Goal: Task Accomplishment & Management: Manage account settings

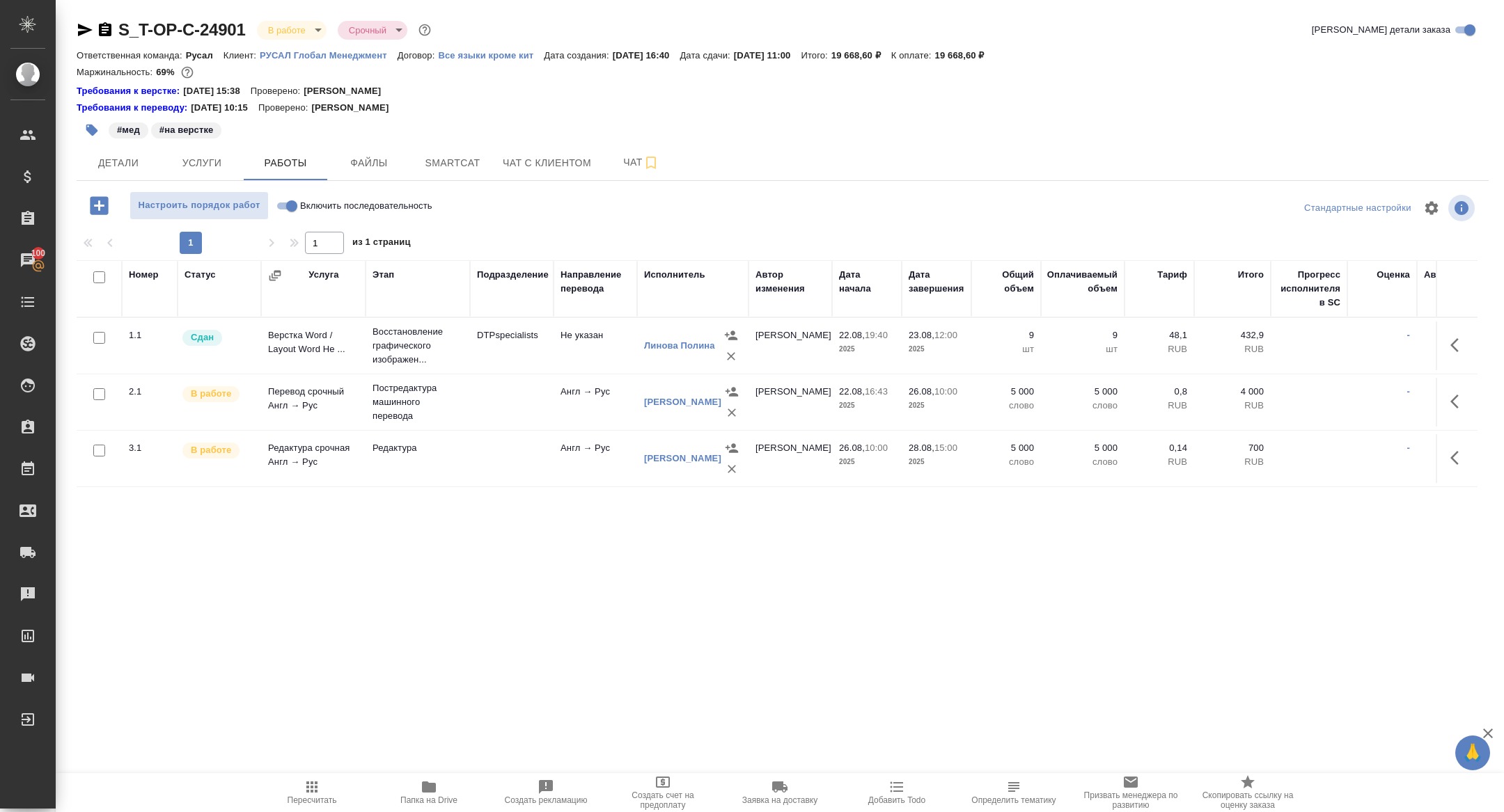
click at [733, 469] on icon "button" at bounding box center [732, 469] width 14 height 14
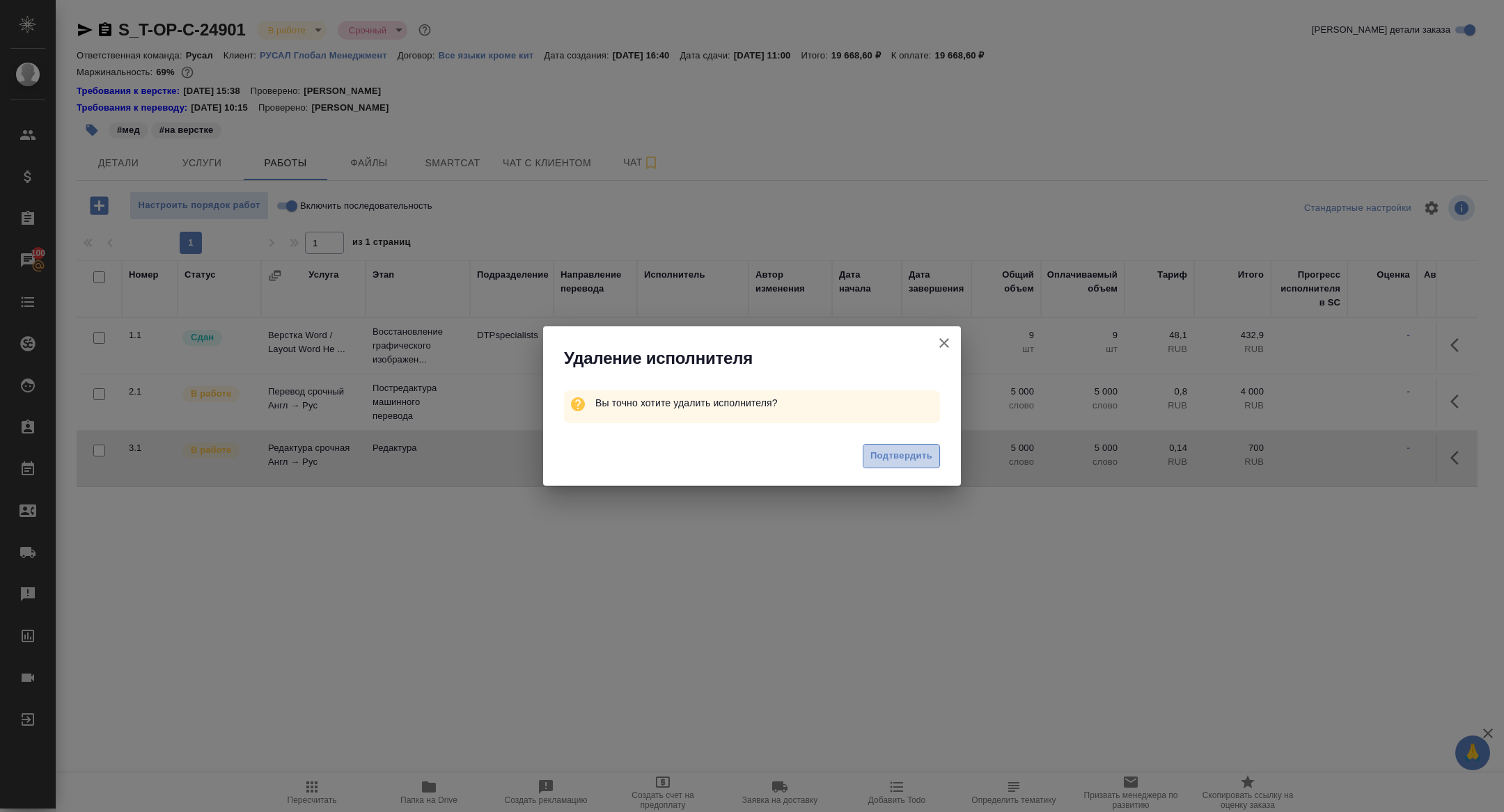
click at [918, 453] on span "Подтвердить" at bounding box center [901, 456] width 62 height 16
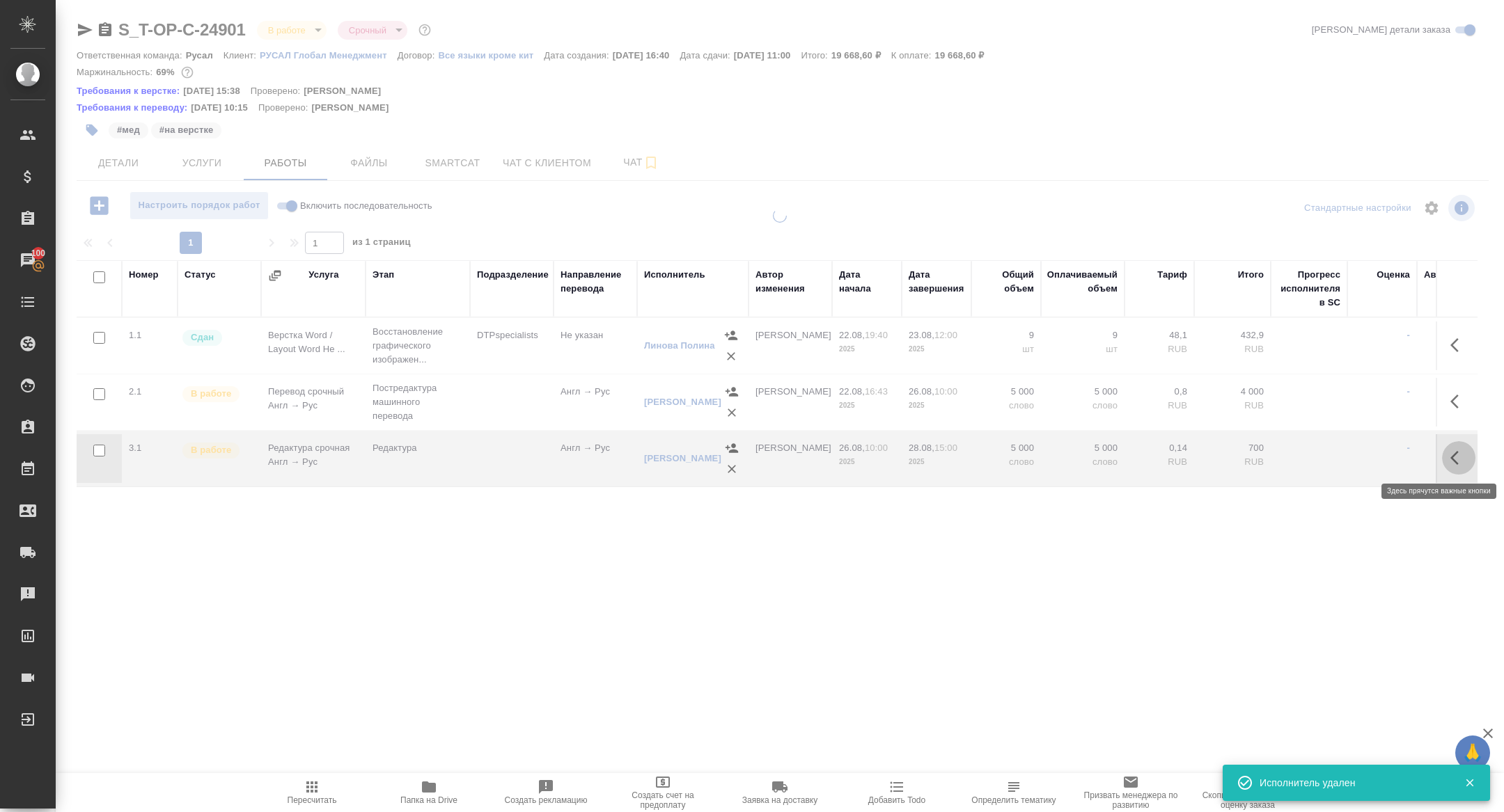
click at [1463, 455] on icon "button" at bounding box center [1458, 458] width 16 height 16
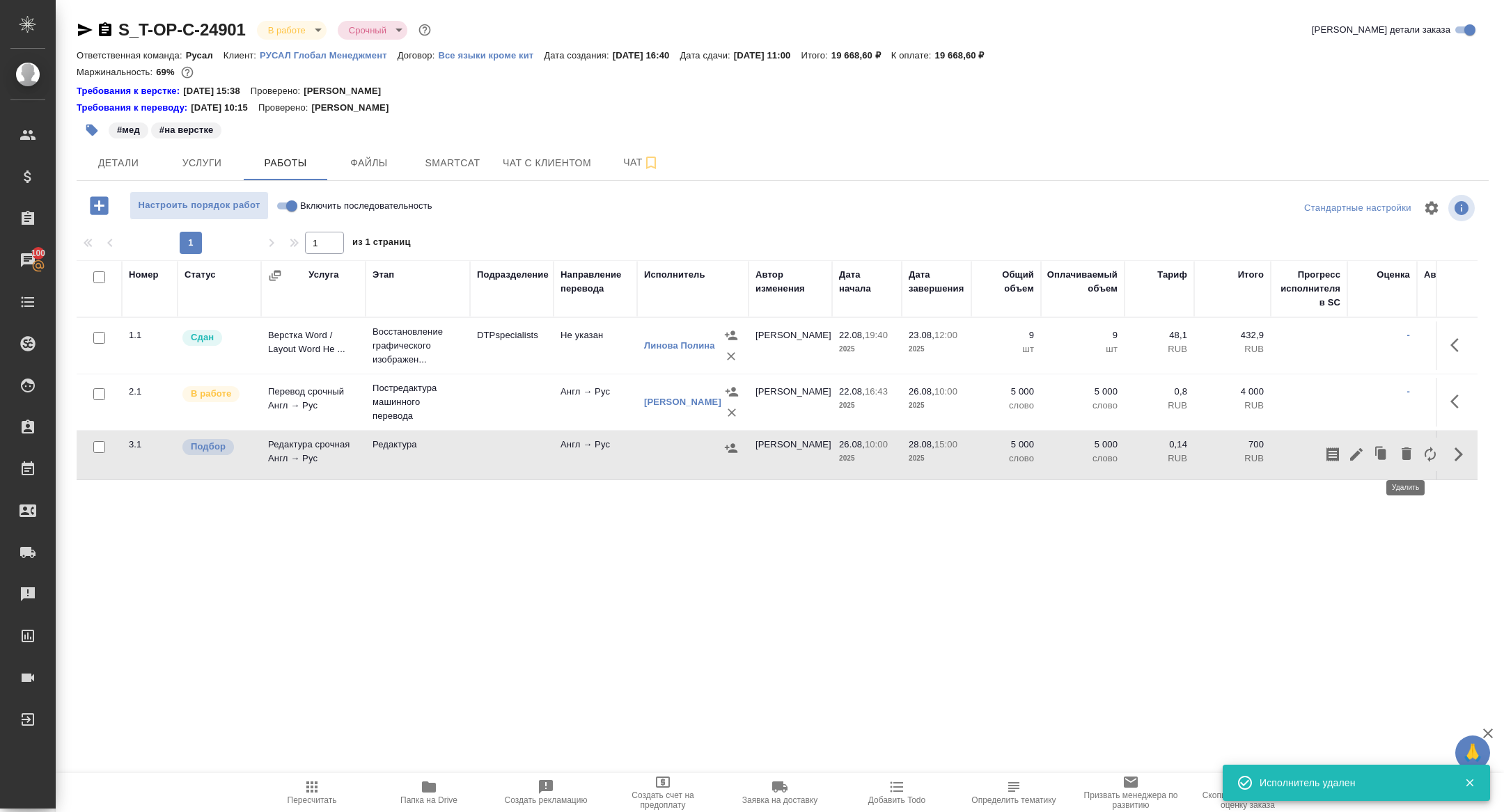
click at [1410, 455] on icon "button" at bounding box center [1407, 453] width 9 height 13
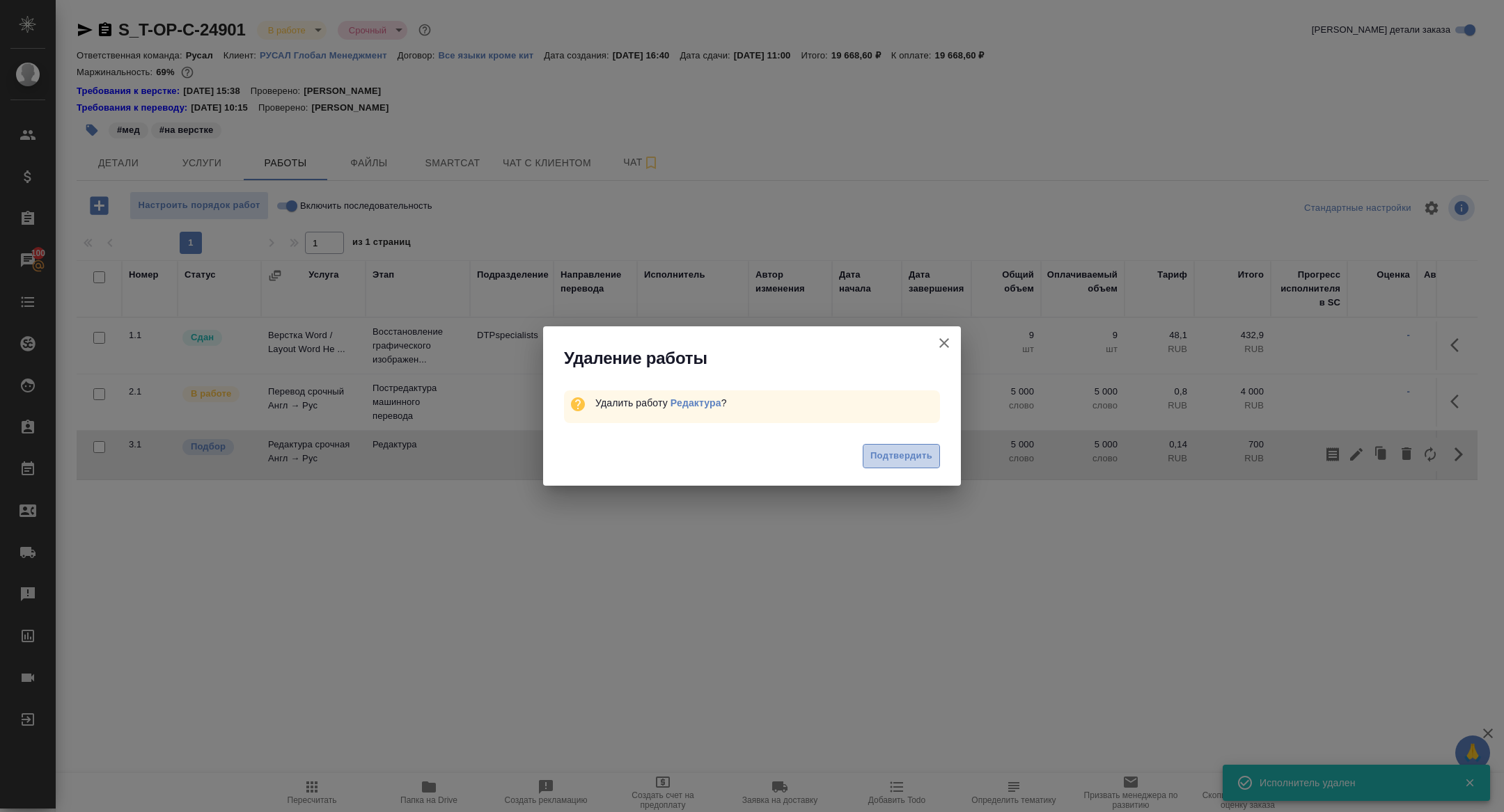
click at [887, 450] on span "Подтвердить" at bounding box center [901, 456] width 62 height 16
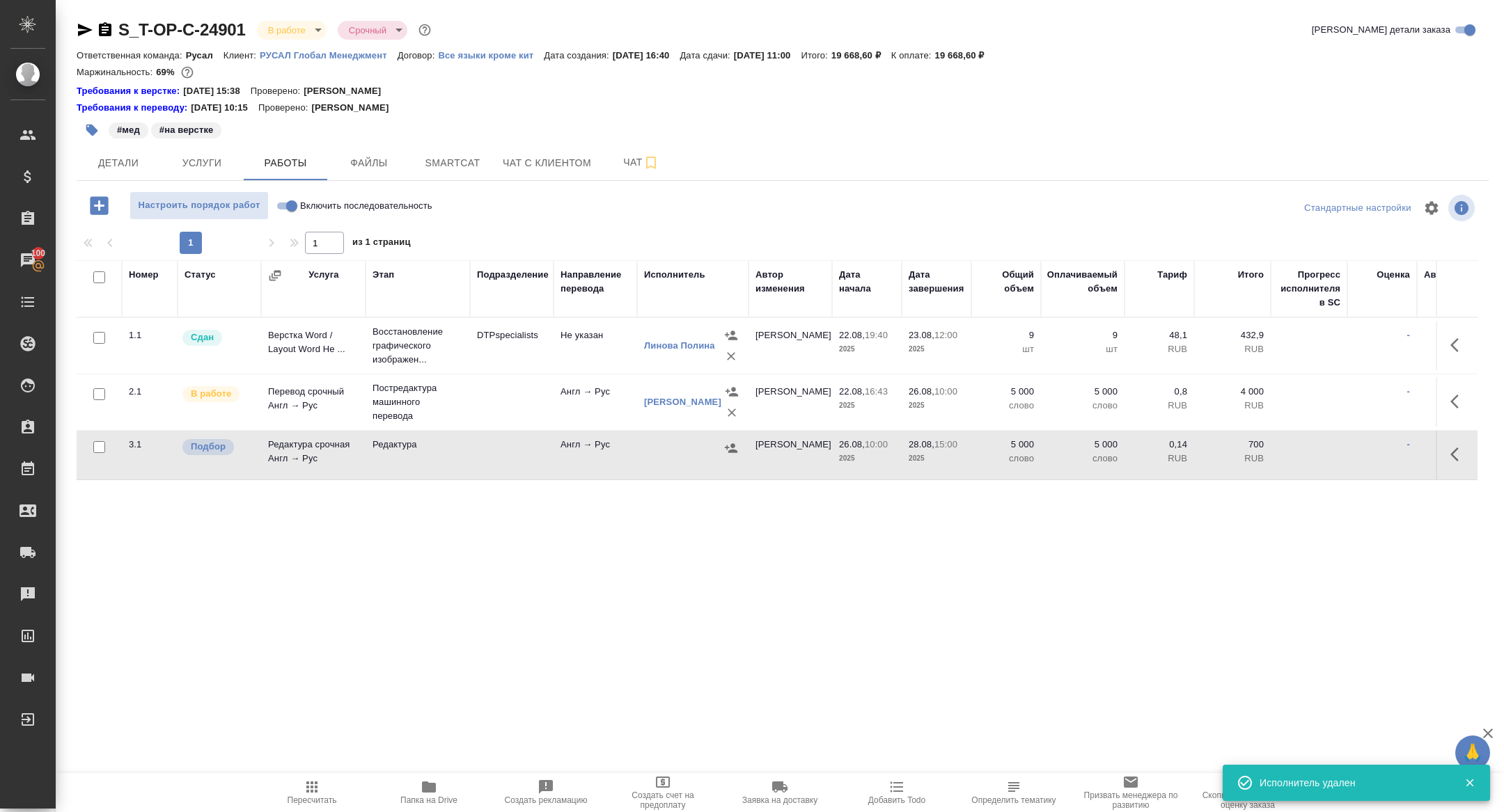
click at [83, 27] on icon "button" at bounding box center [85, 29] width 15 height 13
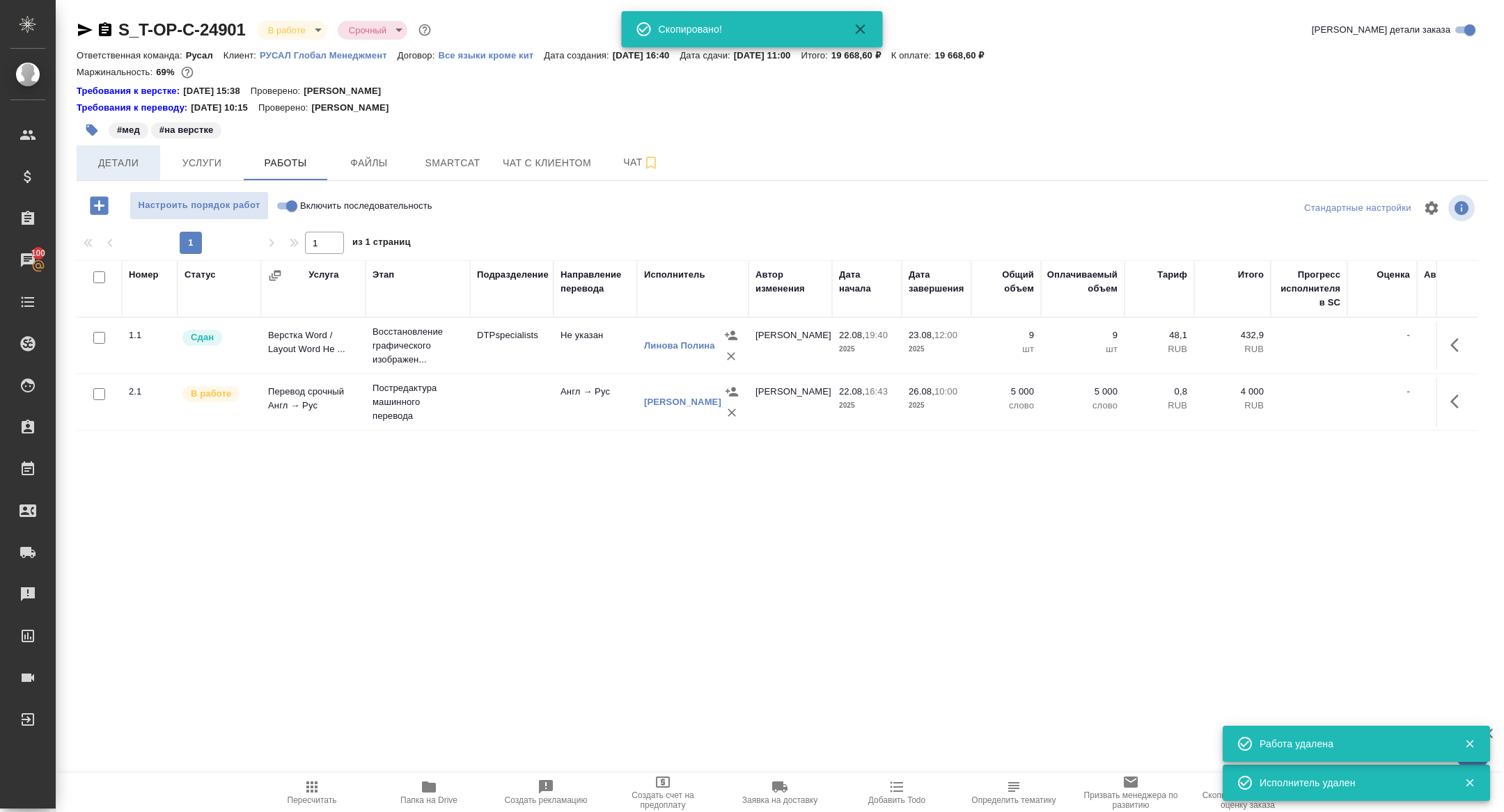
click at [125, 171] on span "Детали" at bounding box center [119, 163] width 67 height 17
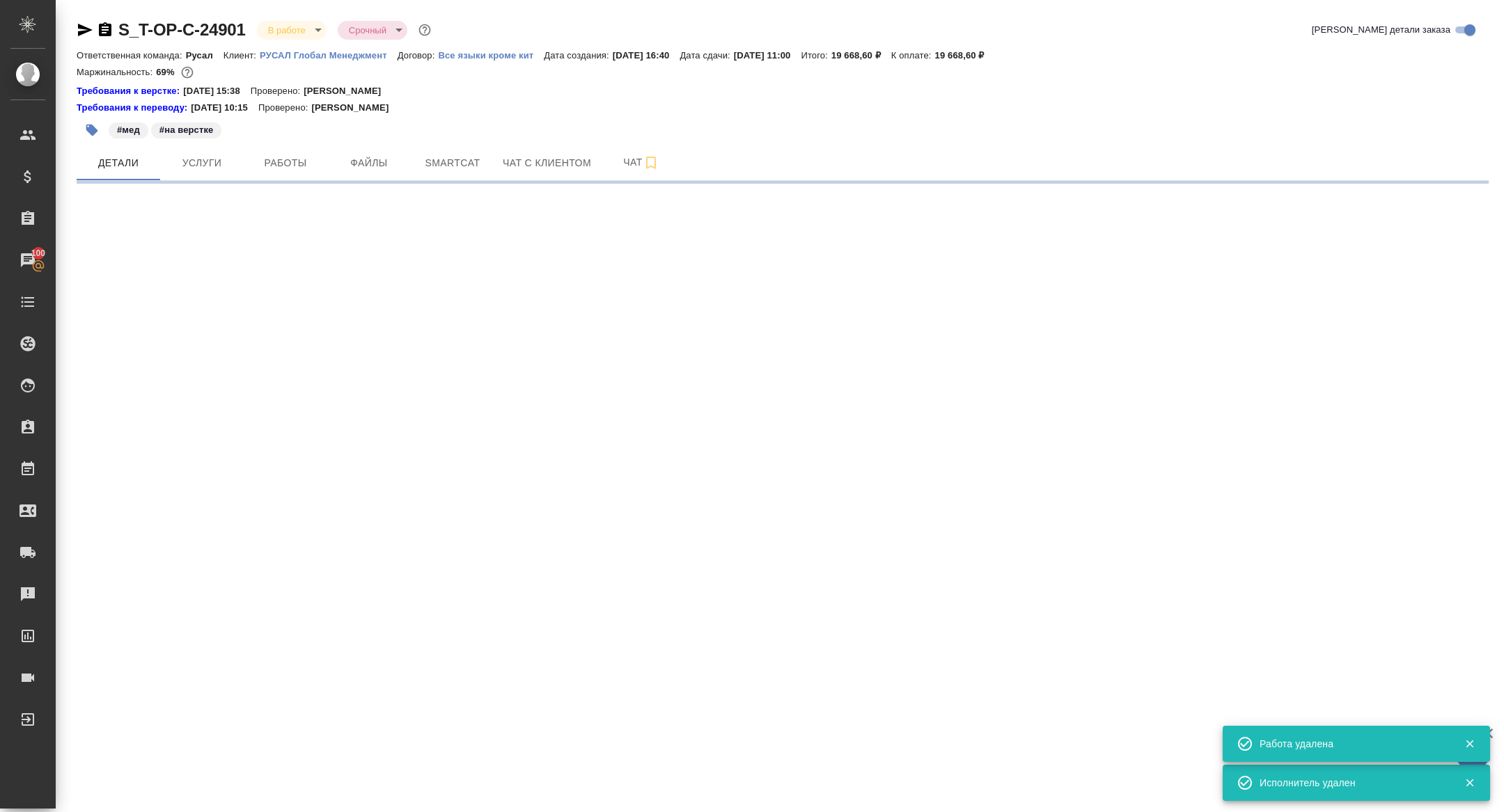
select select "RU"
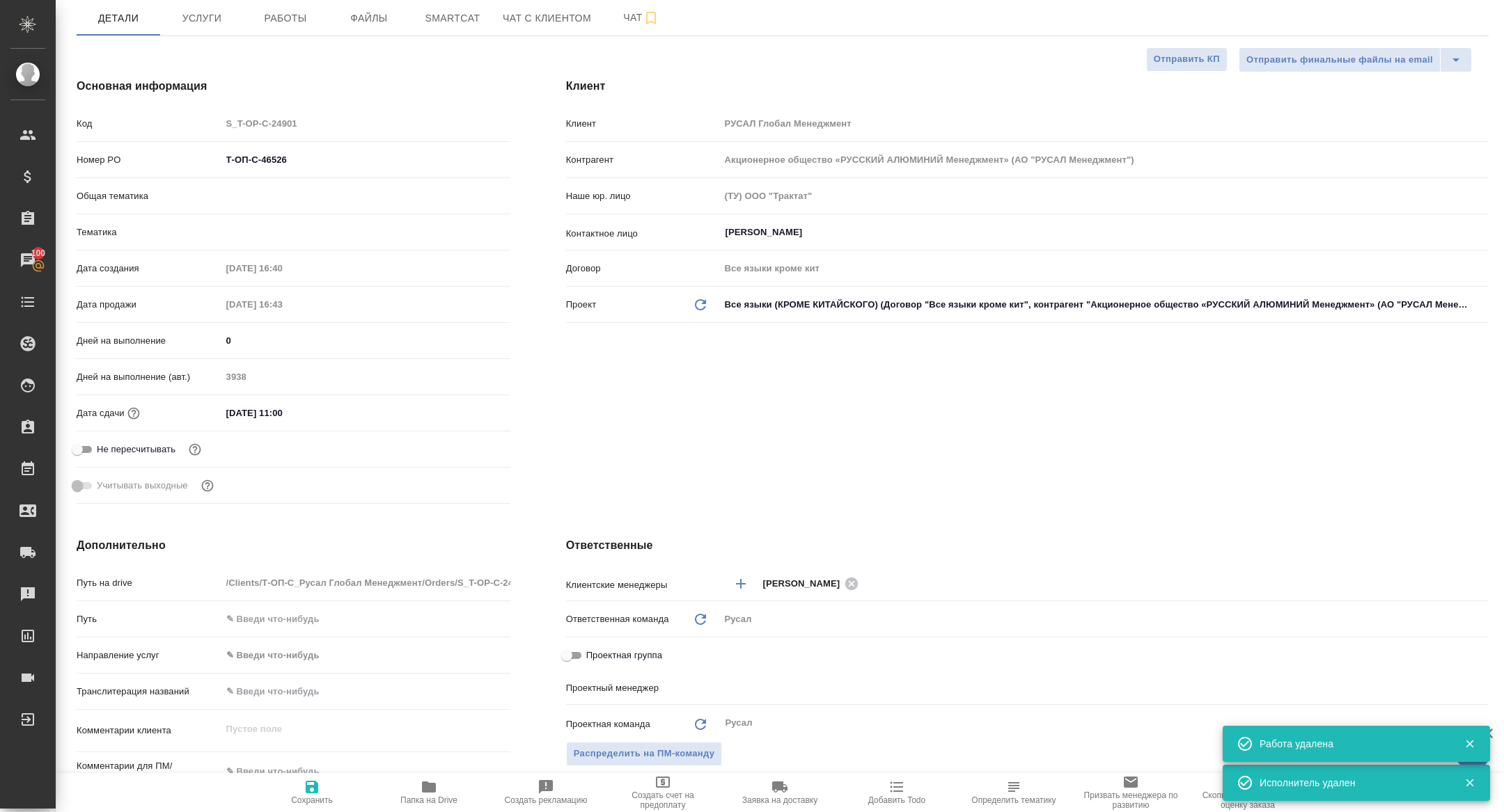
scroll to position [320, 0]
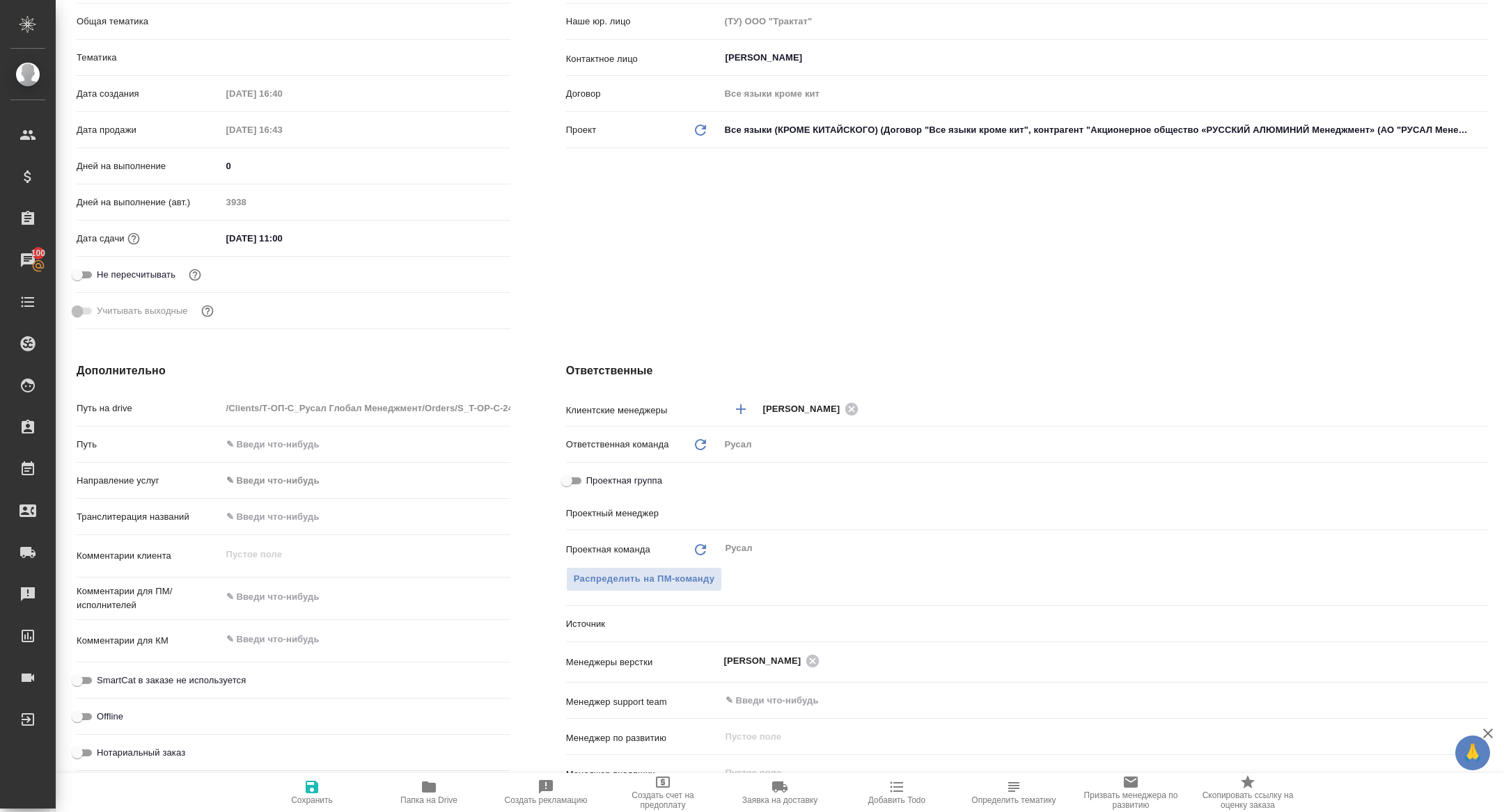
type textarea "x"
click at [572, 481] on input "Проектная группа" at bounding box center [567, 480] width 50 height 16
checkbox input "true"
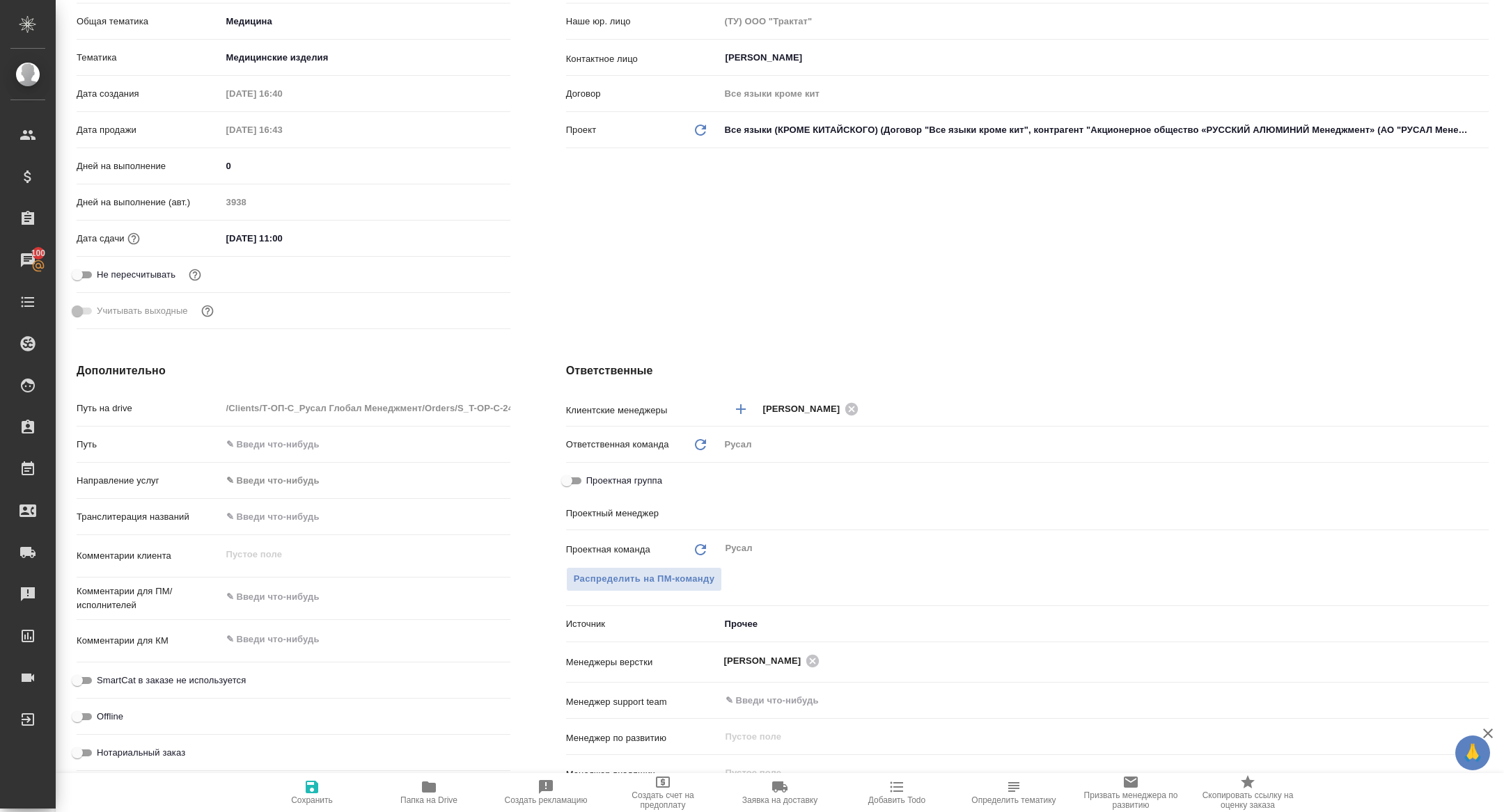
type textarea "x"
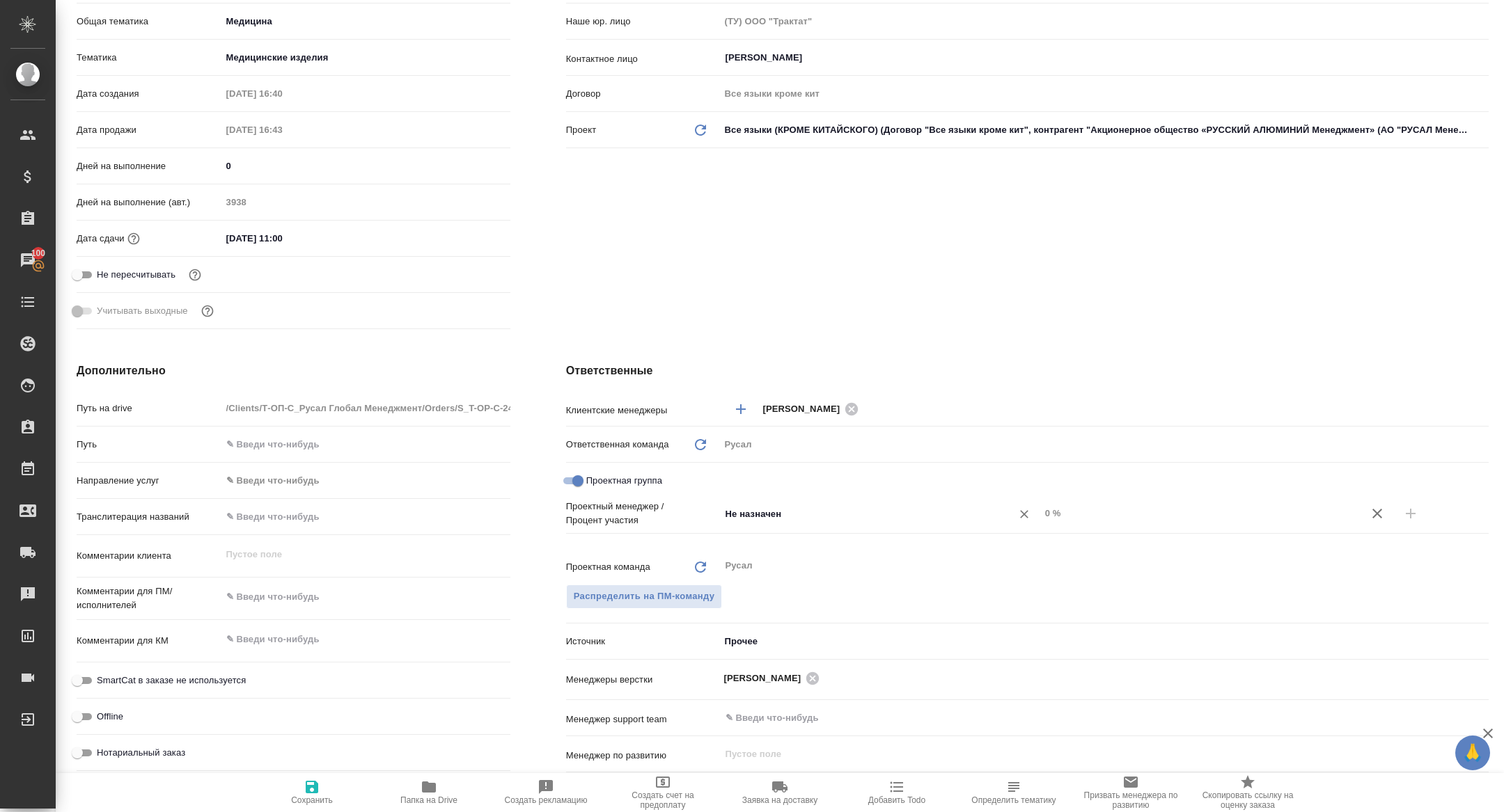
click at [805, 519] on input "Не назначен" at bounding box center [857, 513] width 266 height 16
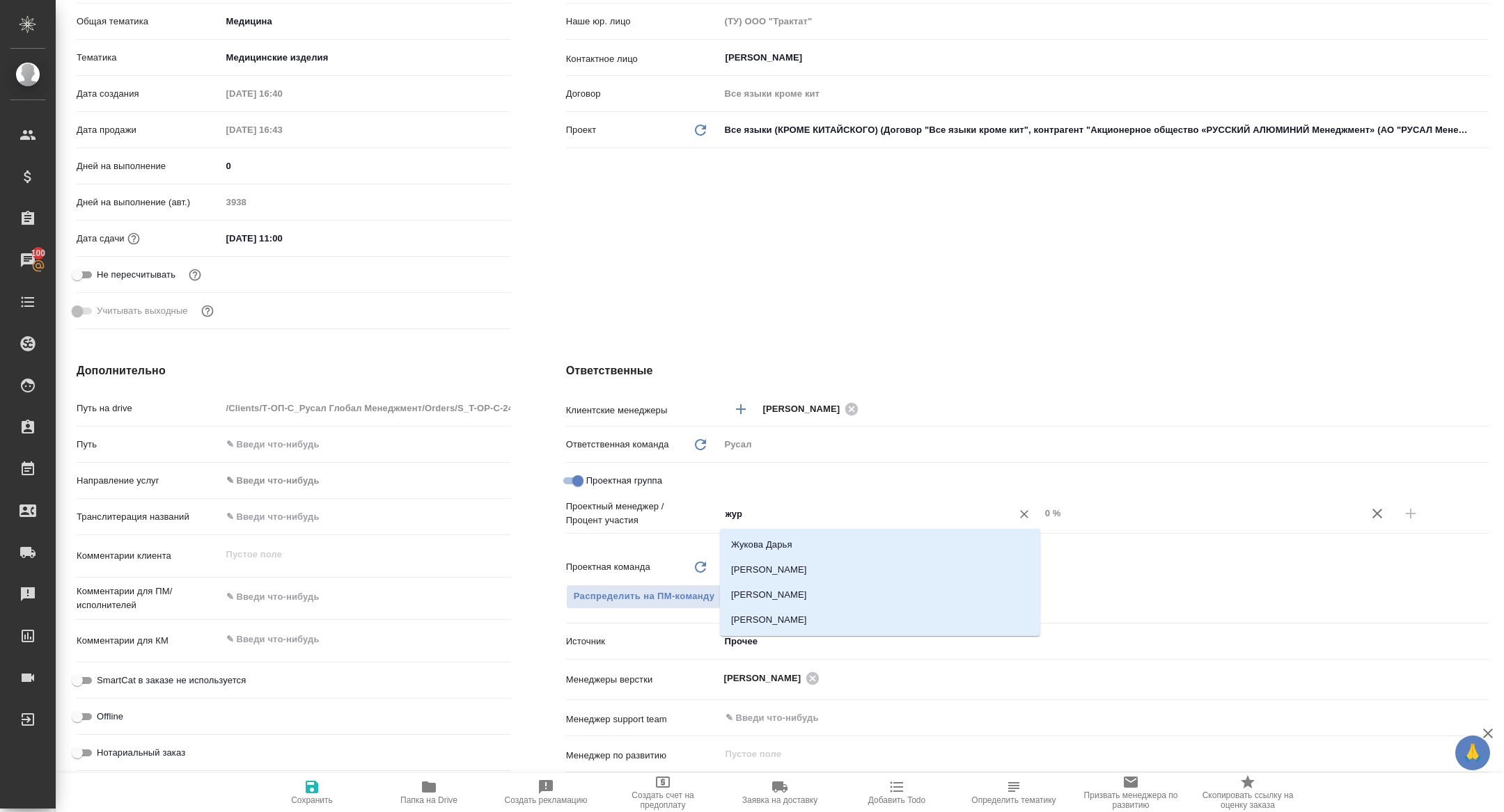
type input "жура"
click at [852, 572] on li "[PERSON_NAME]" at bounding box center [880, 570] width 320 height 25
type textarea "x"
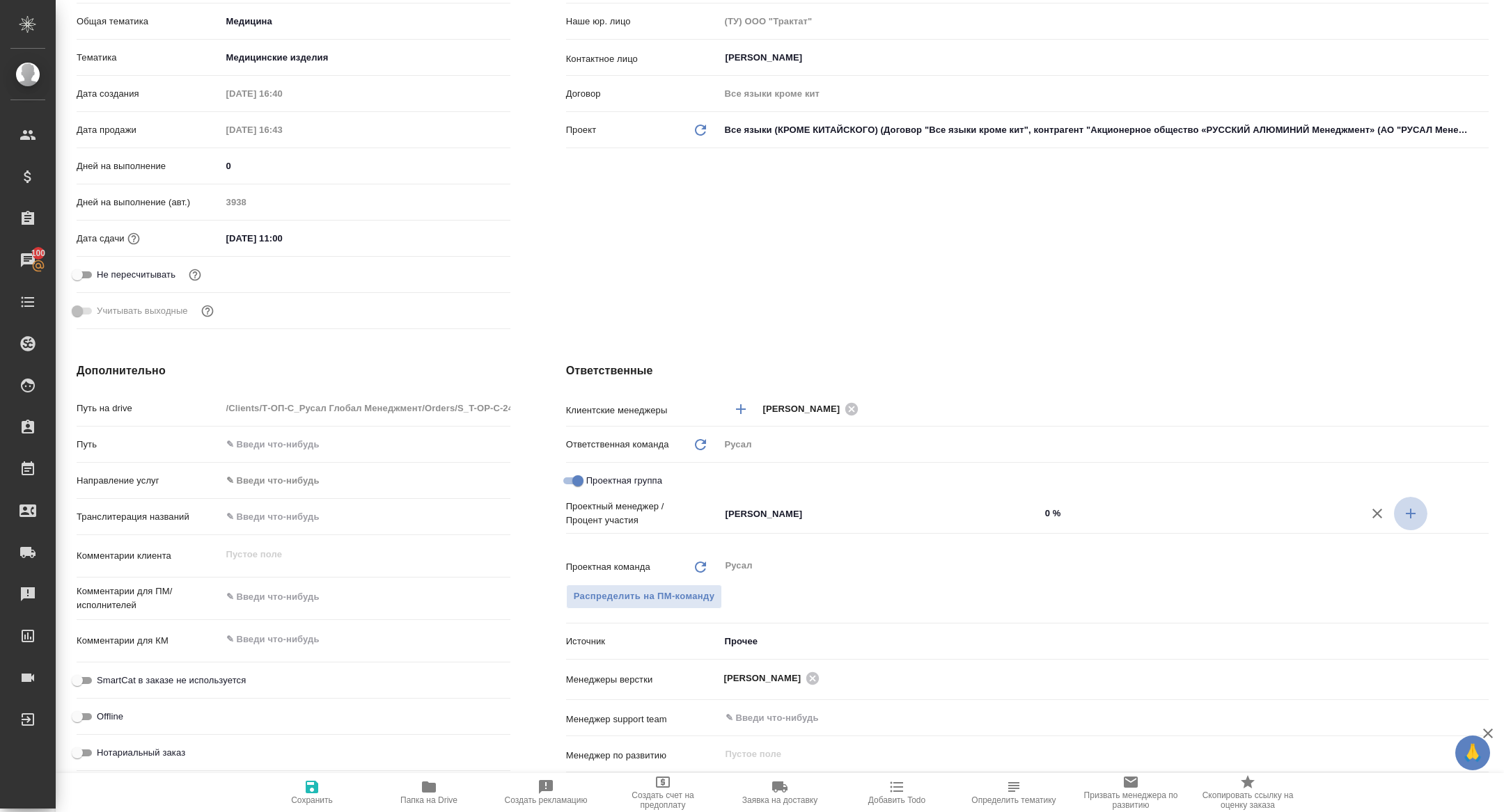
click at [1406, 509] on icon "button" at bounding box center [1410, 513] width 16 height 16
type textarea "x"
click at [809, 540] on input "Не назначен" at bounding box center [857, 536] width 266 height 16
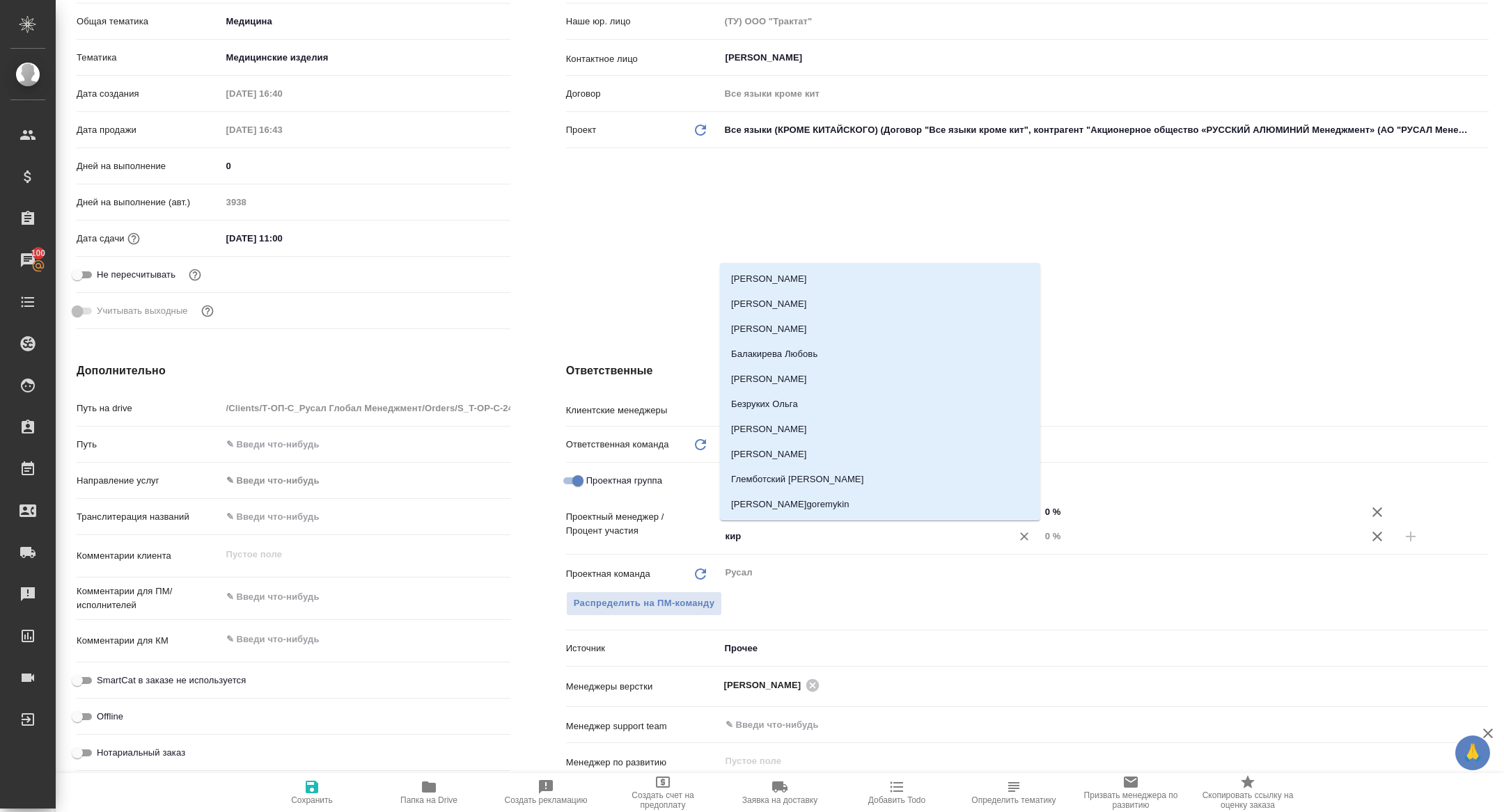
type input "кири"
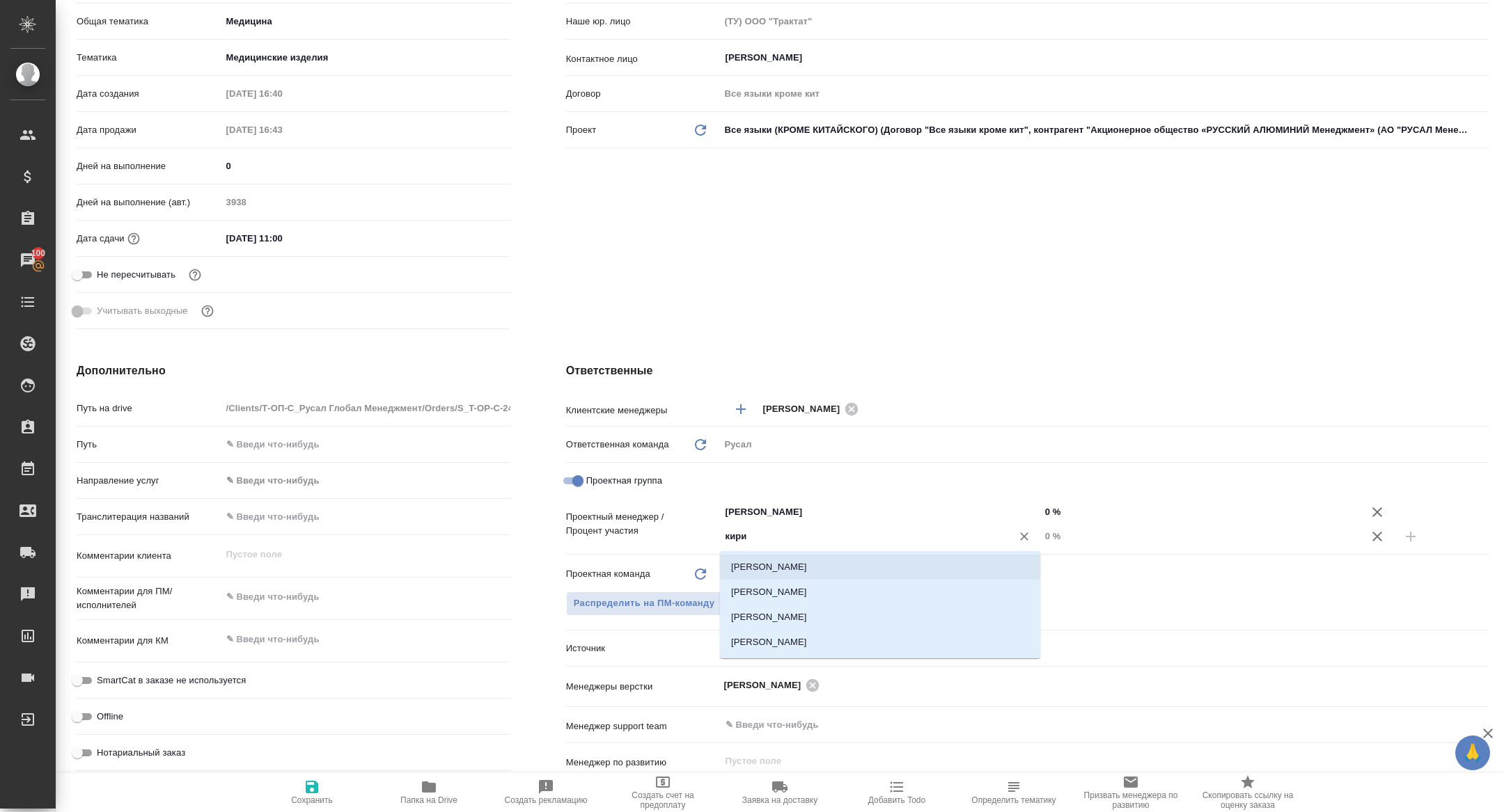
click at [777, 565] on li "[PERSON_NAME]" at bounding box center [880, 567] width 320 height 25
type textarea "x"
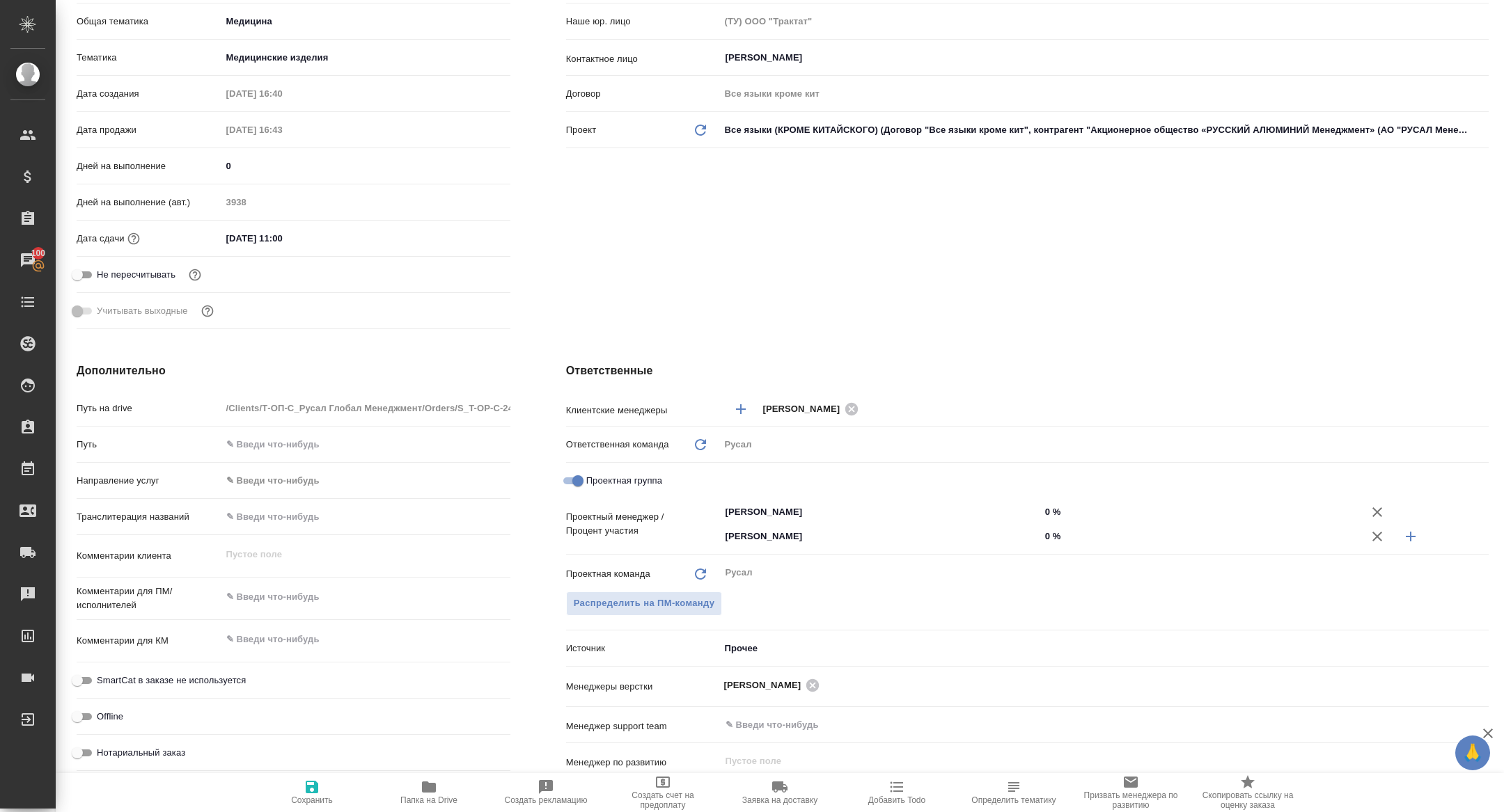
click at [1041, 536] on input "0 %" at bounding box center [1200, 536] width 320 height 20
type textarea "x"
type input "50 %"
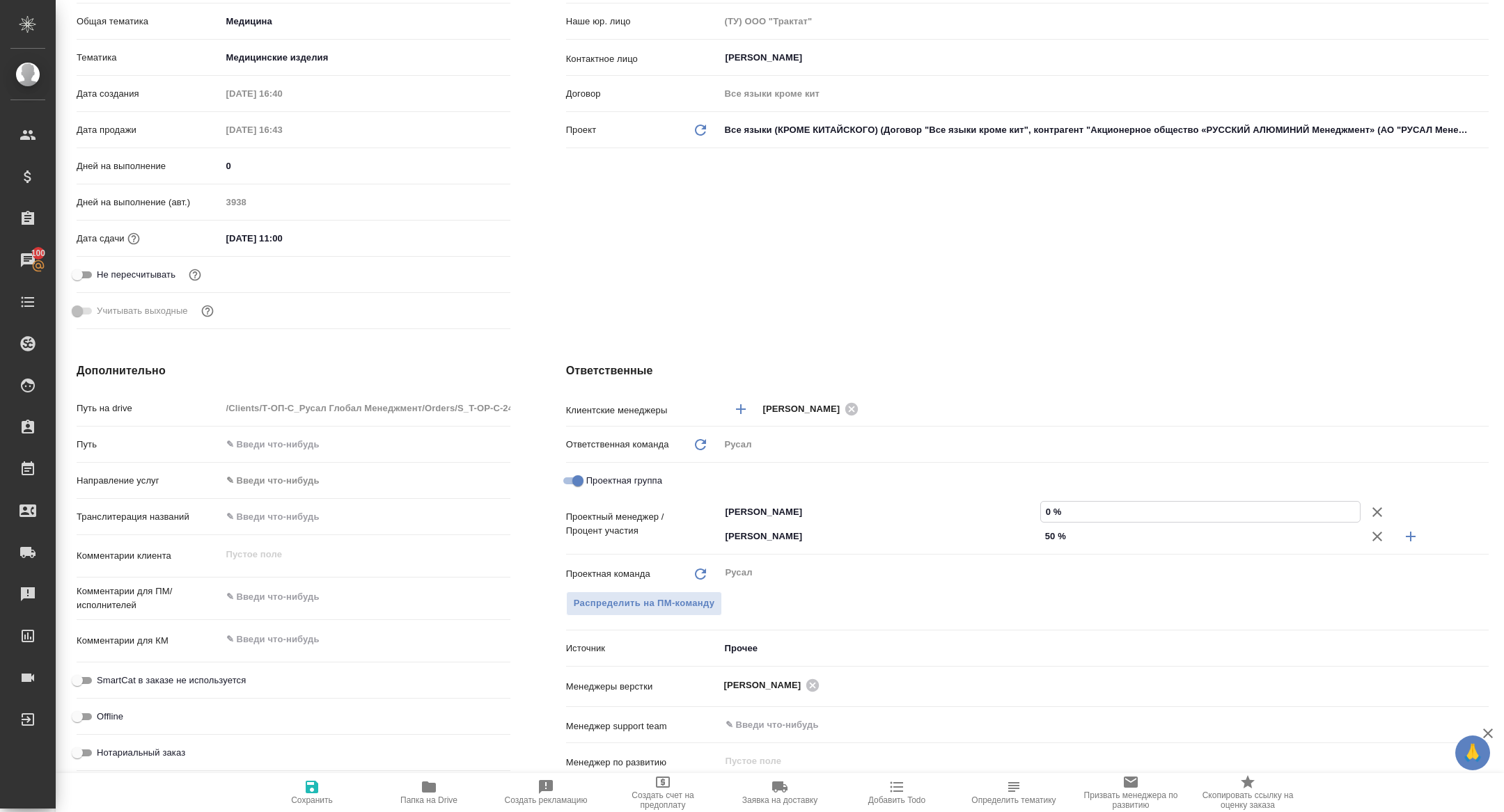
click at [1041, 514] on input "0 %" at bounding box center [1200, 511] width 319 height 20
type input "50 %"
type textarea "x"
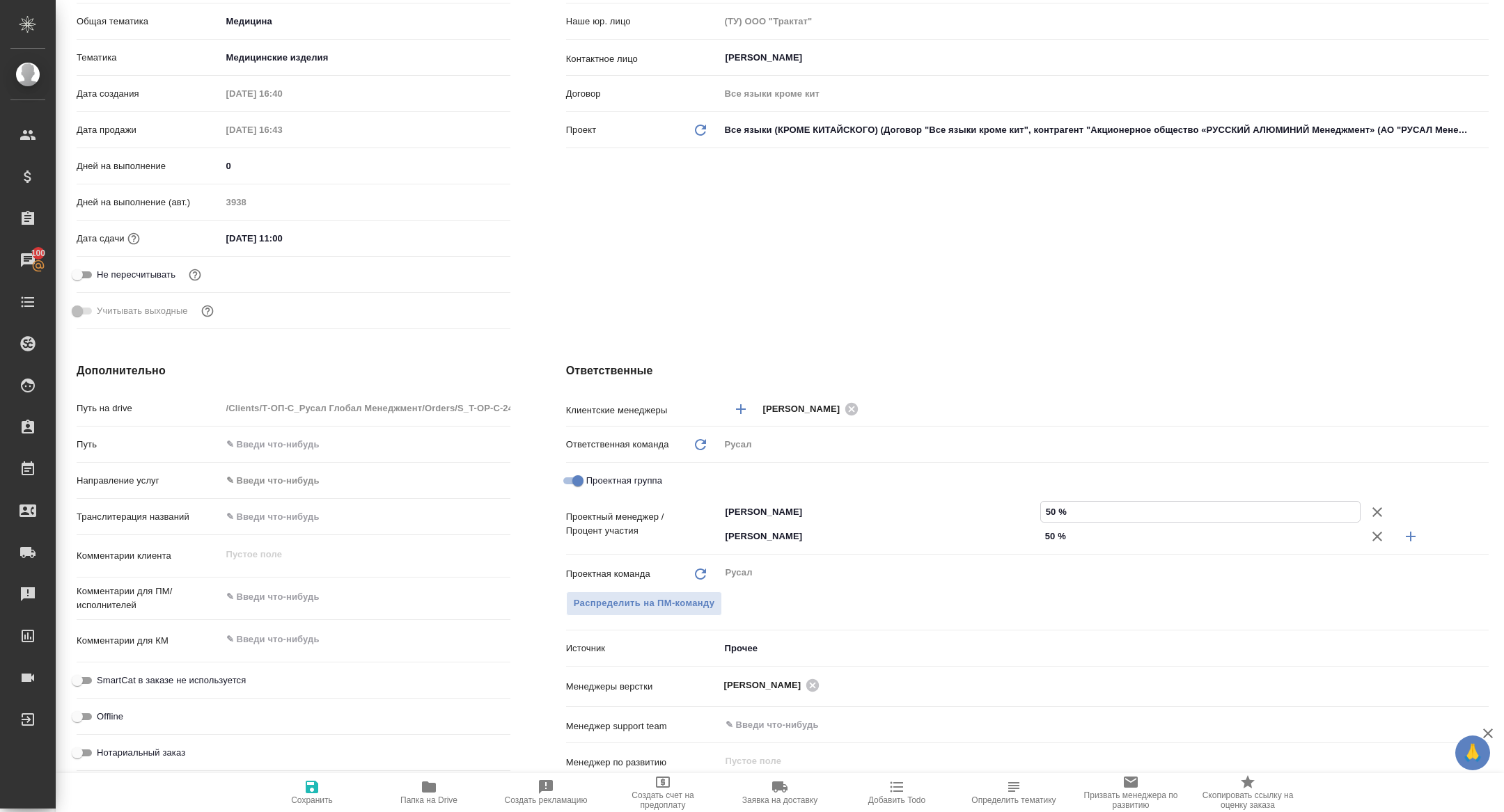
type input "50 %"
click at [284, 812] on button "Сохранить" at bounding box center [312, 792] width 117 height 39
type textarea "x"
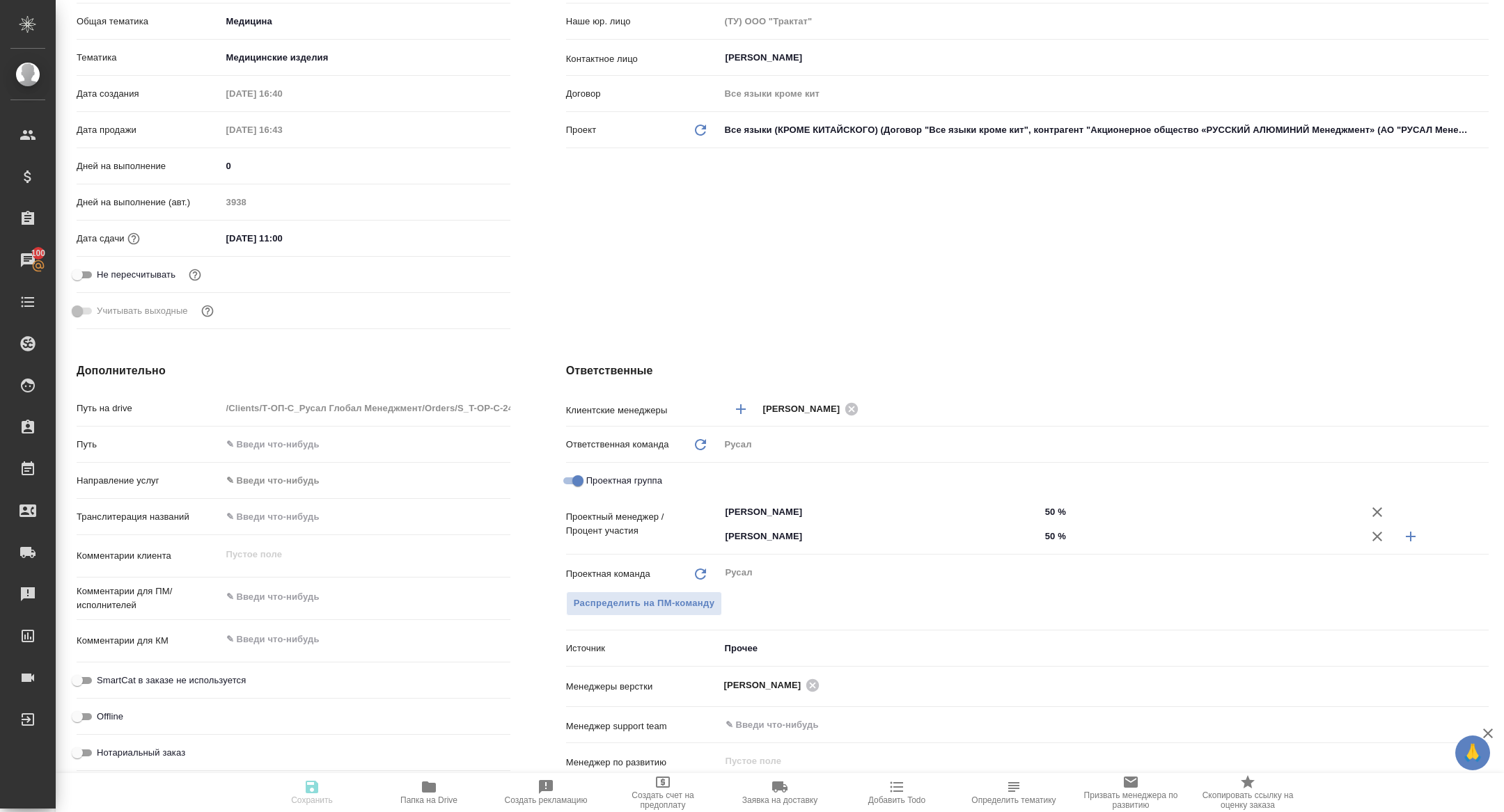
type textarea "x"
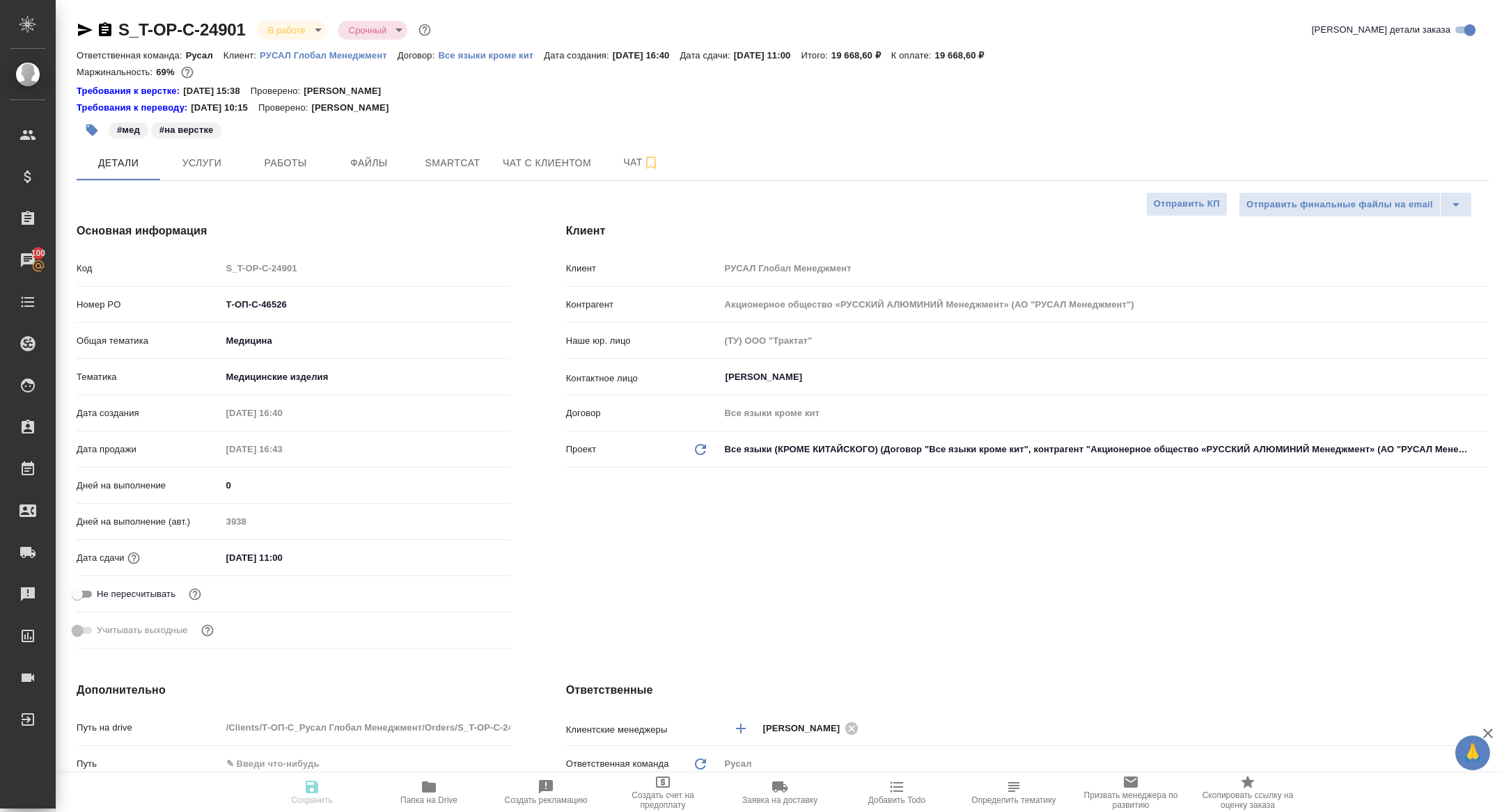
type textarea "x"
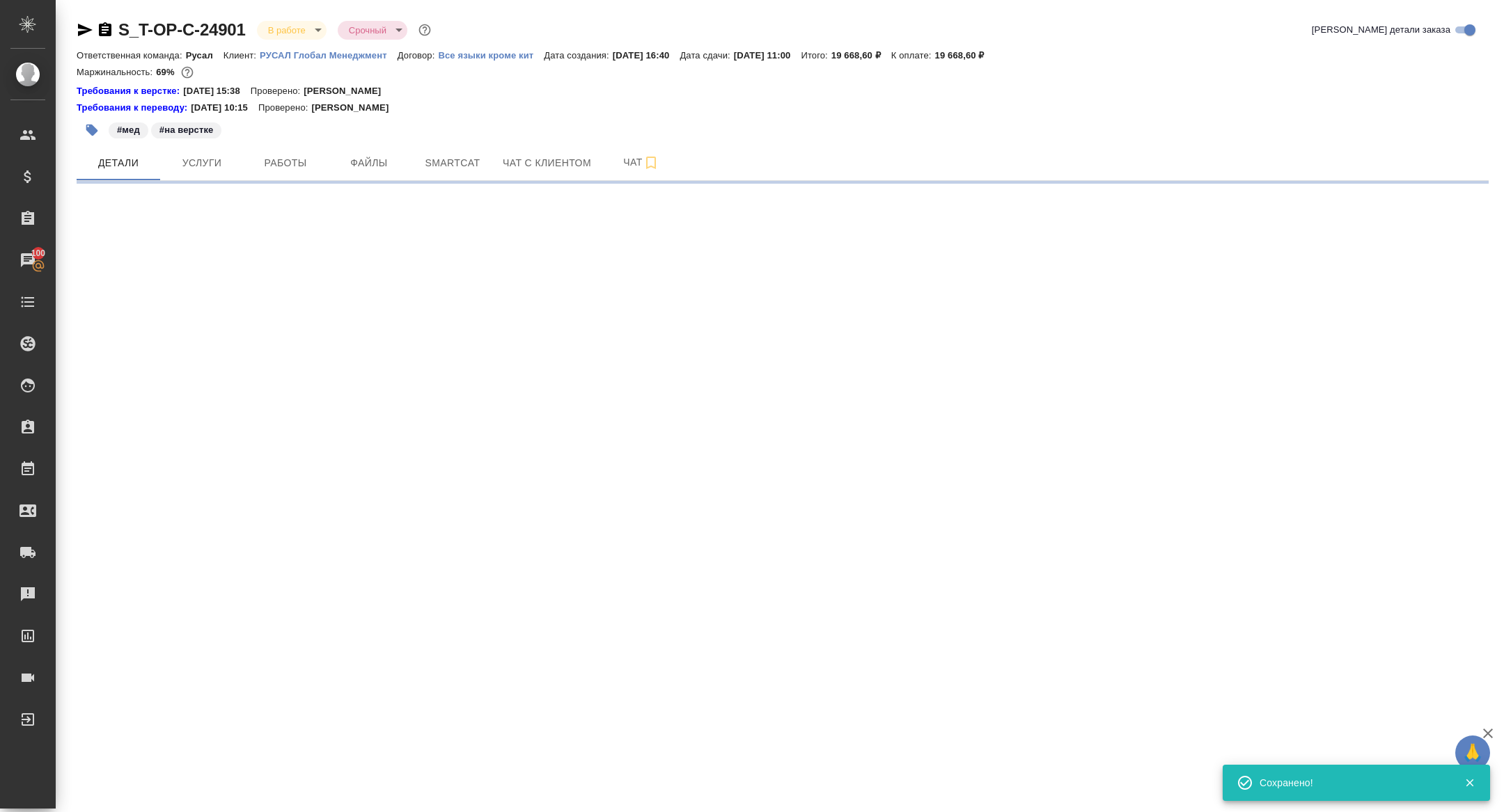
select select "RU"
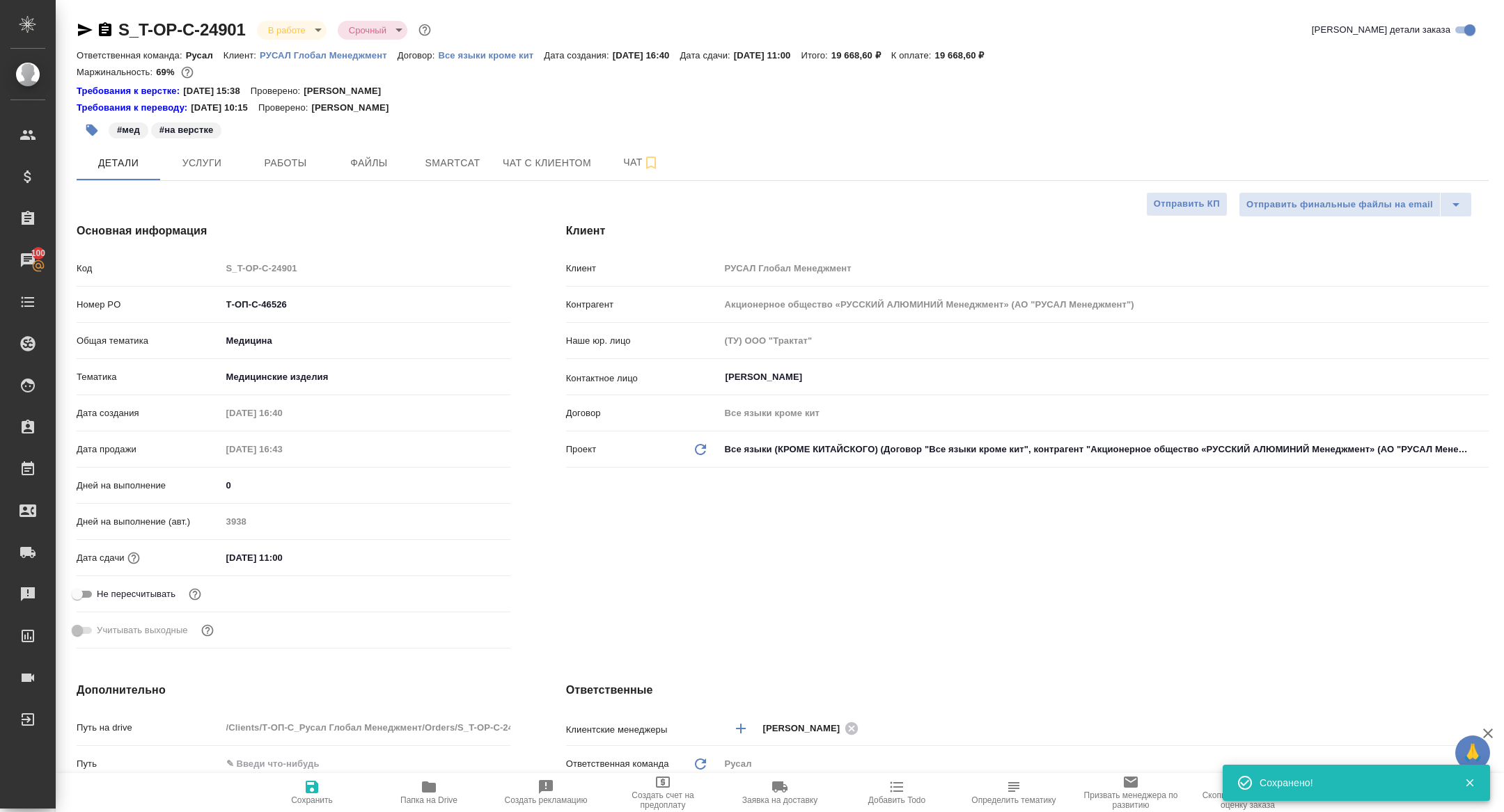
type textarea "x"
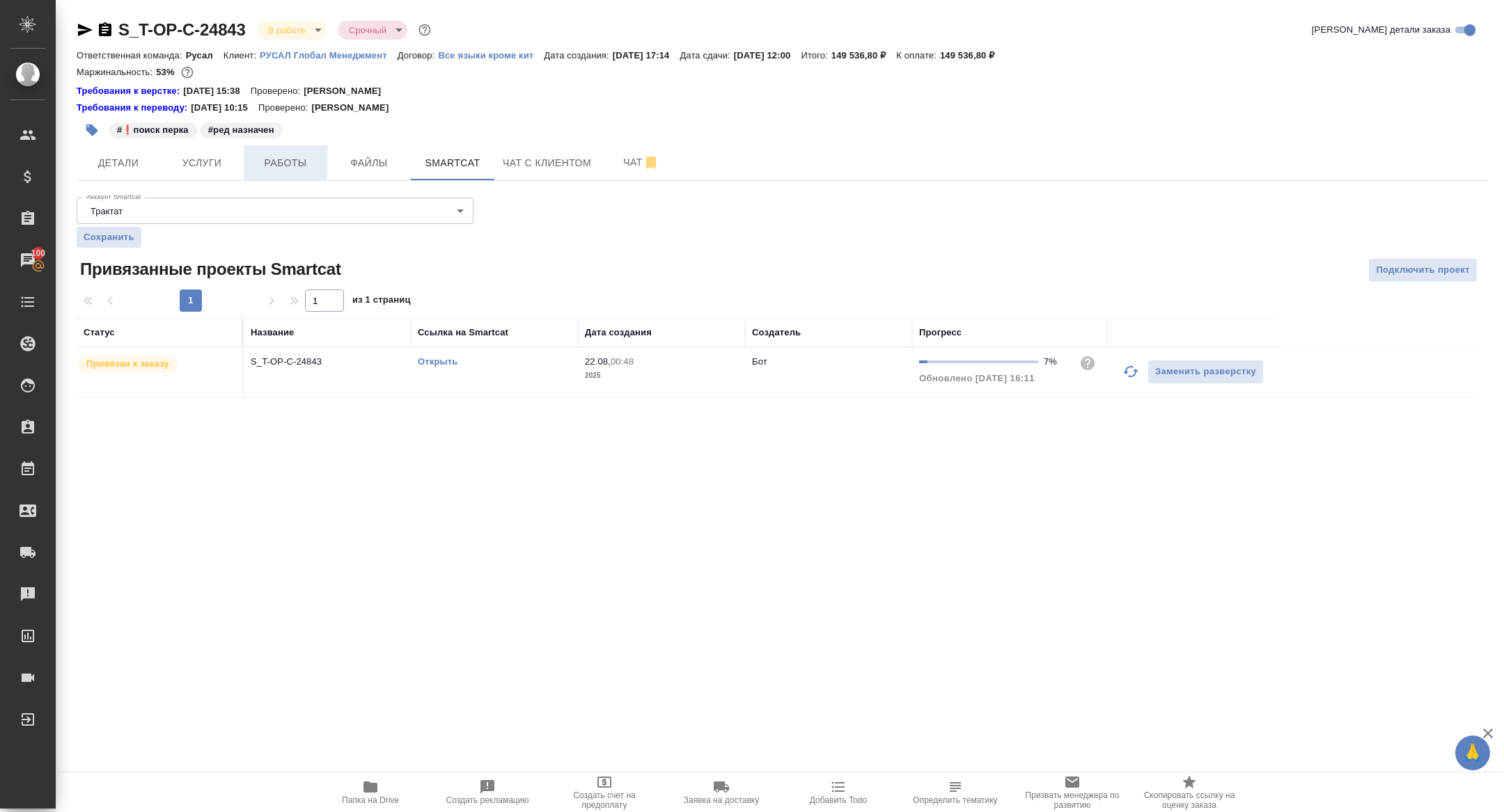
click at [269, 167] on span "Работы" at bounding box center [285, 163] width 67 height 17
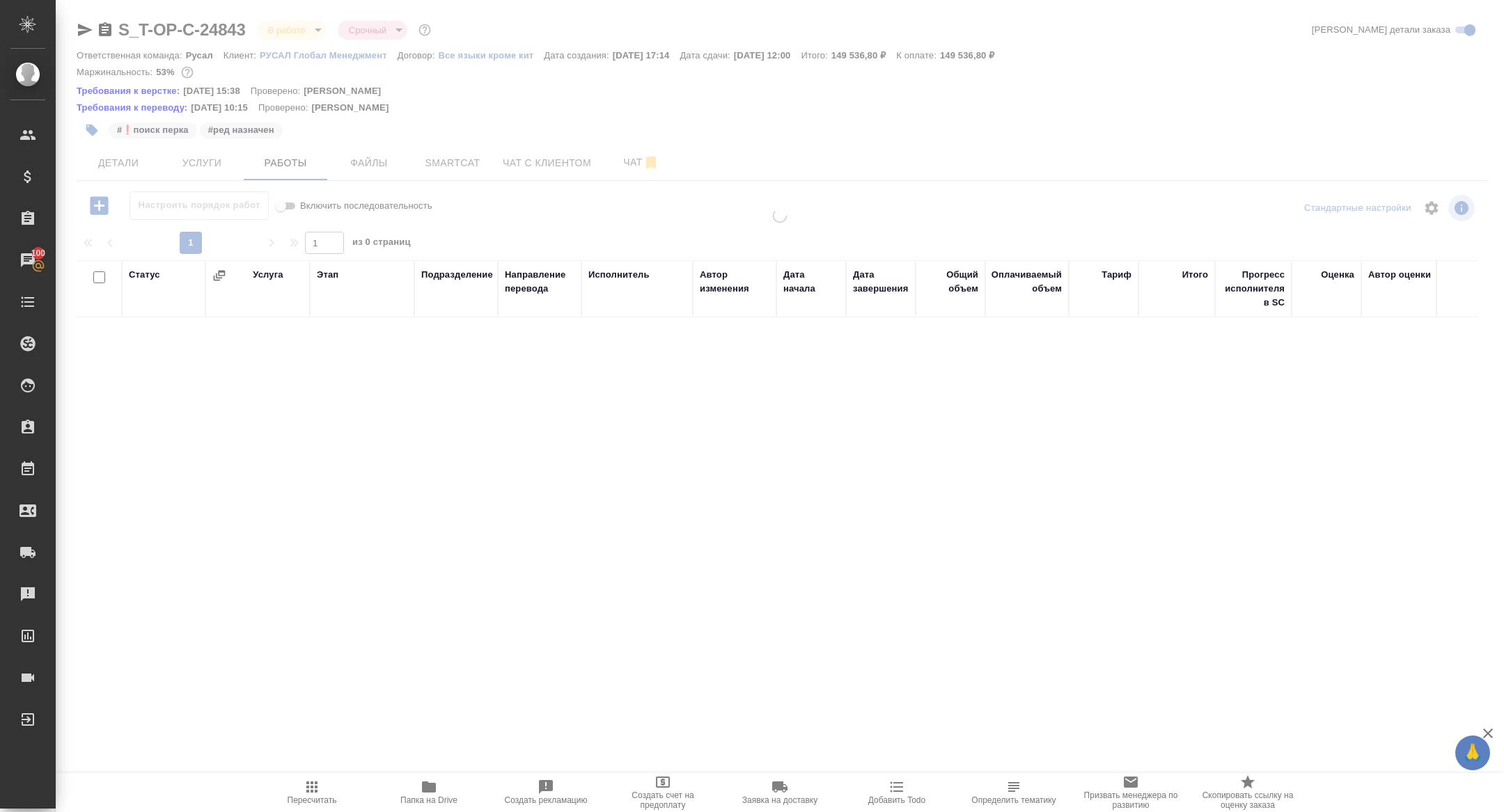
click at [82, 26] on div at bounding box center [780, 304] width 1449 height 609
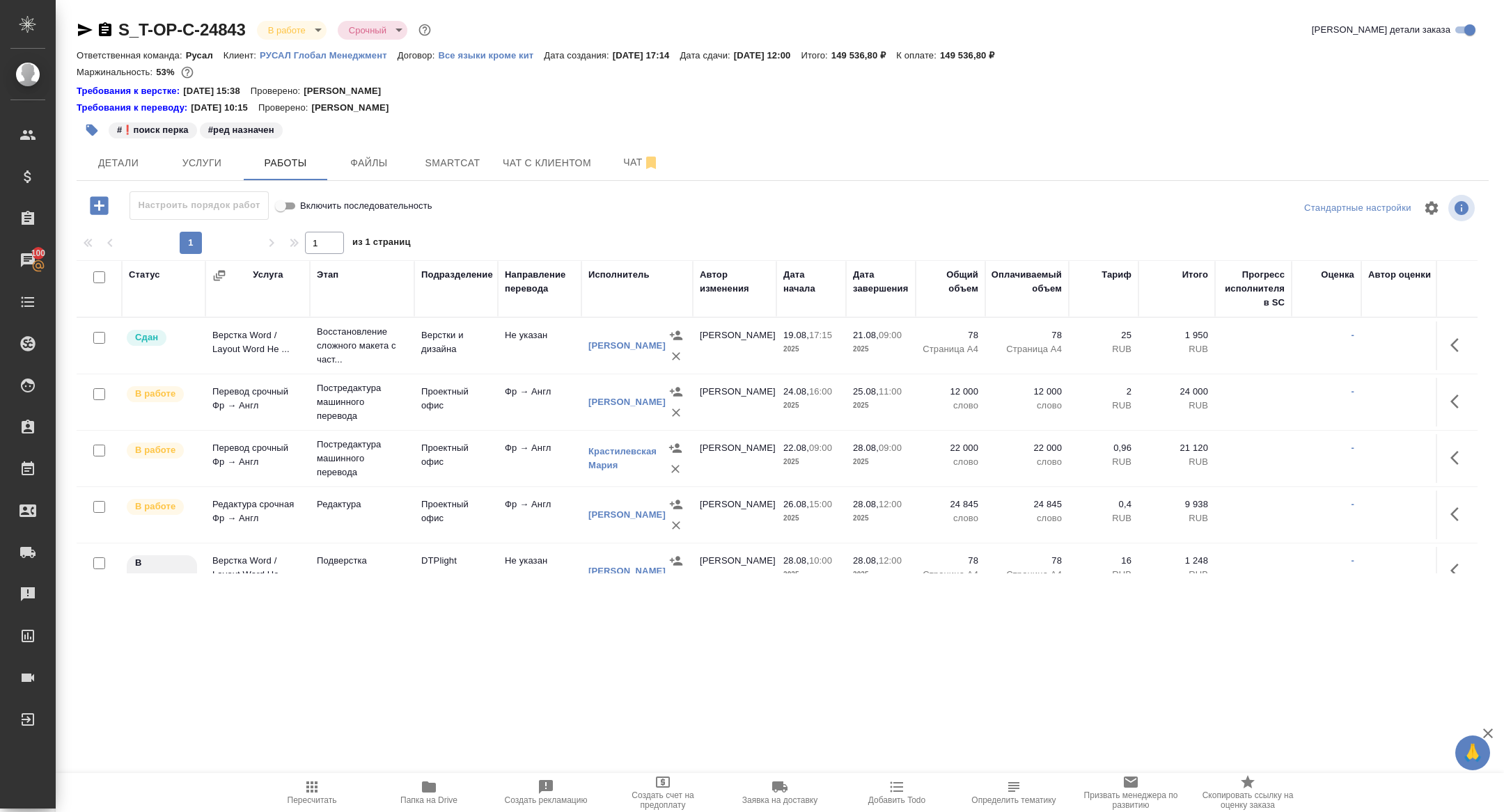
click at [82, 26] on icon "button" at bounding box center [85, 29] width 15 height 13
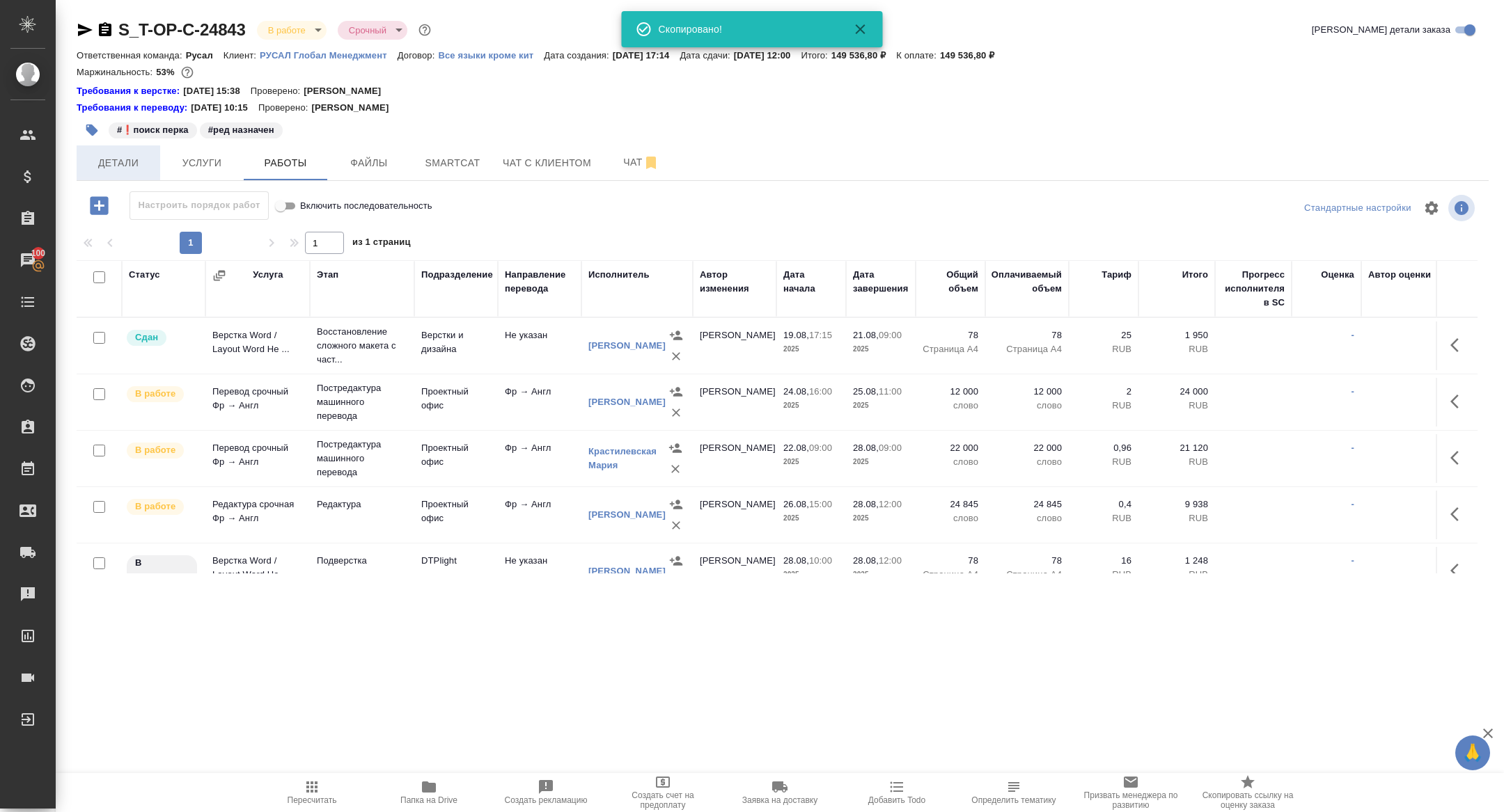
click at [120, 174] on button "Детали" at bounding box center [118, 163] width 84 height 34
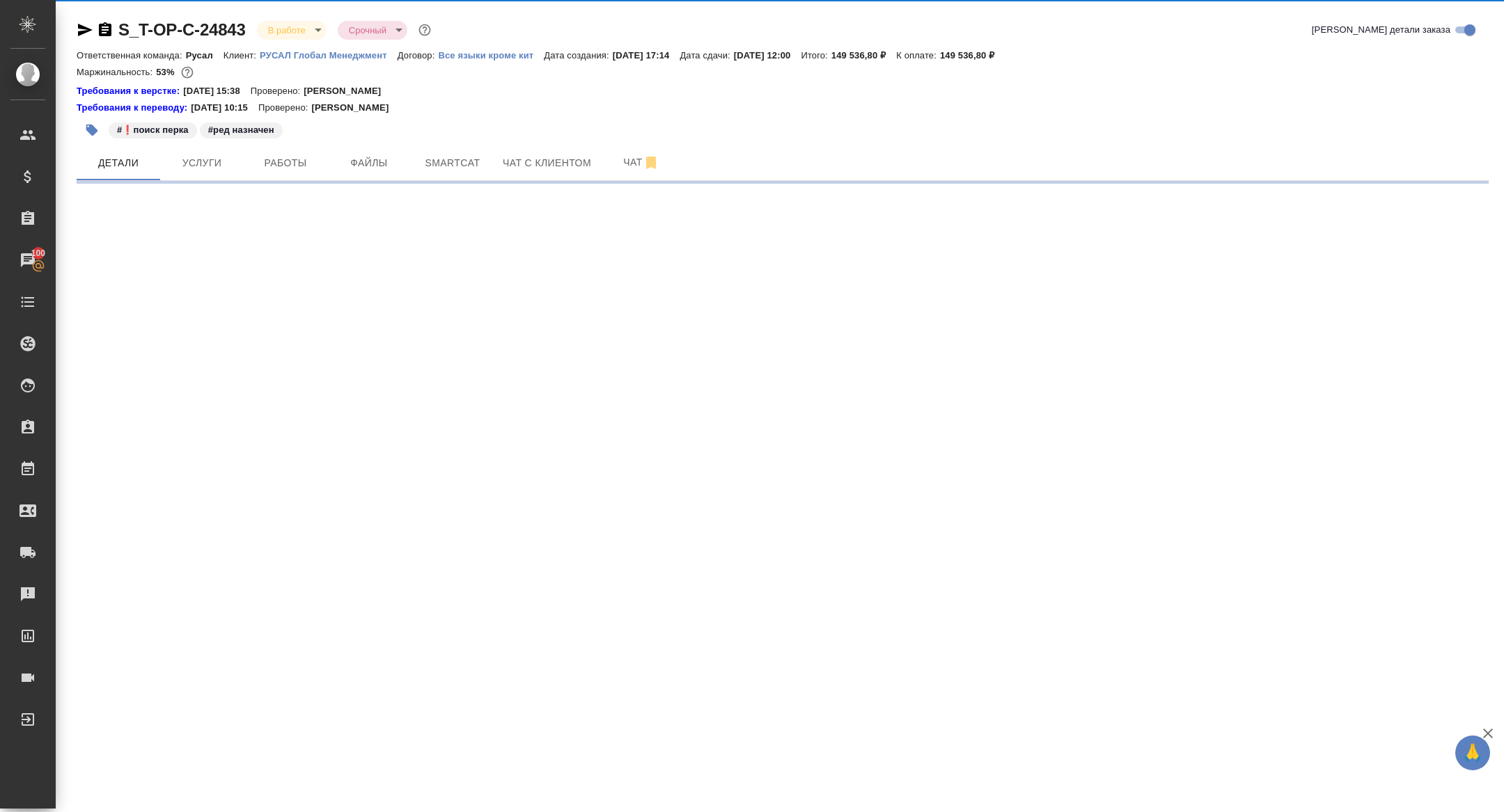
select select "RU"
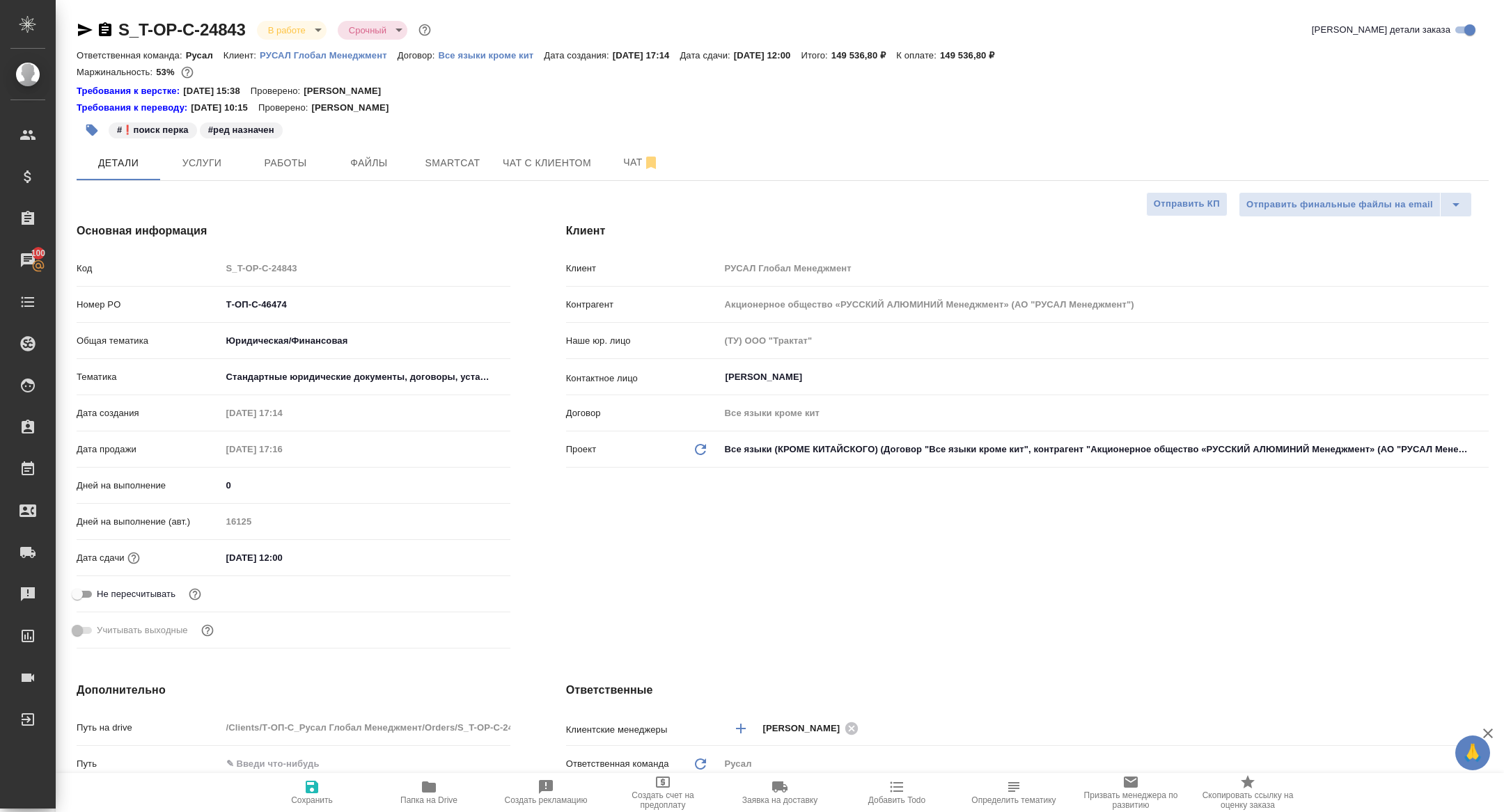
type textarea "x"
click at [310, 551] on input "28.08.2025 12:00" at bounding box center [282, 558] width 122 height 20
click at [467, 559] on icon "button" at bounding box center [469, 556] width 16 height 16
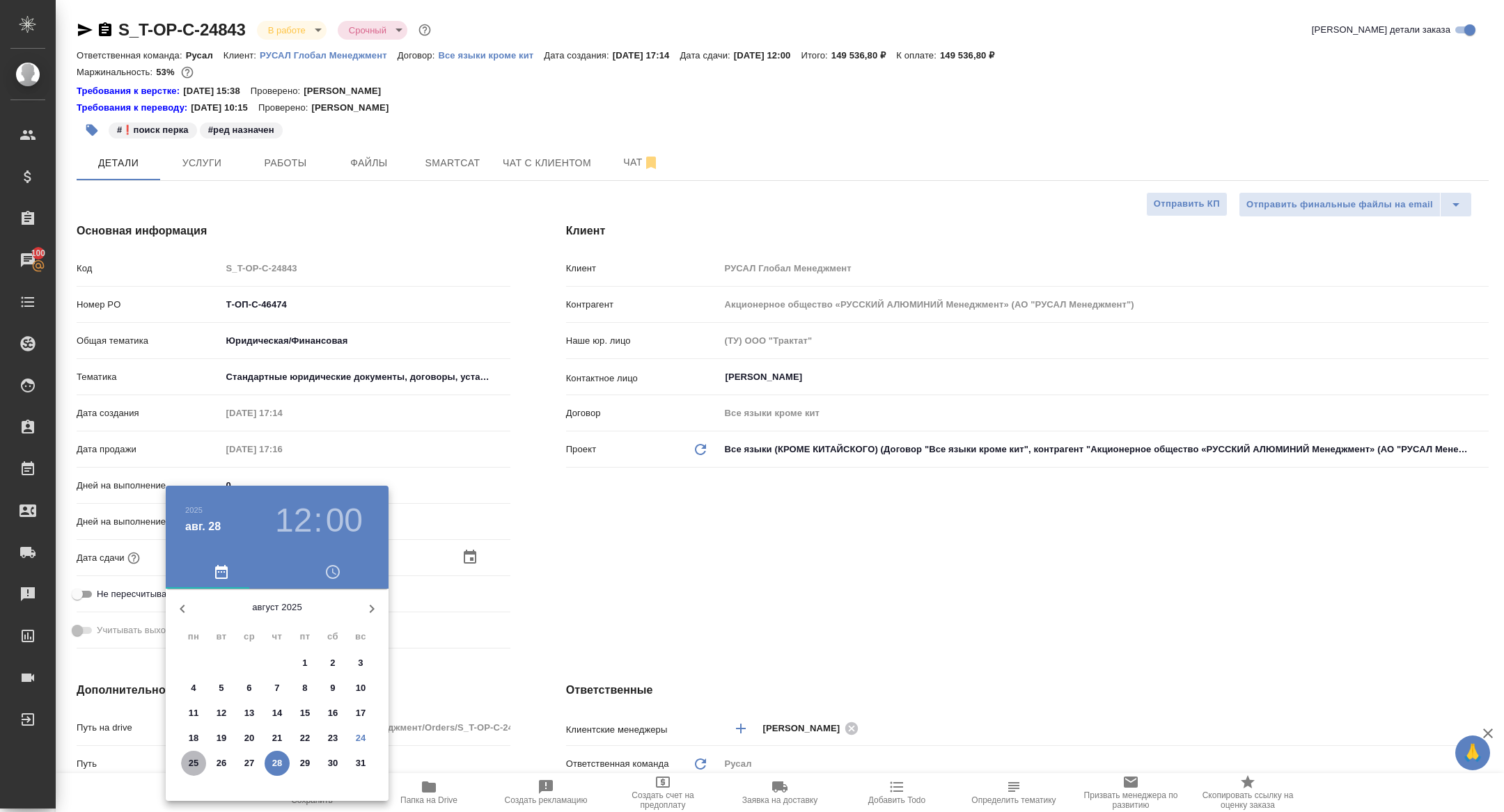
click at [197, 763] on p "25" at bounding box center [194, 764] width 10 height 14
type input "25.08.2025 12:00"
type textarea "x"
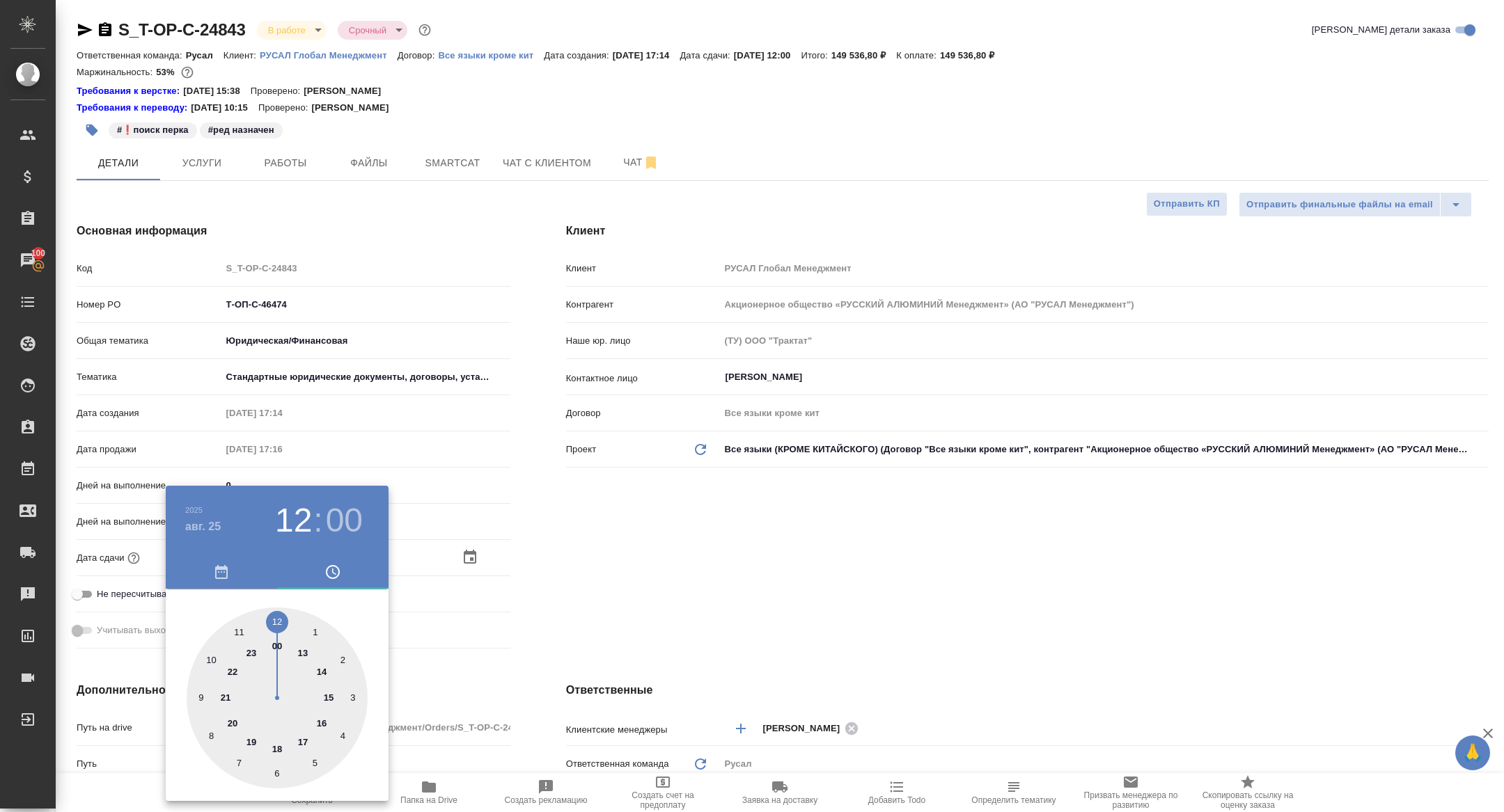
click at [516, 667] on div at bounding box center [752, 406] width 1504 height 812
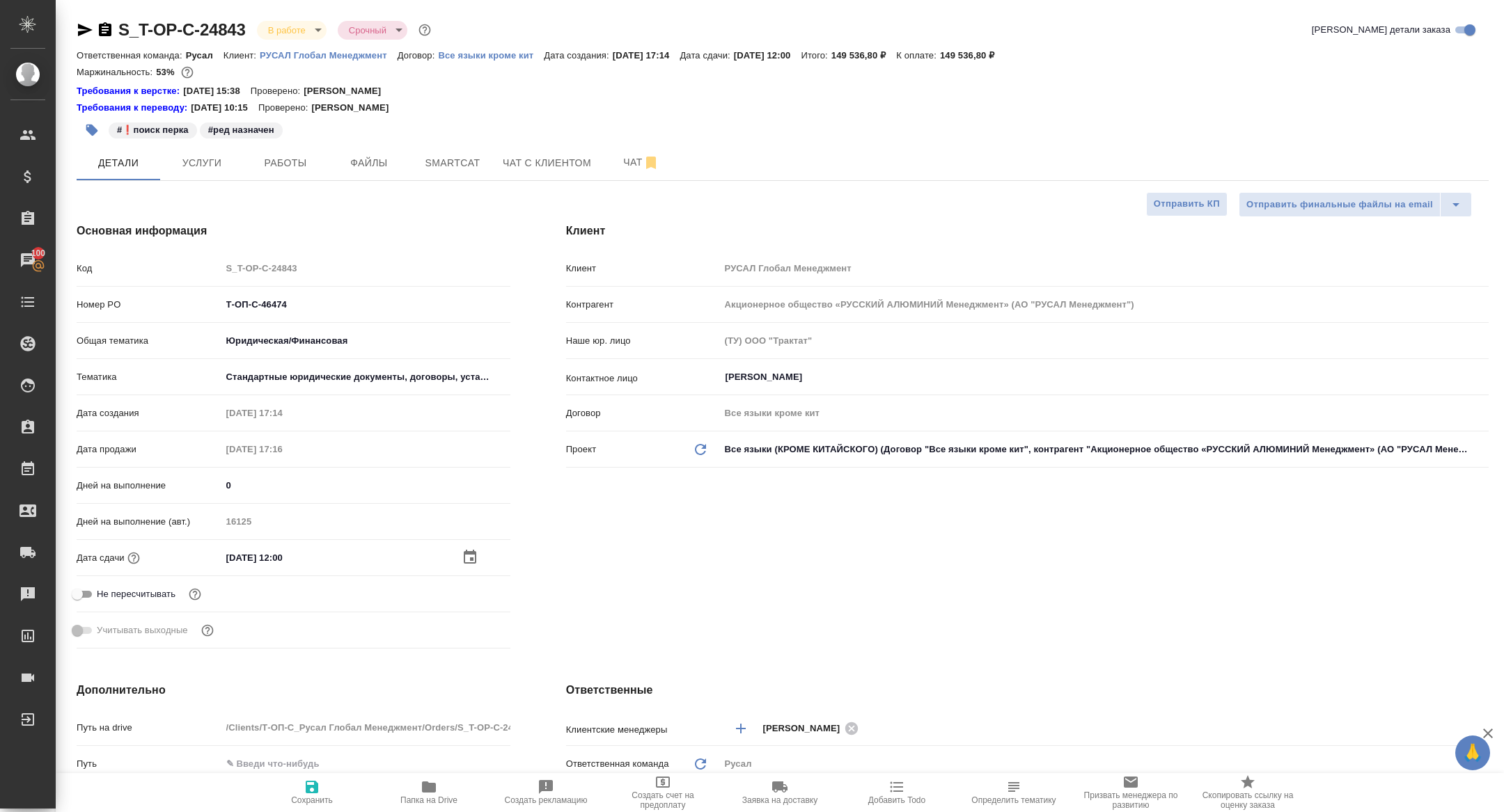
click at [317, 794] on icon "button" at bounding box center [311, 787] width 16 height 16
type textarea "x"
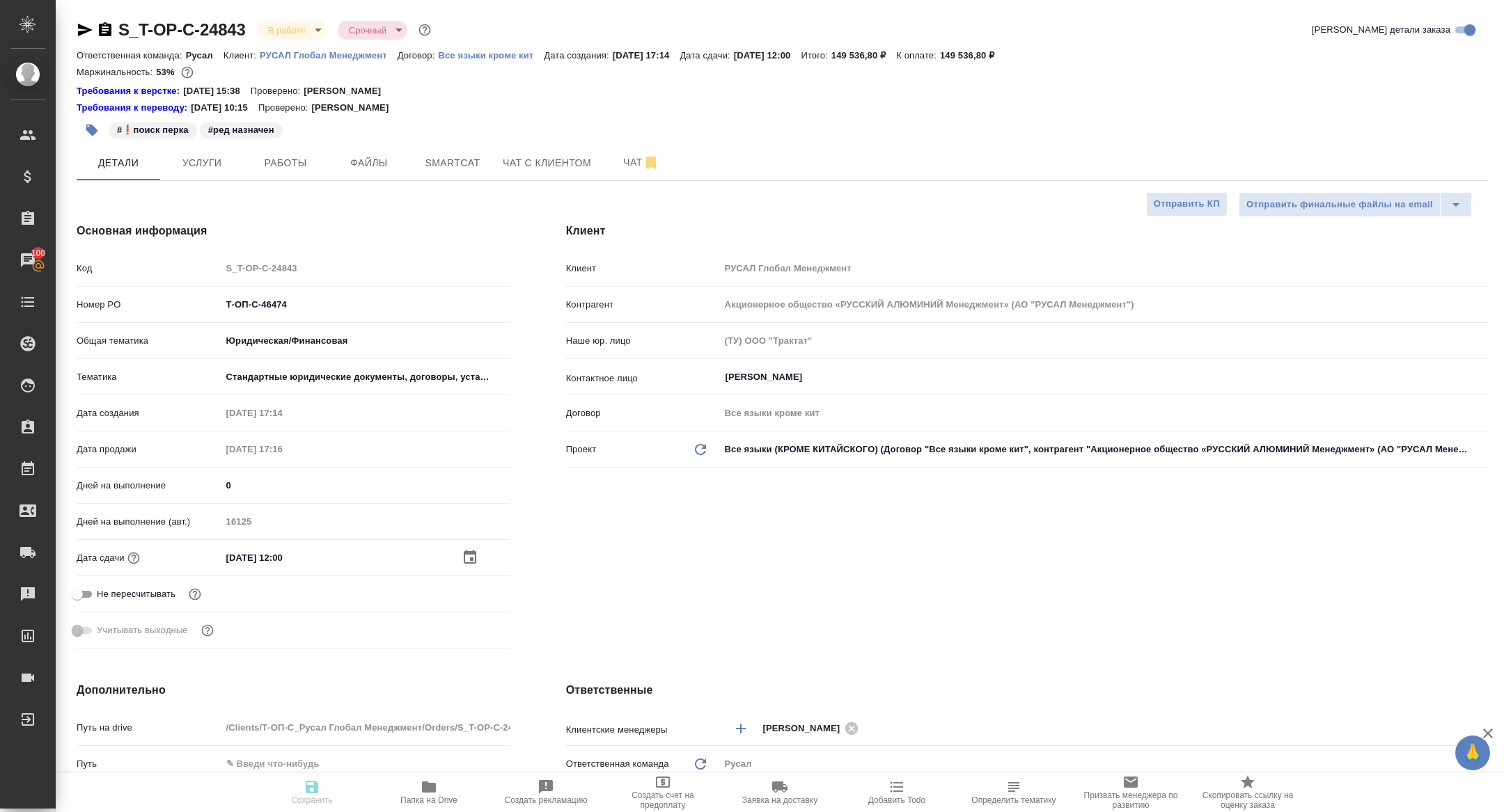
type textarea "x"
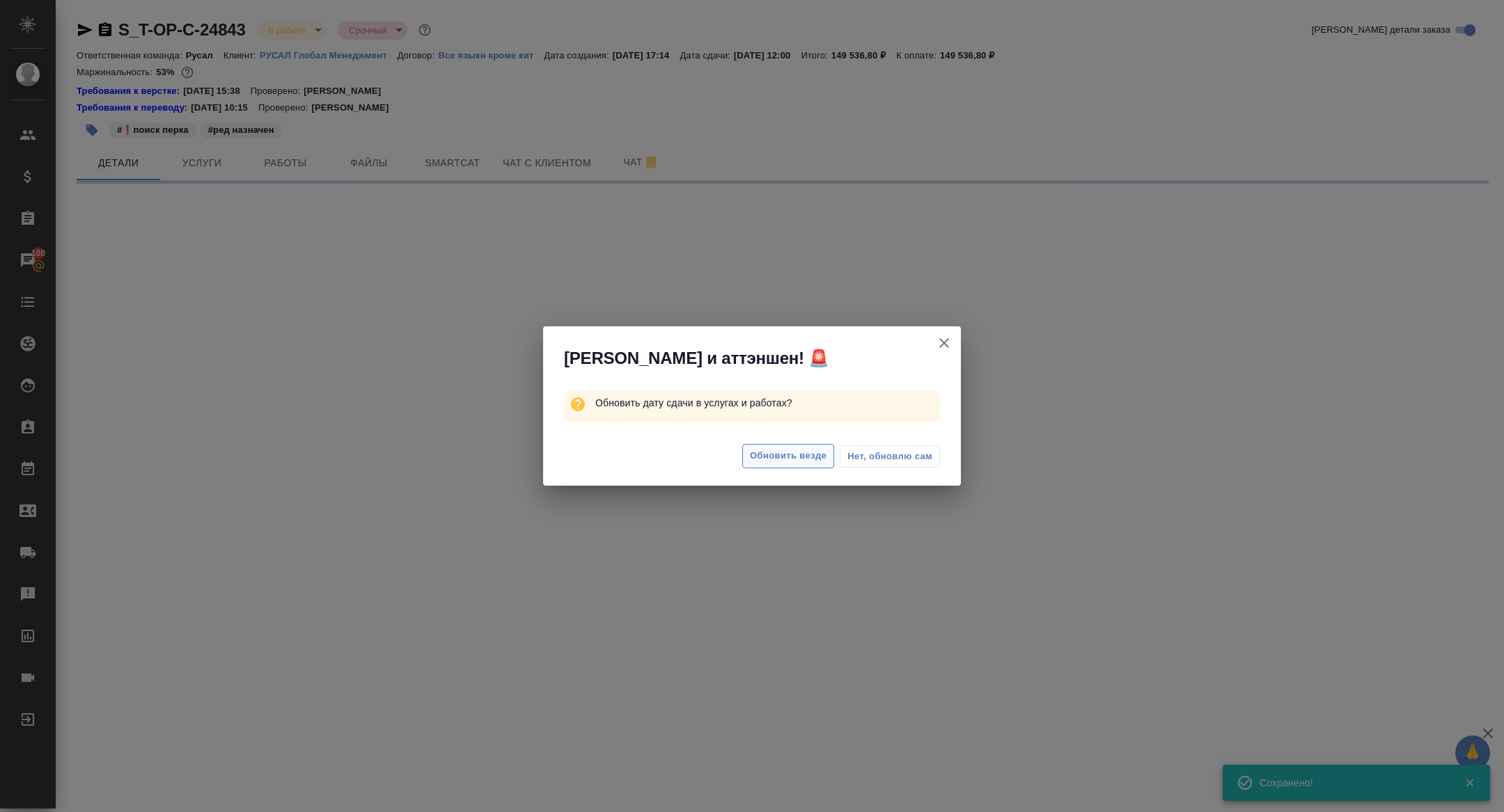
click at [793, 465] on button "Обновить везде" at bounding box center [788, 456] width 92 height 24
select select "RU"
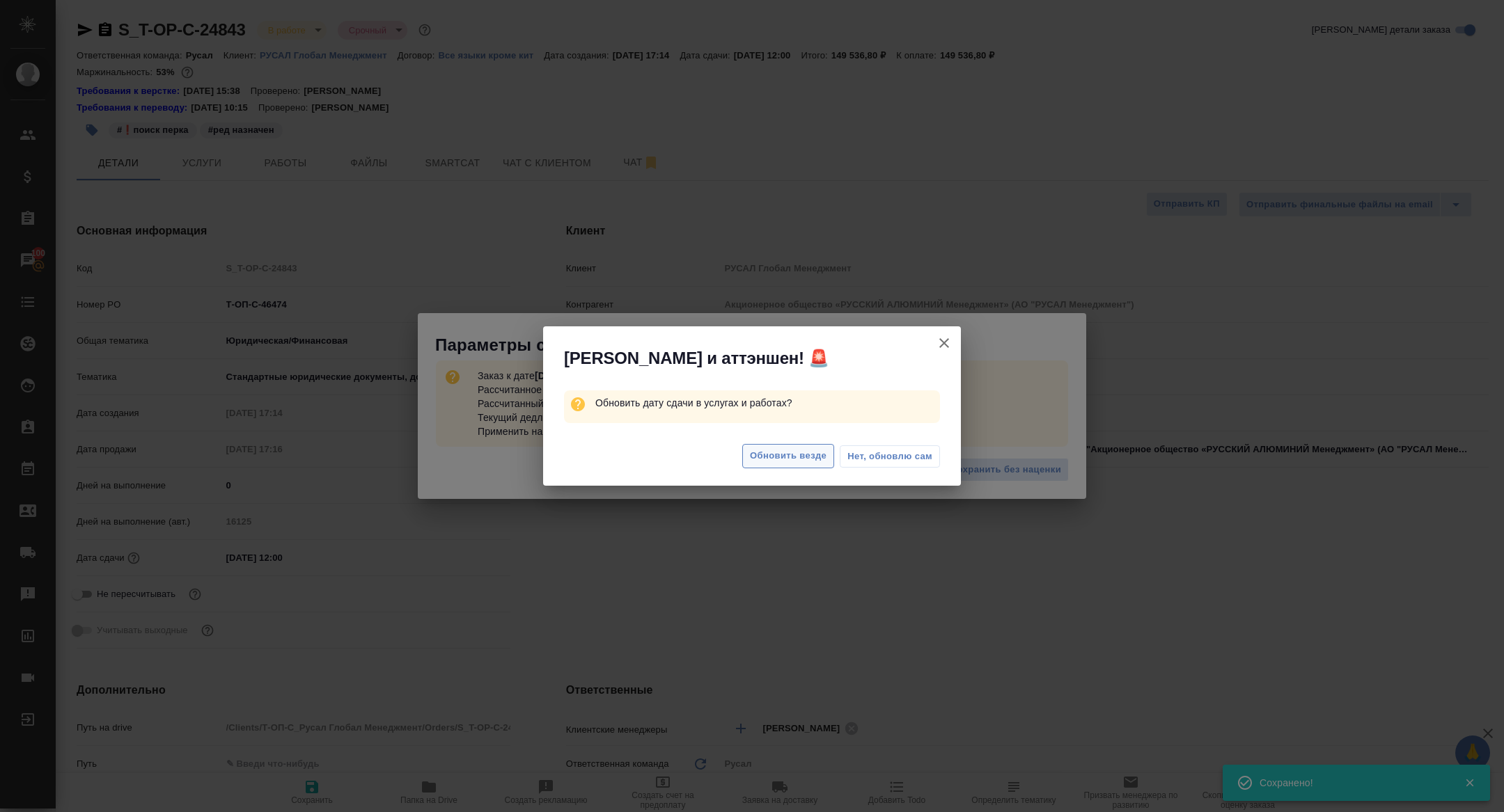
type textarea "x"
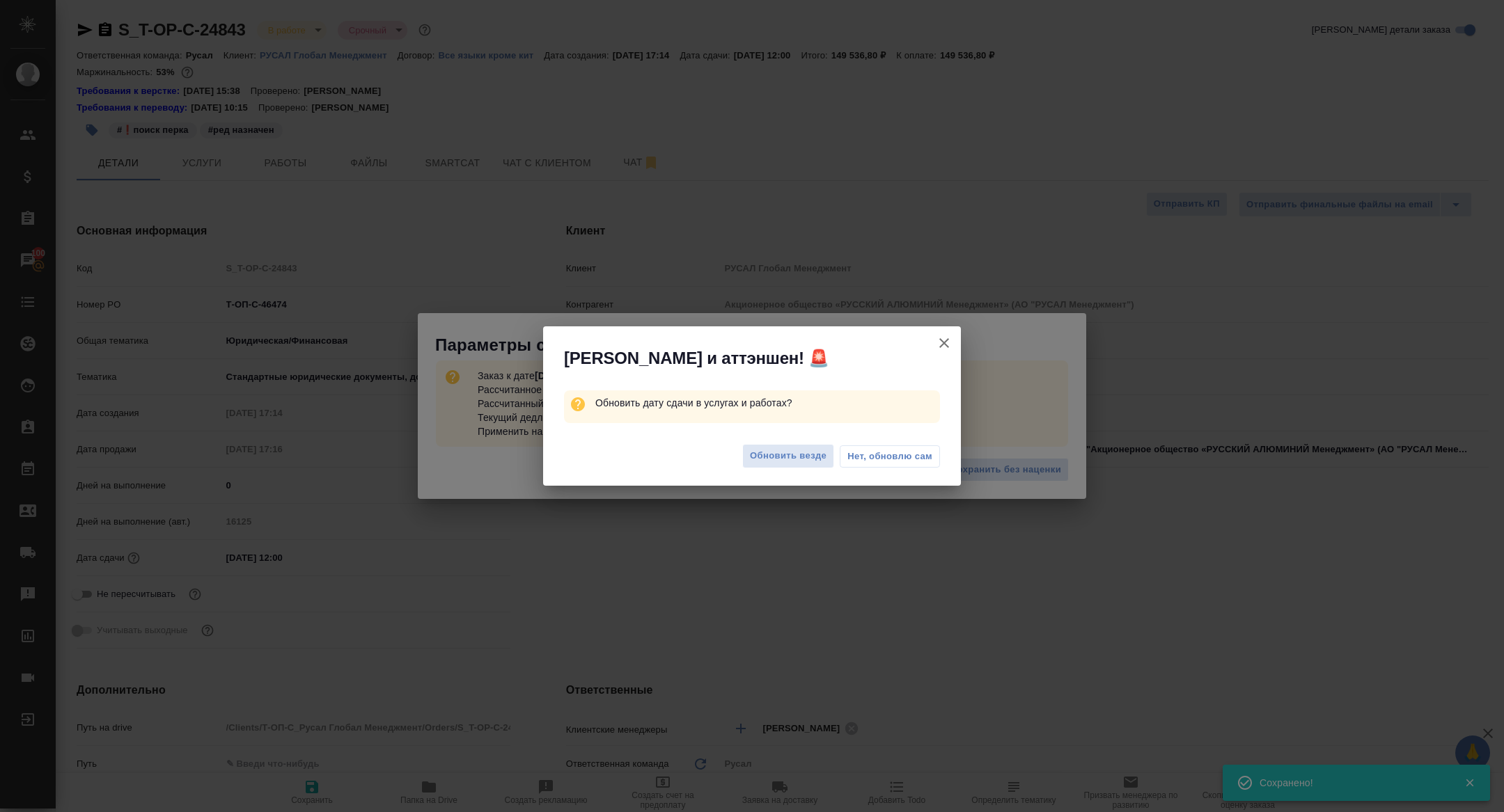
type textarea "x"
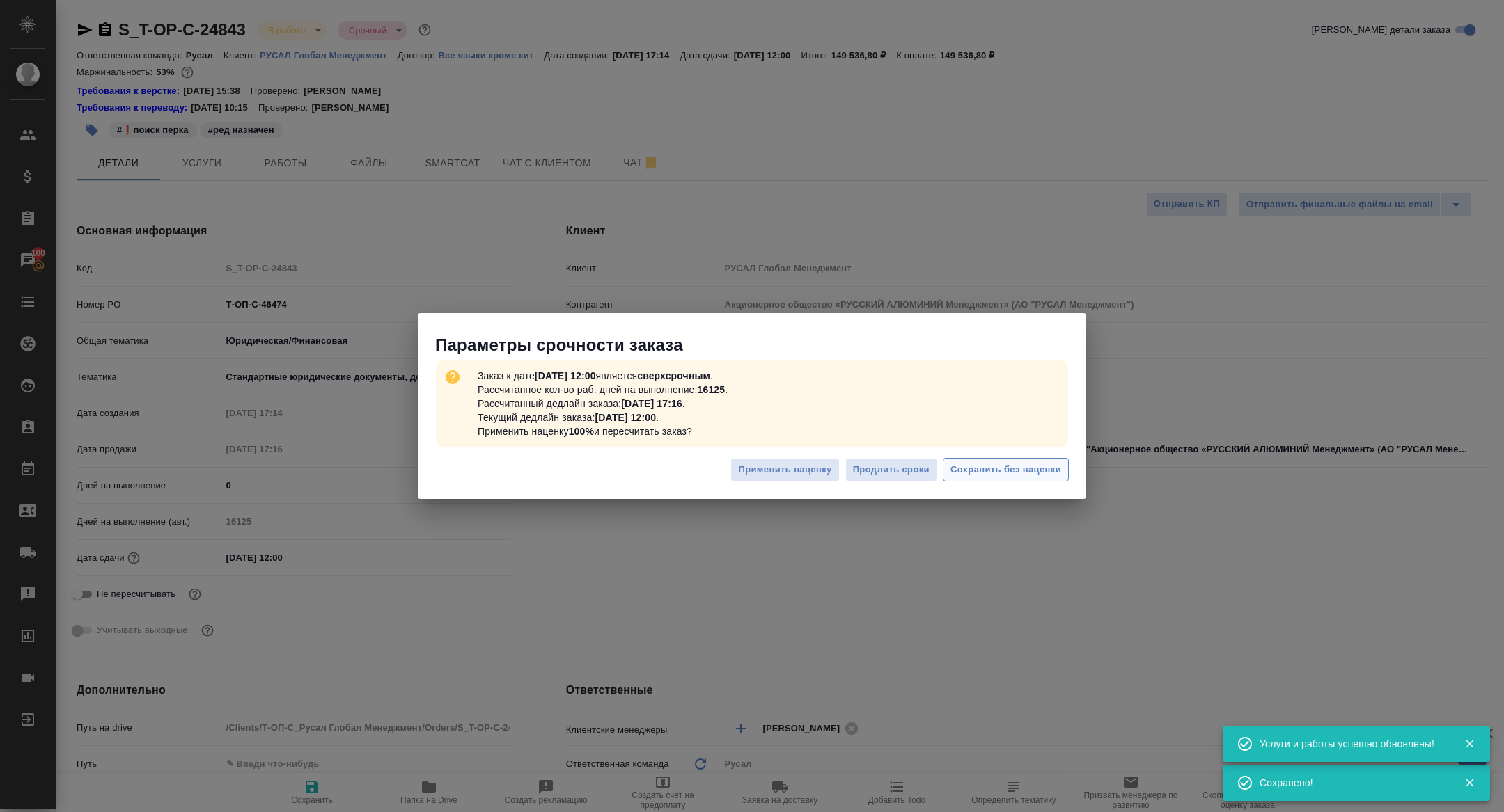
click at [1018, 479] on button "Сохранить без наценки" at bounding box center [1006, 470] width 126 height 24
type textarea "x"
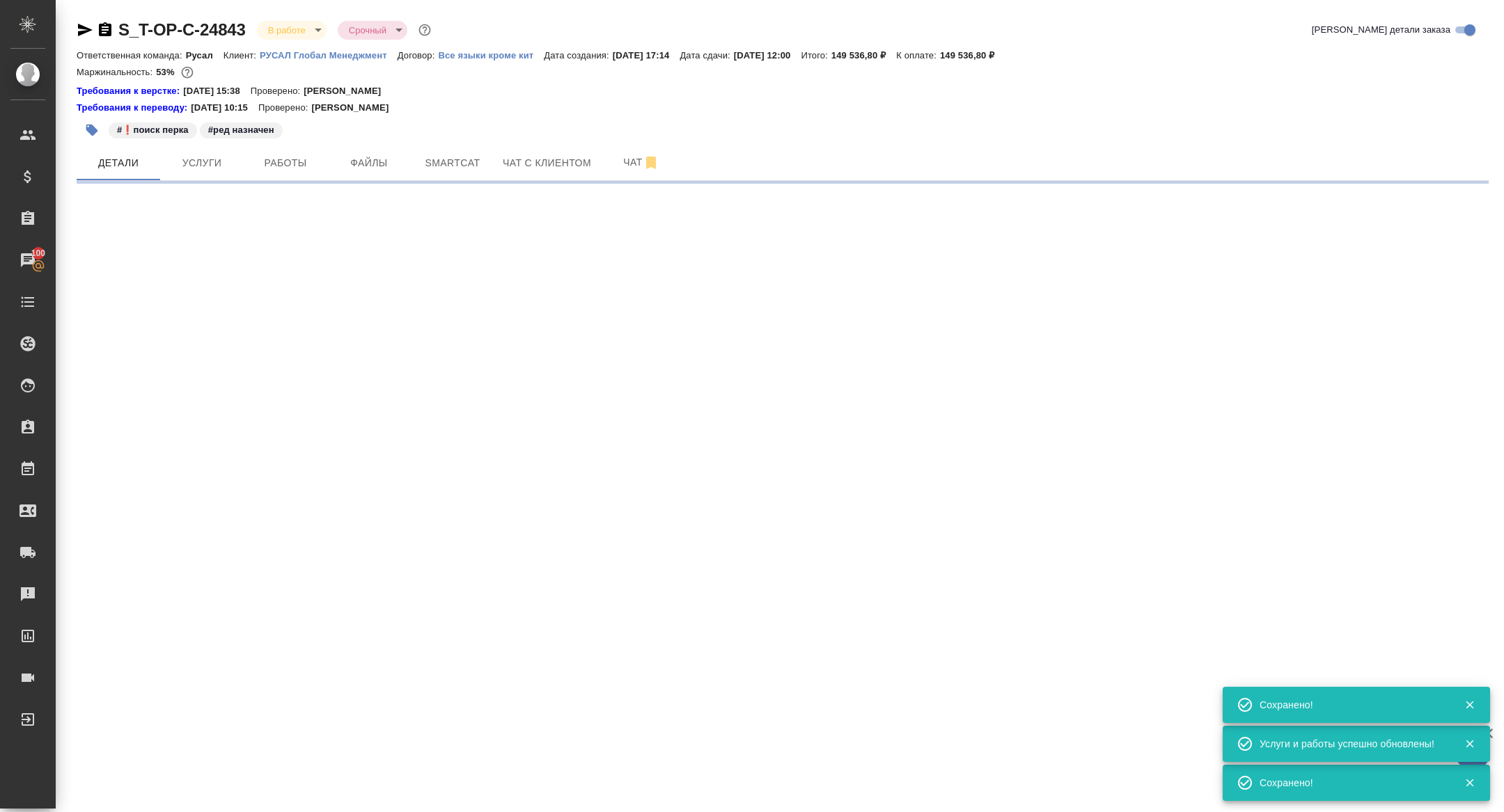
select select "RU"
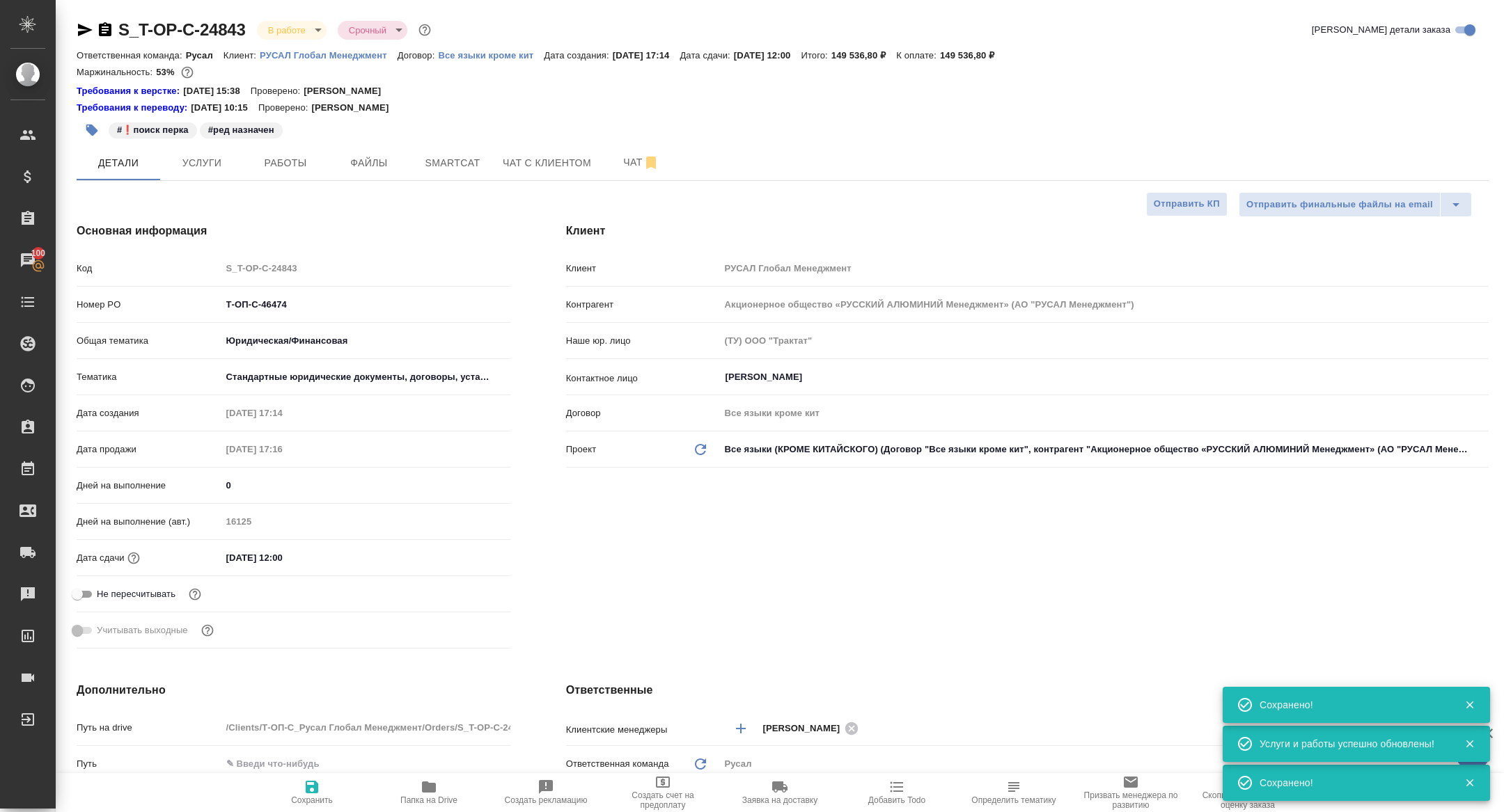
type textarea "x"
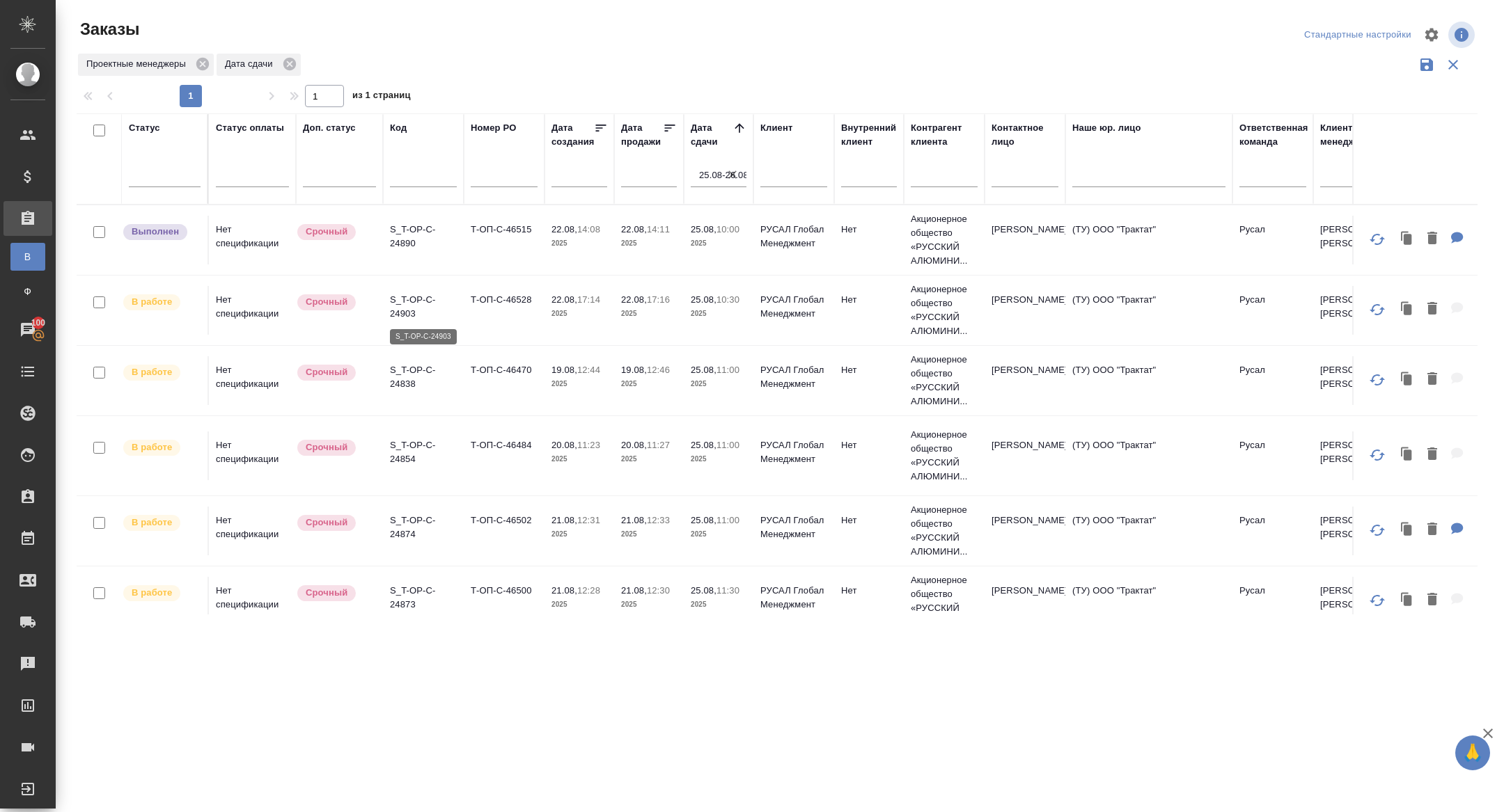
click at [421, 310] on p "S_T-OP-C-24903" at bounding box center [423, 307] width 67 height 28
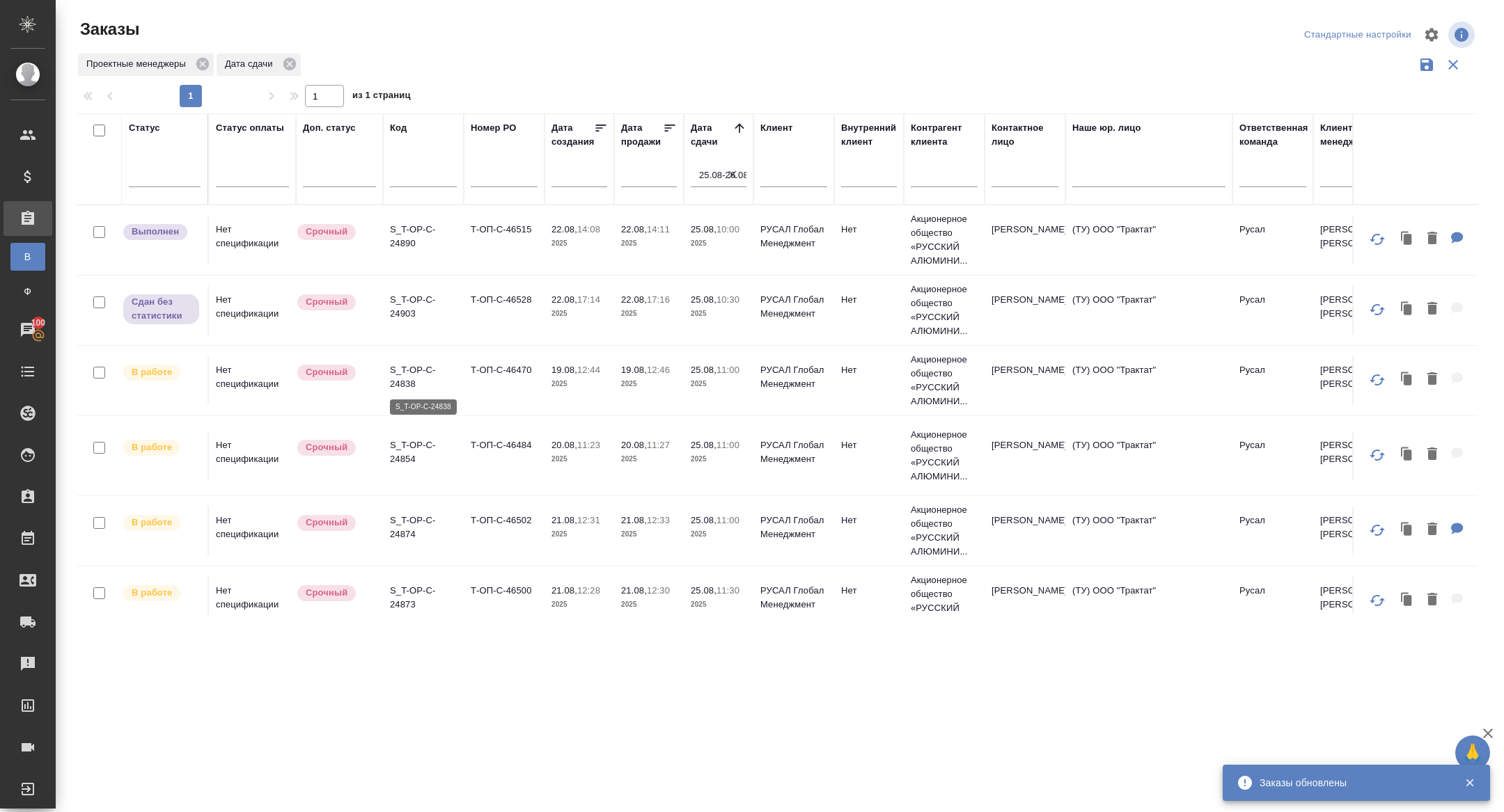
click at [402, 378] on p "S_T-OP-C-24838" at bounding box center [423, 378] width 67 height 28
click at [398, 441] on p "S_T-OP-C-24854" at bounding box center [423, 453] width 67 height 28
click at [412, 530] on p "S_T-OP-C-24874" at bounding box center [423, 528] width 67 height 28
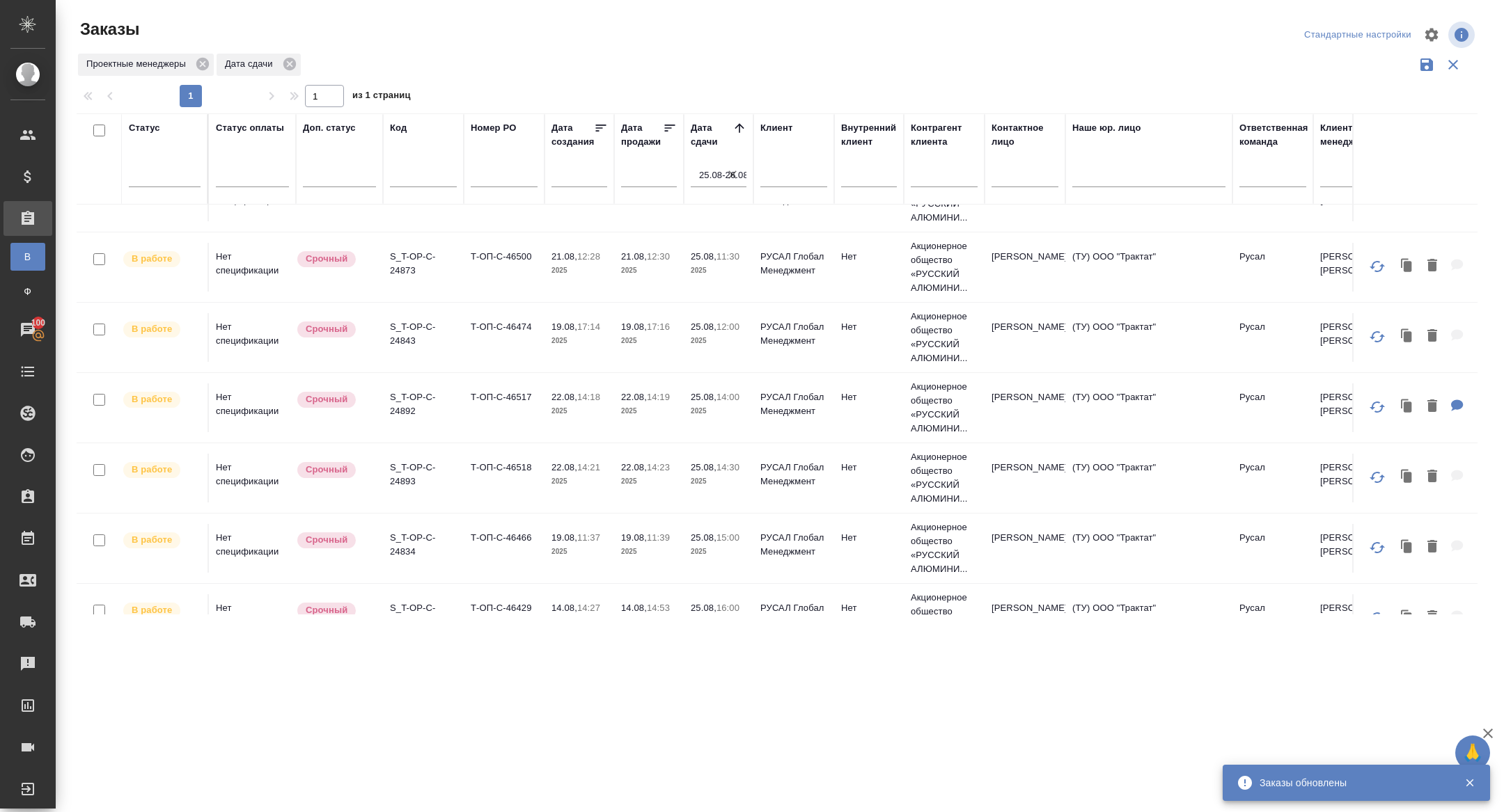
scroll to position [338, 0]
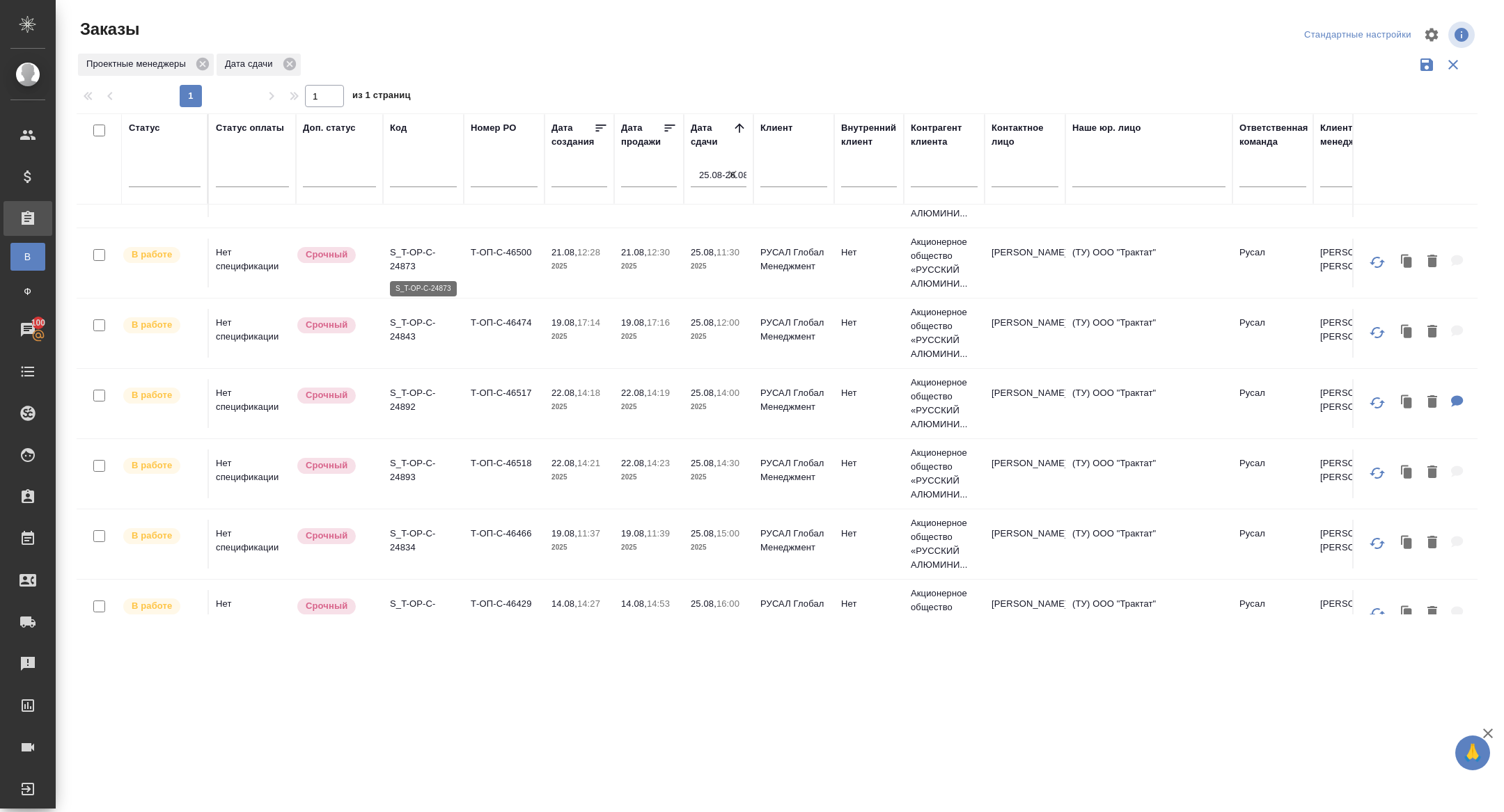
click at [406, 265] on p "S_T-OP-C-24873" at bounding box center [423, 259] width 67 height 28
click at [400, 336] on p "S_T-OP-C-24843" at bounding box center [423, 330] width 67 height 28
click at [407, 402] on p "S_T-OP-C-24892" at bounding box center [423, 400] width 67 height 28
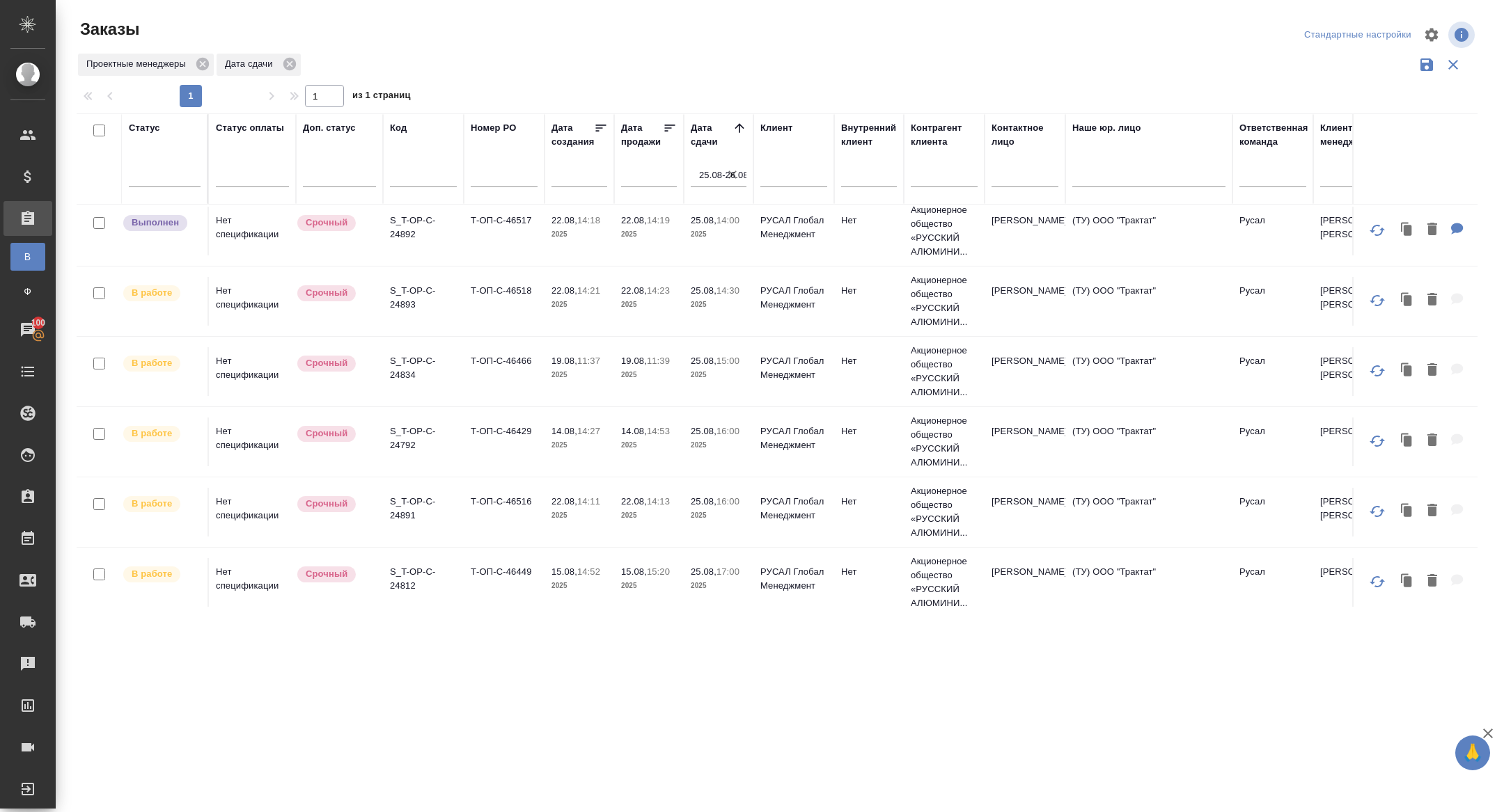
click at [409, 288] on p "S_T-OP-C-24893" at bounding box center [423, 297] width 67 height 28
click at [406, 362] on p "S_T-OP-C-24834" at bounding box center [423, 368] width 67 height 28
click at [407, 443] on p "S_T-OP-C-24792" at bounding box center [423, 439] width 67 height 28
click at [397, 497] on p "S_T-OP-C-24891" at bounding box center [423, 509] width 67 height 28
click at [422, 565] on p "S_T-OP-C-24812" at bounding box center [423, 579] width 67 height 28
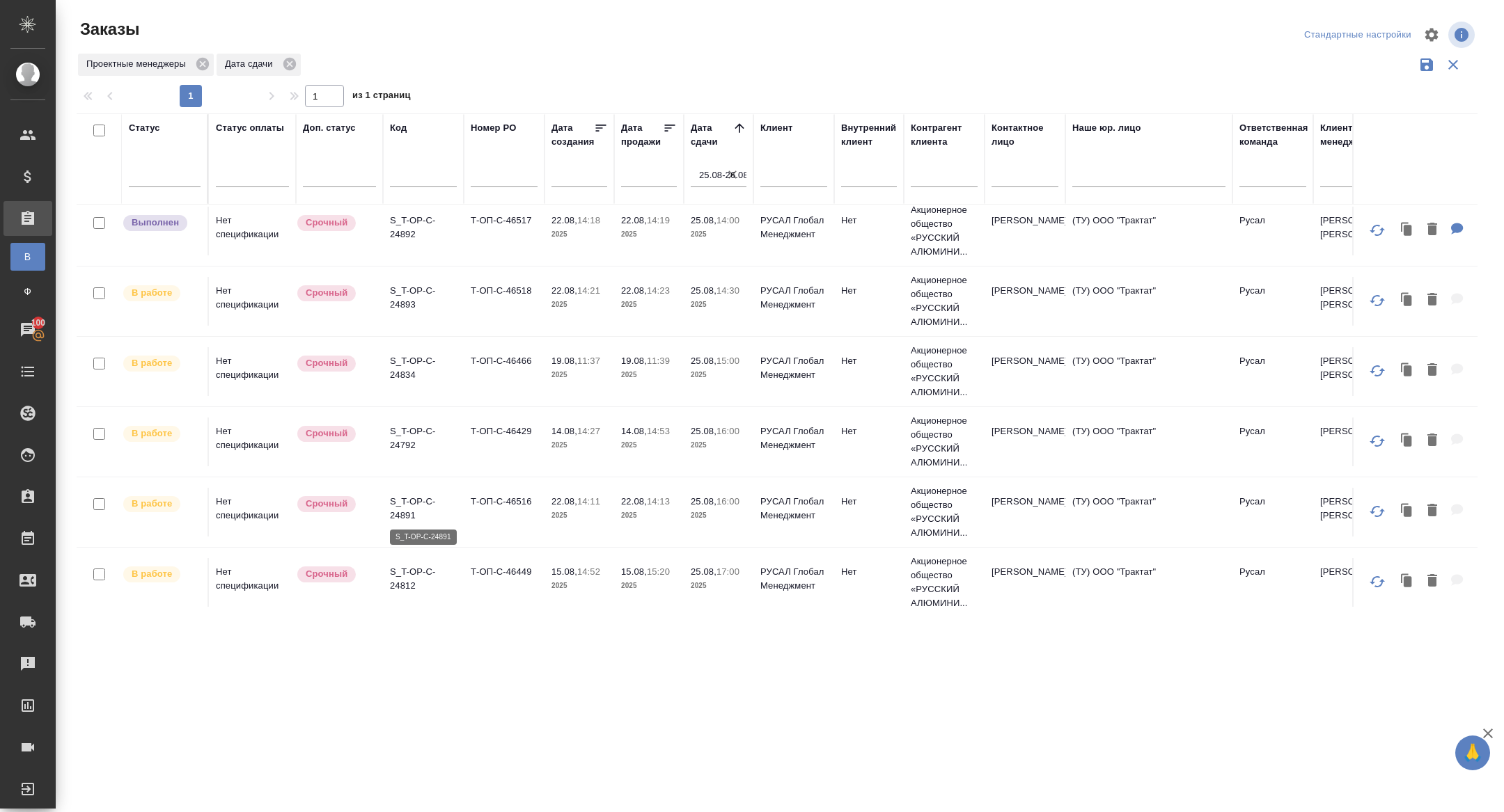
click at [394, 510] on p "S_T-OP-C-24891" at bounding box center [423, 509] width 67 height 28
click at [735, 172] on icon "button" at bounding box center [733, 175] width 9 height 9
select select "7"
click at [732, 172] on input "text" at bounding box center [723, 175] width 47 height 20
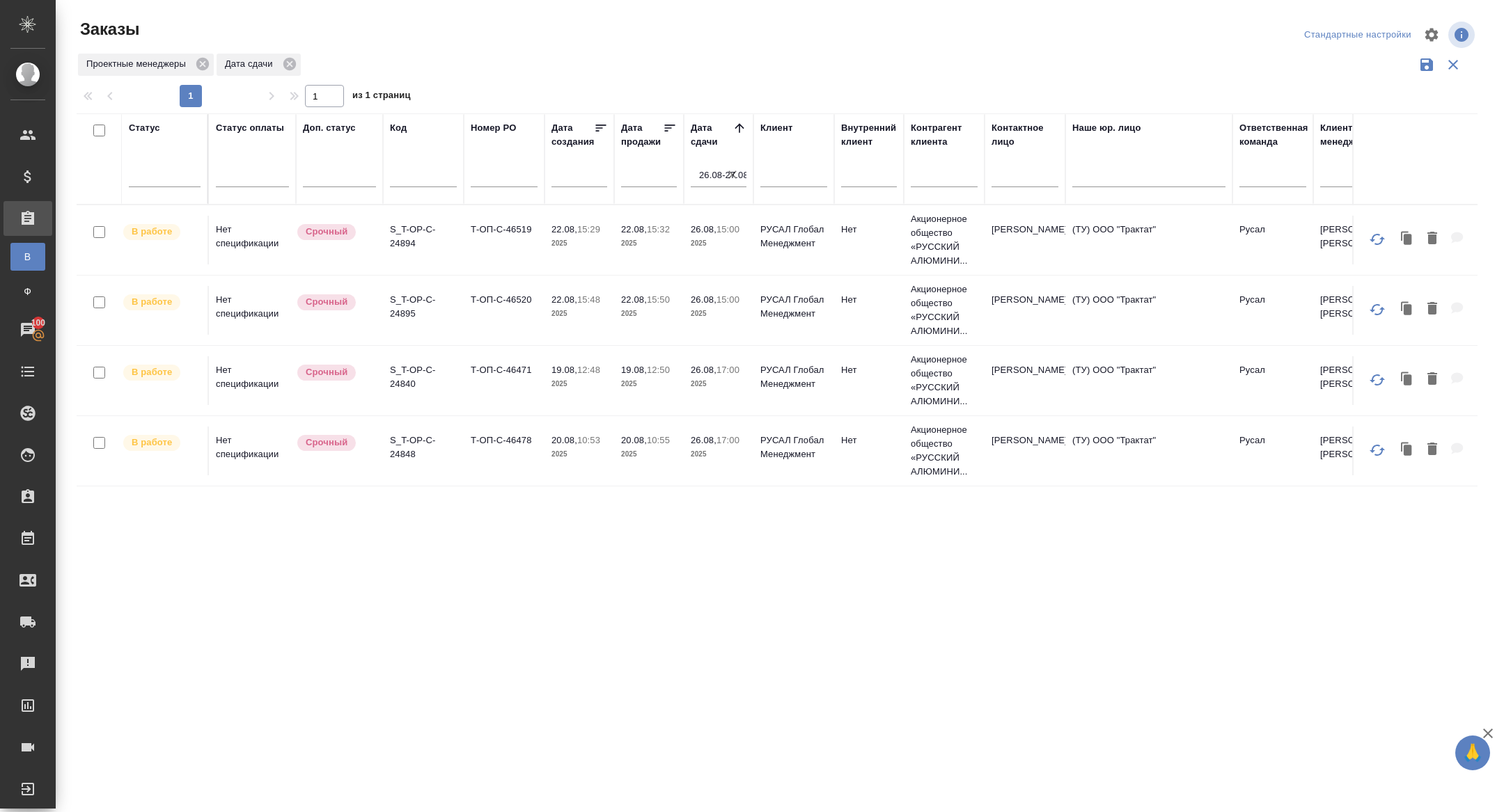
scroll to position [0, 0]
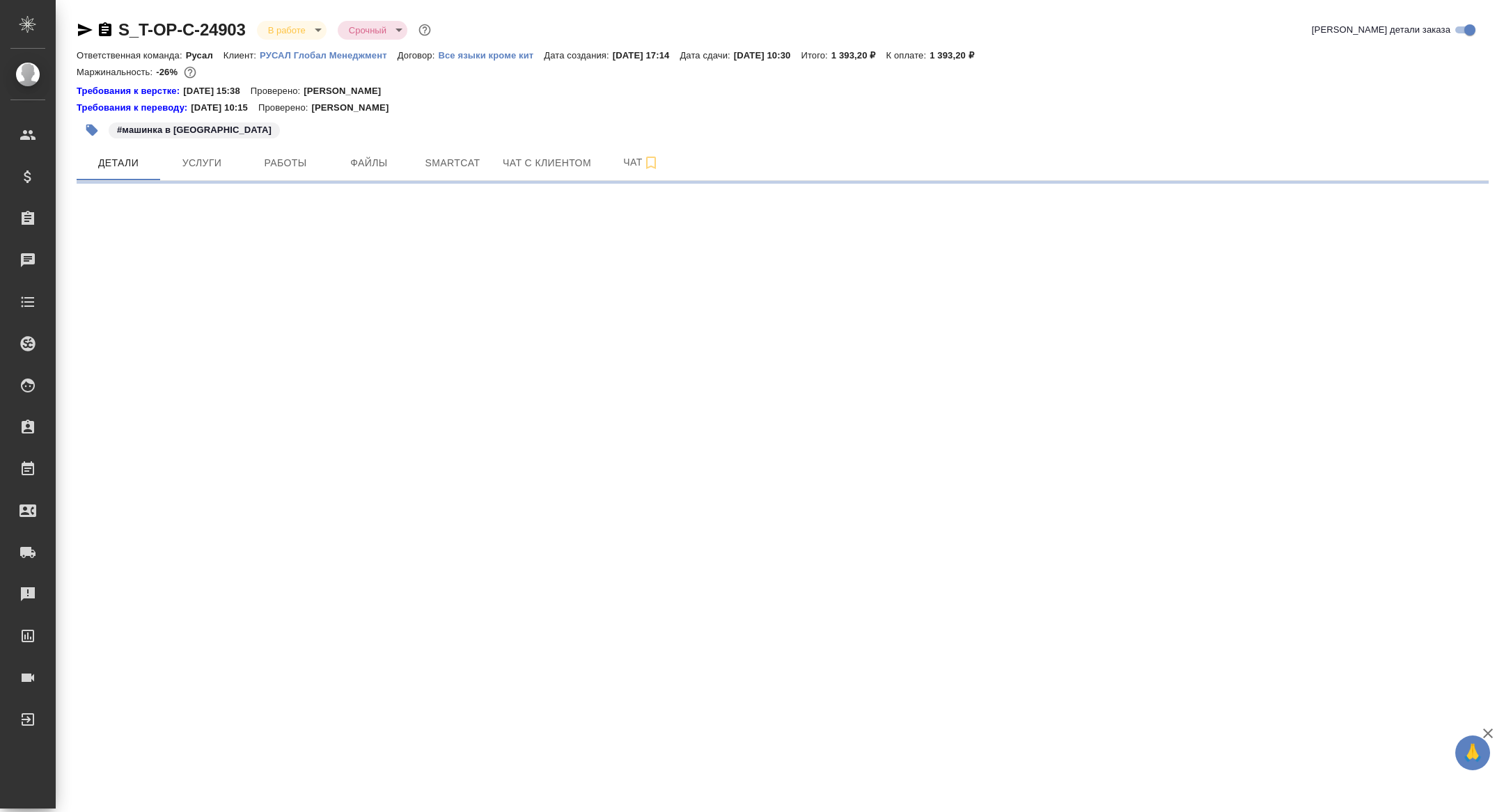
click at [81, 26] on icon "button" at bounding box center [85, 29] width 15 height 13
select select "RU"
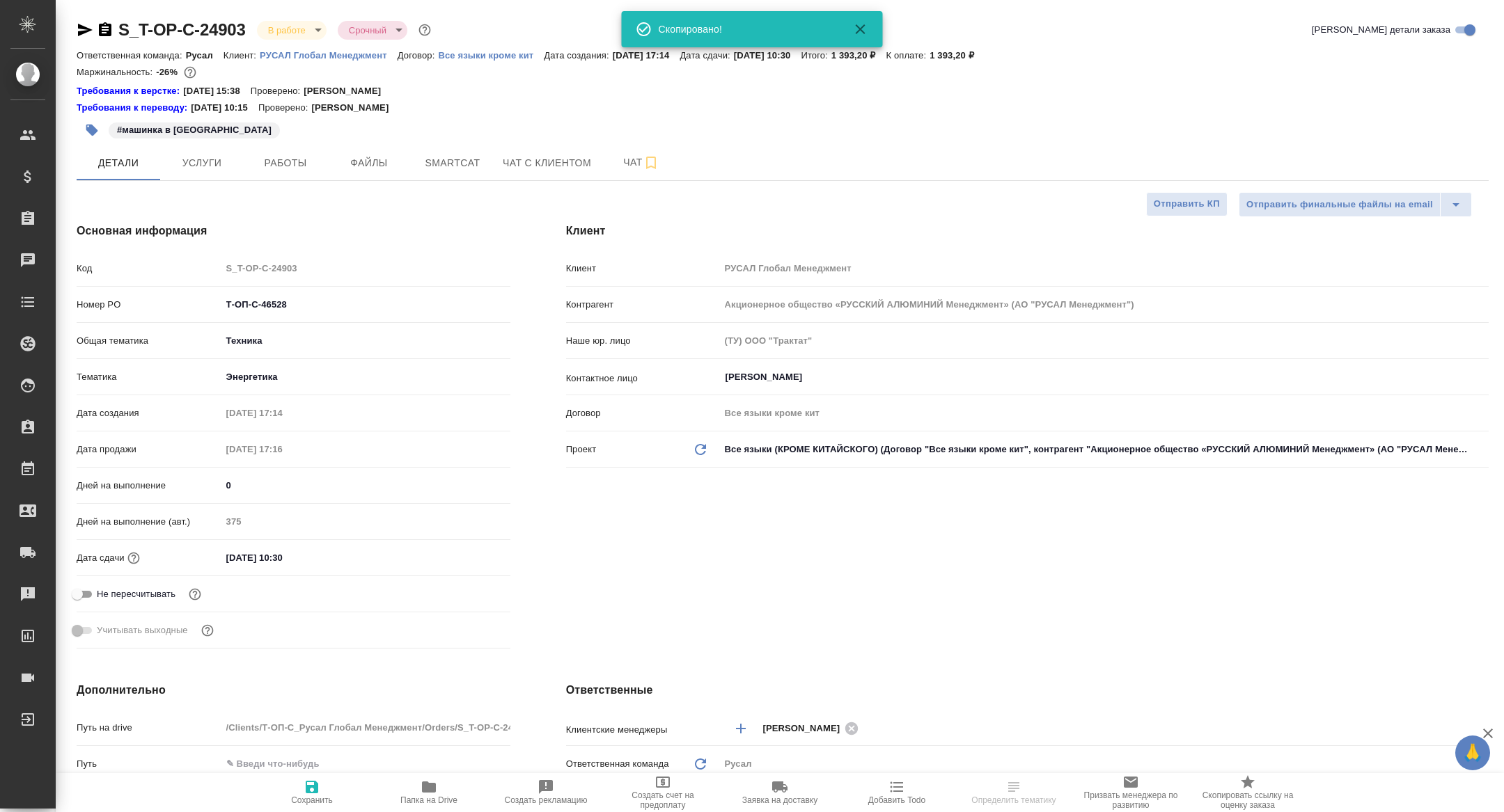
type textarea "x"
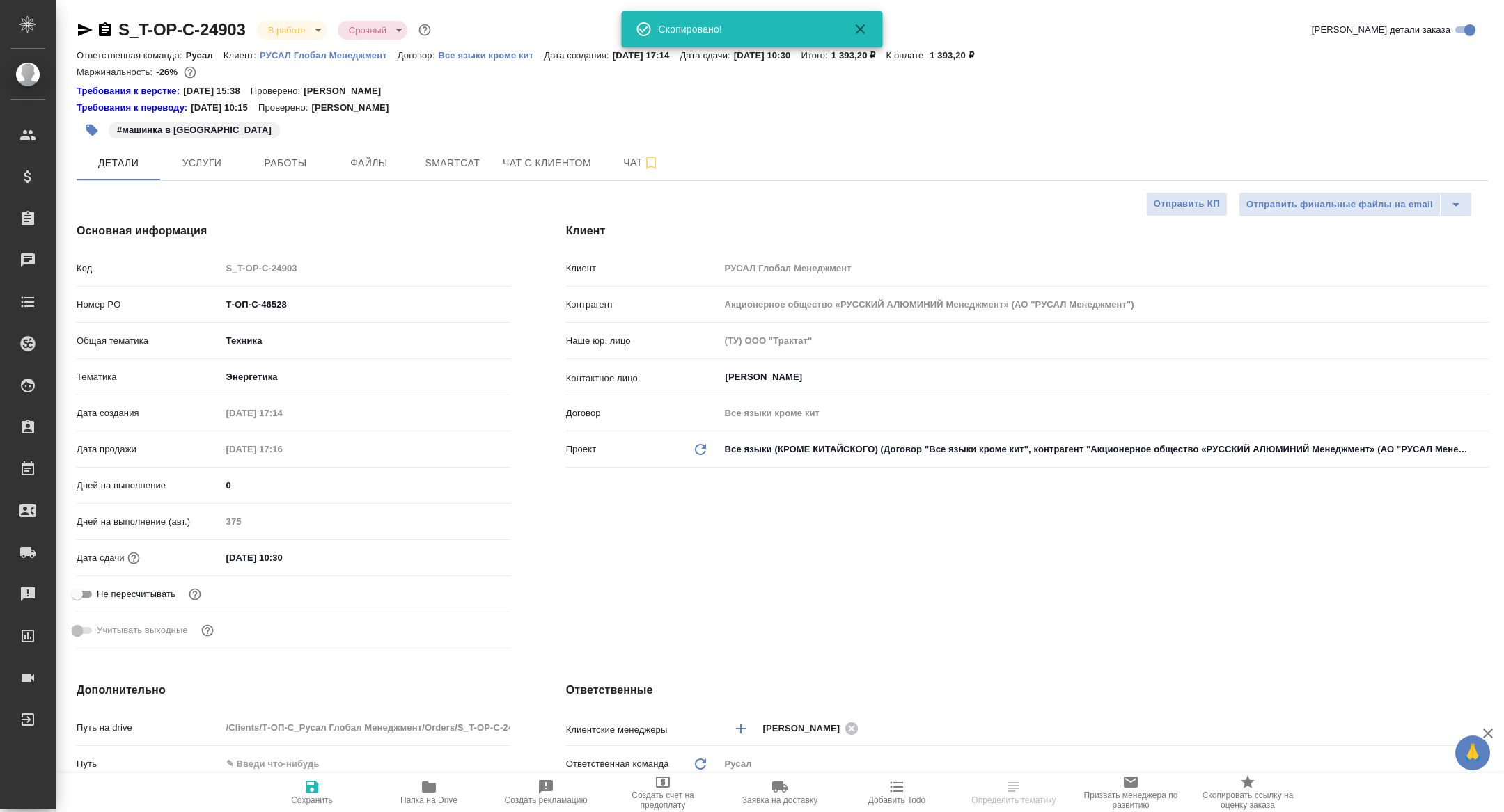
type textarea "x"
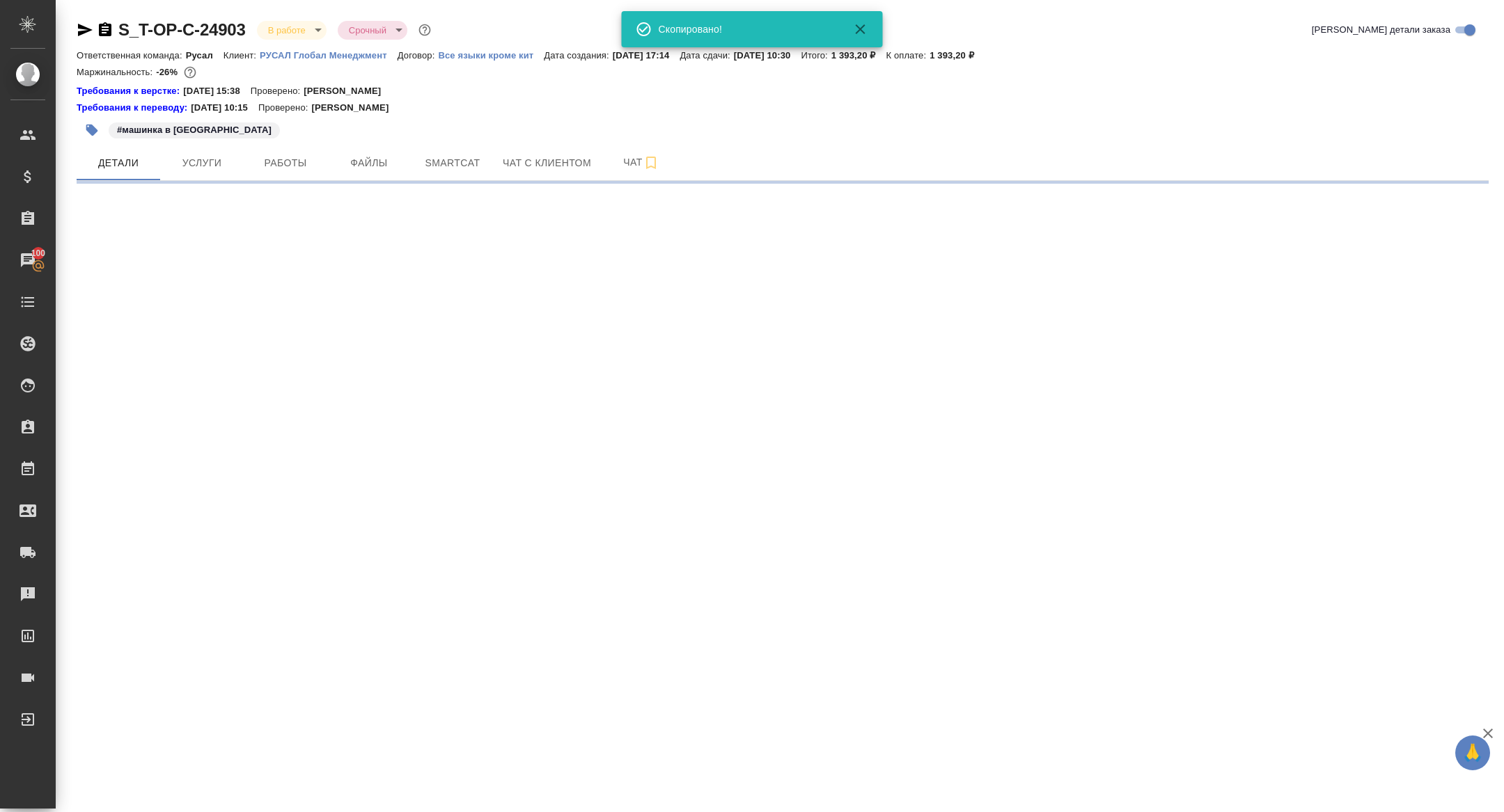
select select "RU"
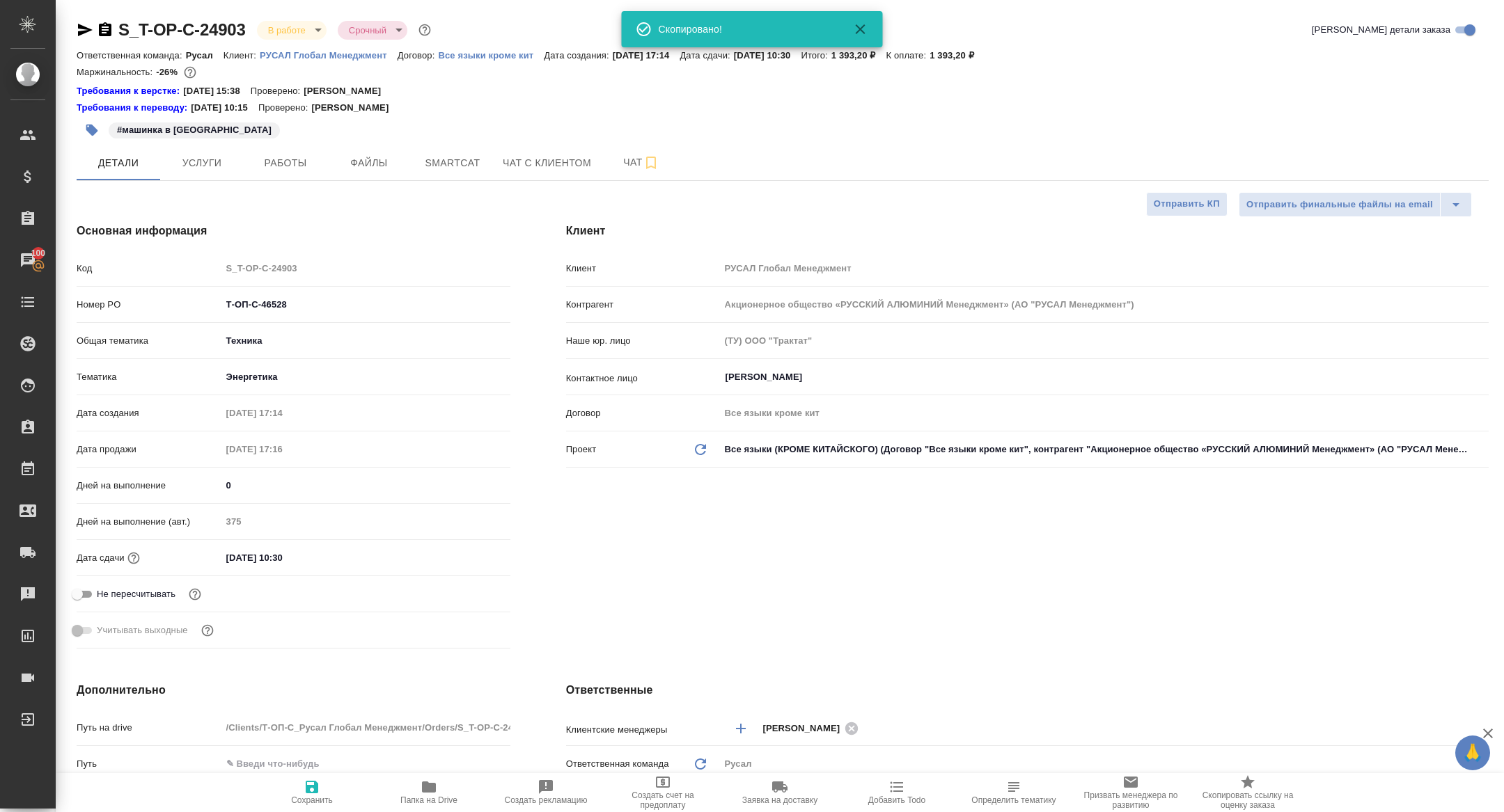
type textarea "x"
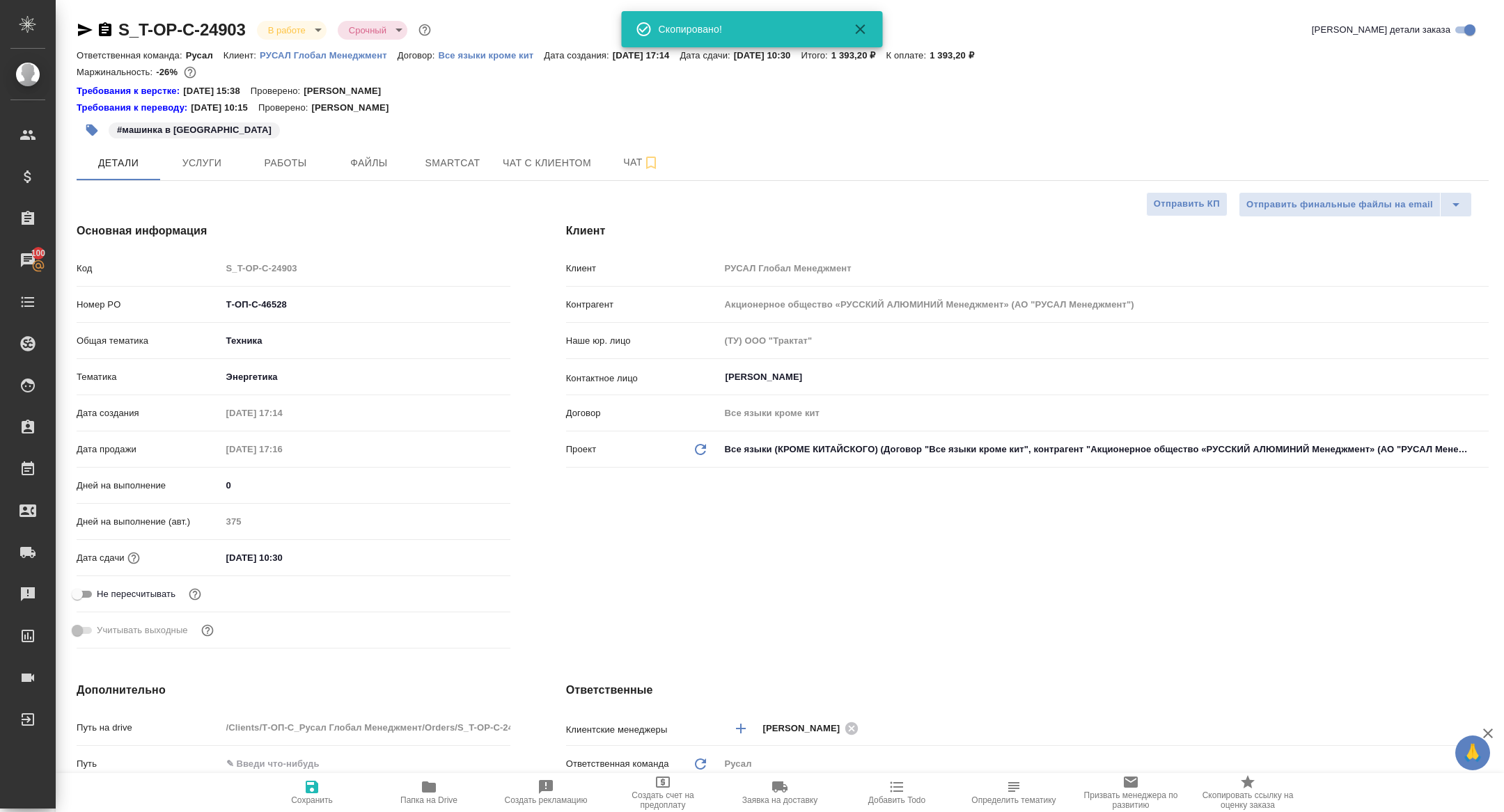
type textarea "x"
click at [281, 154] on span "Работы" at bounding box center [285, 163] width 67 height 17
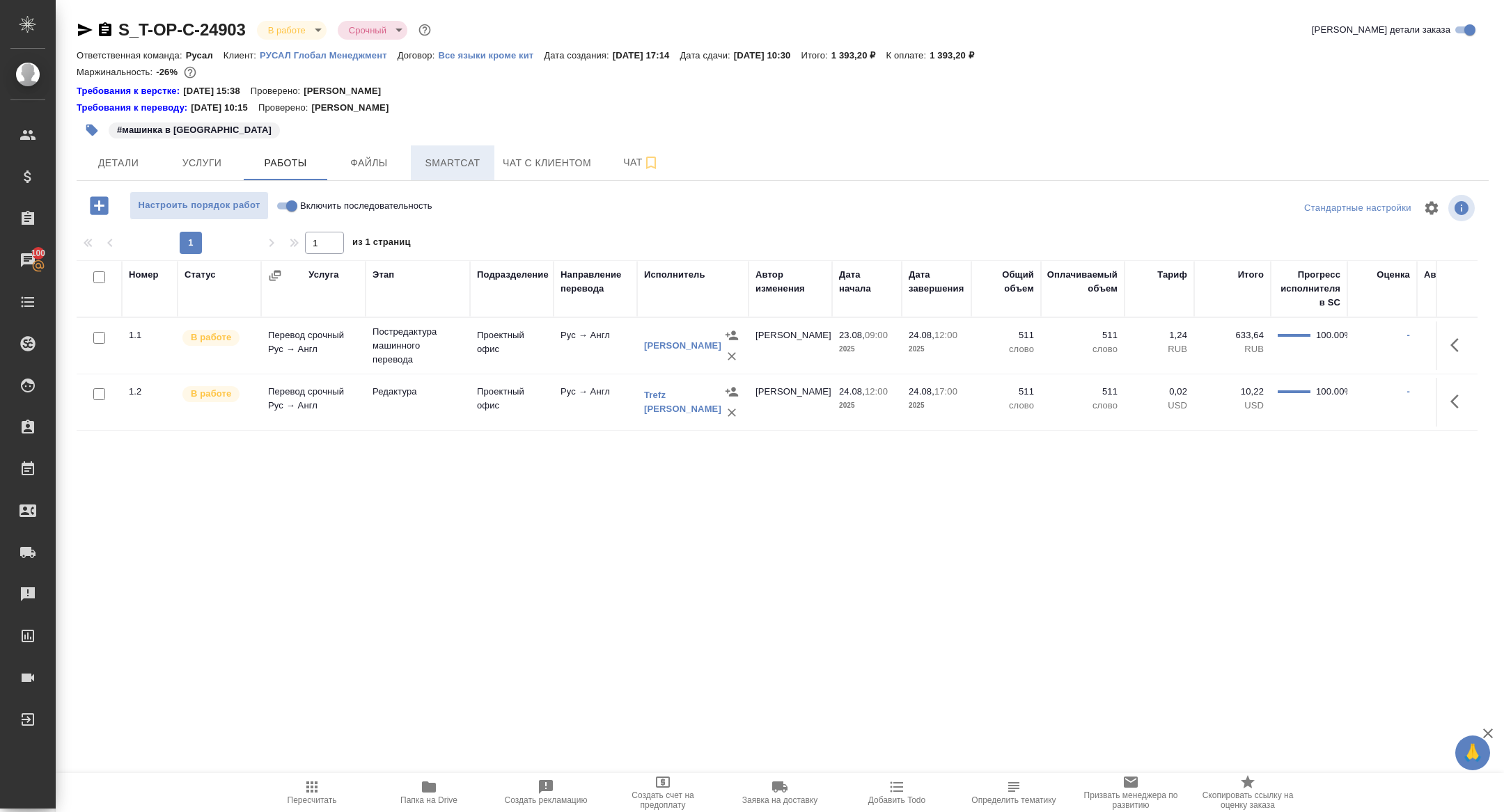
click at [446, 168] on span "Smartcat" at bounding box center [453, 163] width 67 height 17
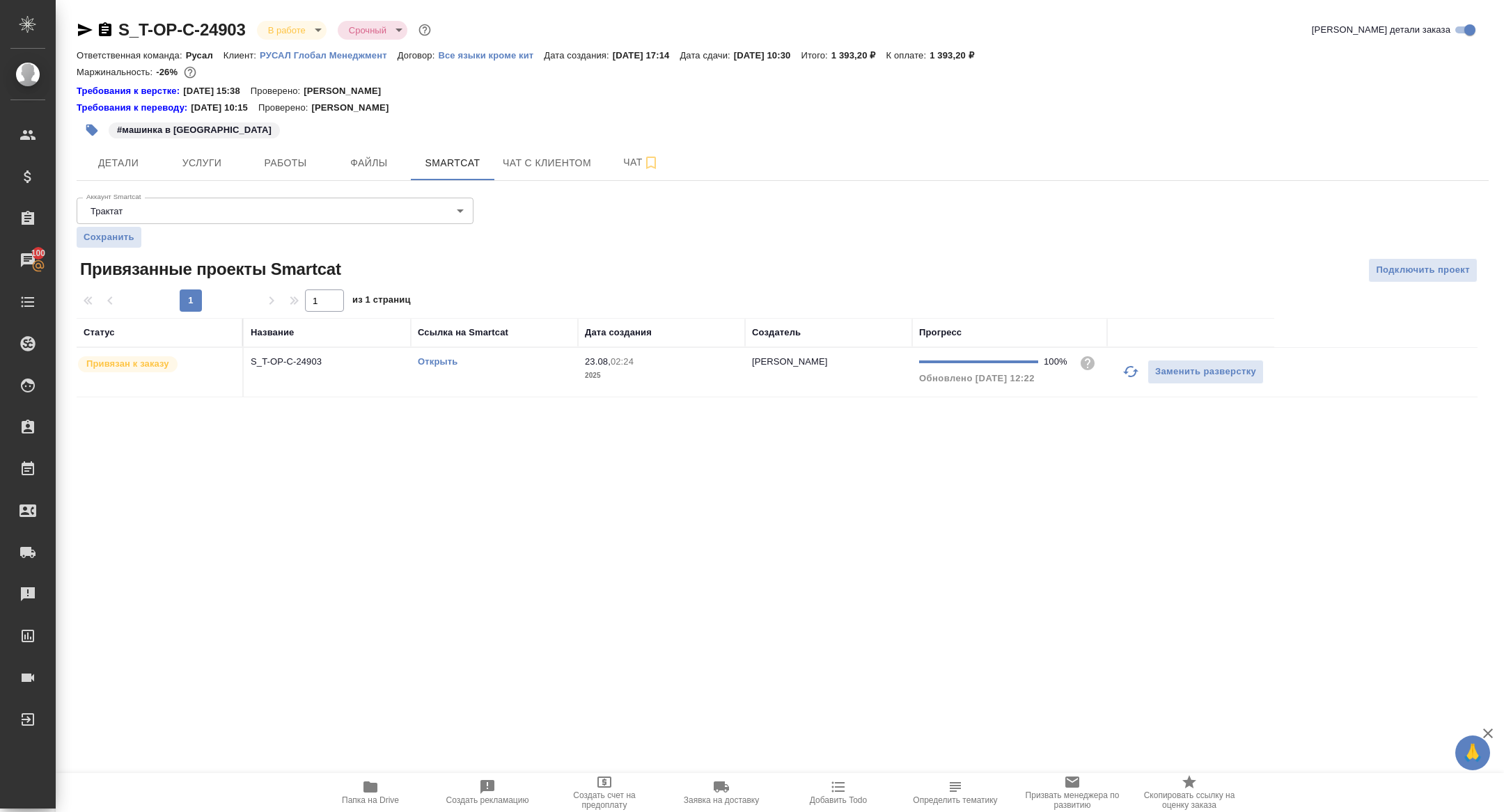
click at [430, 367] on td "Открыть" at bounding box center [494, 372] width 167 height 49
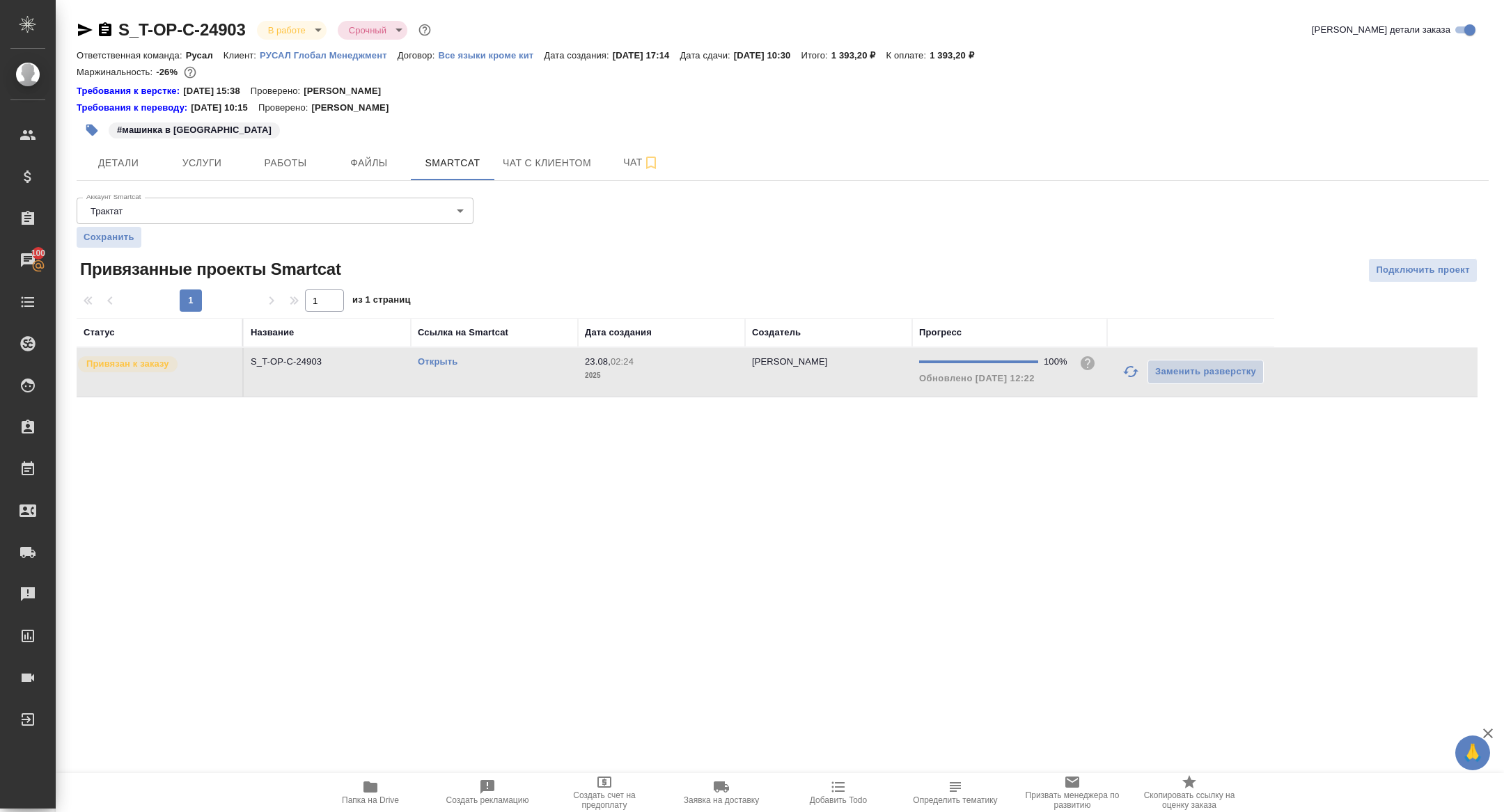
click at [423, 355] on div "Открыть" at bounding box center [495, 362] width 154 height 14
click at [436, 365] on link "Открыть" at bounding box center [438, 361] width 40 height 10
click at [363, 801] on span "Папка на Drive" at bounding box center [371, 800] width 57 height 9
click at [117, 168] on span "Детали" at bounding box center [119, 163] width 67 height 17
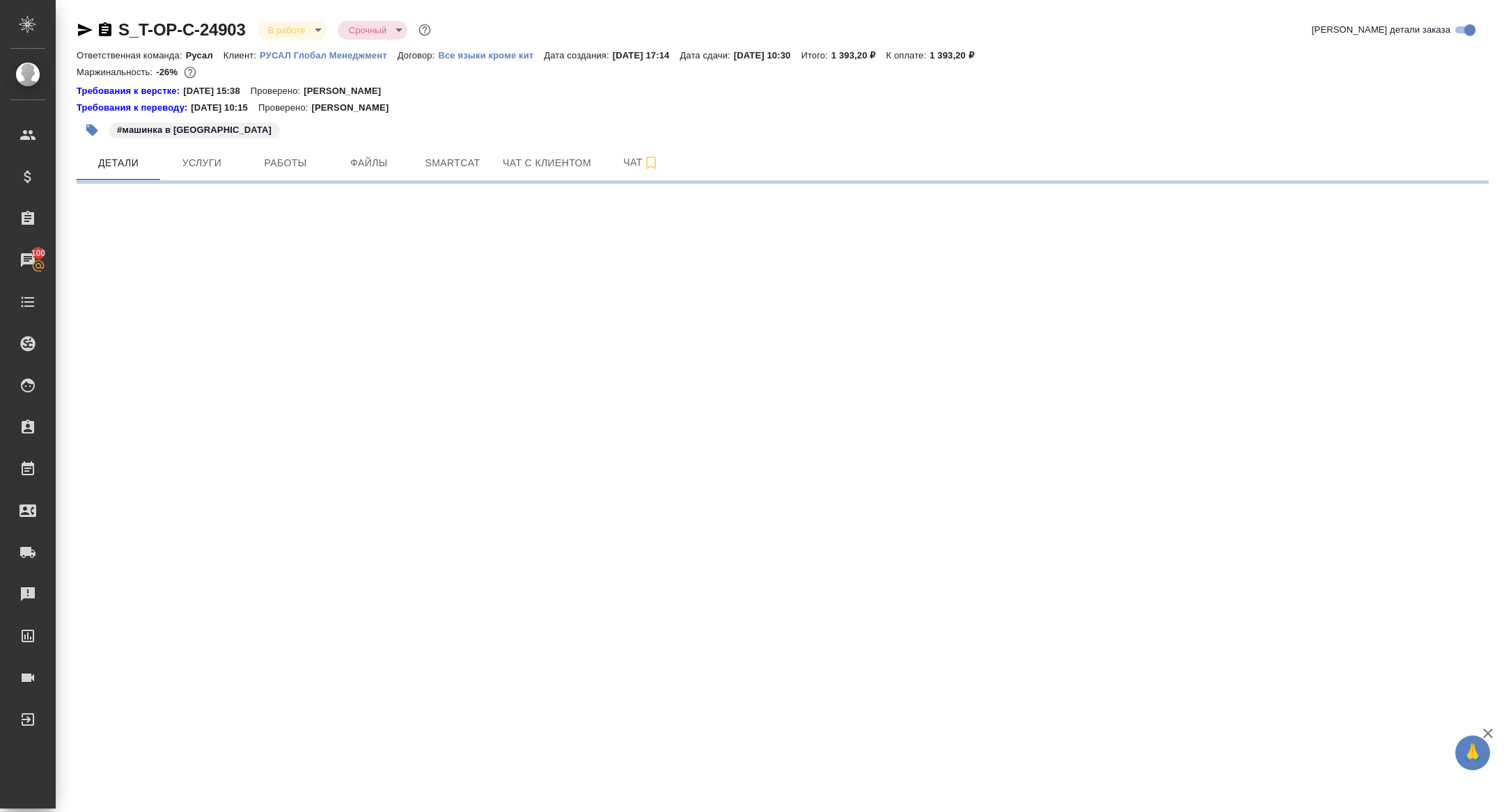
select select "RU"
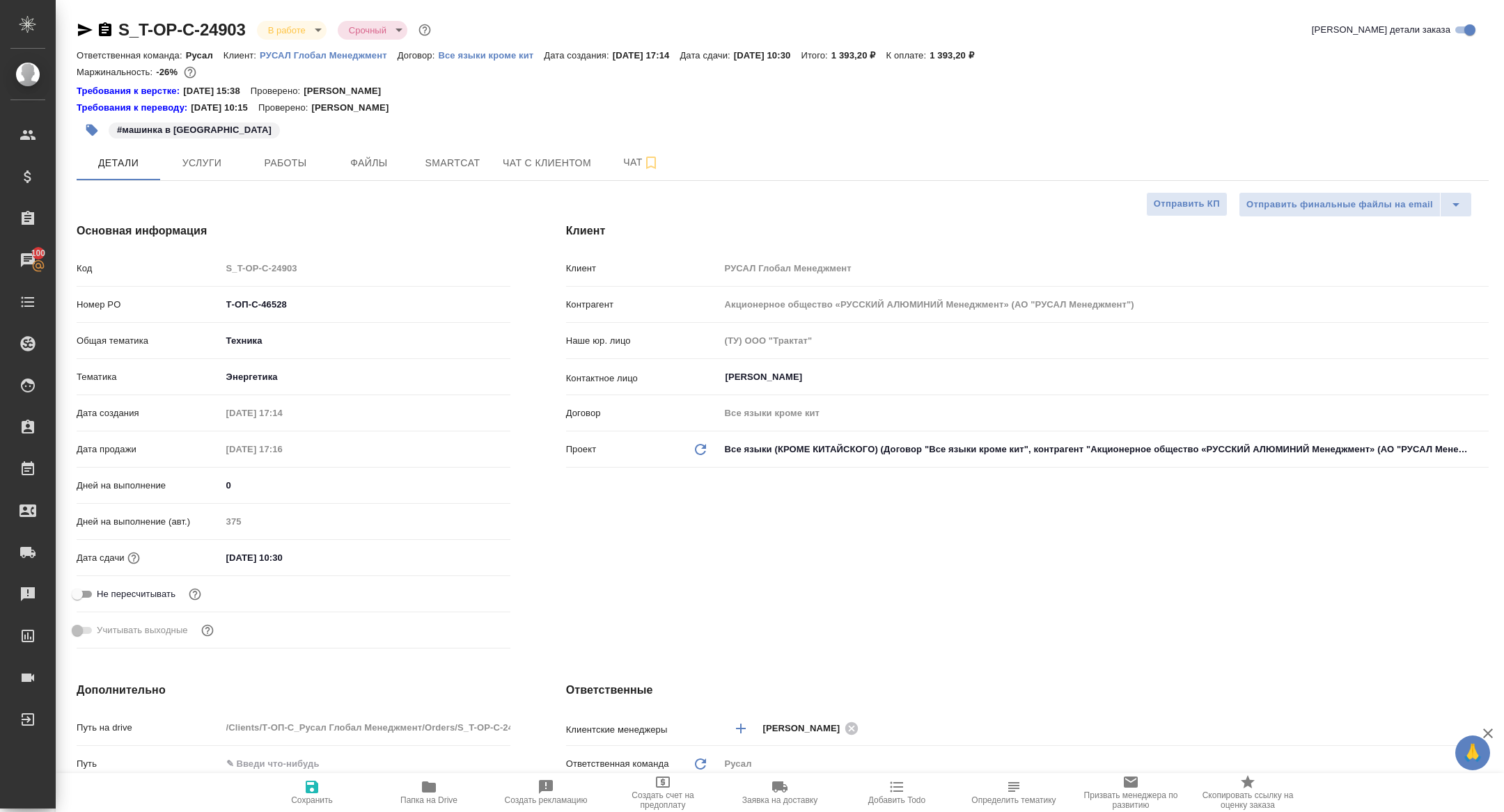
type textarea "x"
drag, startPoint x: 303, startPoint y: 314, endPoint x: 134, endPoint y: 305, distance: 169.2
click at [134, 305] on div "Номер PO Т-ОП-С-46528" at bounding box center [293, 304] width 434 height 24
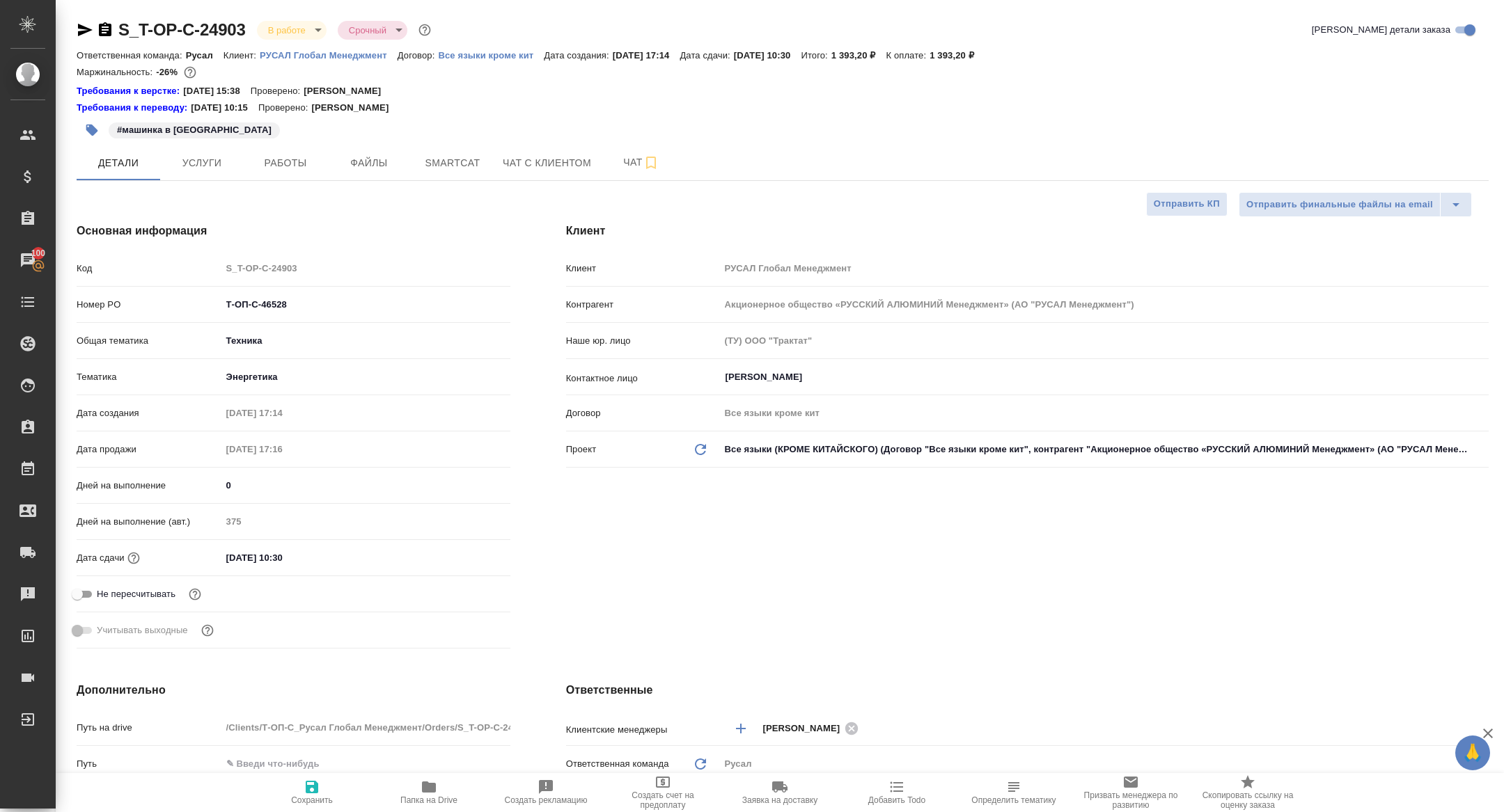
type textarea "x"
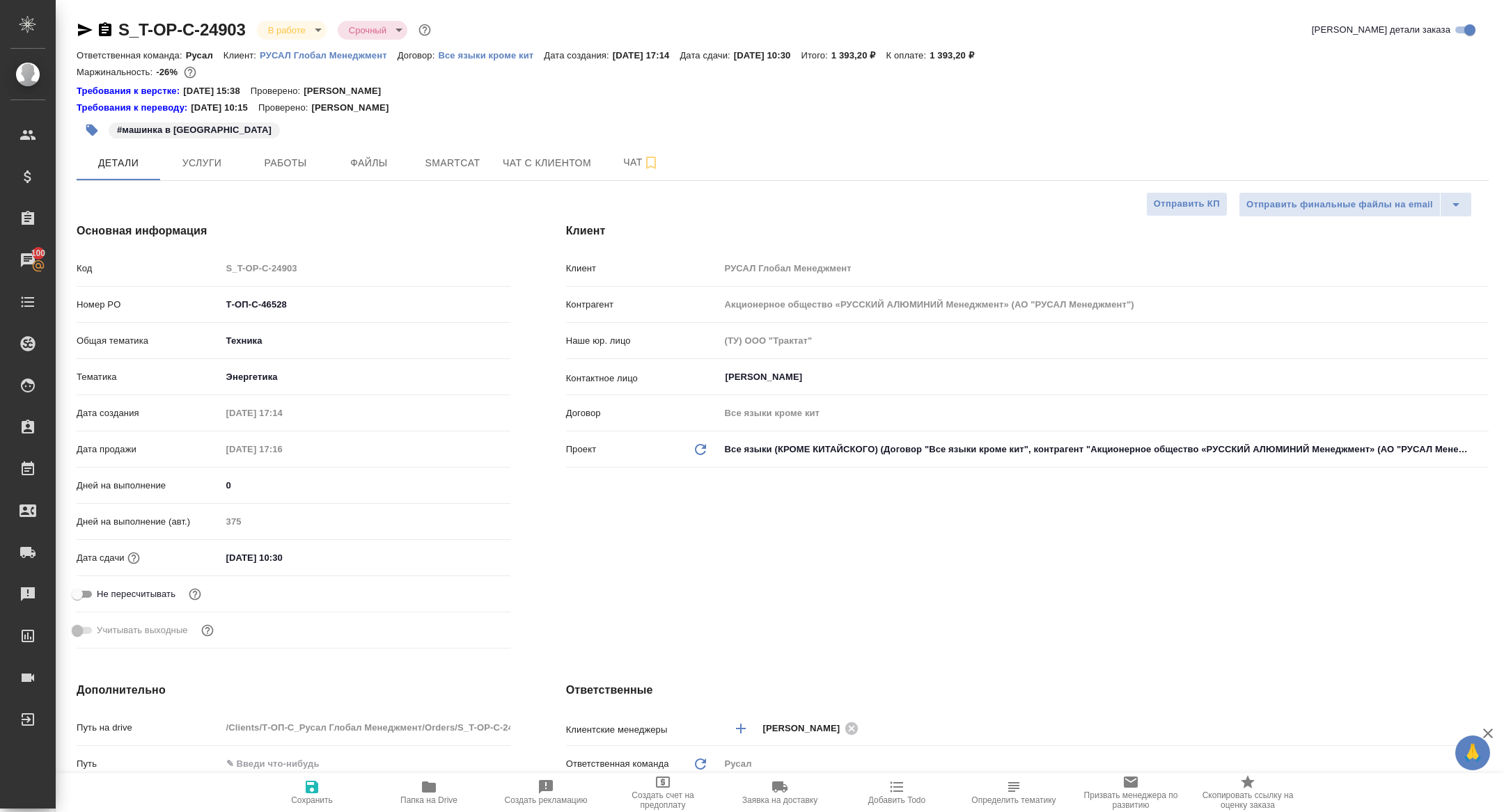
type textarea "x"
click at [285, 25] on body "🙏 .cls-1 fill:#fff; AWATERA Zhuravleva Alexandra Клиенты Спецификации Заказы 10…" at bounding box center [752, 406] width 1504 height 812
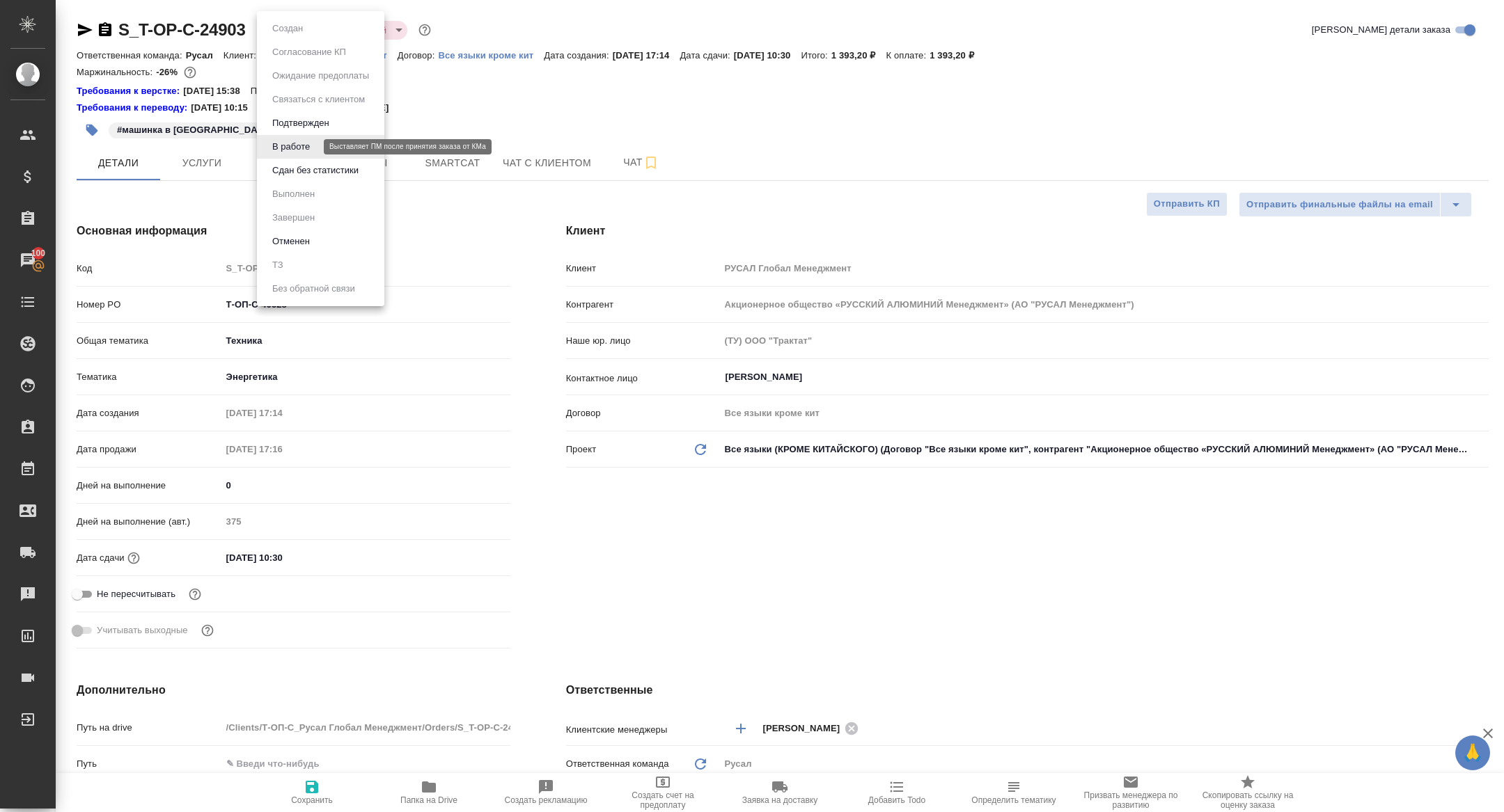
click at [298, 162] on li "Сдан без статистики" at bounding box center [321, 170] width 128 height 23
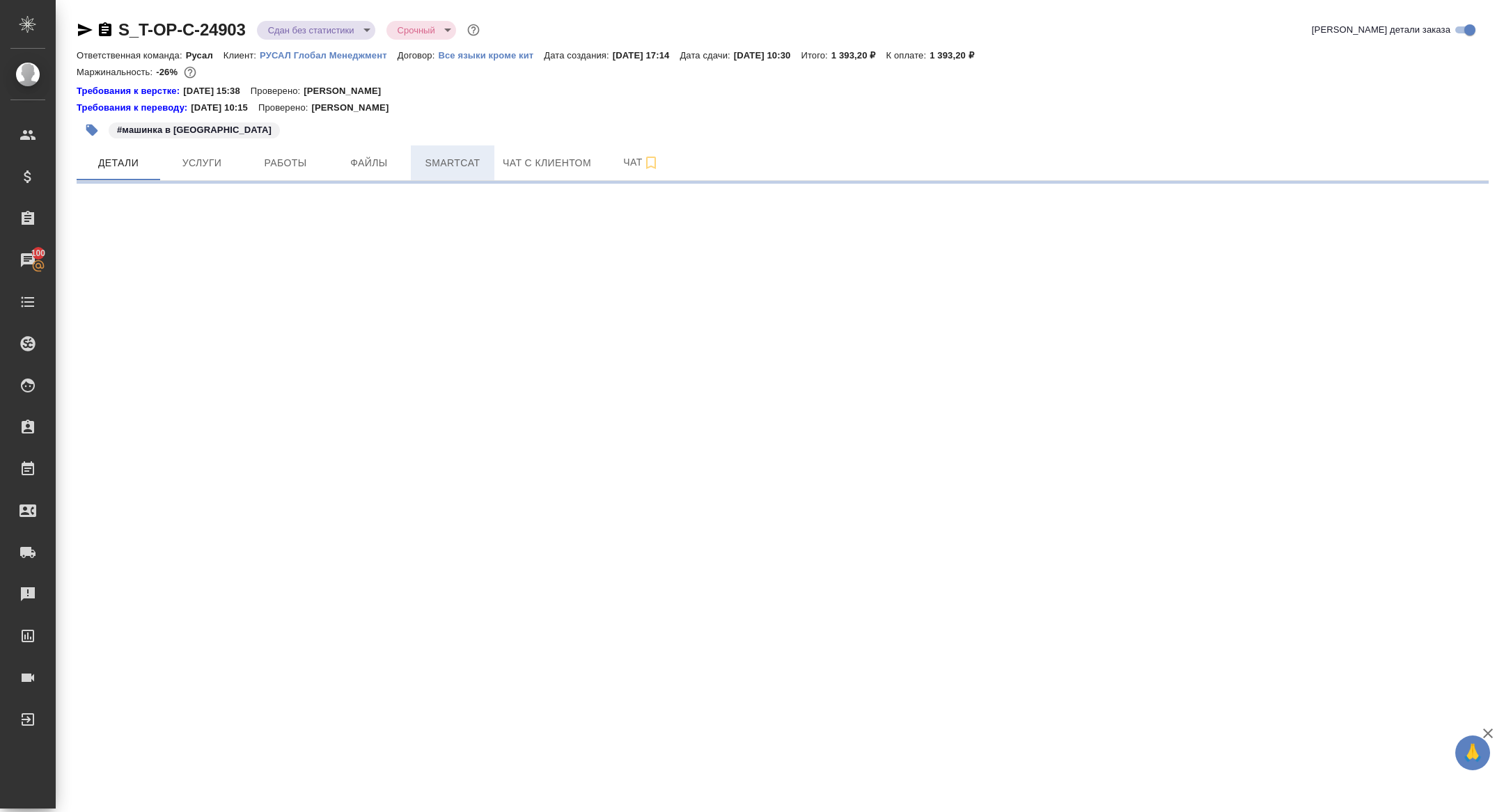
click at [448, 167] on span "Smartcat" at bounding box center [453, 163] width 67 height 17
select select "RU"
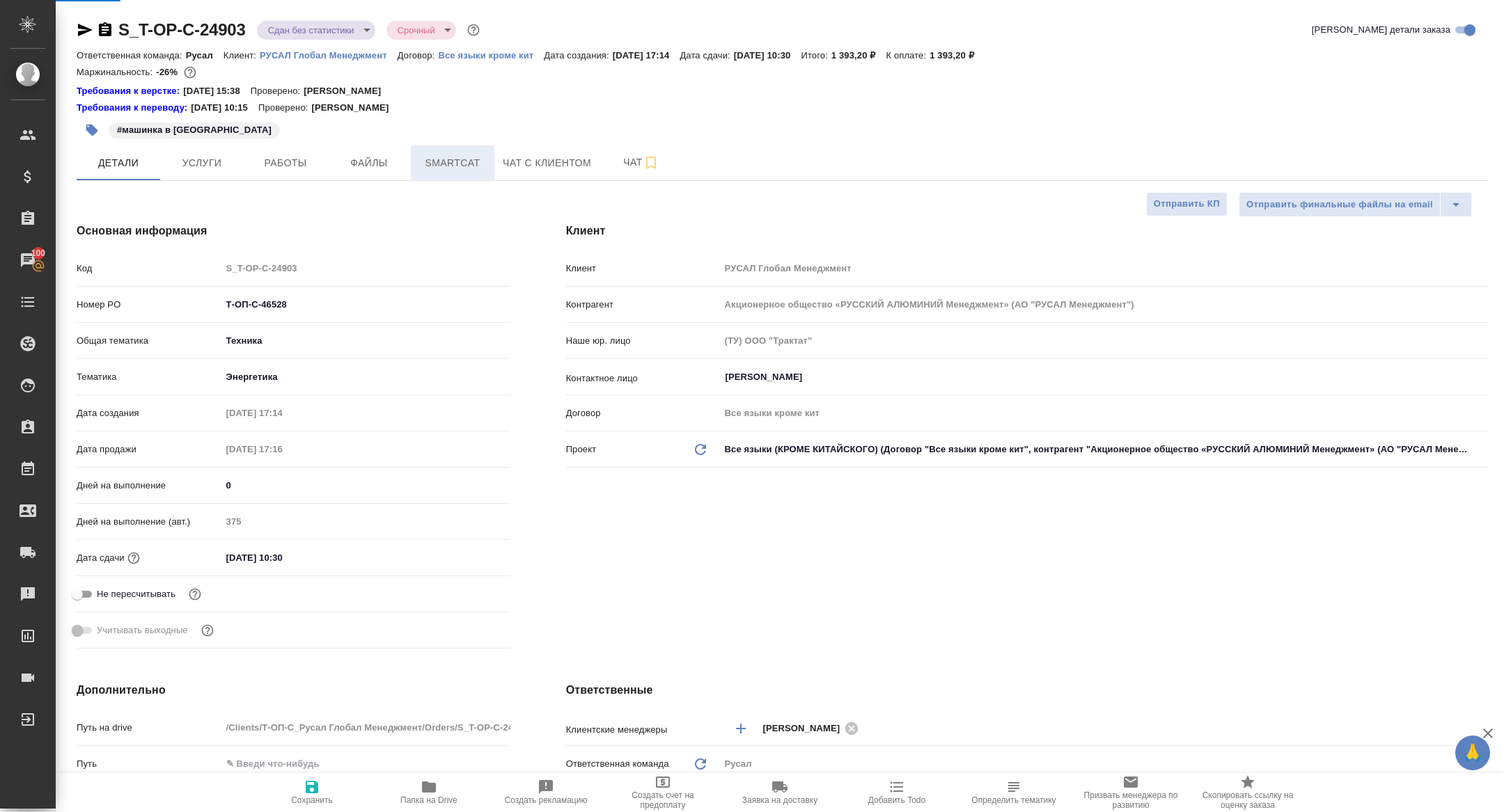
type textarea "x"
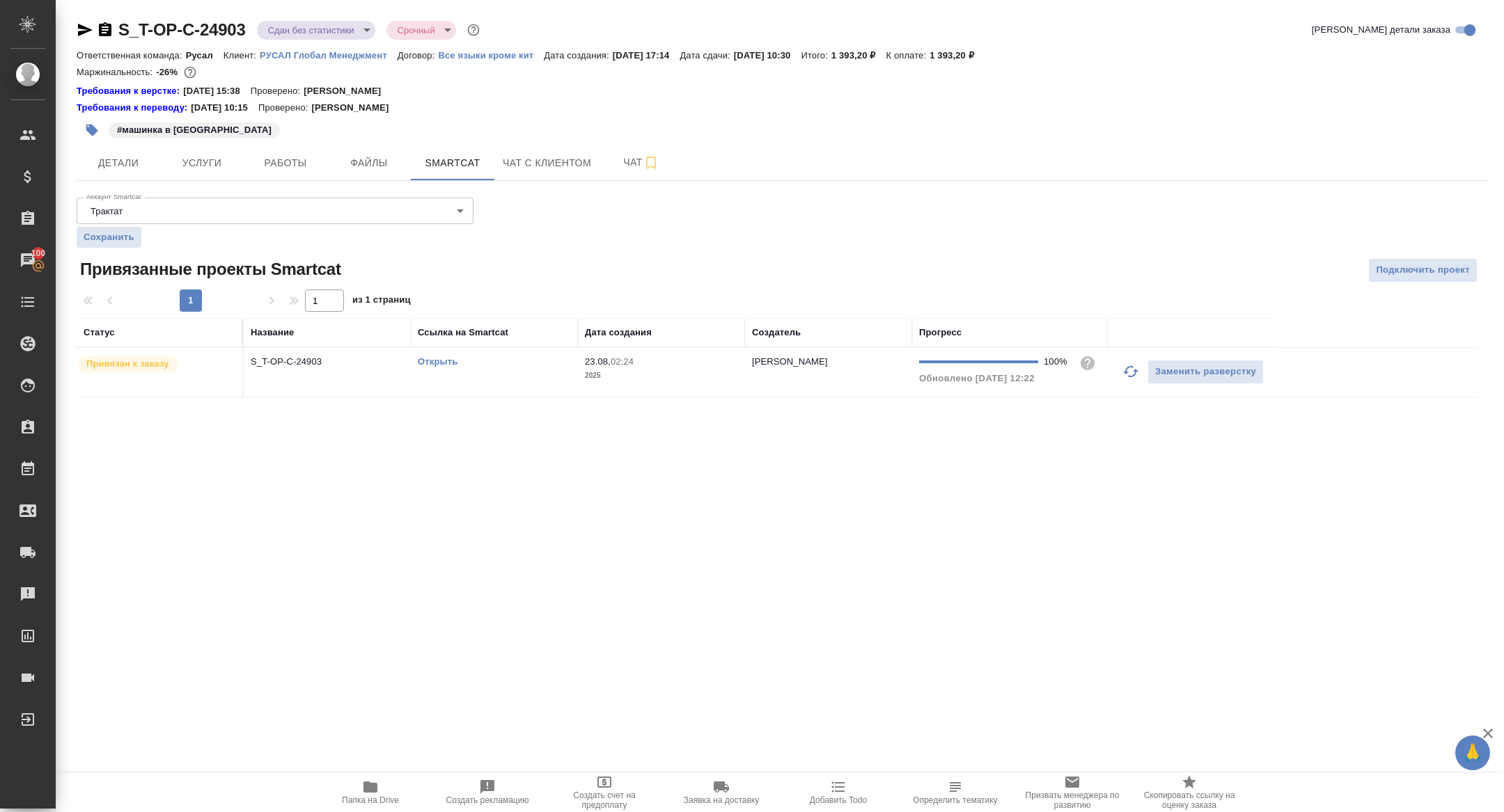
click at [302, 371] on td "S_T-OP-C-24903" at bounding box center [328, 372] width 167 height 49
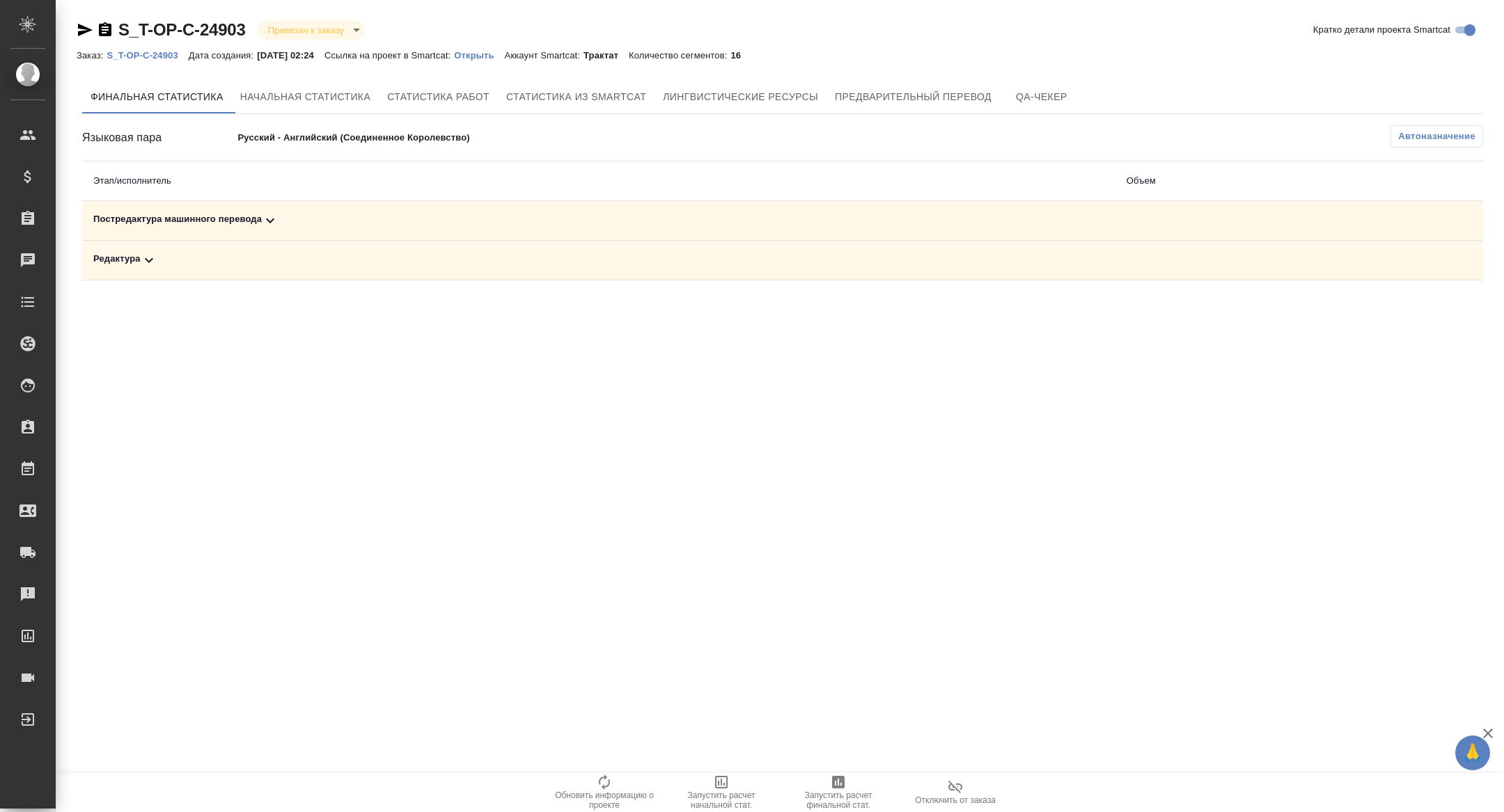
click at [297, 219] on div "Постредактура машинного перевода" at bounding box center [598, 220] width 1012 height 16
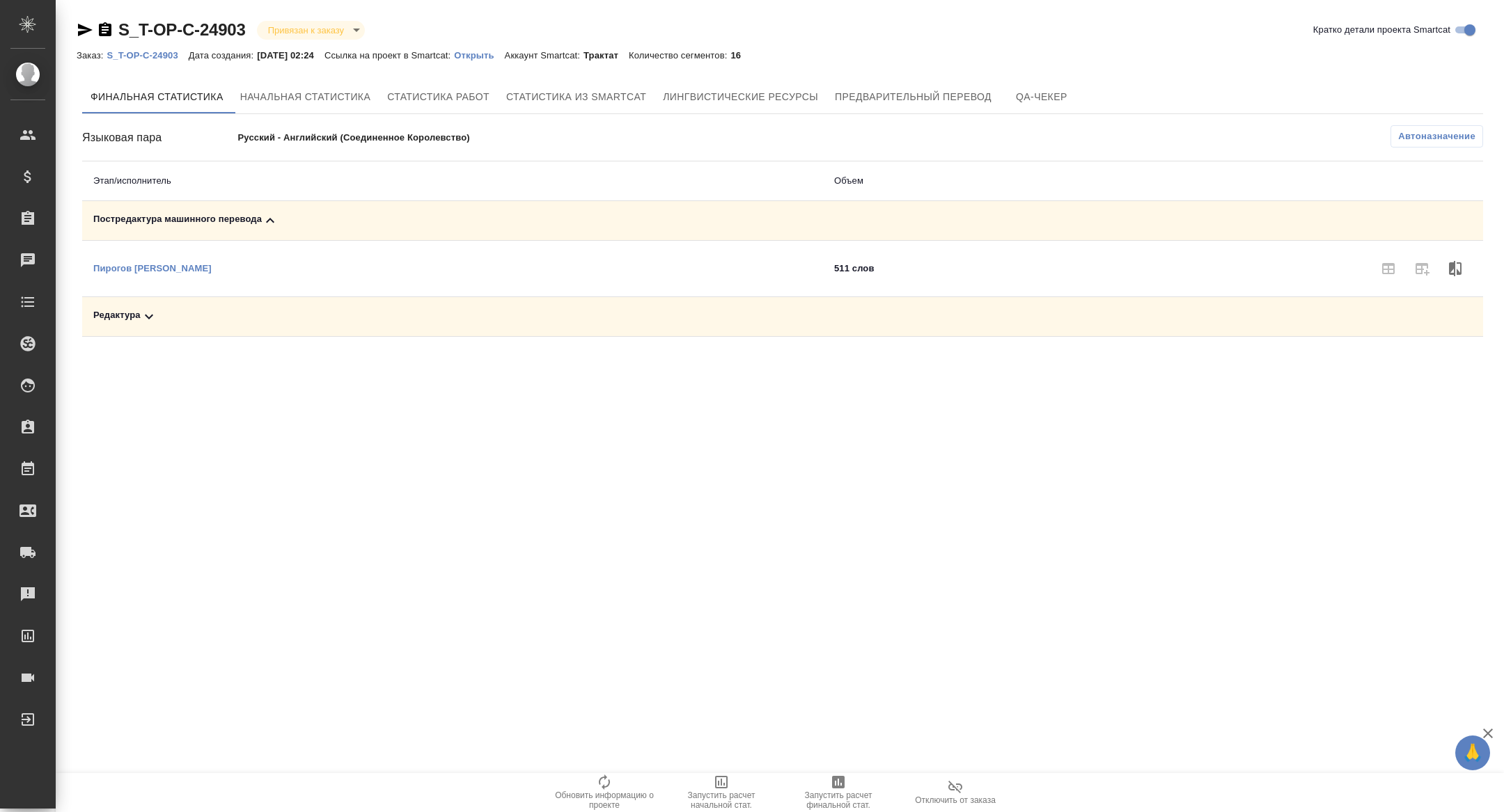
click at [864, 794] on span "Запустить расчет финальной стат." at bounding box center [838, 800] width 100 height 20
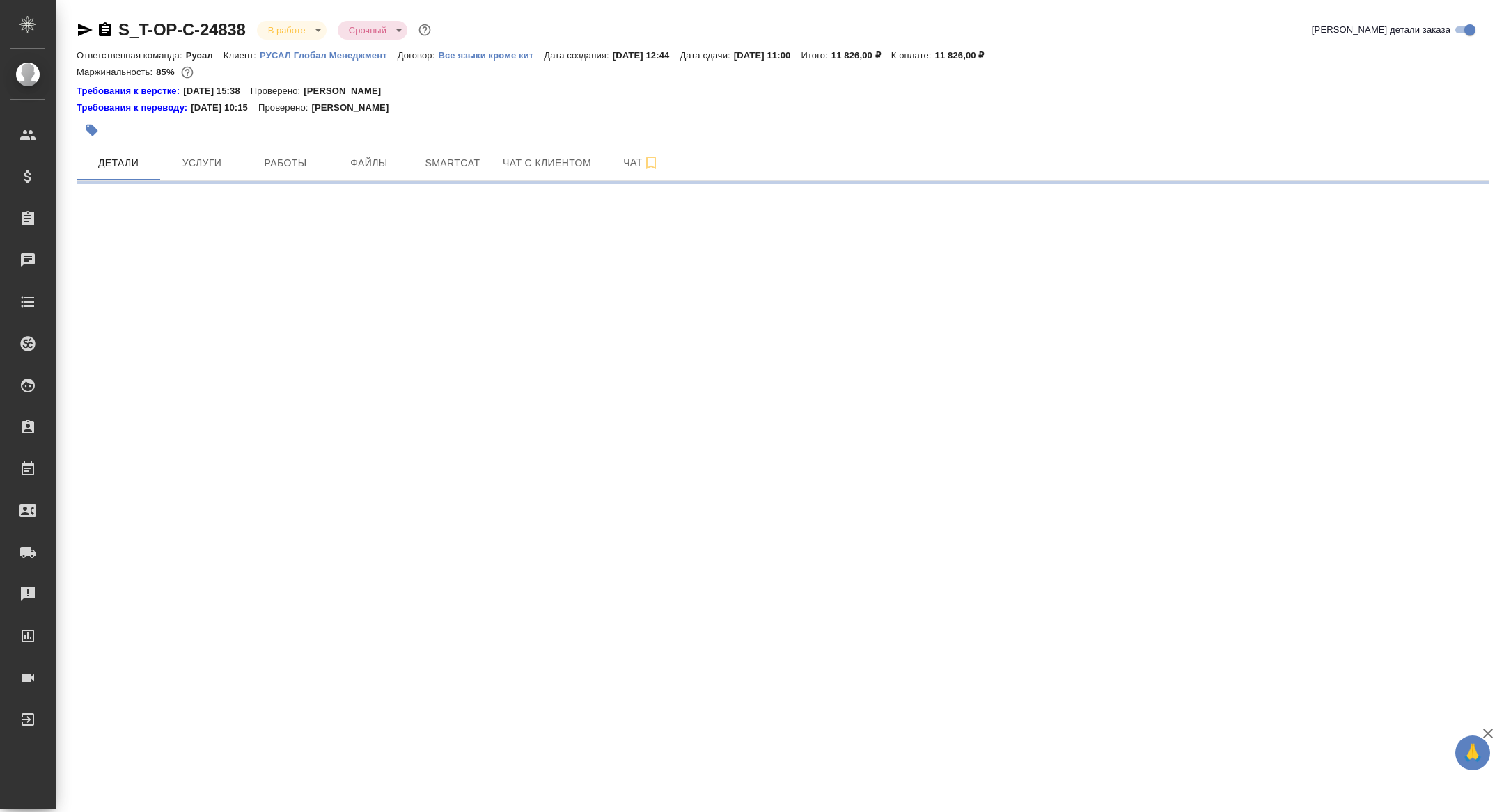
select select "RU"
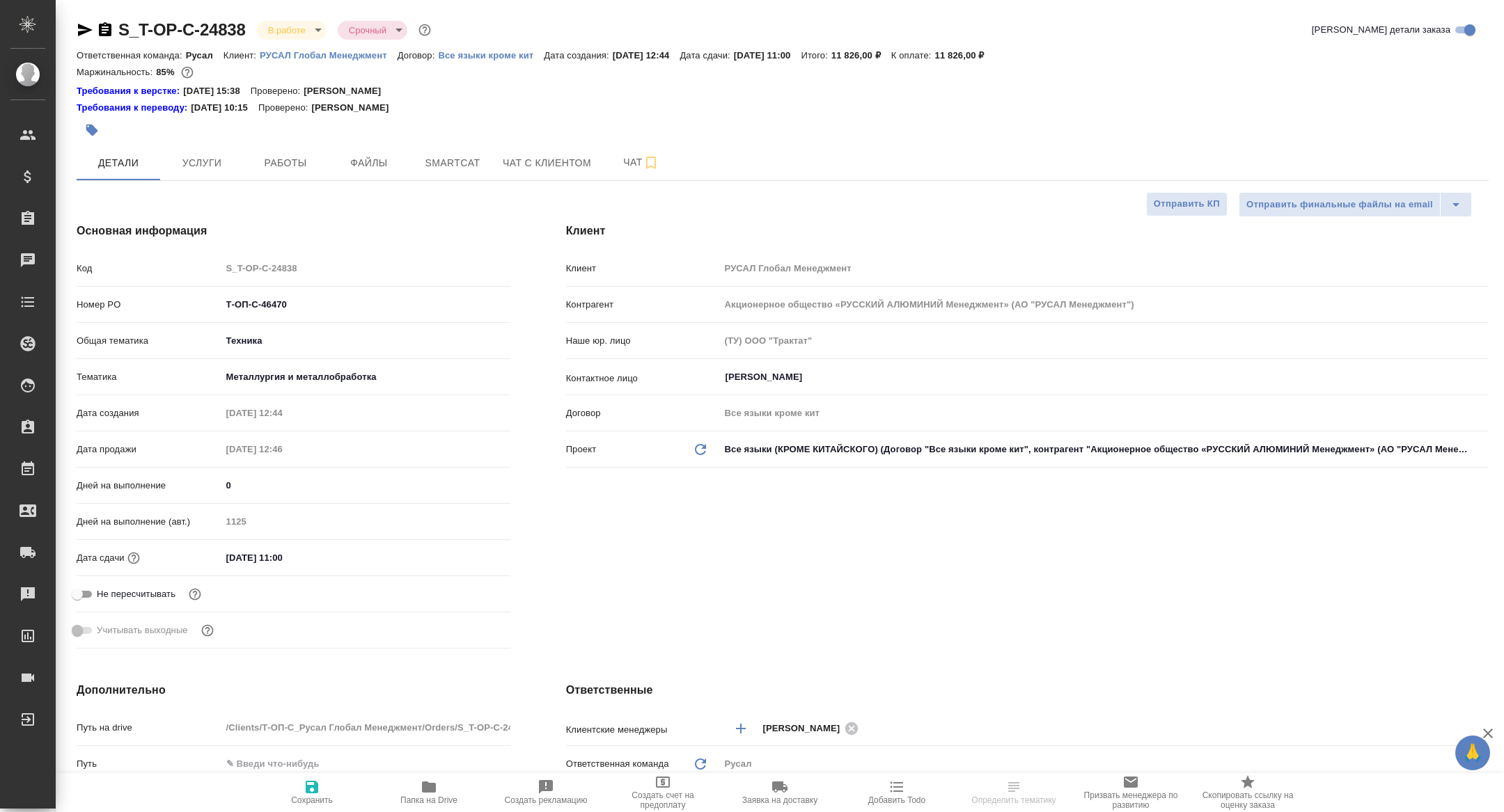
type textarea "x"
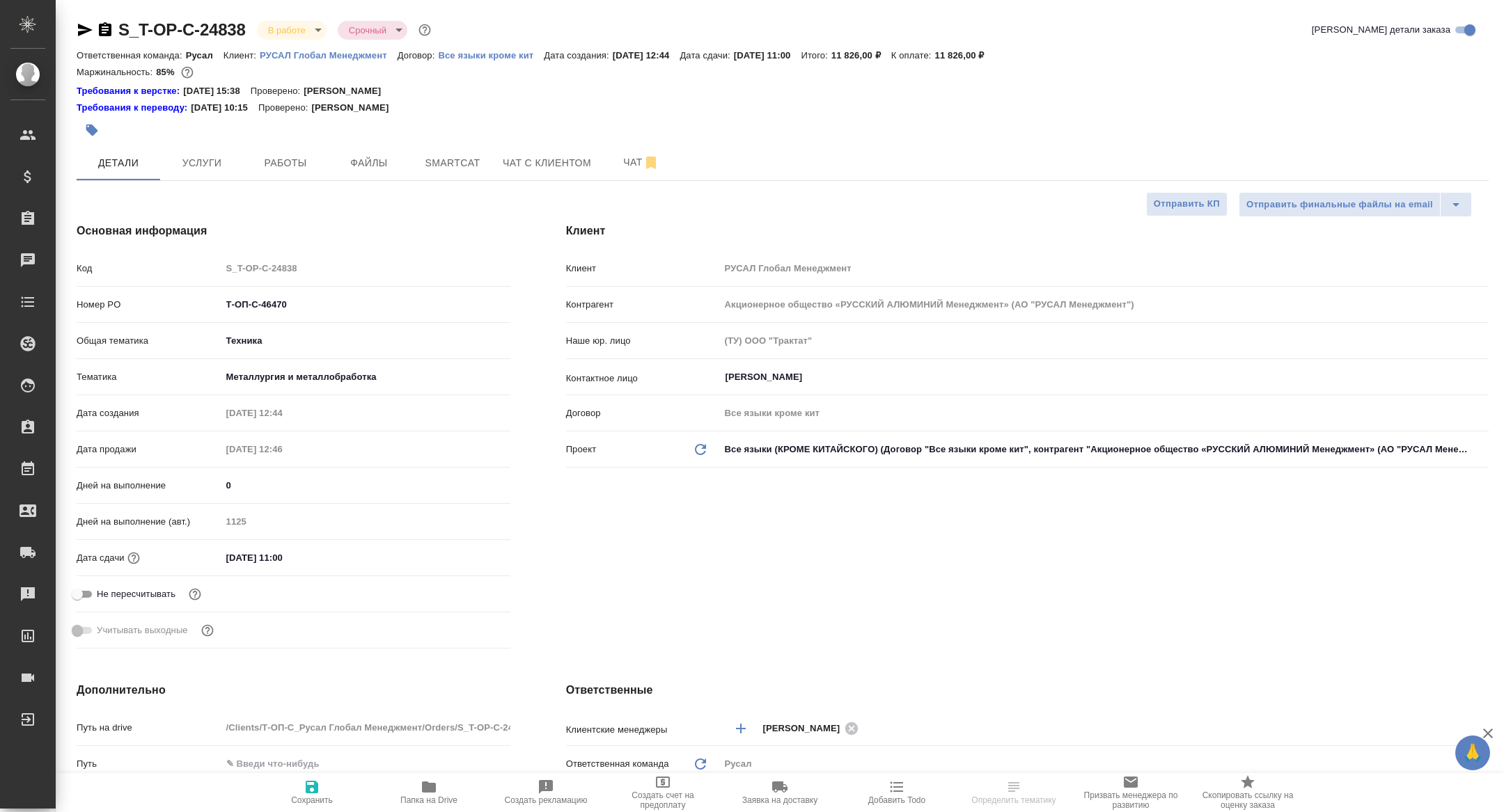
type textarea "x"
click at [284, 162] on span "Работы" at bounding box center [285, 163] width 67 height 17
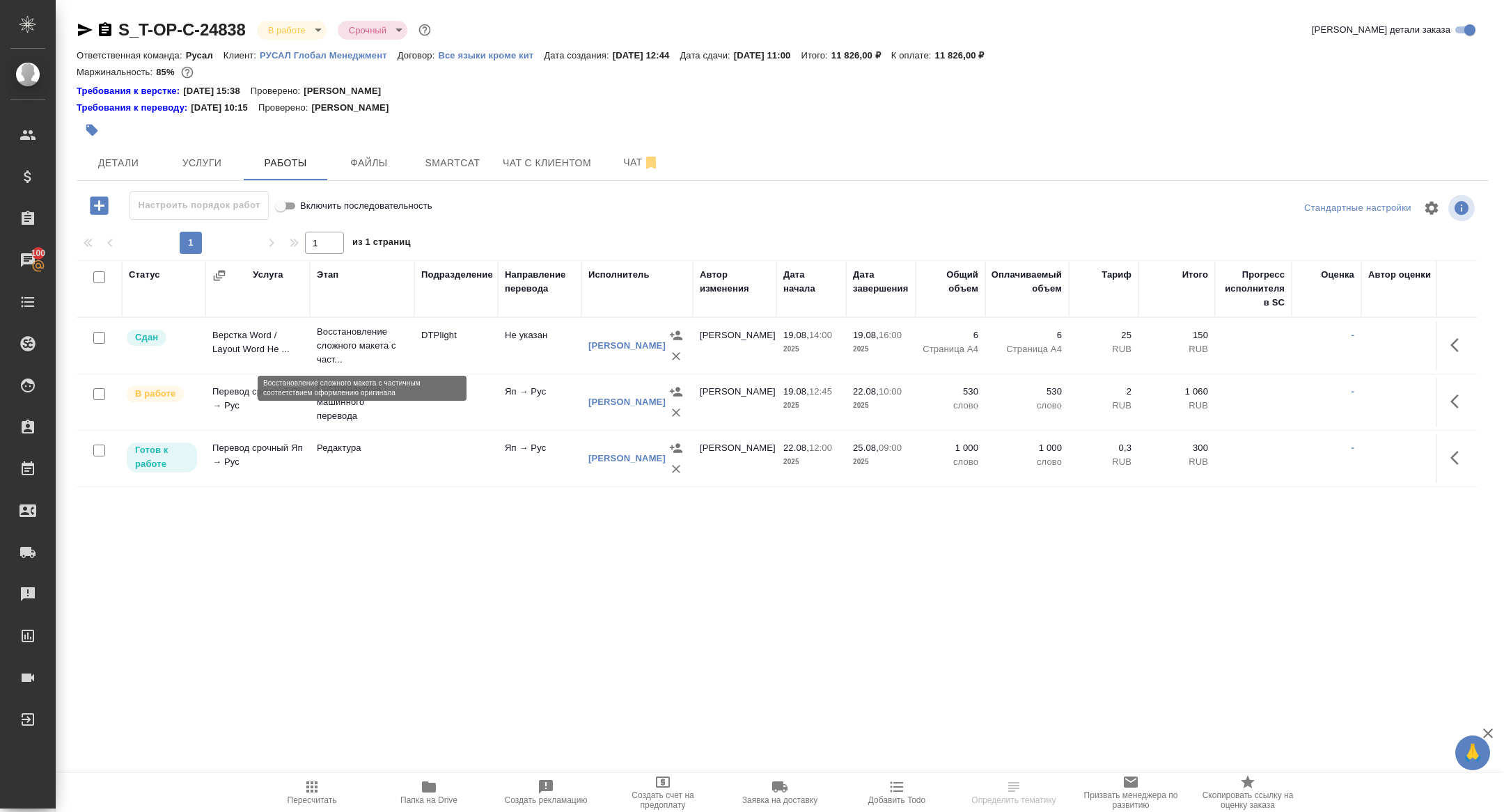
click at [333, 347] on p "Восстановление сложного макета с част..." at bounding box center [361, 346] width 91 height 41
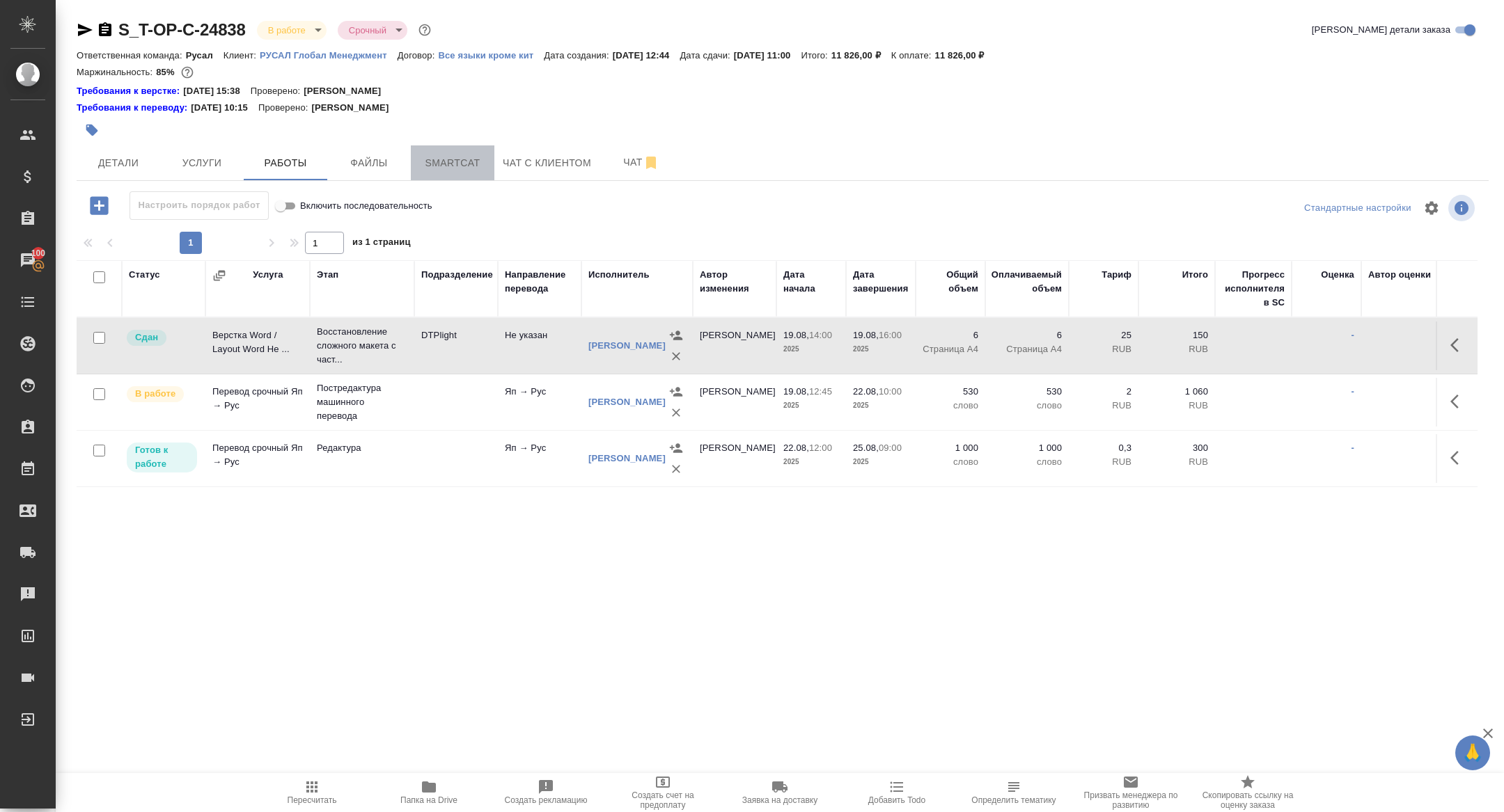
click at [458, 159] on span "Smartcat" at bounding box center [453, 163] width 67 height 17
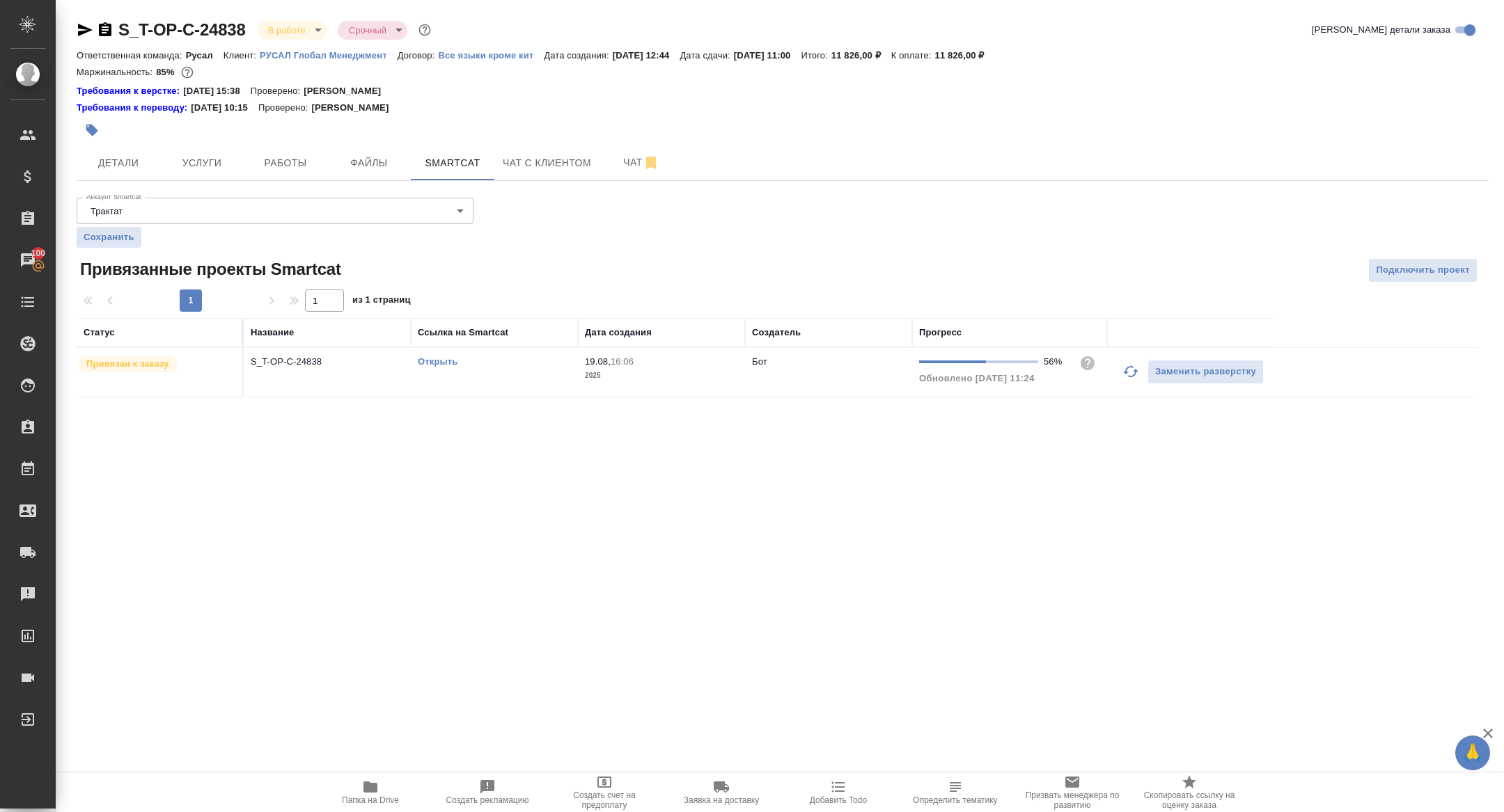
click at [1120, 375] on button "button" at bounding box center [1131, 372] width 34 height 34
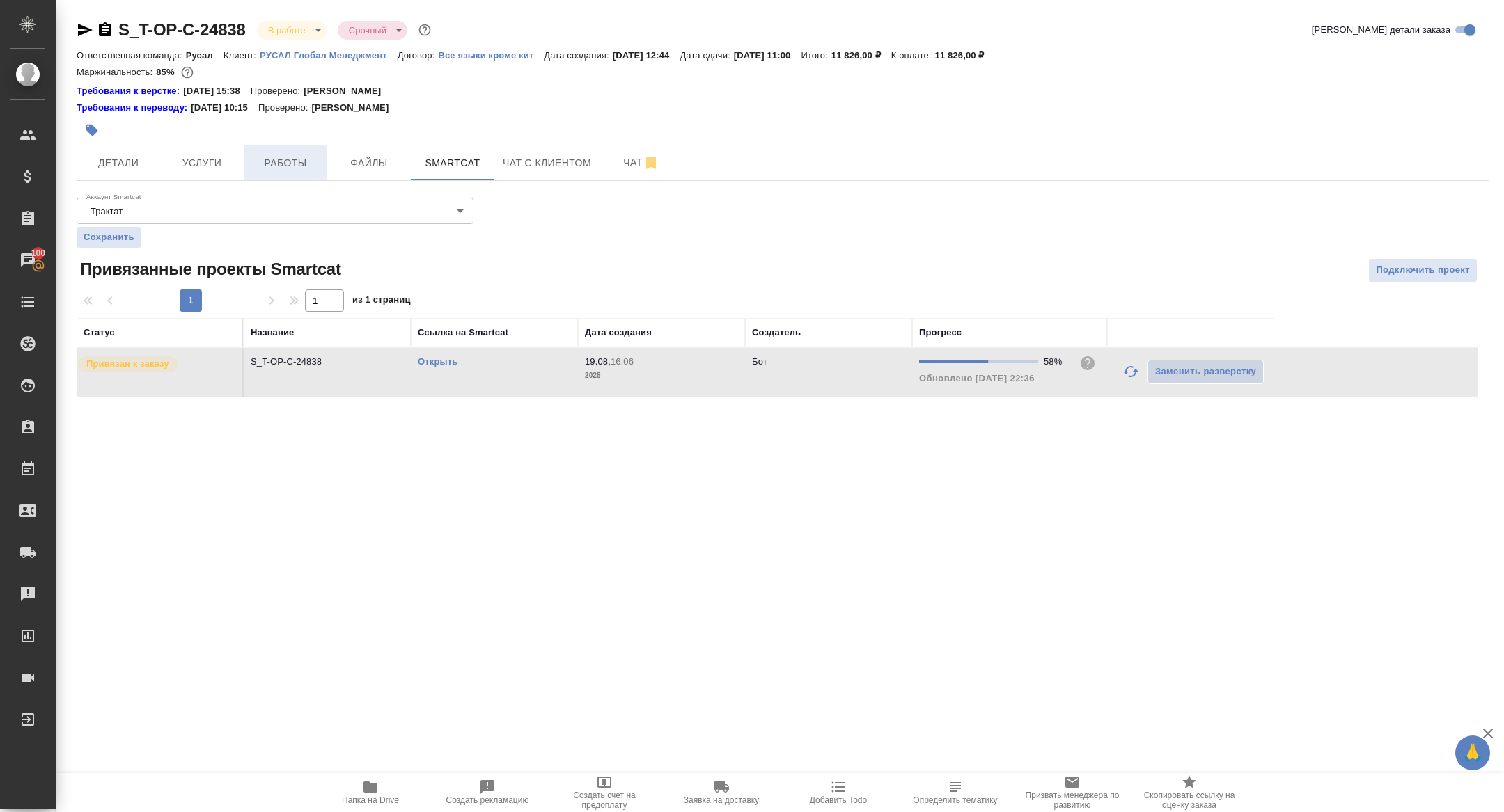
click at [282, 163] on span "Работы" at bounding box center [285, 163] width 67 height 17
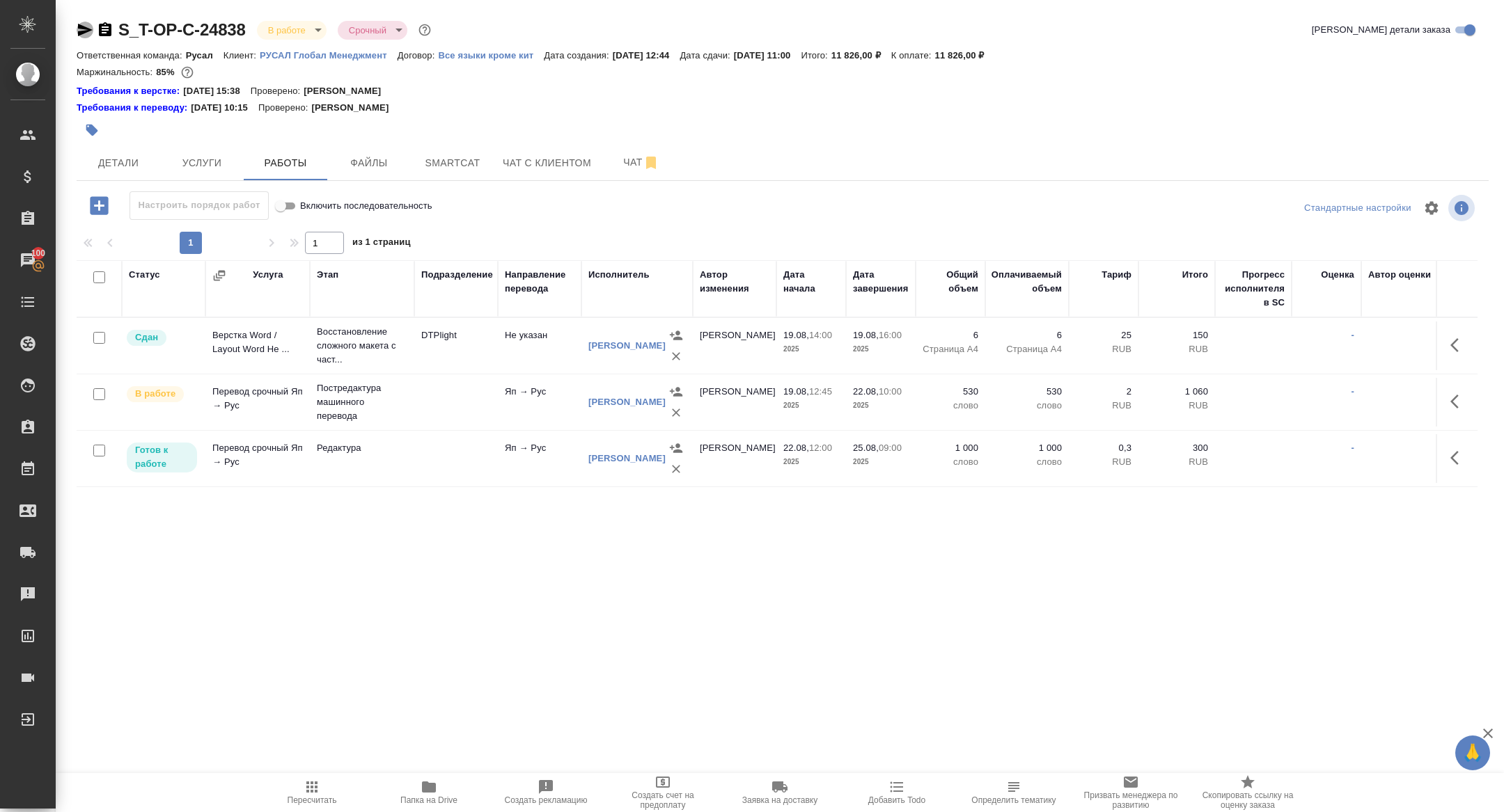
click at [91, 23] on icon "button" at bounding box center [85, 29] width 16 height 16
click at [443, 158] on span "Smartcat" at bounding box center [453, 163] width 67 height 17
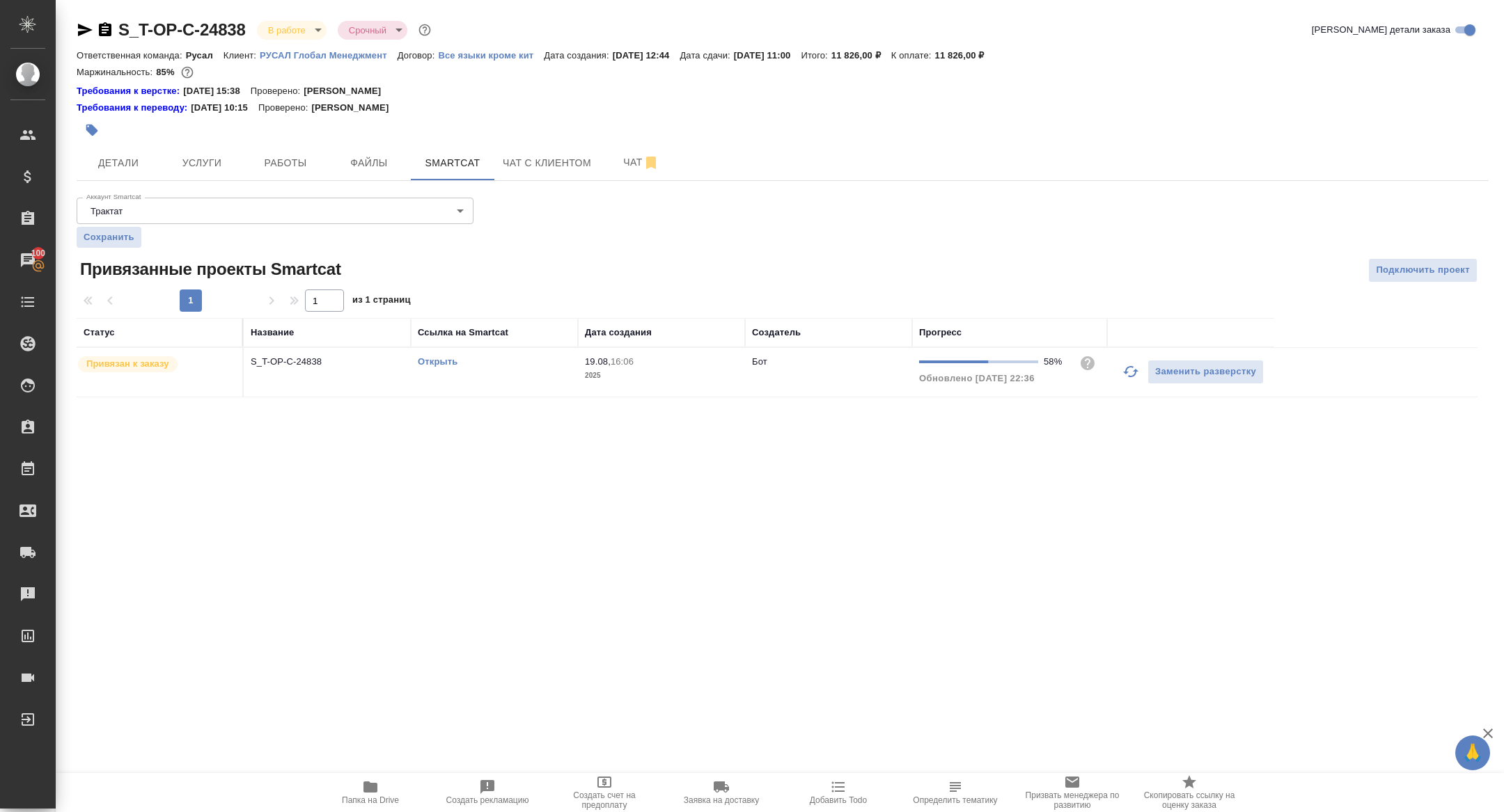
click at [425, 360] on link "Открыть" at bounding box center [438, 361] width 40 height 10
click at [132, 153] on button "Детали" at bounding box center [118, 163] width 84 height 34
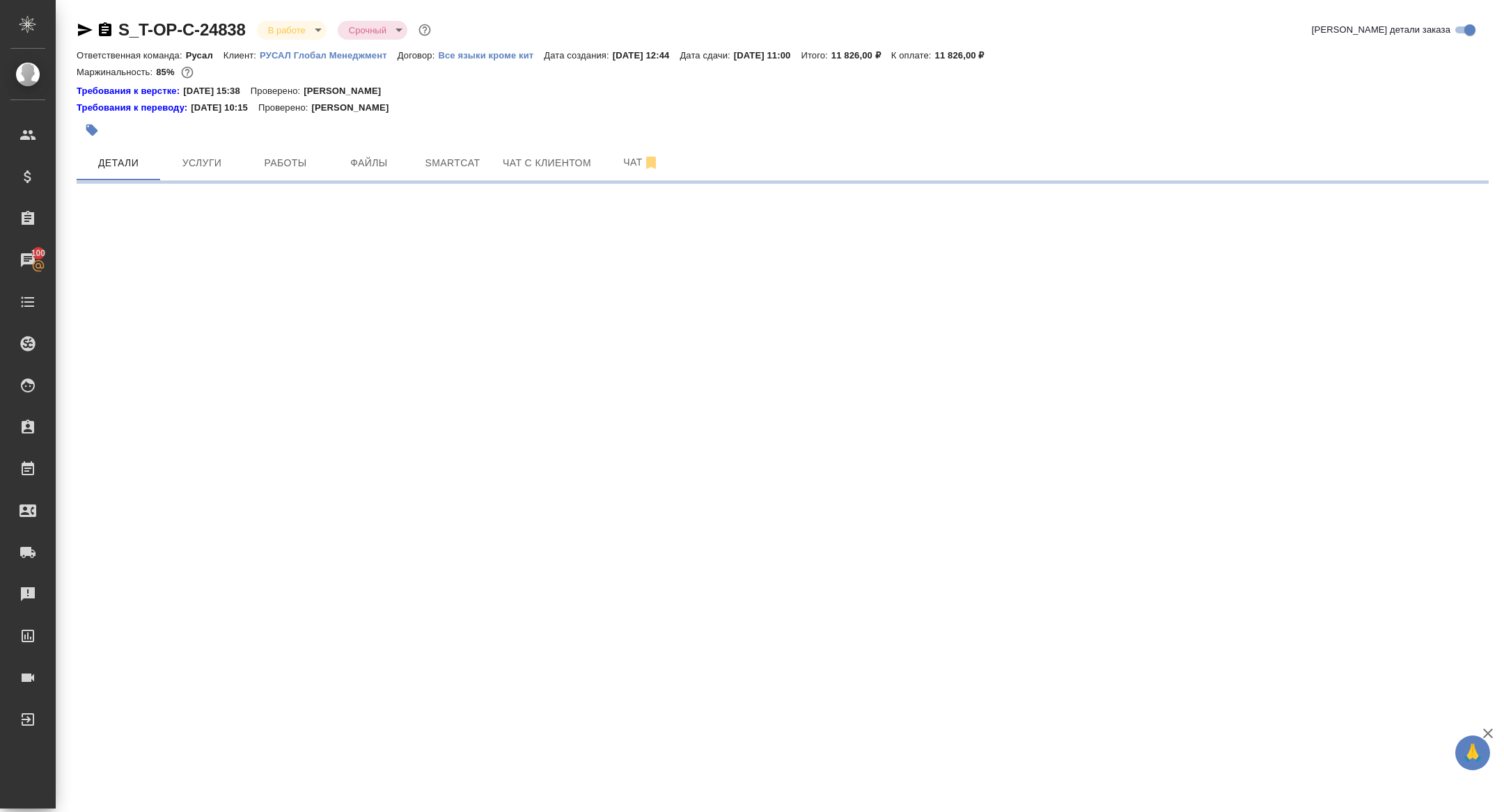
select select "RU"
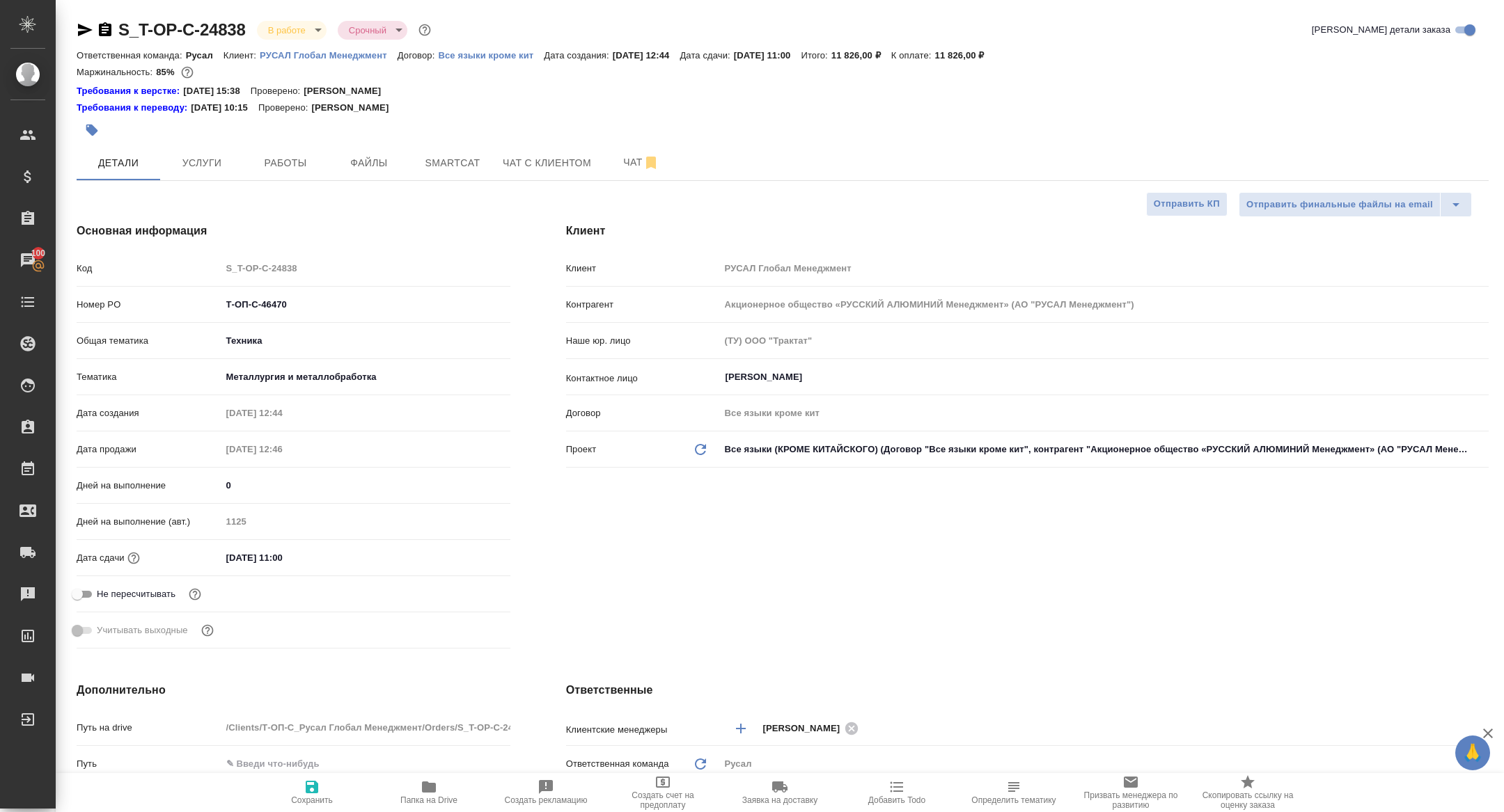
type textarea "x"
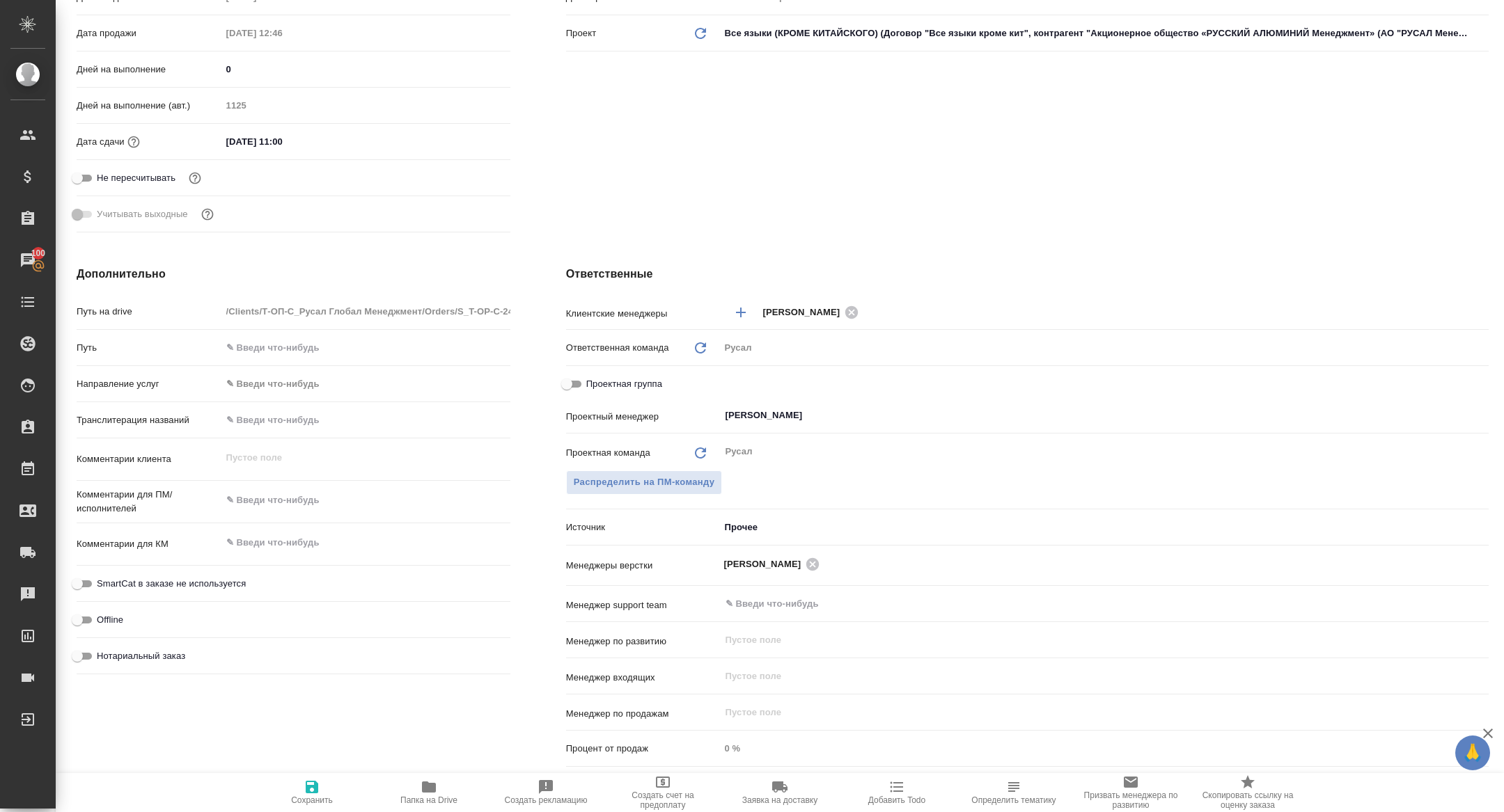
click at [555, 371] on div "Ответственные Клиентские менеджеры [PERSON_NAME] ​ Ответственная команда Обнови…" at bounding box center [1027, 519] width 979 height 563
click at [564, 376] on input "Проектная группа" at bounding box center [567, 384] width 50 height 16
checkbox input "true"
type textarea "x"
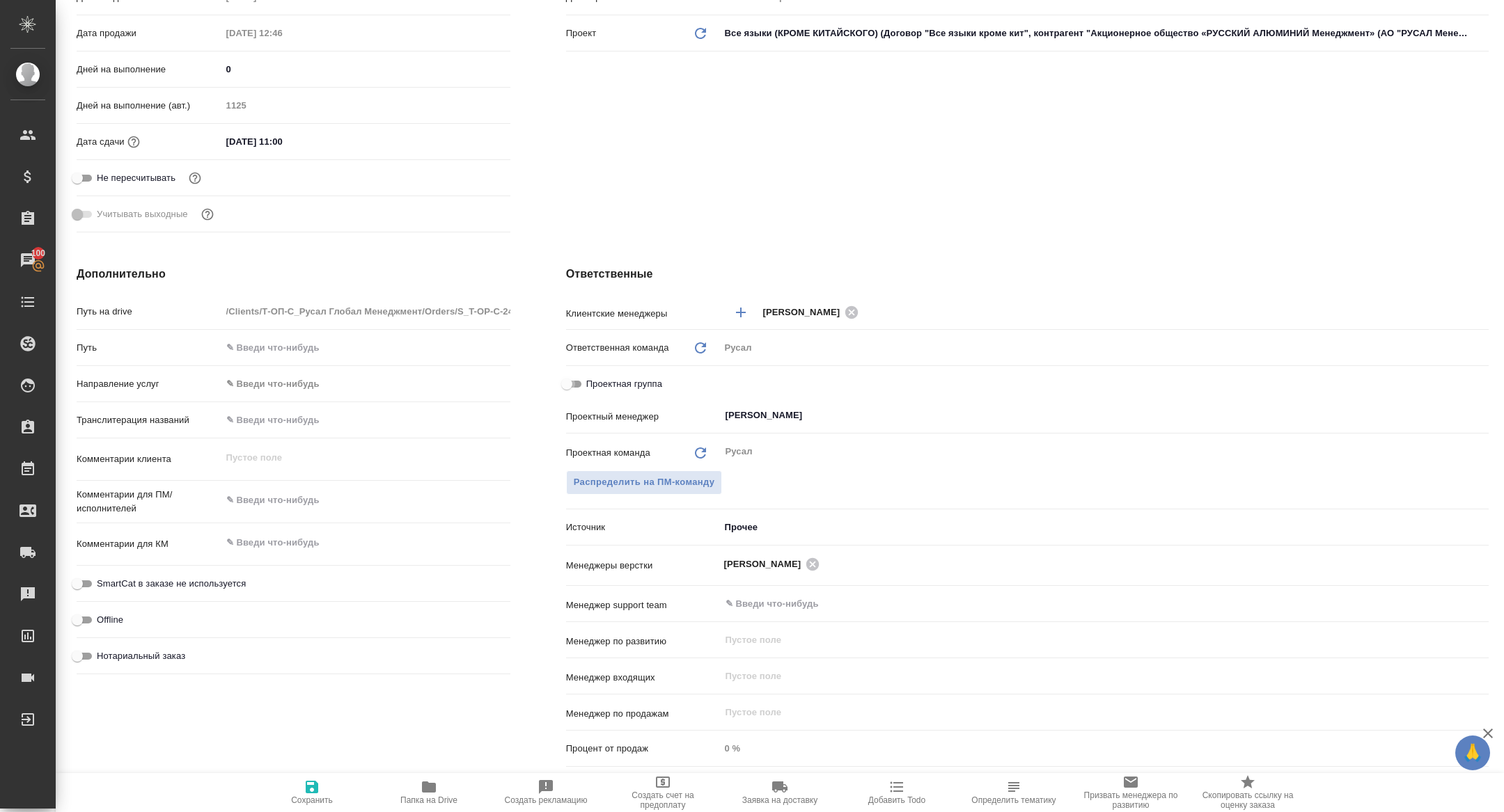
type textarea "x"
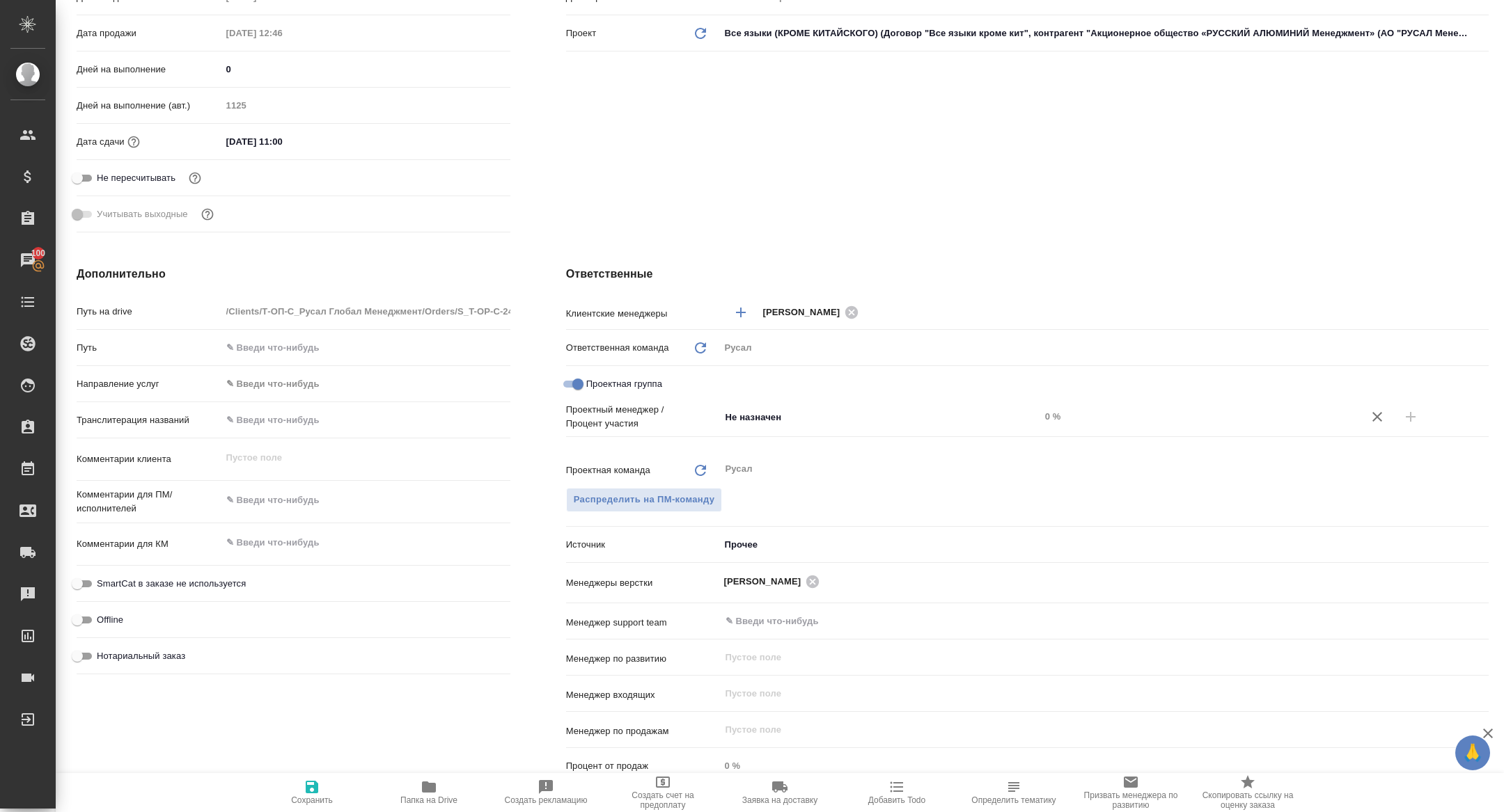
click at [838, 403] on div "Проектный менеджер / Процент участия Не назначен ​ 0 %" at bounding box center [1028, 417] width 923 height 28
click at [838, 418] on input "Не назначен" at bounding box center [857, 416] width 266 height 16
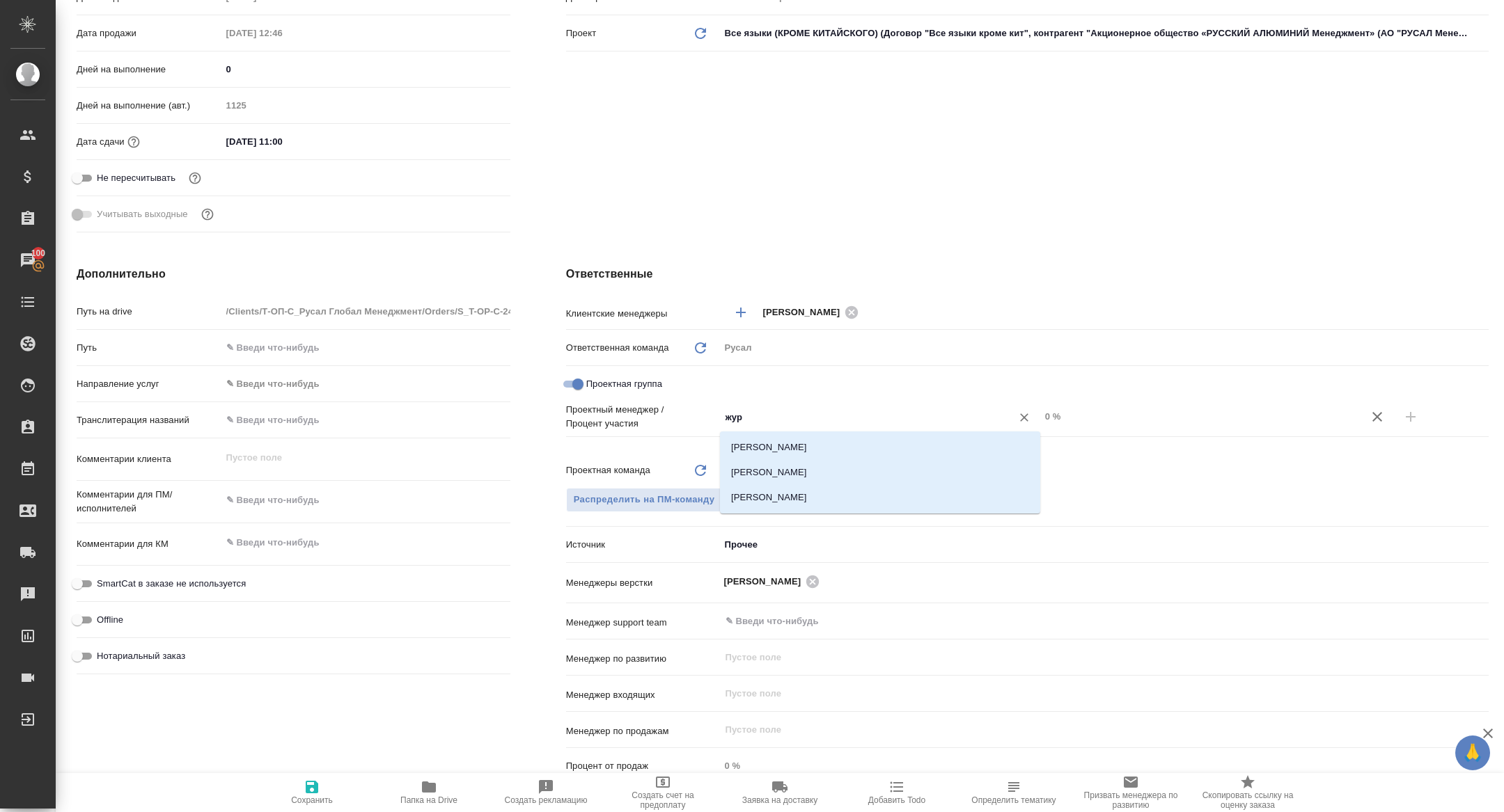
type input "жура"
click at [871, 469] on li "[PERSON_NAME]" at bounding box center [880, 472] width 320 height 25
type textarea "x"
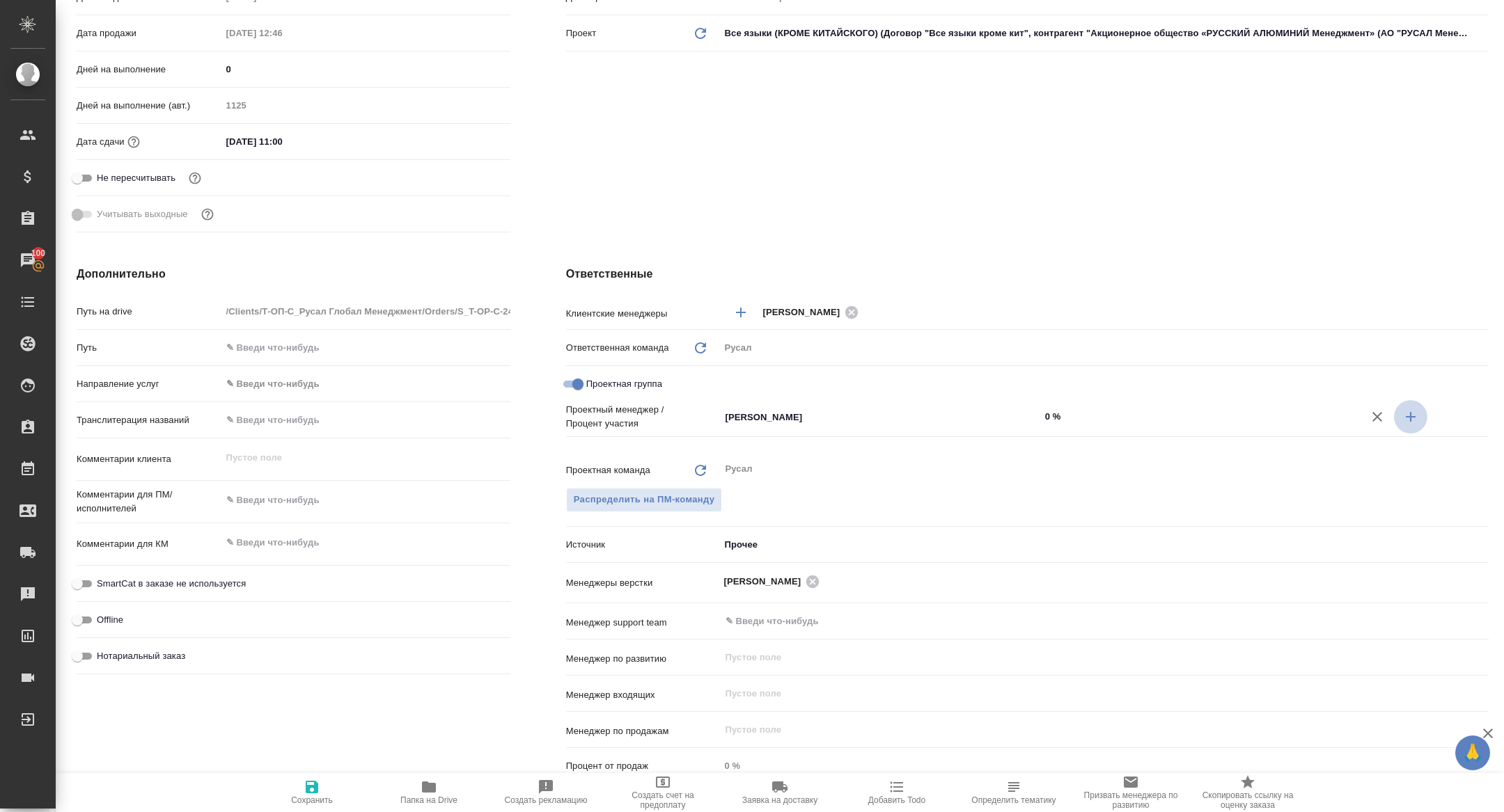
click at [1405, 405] on button "button" at bounding box center [1411, 416] width 34 height 34
type textarea "x"
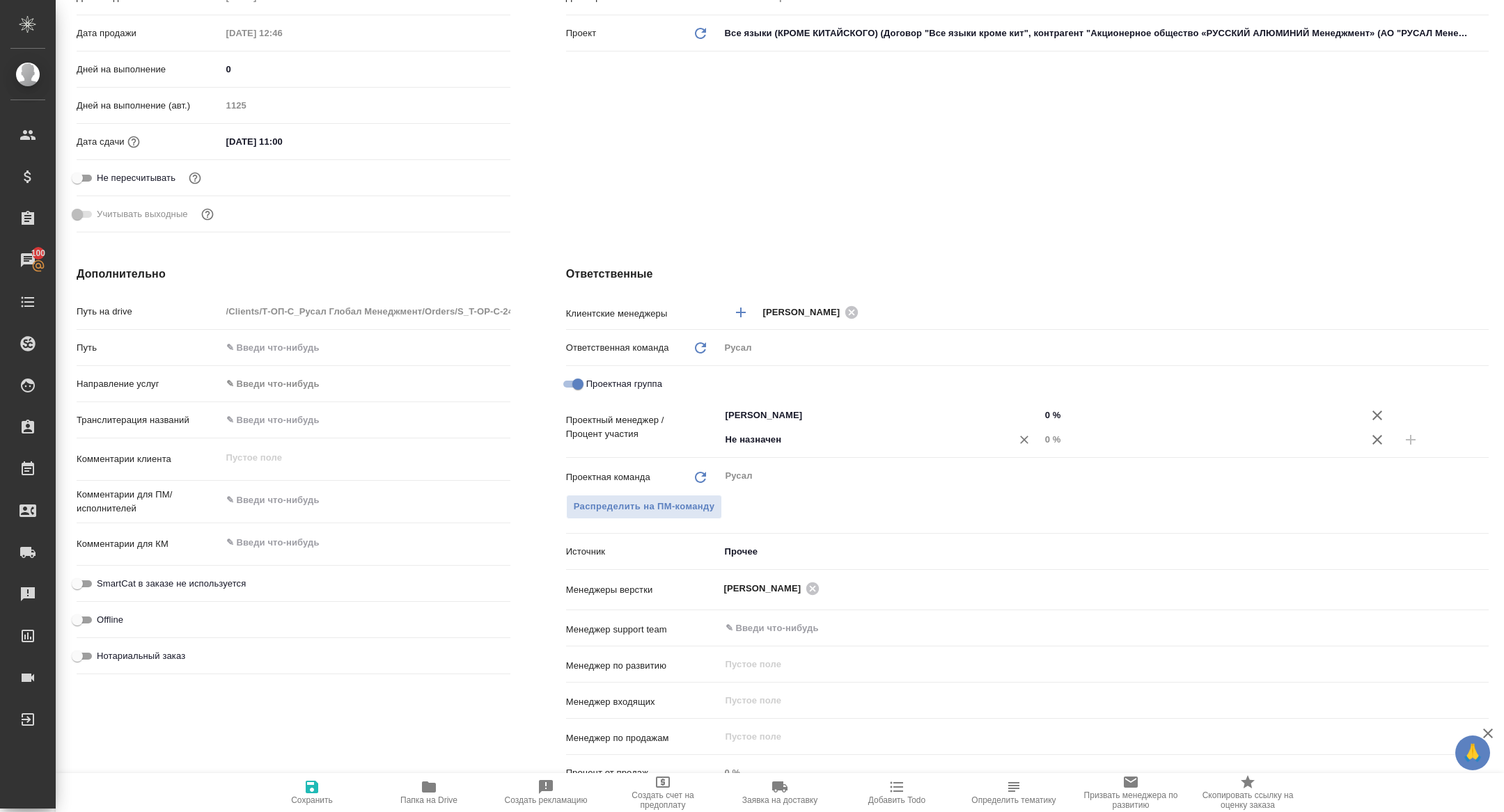
click at [903, 448] on div "Не назначен ​" at bounding box center [880, 440] width 320 height 25
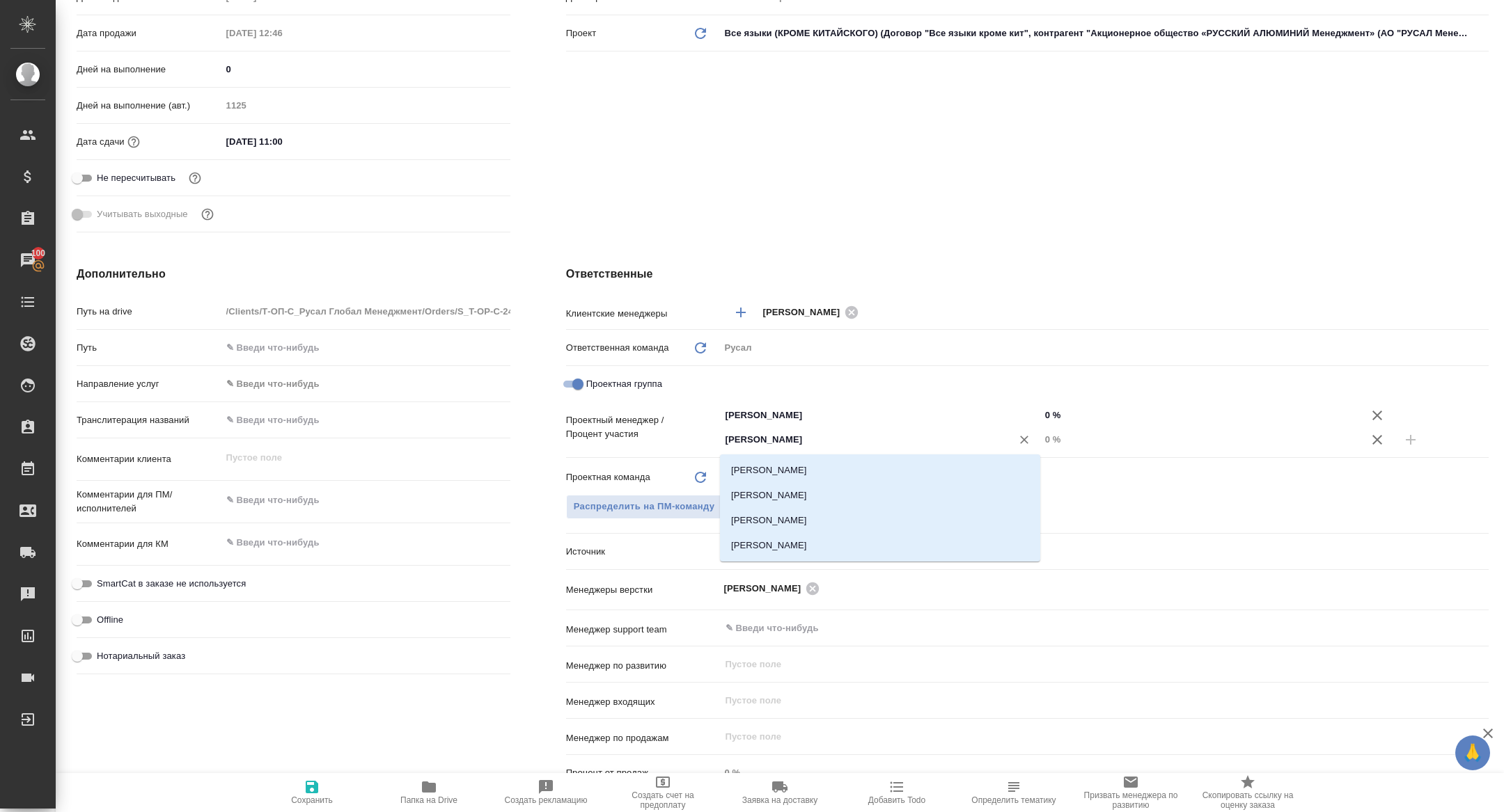
type input "[PERSON_NAME]"
click at [833, 472] on li "[PERSON_NAME]" at bounding box center [880, 470] width 320 height 25
type textarea "x"
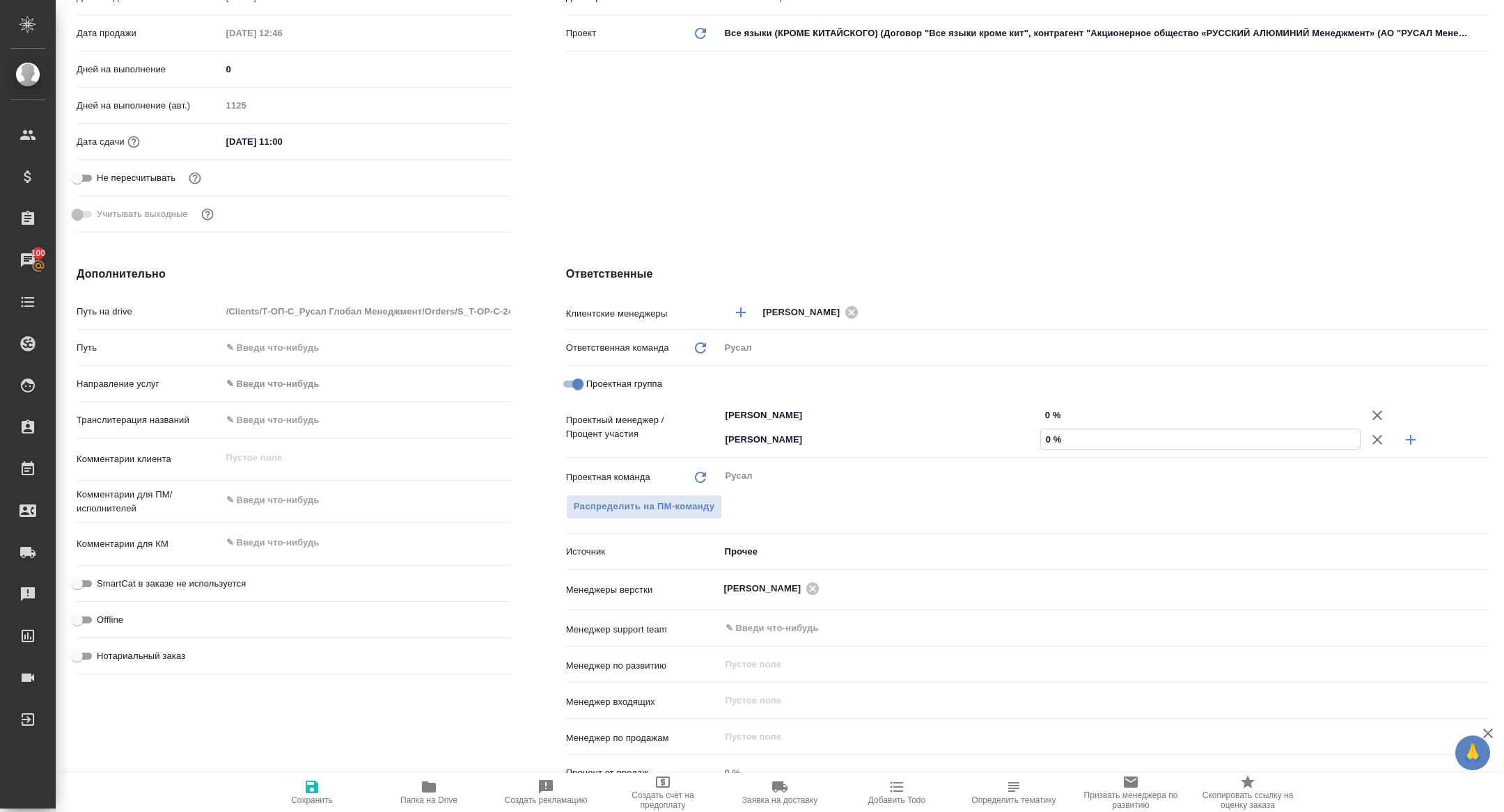
click at [1044, 440] on input "0 %" at bounding box center [1200, 439] width 319 height 20
type textarea "x"
type input "50 %"
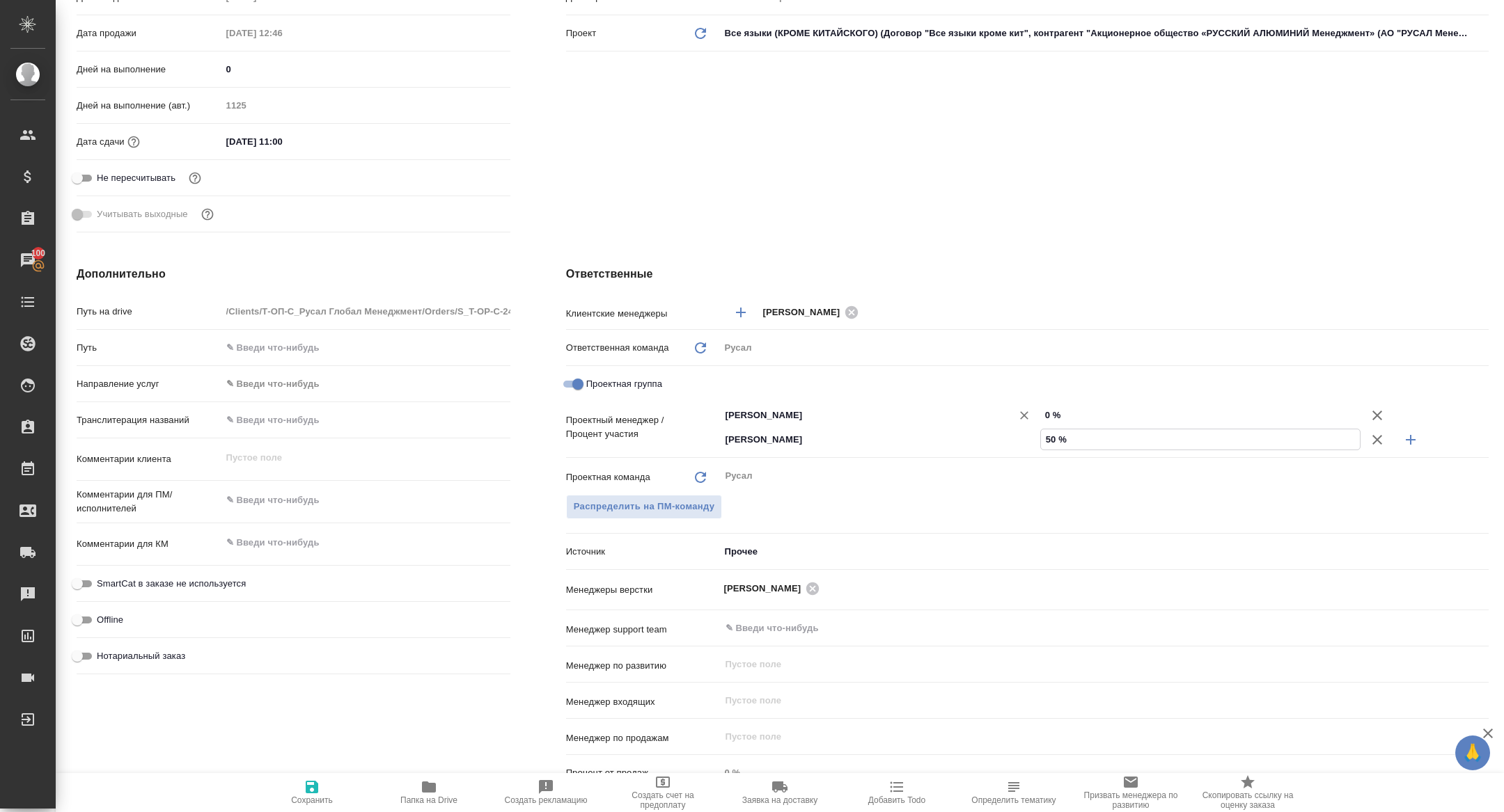
click at [1040, 411] on div "[PERSON_NAME] ​ 0 %" at bounding box center [1105, 415] width 769 height 24
type textarea "x"
type input "50 %"
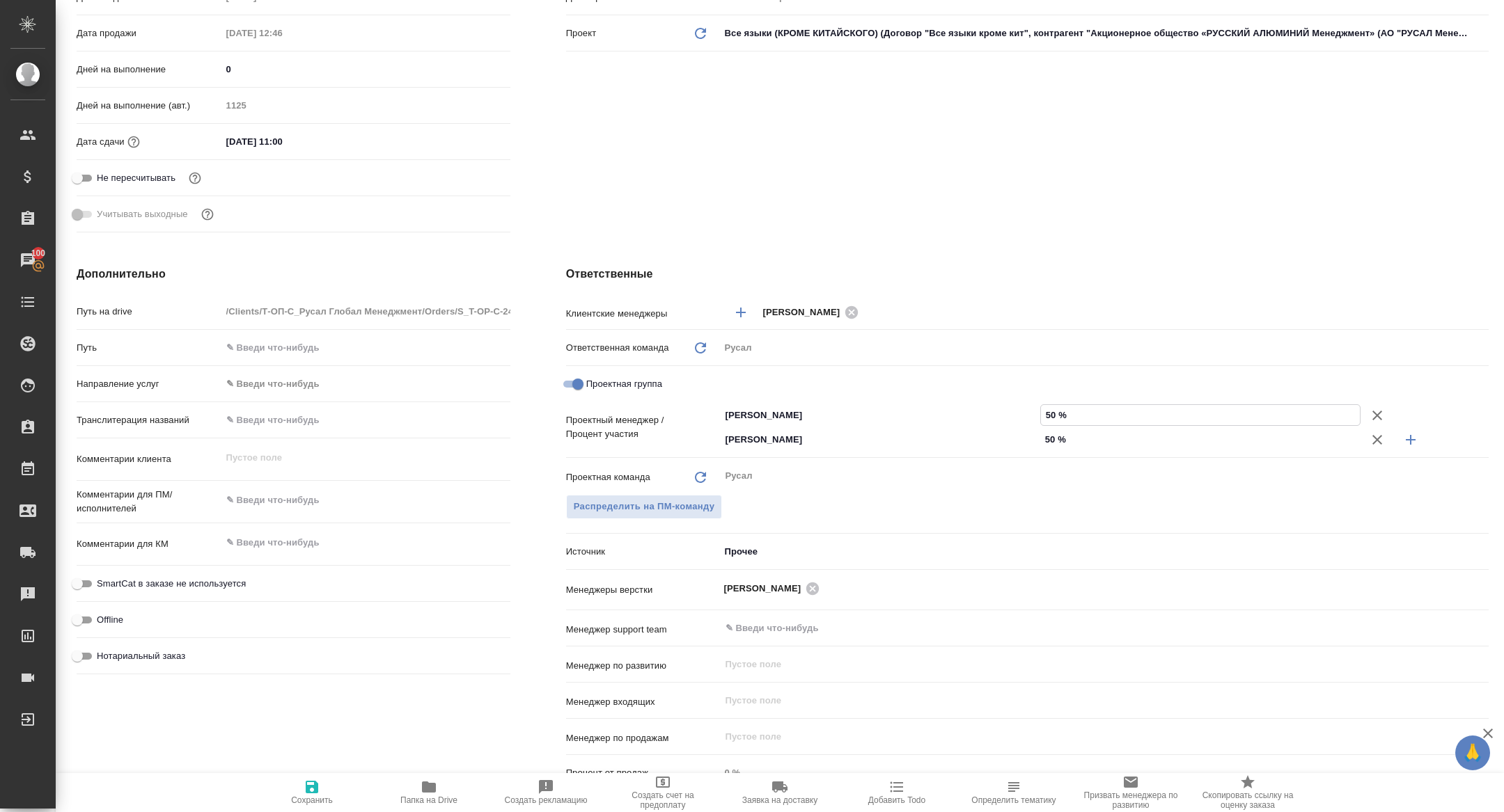
click at [298, 792] on span "Сохранить" at bounding box center [312, 792] width 100 height 27
type textarea "x"
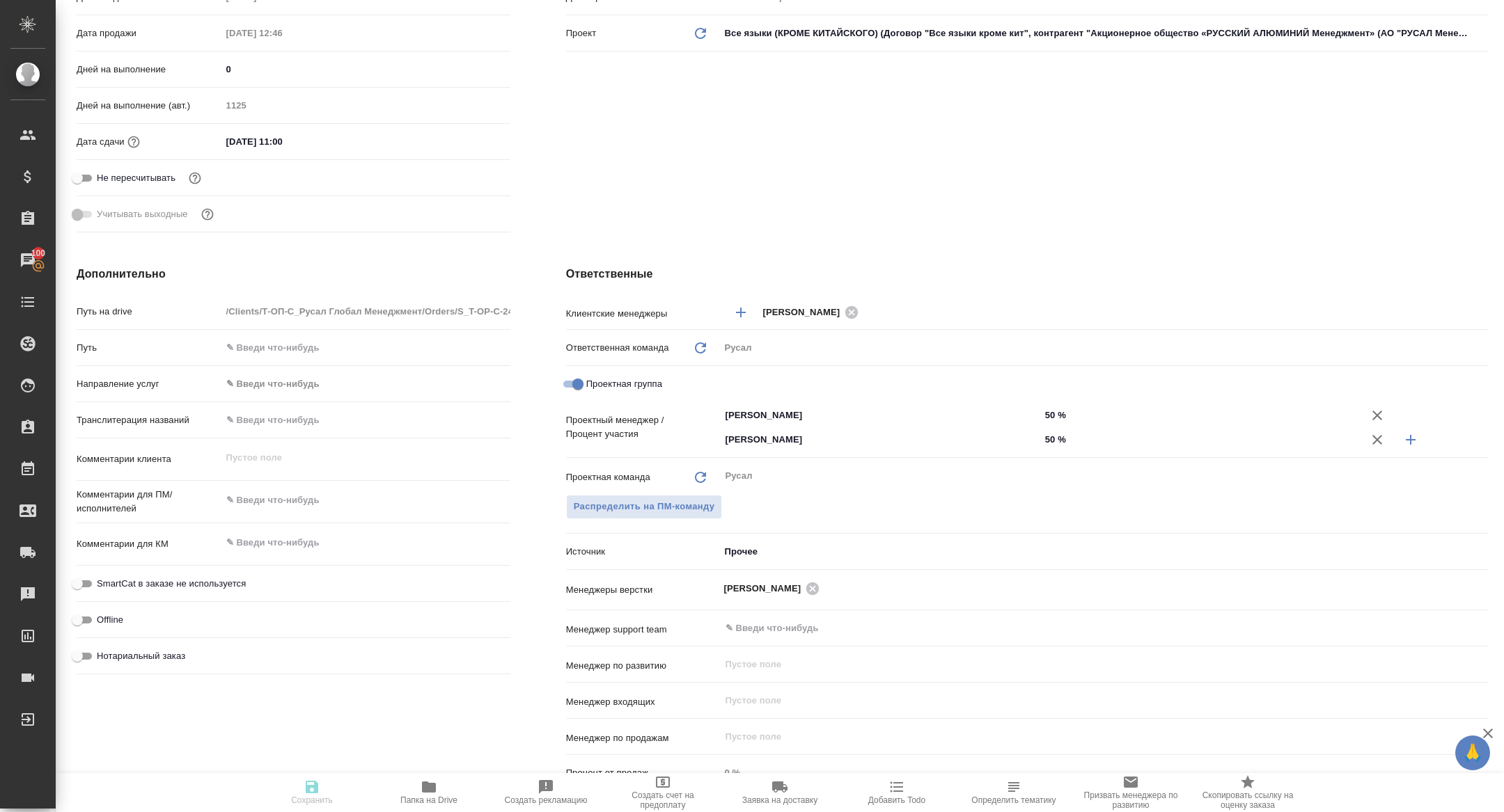
type textarea "x"
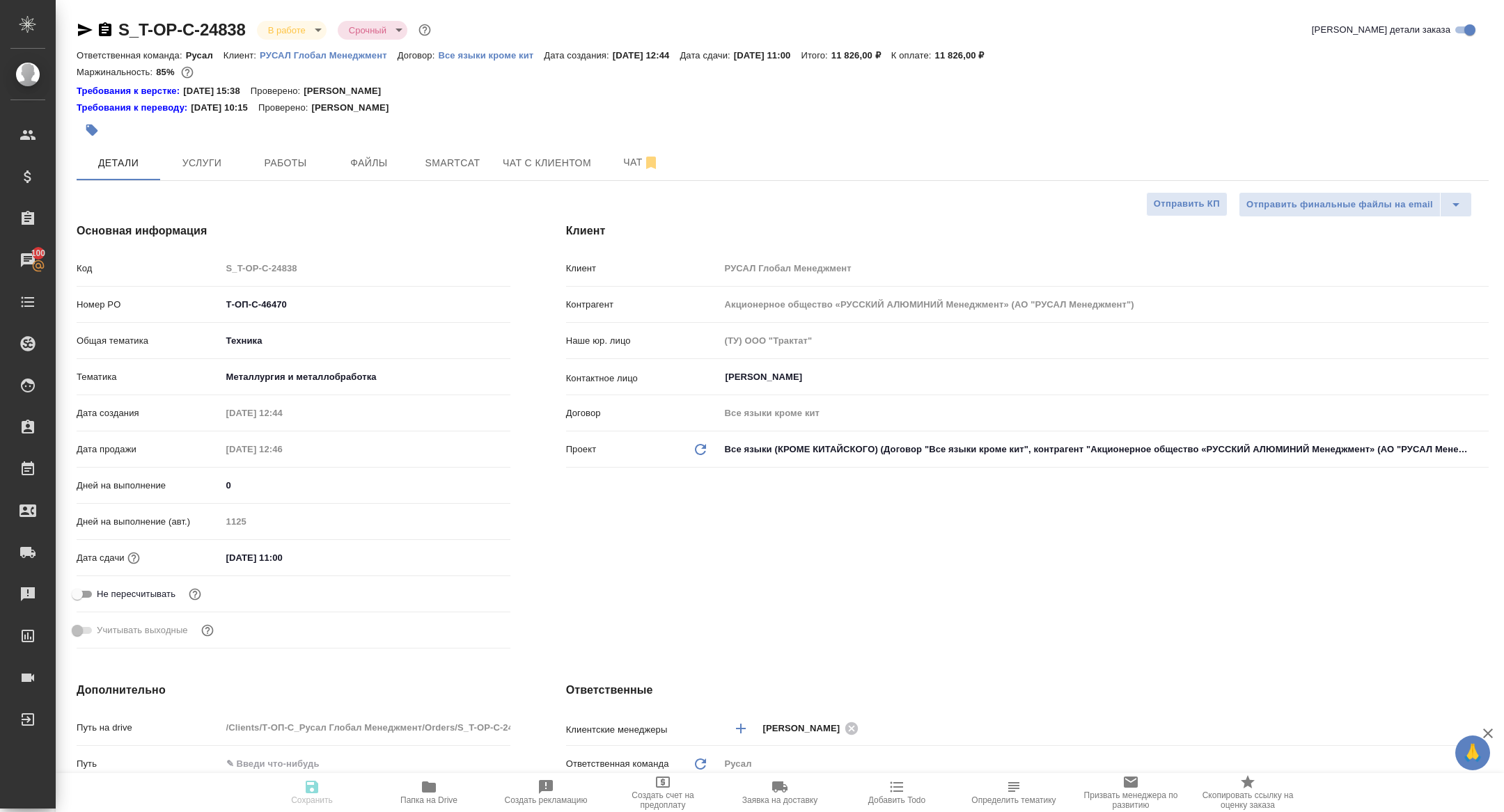
type textarea "x"
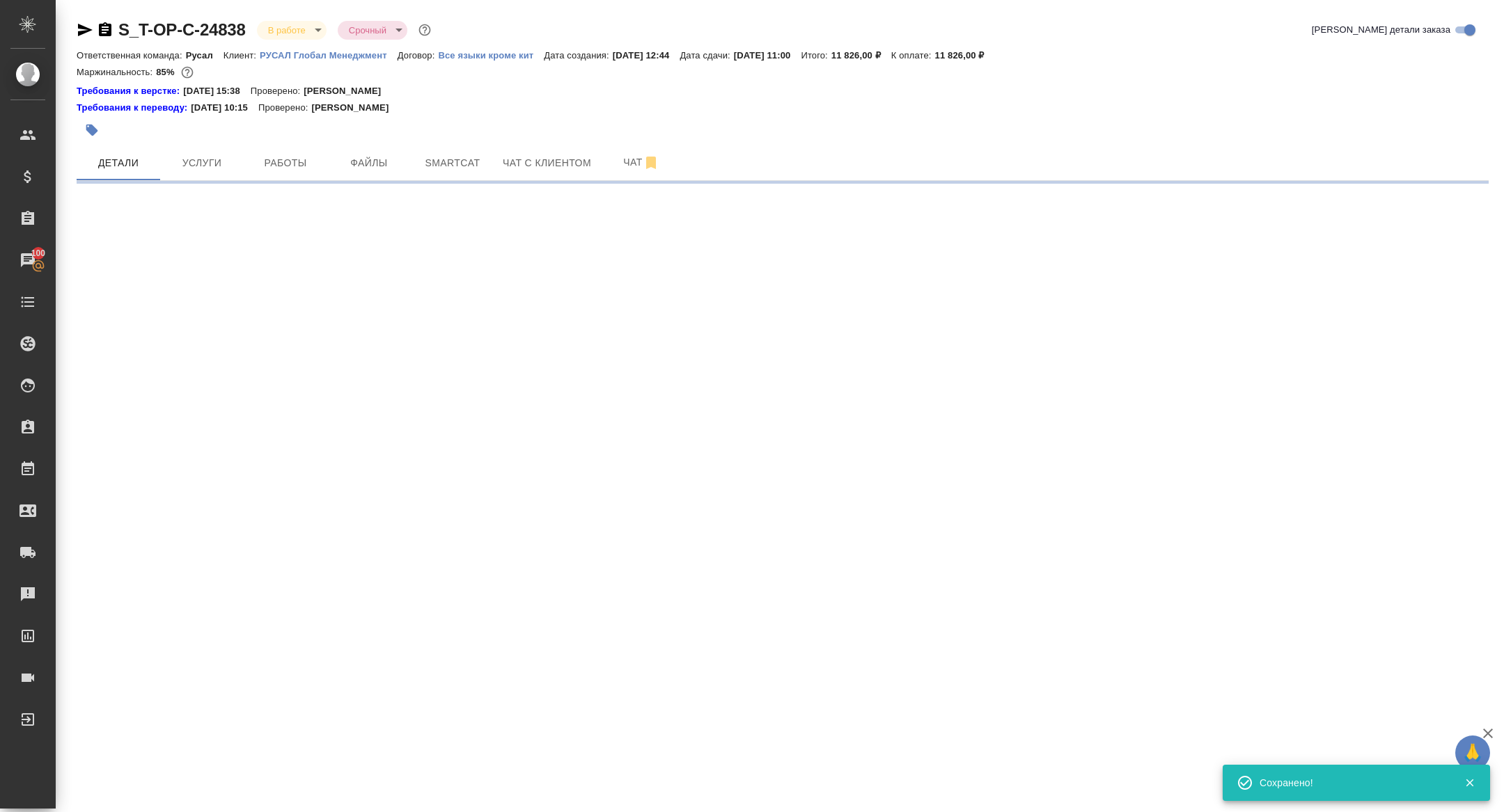
select select "RU"
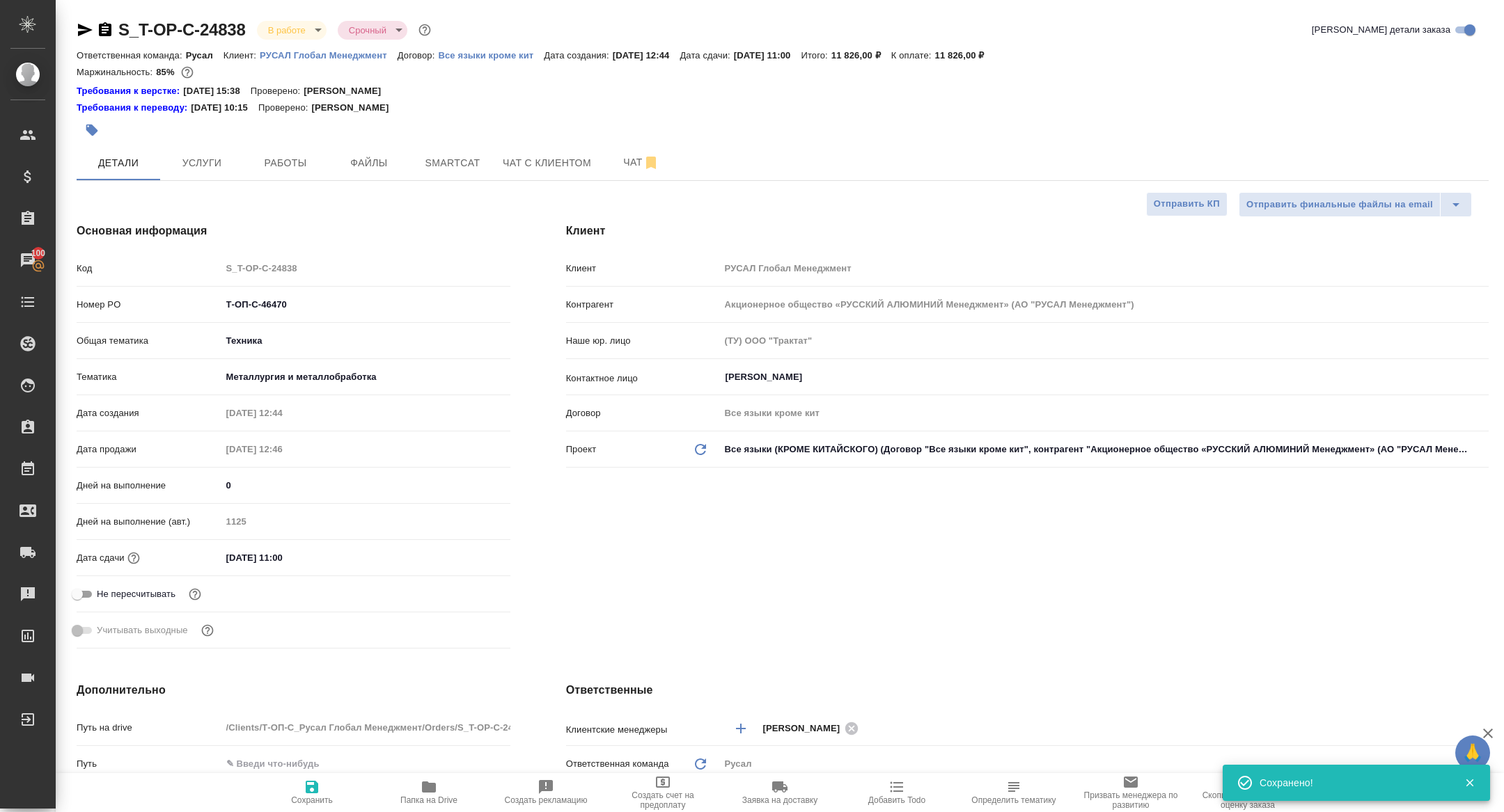
type textarea "x"
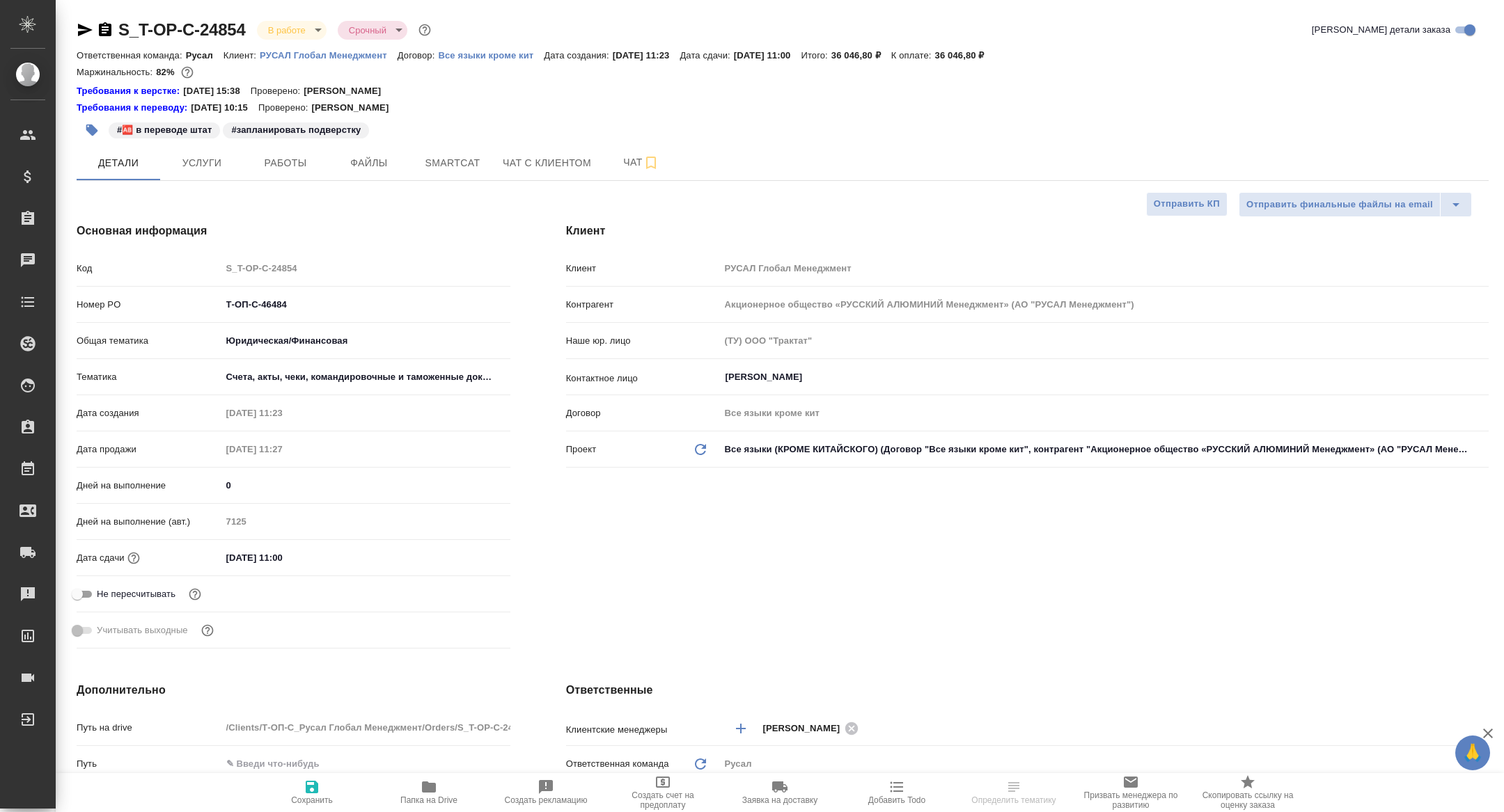
select select "RU"
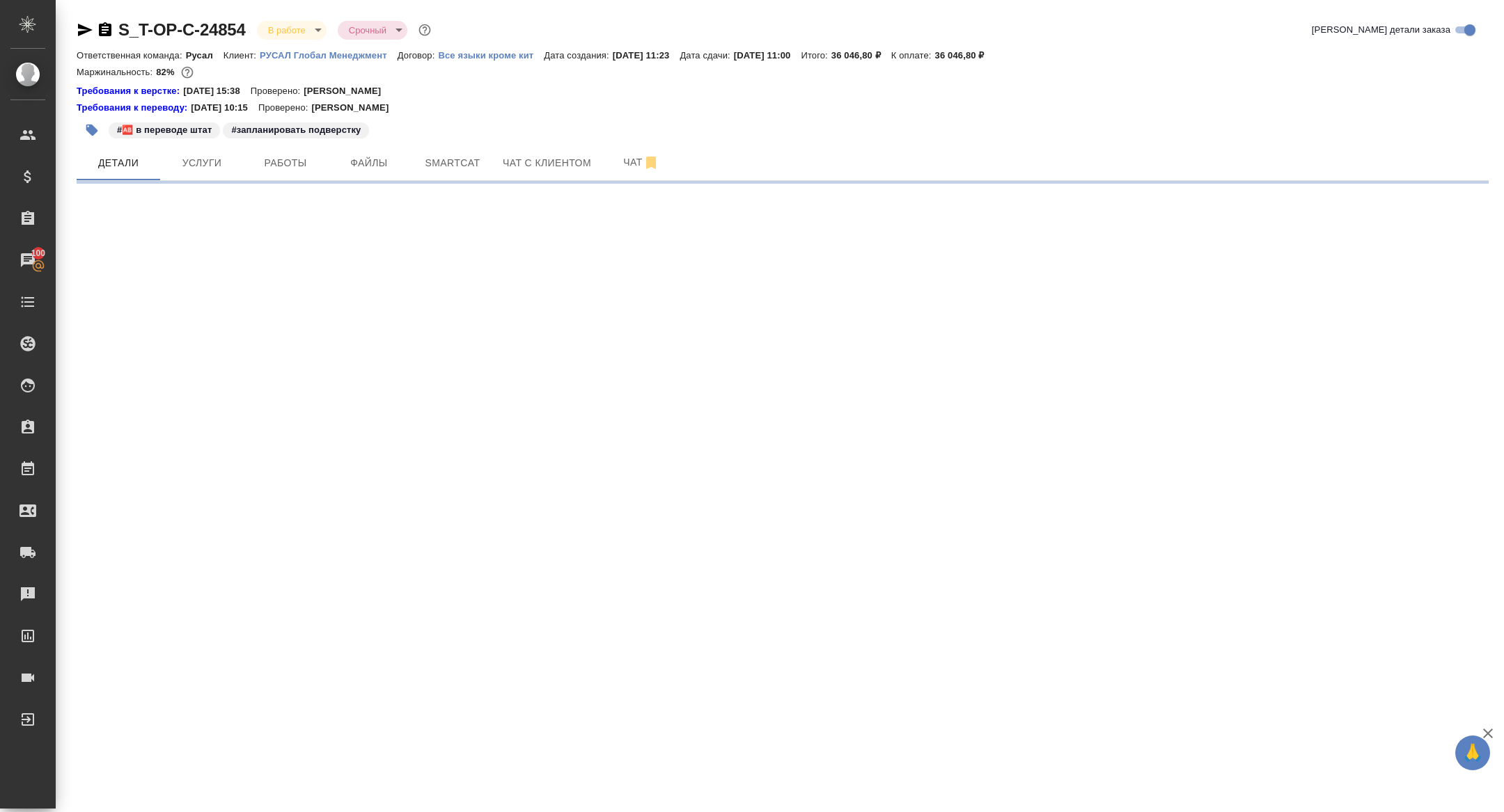
select select "RU"
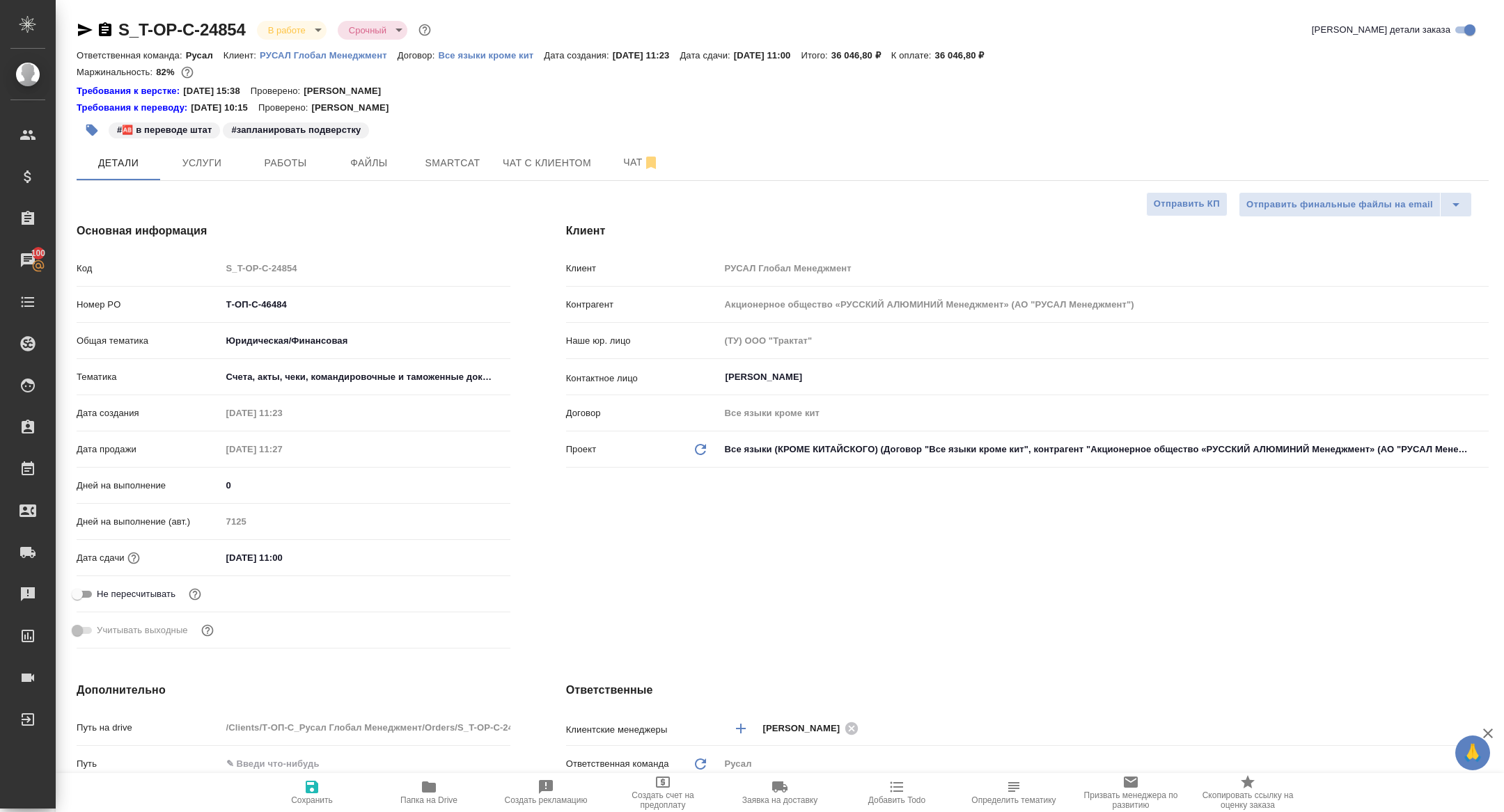
type textarea "x"
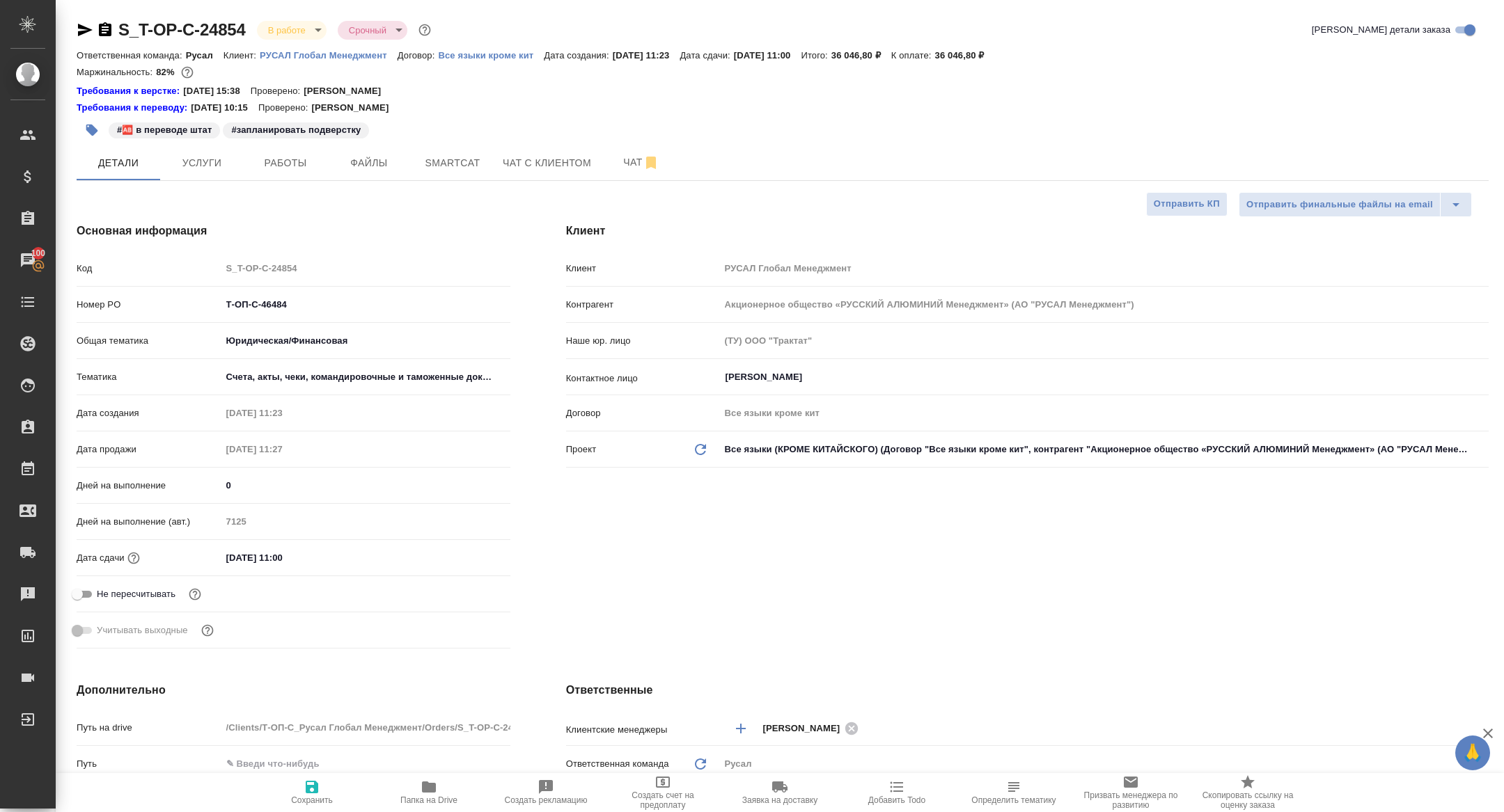
type textarea "x"
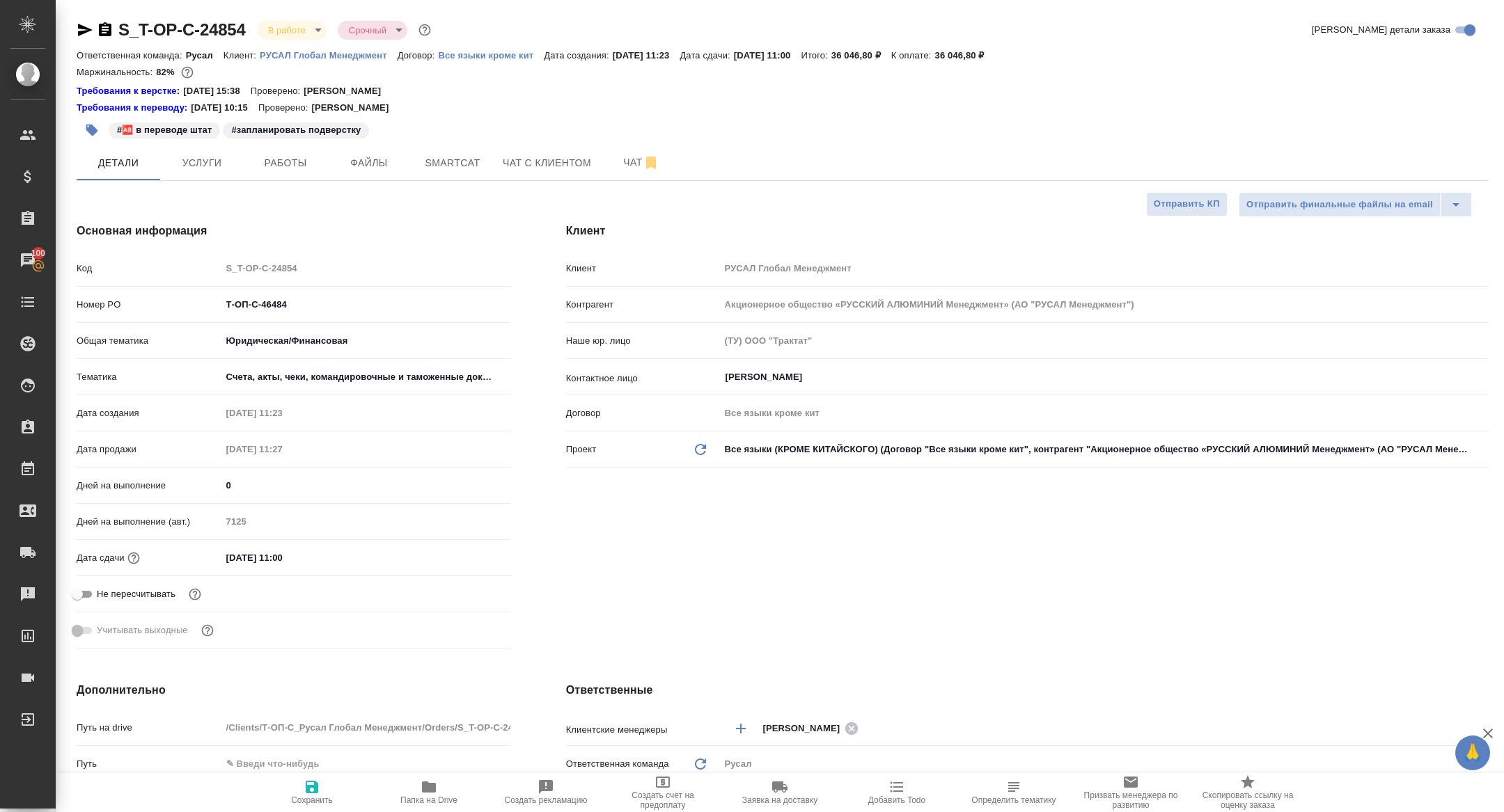
type textarea "x"
click at [308, 168] on span "Работы" at bounding box center [285, 163] width 67 height 17
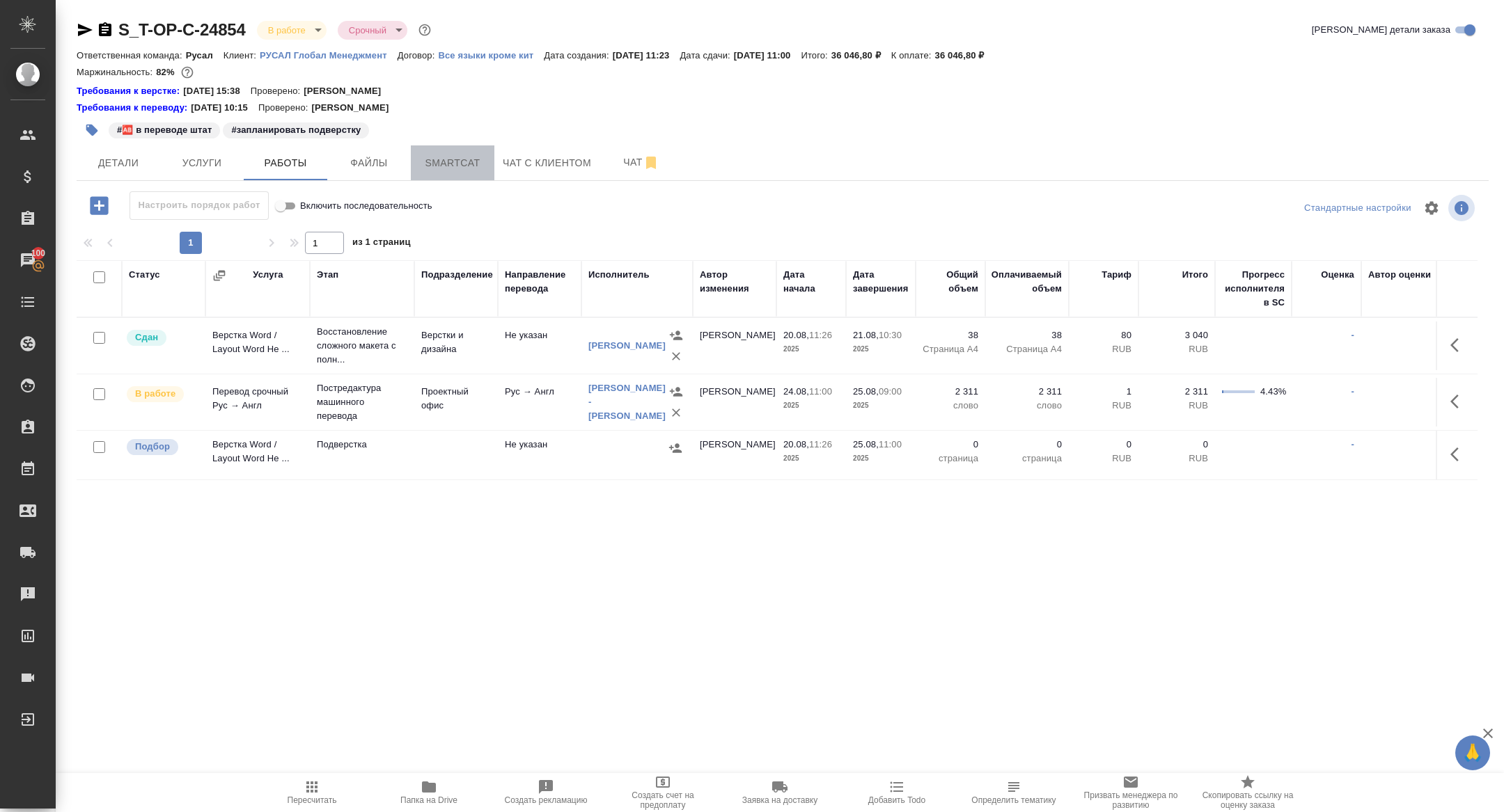
click at [459, 159] on span "Smartcat" at bounding box center [453, 163] width 67 height 17
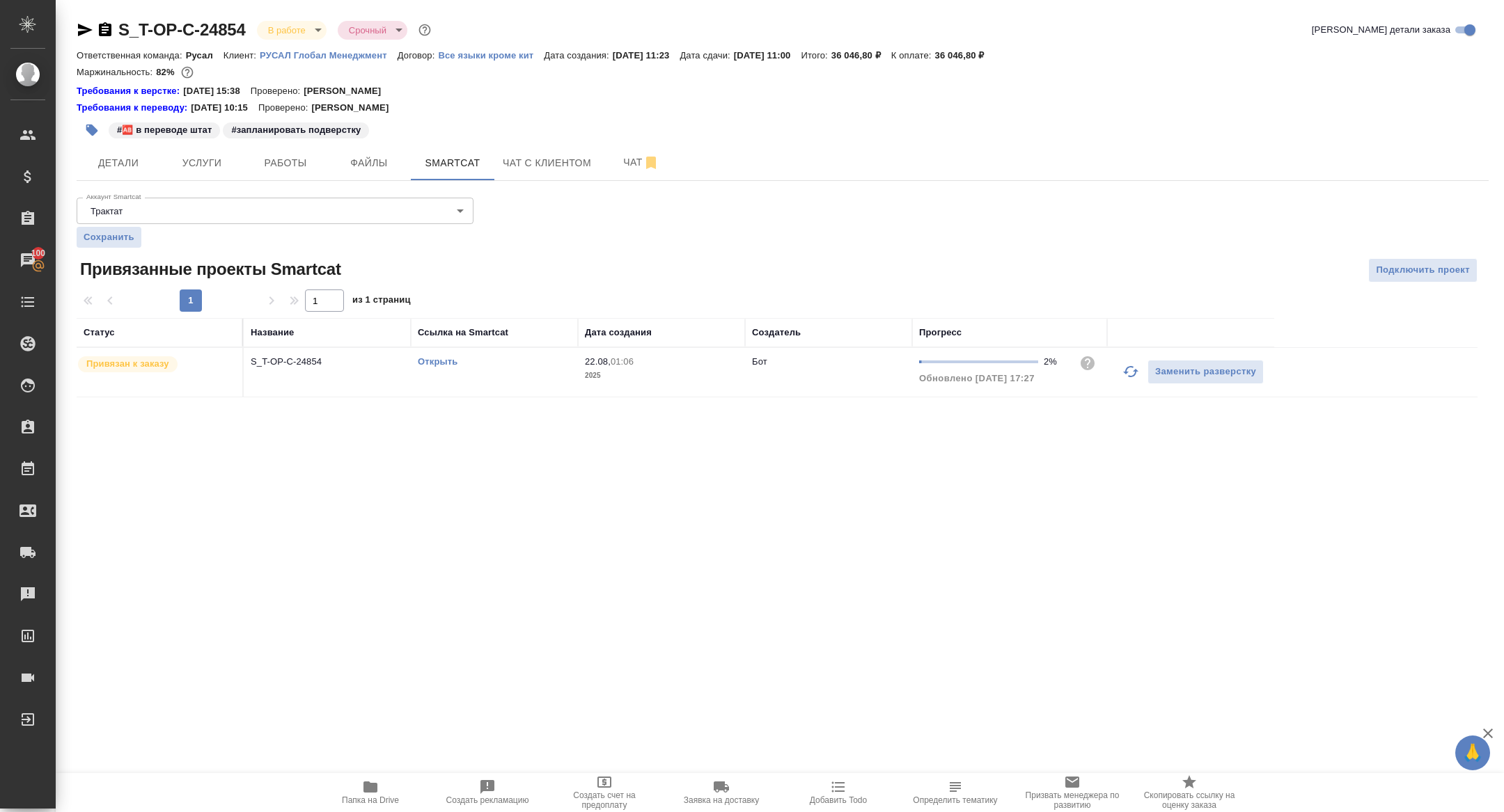
click at [1120, 372] on button "button" at bounding box center [1131, 372] width 34 height 34
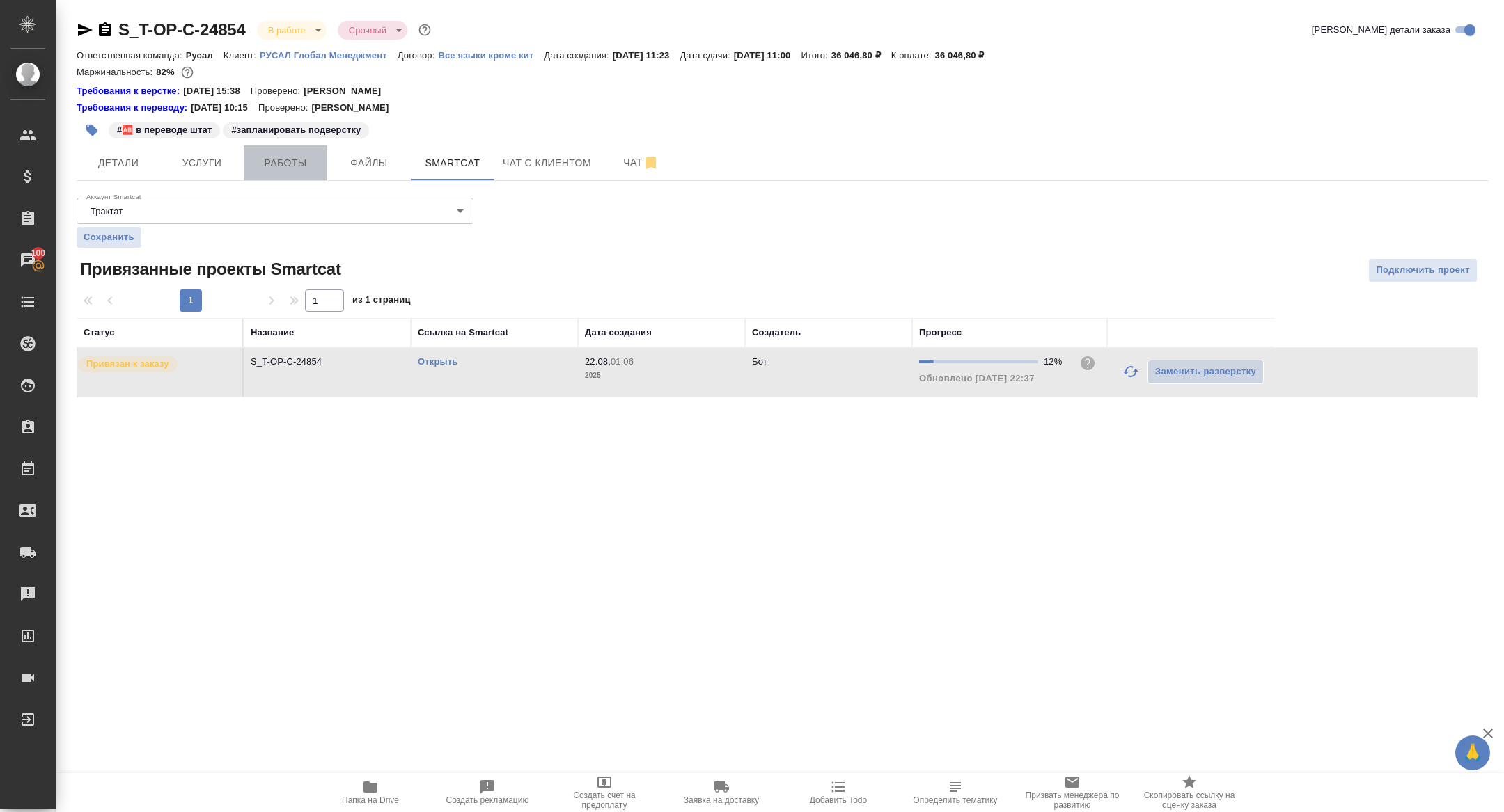
click at [280, 167] on span "Работы" at bounding box center [285, 163] width 67 height 17
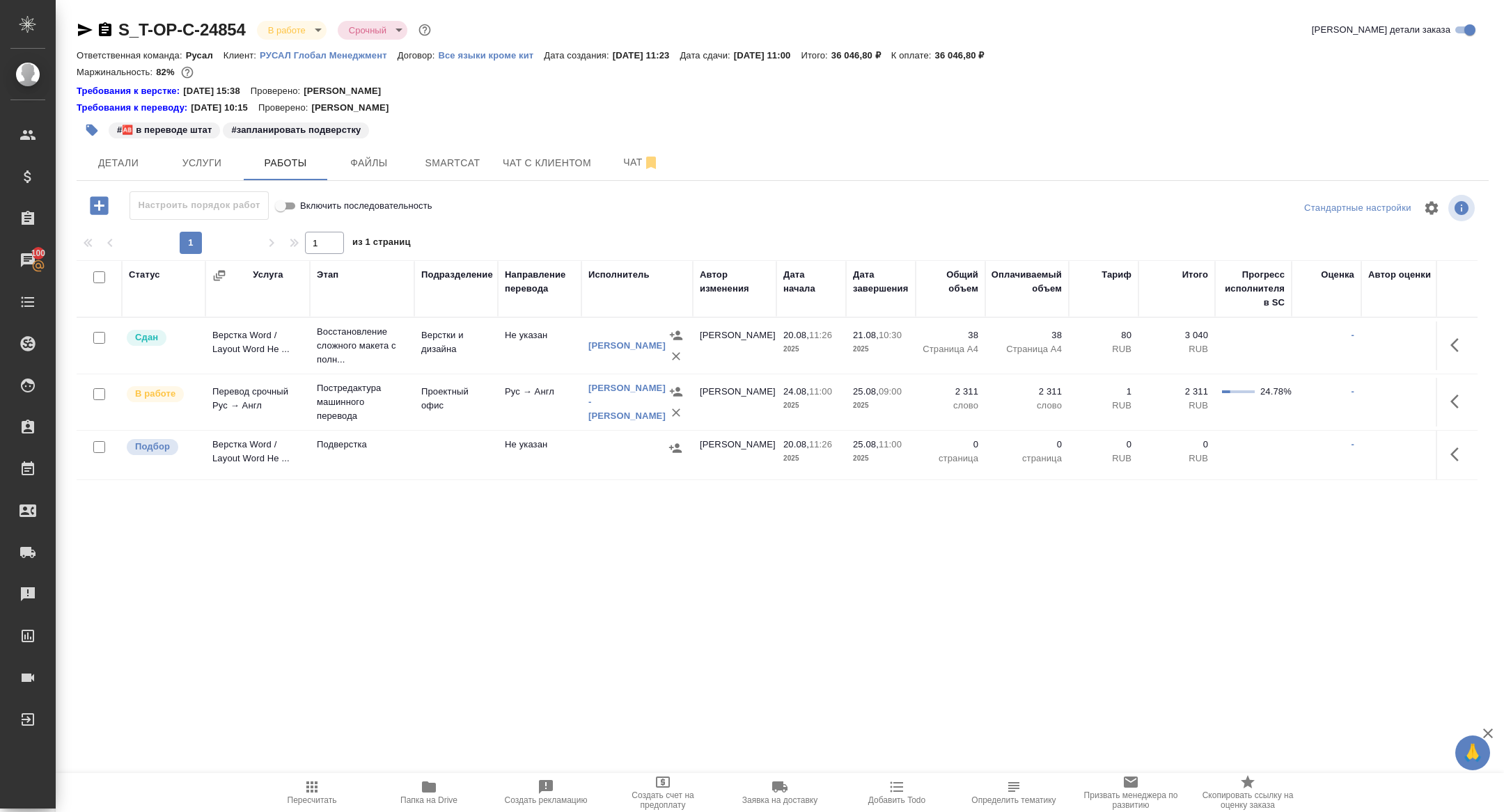
click at [99, 34] on icon "button" at bounding box center [105, 29] width 13 height 14
click at [87, 30] on icon "button" at bounding box center [85, 29] width 15 height 13
click at [1460, 457] on icon "button" at bounding box center [1458, 454] width 16 height 16
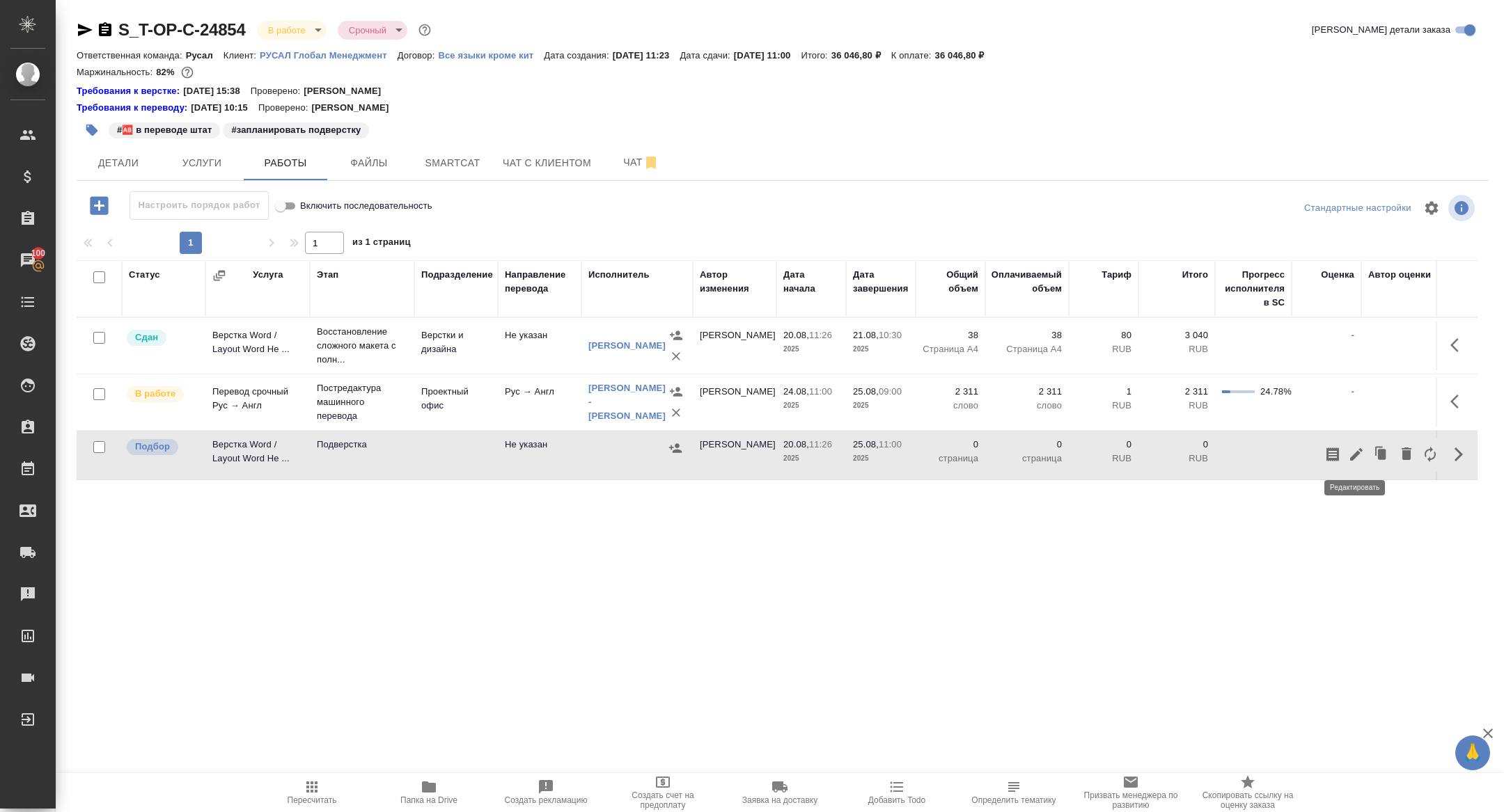
click at [1360, 460] on icon "button" at bounding box center [1356, 454] width 16 height 16
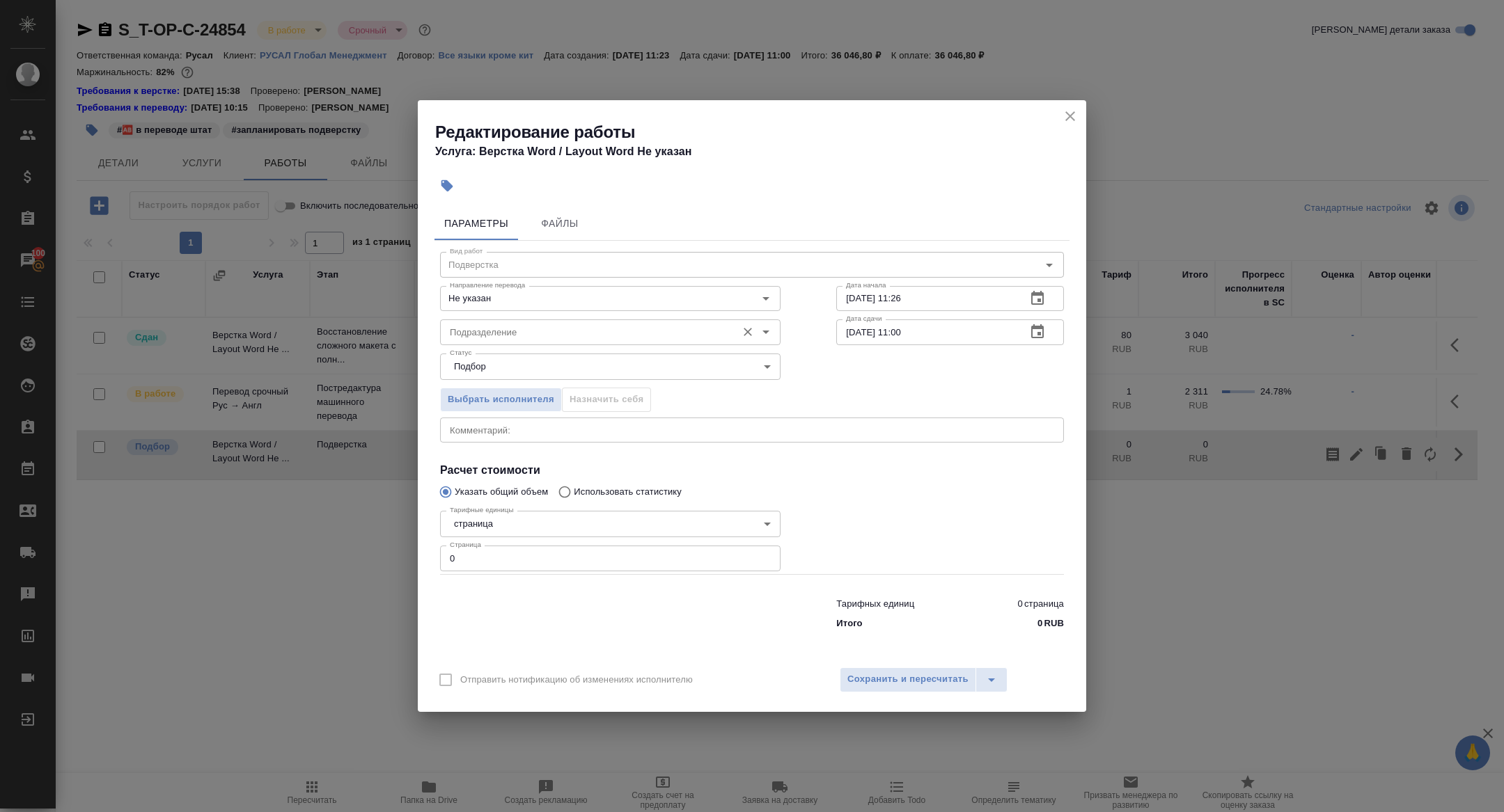
click at [470, 333] on input "Подразделение" at bounding box center [586, 332] width 285 height 16
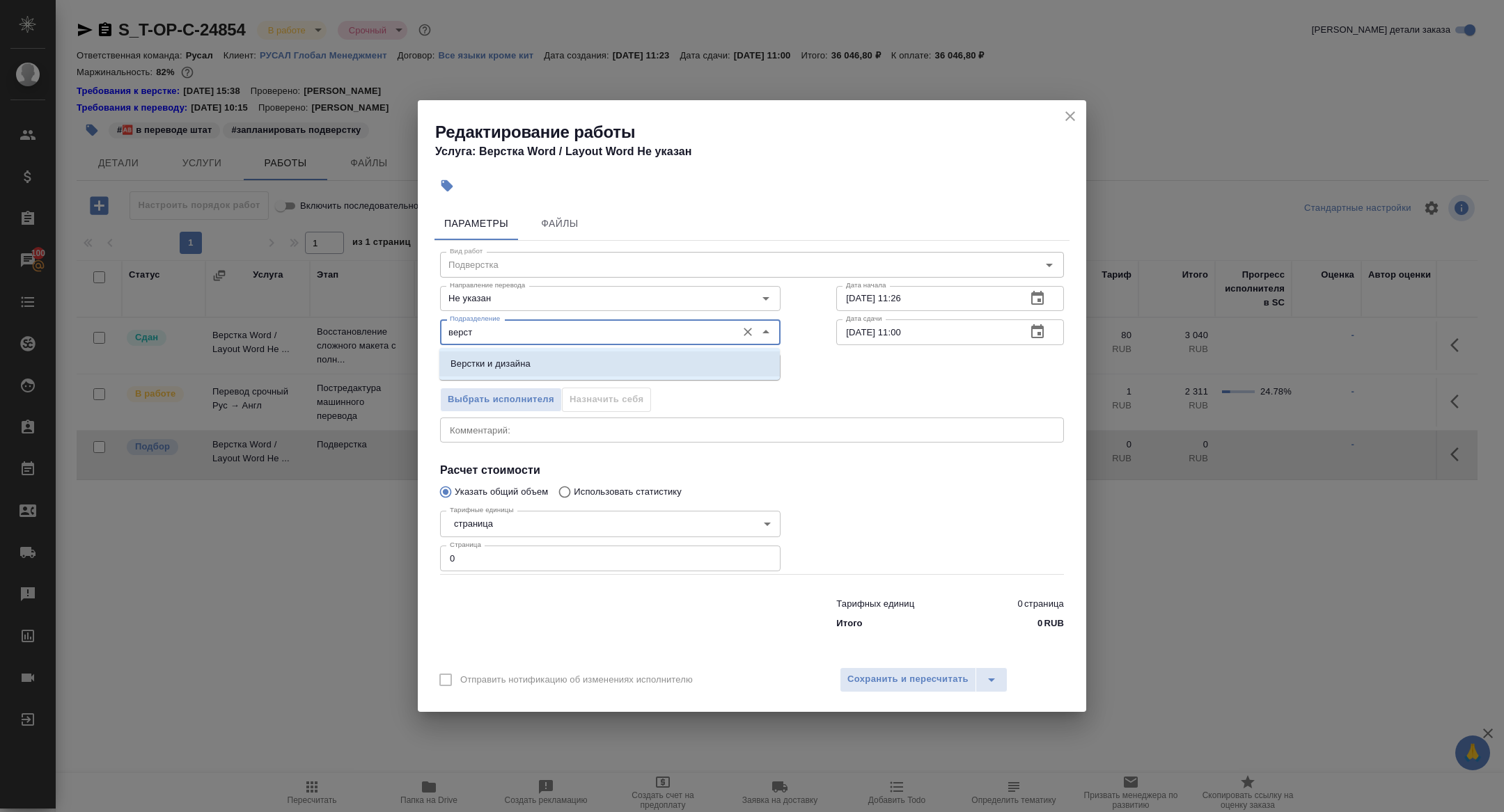
click at [487, 358] on p "Верстки и дизайна" at bounding box center [491, 364] width 80 height 14
type input "Верстки и дизайна"
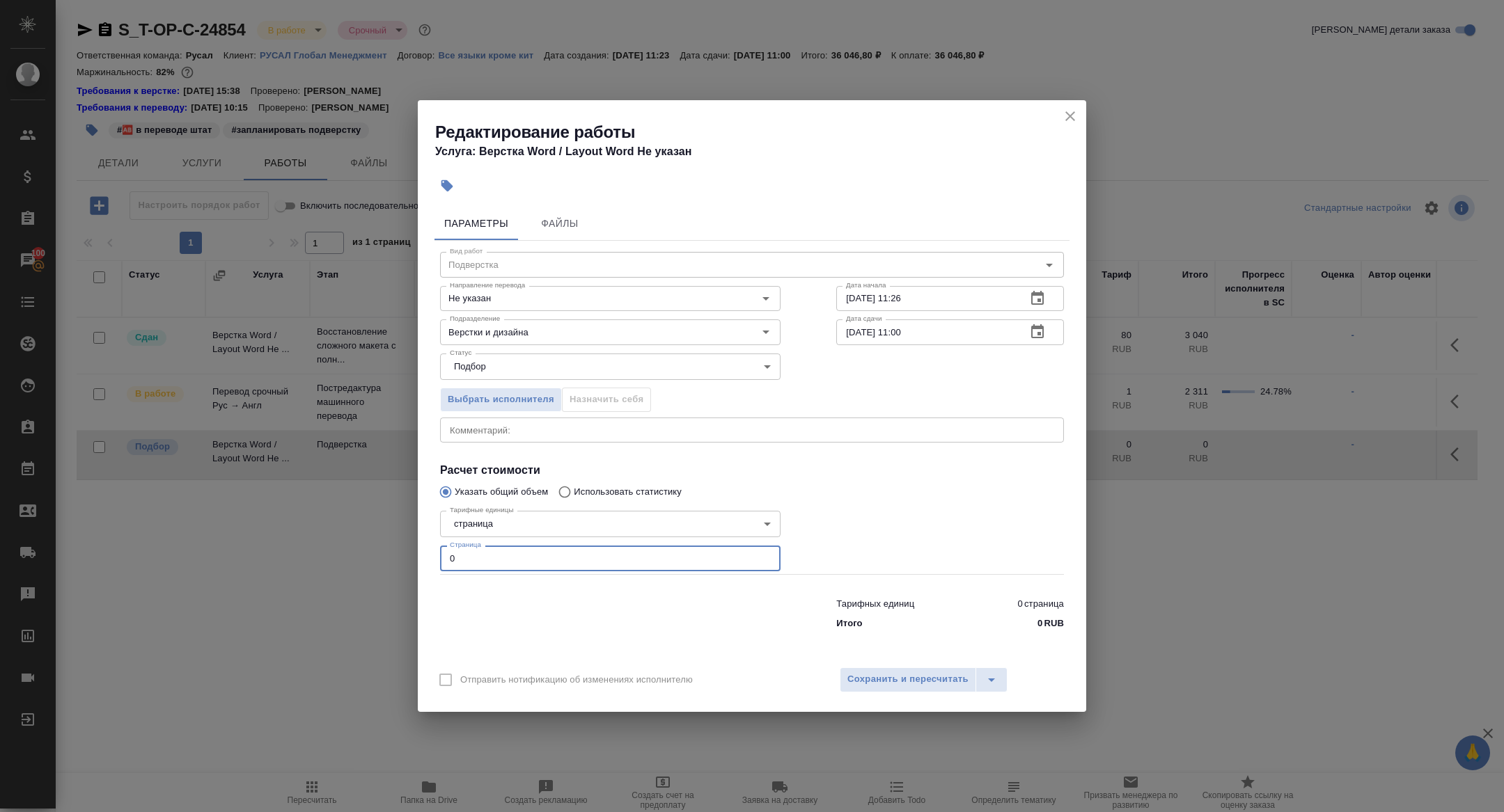
drag, startPoint x: 468, startPoint y: 559, endPoint x: 360, endPoint y: 557, distance: 108.0
click at [360, 557] on div "Редактирование работы Услуга: Верстка Word / Layout Word Не указан Параметры Фа…" at bounding box center [752, 406] width 1504 height 812
type input "38"
click at [884, 681] on span "Сохранить и пересчитать" at bounding box center [908, 679] width 122 height 16
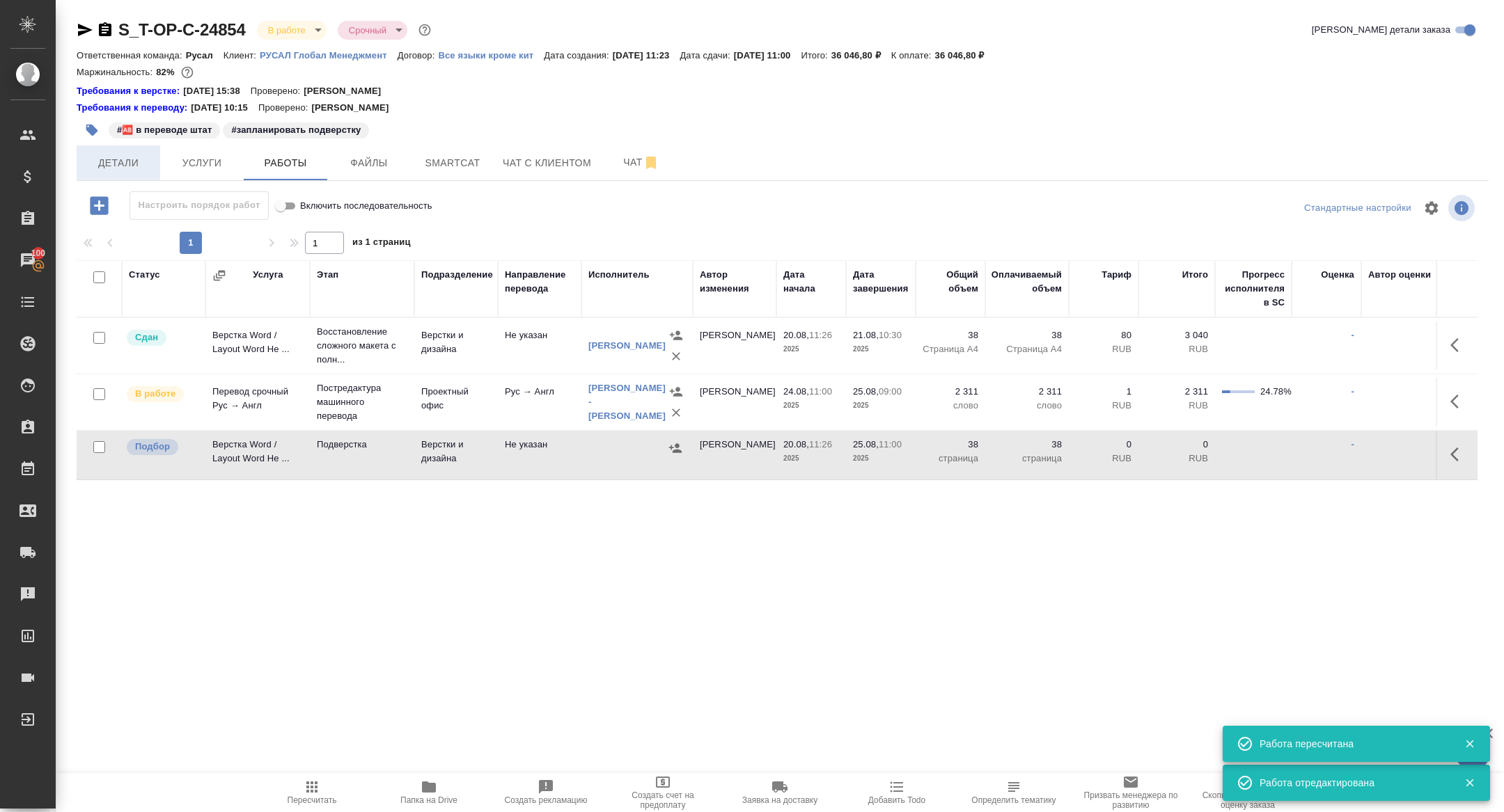
click at [110, 166] on span "Детали" at bounding box center [119, 163] width 67 height 17
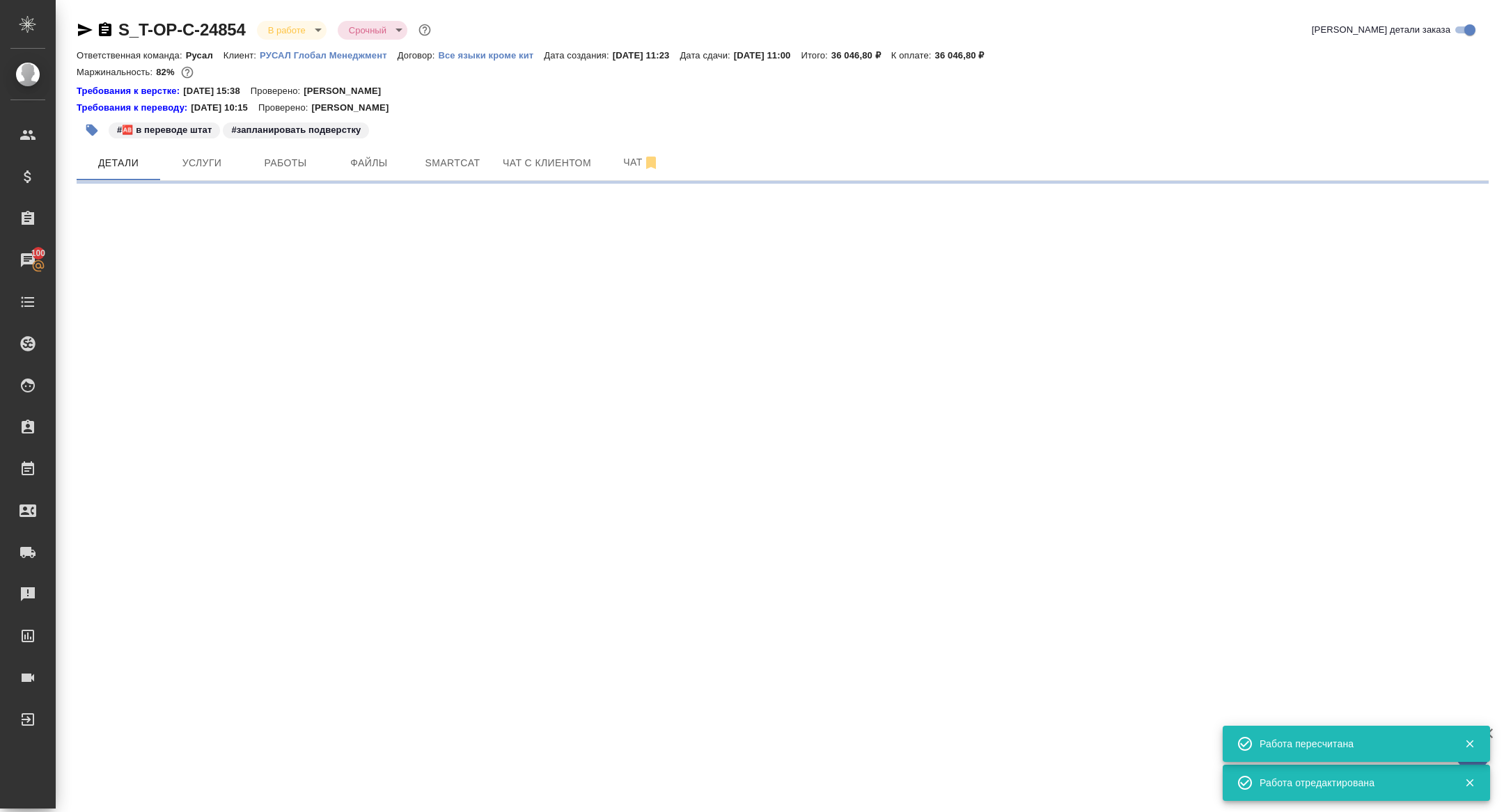
select select "RU"
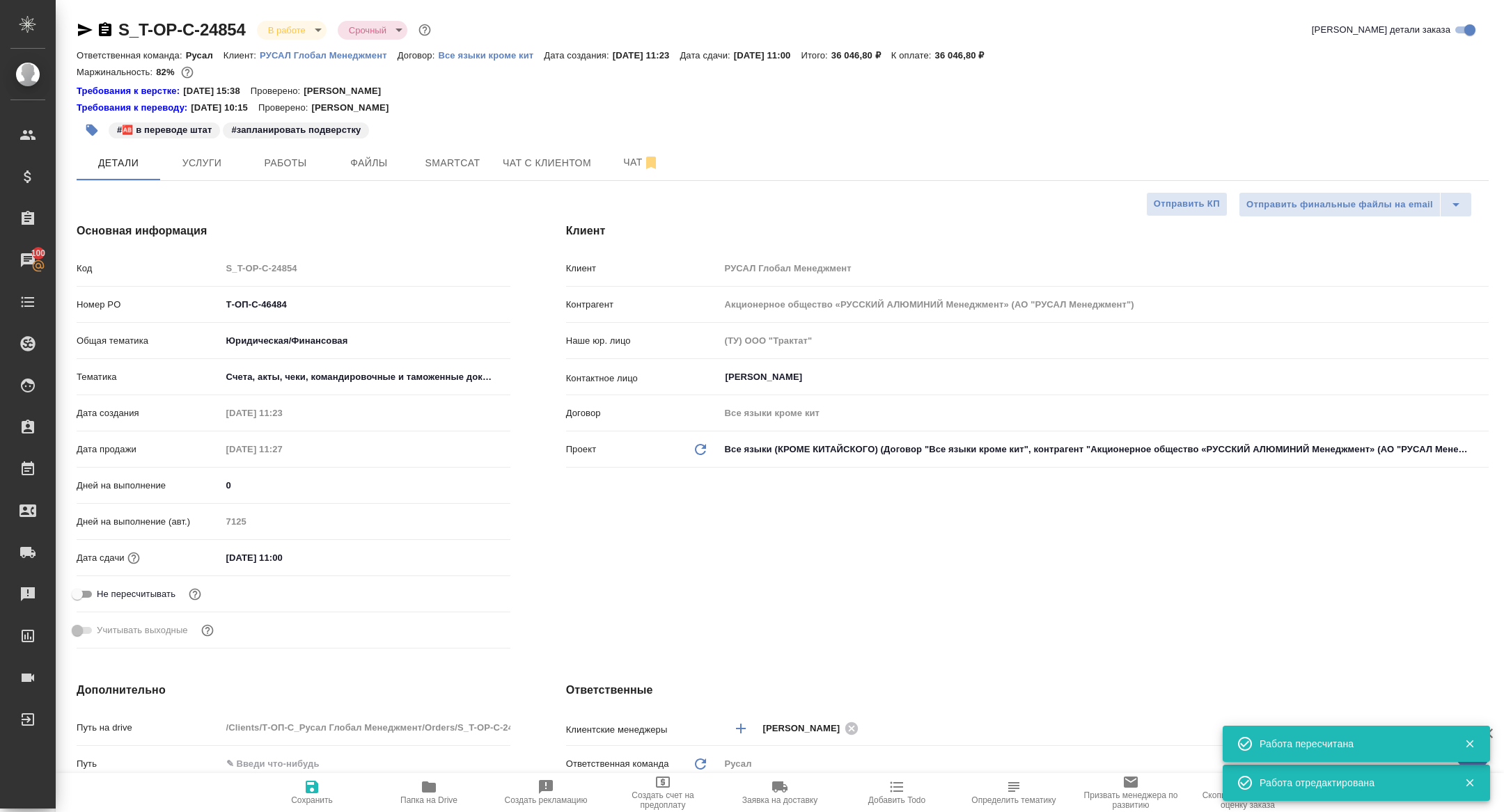
type textarea "x"
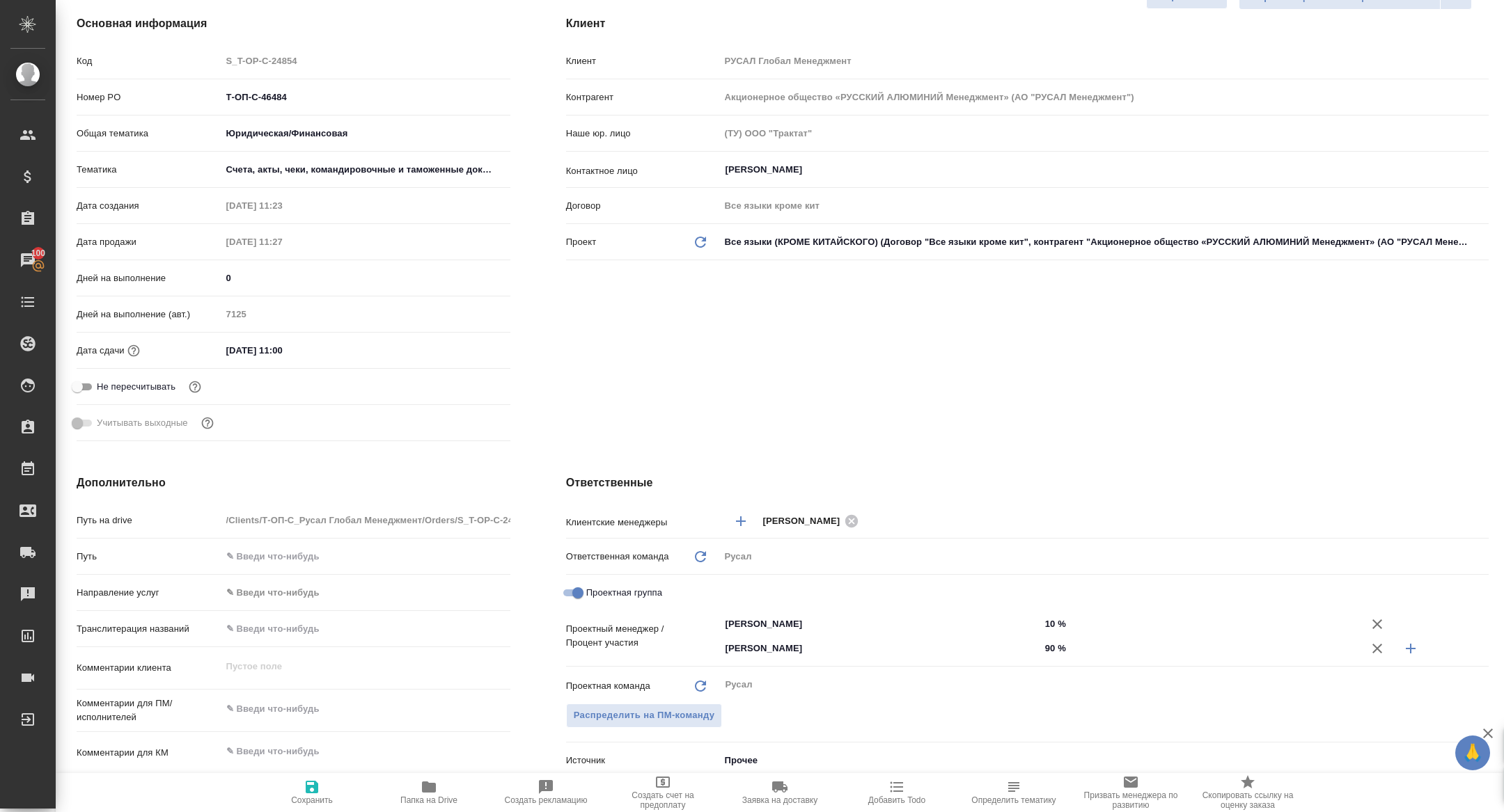
scroll to position [555, 0]
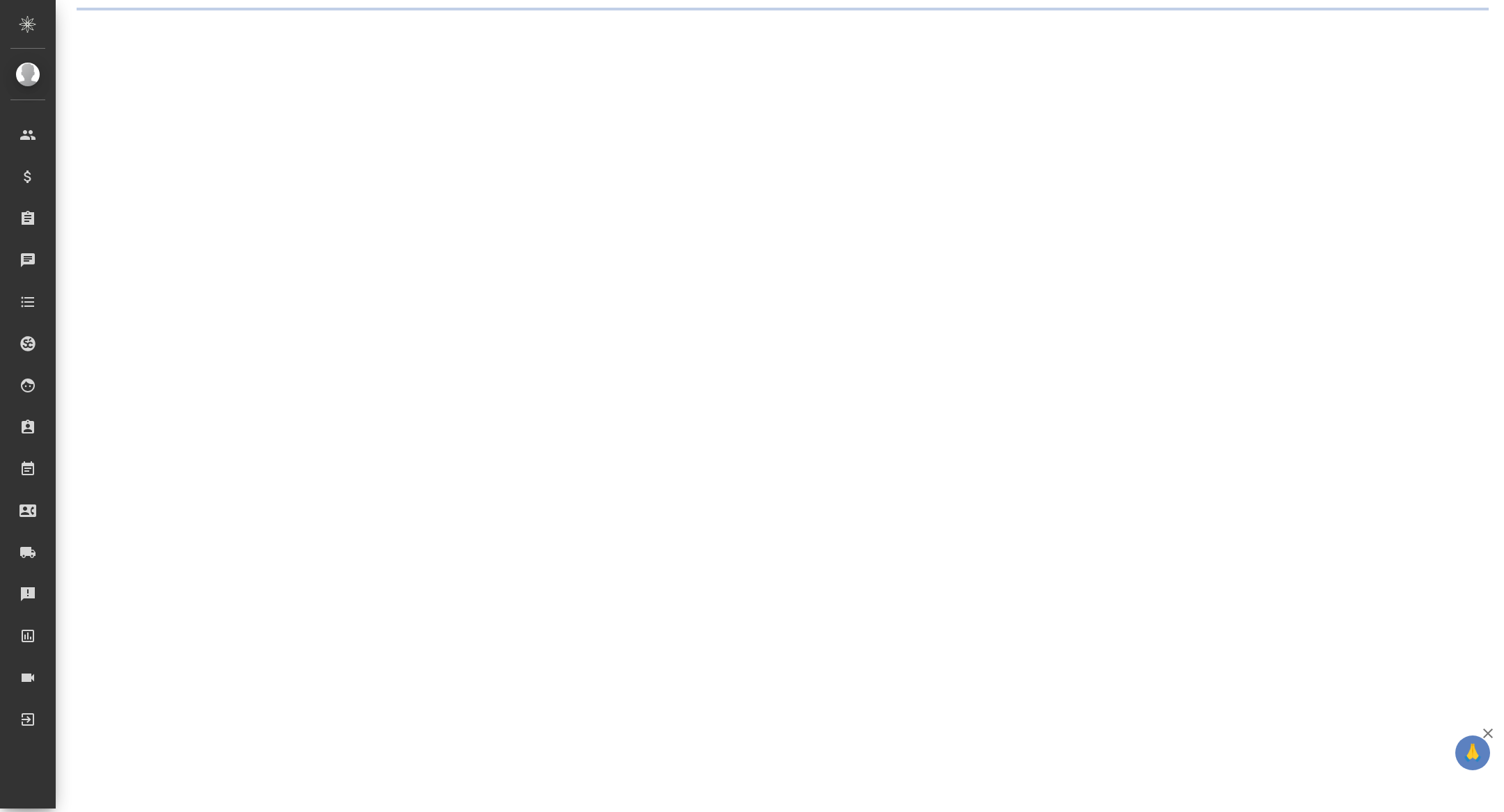
select select "RU"
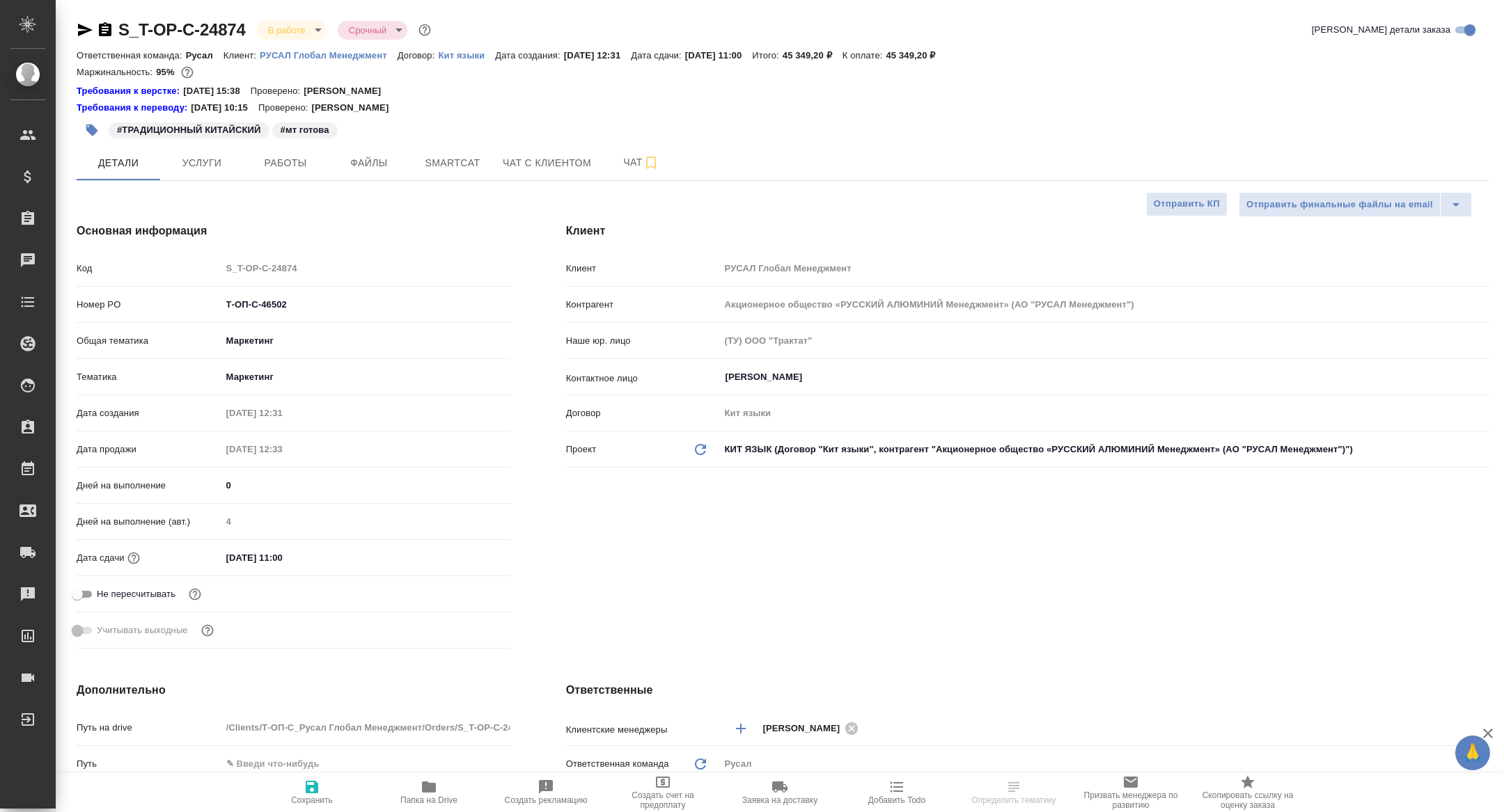
type textarea "x"
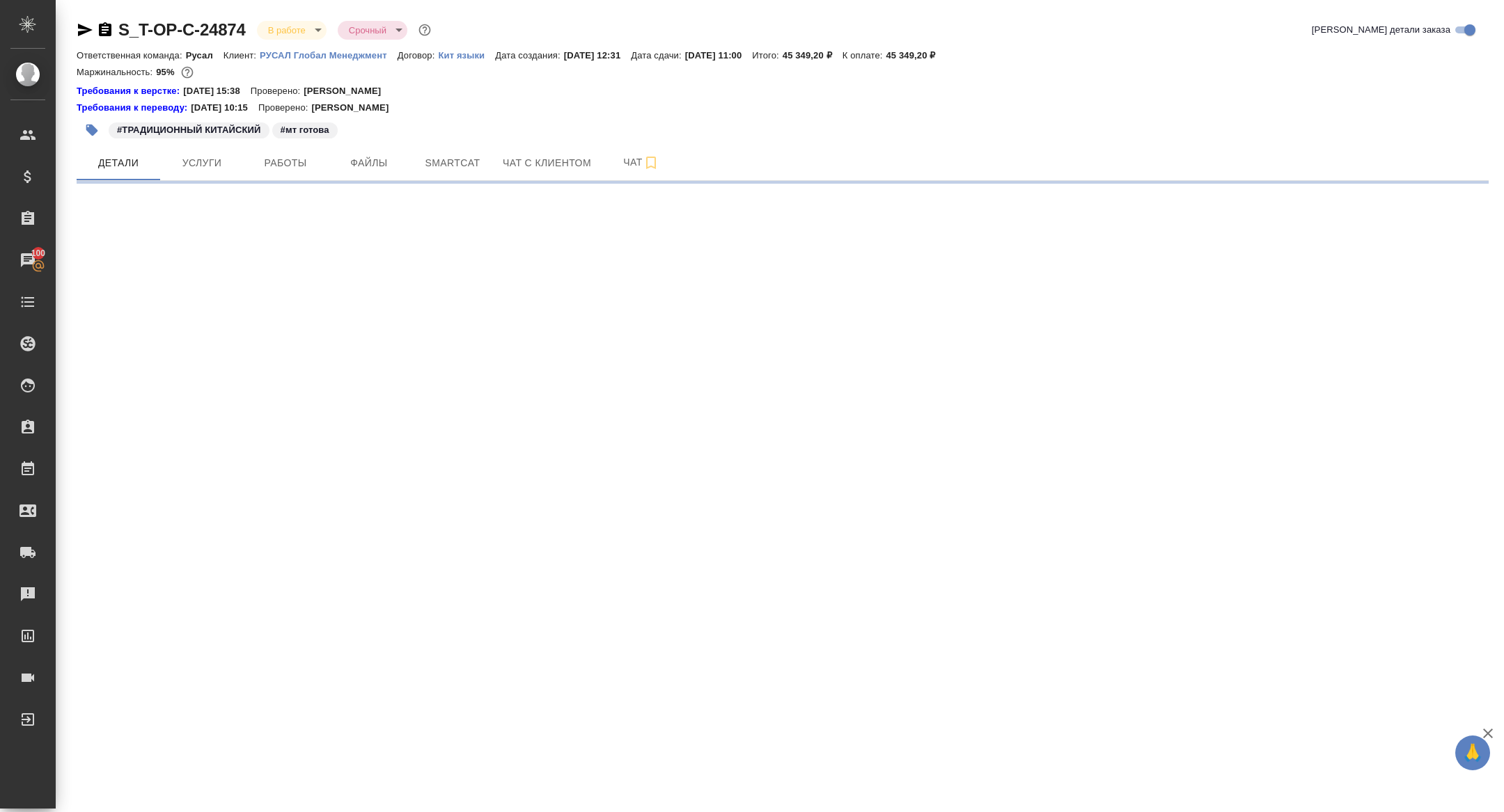
select select "RU"
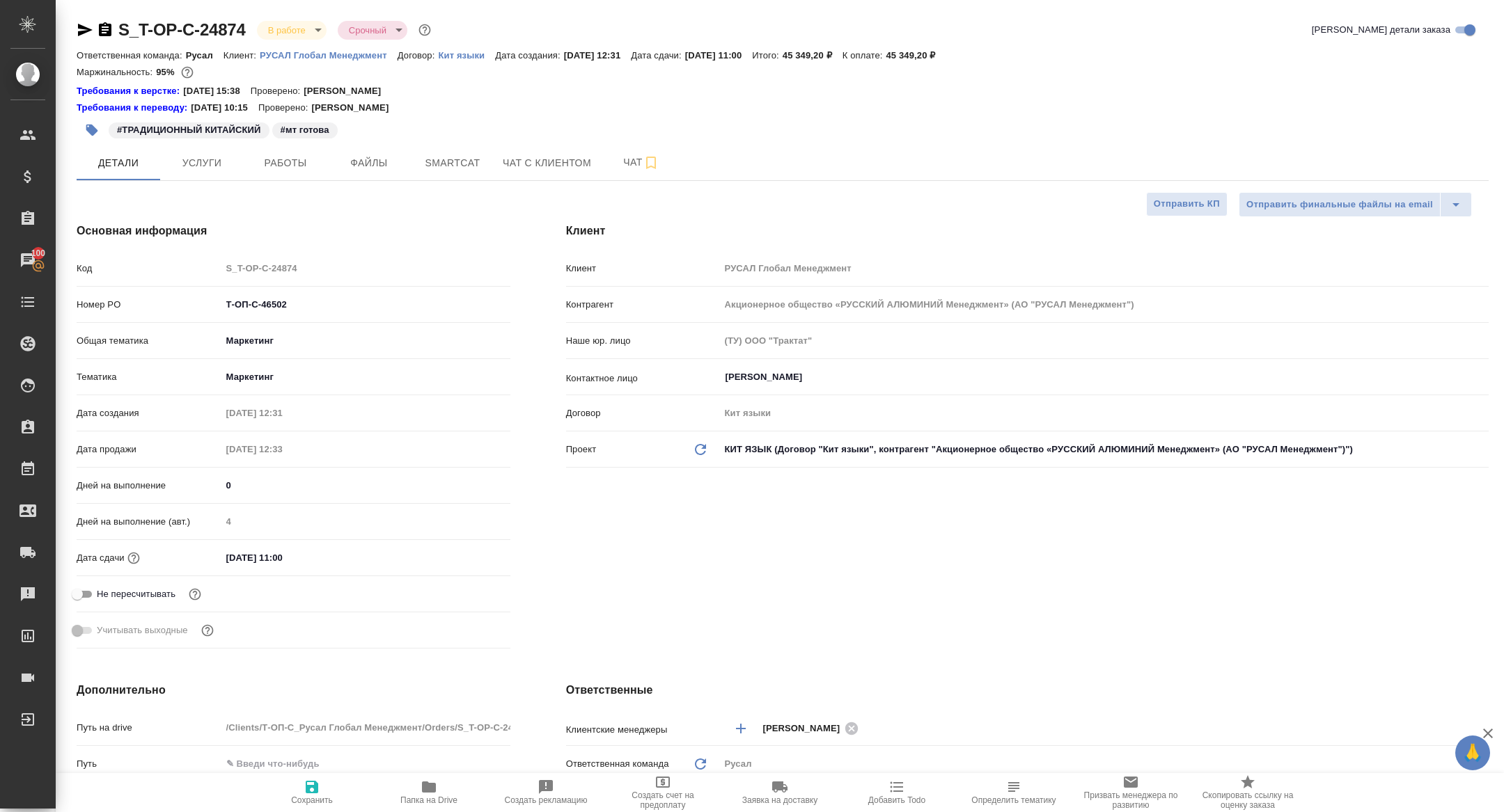
type textarea "x"
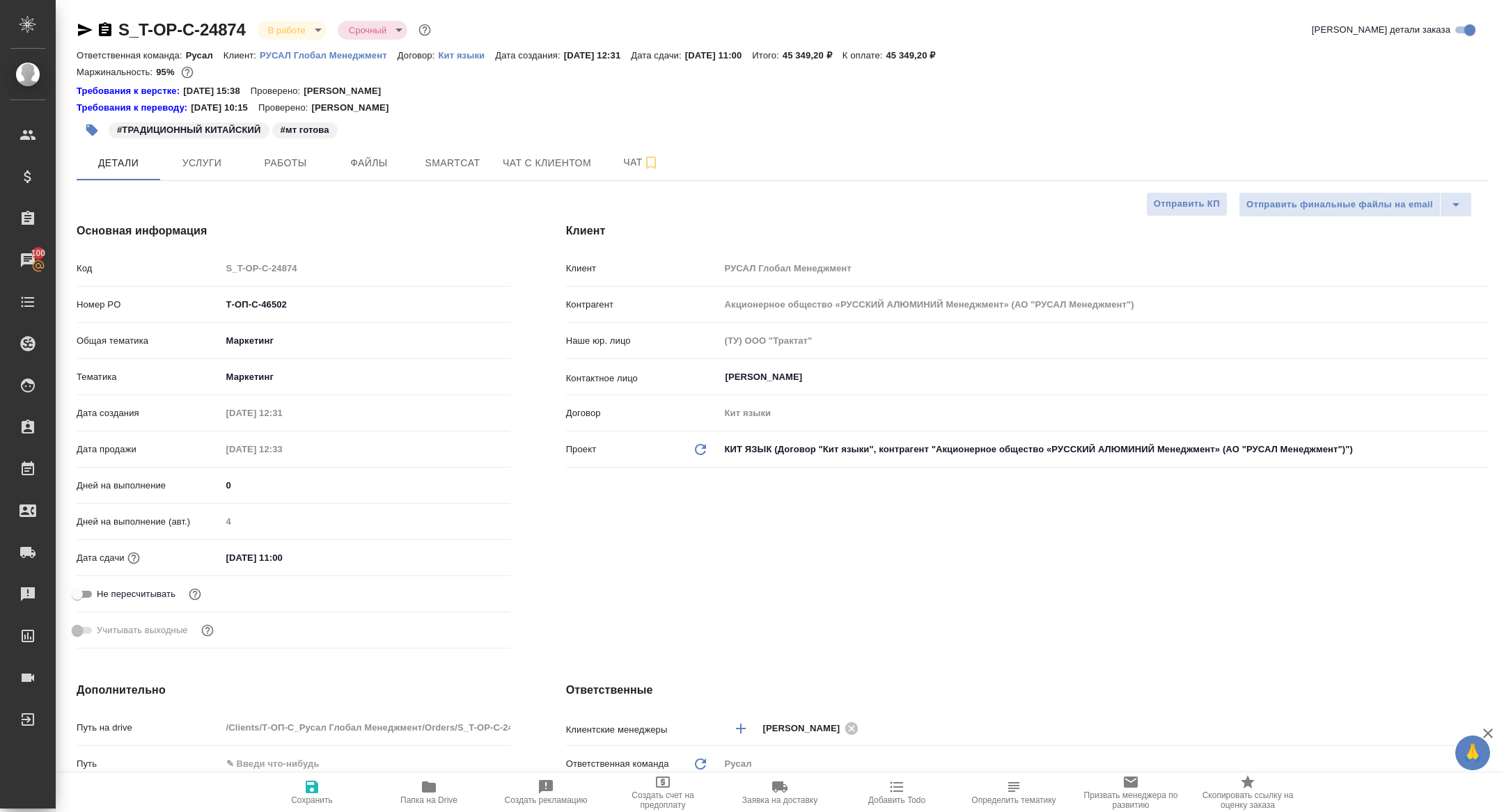
type textarea "x"
click at [242, 175] on button "Услуги" at bounding box center [202, 163] width 84 height 34
click at [283, 175] on button "Работы" at bounding box center [285, 163] width 84 height 34
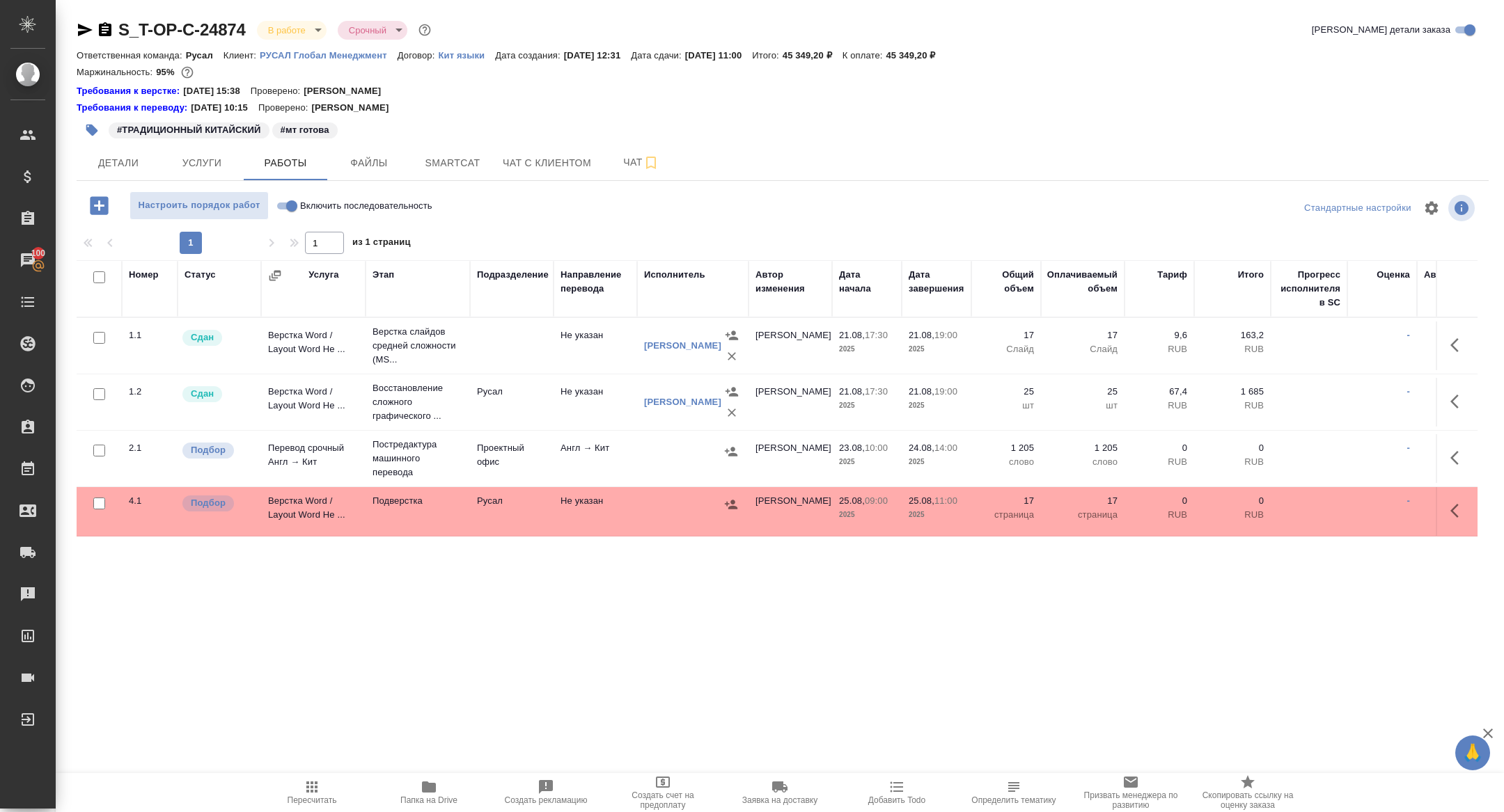
click at [81, 34] on icon "button" at bounding box center [85, 29] width 15 height 13
click at [109, 171] on span "Детали" at bounding box center [119, 163] width 67 height 17
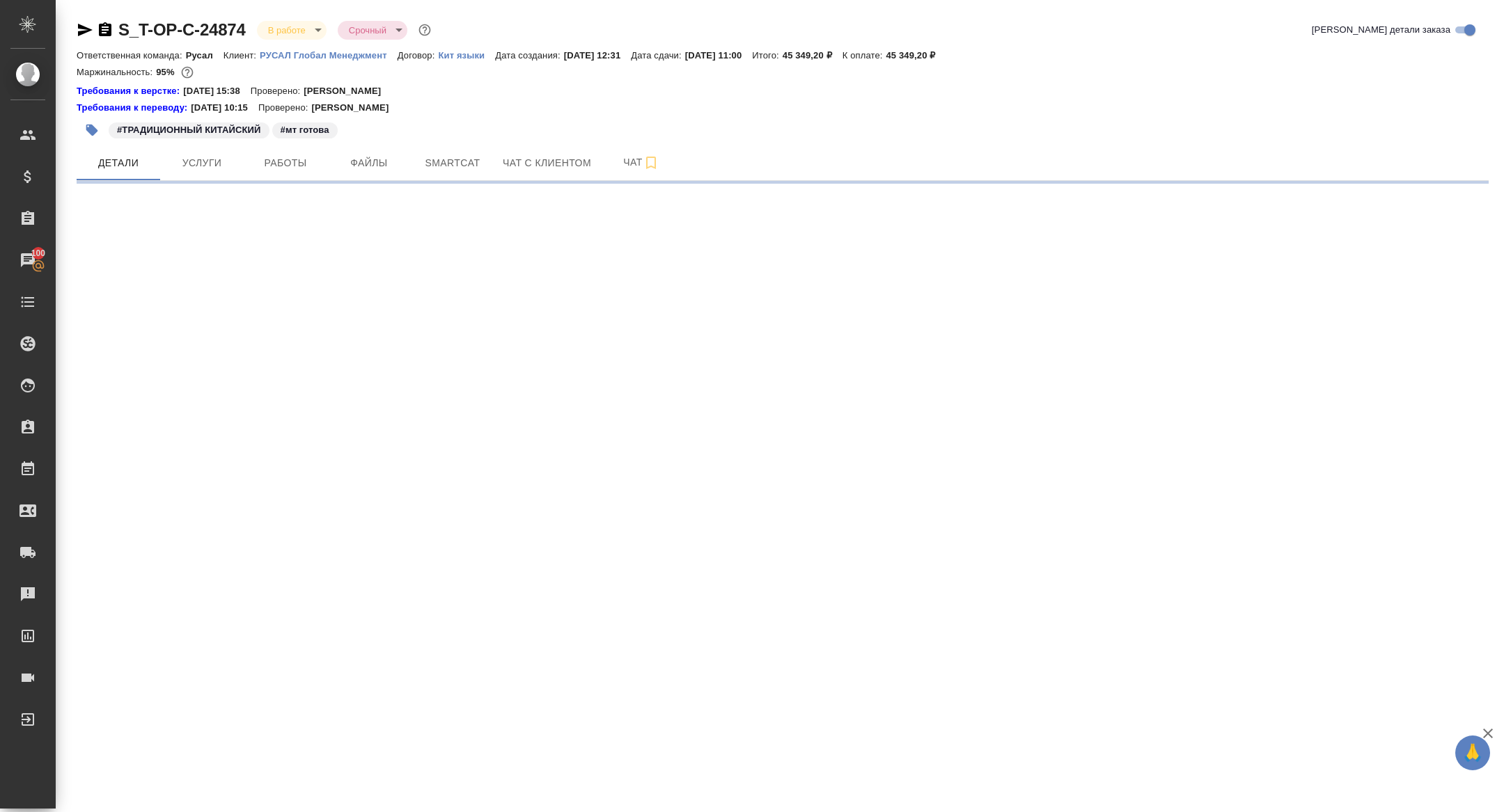
select select "RU"
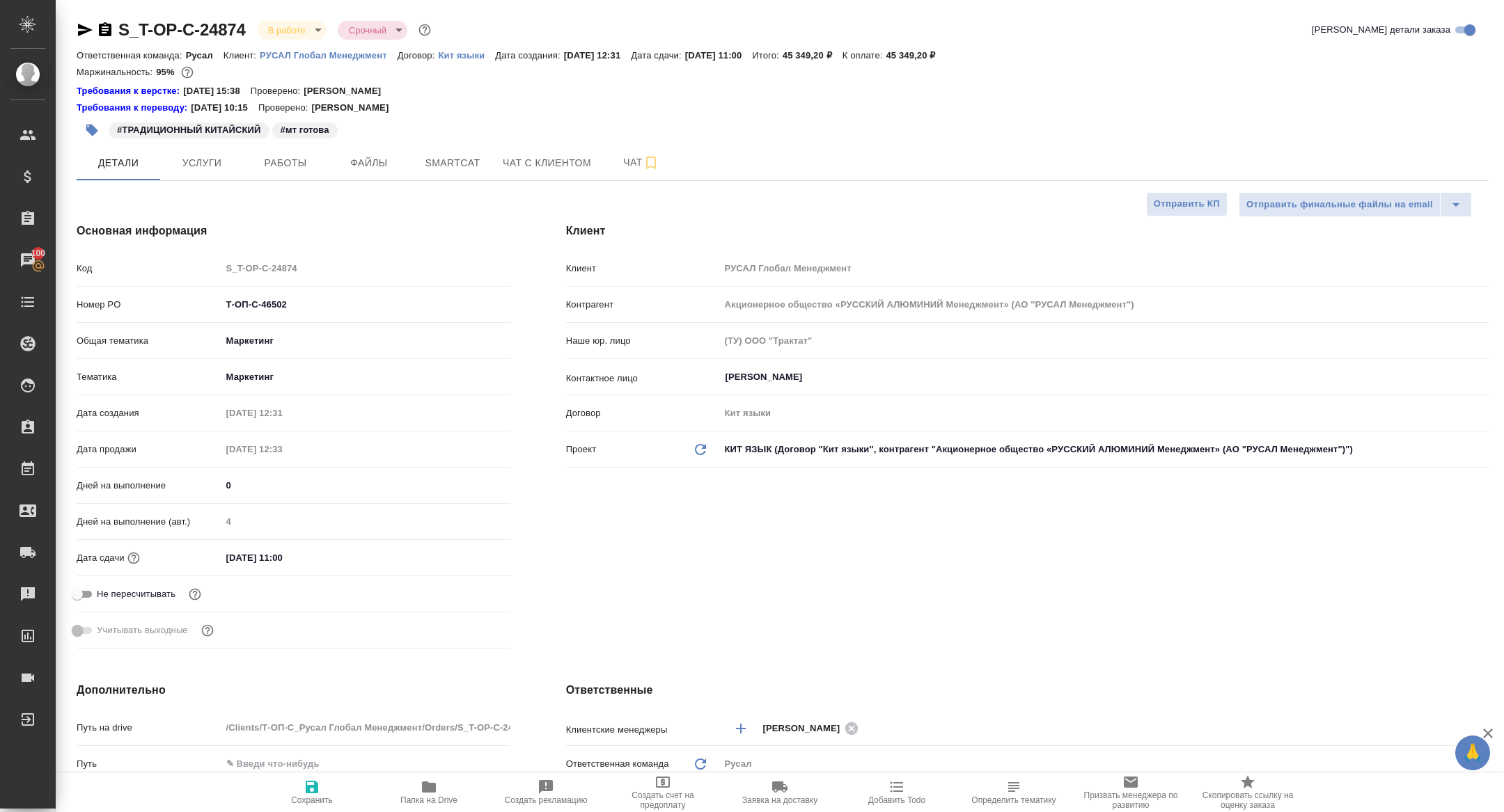
type textarea "x"
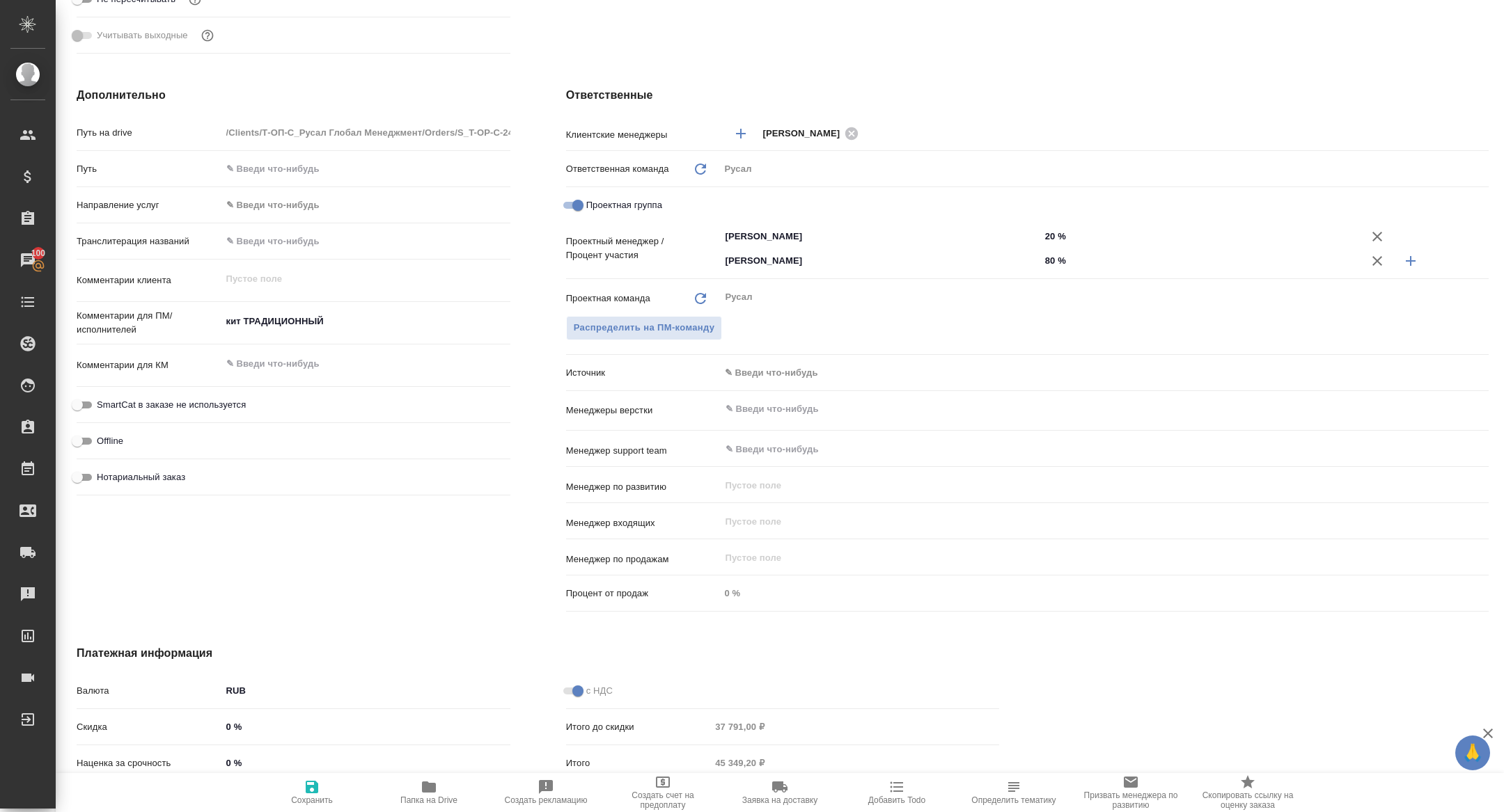
scroll to position [639, 0]
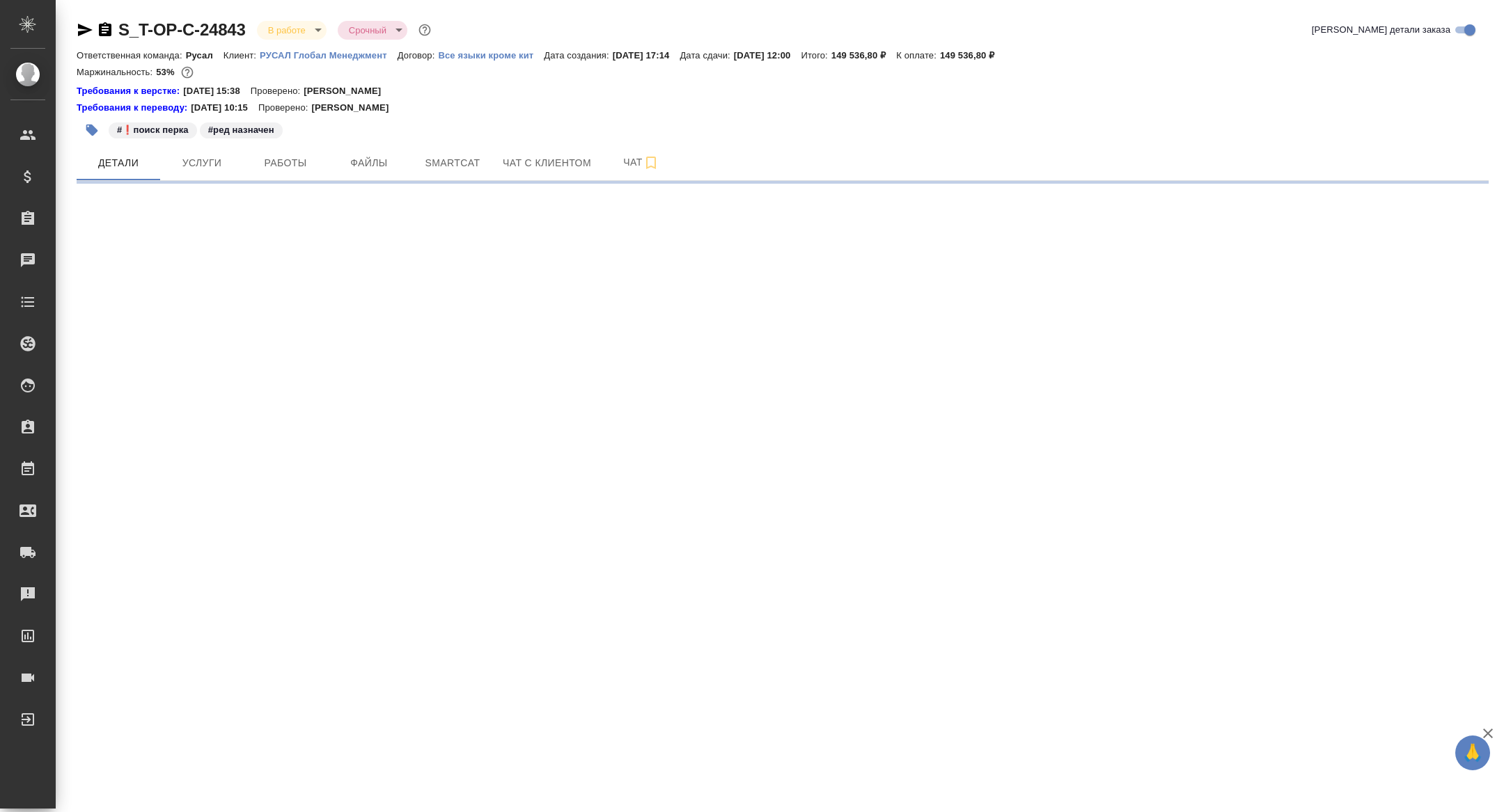
select select "RU"
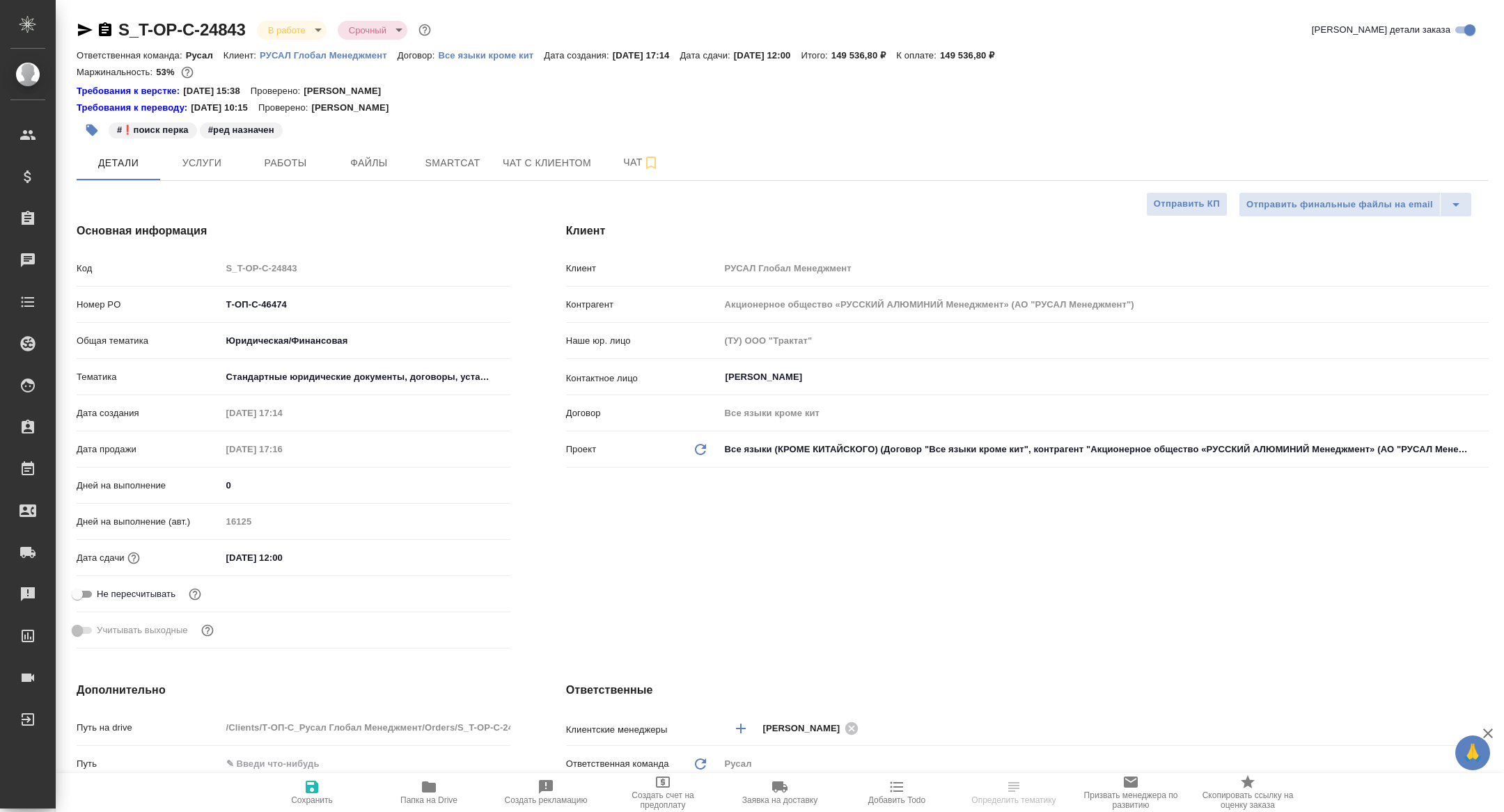
type textarea "x"
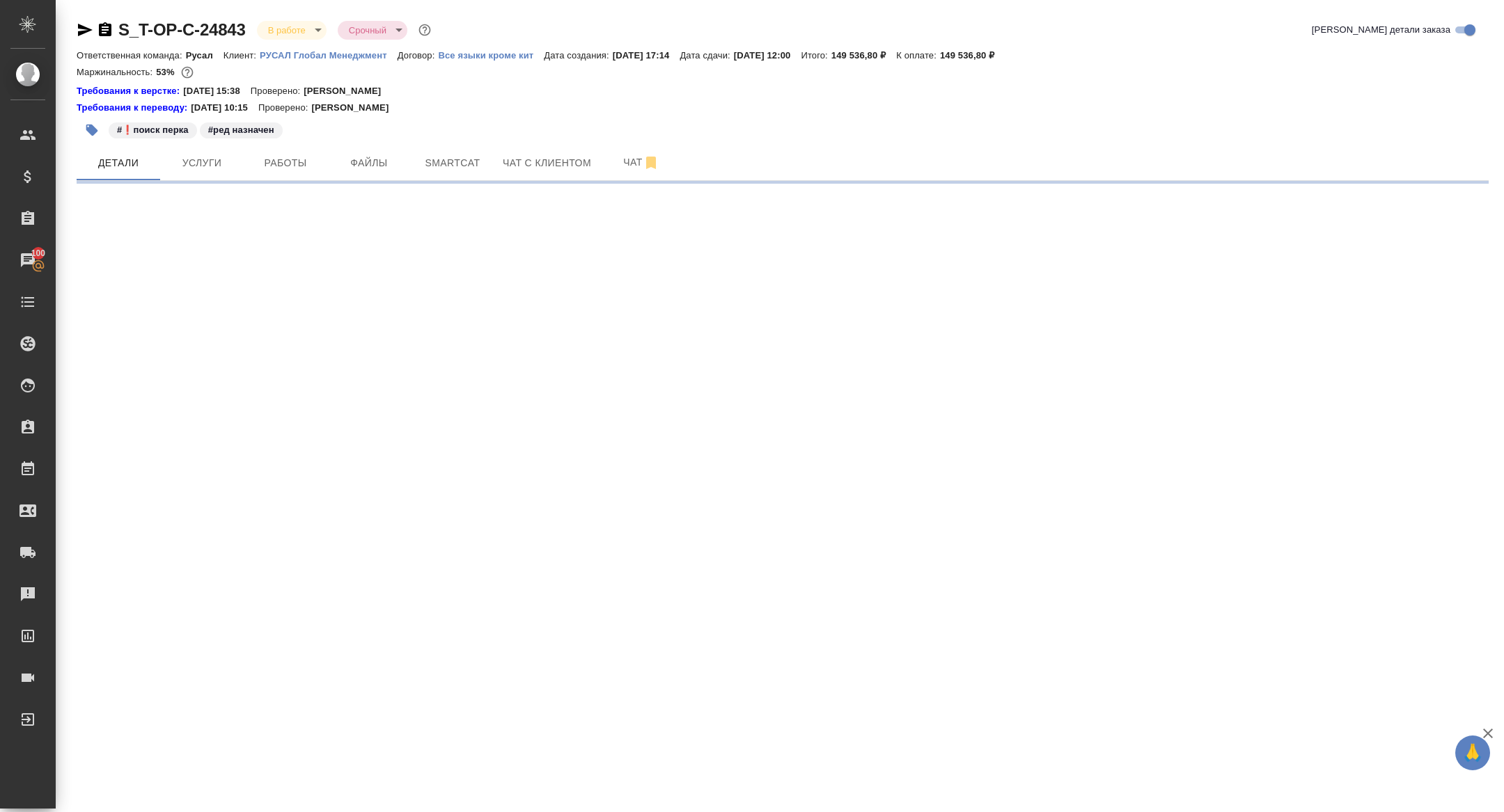
select select "RU"
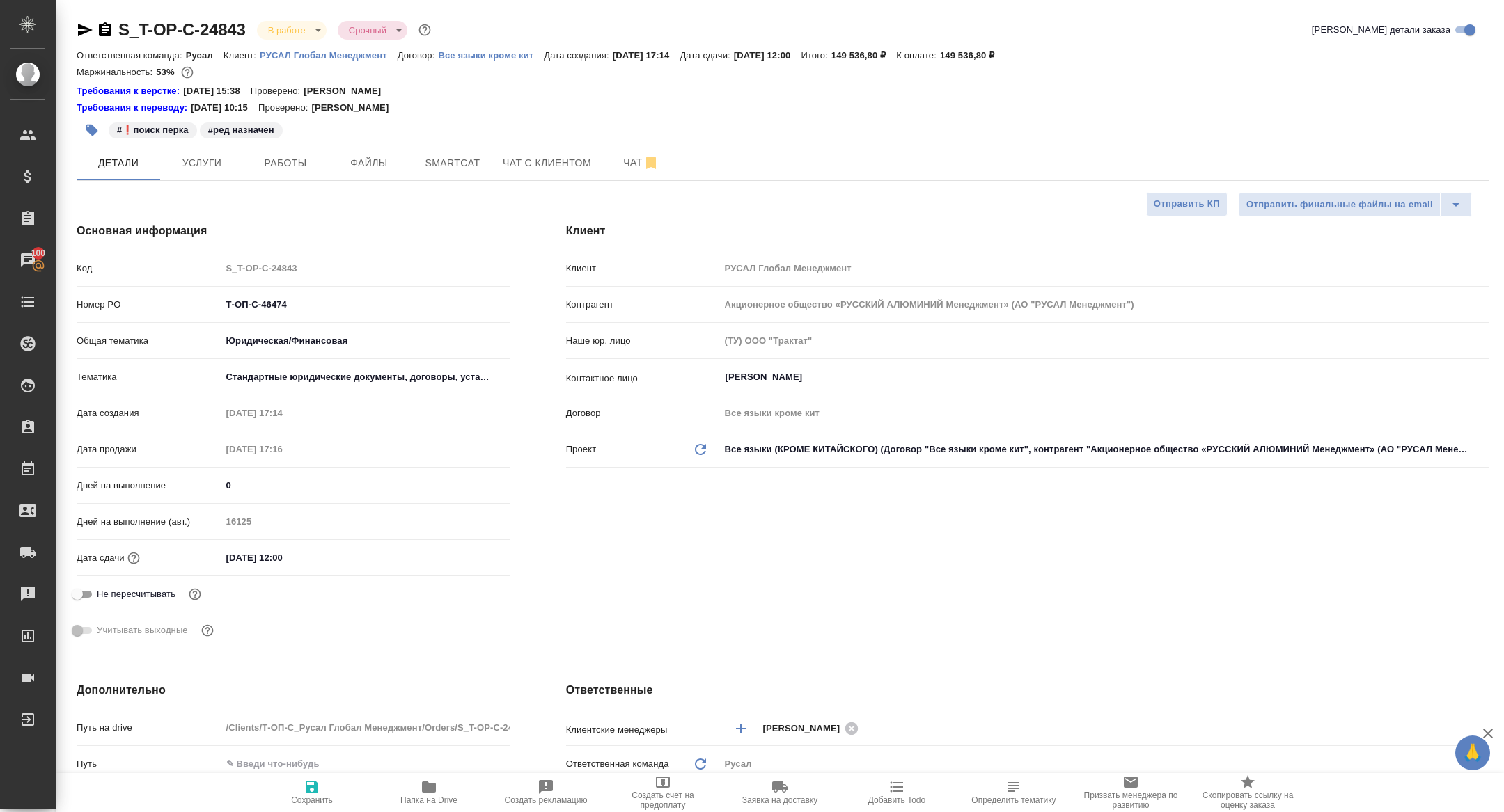
type textarea "x"
click at [324, 162] on button "Работы" at bounding box center [285, 163] width 84 height 34
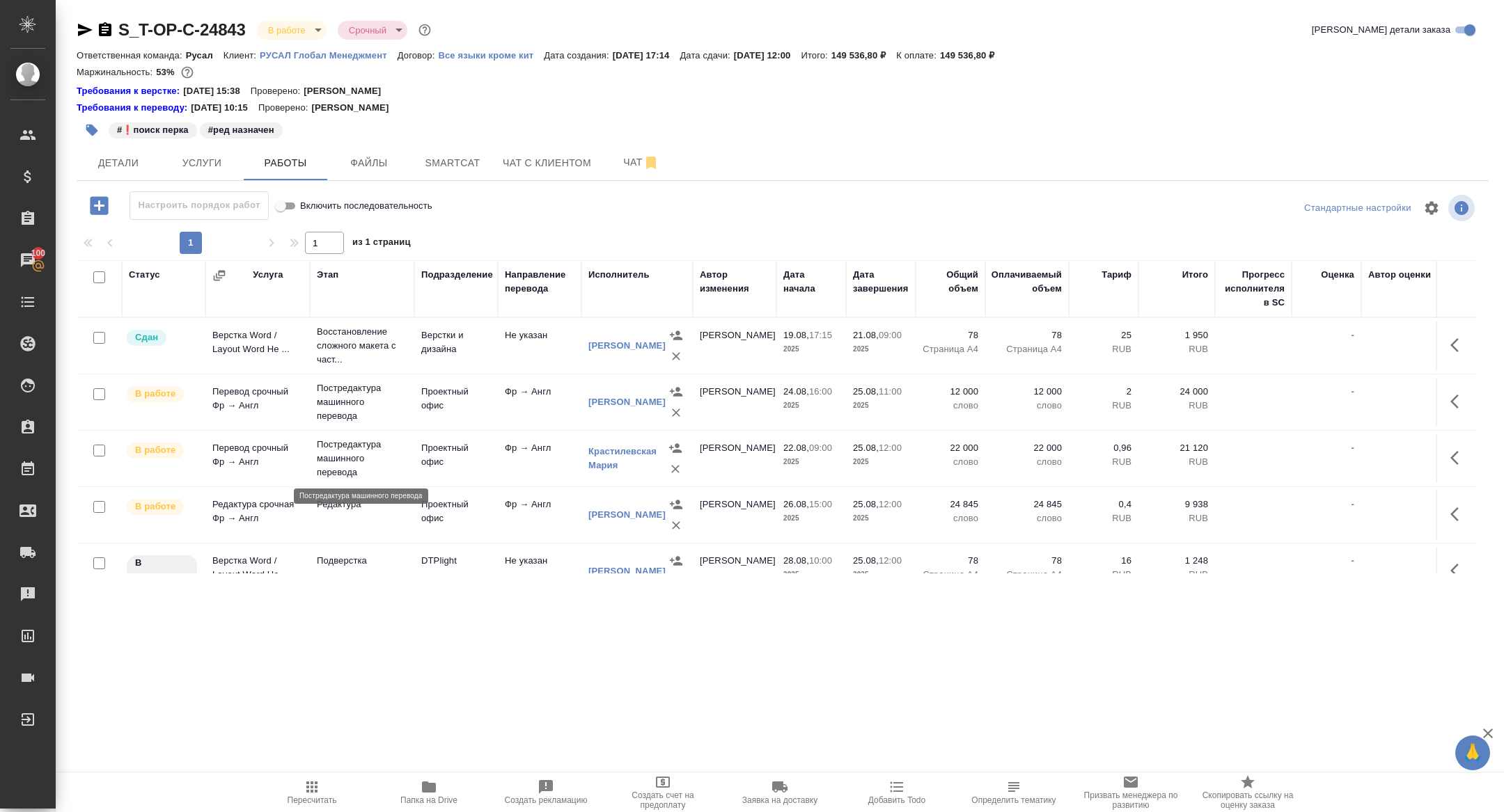
scroll to position [25, 0]
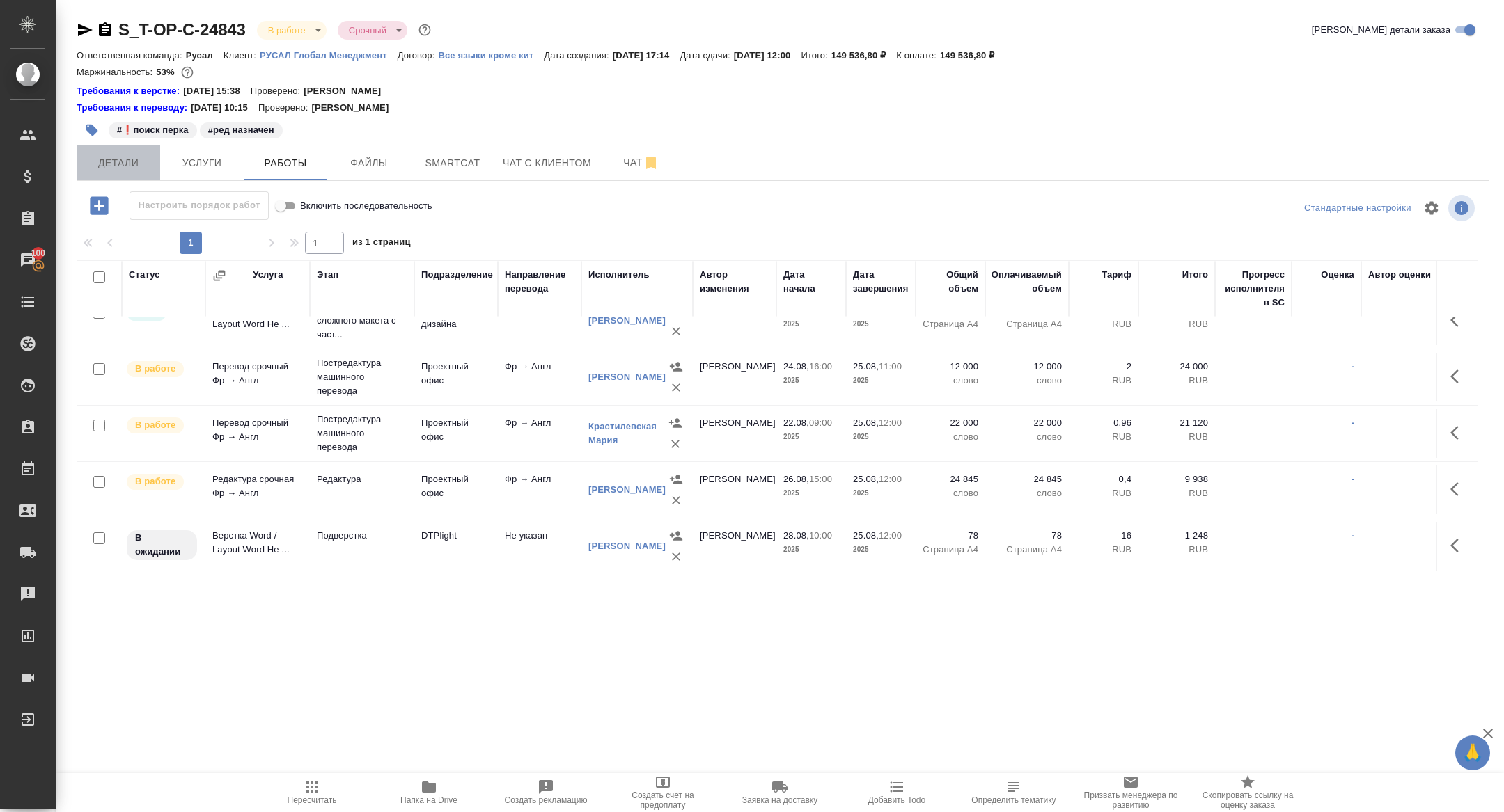
click at [120, 168] on span "Детали" at bounding box center [119, 163] width 67 height 17
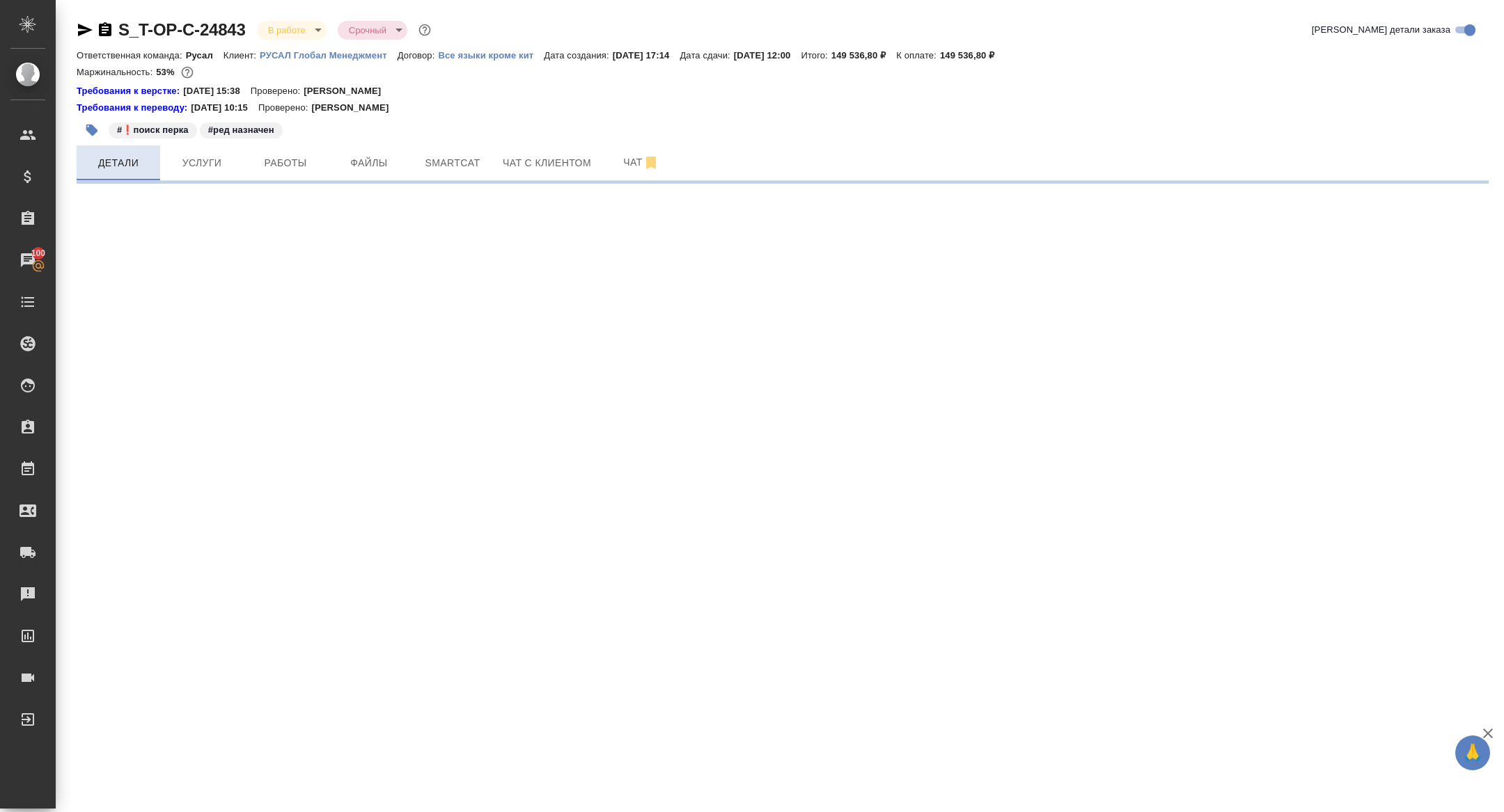
select select "RU"
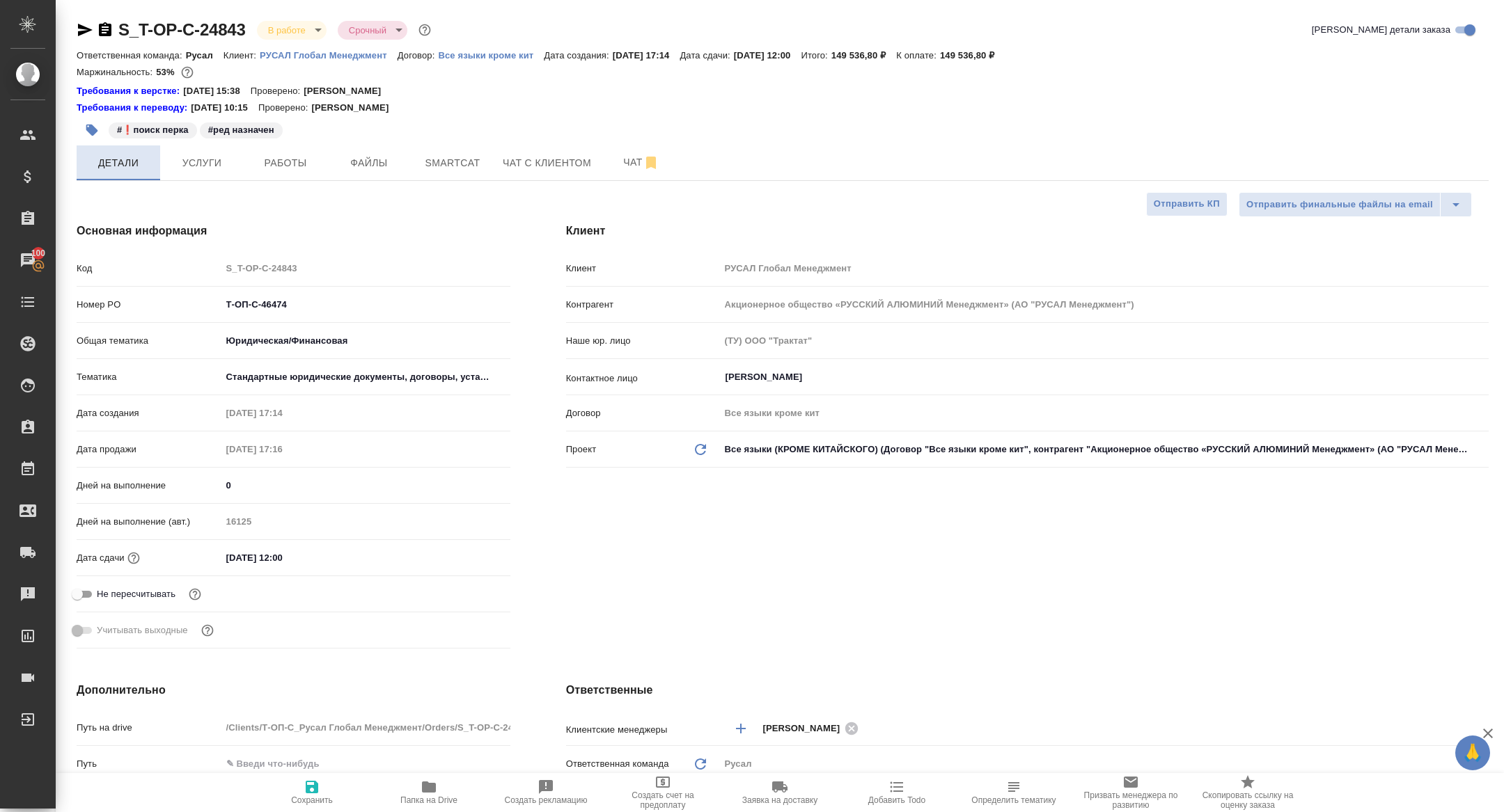
type textarea "x"
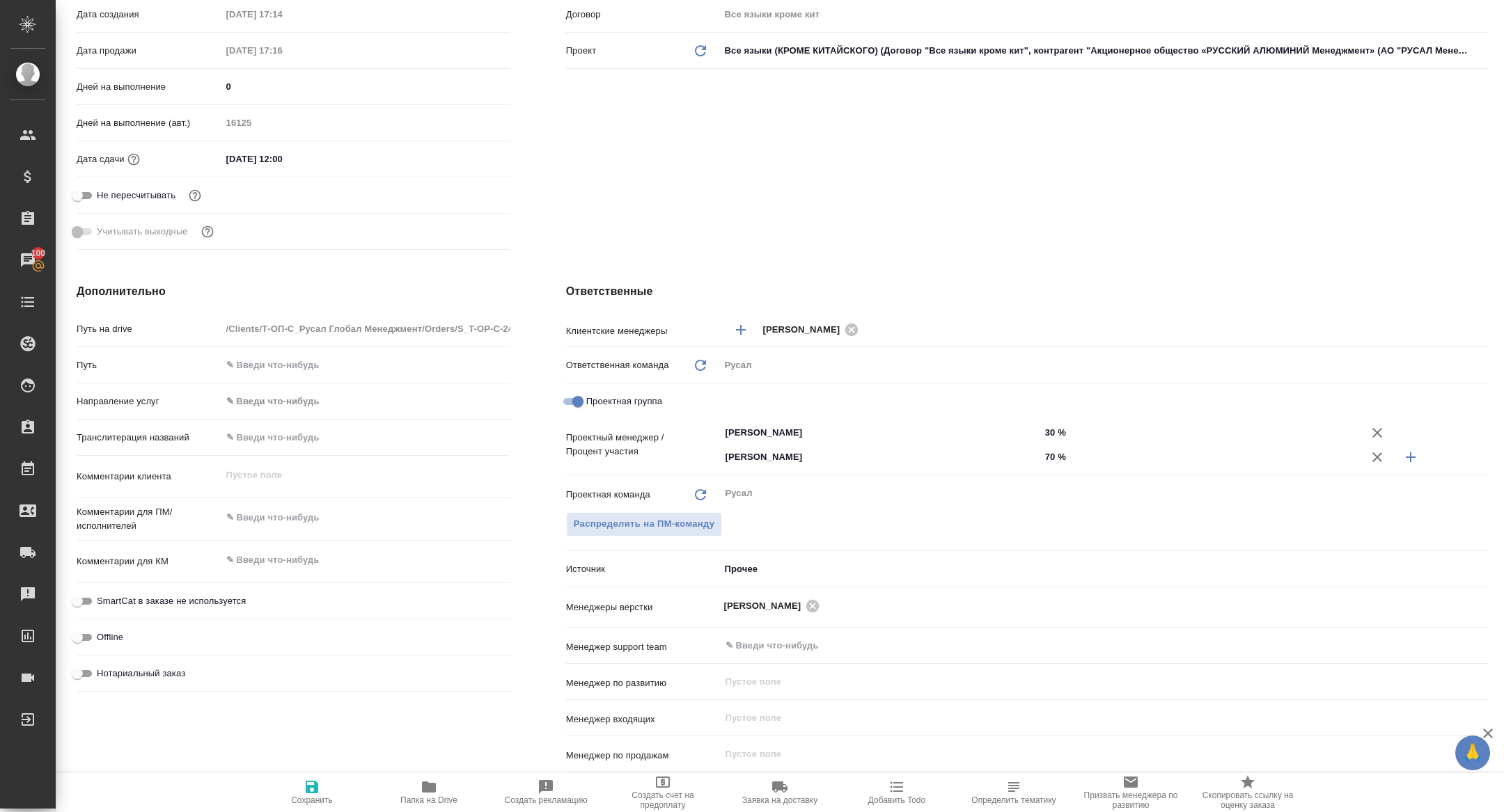
scroll to position [403, 0]
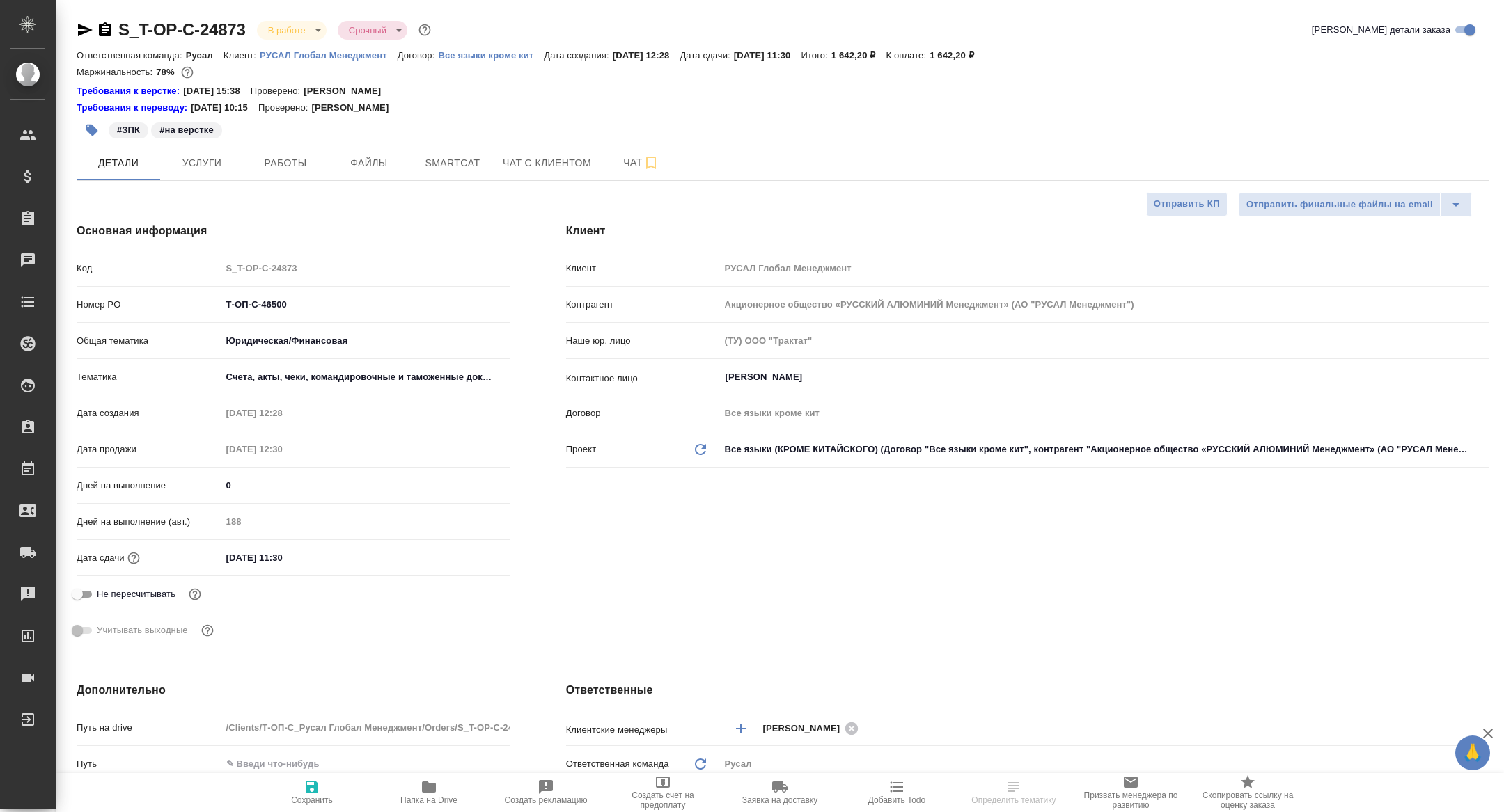
select select "RU"
click at [284, 158] on span "Работы" at bounding box center [285, 163] width 67 height 17
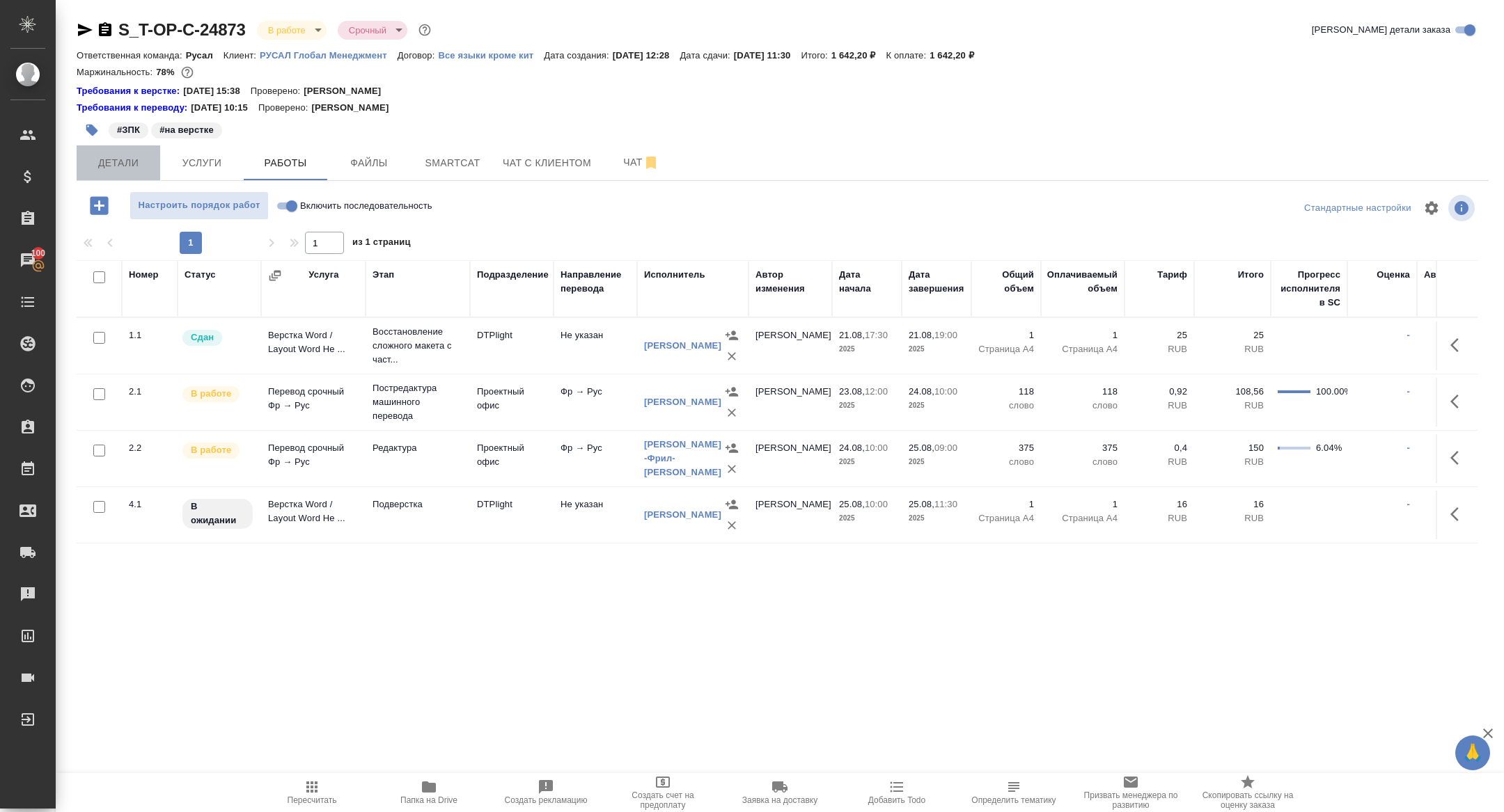
click at [123, 159] on span "Детали" at bounding box center [119, 163] width 67 height 17
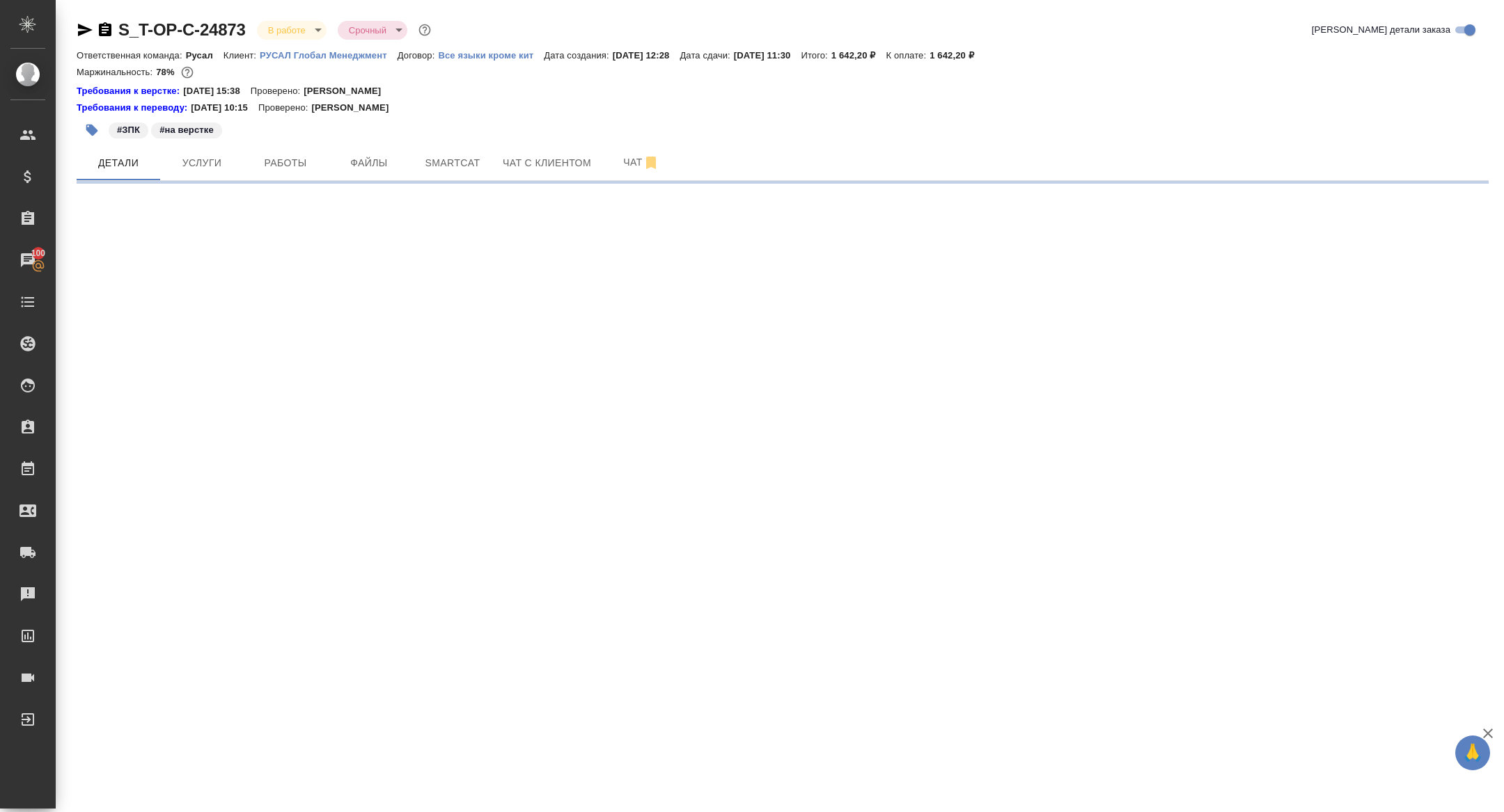
select select "RU"
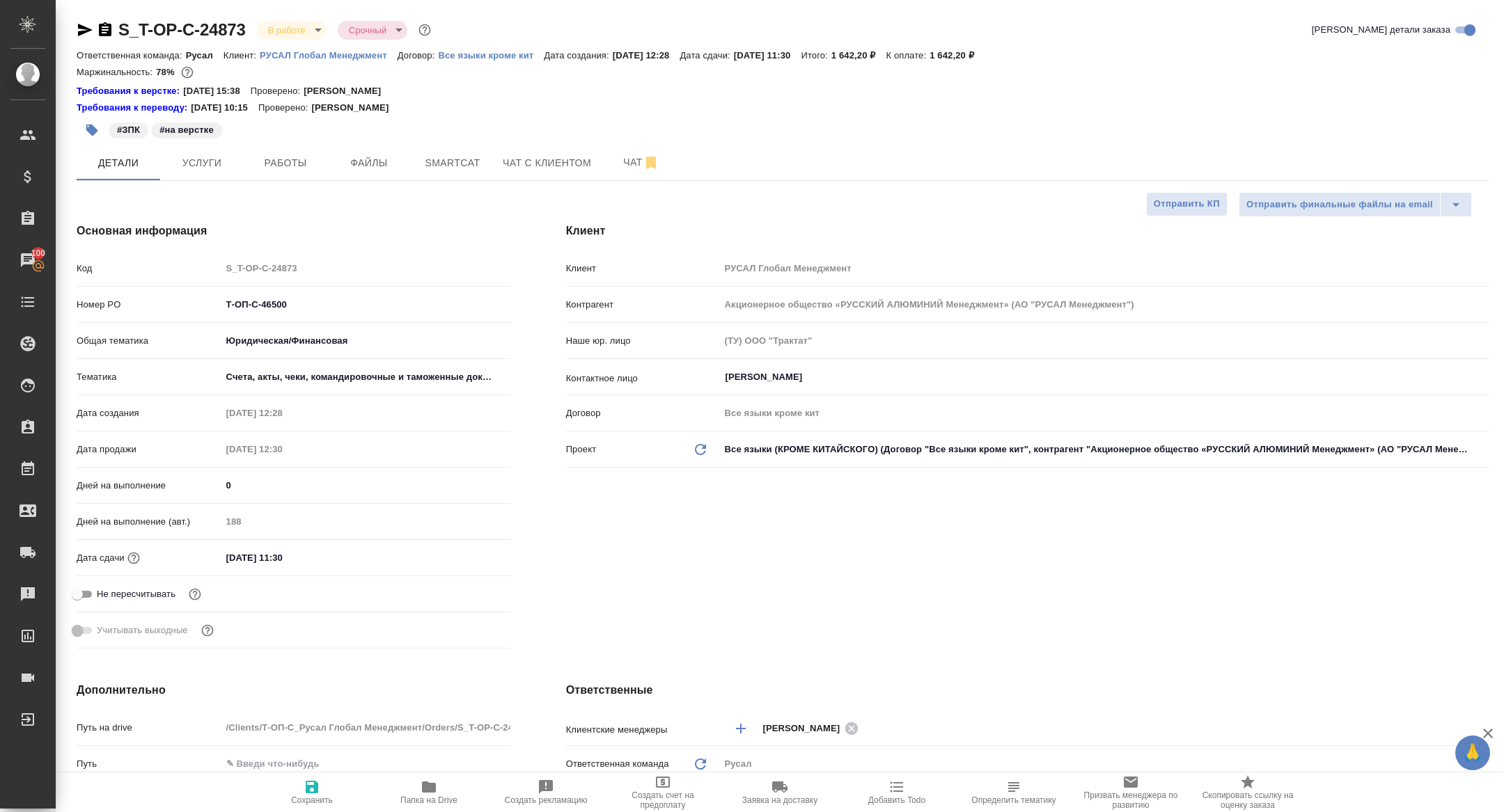
type textarea "x"
click at [436, 170] on span "Smartcat" at bounding box center [453, 163] width 67 height 17
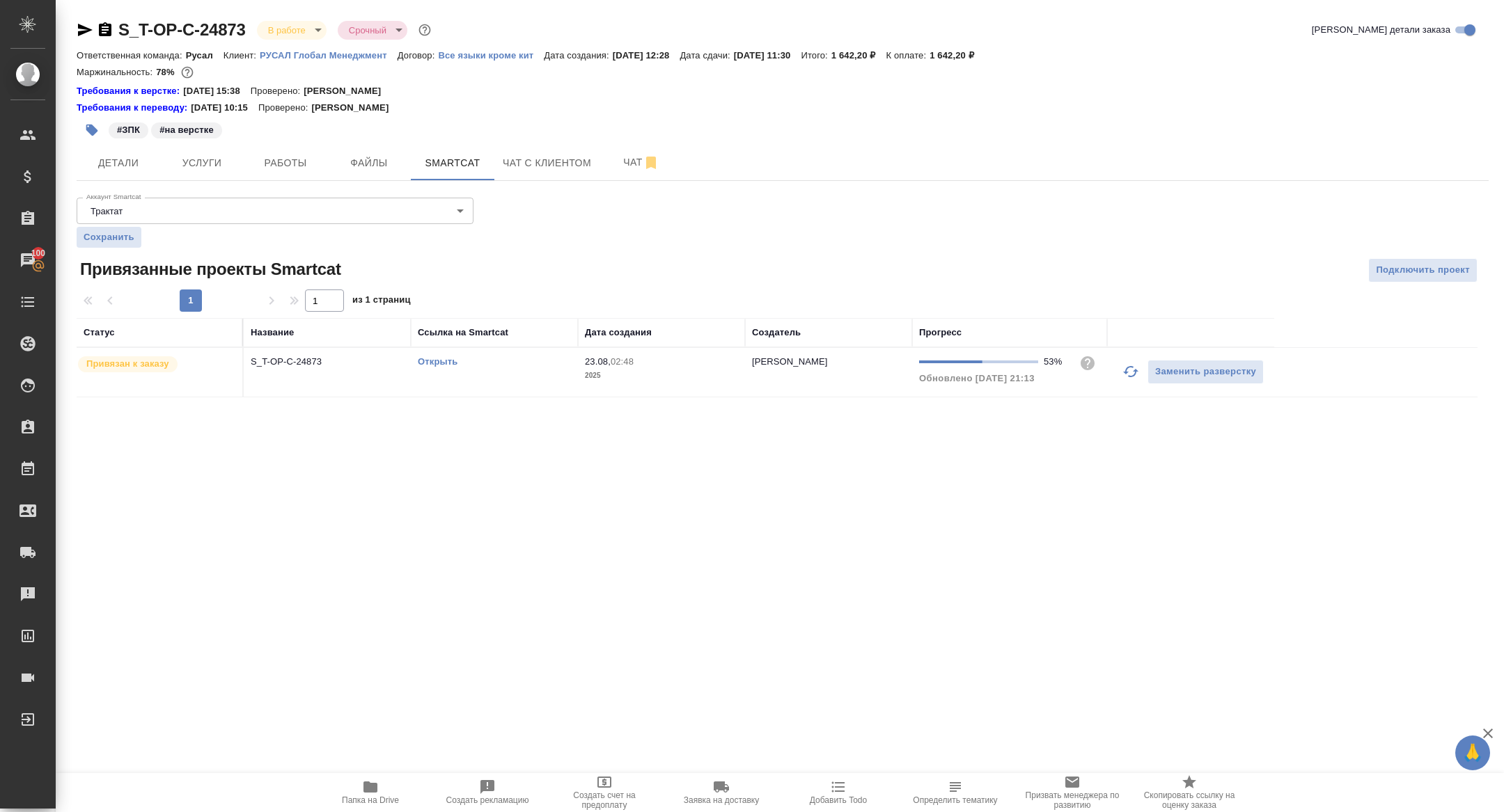
click at [1130, 372] on icon "button" at bounding box center [1131, 372] width 16 height 16
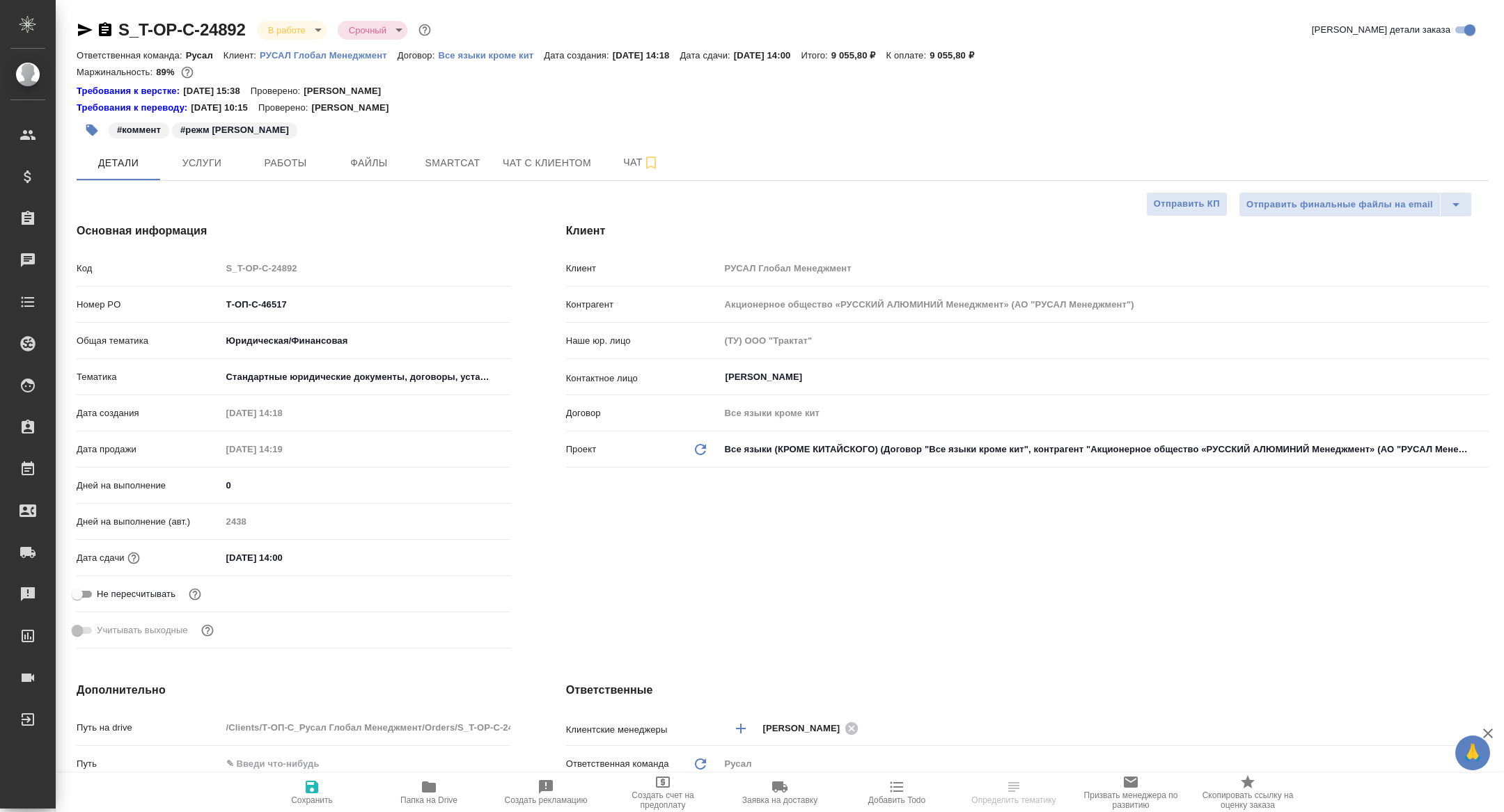
select select "RU"
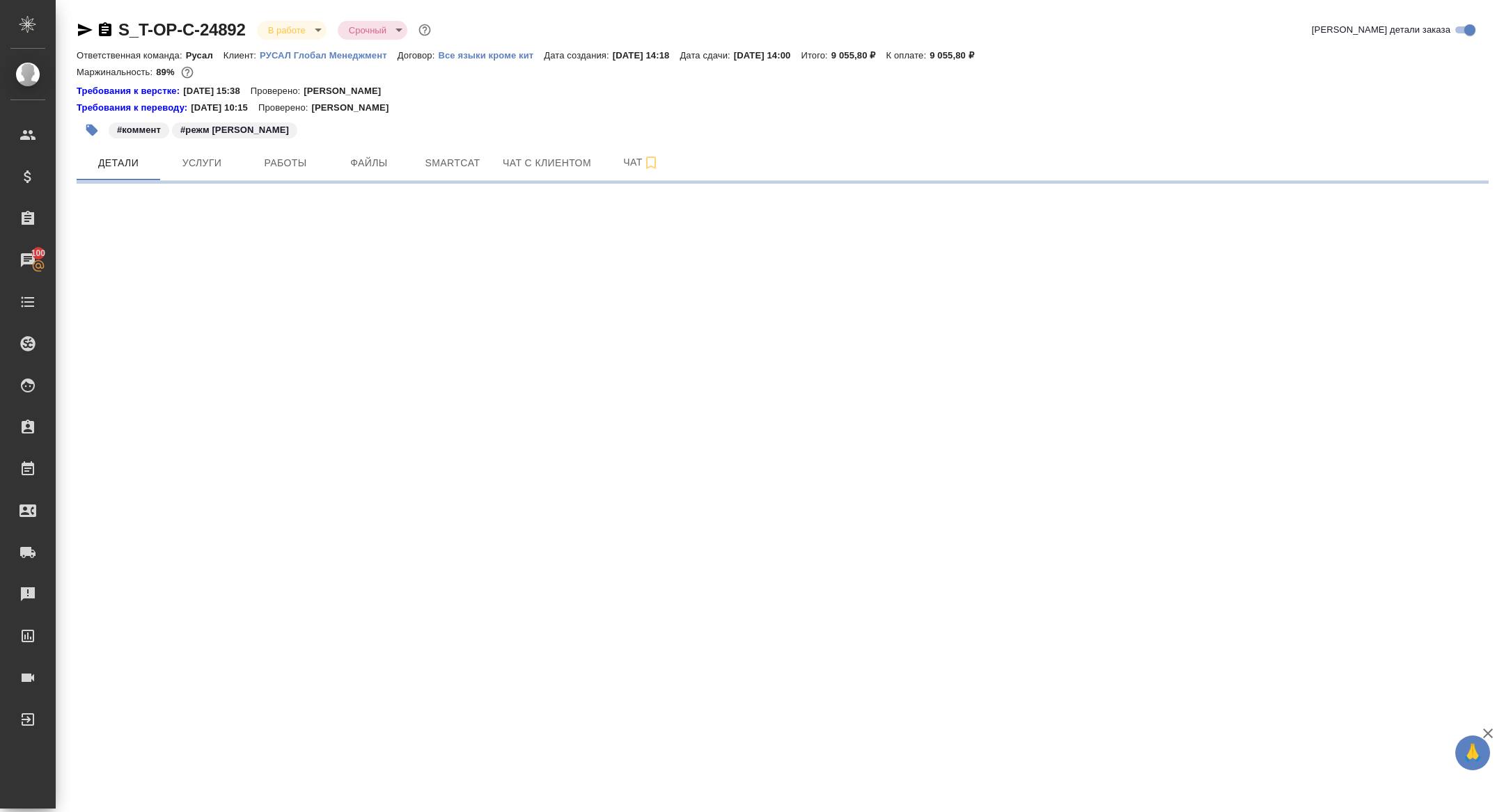
select select "RU"
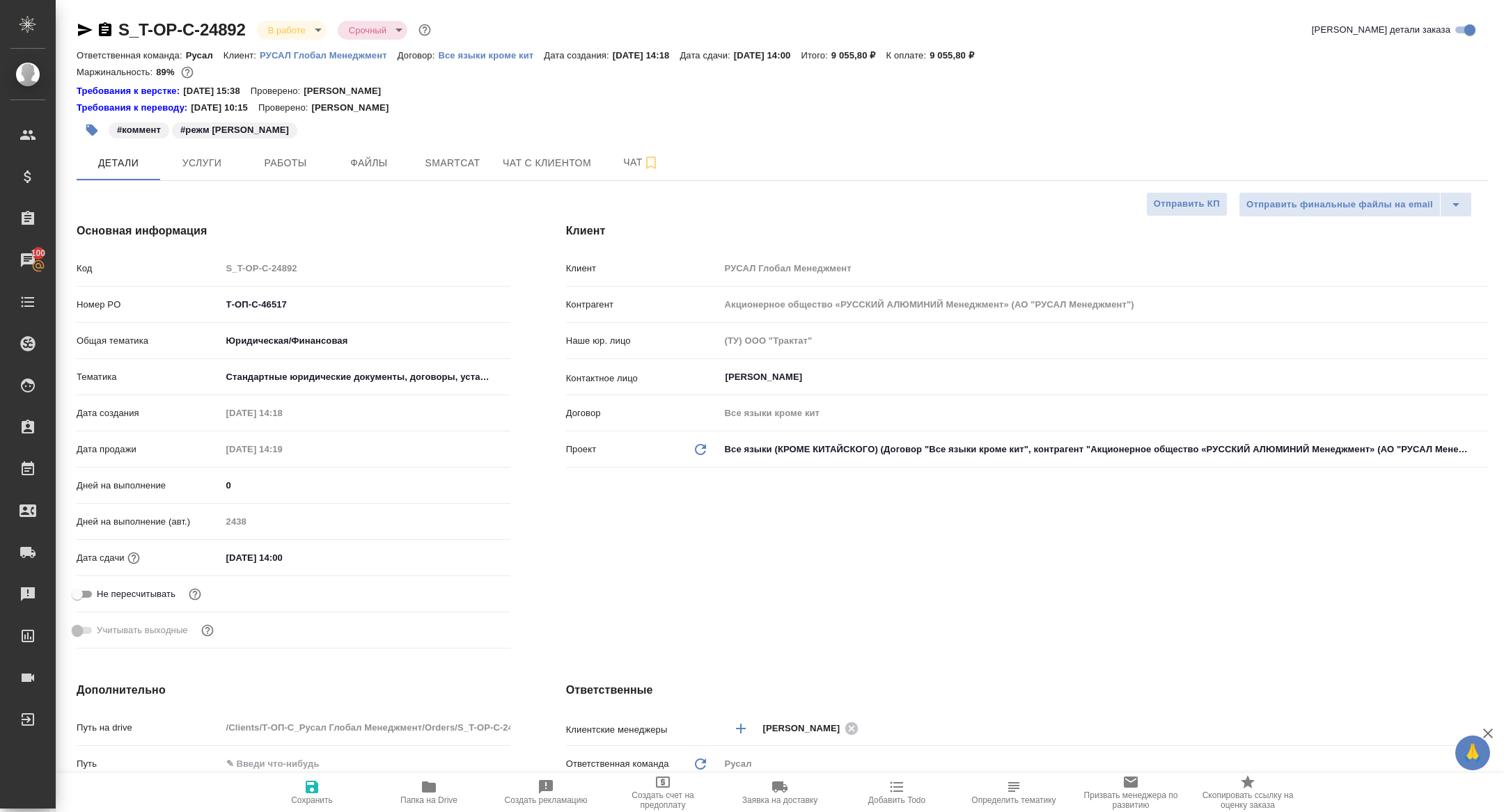
type textarea "x"
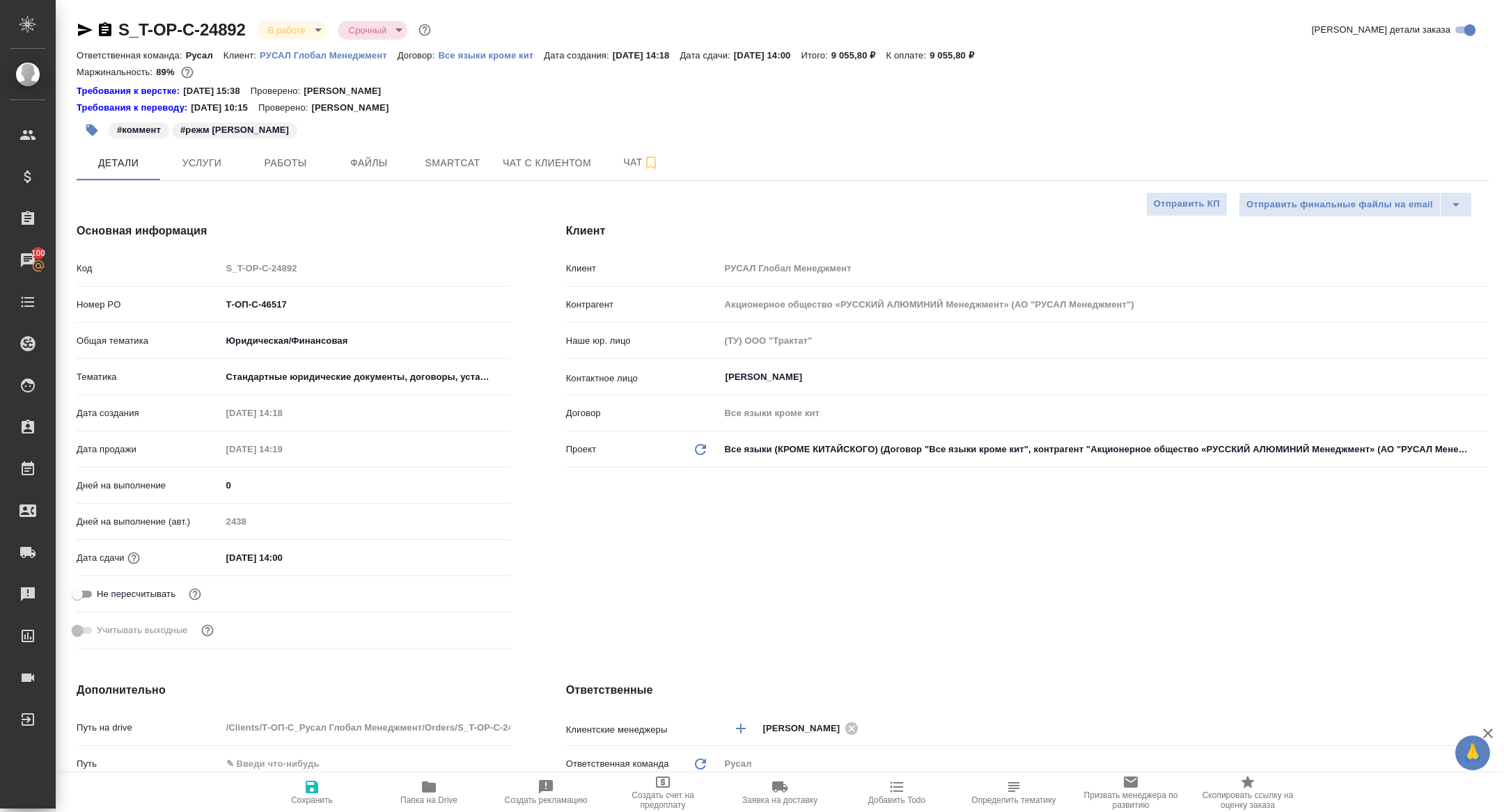
type textarea "x"
click at [302, 154] on span "Работы" at bounding box center [285, 163] width 67 height 17
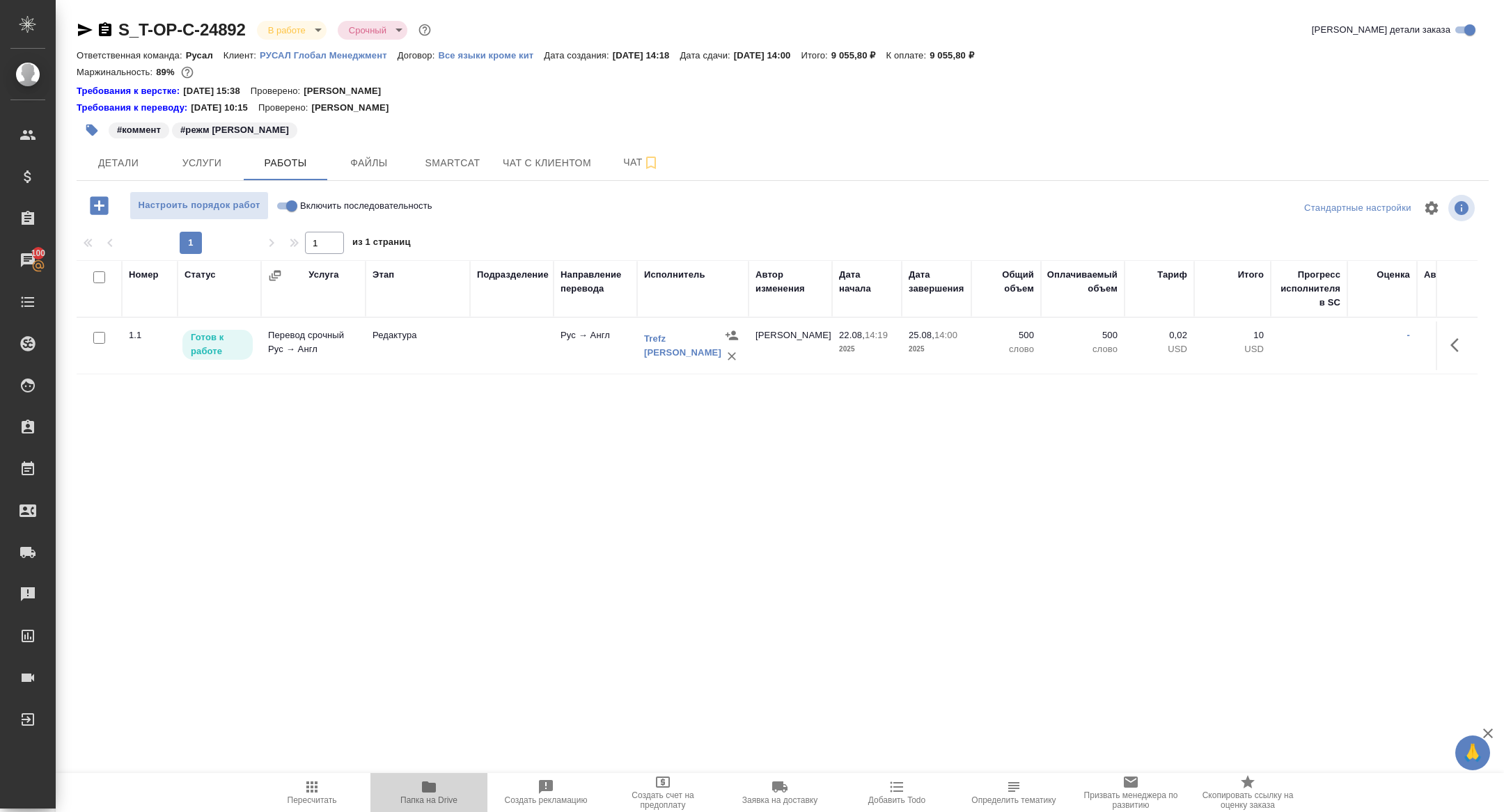
click at [440, 791] on span "Папка на Drive" at bounding box center [429, 792] width 100 height 27
click at [116, 165] on span "Детали" at bounding box center [119, 163] width 67 height 17
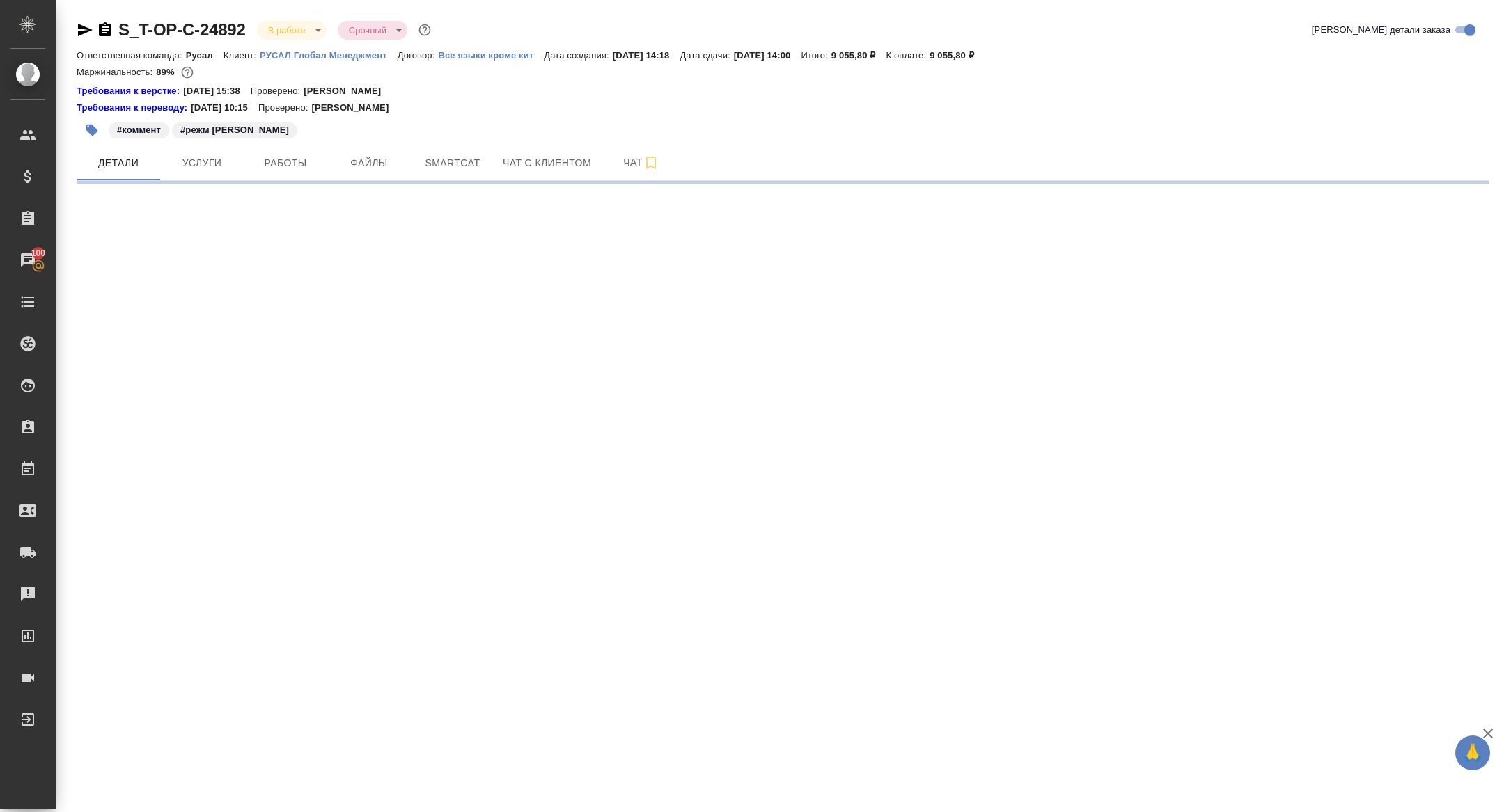
select select "RU"
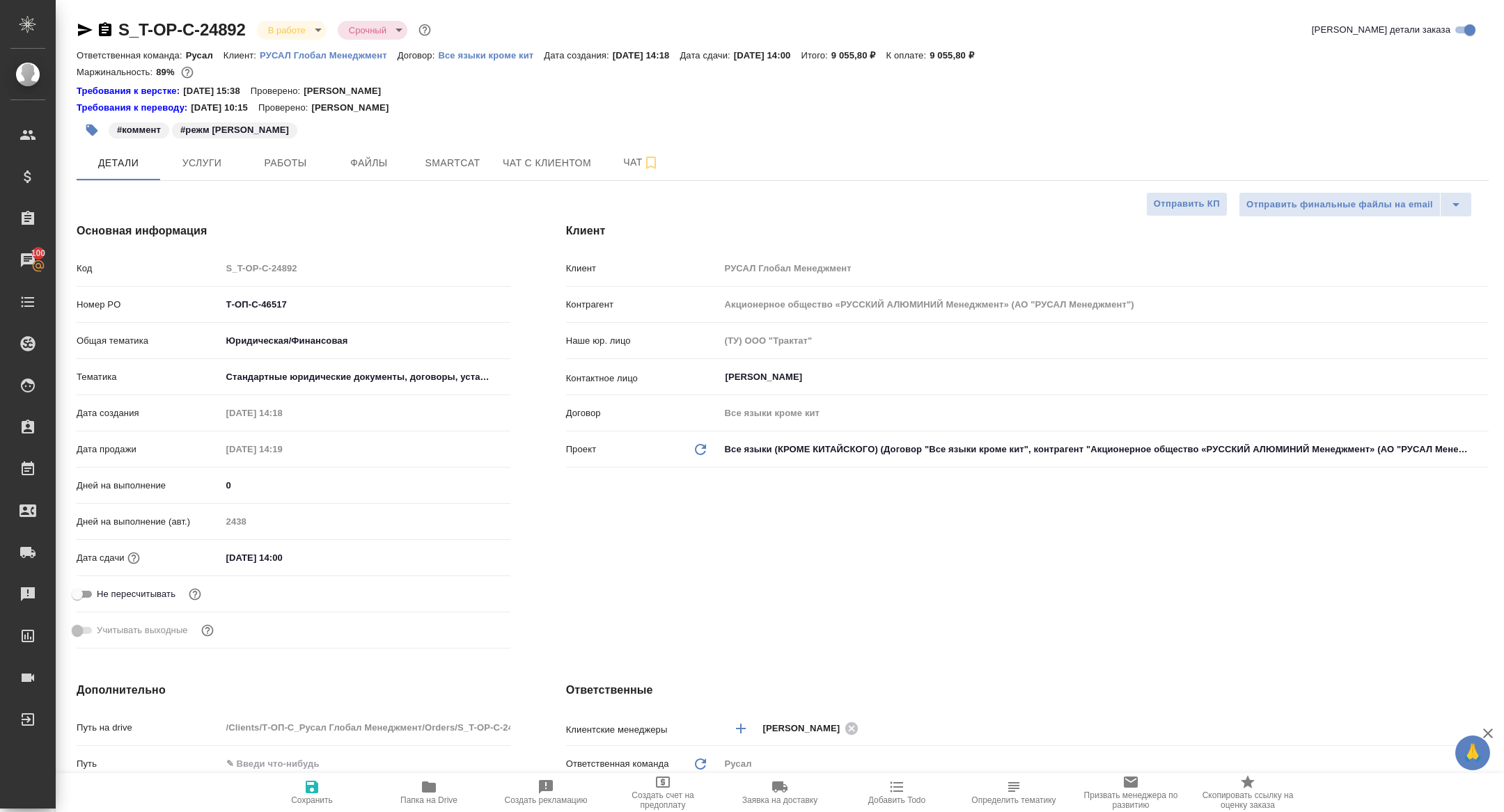
type textarea "x"
drag, startPoint x: 295, startPoint y: 304, endPoint x: 109, endPoint y: 297, distance: 186.1
click at [111, 297] on div "Номер PO Т-ОП-С-46517" at bounding box center [293, 304] width 434 height 24
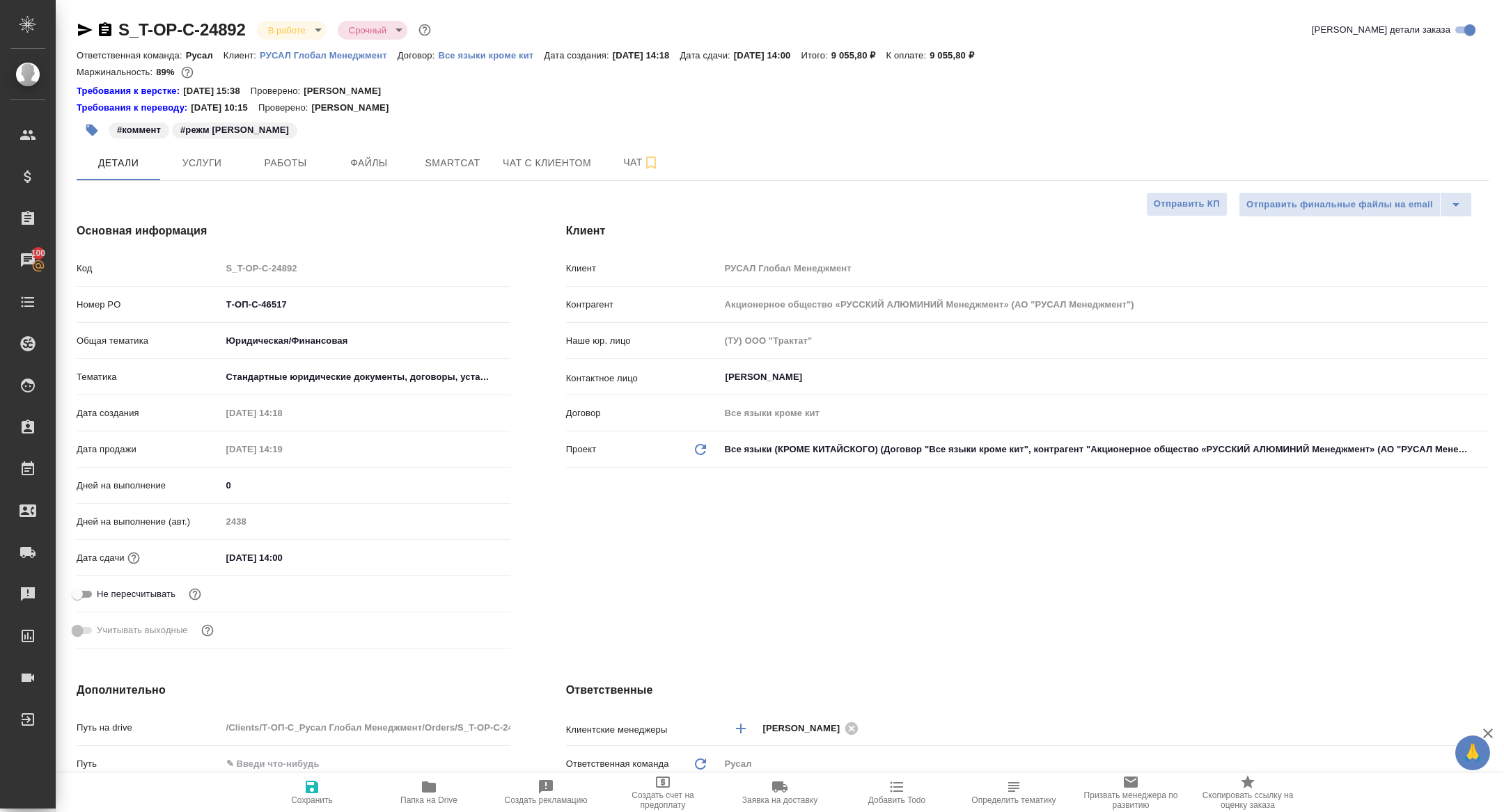
type textarea "x"
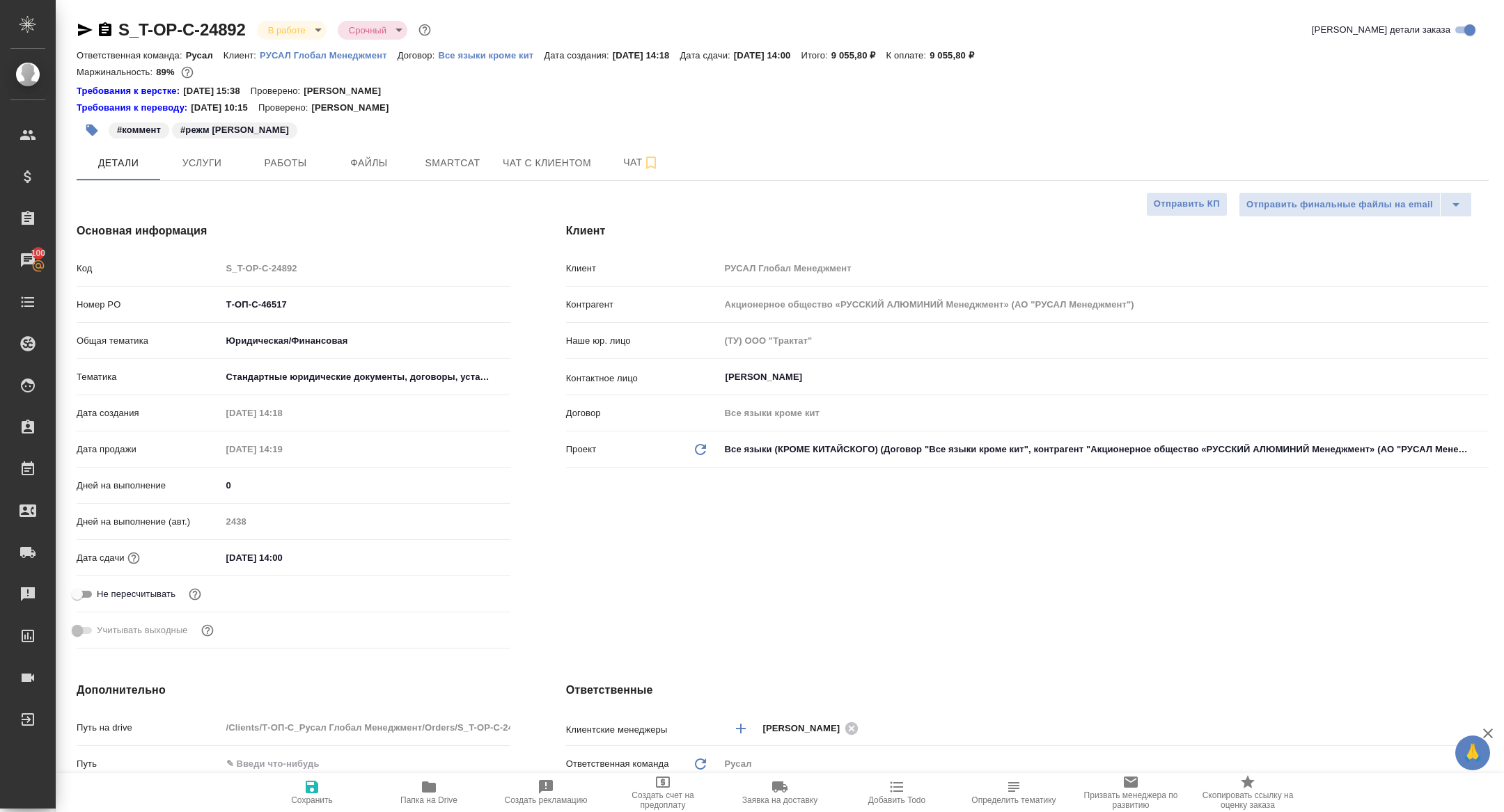
type textarea "x"
click at [290, 34] on body "🙏 .cls-1 fill:#fff; AWATERA Zhuravleva Alexandra Клиенты Спецификации Заказы 10…" at bounding box center [752, 406] width 1504 height 812
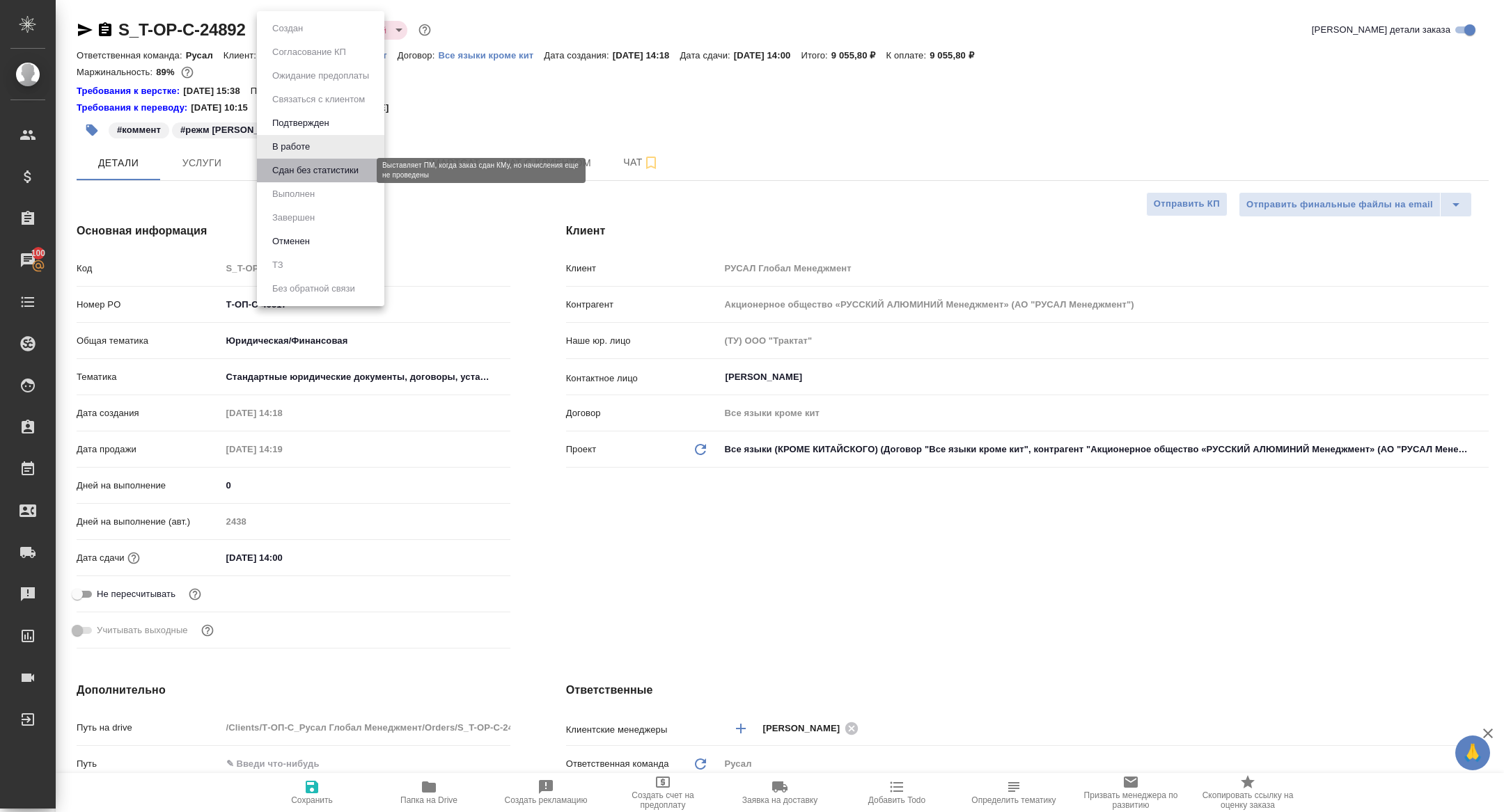
click at [297, 168] on button "Сдан без статистики" at bounding box center [316, 171] width 95 height 16
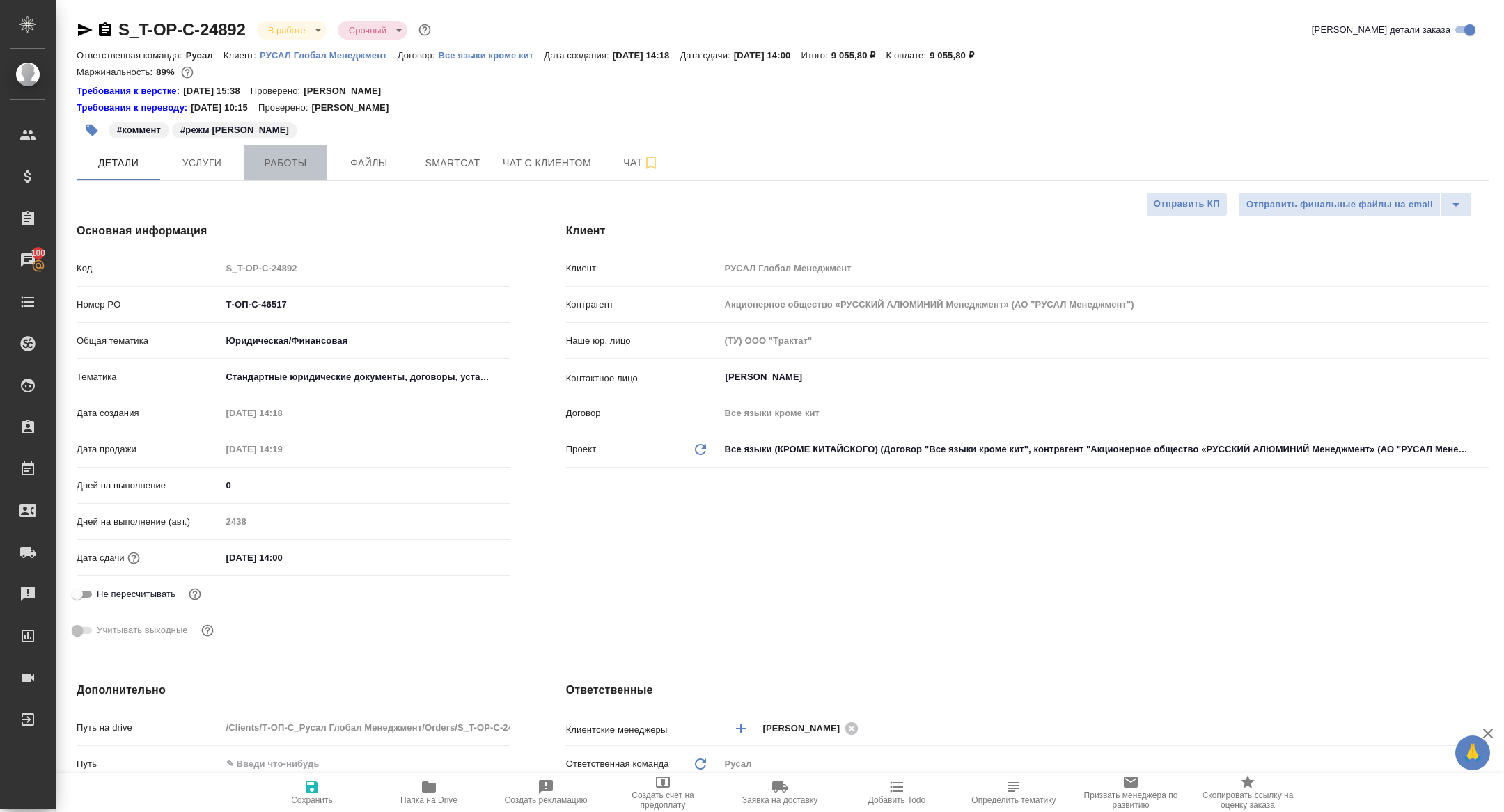
click at [268, 166] on span "Работы" at bounding box center [285, 163] width 67 height 17
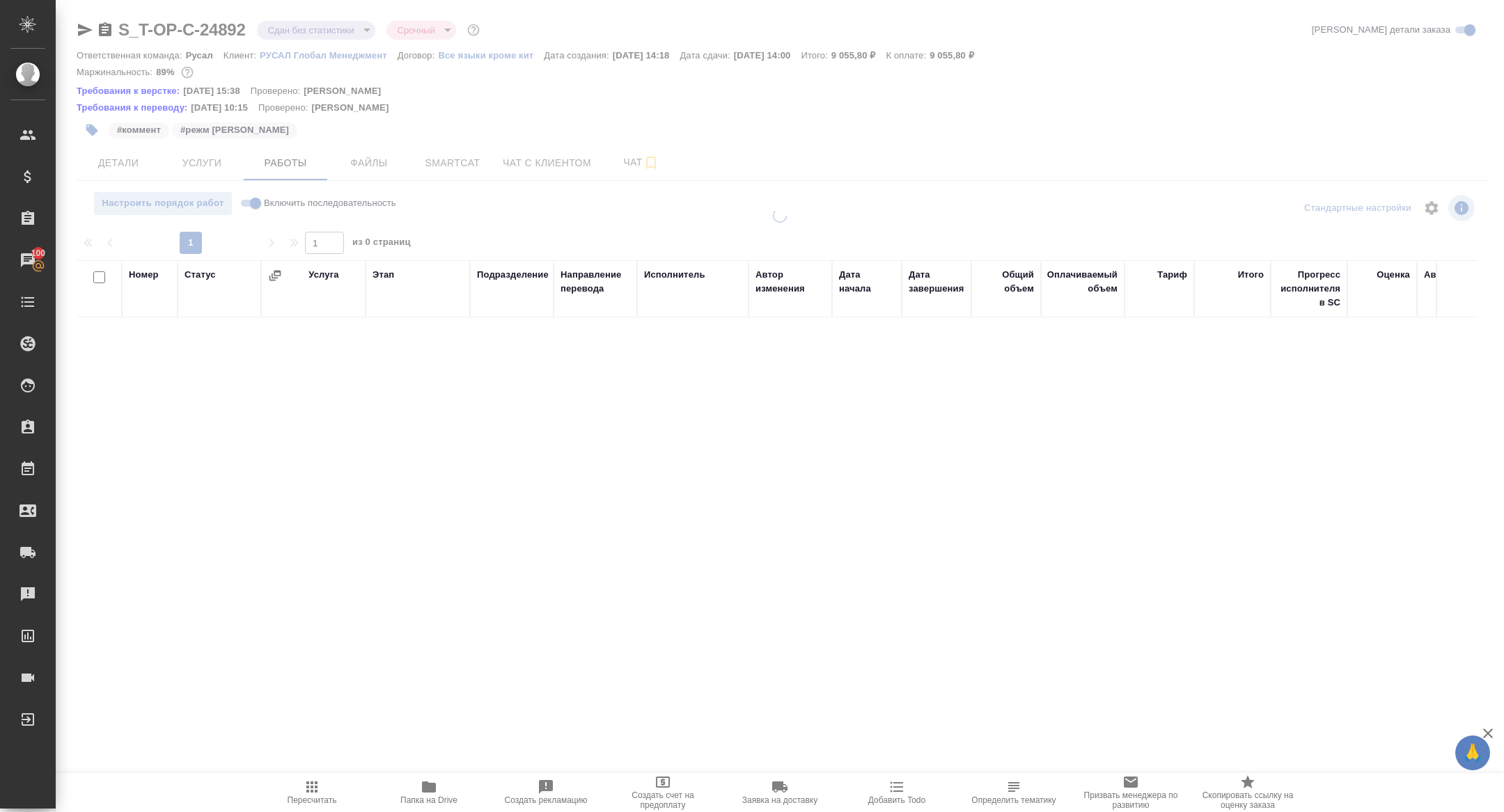
click at [268, 166] on div at bounding box center [780, 304] width 1449 height 609
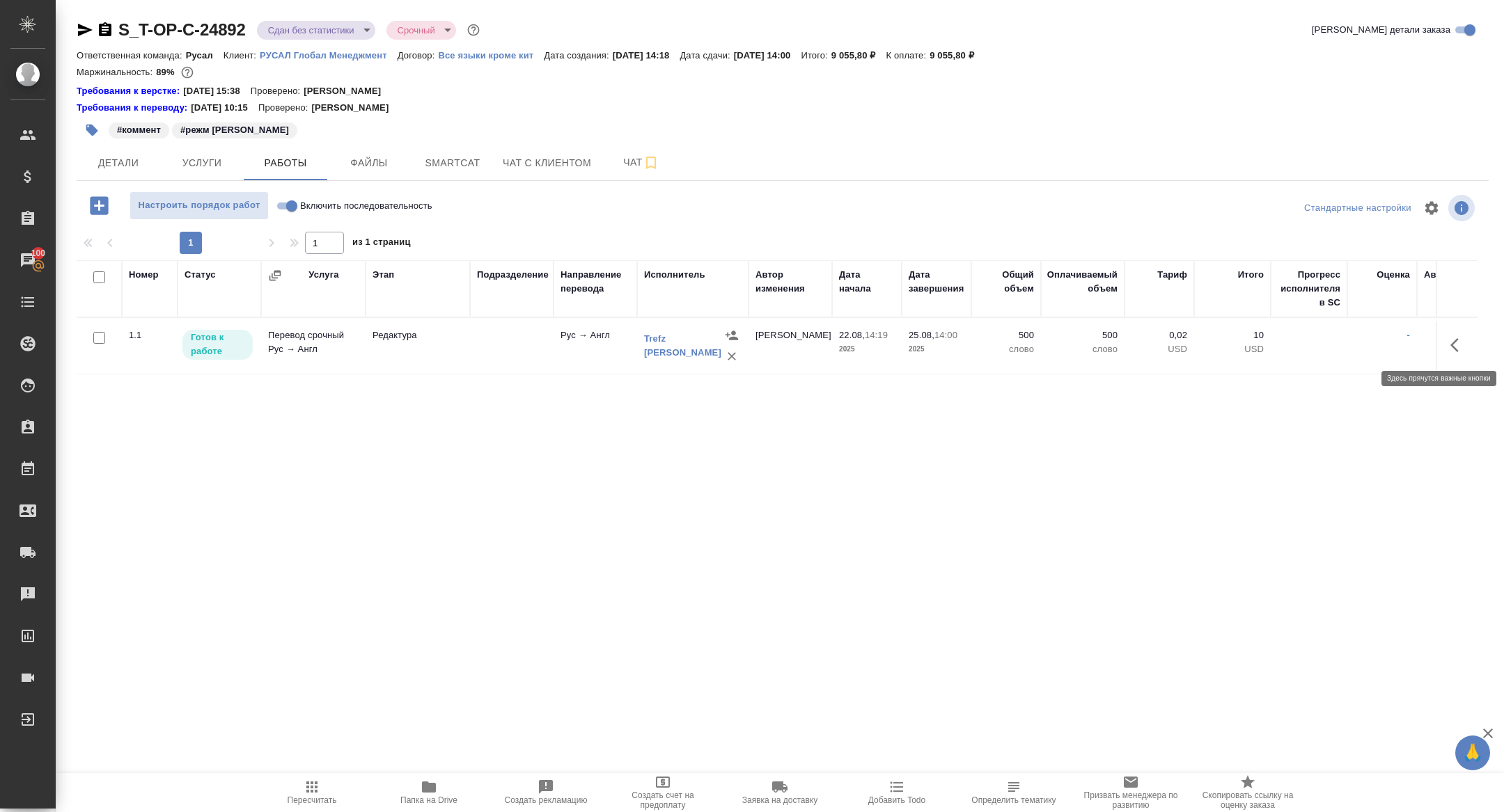
click at [1457, 343] on icon "button" at bounding box center [1458, 345] width 16 height 16
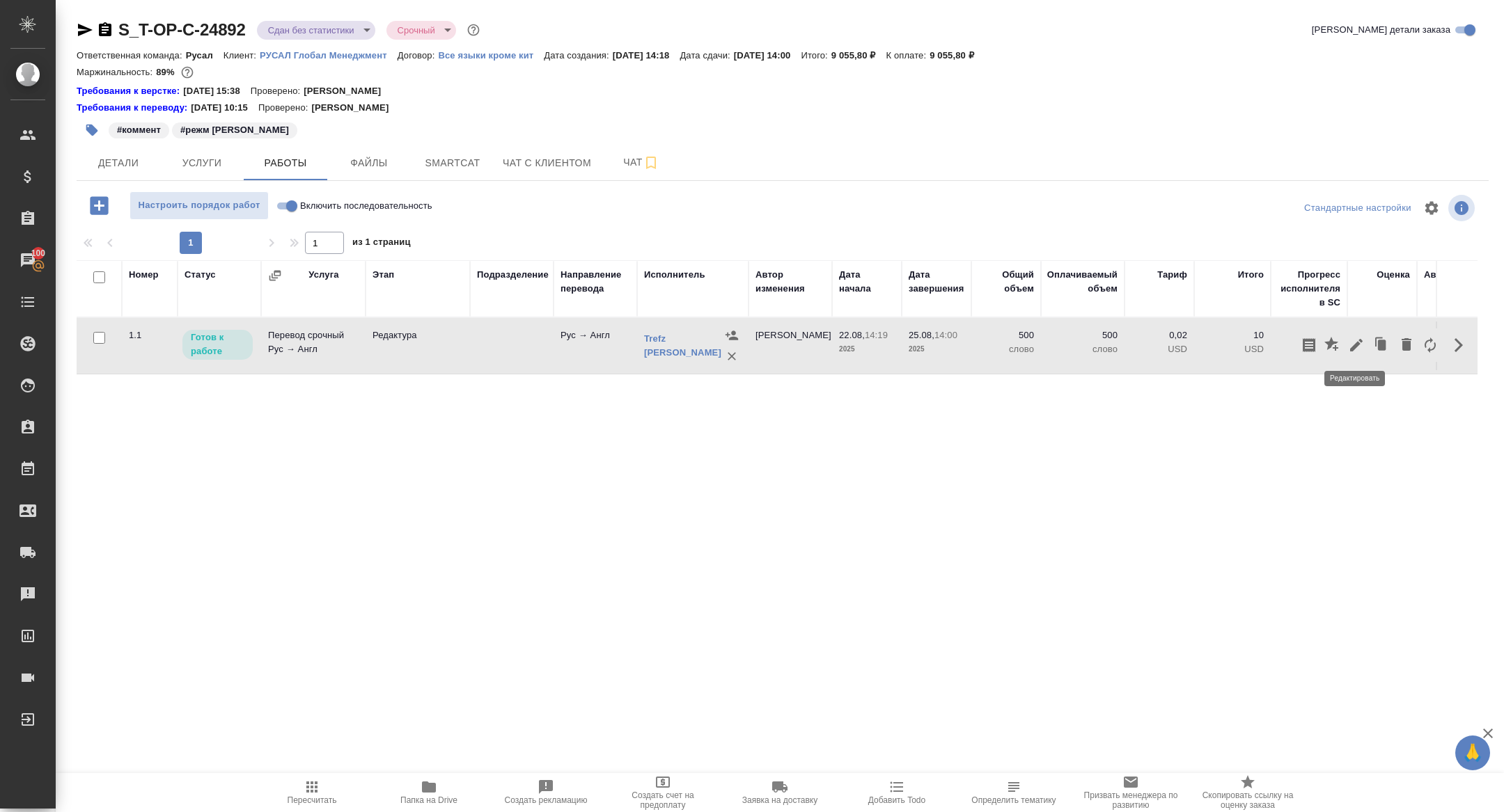
click at [1358, 345] on icon "button" at bounding box center [1357, 345] width 13 height 13
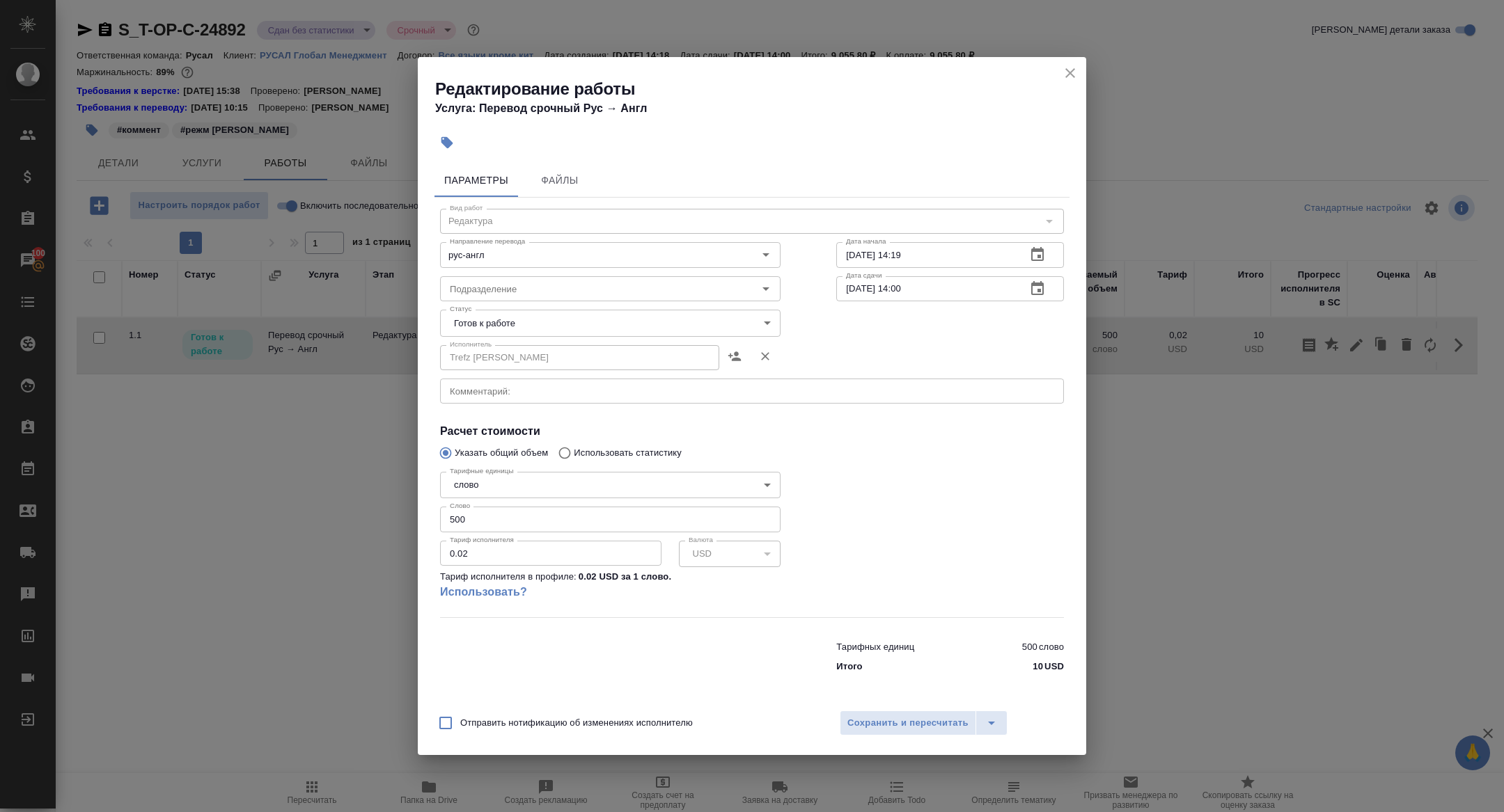
click at [517, 324] on body "🙏 .cls-1 fill:#fff; AWATERA Zhuravleva Alexandra Клиенты Спецификации Заказы 10…" at bounding box center [752, 406] width 1504 height 812
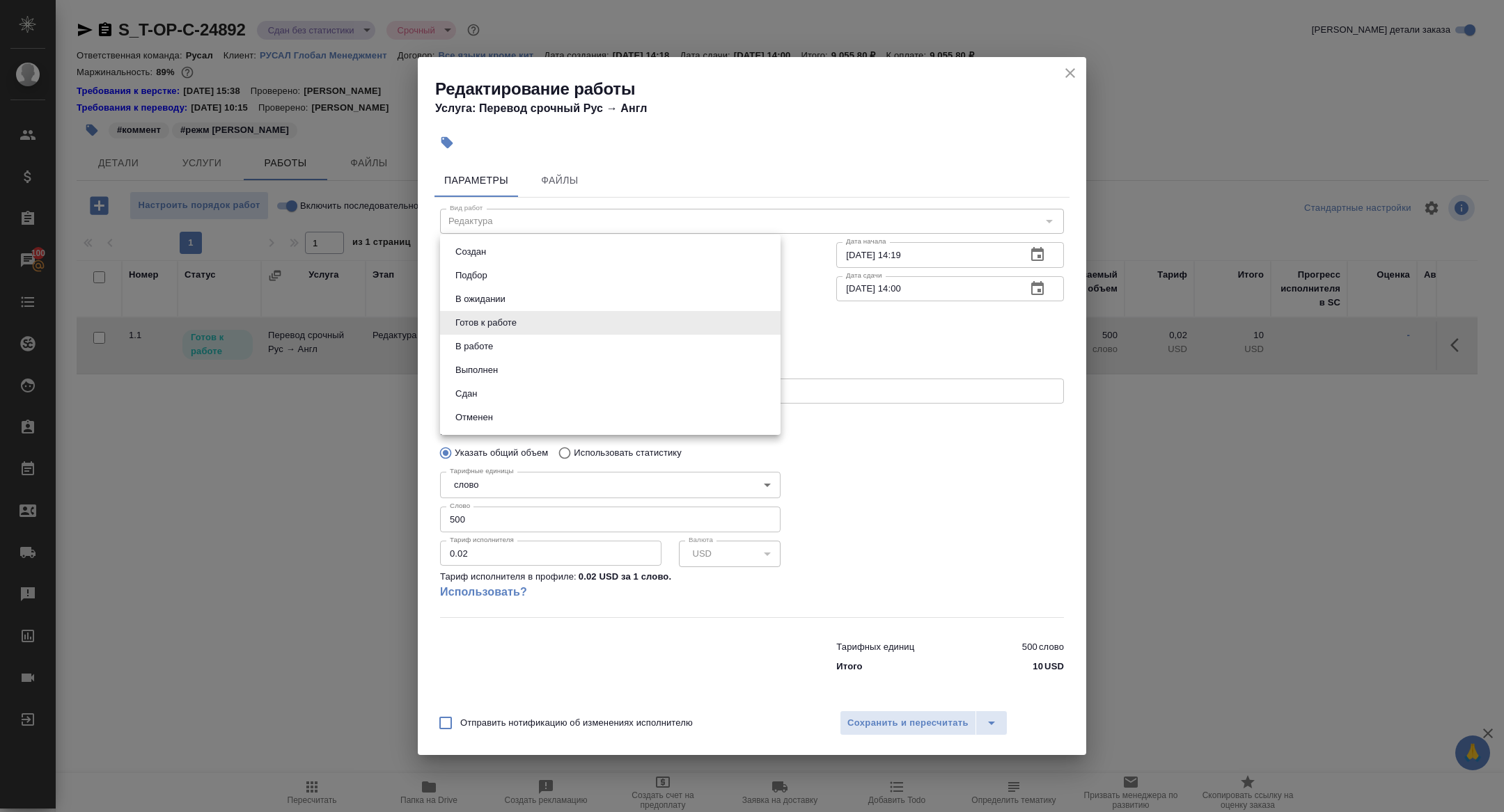
click at [492, 392] on li "Сдан" at bounding box center [610, 393] width 341 height 23
type input "closed"
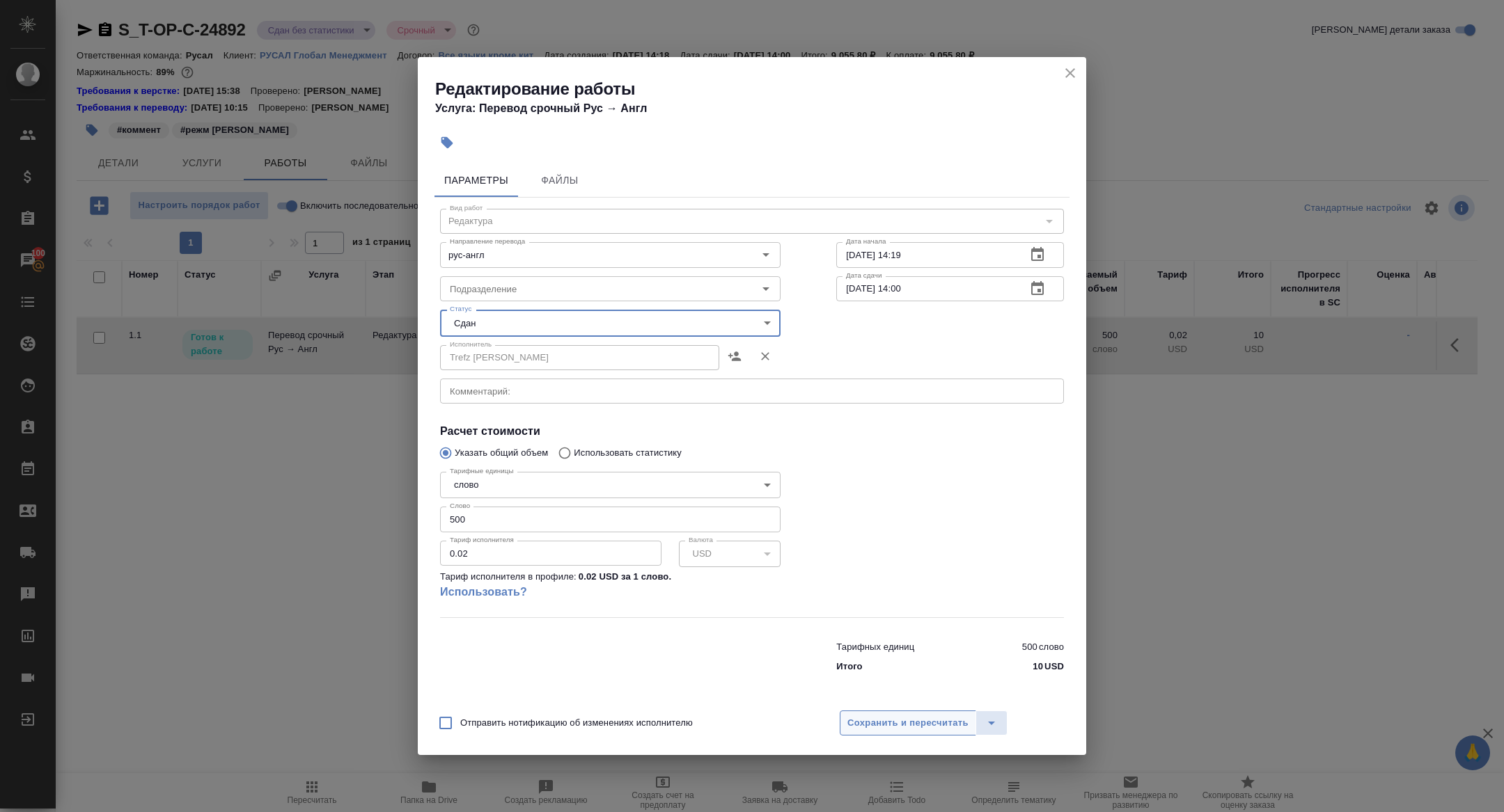
click at [899, 726] on span "Сохранить и пересчитать" at bounding box center [908, 723] width 122 height 16
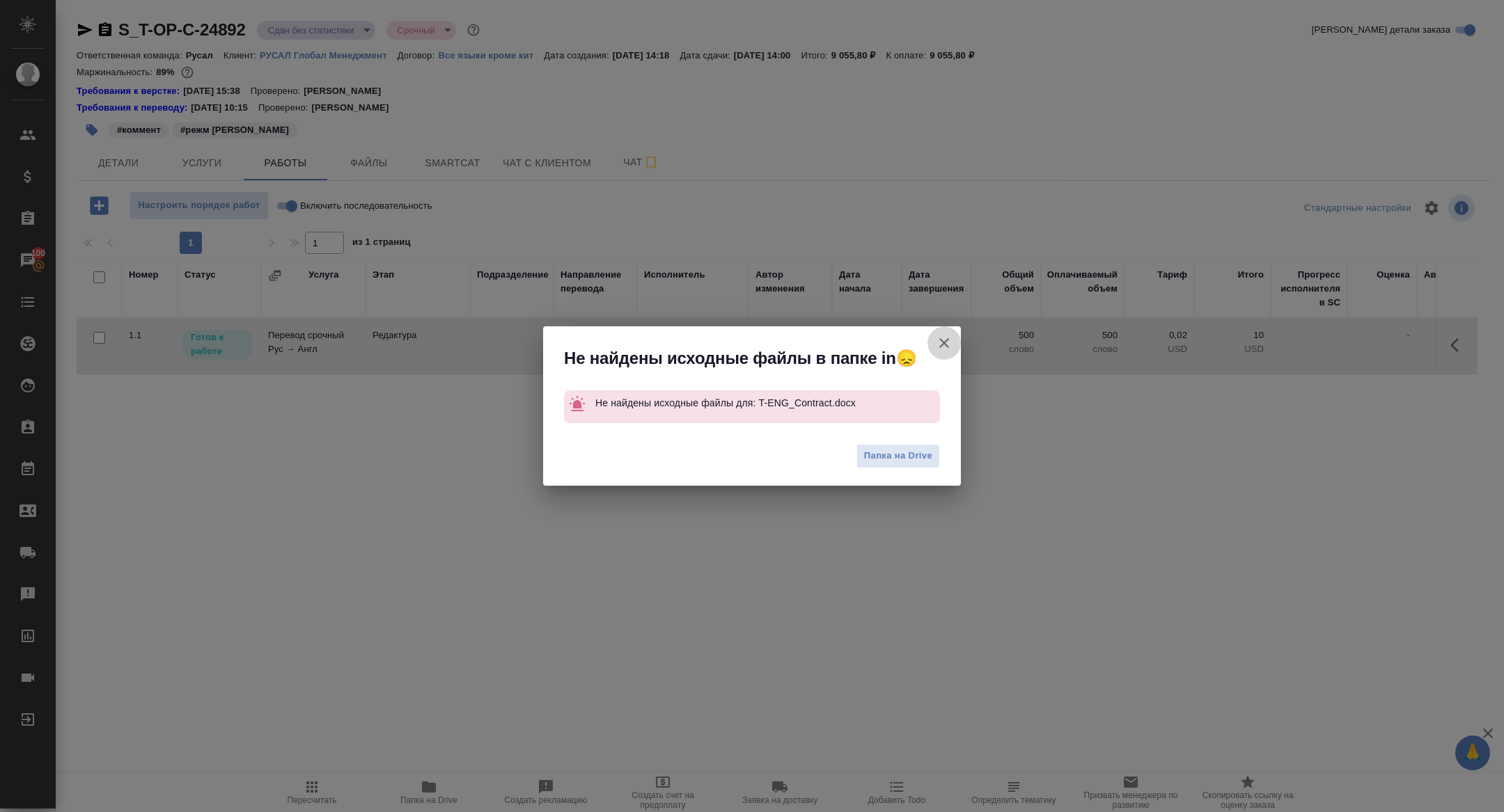
click at [946, 357] on button "Группировать работы по услугам" at bounding box center [944, 343] width 34 height 34
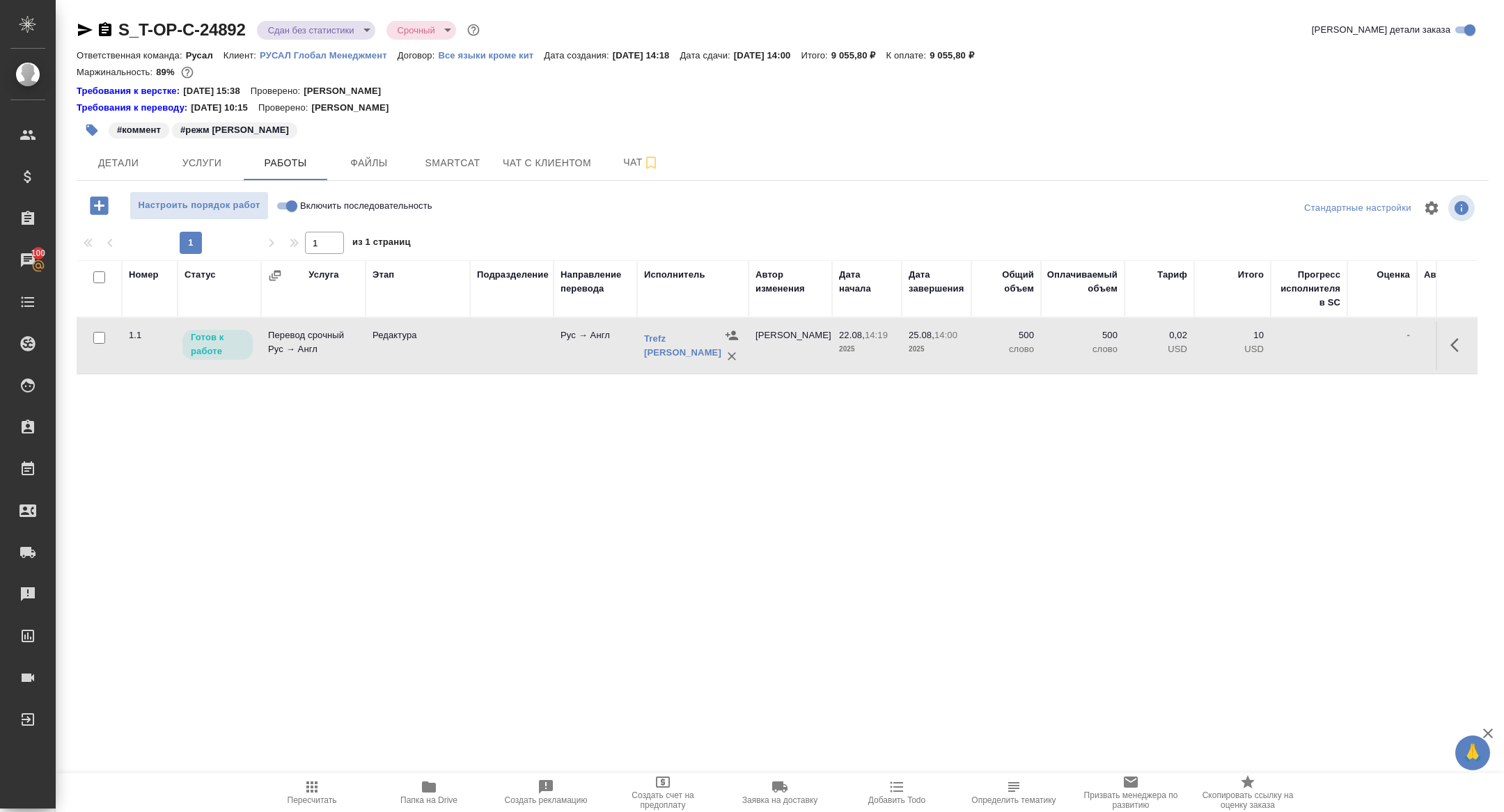
click at [283, 204] on input "Включить последовательность" at bounding box center [291, 205] width 50 height 16
checkbox input "true"
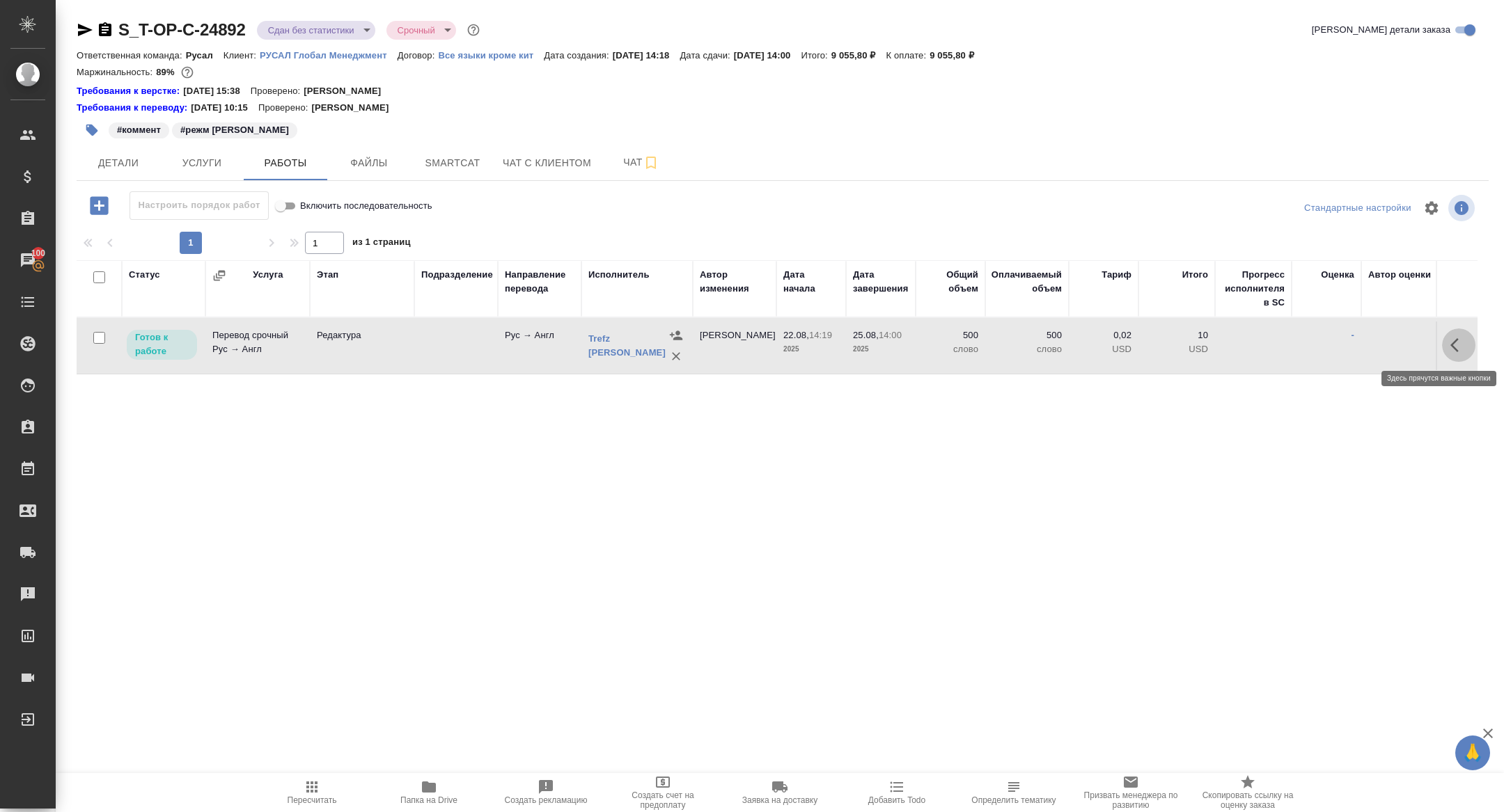
click at [1461, 339] on icon "button" at bounding box center [1458, 345] width 16 height 16
click at [1355, 349] on icon "button" at bounding box center [1356, 345] width 16 height 16
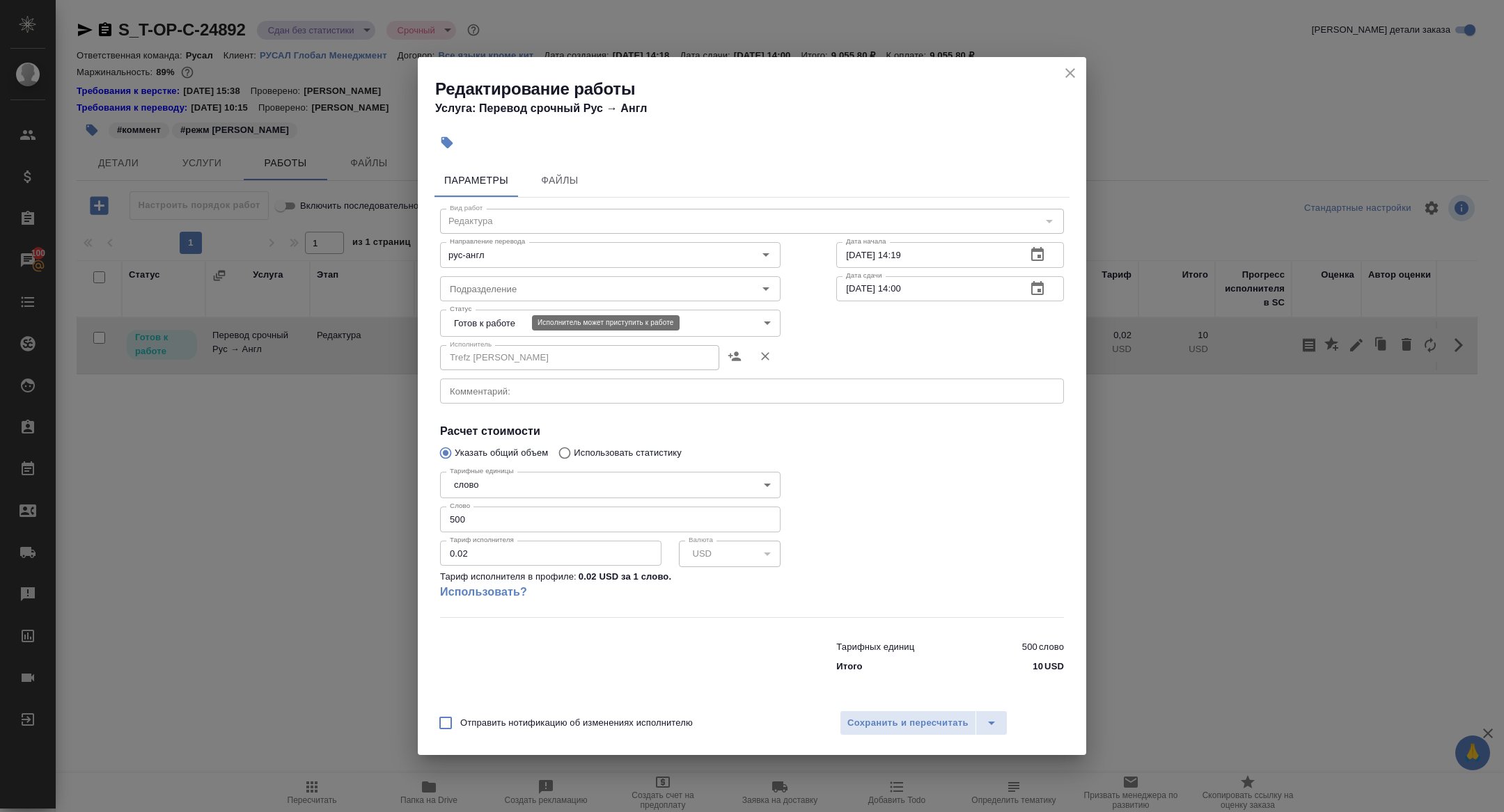
click at [498, 324] on body "🙏 .cls-1 fill:#fff; AWATERA Zhuravleva Alexandra Клиенты Спецификации Заказы 10…" at bounding box center [752, 406] width 1504 height 812
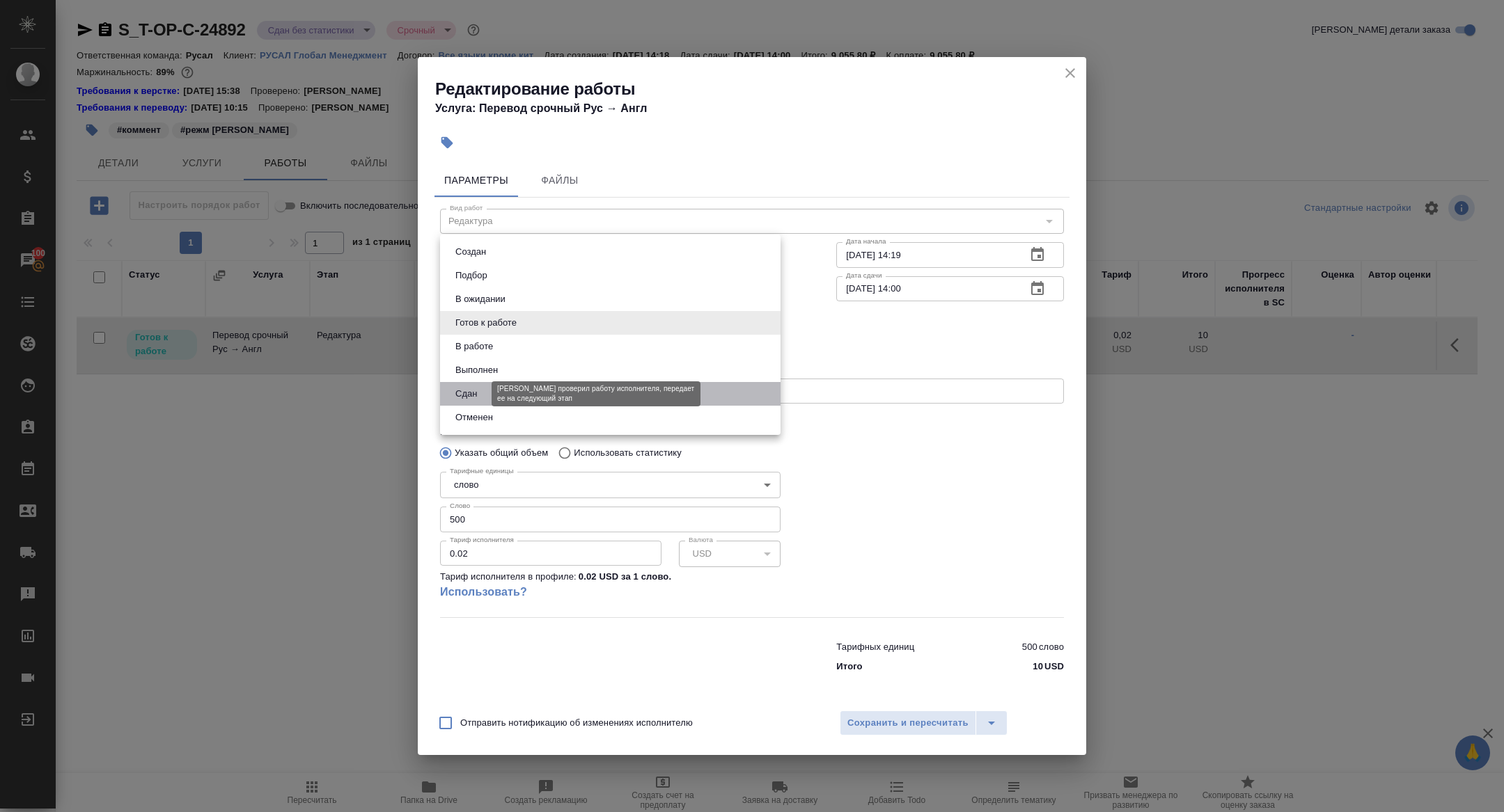
click at [476, 392] on button "Сдан" at bounding box center [466, 394] width 30 height 16
type input "closed"
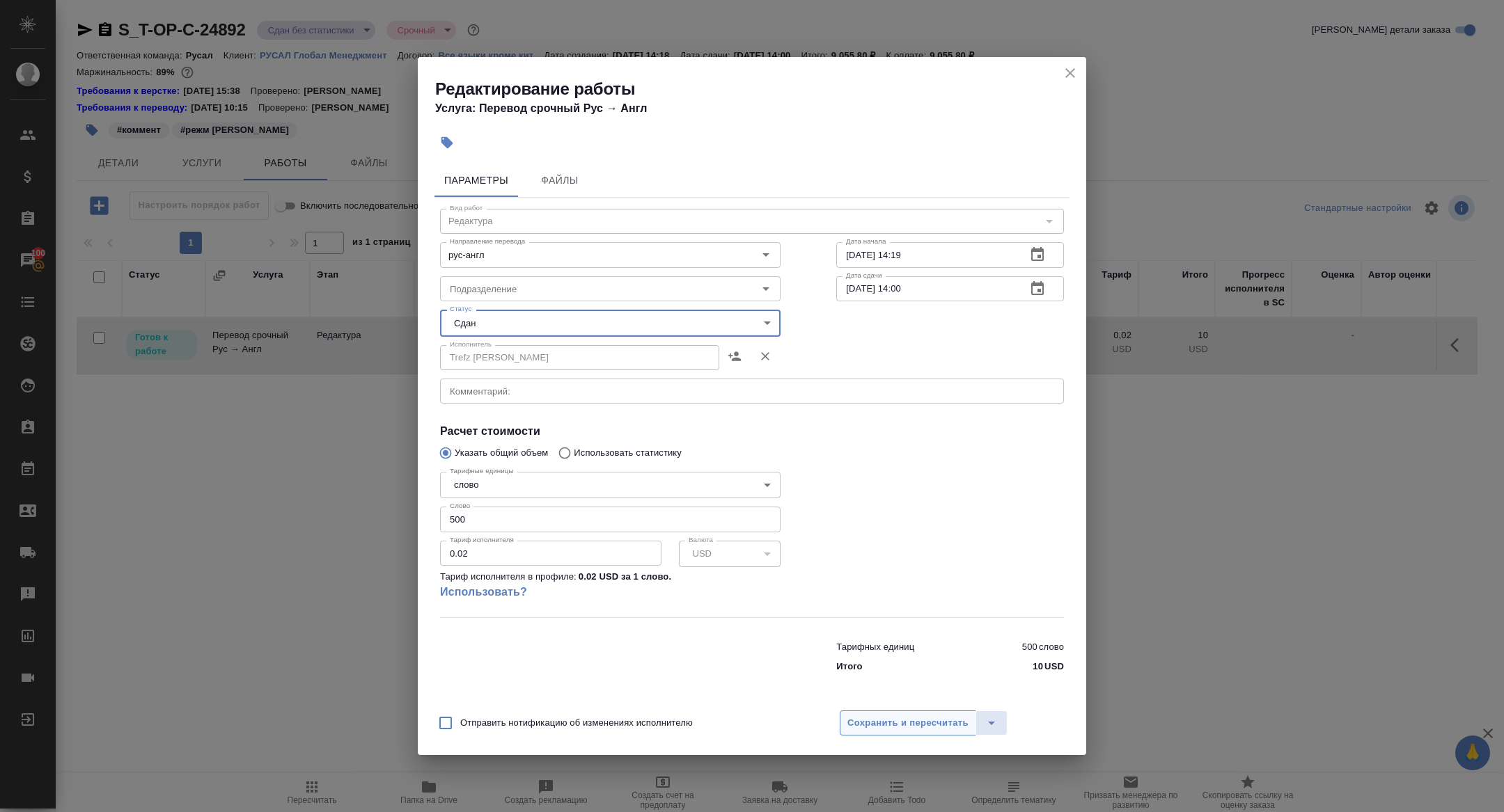
click at [881, 726] on span "Сохранить и пересчитать" at bounding box center [908, 723] width 122 height 16
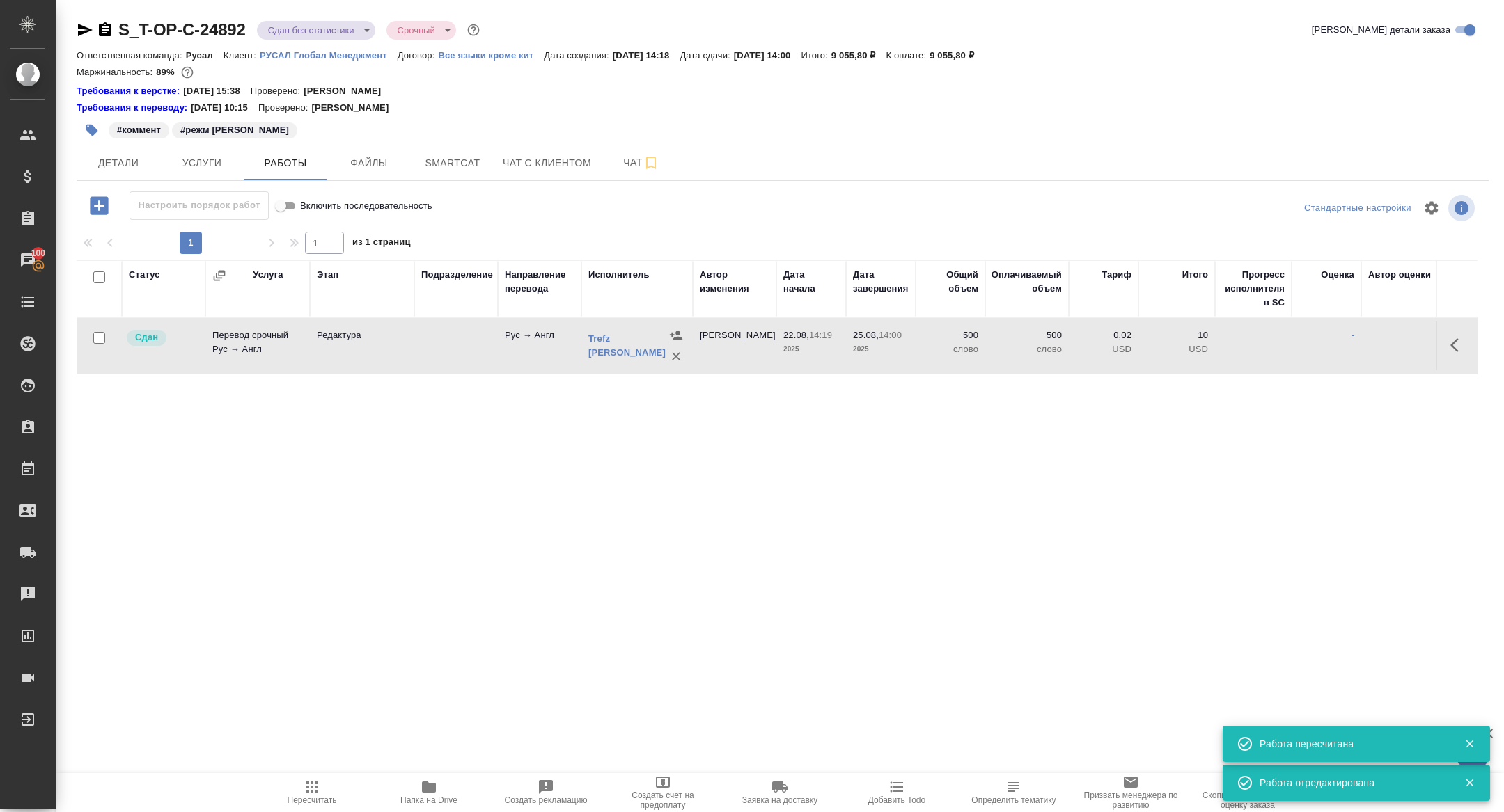
click at [318, 26] on body "🙏 .cls-1 fill:#fff; AWATERA Zhuravleva Alexandra Клиенты Спецификации Заказы 10…" at bounding box center [752, 406] width 1504 height 812
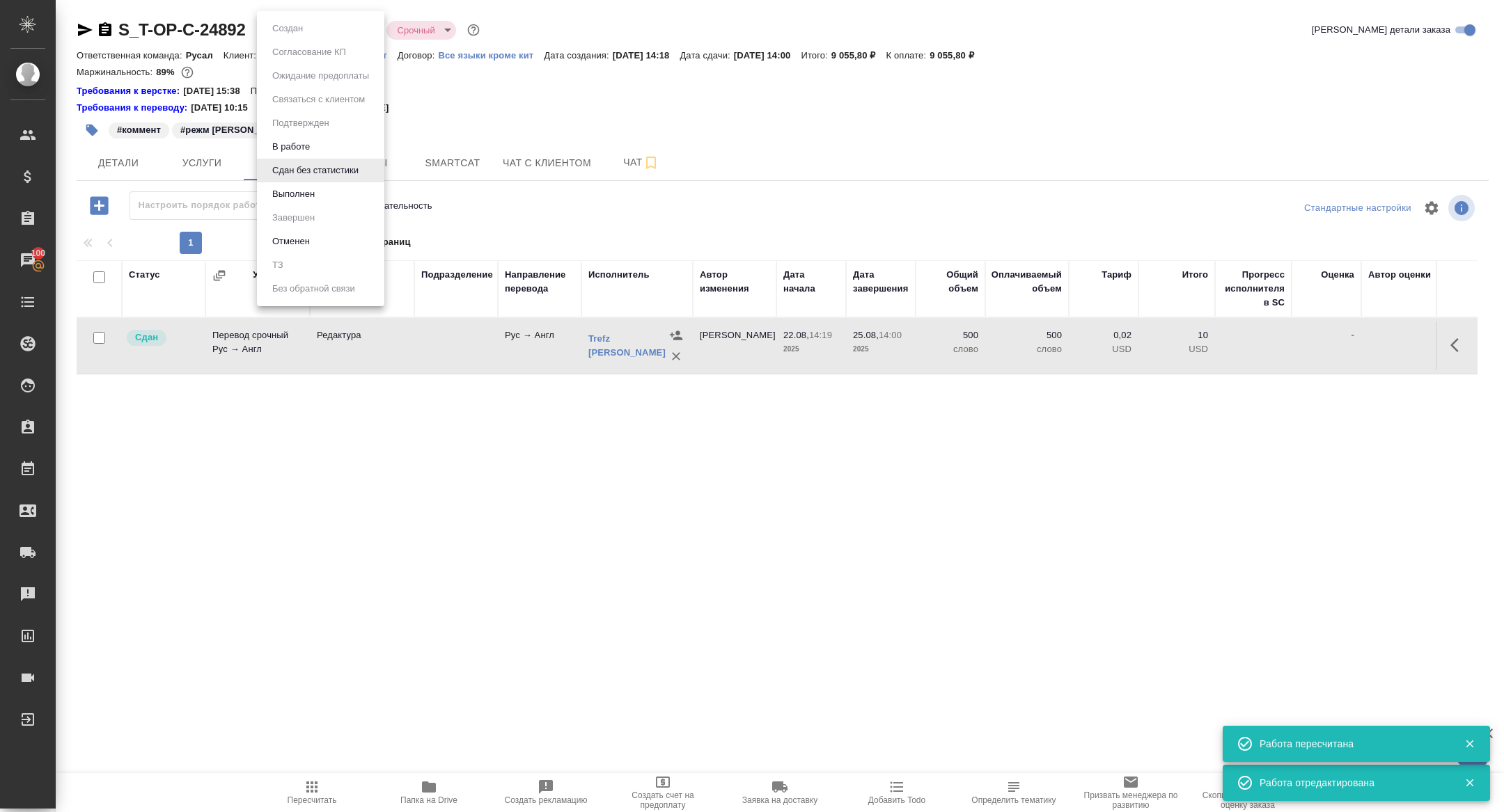
click at [310, 197] on button "Выполнен" at bounding box center [293, 194] width 51 height 16
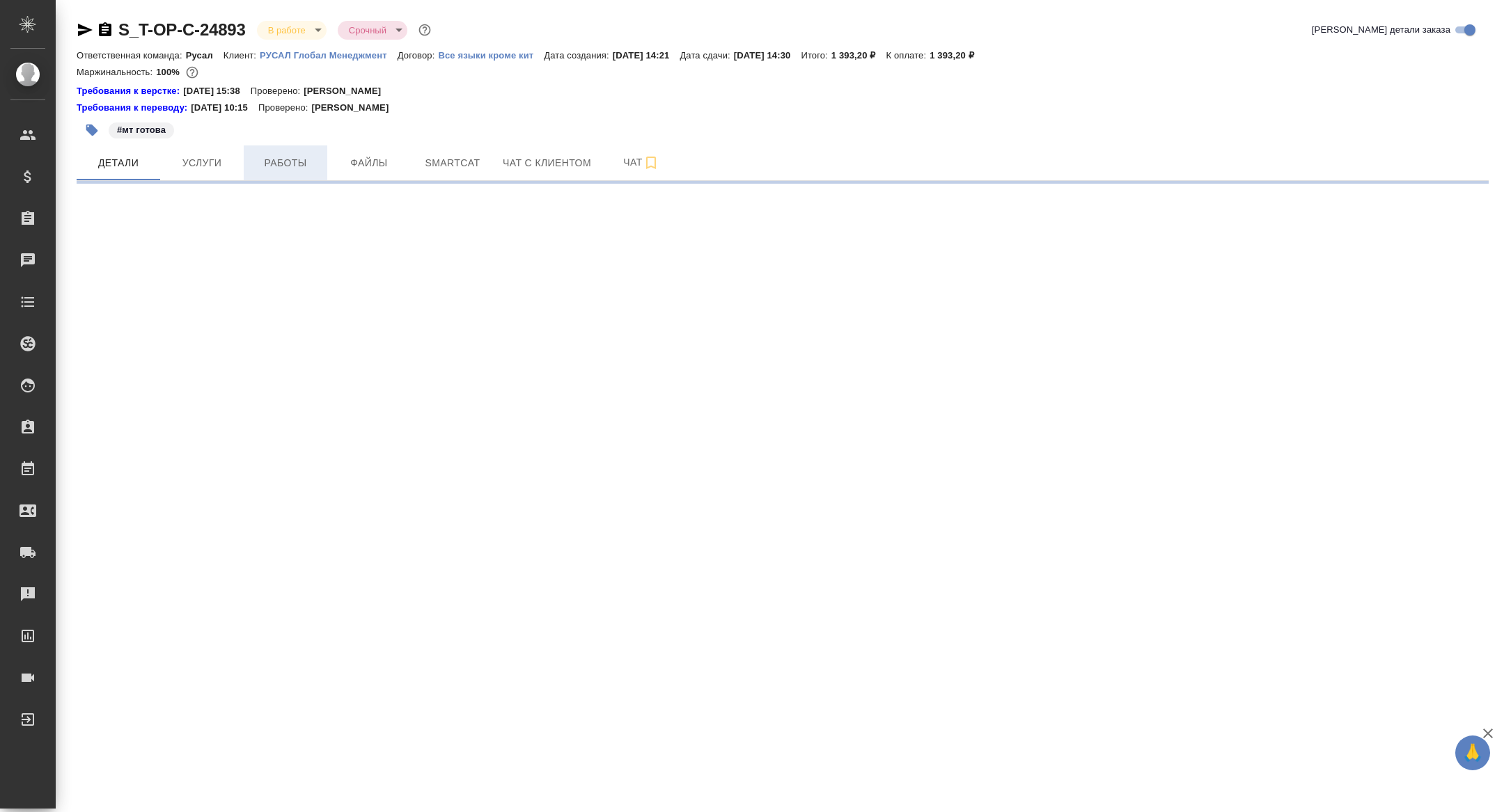
click at [258, 163] on span "Работы" at bounding box center [285, 163] width 67 height 17
select select "RU"
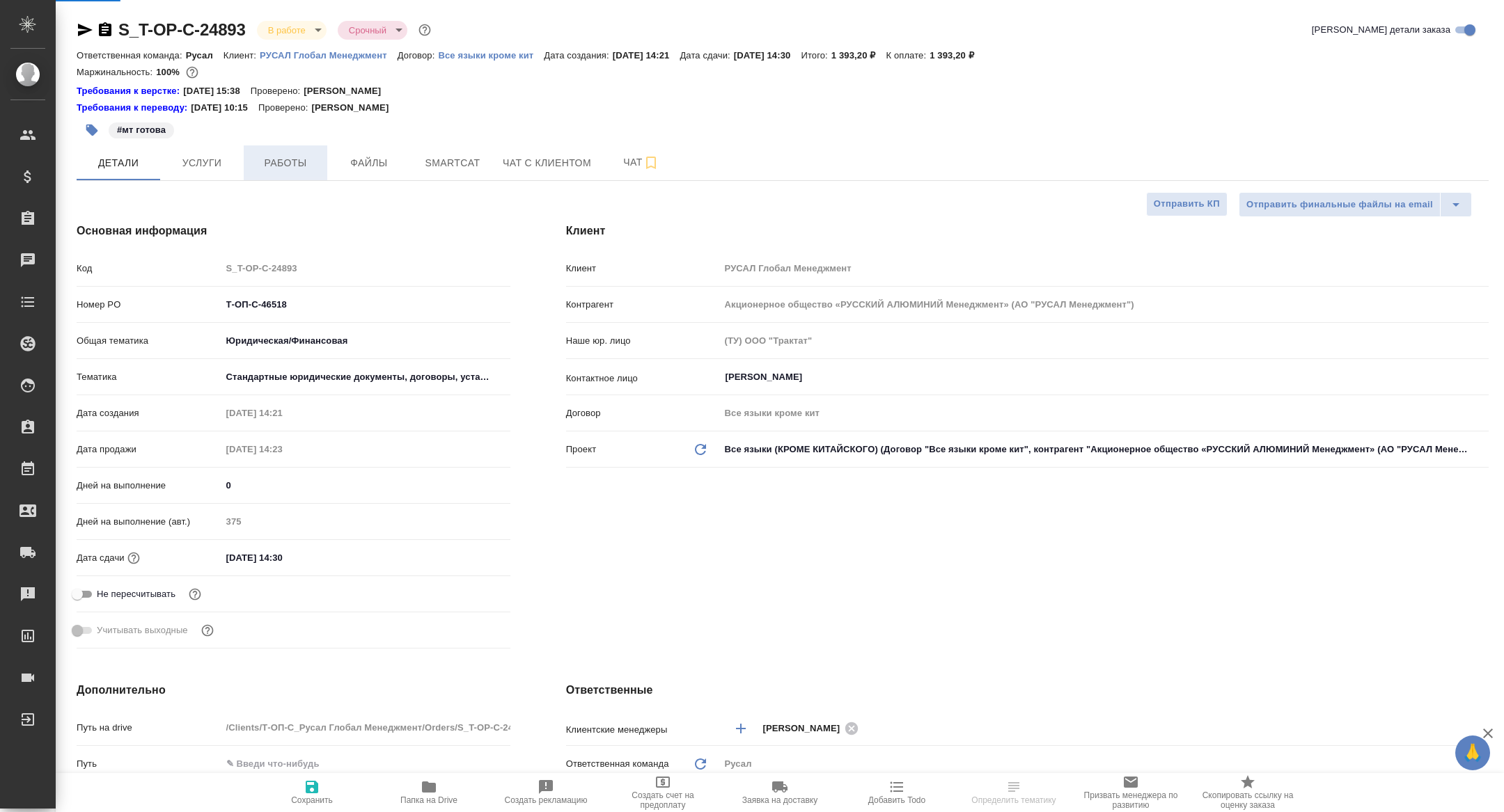
type textarea "x"
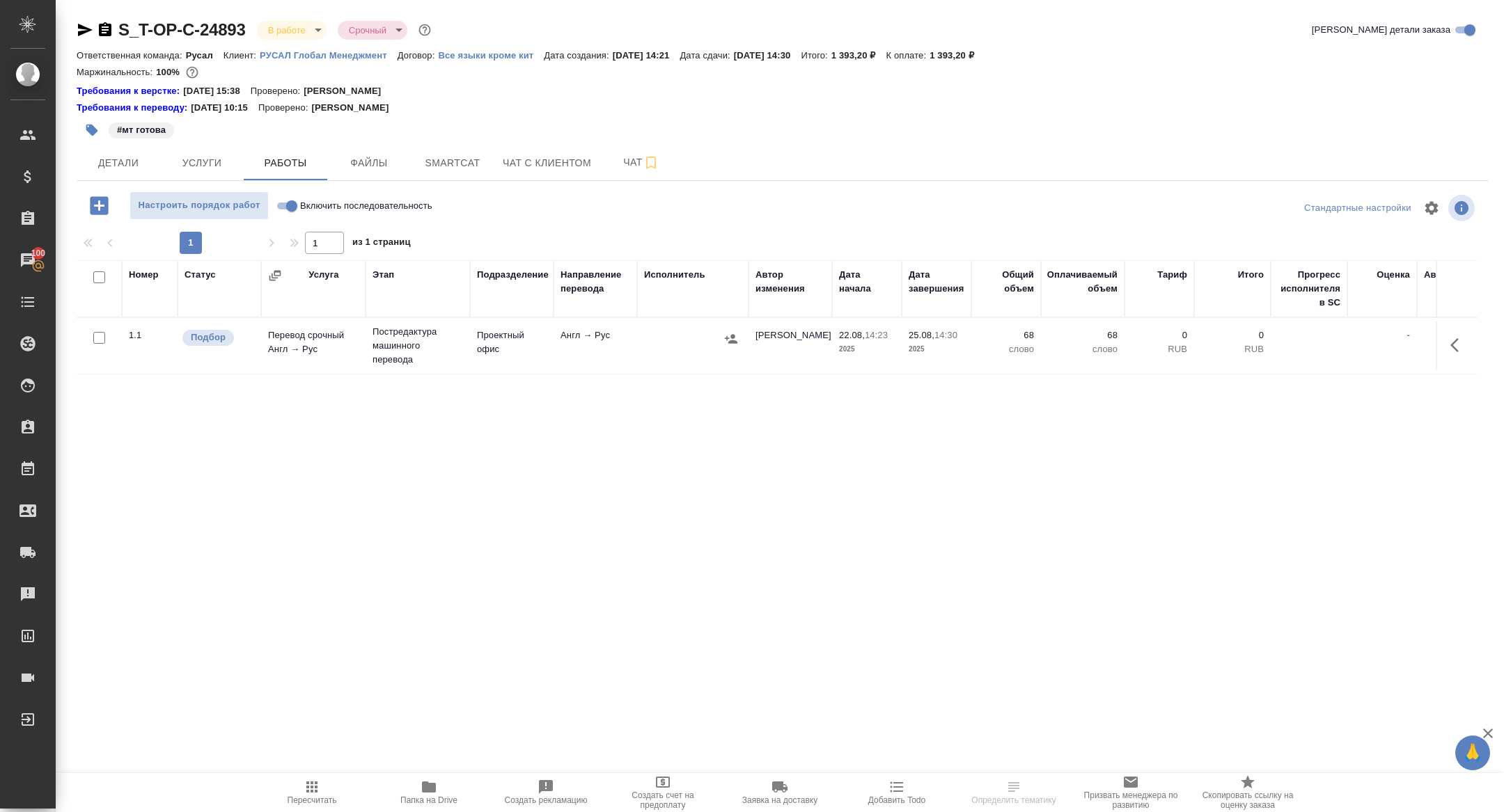
click at [718, 330] on div at bounding box center [692, 339] width 97 height 21
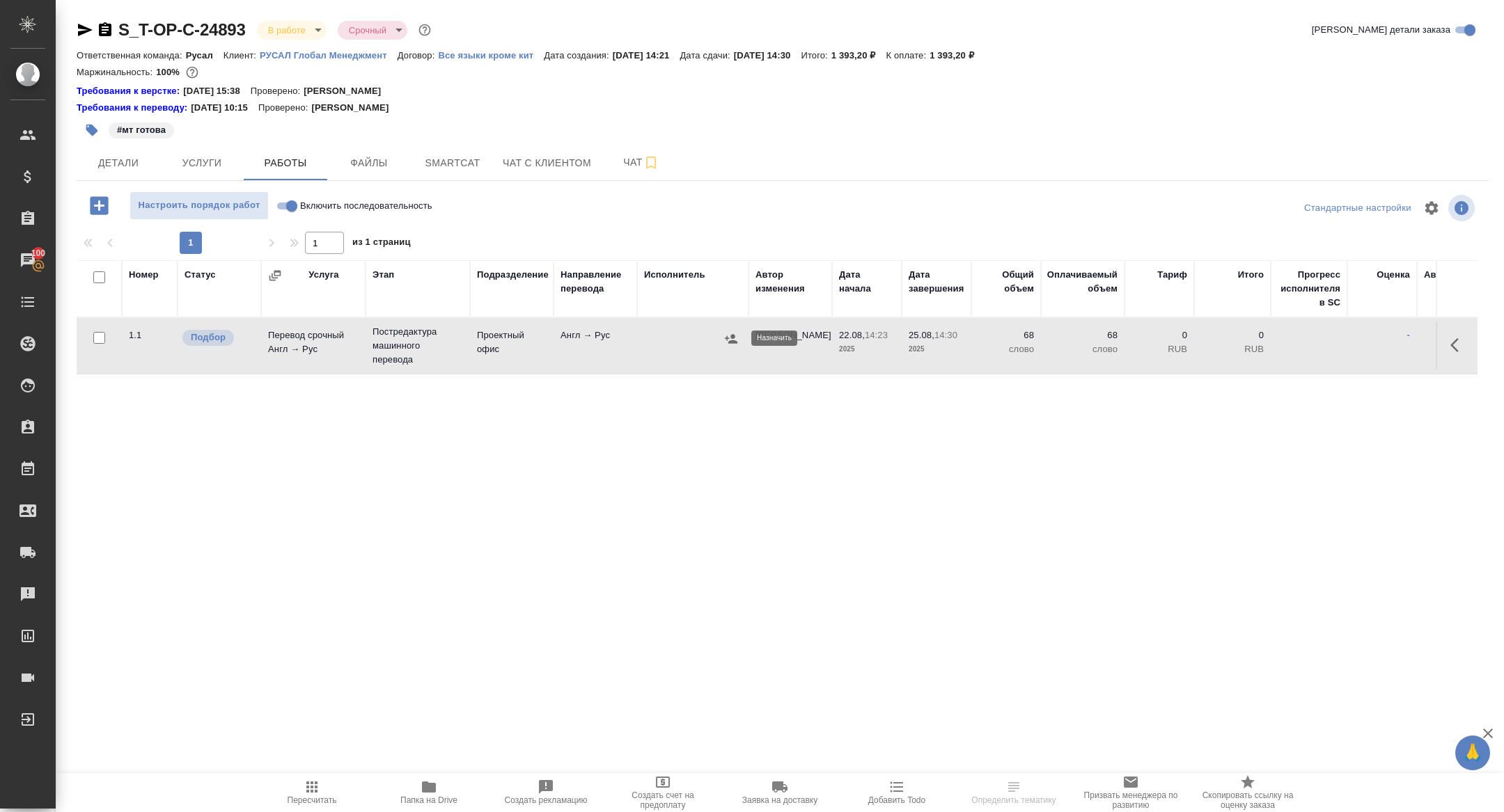
click at [731, 343] on icon "button" at bounding box center [731, 339] width 14 height 14
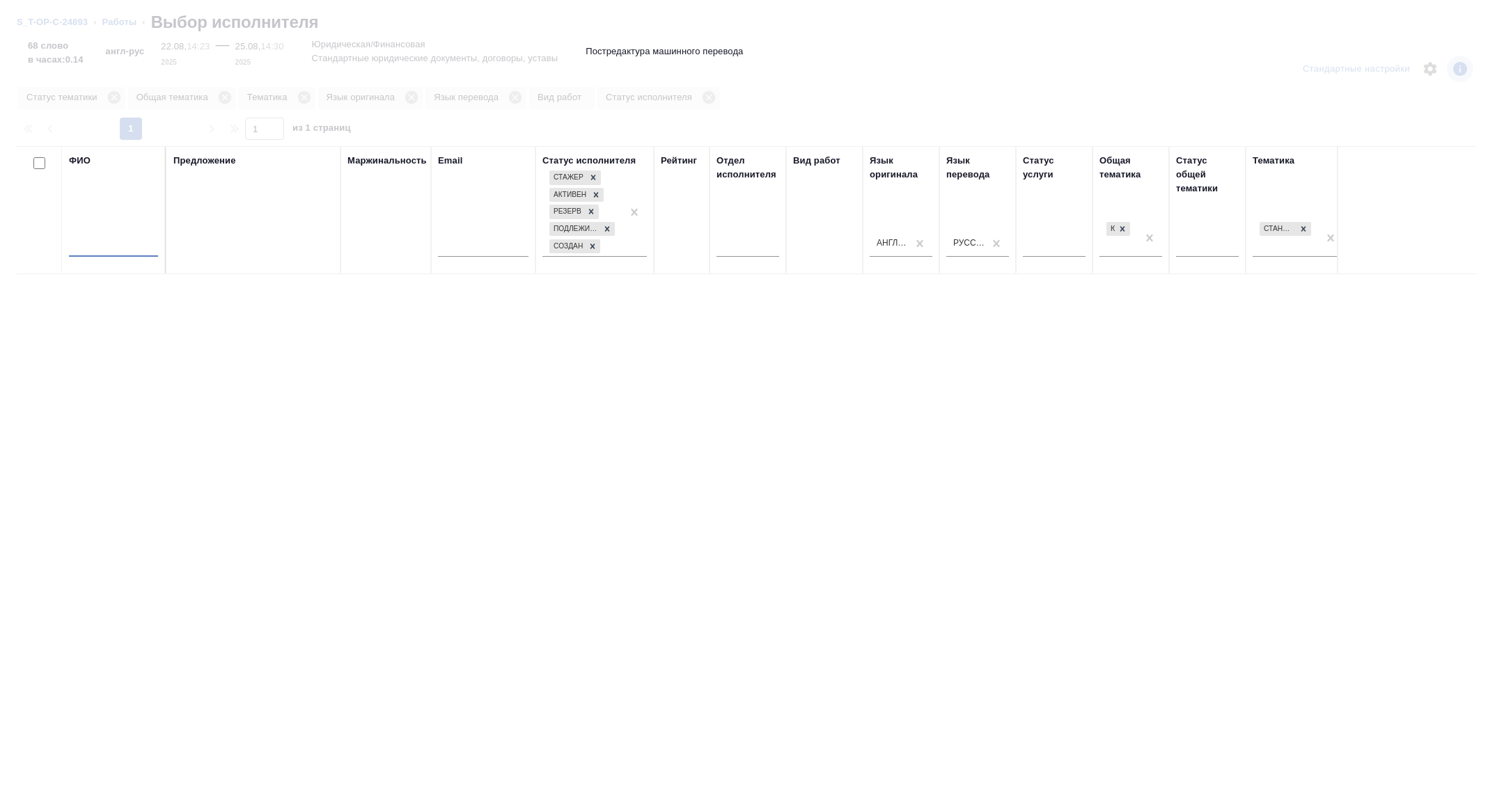
click at [104, 248] on input "text" at bounding box center [113, 248] width 89 height 17
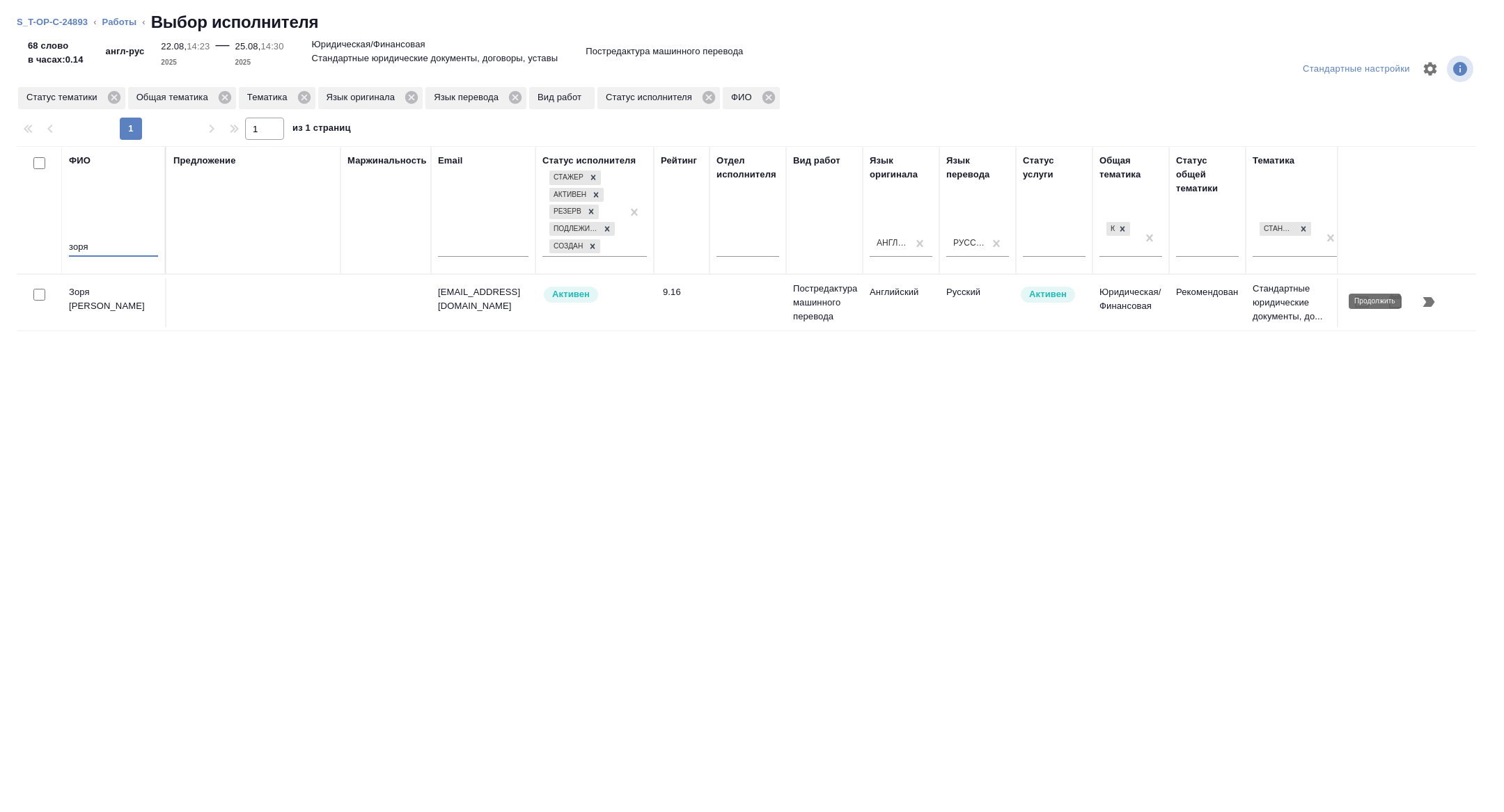
type input "зоря"
click at [1439, 297] on button "button" at bounding box center [1429, 302] width 34 height 34
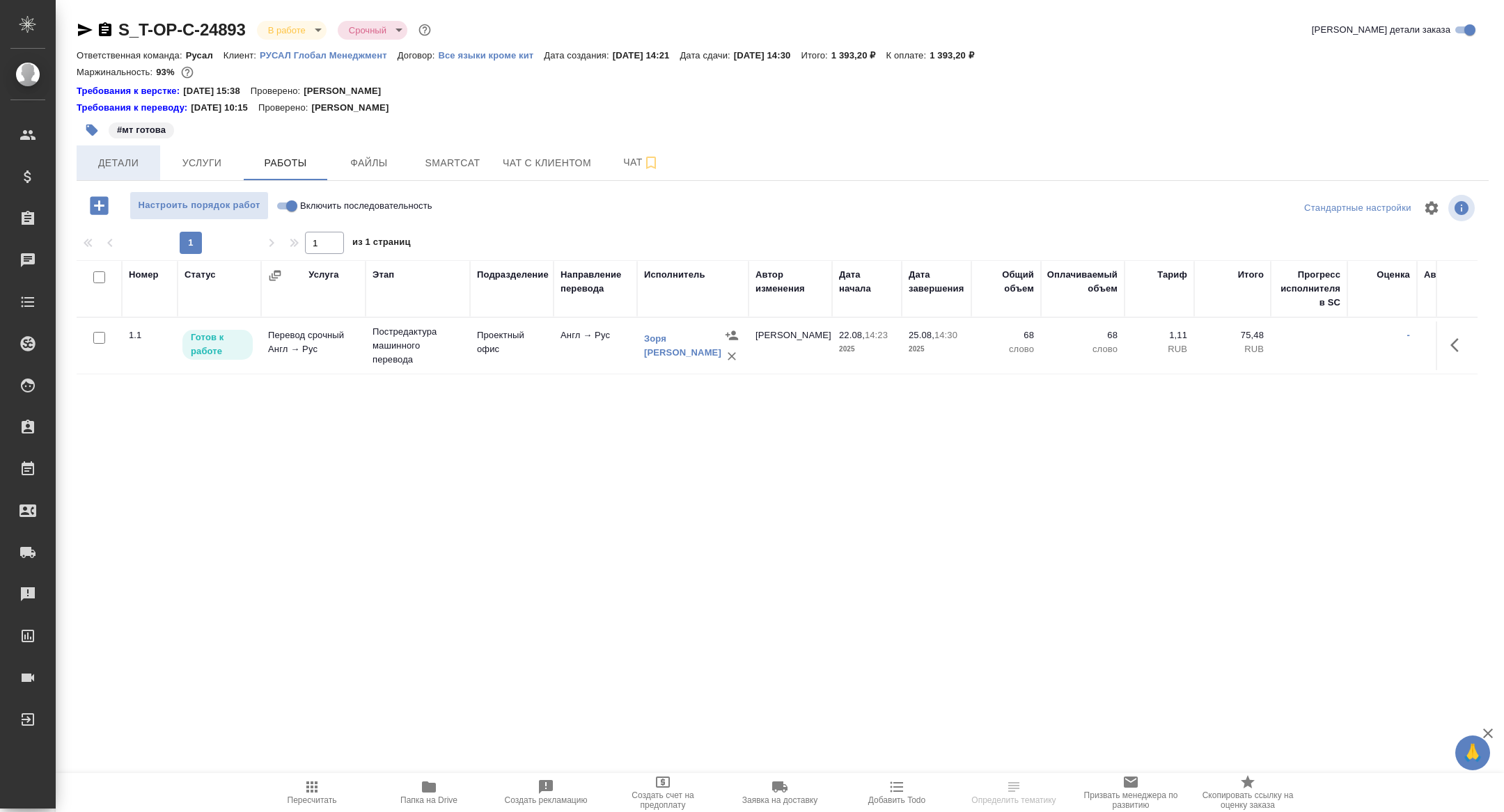
click at [114, 158] on span "Детали" at bounding box center [119, 163] width 67 height 17
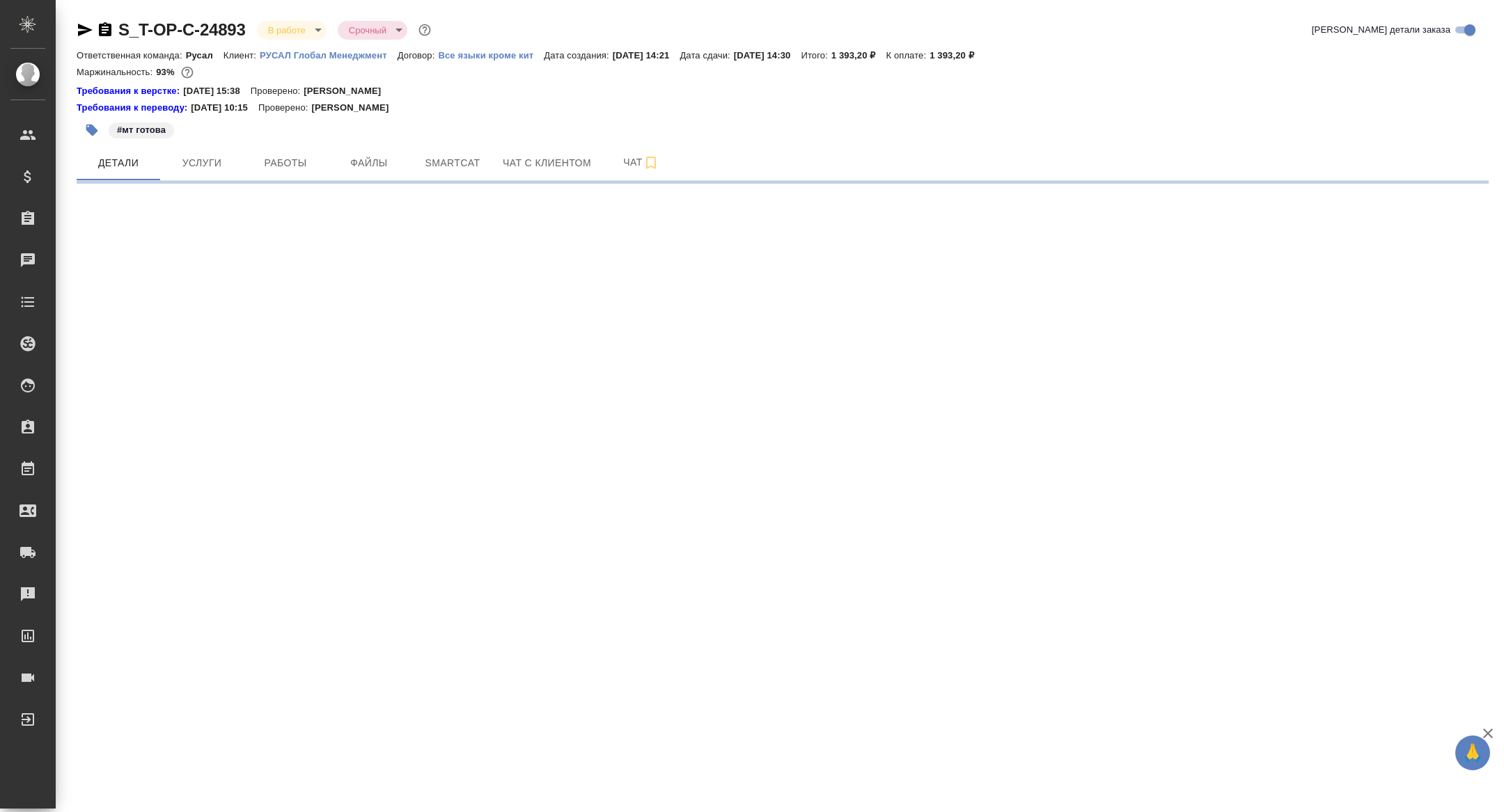
select select "RU"
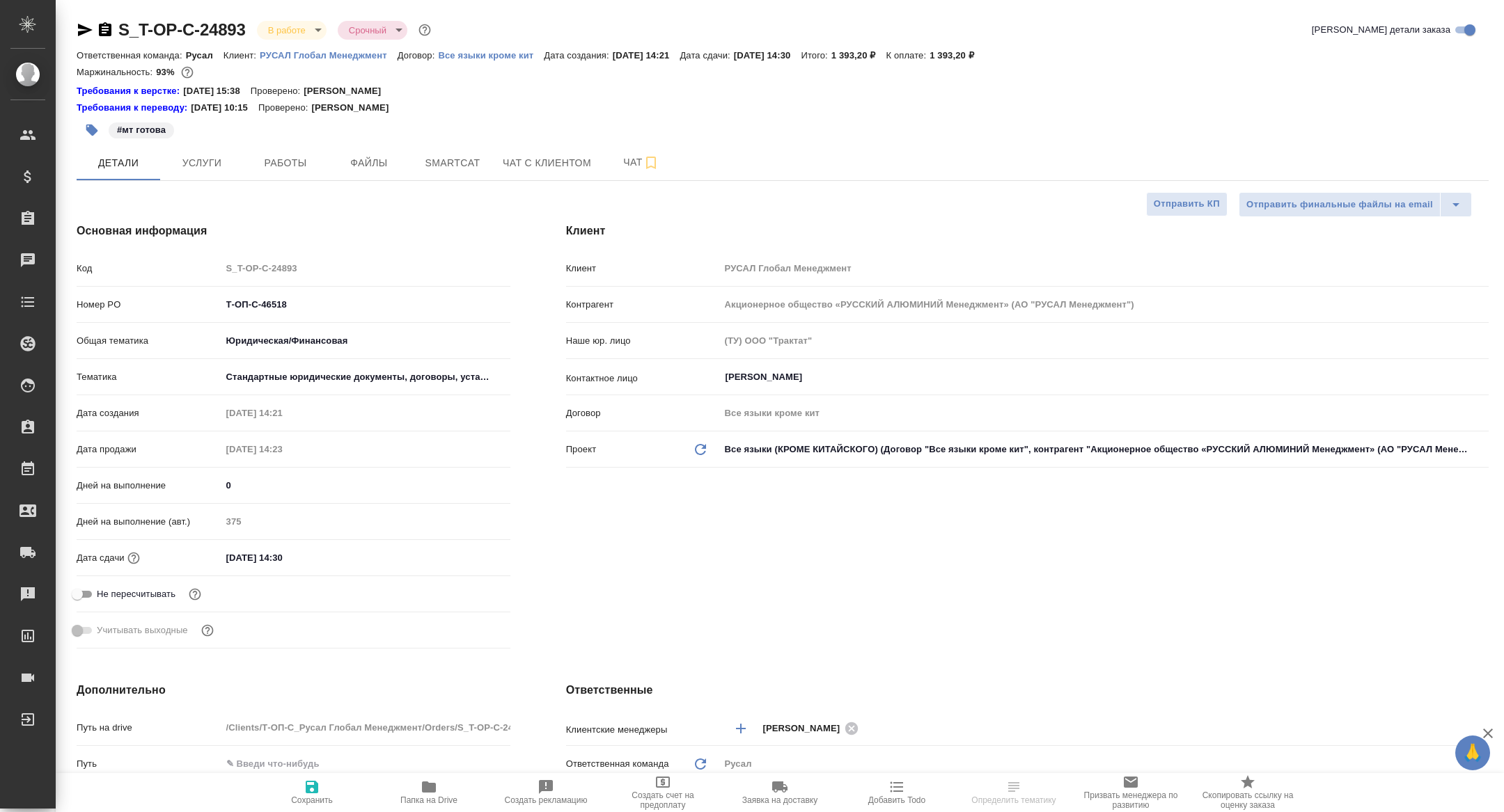
scroll to position [418, 0]
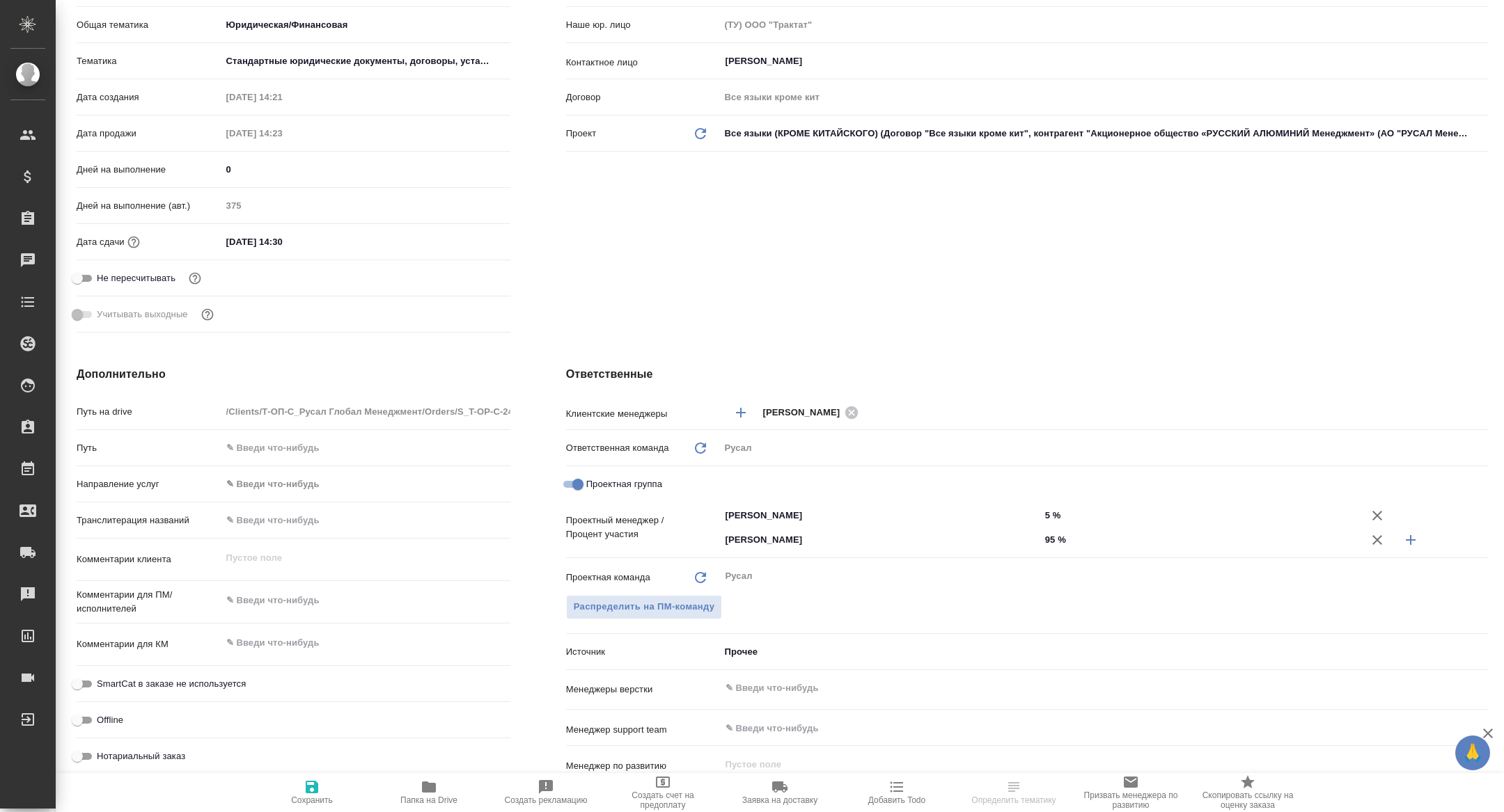
type textarea "x"
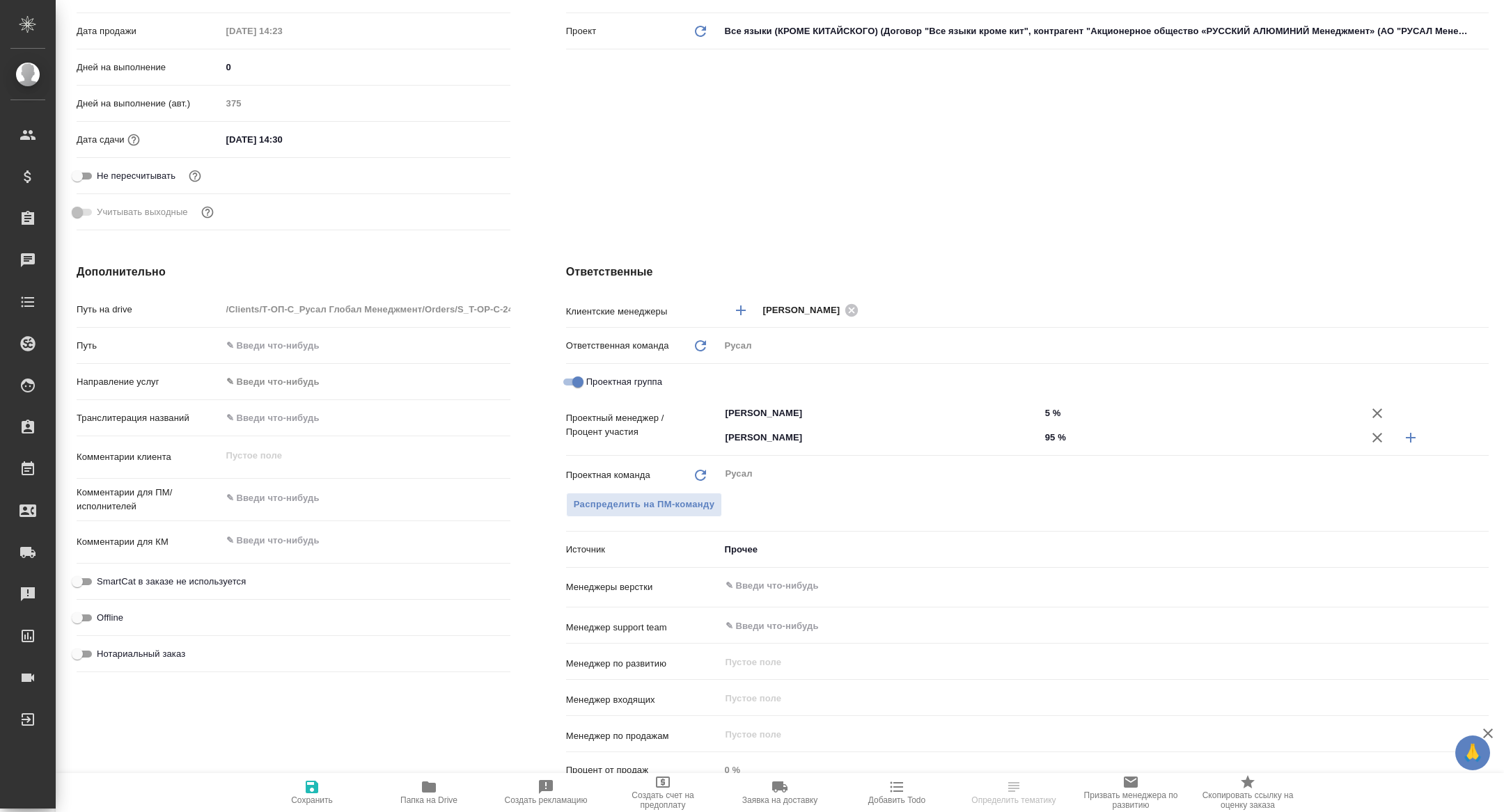
scroll to position [0, 0]
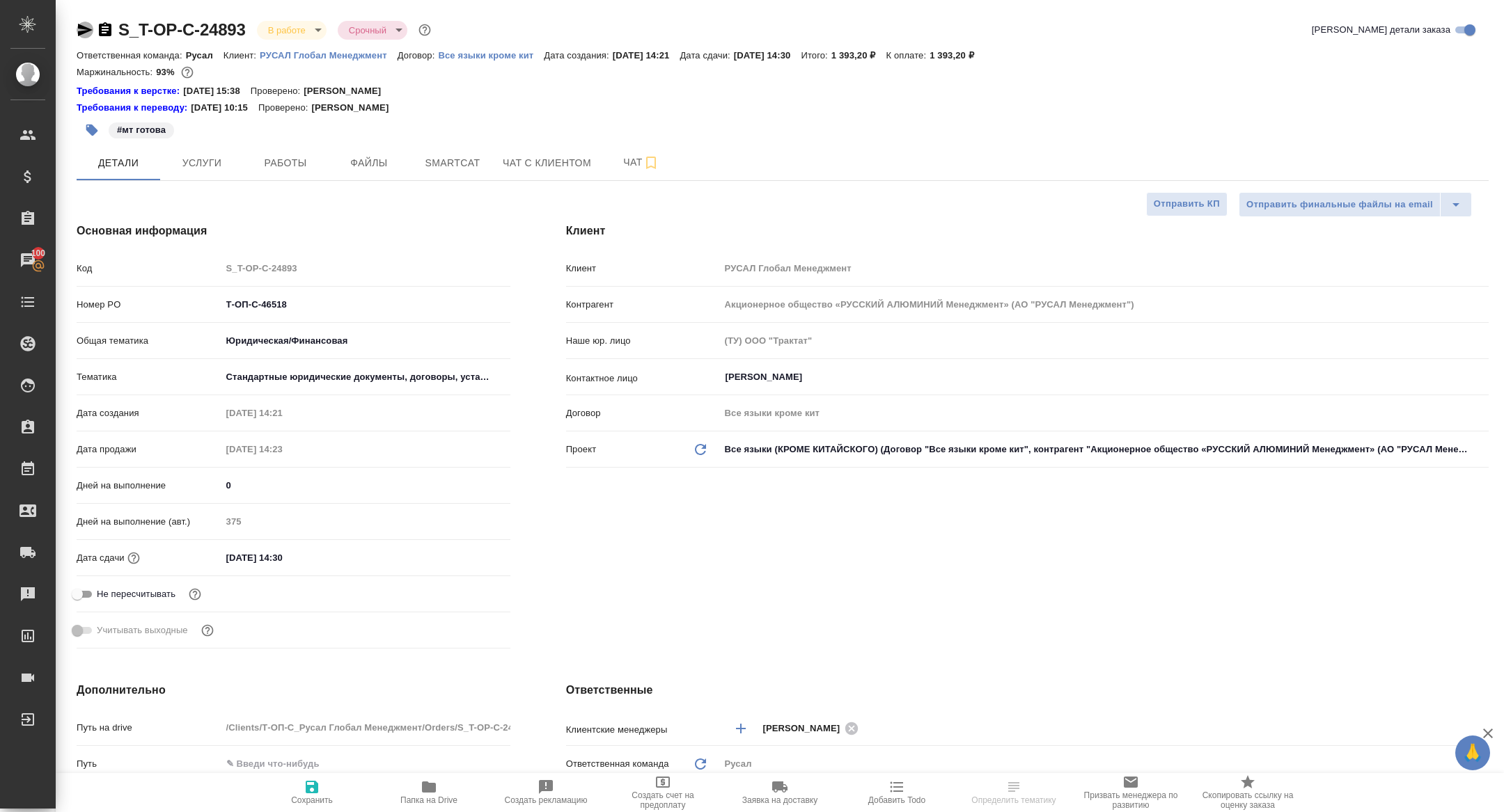
click at [85, 31] on icon "button" at bounding box center [85, 29] width 15 height 13
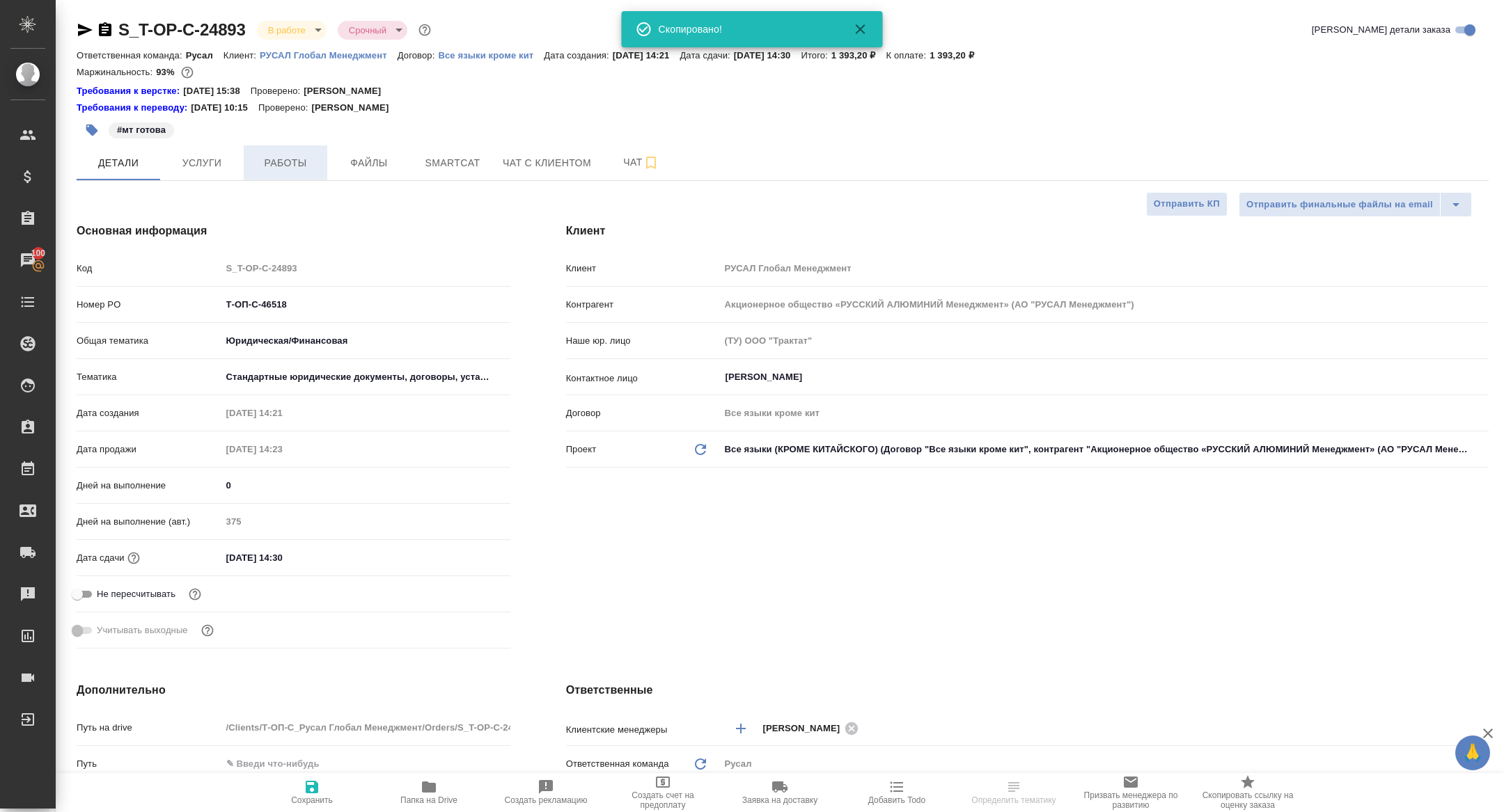
click at [313, 167] on span "Работы" at bounding box center [285, 163] width 67 height 17
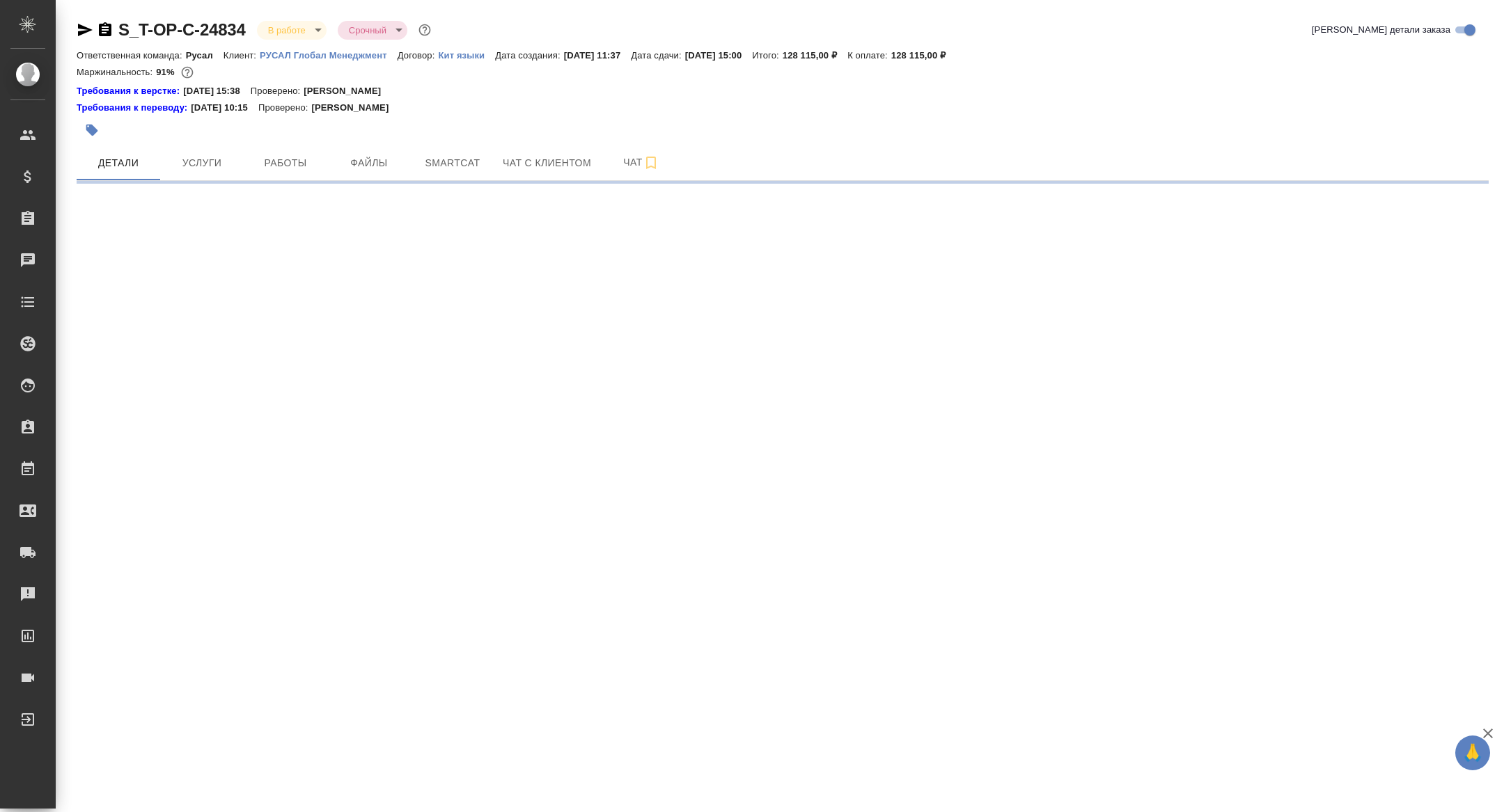
select select "RU"
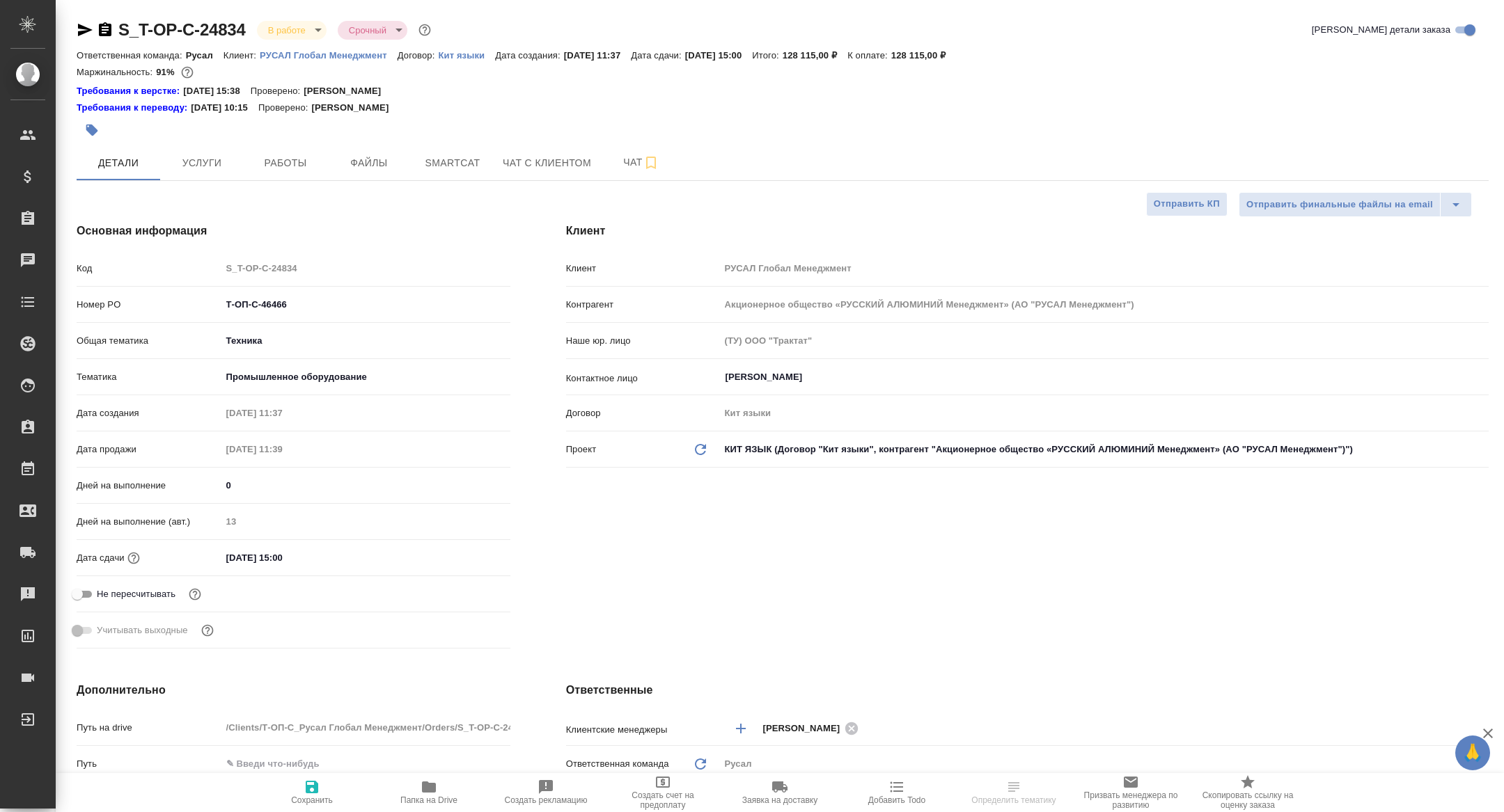
type textarea "x"
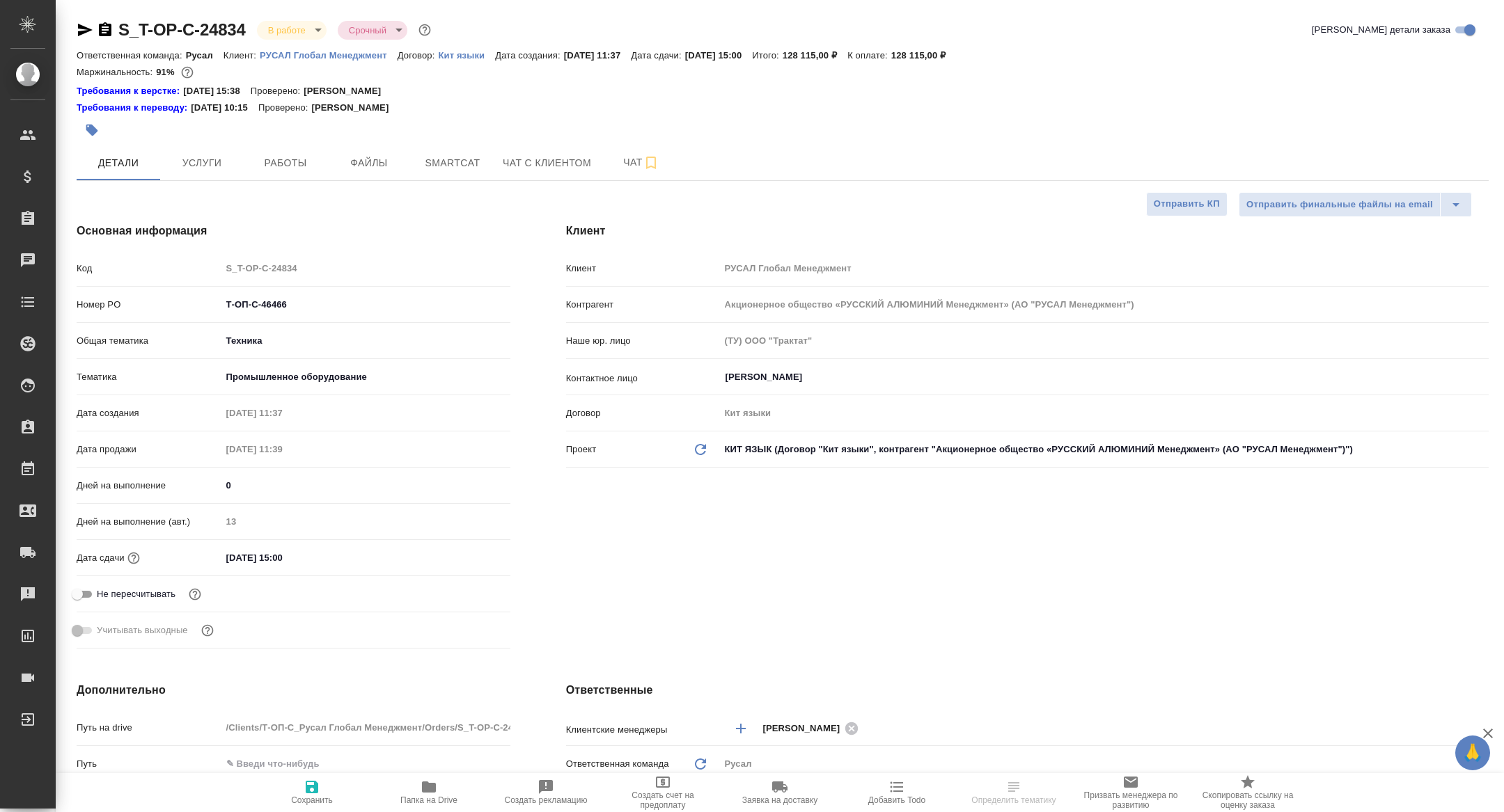
type textarea "x"
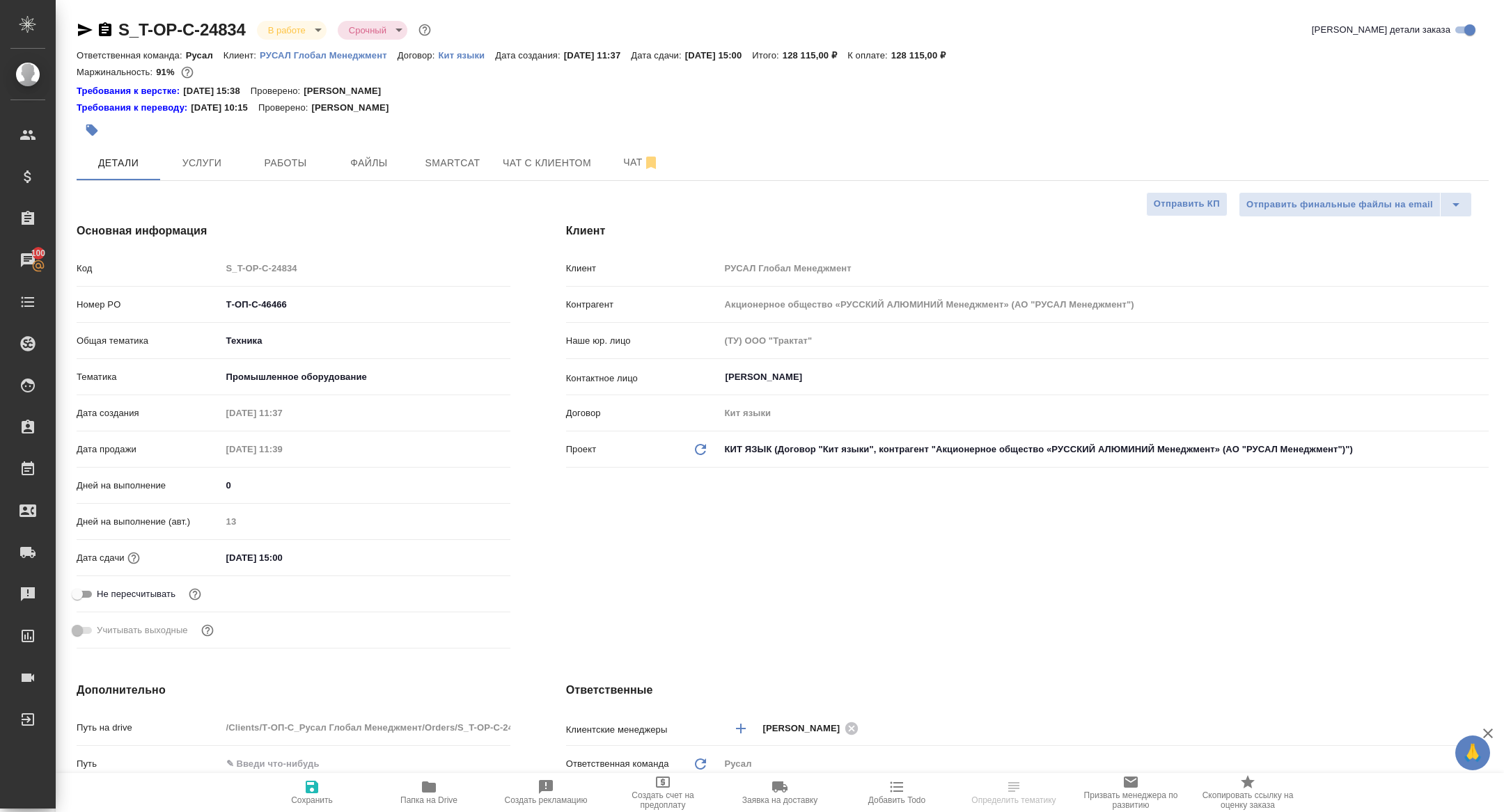
type textarea "x"
click at [327, 165] on div "Детали Услуги Работы Файлы Smartcat Чат с клиентом Чат" at bounding box center [783, 163] width 1413 height 34
click at [285, 161] on span "Работы" at bounding box center [285, 163] width 67 height 17
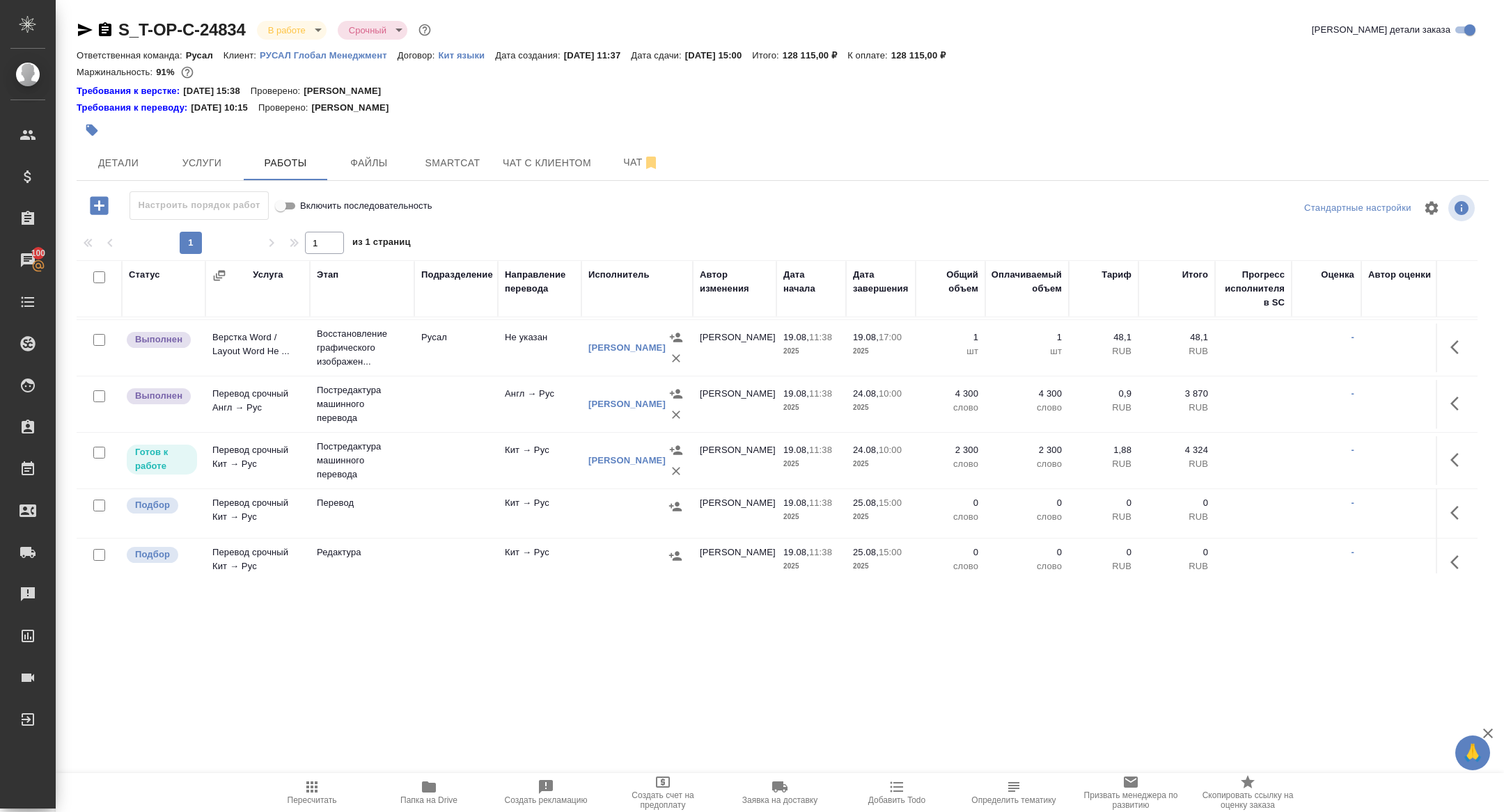
scroll to position [179, 0]
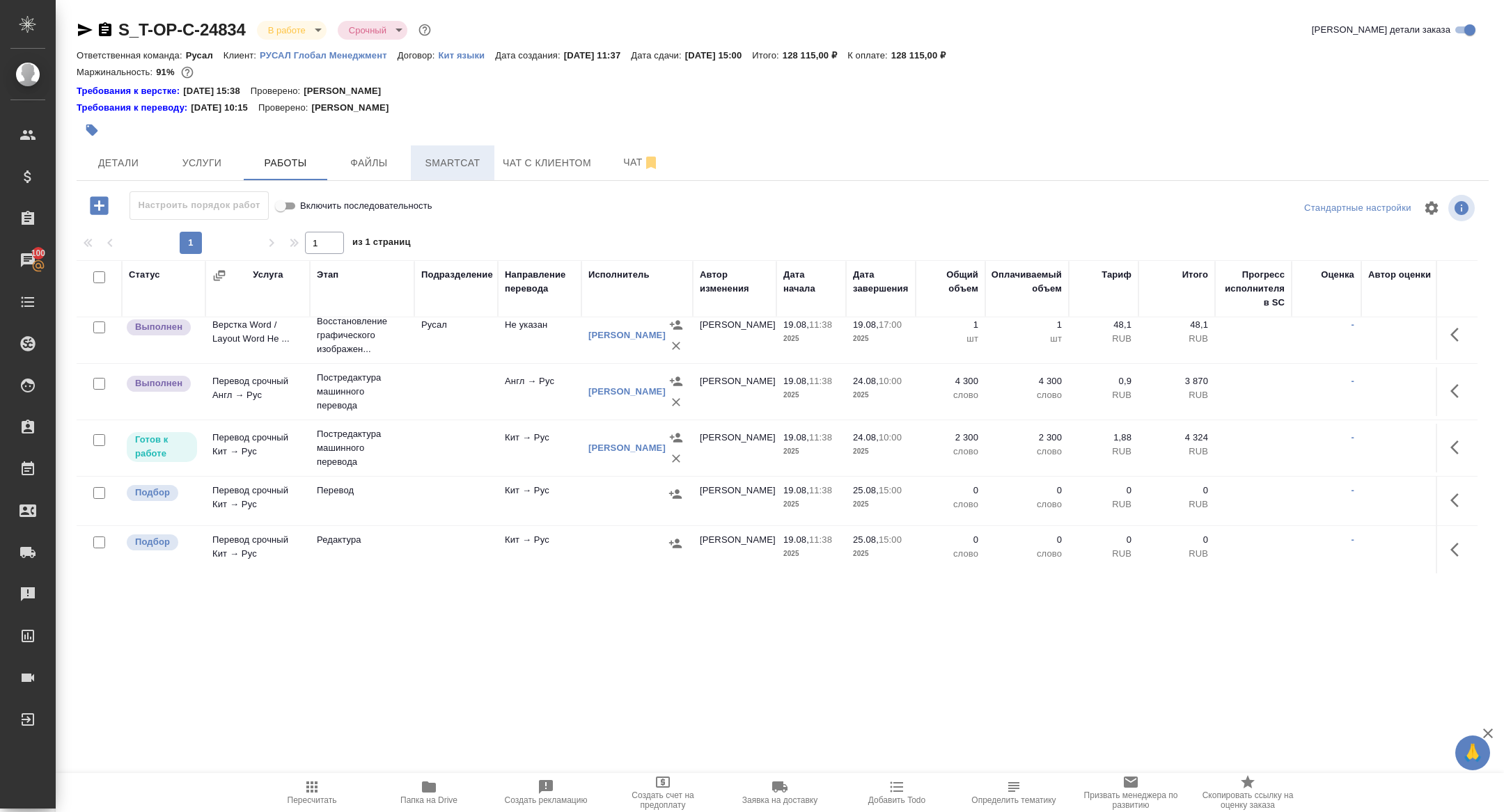
click at [452, 171] on span "Smartcat" at bounding box center [453, 163] width 67 height 17
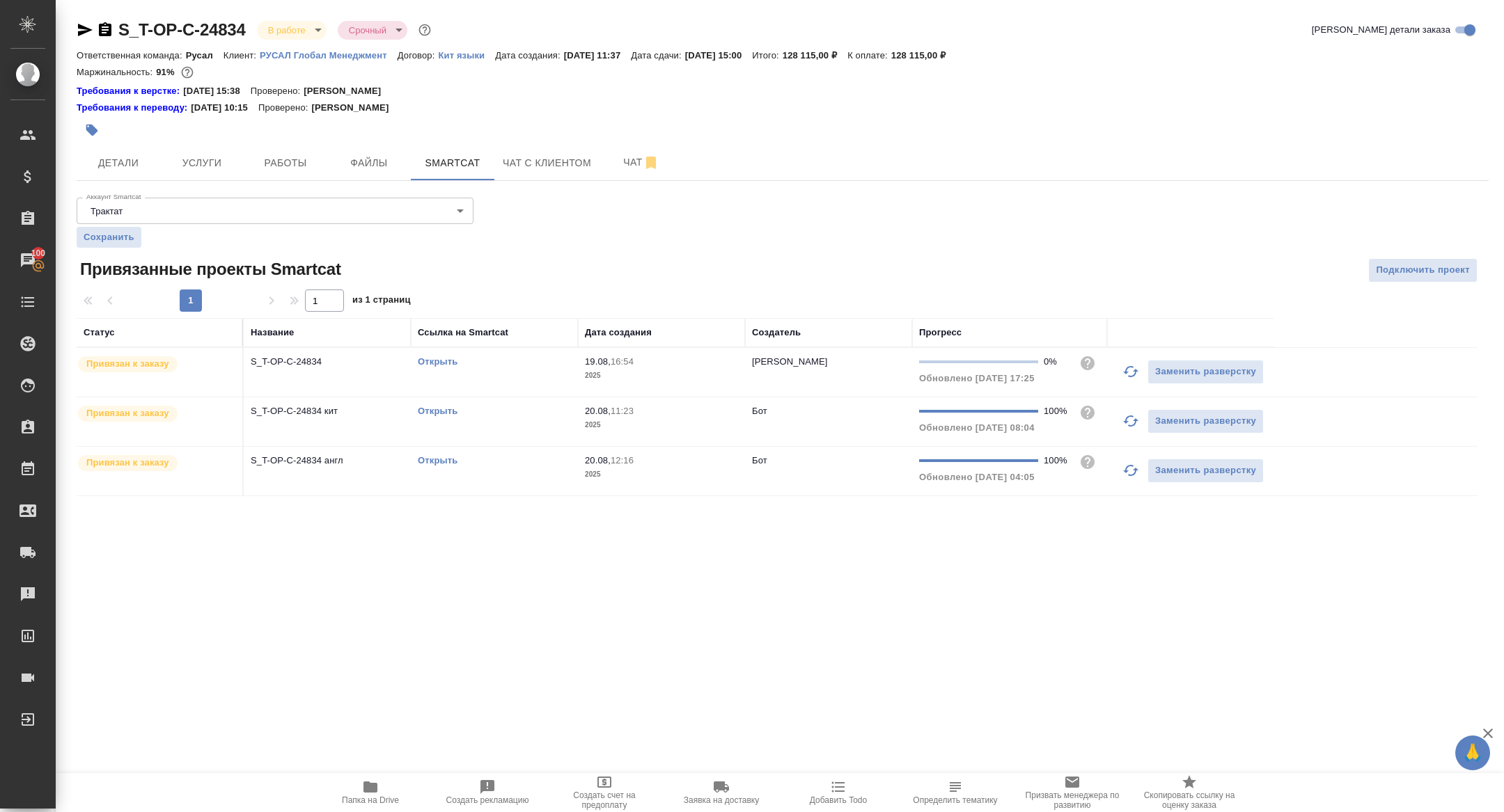
click at [291, 369] on td "S_T-OP-C-24834" at bounding box center [328, 372] width 167 height 49
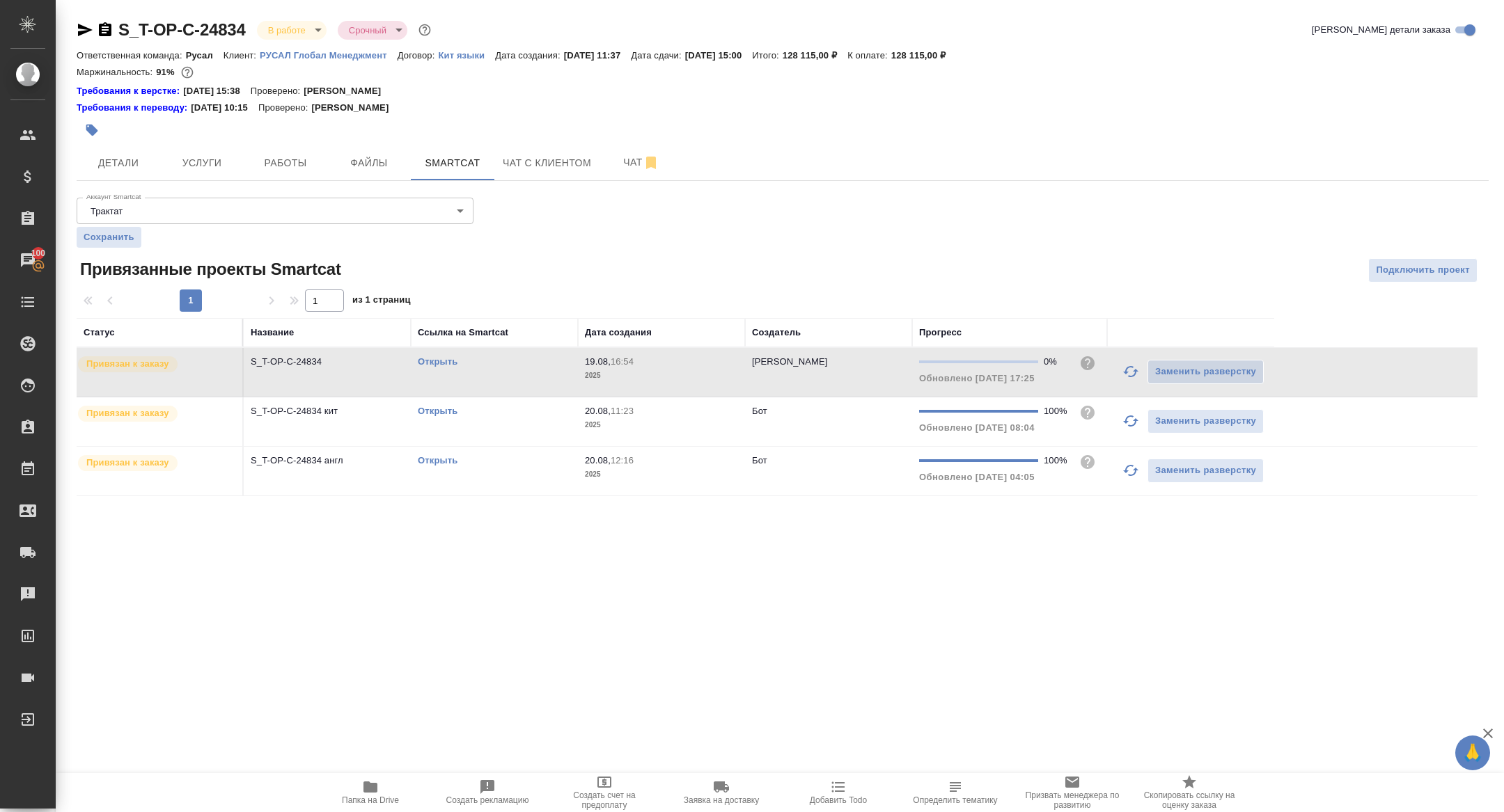
click at [291, 369] on td "S_T-OP-C-24834" at bounding box center [328, 372] width 167 height 49
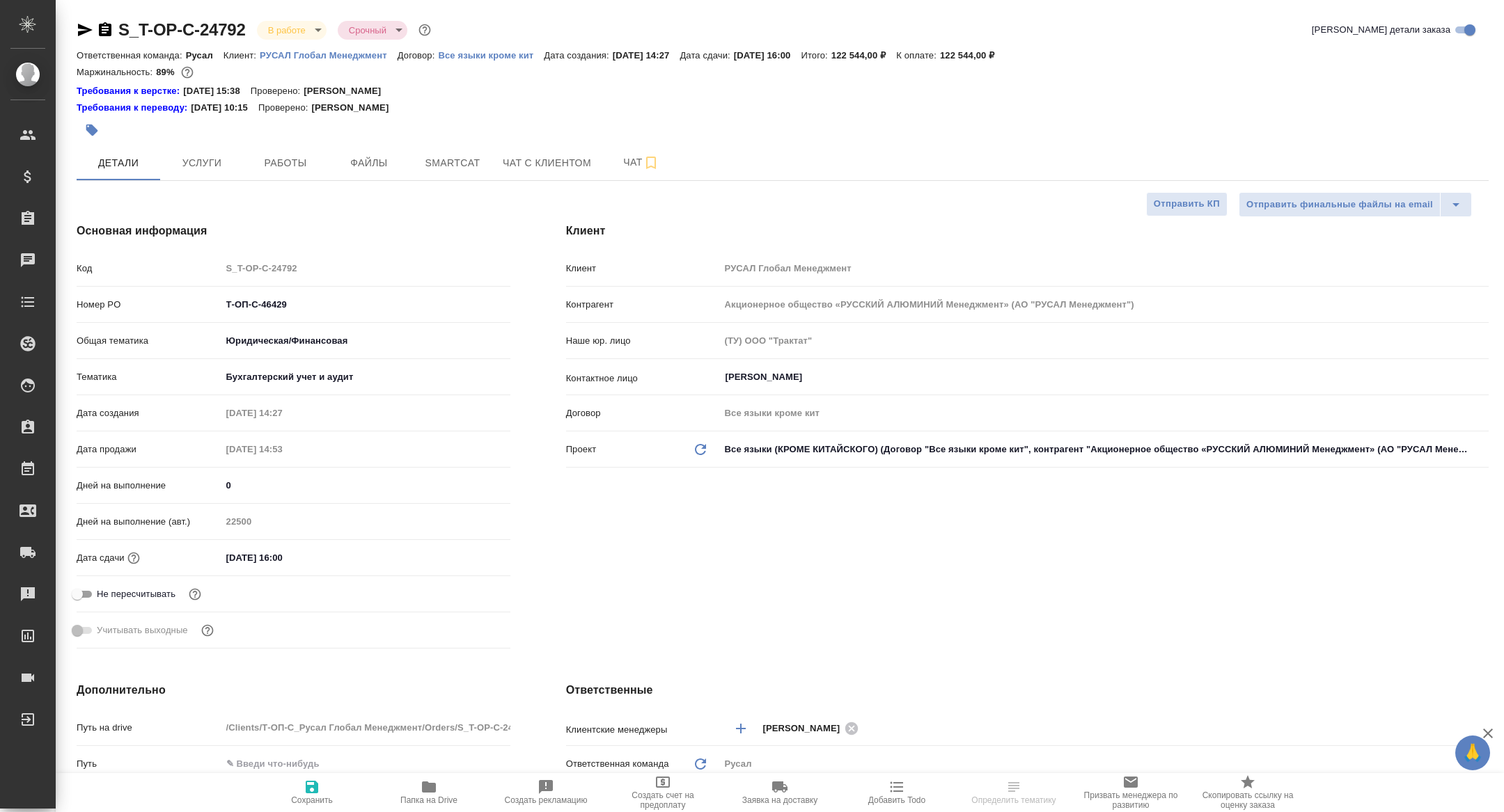
select select "RU"
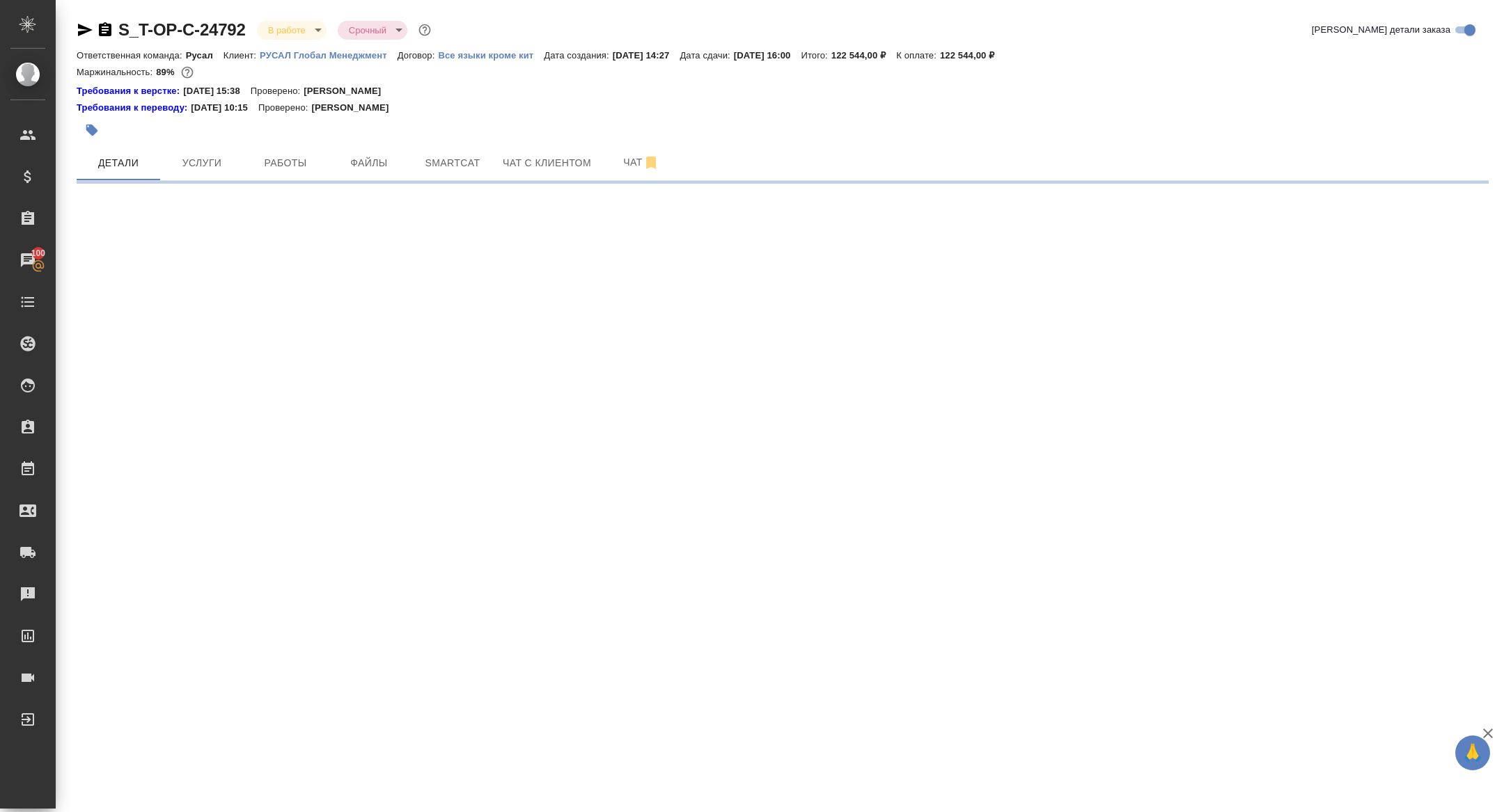
select select "RU"
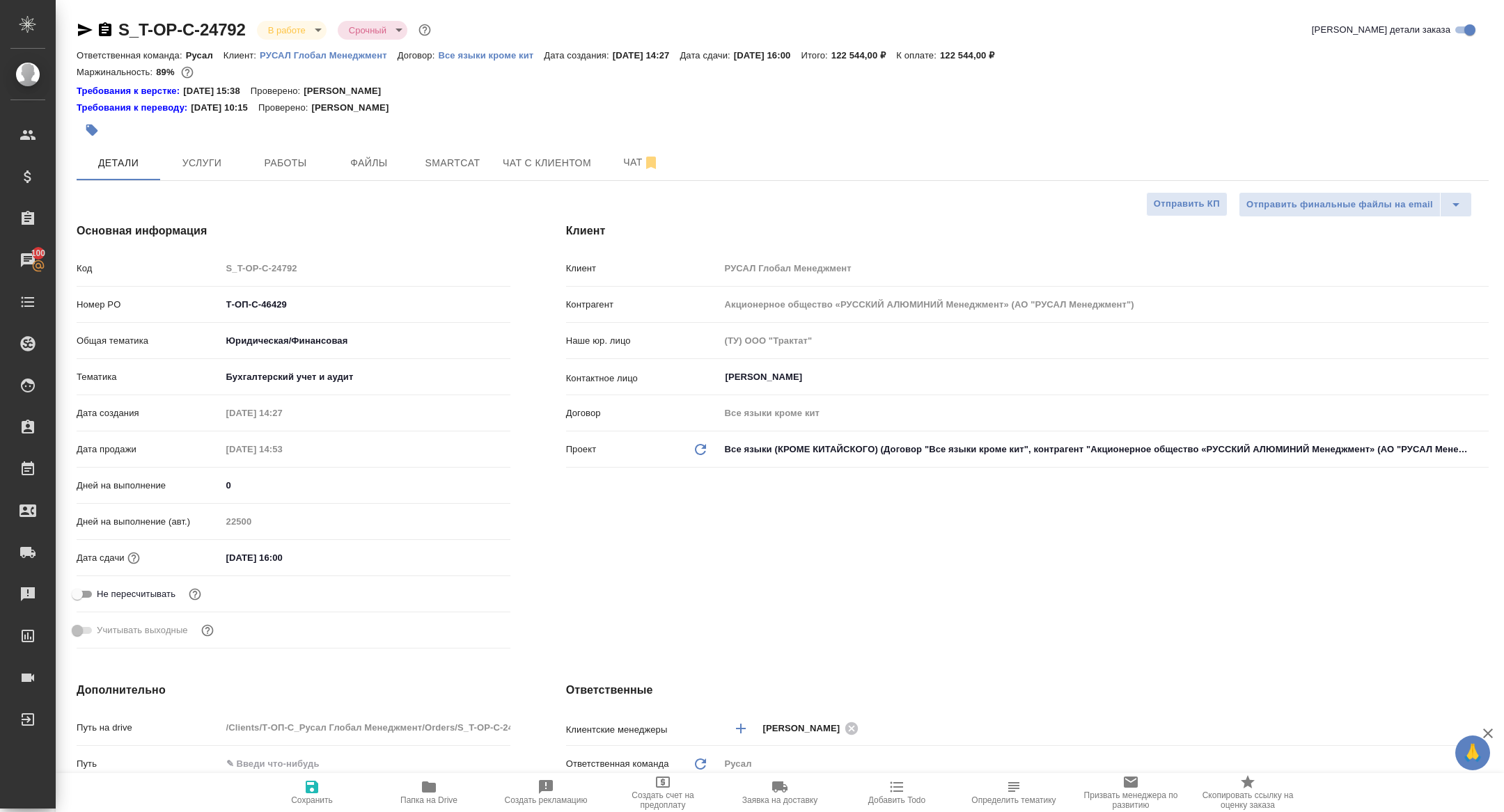
type textarea "x"
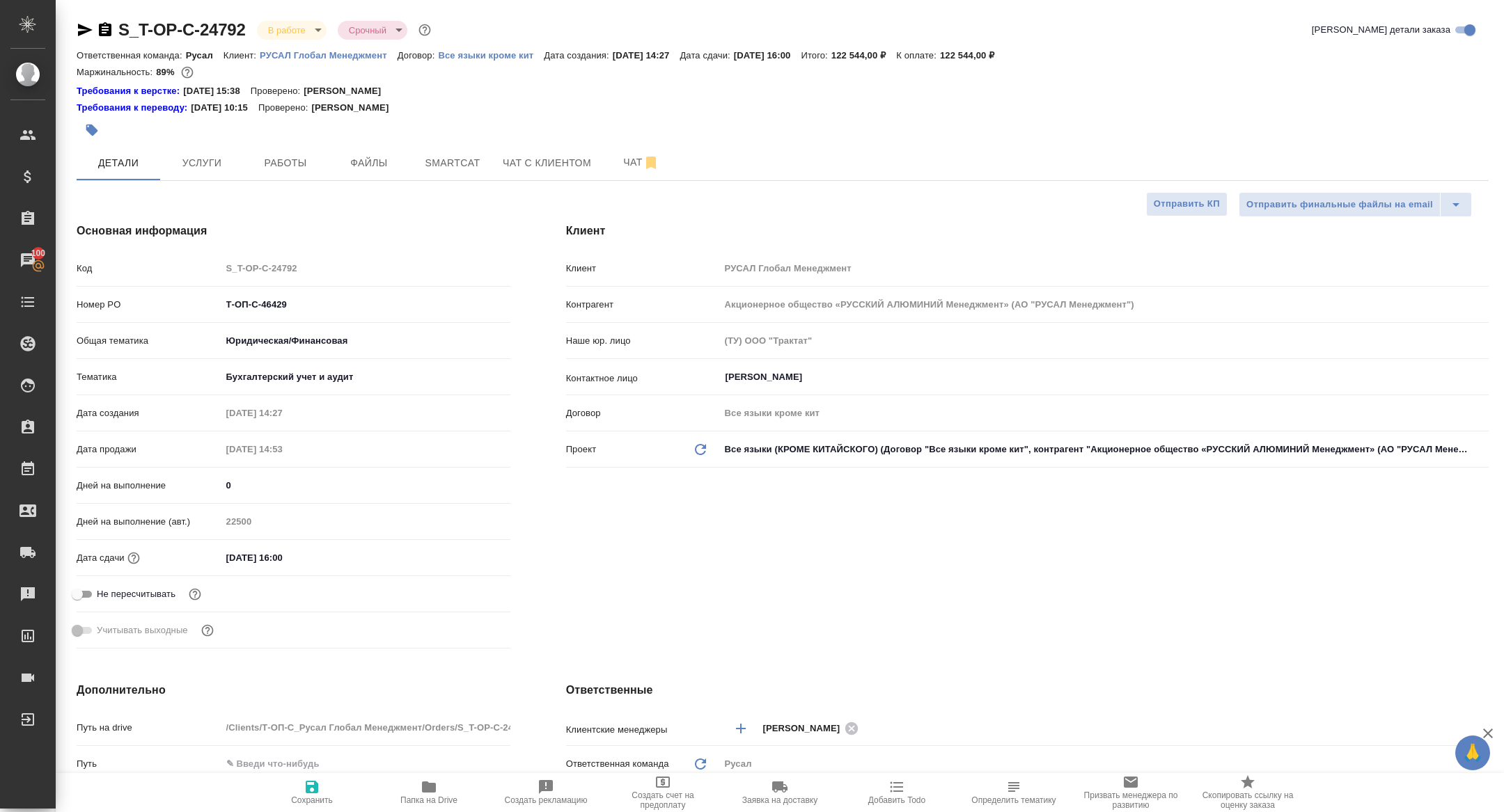
type textarea "x"
click at [304, 183] on div "S_T-OP-C-24792 В работе inProgress Срочный urgent Кратко детали заказа Ответств…" at bounding box center [783, 752] width 1428 height 1503
click at [294, 159] on span "Работы" at bounding box center [285, 163] width 67 height 17
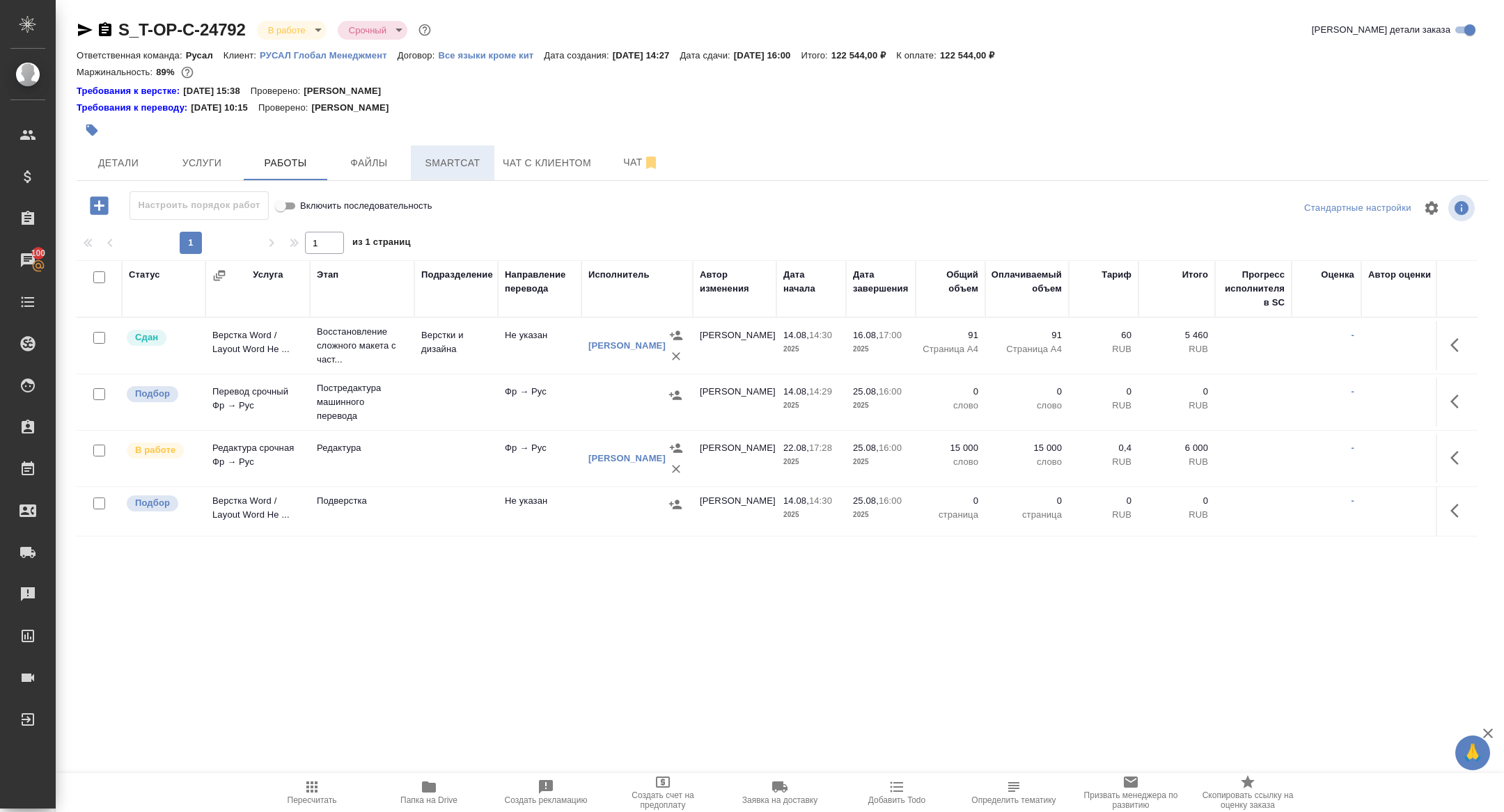
click at [438, 167] on span "Smartcat" at bounding box center [453, 163] width 67 height 17
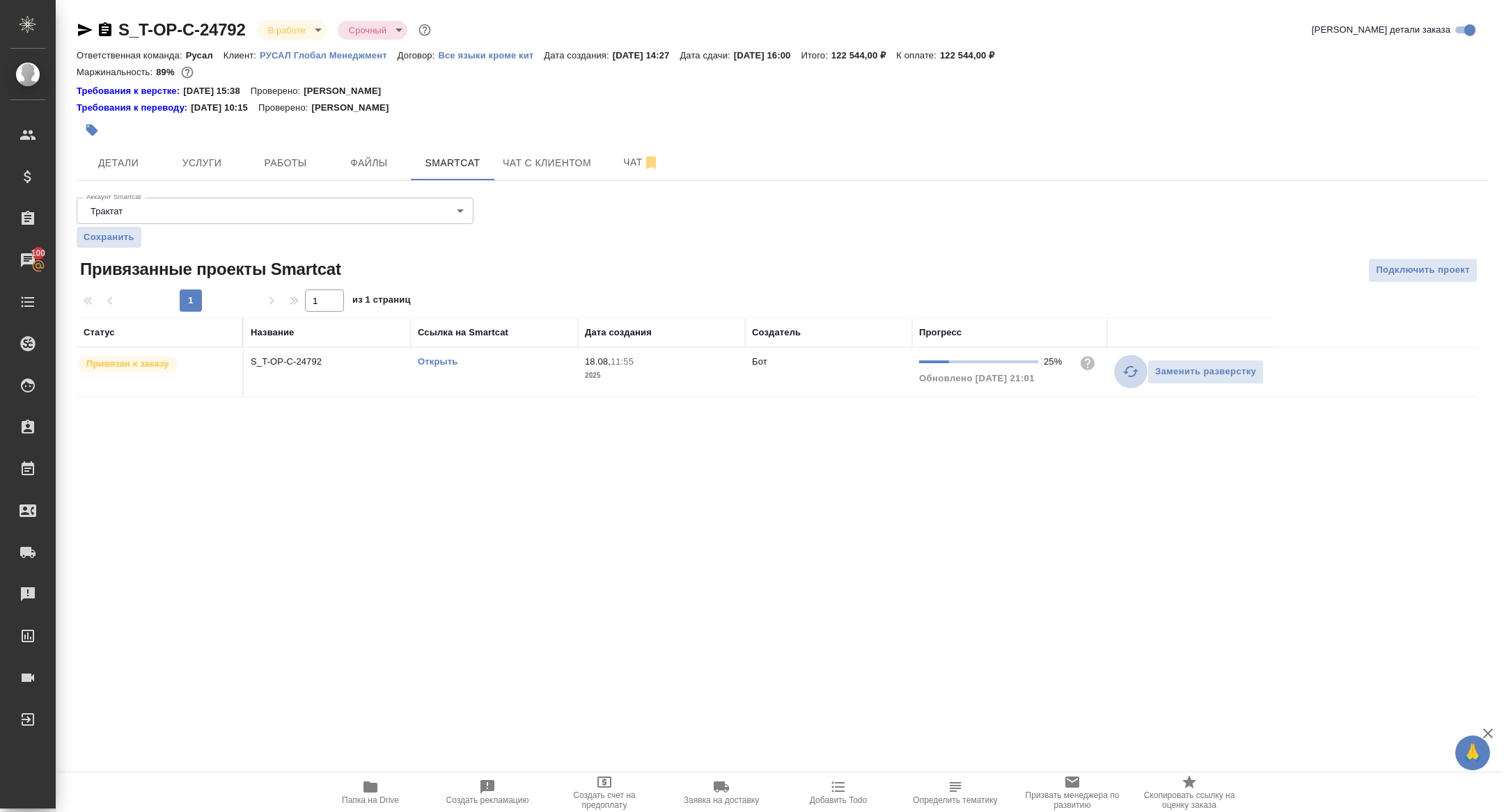
click at [1139, 378] on button "button" at bounding box center [1131, 372] width 34 height 34
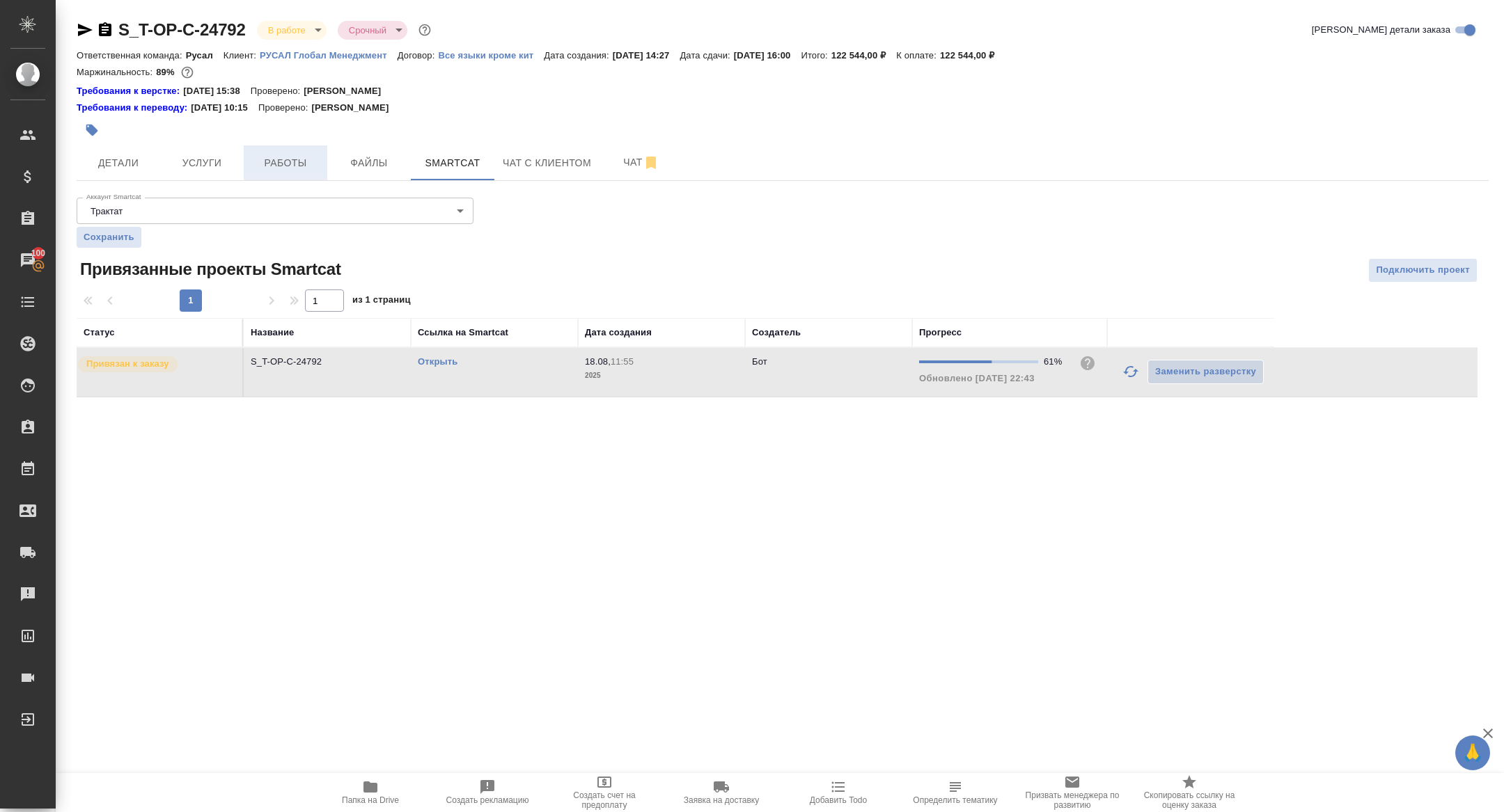
click at [298, 173] on button "Работы" at bounding box center [285, 163] width 84 height 34
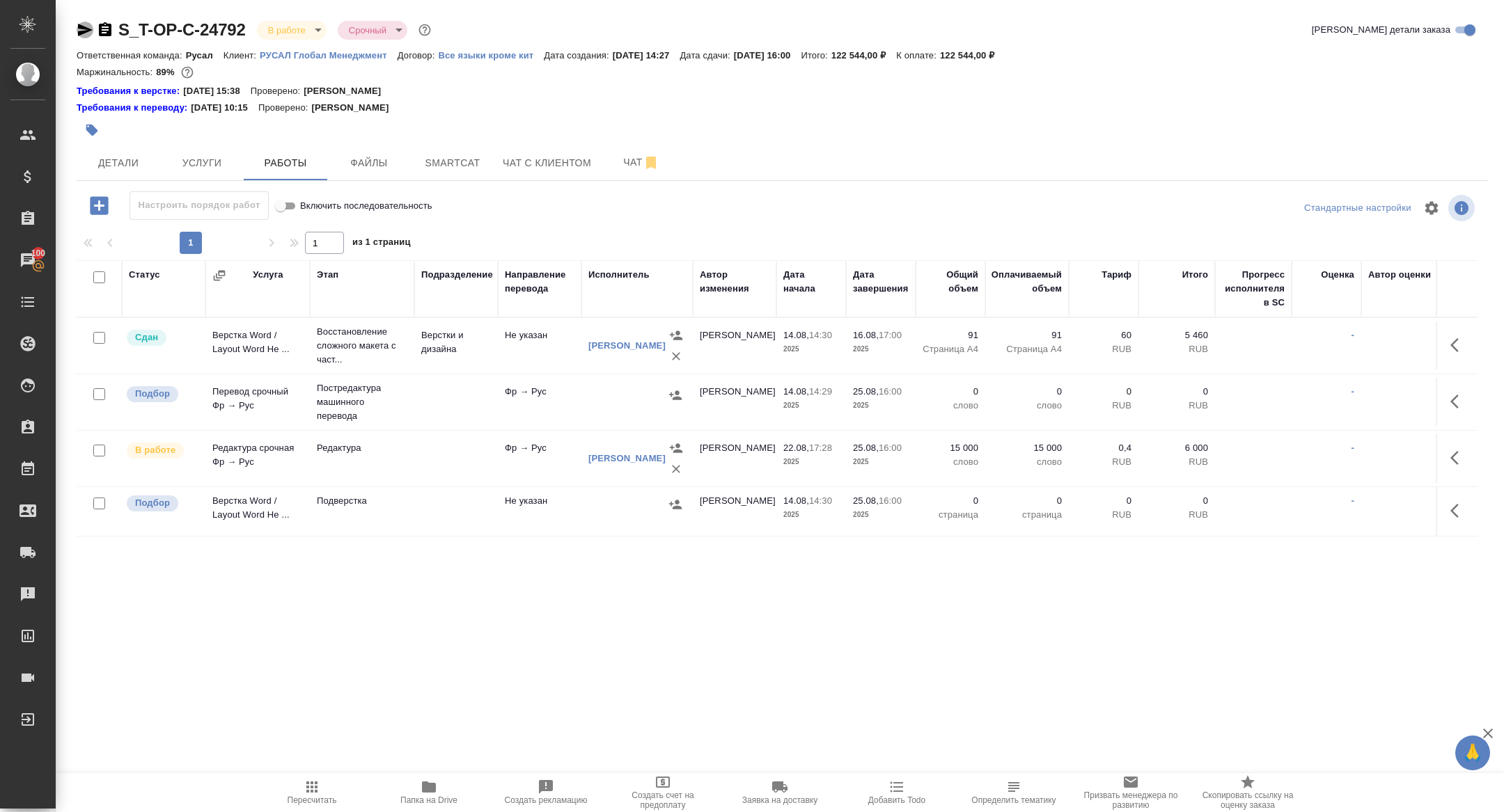
click at [80, 31] on icon "button" at bounding box center [85, 29] width 15 height 13
click at [441, 175] on button "Smartcat" at bounding box center [452, 163] width 84 height 34
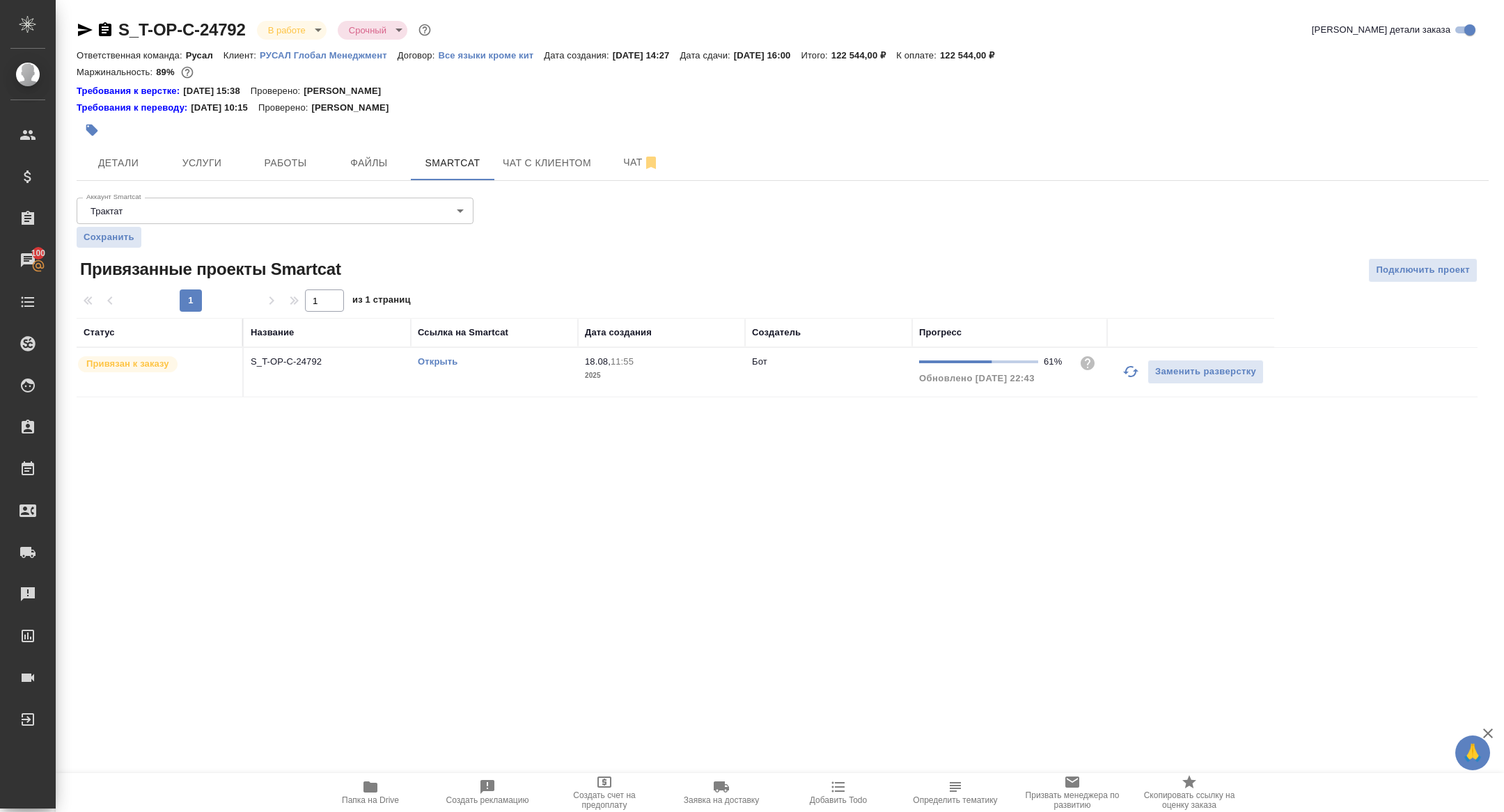
click at [436, 359] on link "Открыть" at bounding box center [438, 361] width 40 height 10
click at [621, 166] on span "Чат" at bounding box center [642, 162] width 67 height 17
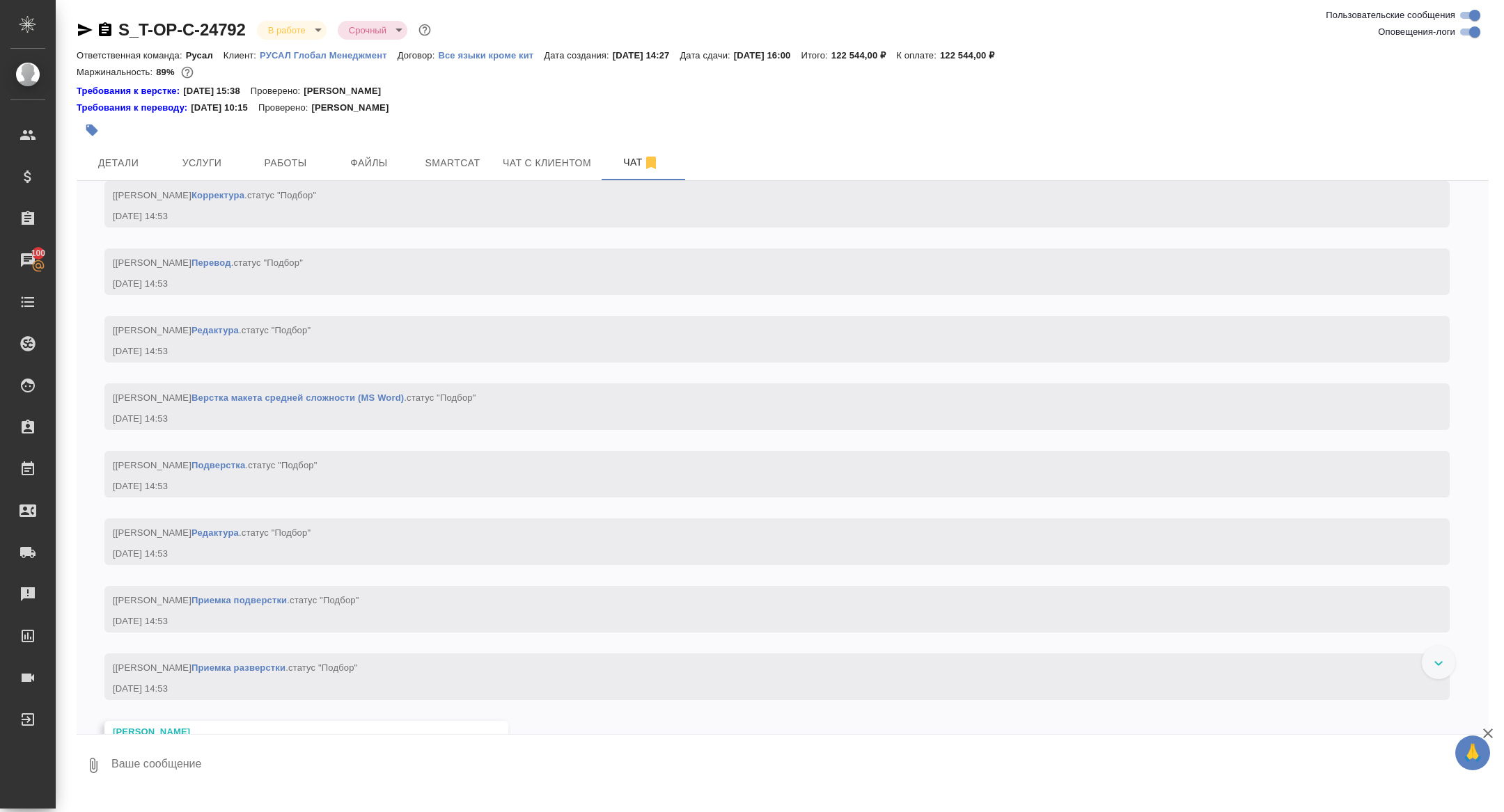
scroll to position [1537, 0]
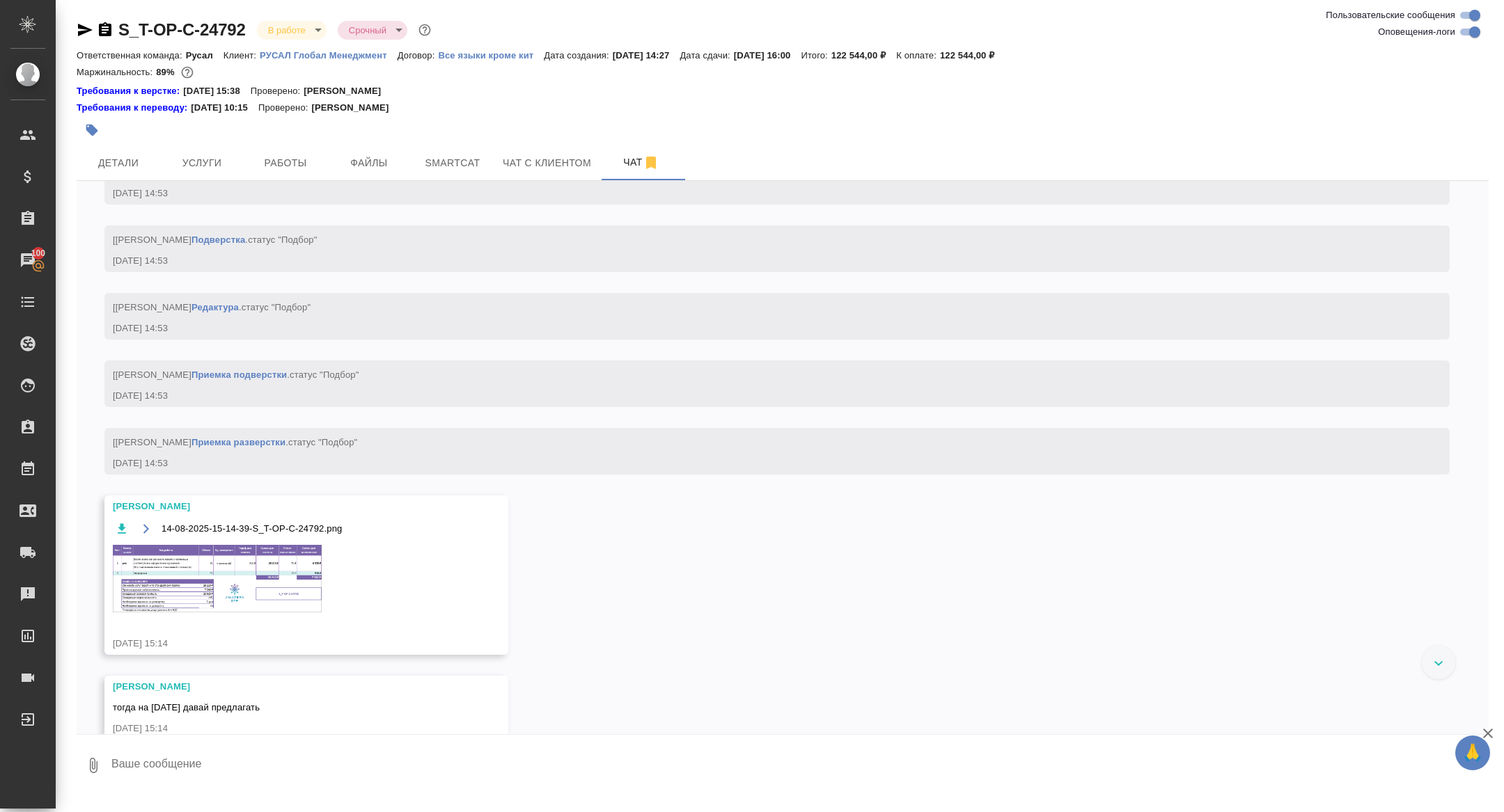
click at [257, 613] on img at bounding box center [217, 578] width 209 height 67
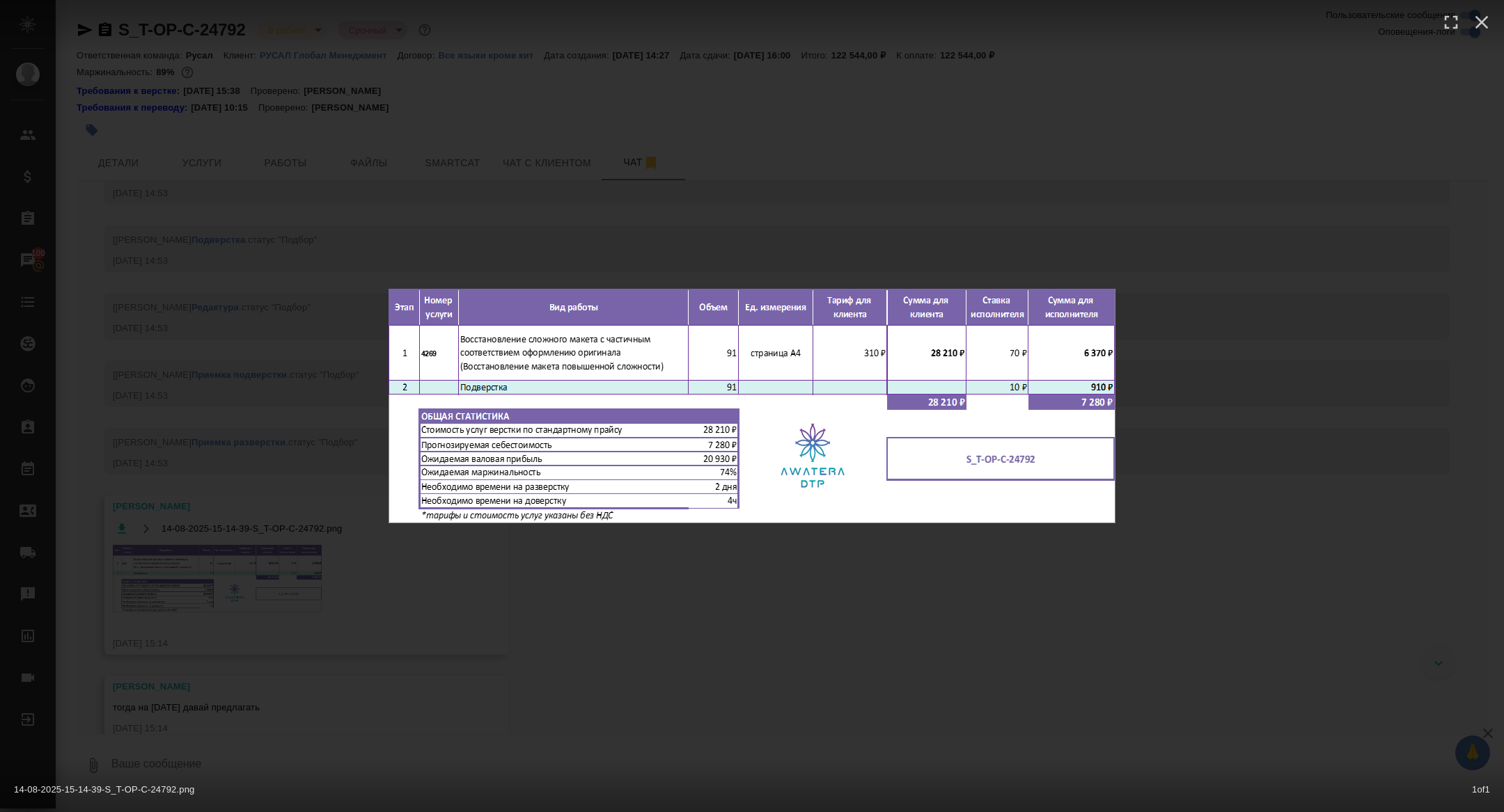
click at [257, 617] on div "14-08-2025-15-14-39-S_T-OP-C-24792.png 1 of 1" at bounding box center [752, 406] width 1504 height 812
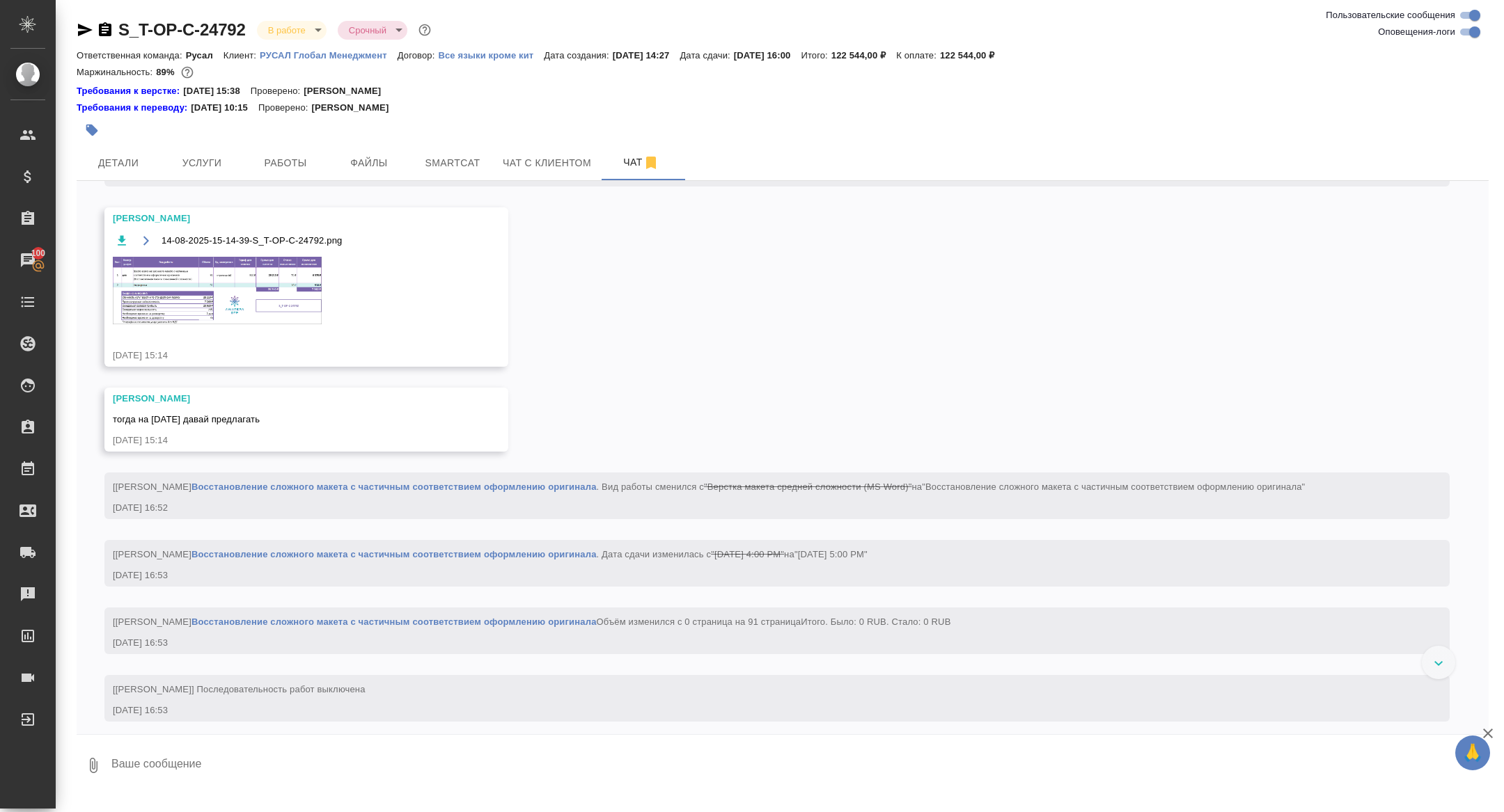
scroll to position [1826, 0]
click at [246, 324] on img at bounding box center [217, 290] width 209 height 67
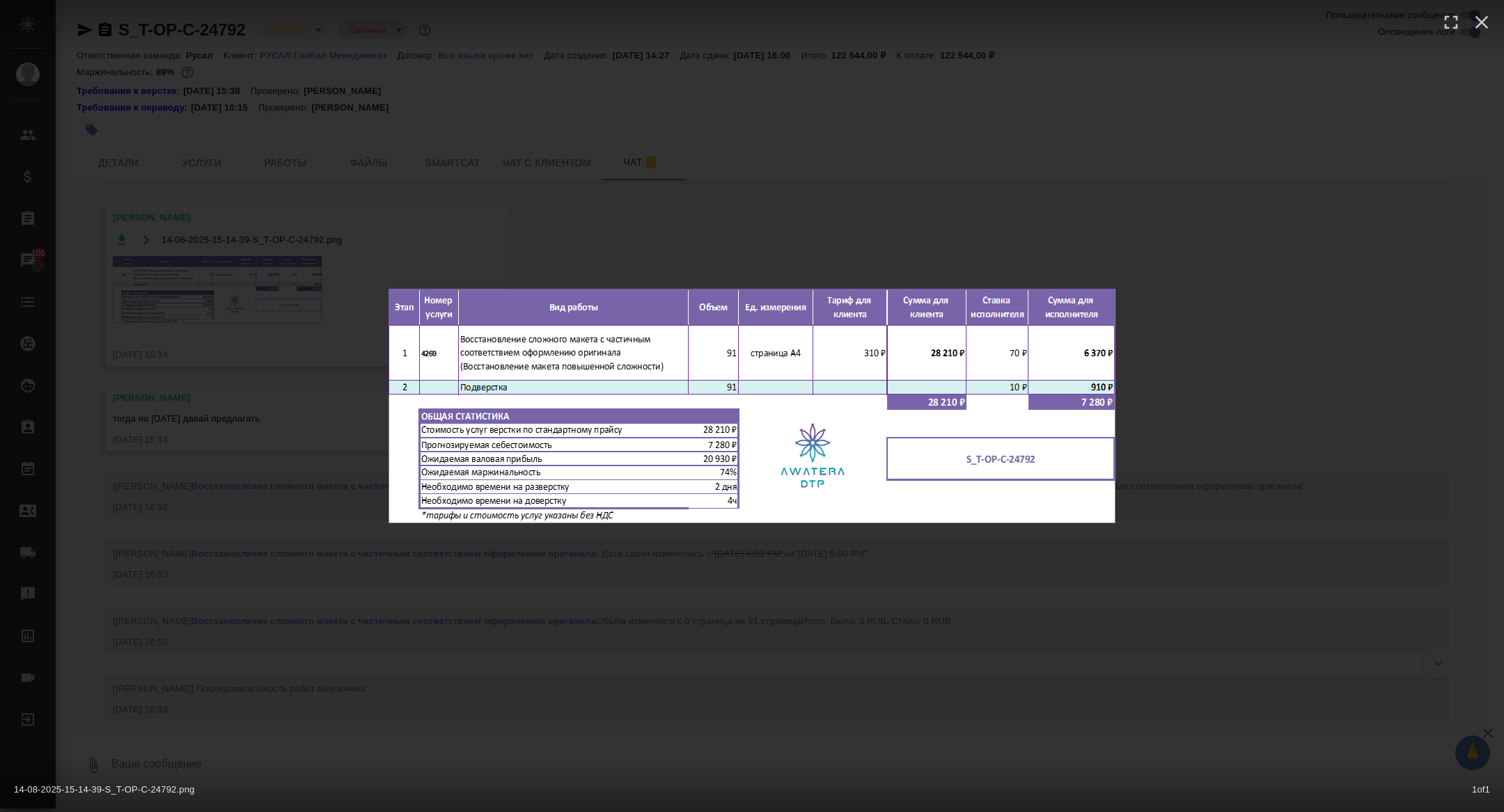
click at [246, 328] on div "14-08-2025-15-14-39-S_T-OP-C-24792.png 1 of 1" at bounding box center [752, 406] width 1504 height 812
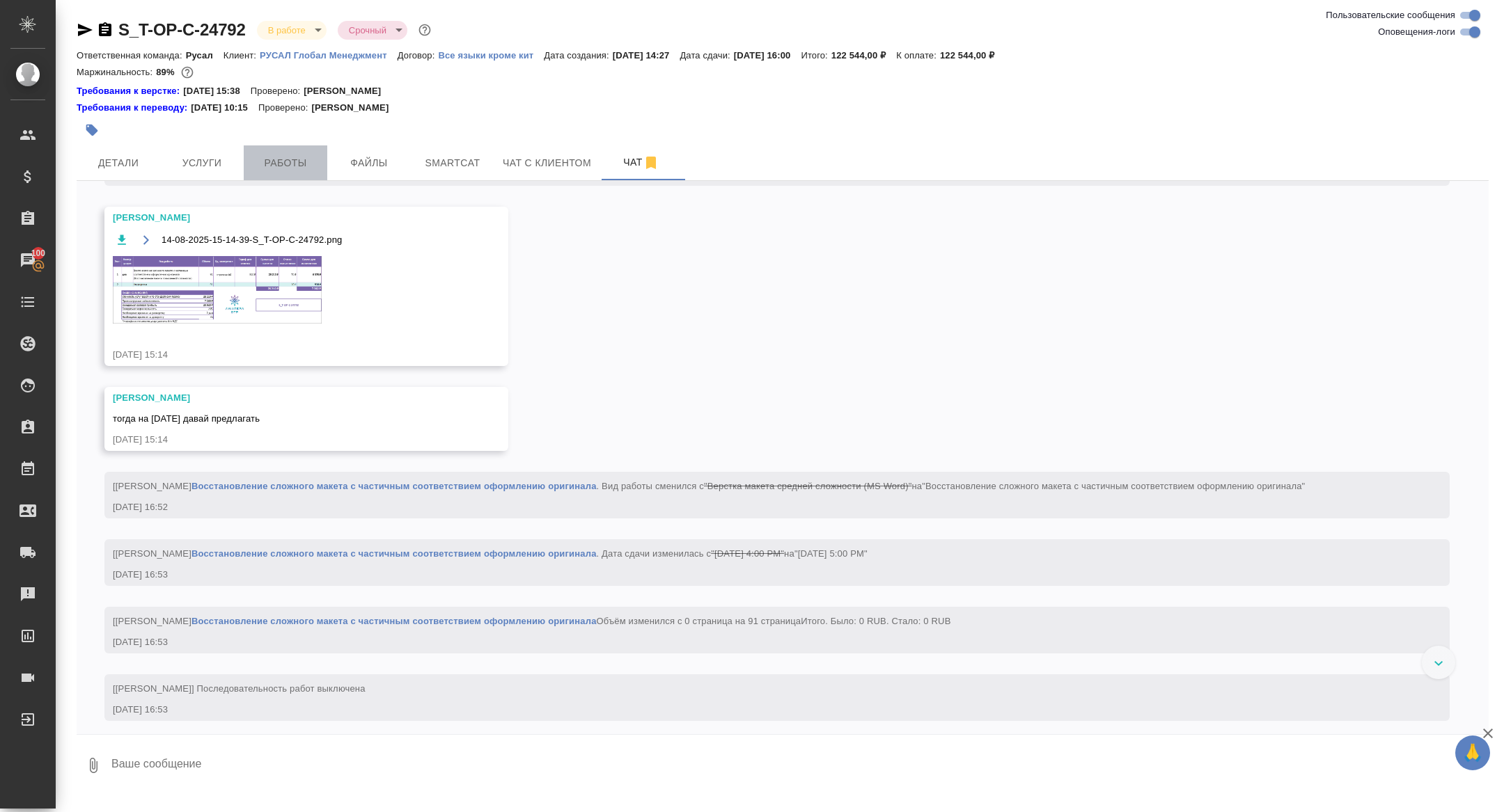
click at [316, 151] on button "Работы" at bounding box center [285, 163] width 84 height 34
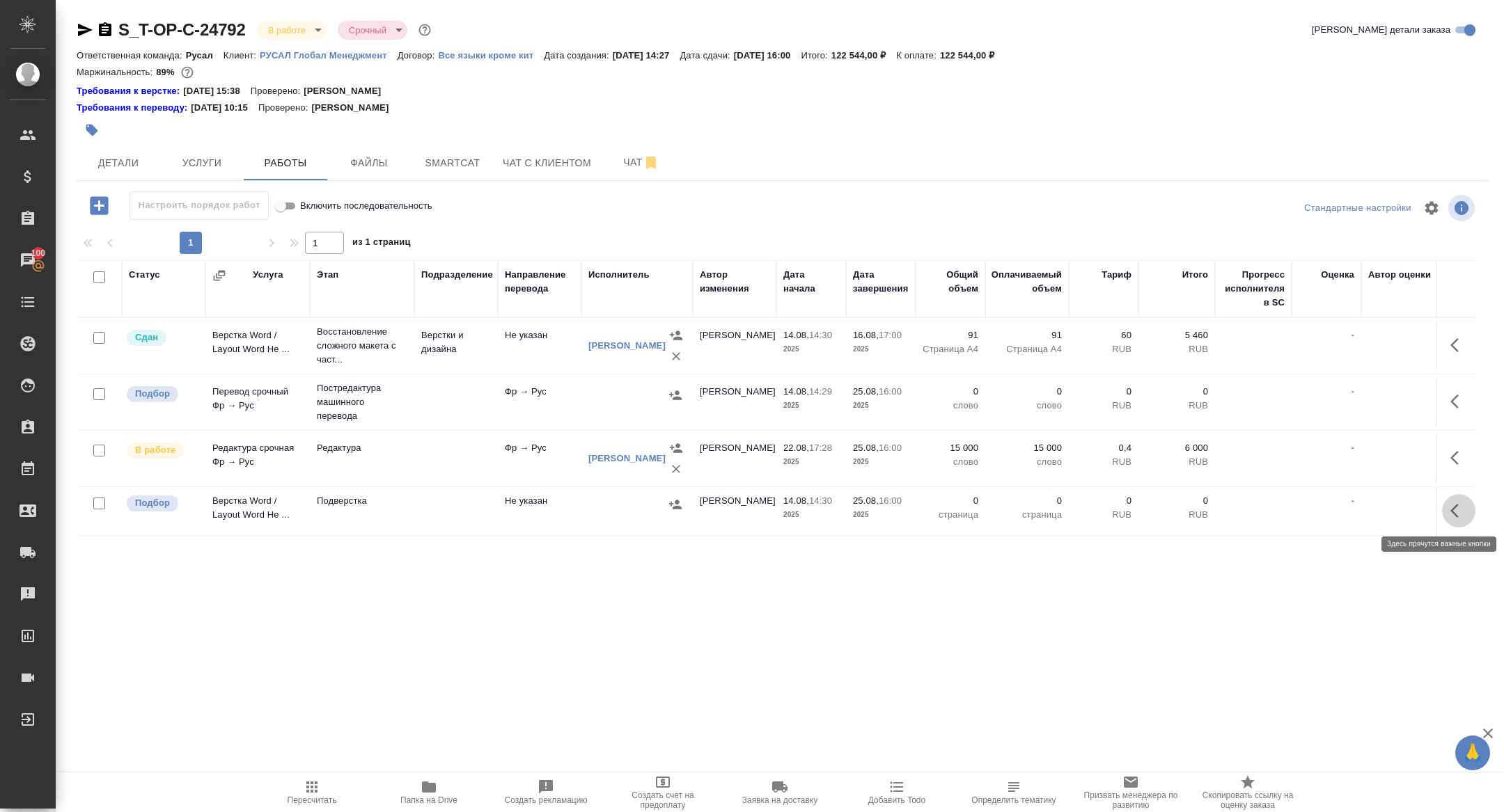
click at [1451, 507] on icon "button" at bounding box center [1458, 510] width 16 height 16
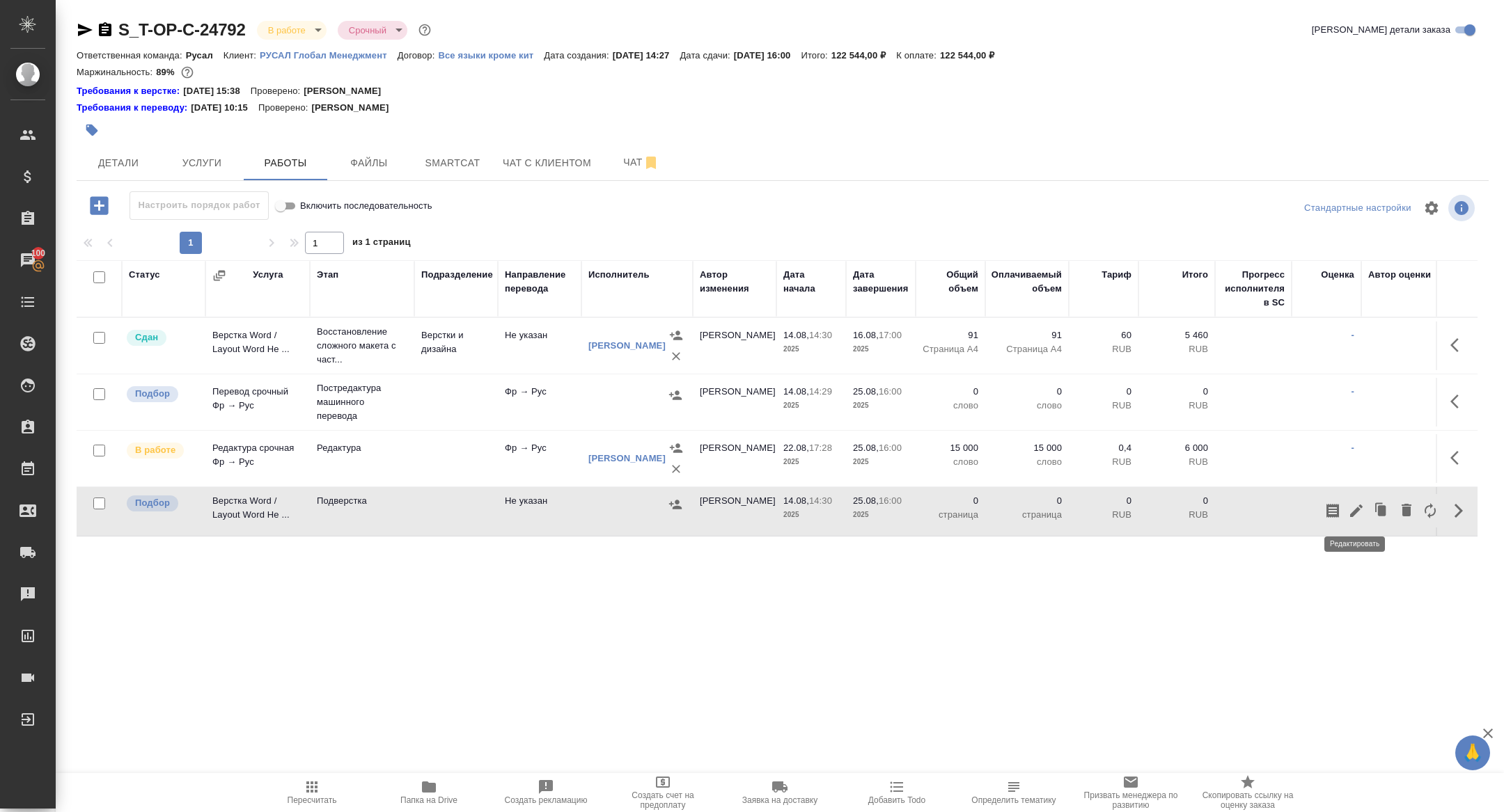
click at [1355, 513] on icon "button" at bounding box center [1357, 510] width 13 height 13
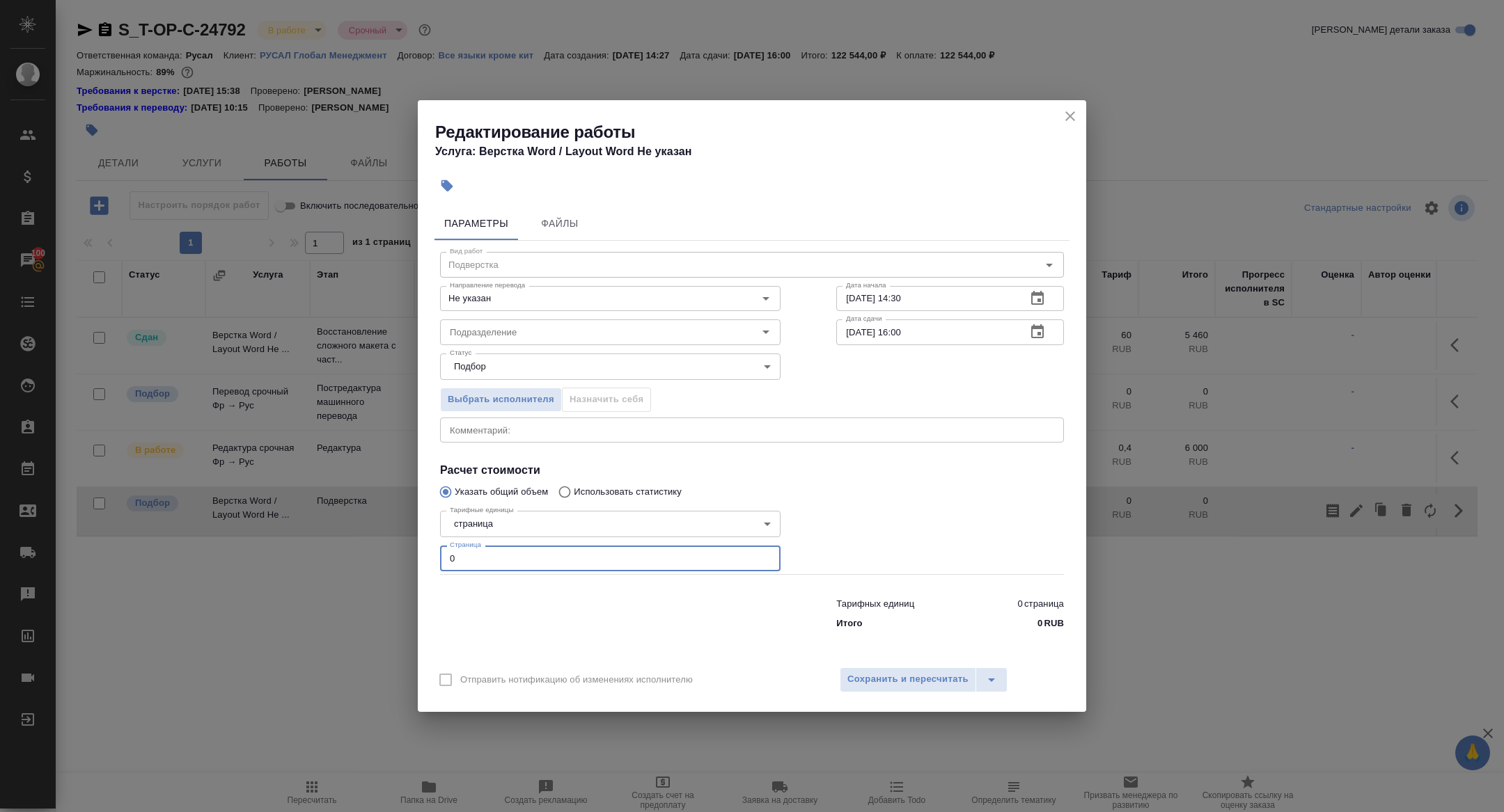
drag, startPoint x: 483, startPoint y: 566, endPoint x: 367, endPoint y: 559, distance: 116.2
click at [367, 559] on div "Редактирование работы Услуга: Верстка Word / Layout Word Не указан Параметры Фа…" at bounding box center [752, 406] width 1504 height 812
type input "91"
click at [482, 330] on input "Подразделение" at bounding box center [586, 332] width 285 height 16
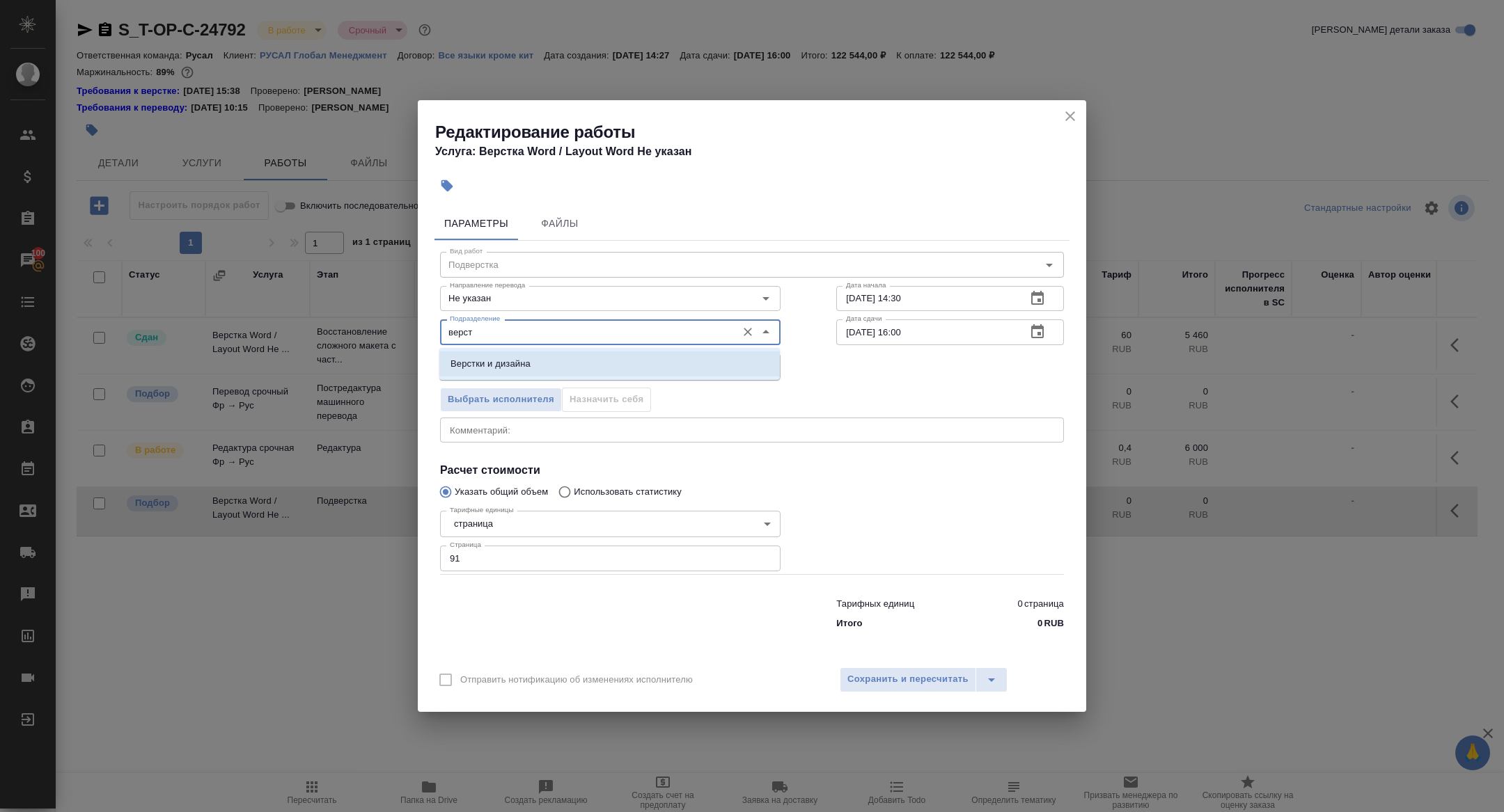
click at [513, 358] on p "Верстки и дизайна" at bounding box center [491, 364] width 80 height 14
type input "Верстки и дизайна"
click at [1041, 297] on icon "button" at bounding box center [1037, 298] width 16 height 16
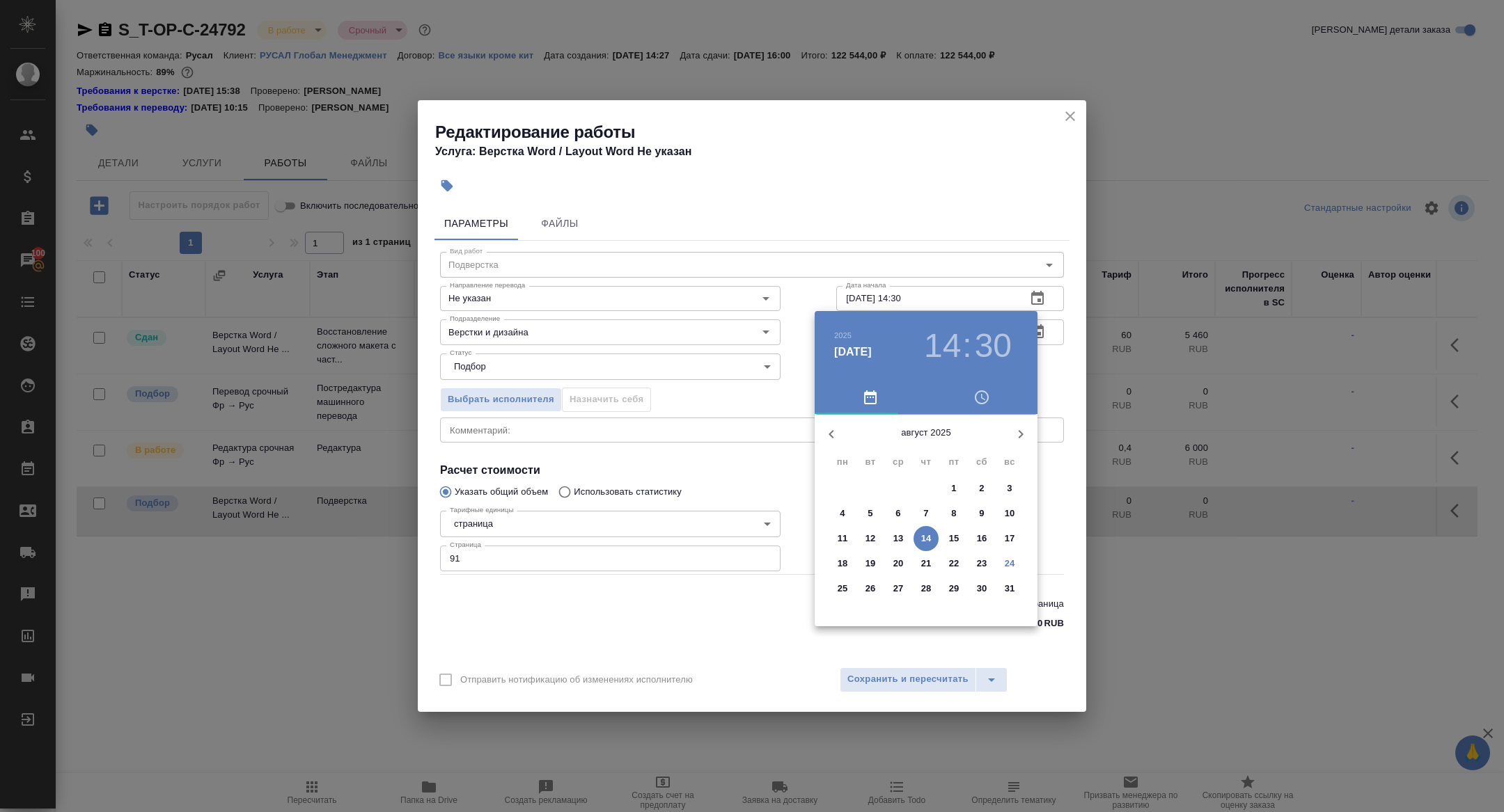
click at [842, 590] on p "25" at bounding box center [843, 589] width 10 height 14
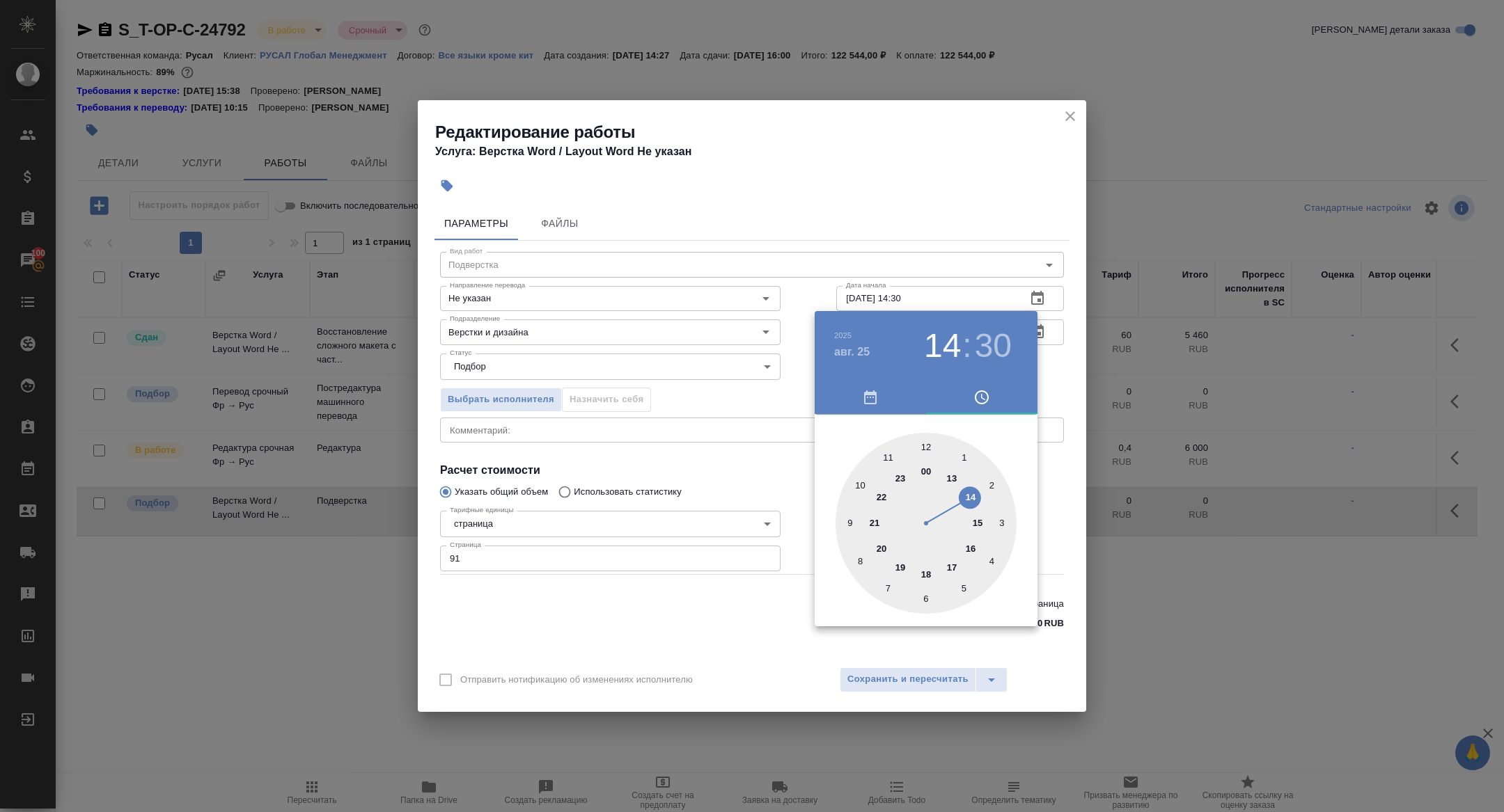
click at [954, 482] on div at bounding box center [926, 523] width 181 height 181
click at [926, 448] on div at bounding box center [926, 523] width 181 height 181
type input "25.08.2025 13:00"
click at [672, 384] on div at bounding box center [752, 406] width 1504 height 812
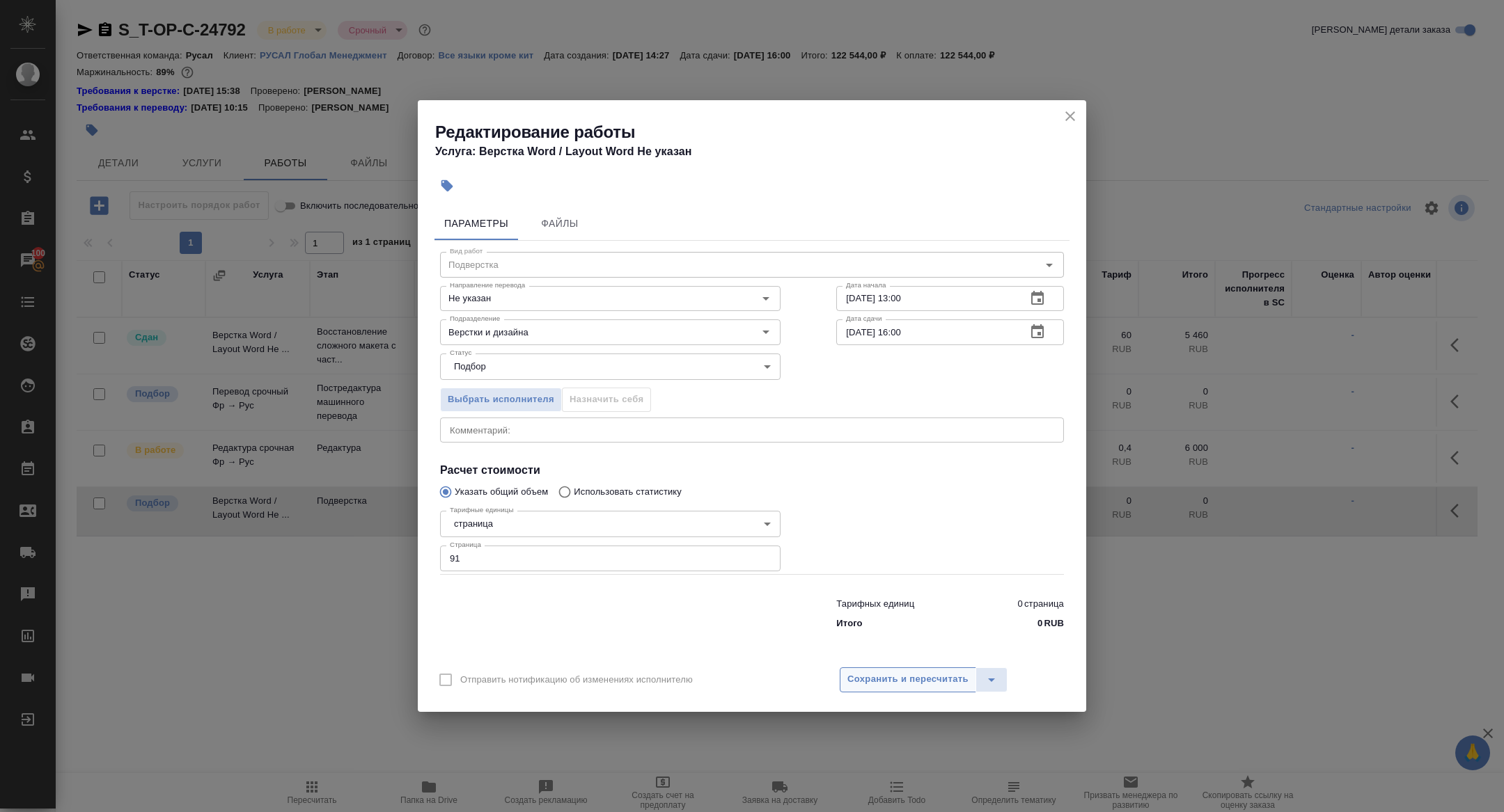
click at [893, 682] on span "Сохранить и пересчитать" at bounding box center [908, 679] width 122 height 16
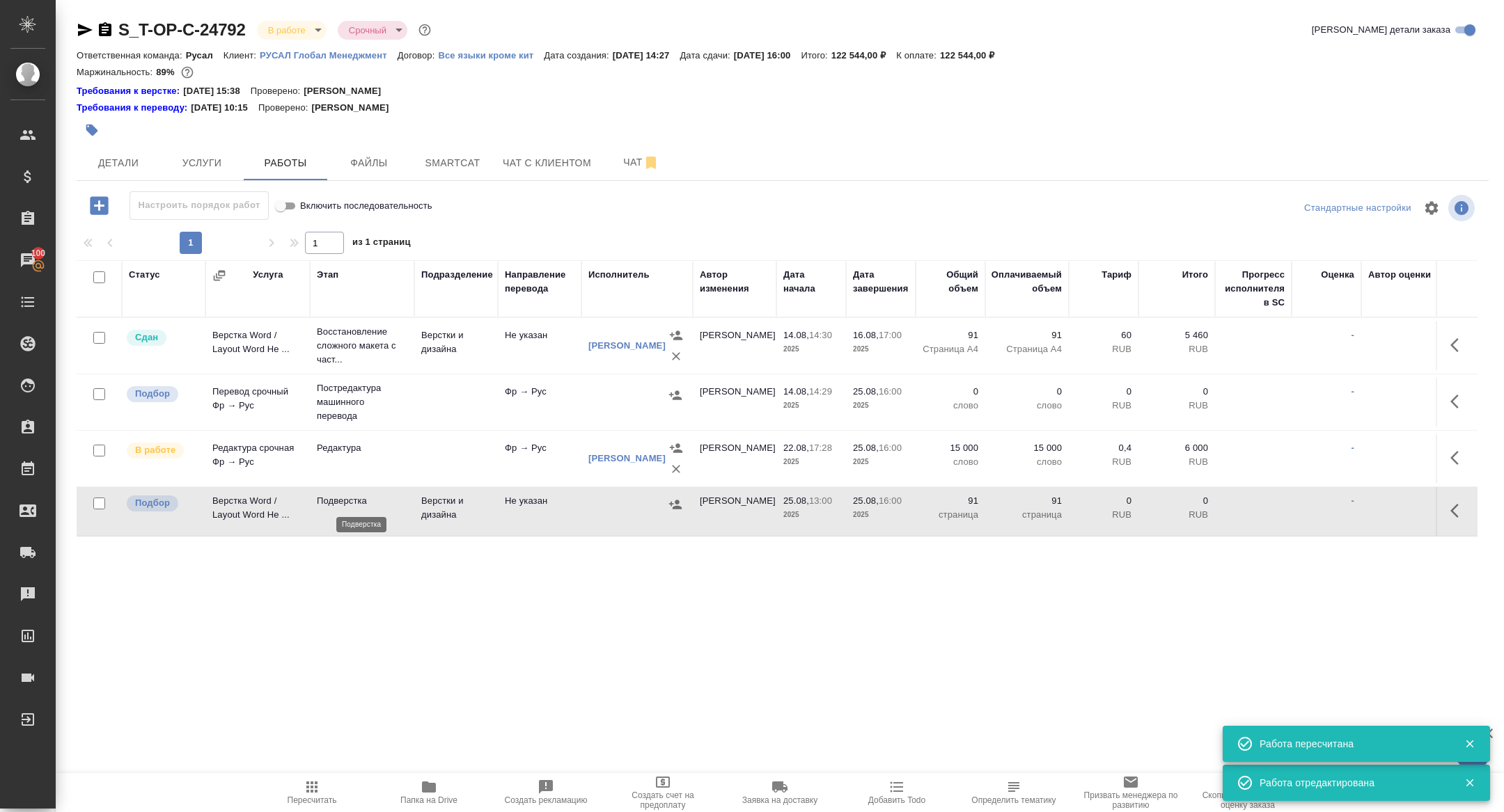
click at [342, 505] on p "Подверстка" at bounding box center [361, 501] width 91 height 14
click at [75, 34] on div "S_T-OP-C-24792 В работе inProgress Срочный urgent Кратко детали заказа Ответств…" at bounding box center [783, 304] width 1428 height 609
click at [81, 34] on icon "button" at bounding box center [85, 29] width 15 height 13
click at [85, 34] on icon "button" at bounding box center [85, 29] width 16 height 16
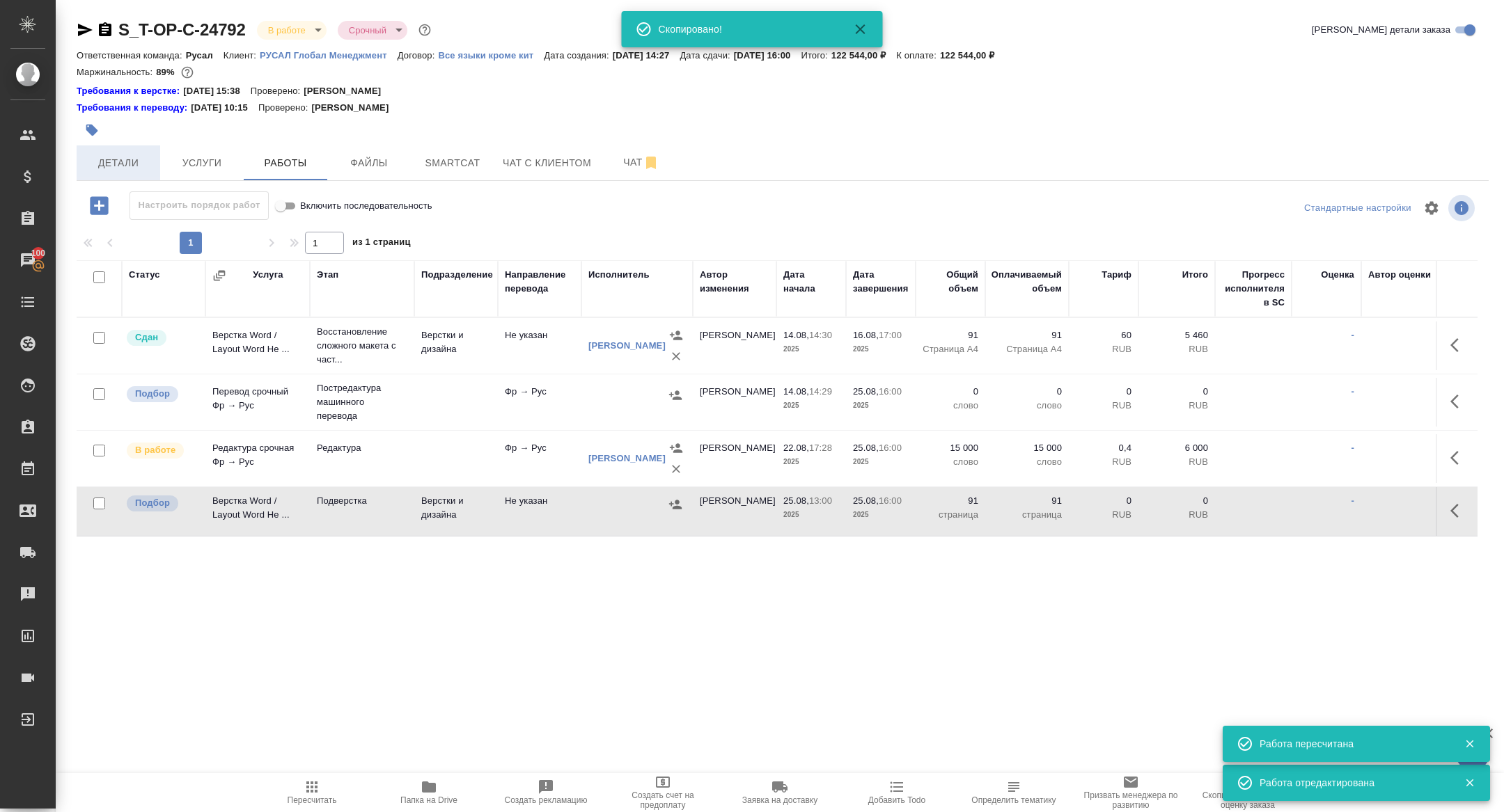
click at [118, 174] on button "Детали" at bounding box center [118, 163] width 84 height 34
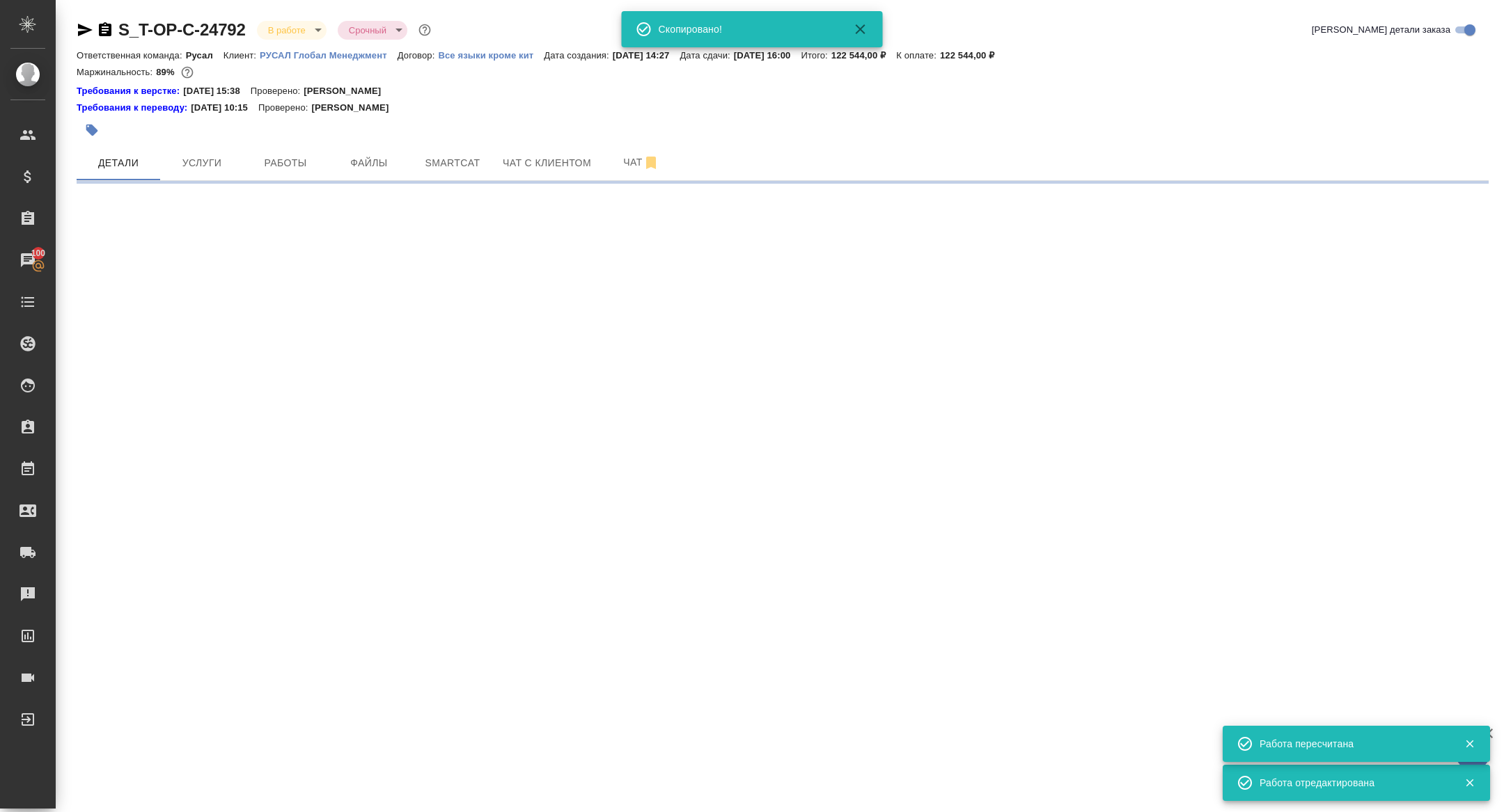
select select "RU"
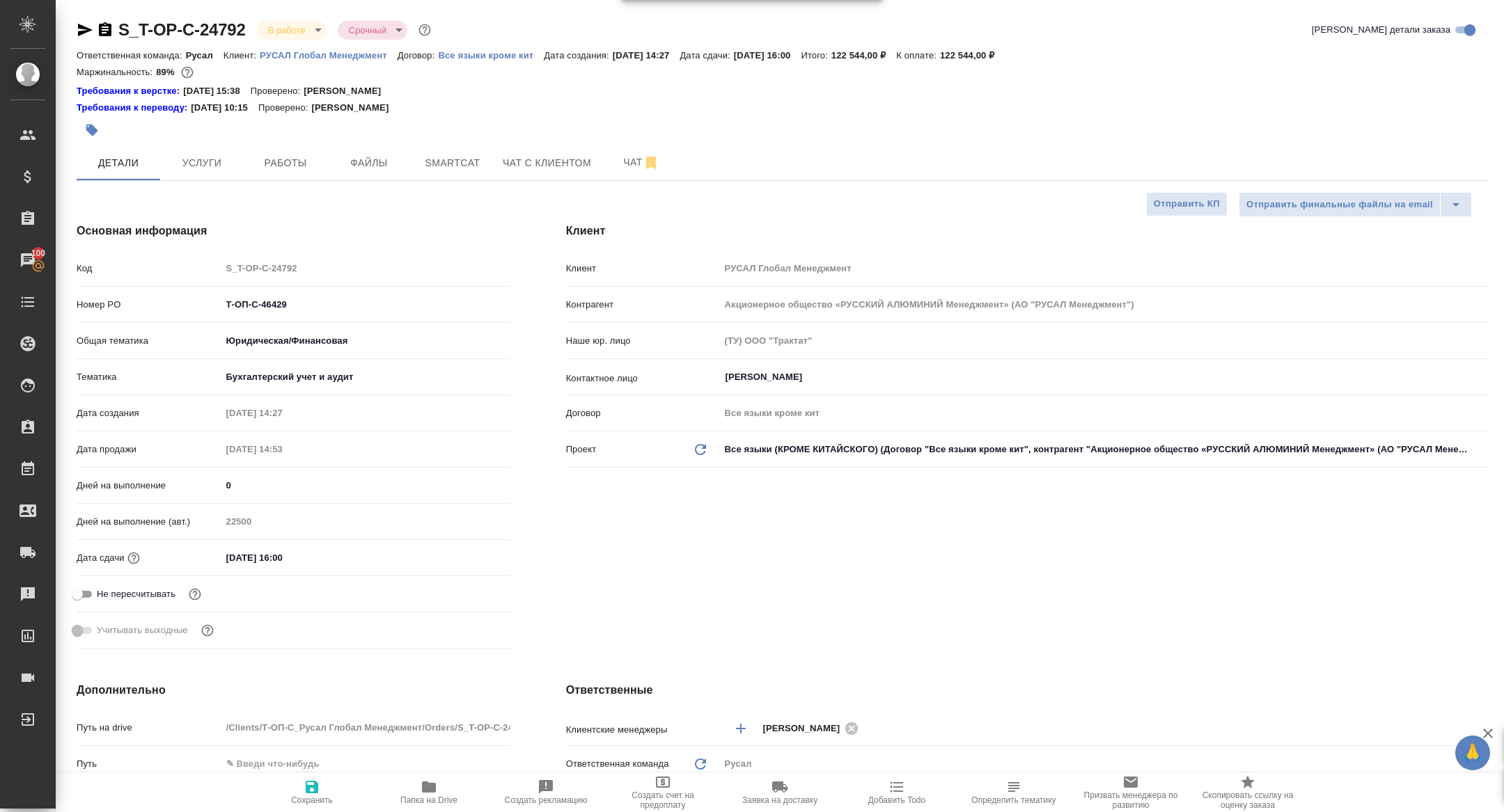
type textarea "x"
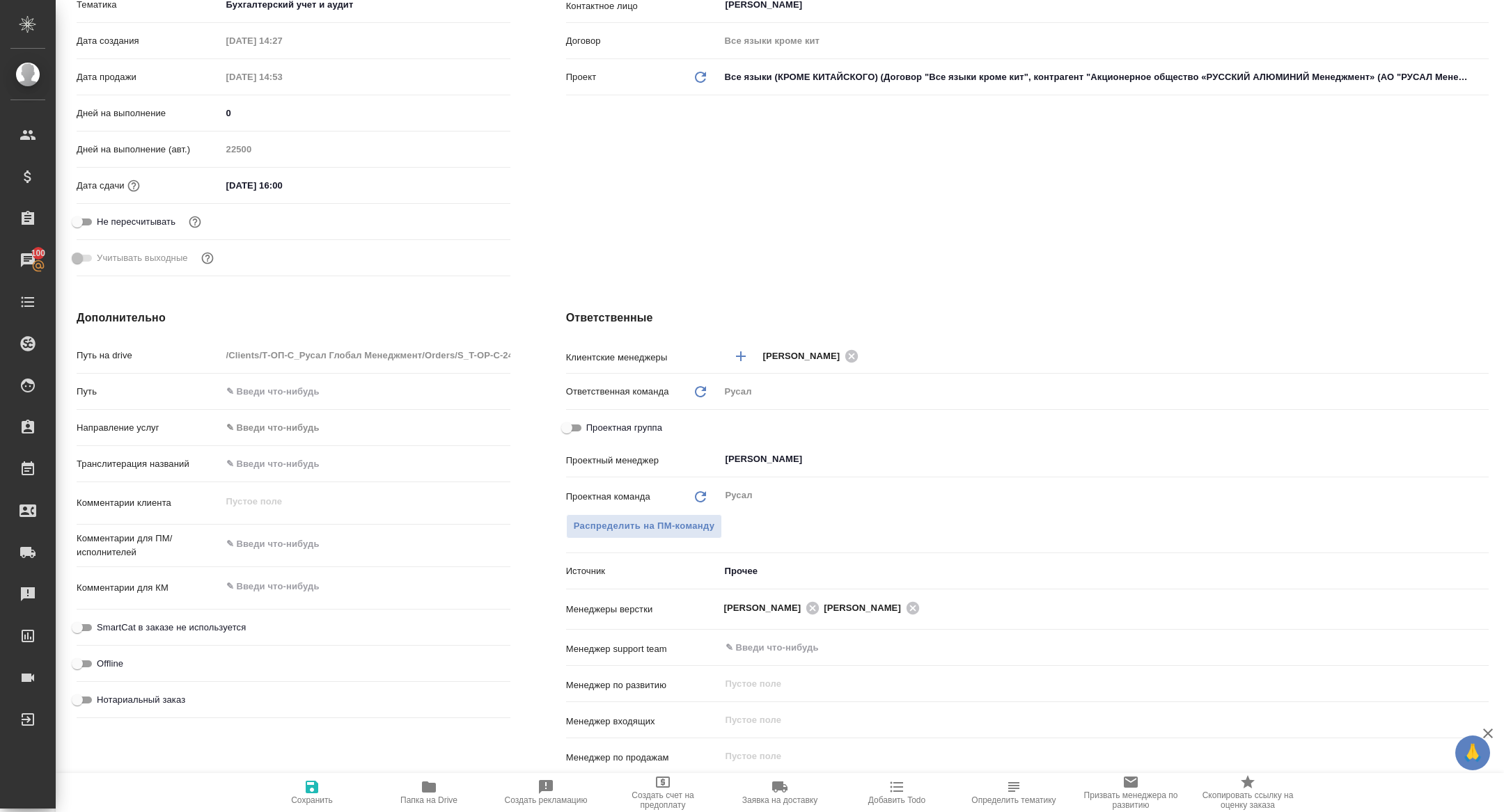
scroll to position [407, 0]
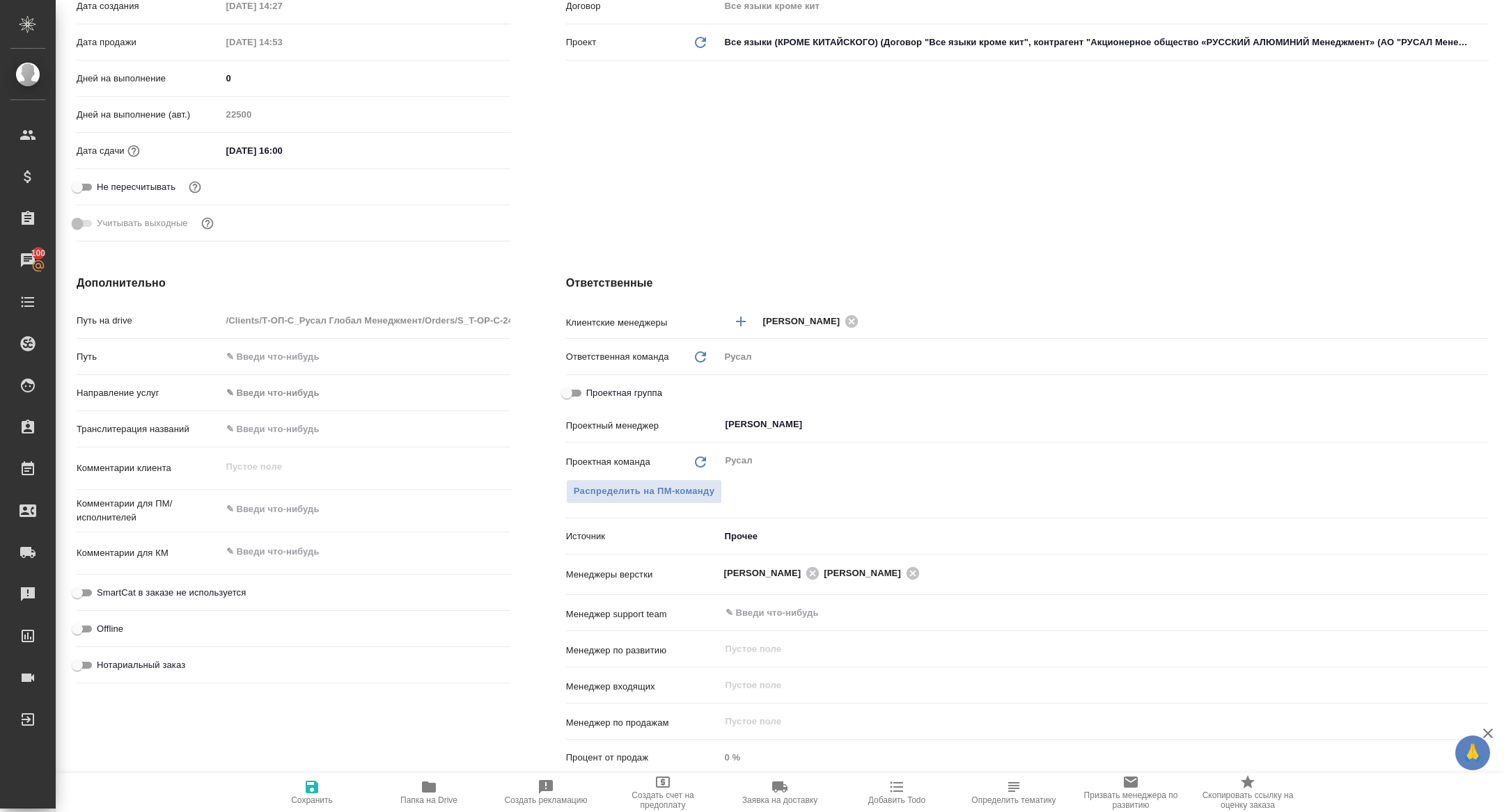
drag, startPoint x: 570, startPoint y: 391, endPoint x: 587, endPoint y: 391, distance: 17.0
click at [570, 391] on input "Проектная группа" at bounding box center [567, 393] width 50 height 16
checkbox input "true"
type textarea "x"
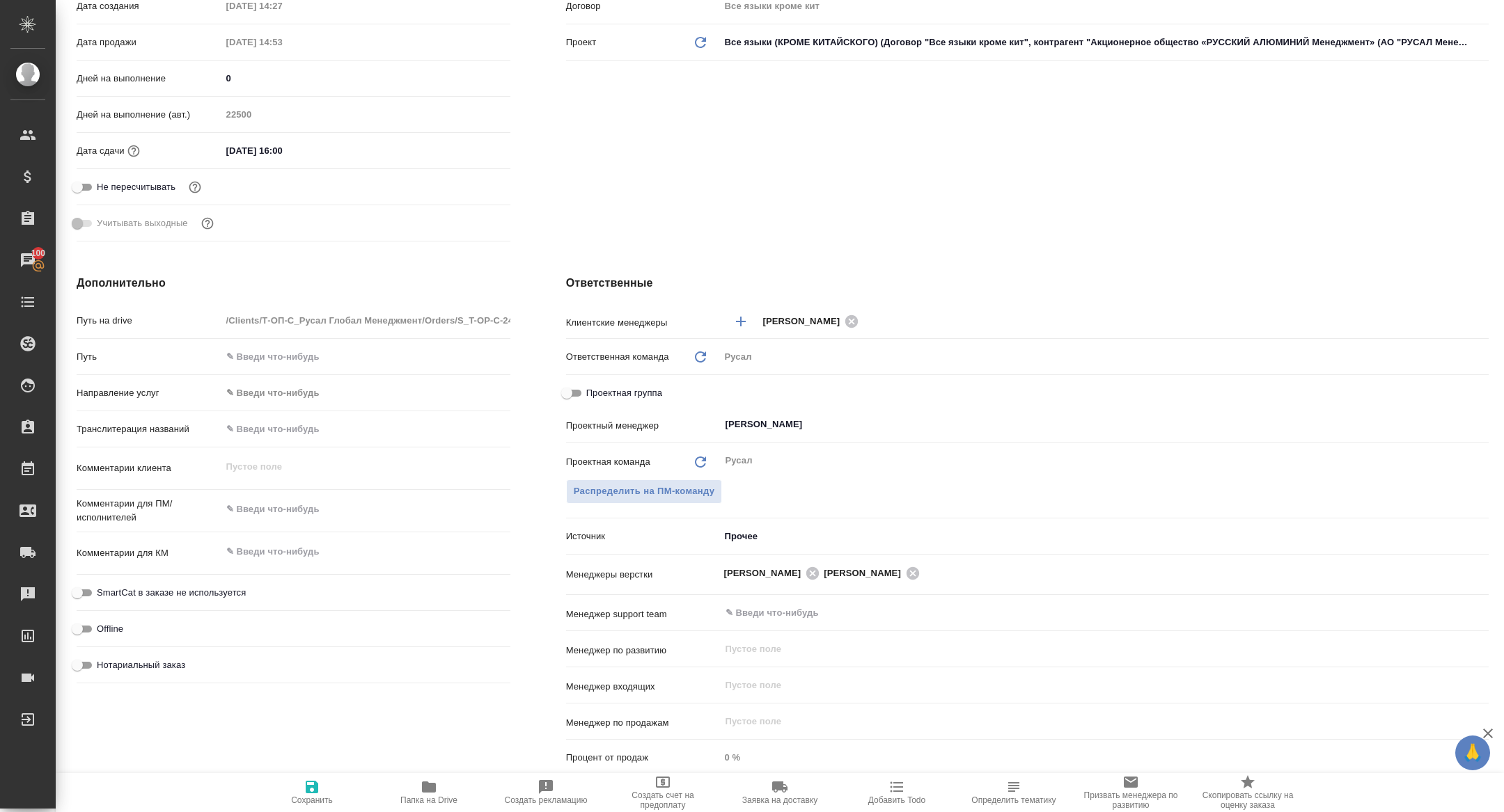
type textarea "x"
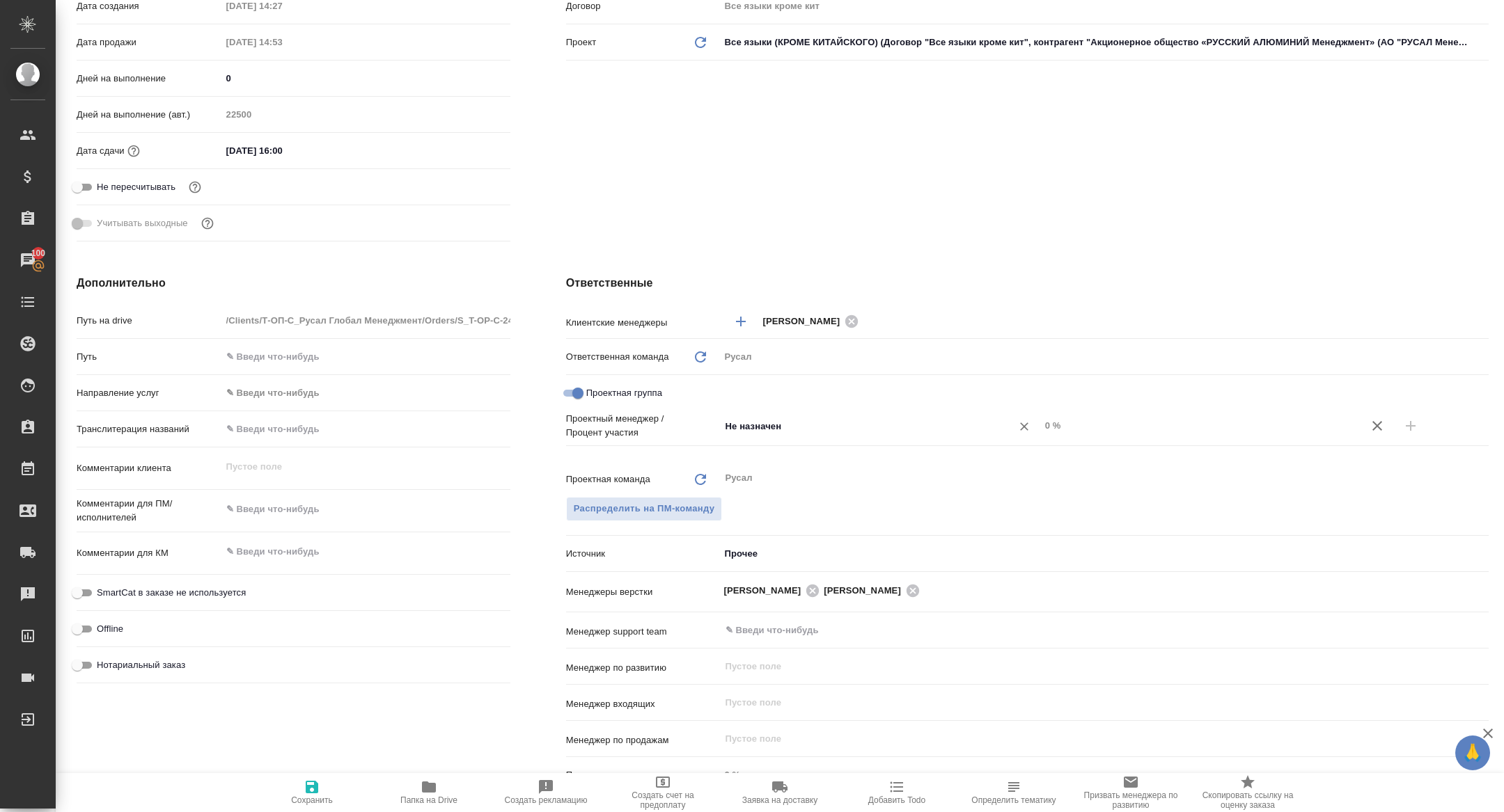
click at [829, 420] on input "Не назначен" at bounding box center [857, 426] width 266 height 16
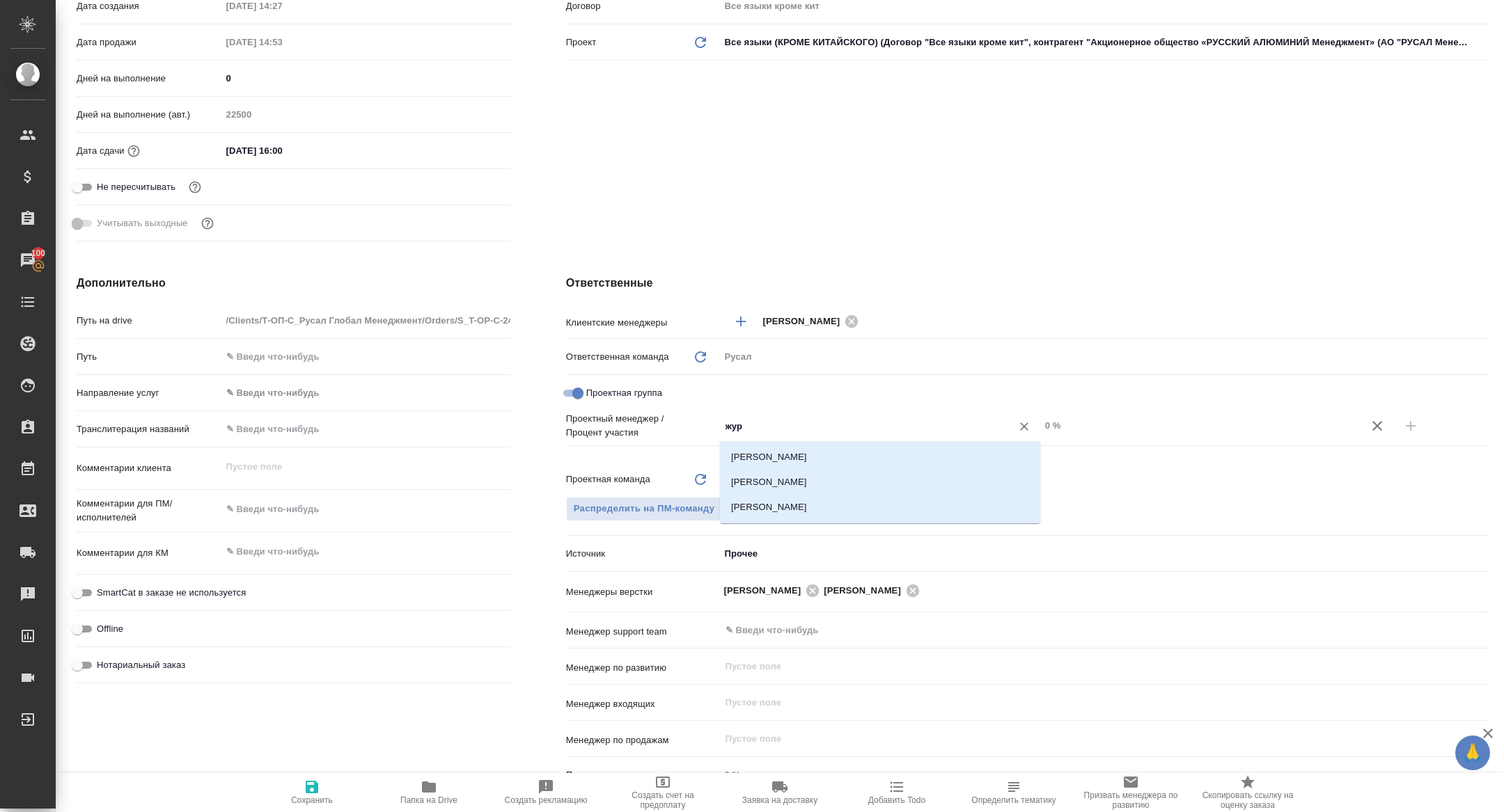
type input "жура"
click at [876, 489] on li "[PERSON_NAME]" at bounding box center [880, 482] width 320 height 25
type textarea "x"
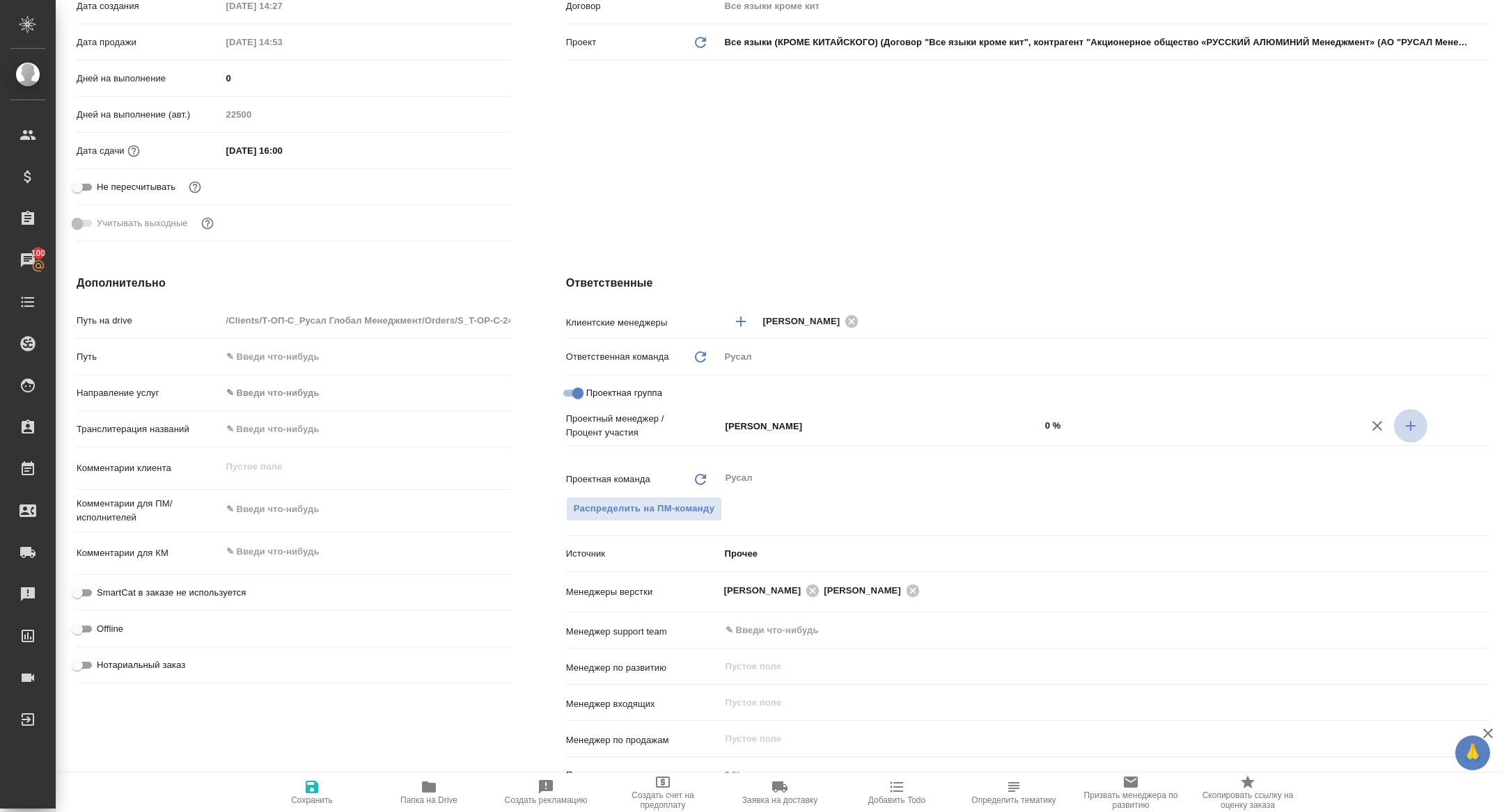
click at [1409, 415] on button "button" at bounding box center [1411, 426] width 34 height 34
type textarea "x"
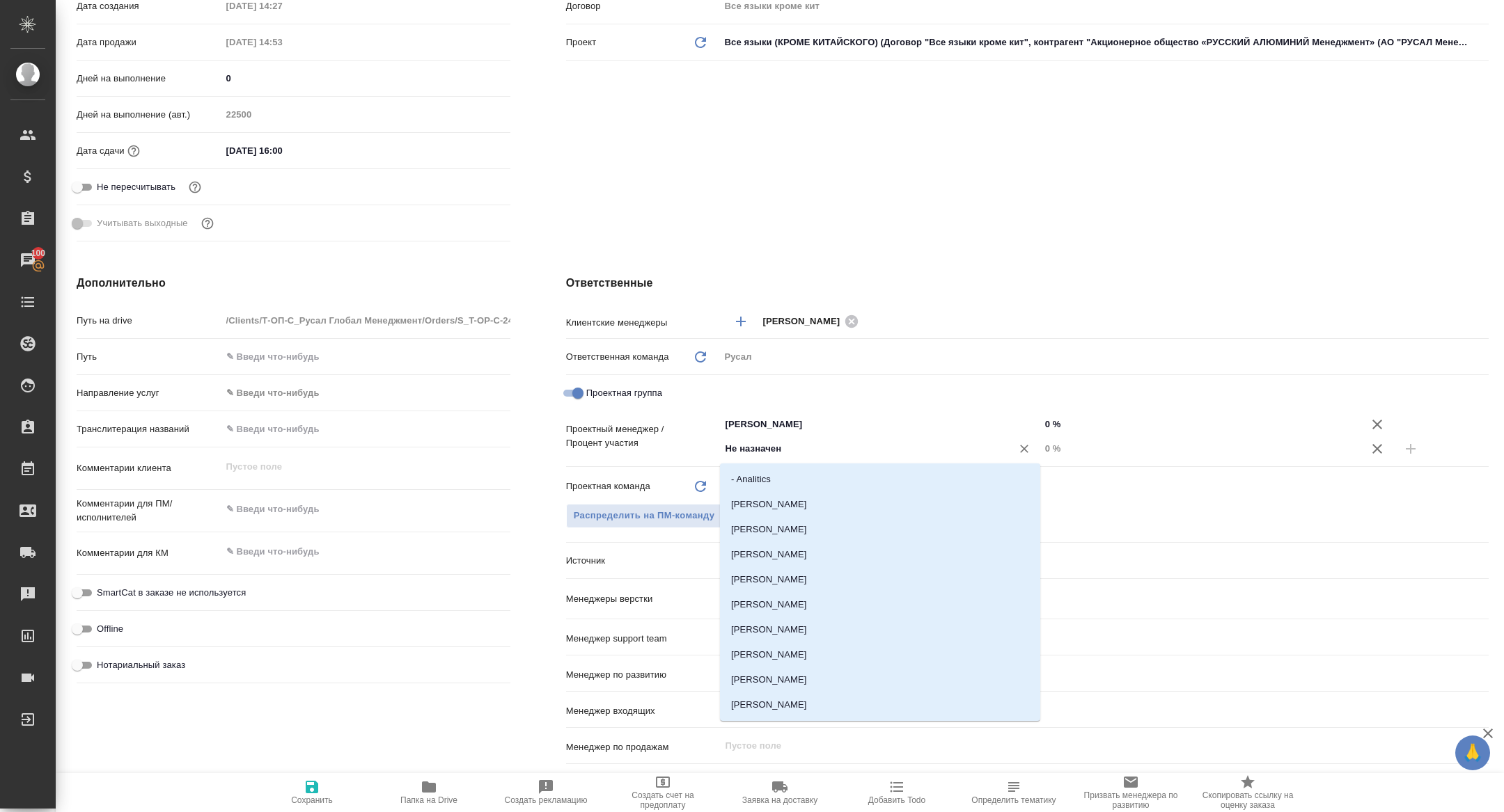
click at [948, 440] on input "Не назначен" at bounding box center [857, 448] width 266 height 16
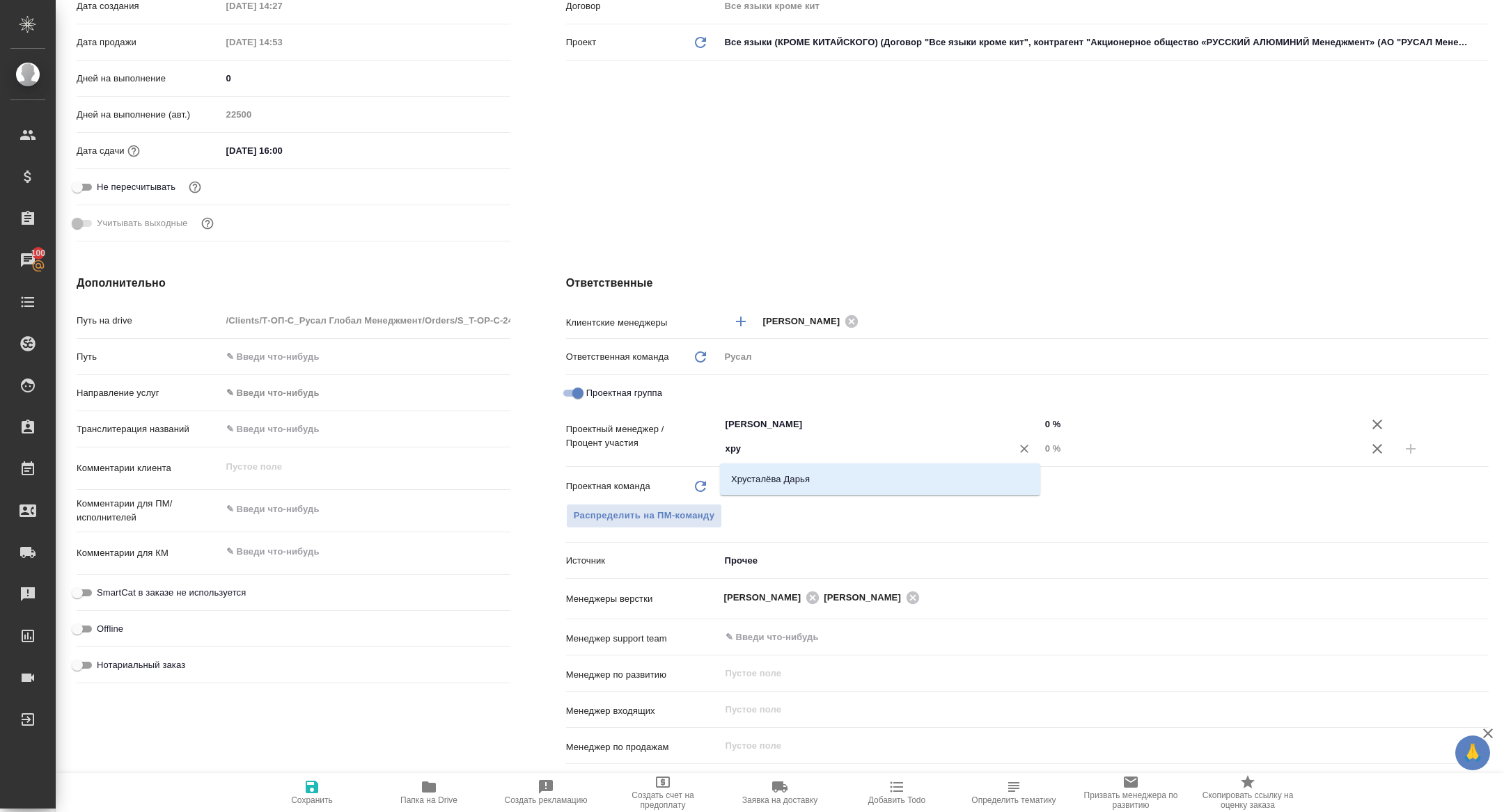
type input "хрус"
drag, startPoint x: 938, startPoint y: 473, endPoint x: 1014, endPoint y: 473, distance: 76.0
click at [938, 473] on li "Хрусталёва Дарья" at bounding box center [880, 479] width 320 height 25
type textarea "x"
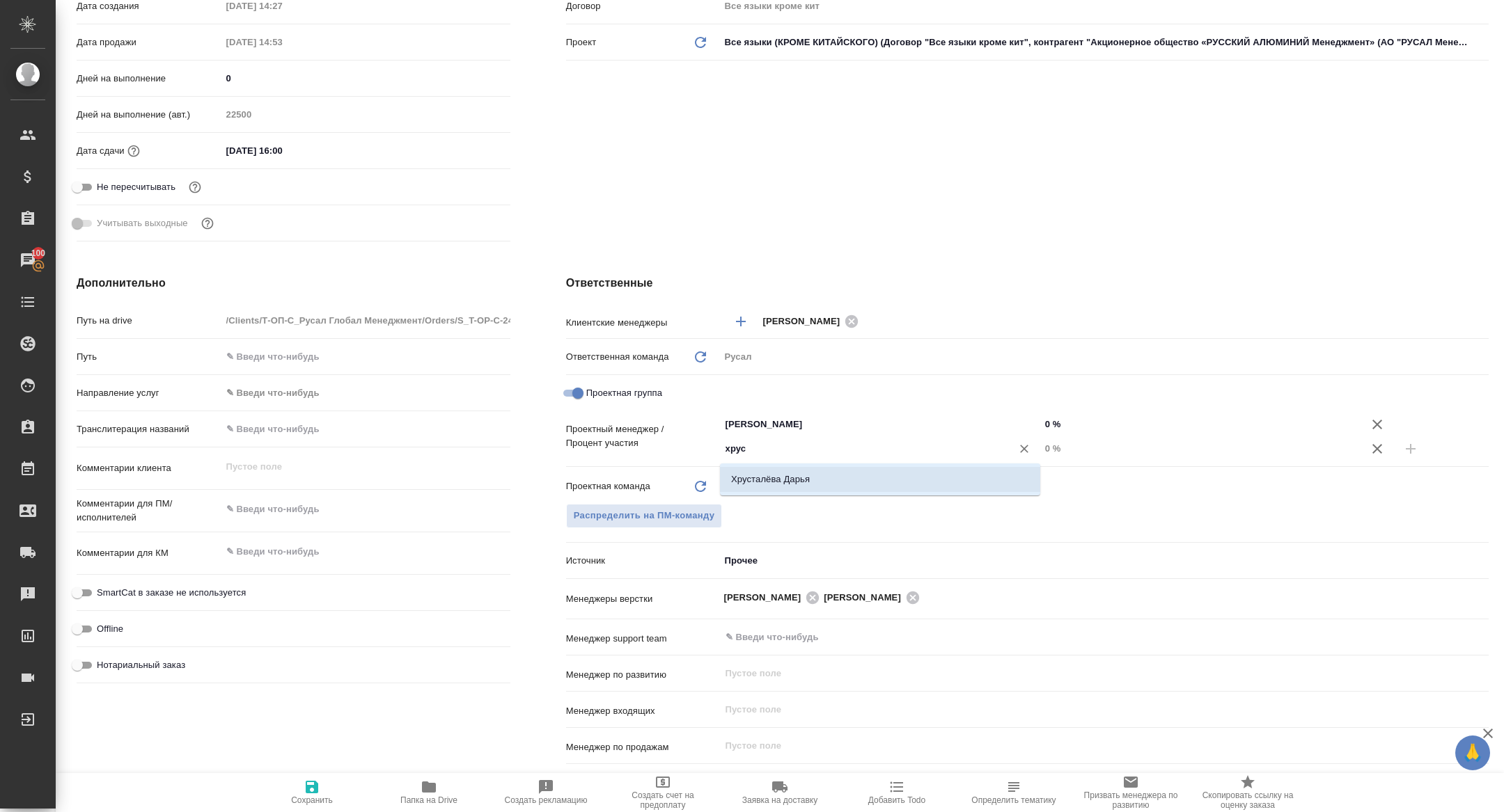
type textarea "x"
click at [1043, 448] on input "0 %" at bounding box center [1200, 448] width 320 height 20
type input "20 %"
type textarea "x"
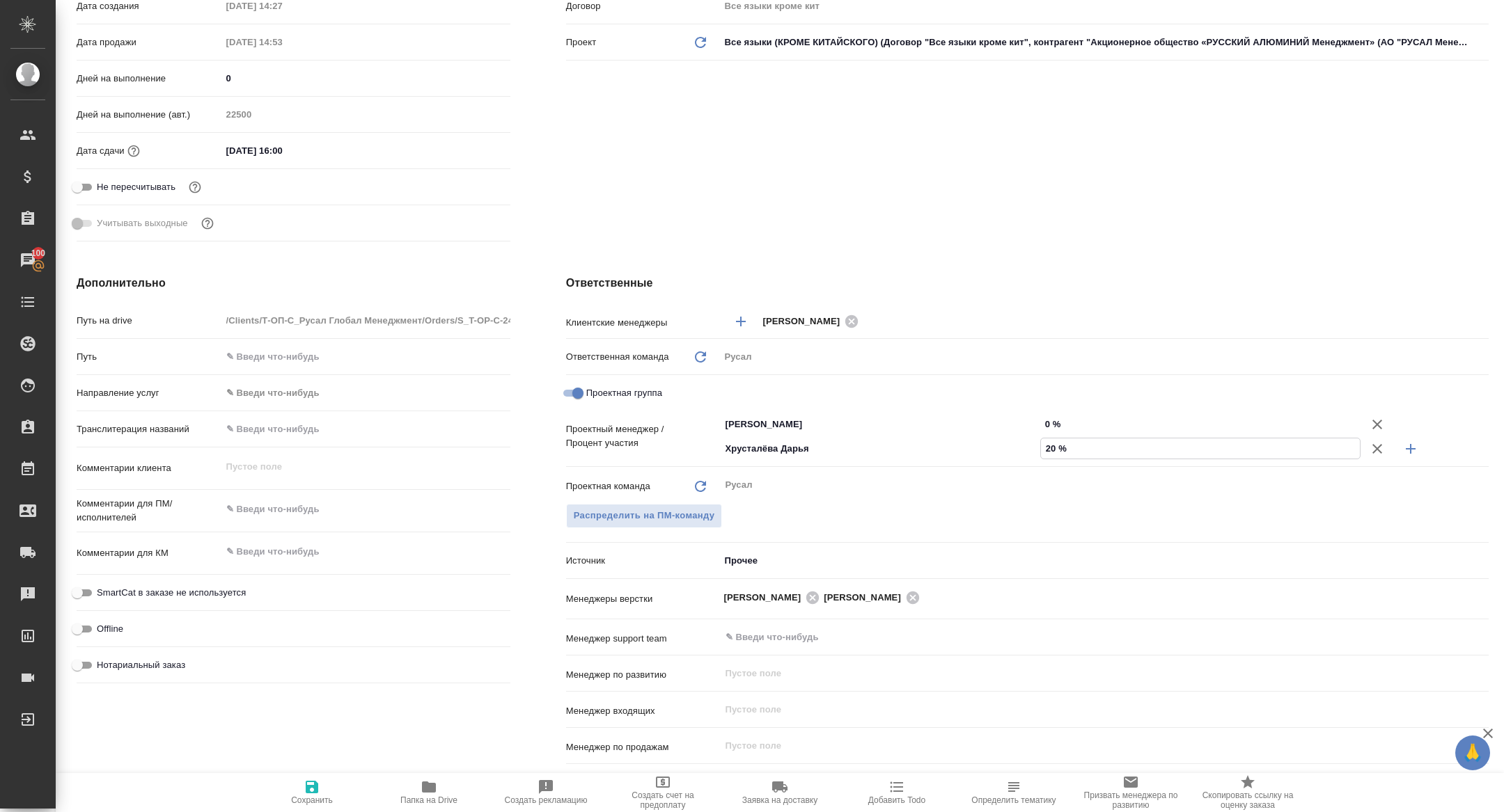
type textarea "x"
type input "20 %"
click at [819, 442] on input "Хрусталёва Дарья" at bounding box center [857, 448] width 266 height 16
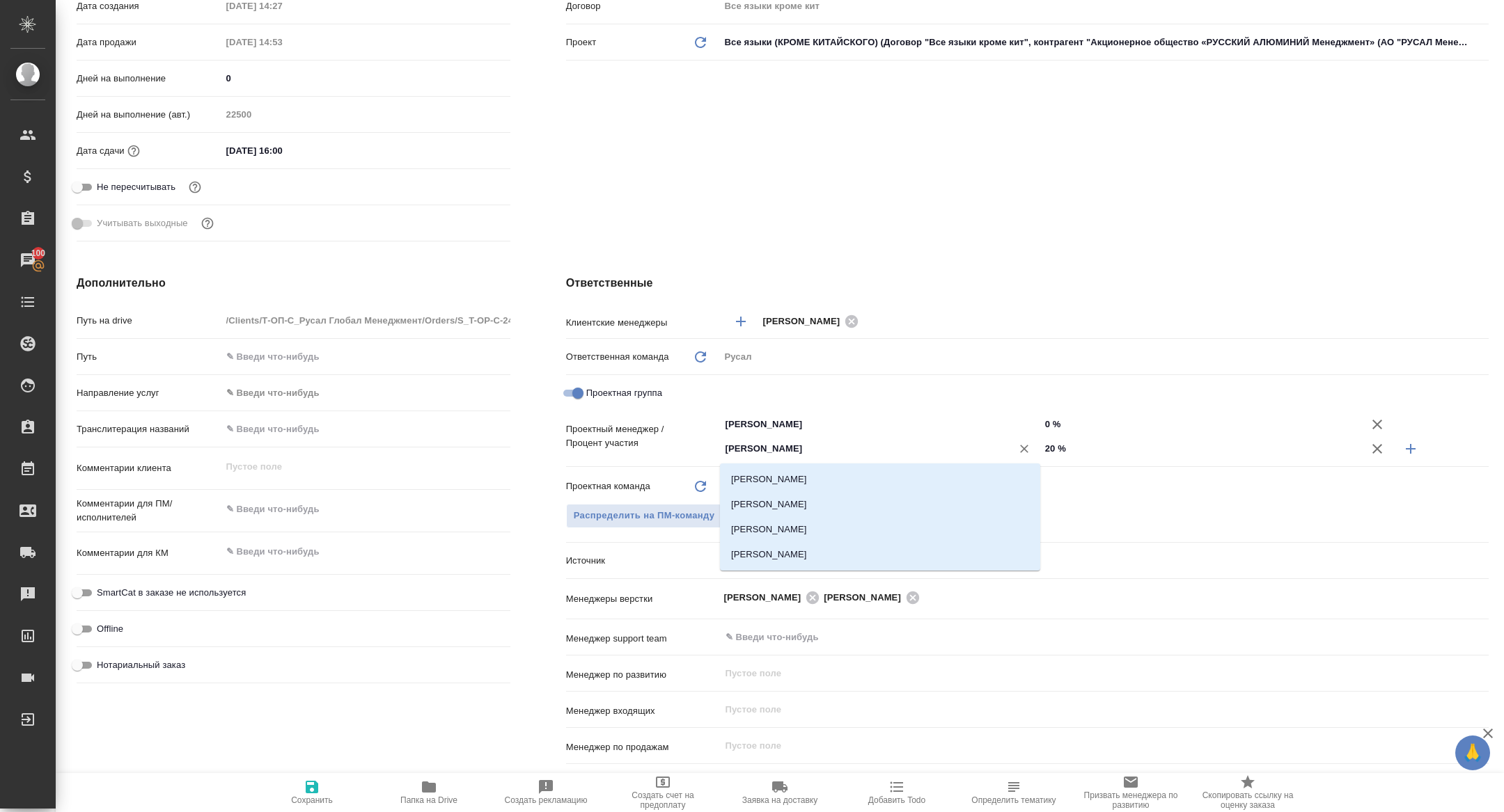
type input "[PERSON_NAME]"
drag, startPoint x: 810, startPoint y: 557, endPoint x: 784, endPoint y: 476, distance: 85.1
click at [784, 478] on ul "Авдеенко Кирилл Баранов Кирилл Кириллова Мария Масляев Кирилл" at bounding box center [880, 528] width 320 height 100
click at [784, 476] on li "[PERSON_NAME]" at bounding box center [880, 479] width 320 height 25
type textarea "x"
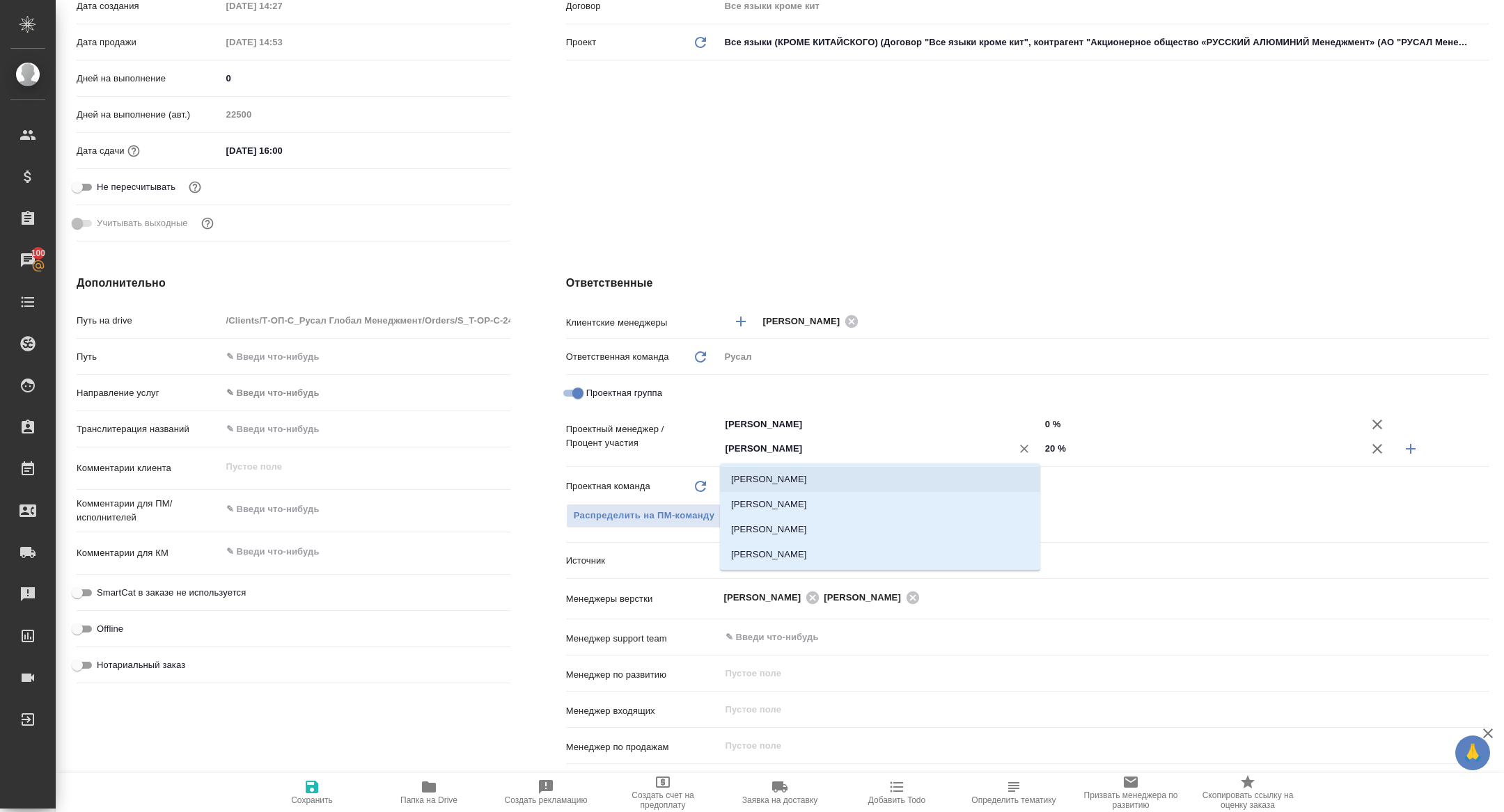
type textarea "x"
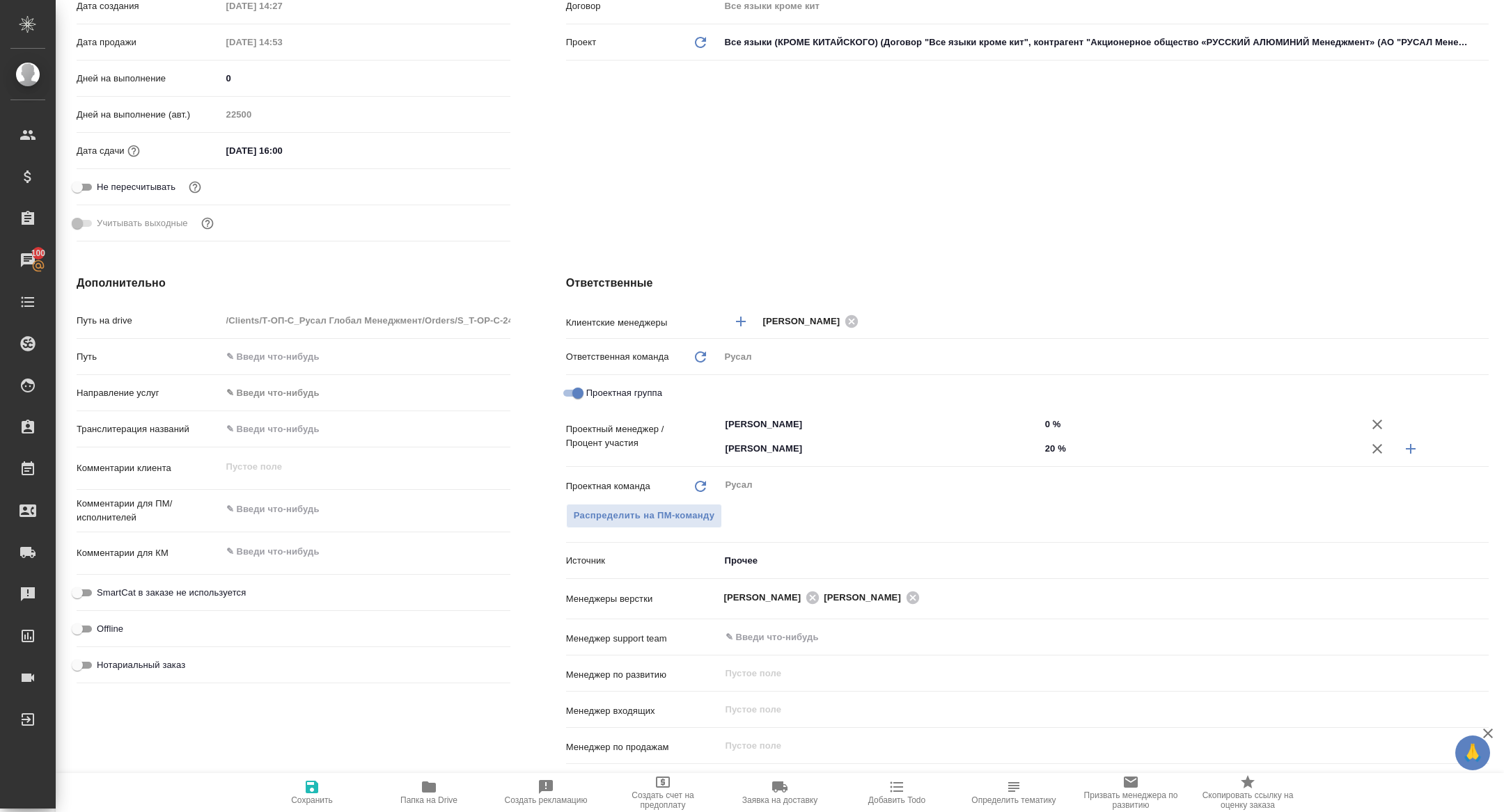
click at [1050, 453] on input "20 %" at bounding box center [1200, 448] width 320 height 20
type input "0 %"
type textarea "x"
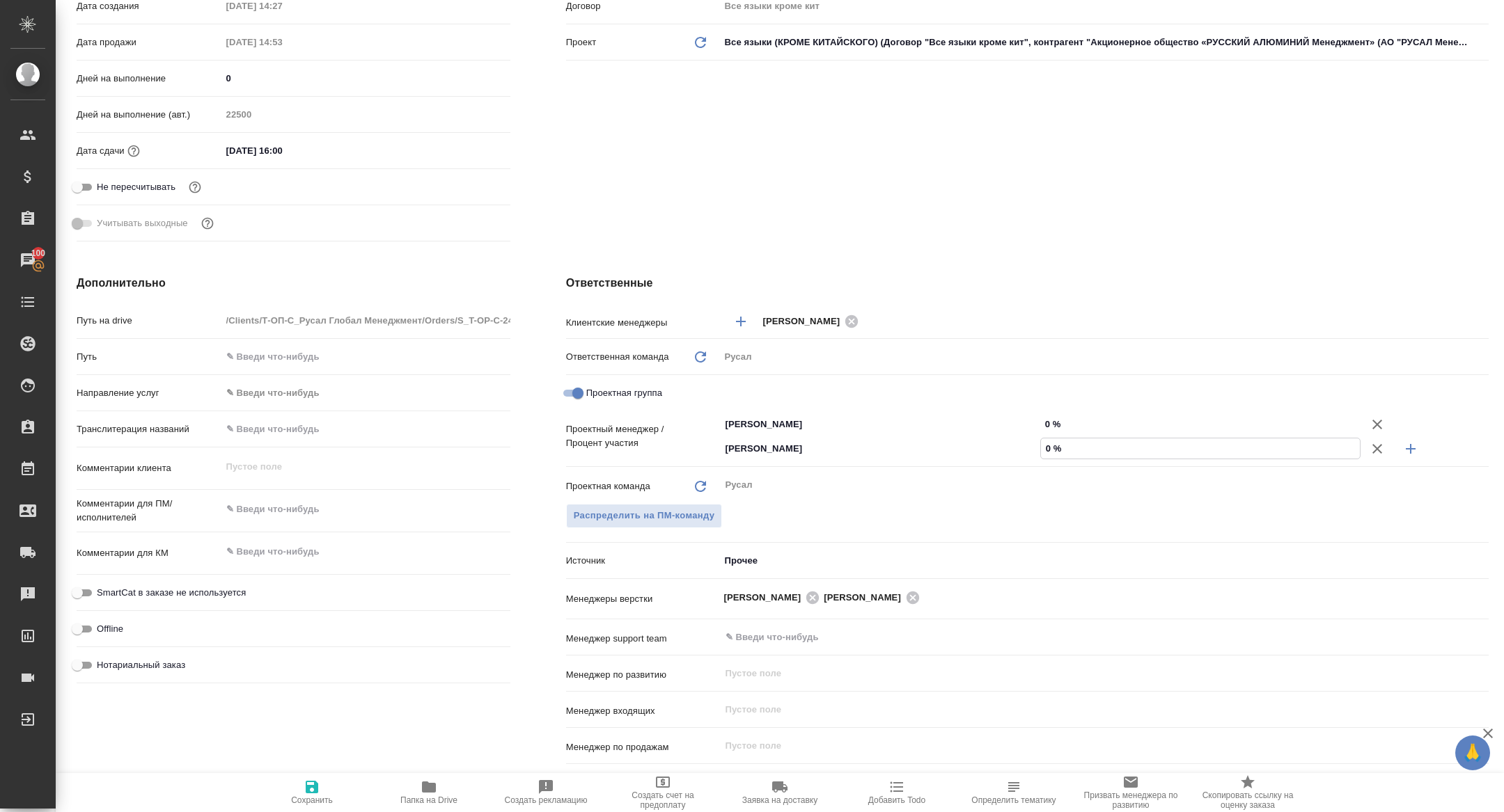
type textarea "x"
type input "50 %"
click at [1041, 425] on input "0 %" at bounding box center [1200, 424] width 320 height 20
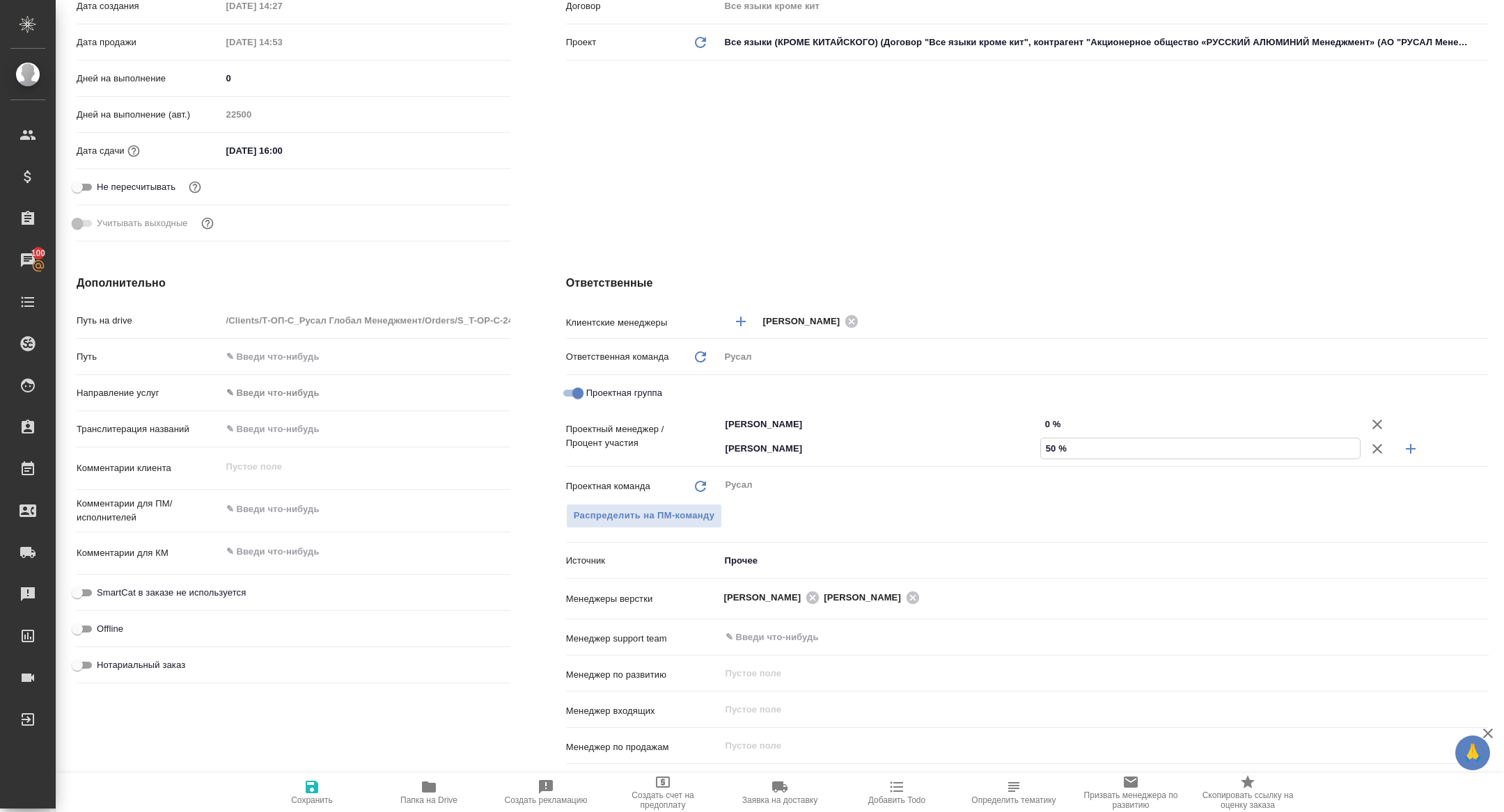
type textarea "x"
type input "50 %"
click at [294, 809] on button "Сохранить" at bounding box center [312, 792] width 117 height 39
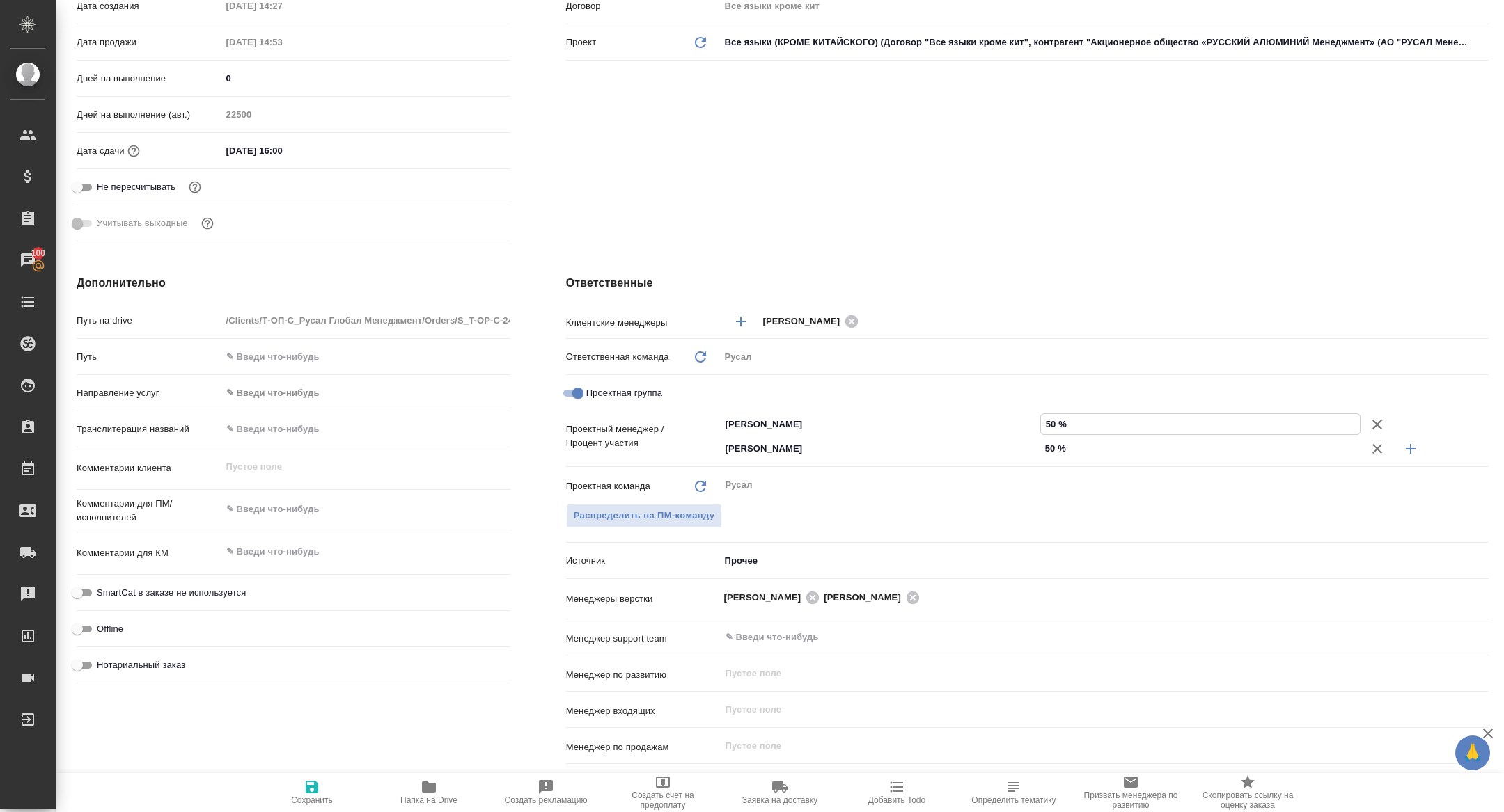
type textarea "x"
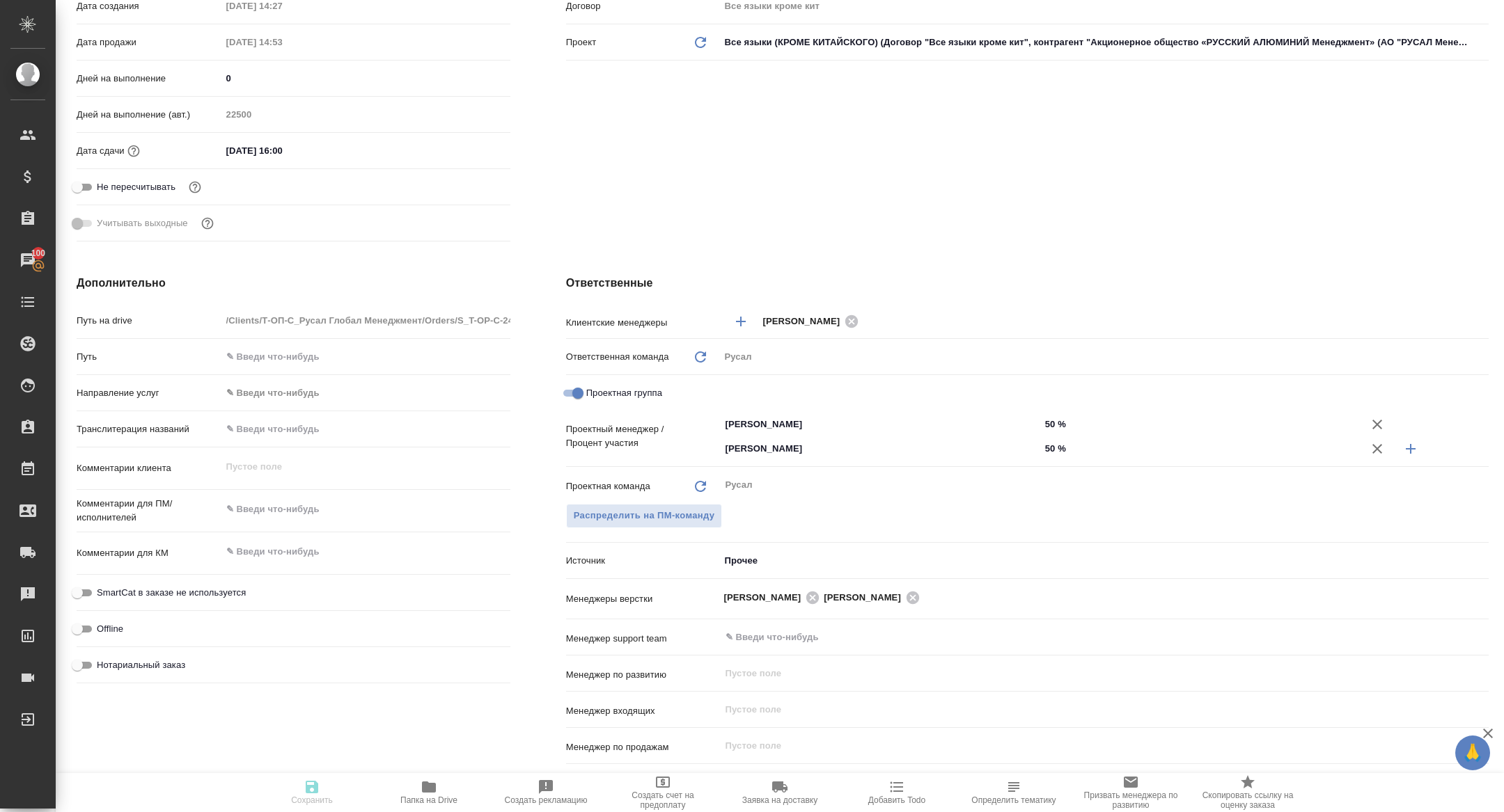
type textarea "x"
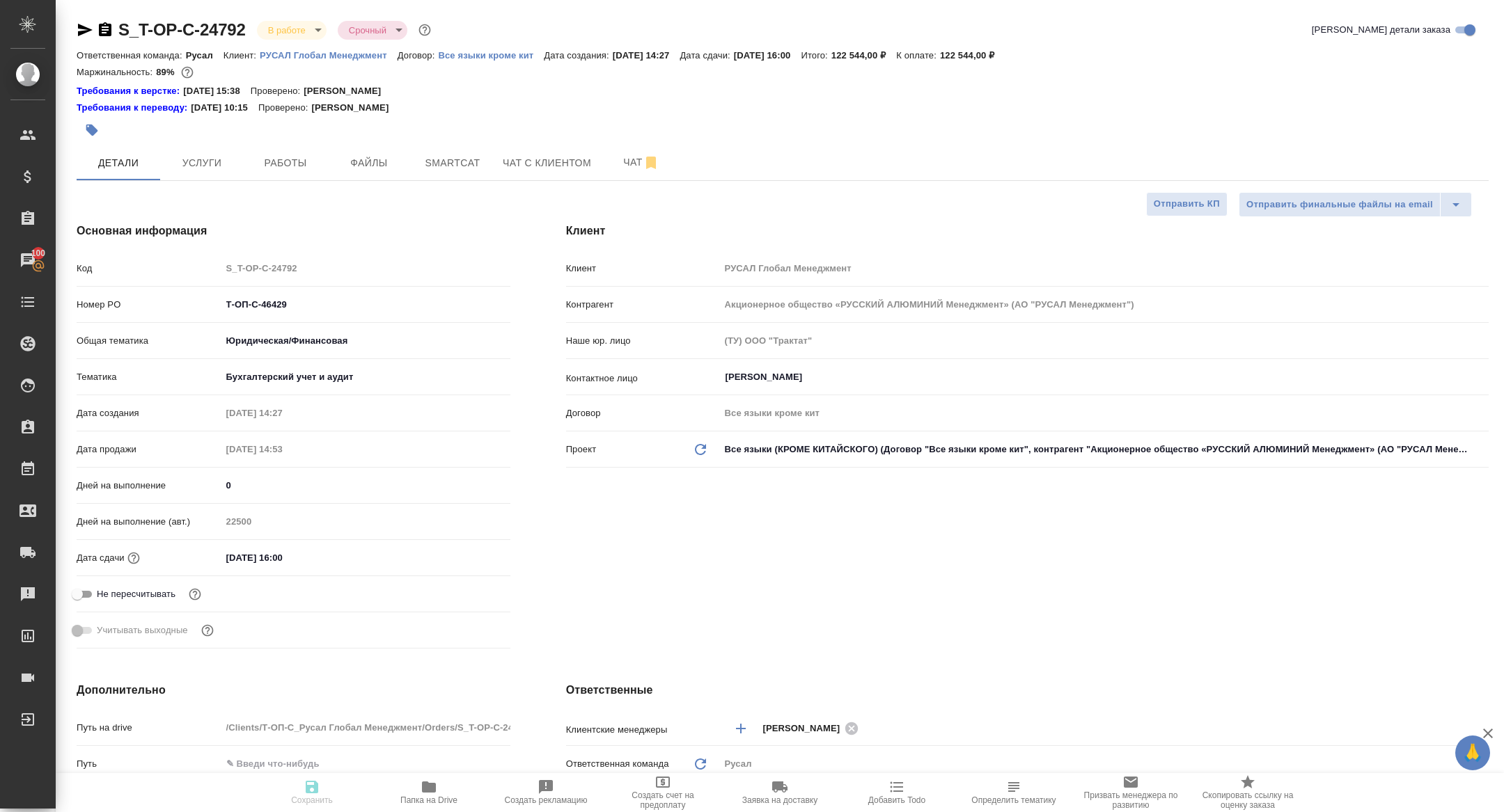
type textarea "x"
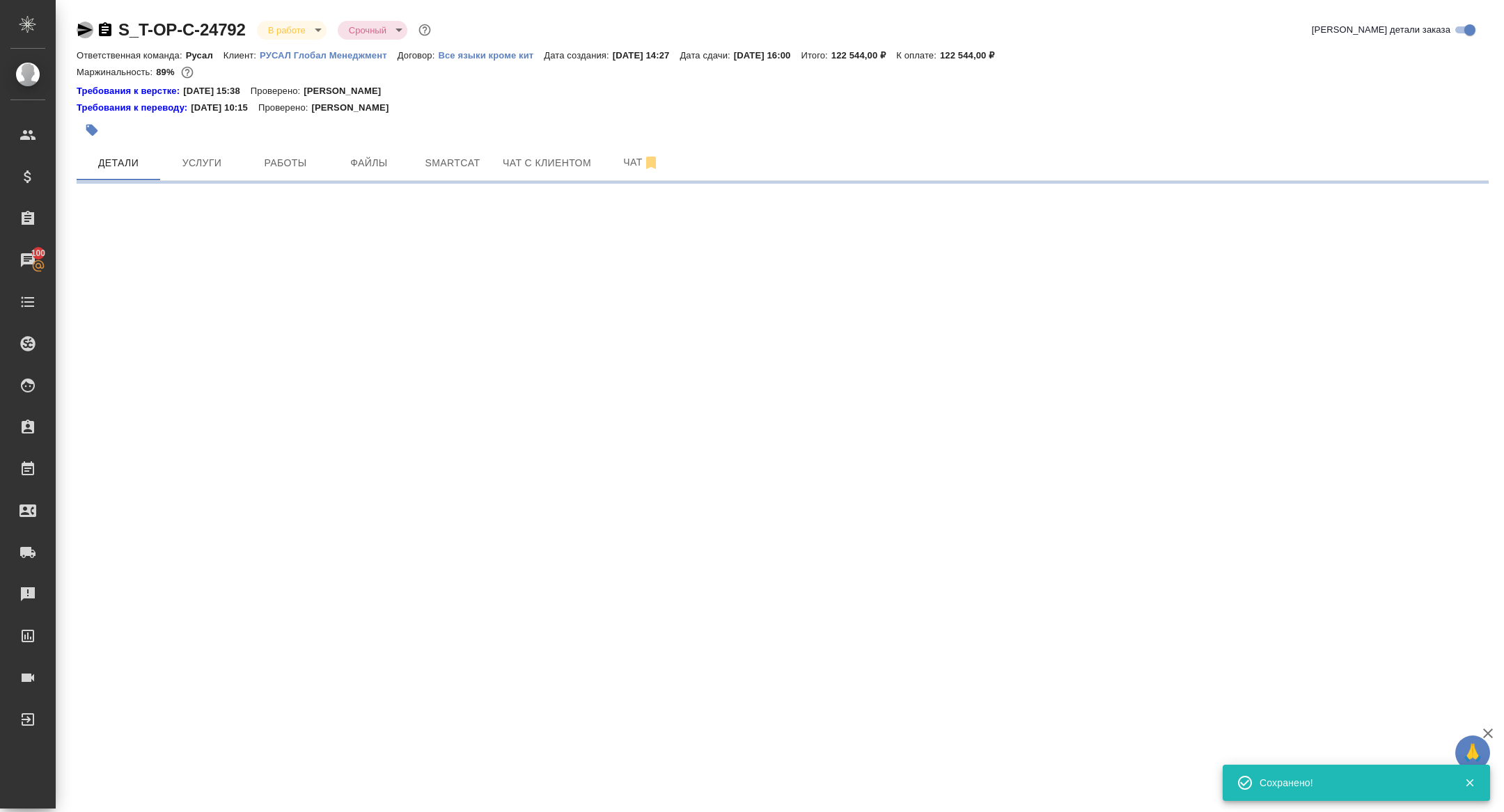
click at [79, 24] on icon "button" at bounding box center [85, 29] width 15 height 13
select select "RU"
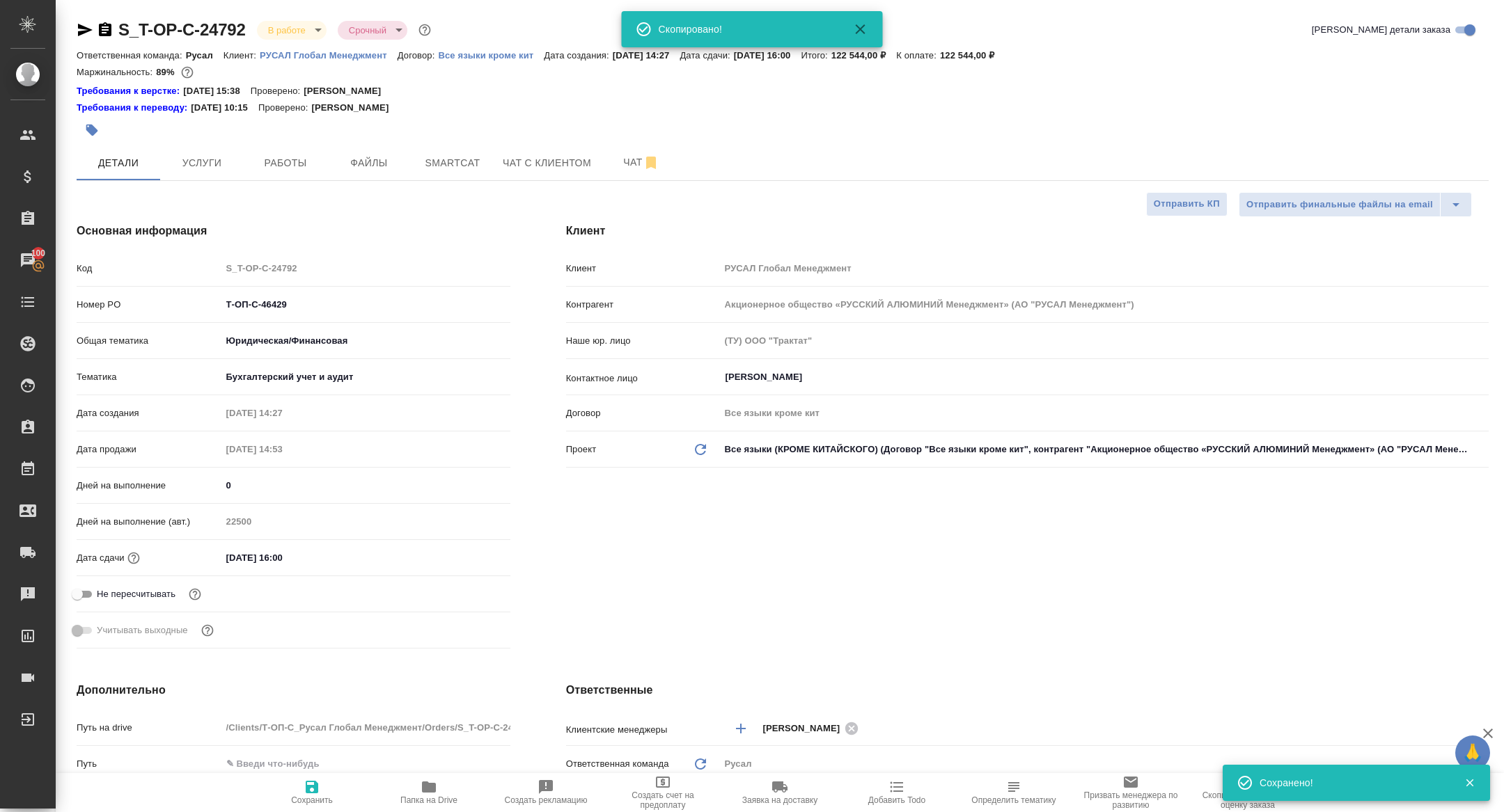
type textarea "x"
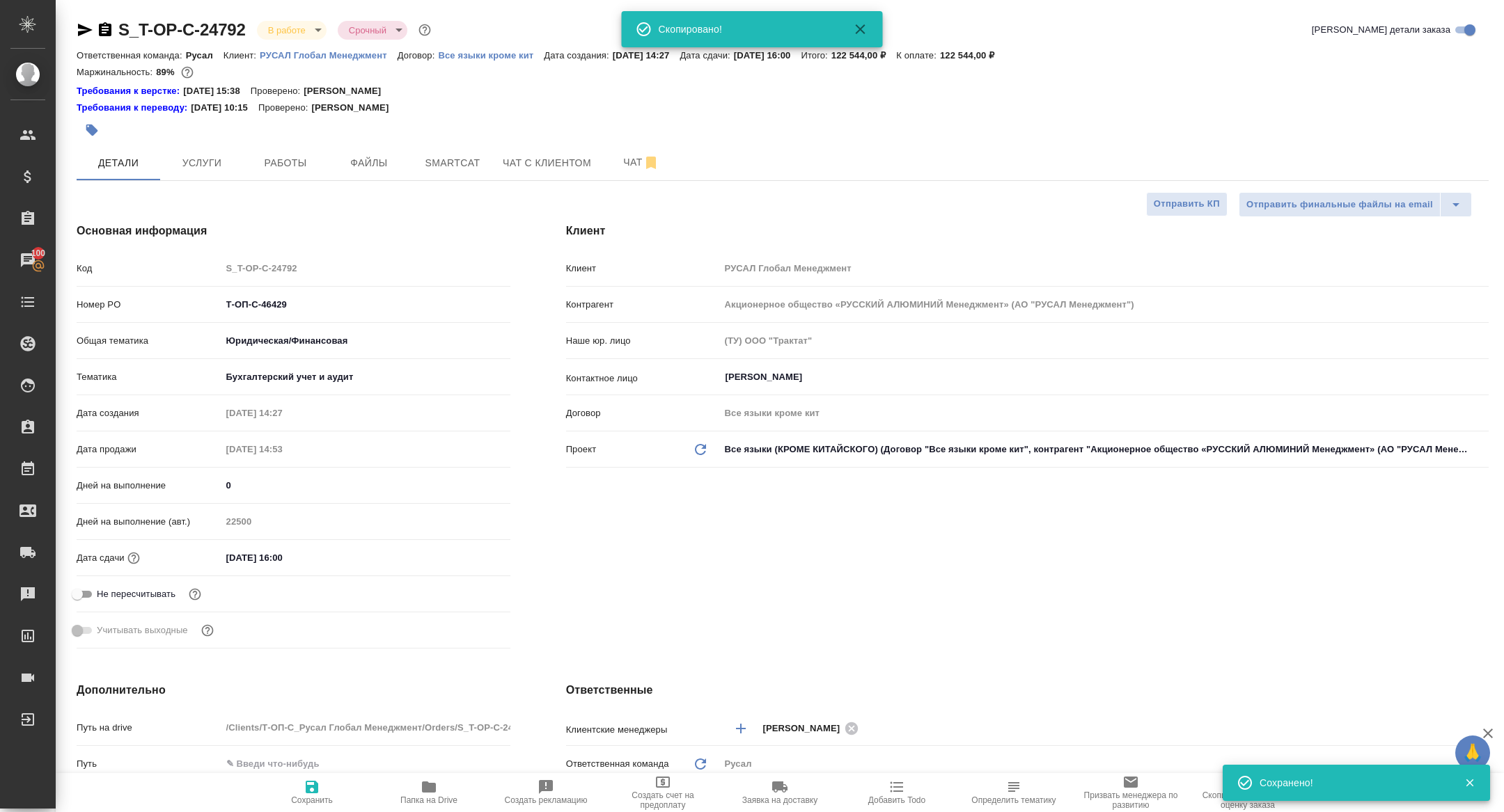
type textarea "x"
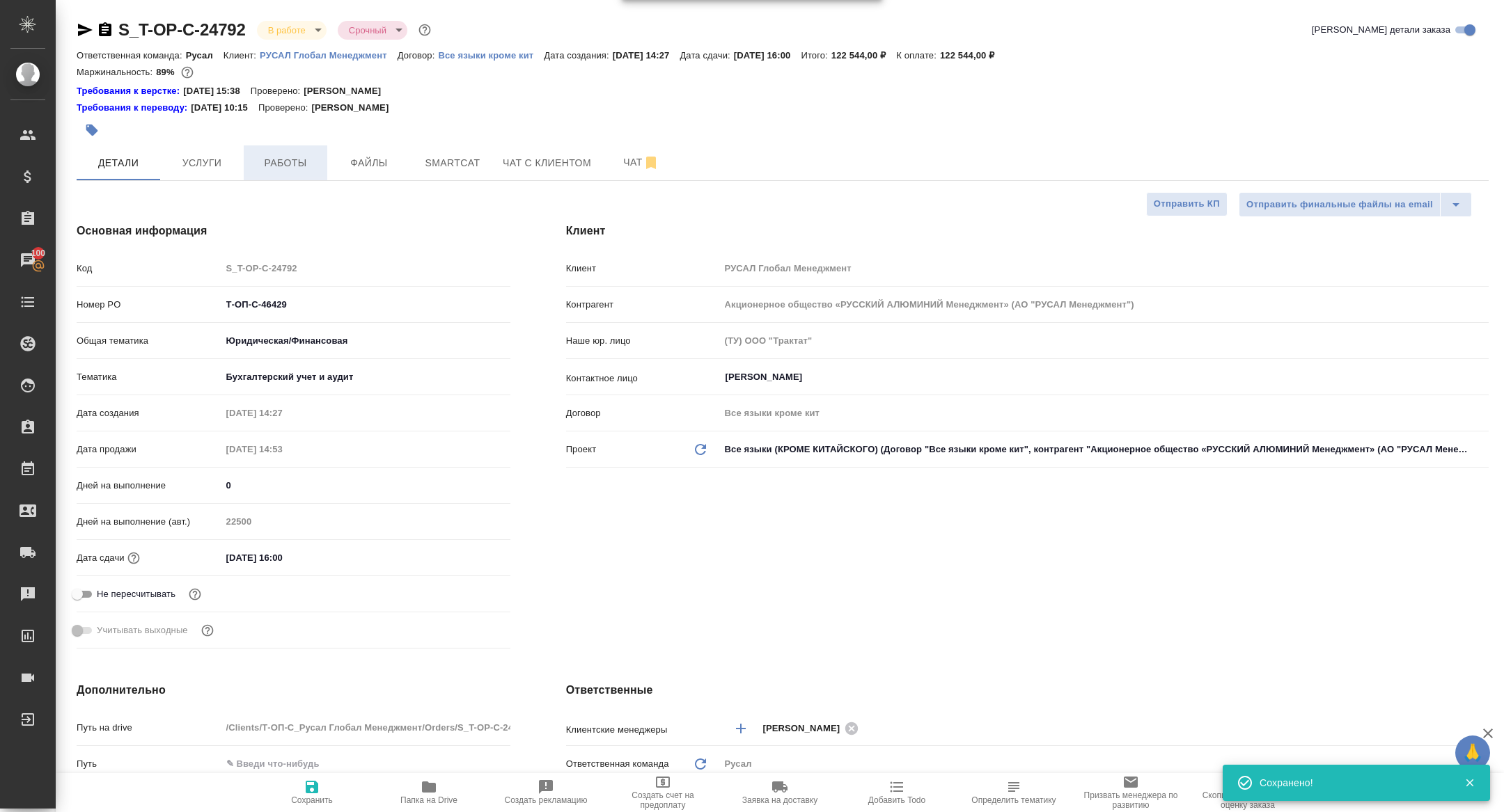
click at [293, 158] on span "Работы" at bounding box center [285, 163] width 67 height 17
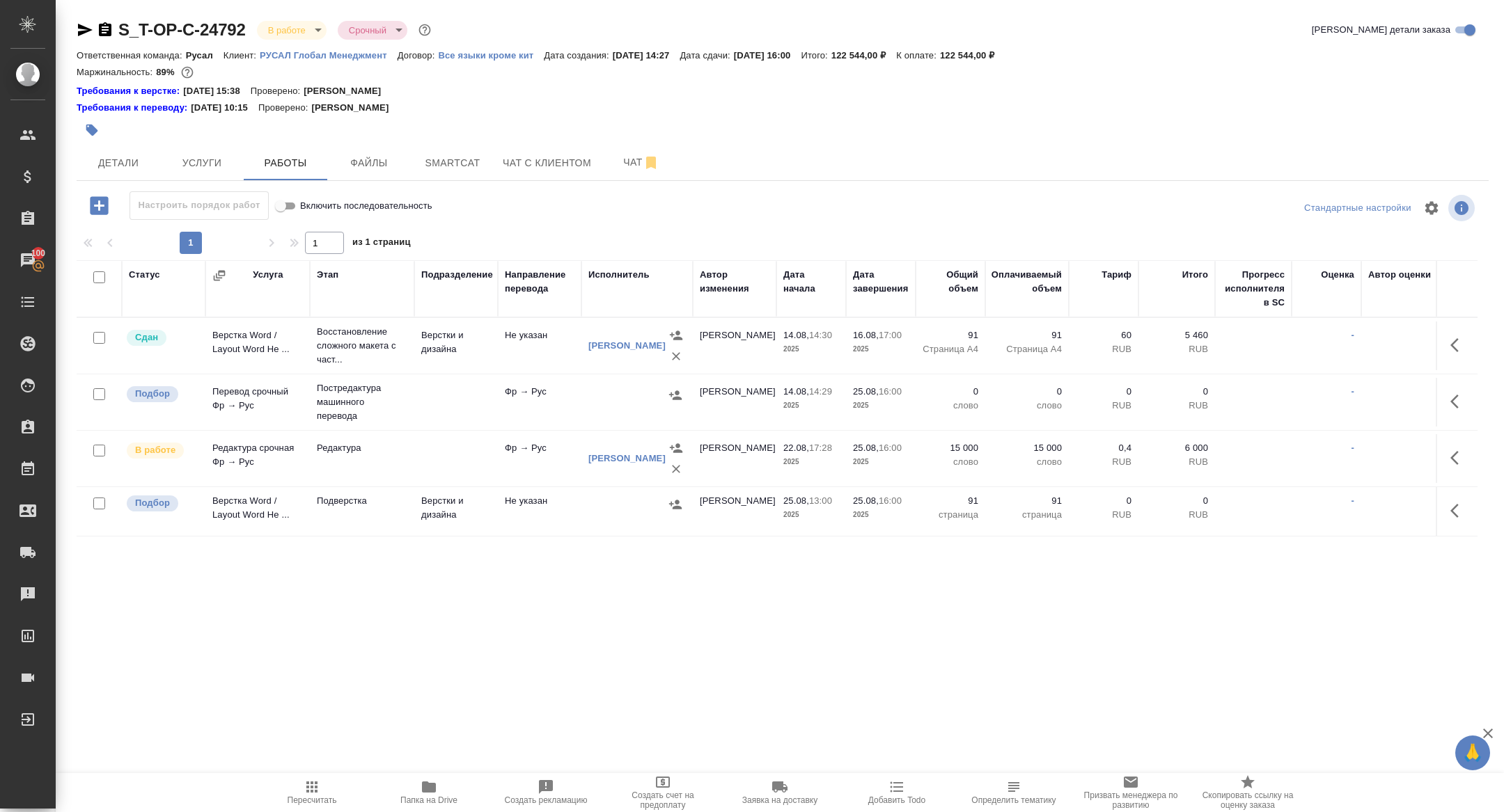
click at [1460, 440] on td at bounding box center [1457, 459] width 41 height 49
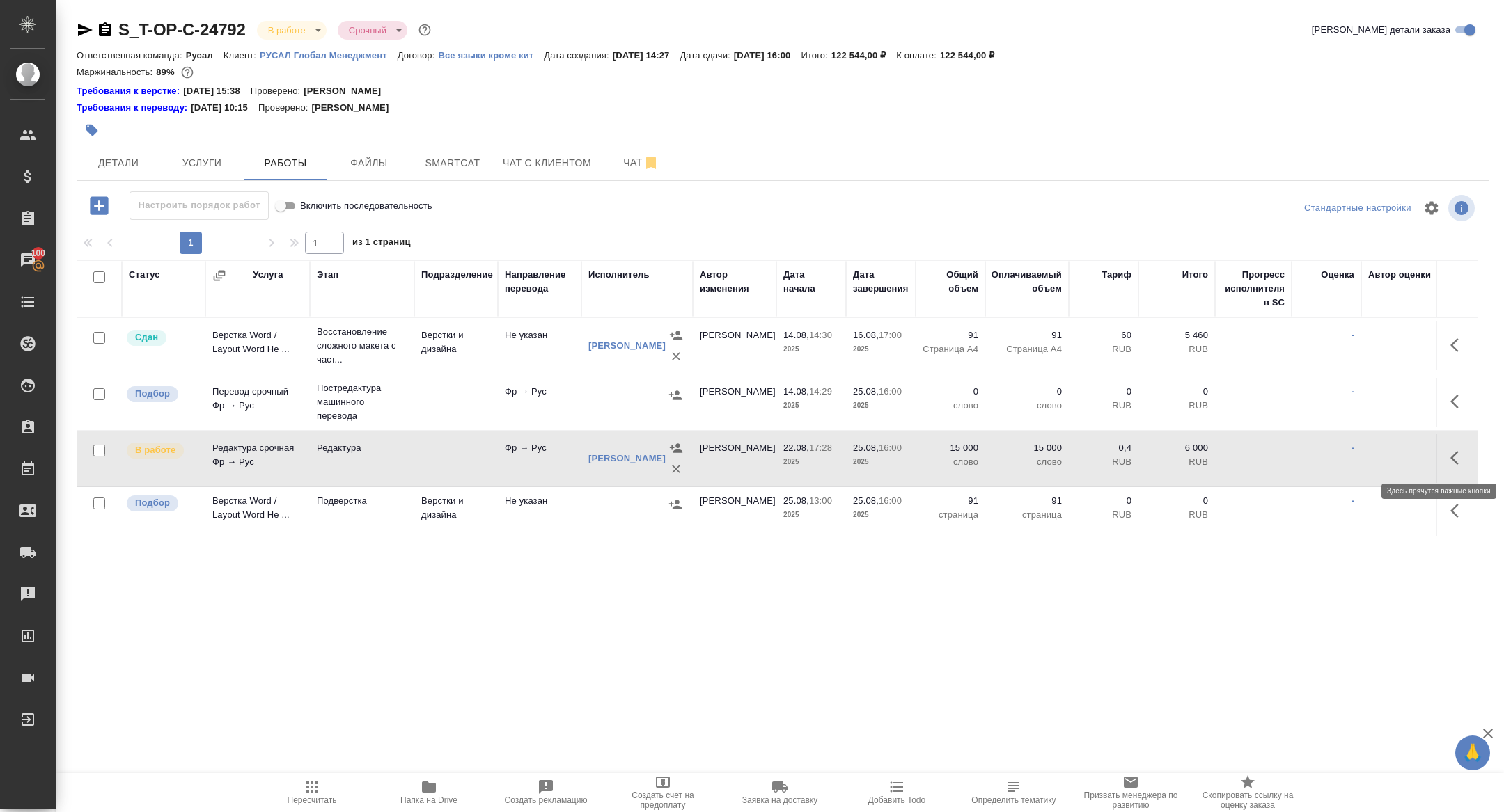
click at [1460, 447] on button "button" at bounding box center [1459, 458] width 34 height 34
click at [1362, 458] on icon "button" at bounding box center [1356, 458] width 16 height 16
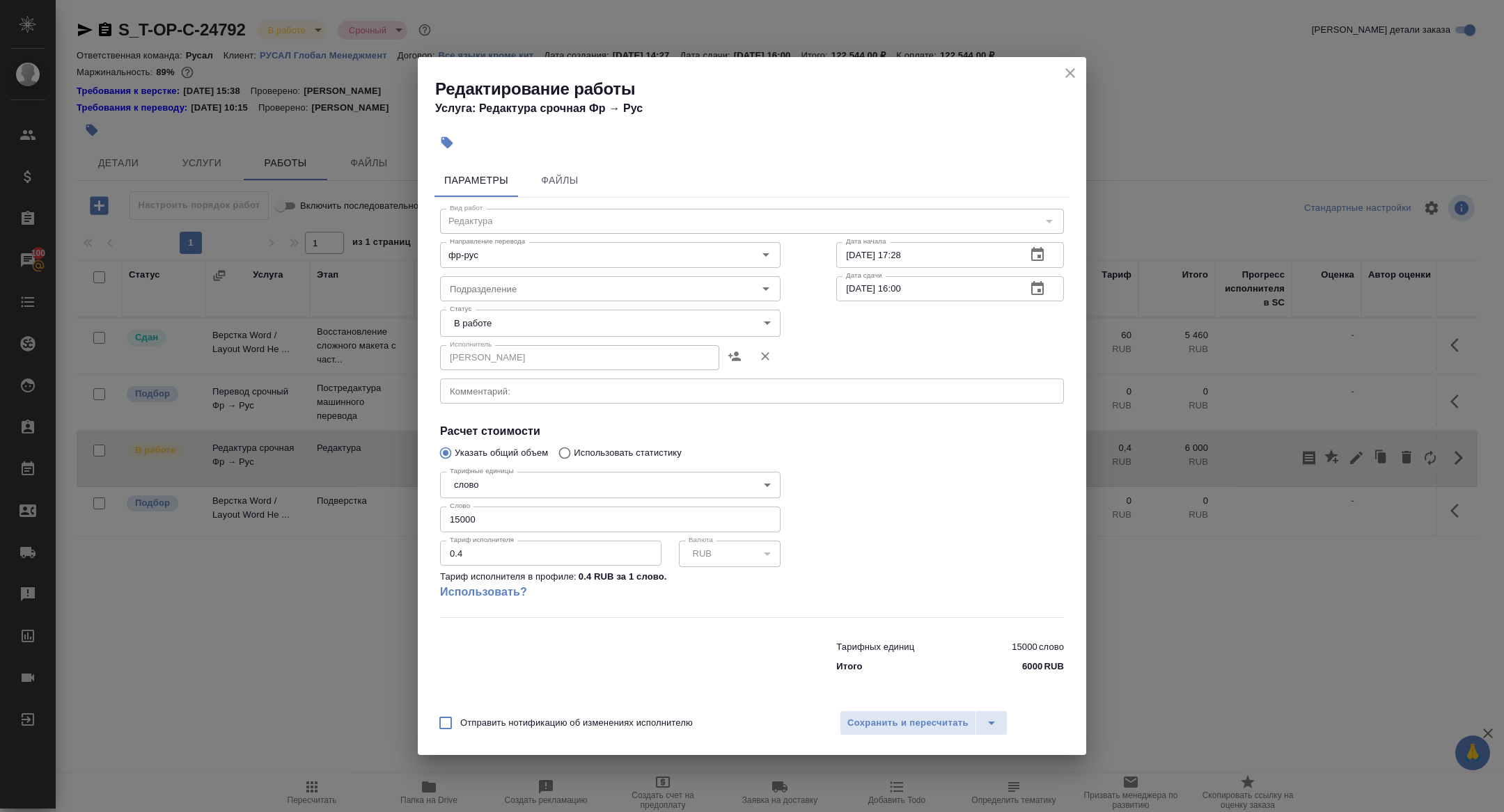
click at [1047, 290] on button "button" at bounding box center [1037, 289] width 34 height 34
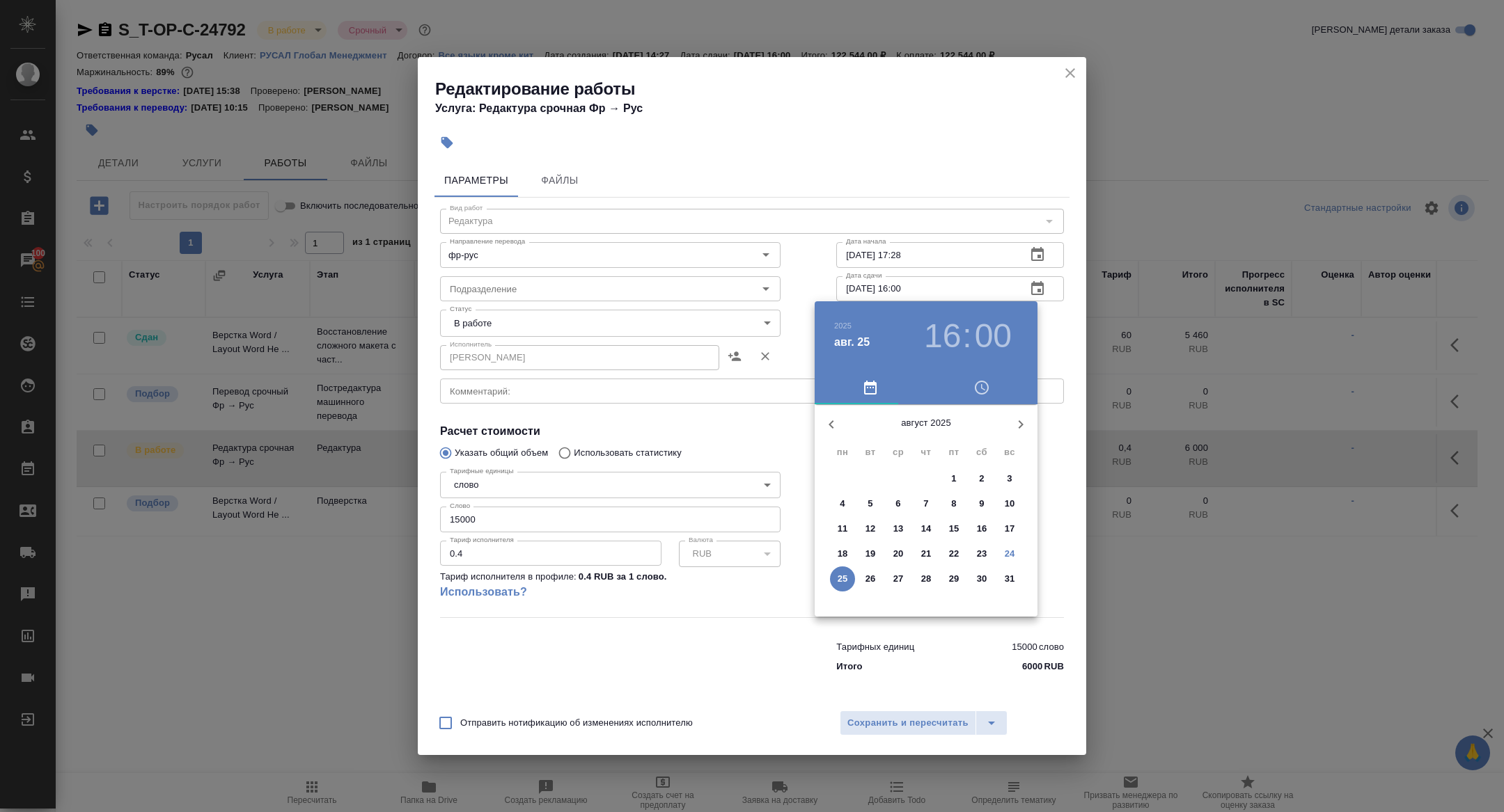
click at [946, 332] on h3 "16" at bounding box center [943, 335] width 37 height 39
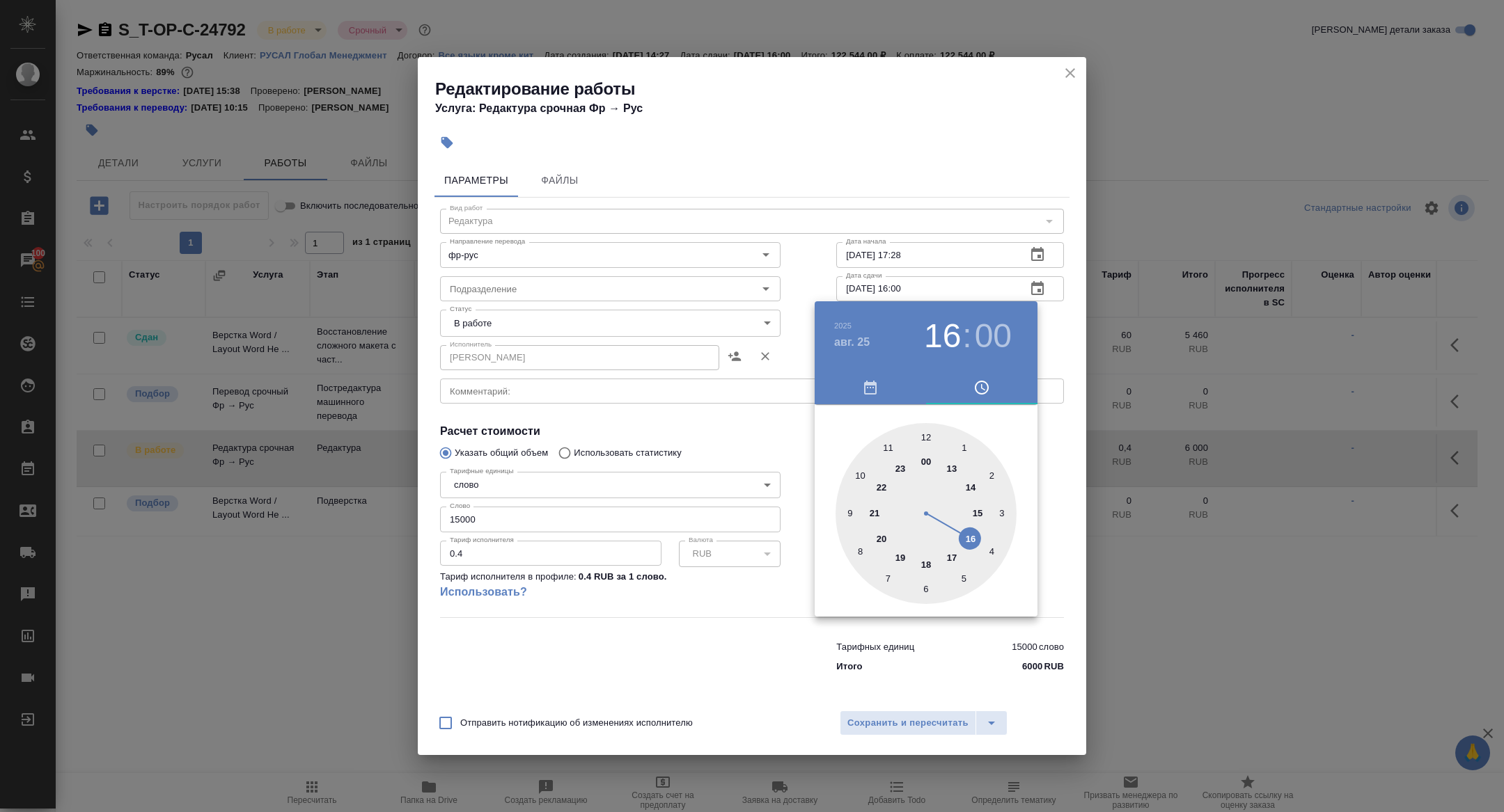
click at [928, 440] on div at bounding box center [926, 514] width 181 height 181
type input "25.08.2025 12:00"
click at [886, 769] on div at bounding box center [752, 406] width 1504 height 812
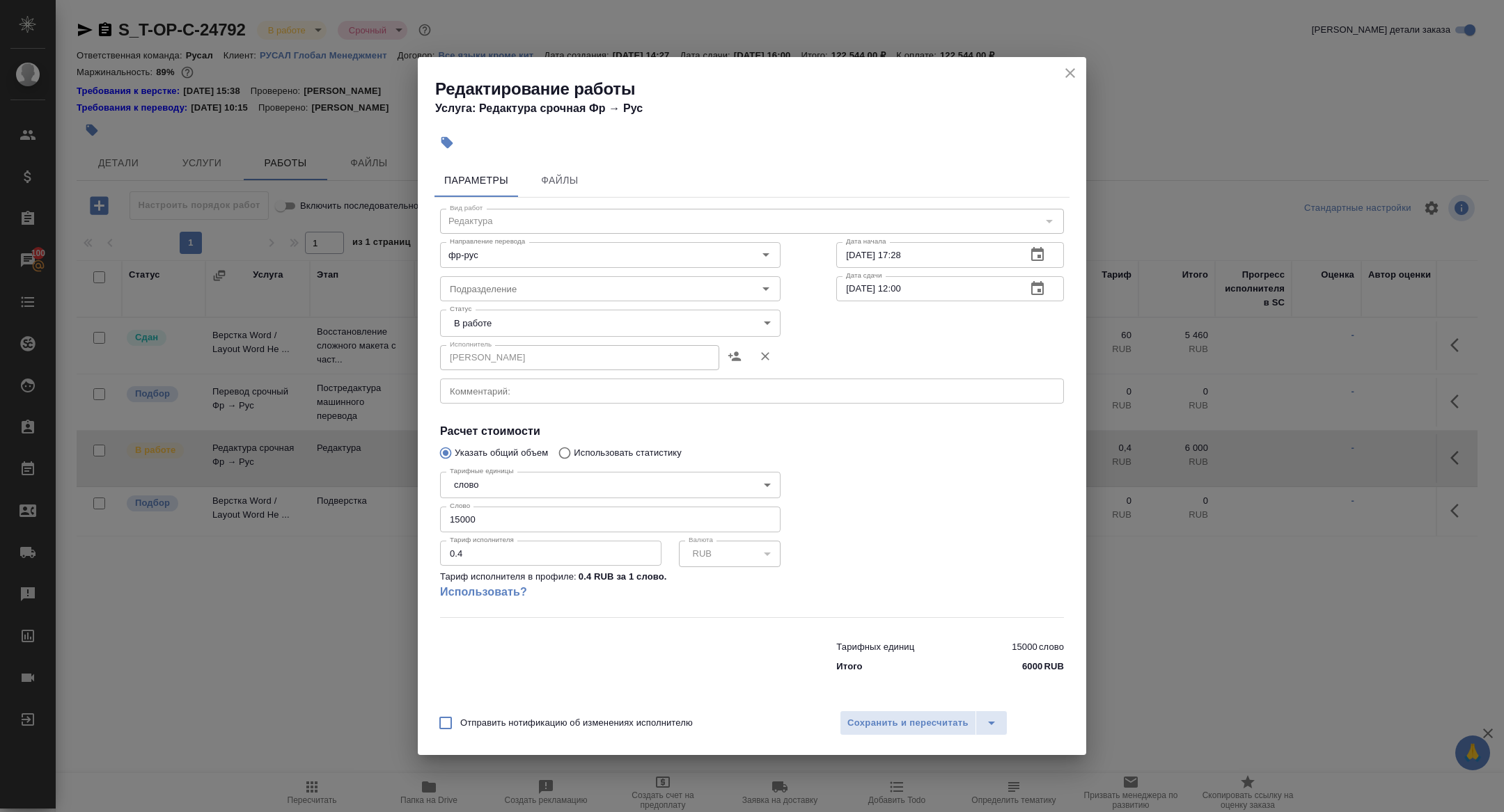
click at [903, 726] on span "Сохранить и пересчитать" at bounding box center [908, 723] width 122 height 16
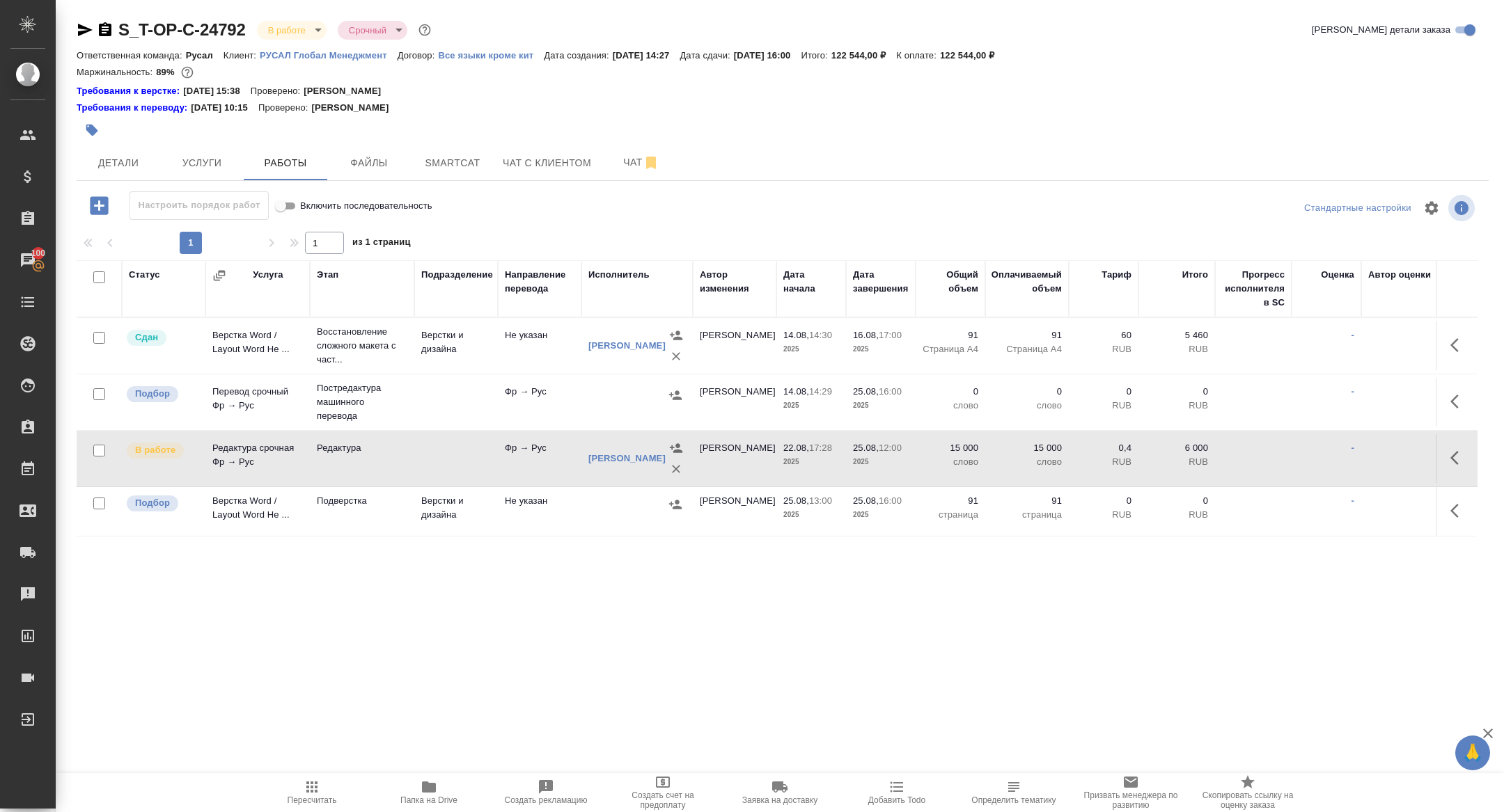
click at [119, 135] on div at bounding box center [548, 130] width 942 height 31
click at [122, 166] on span "Детали" at bounding box center [119, 163] width 67 height 17
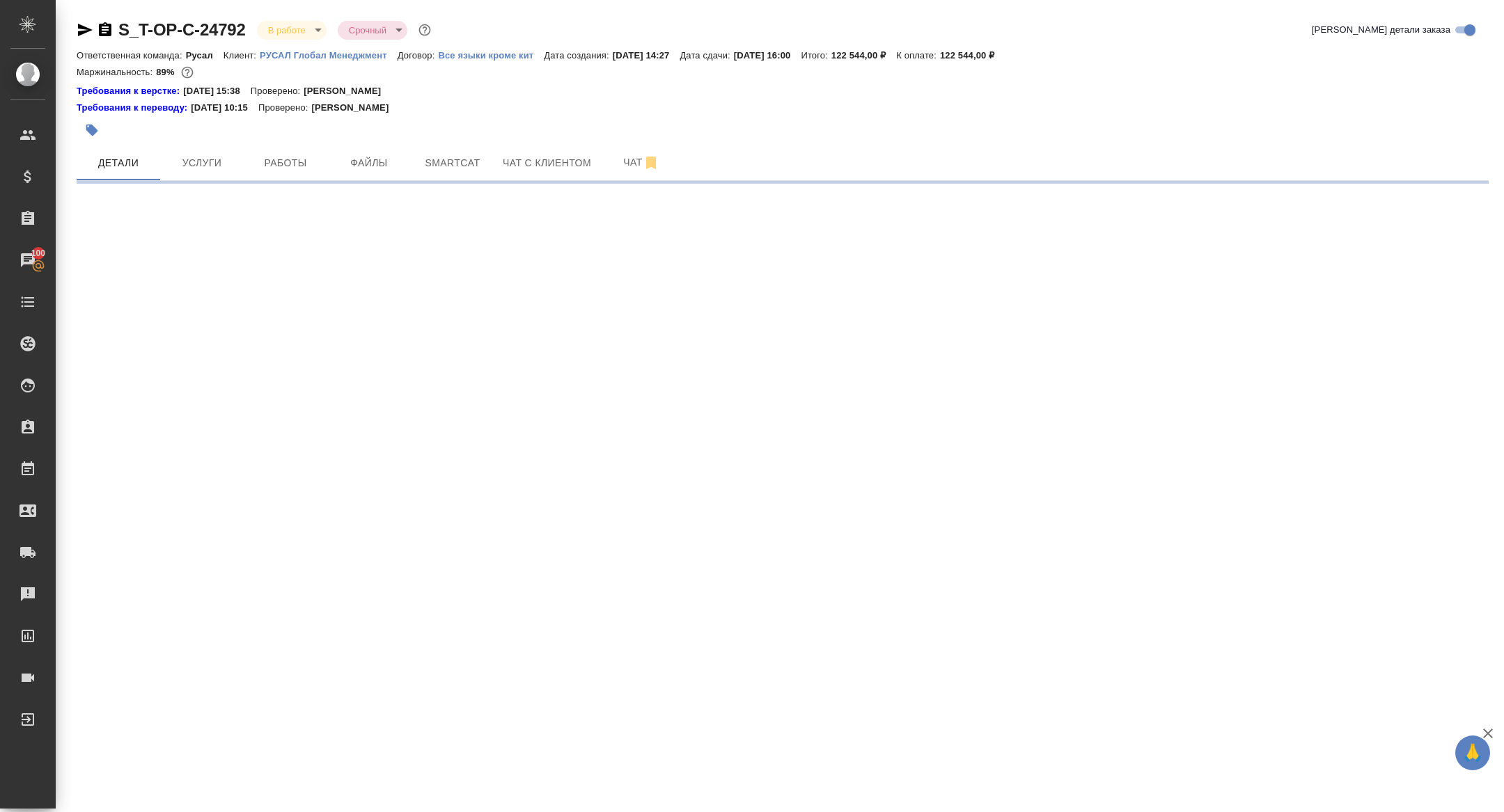
select select "RU"
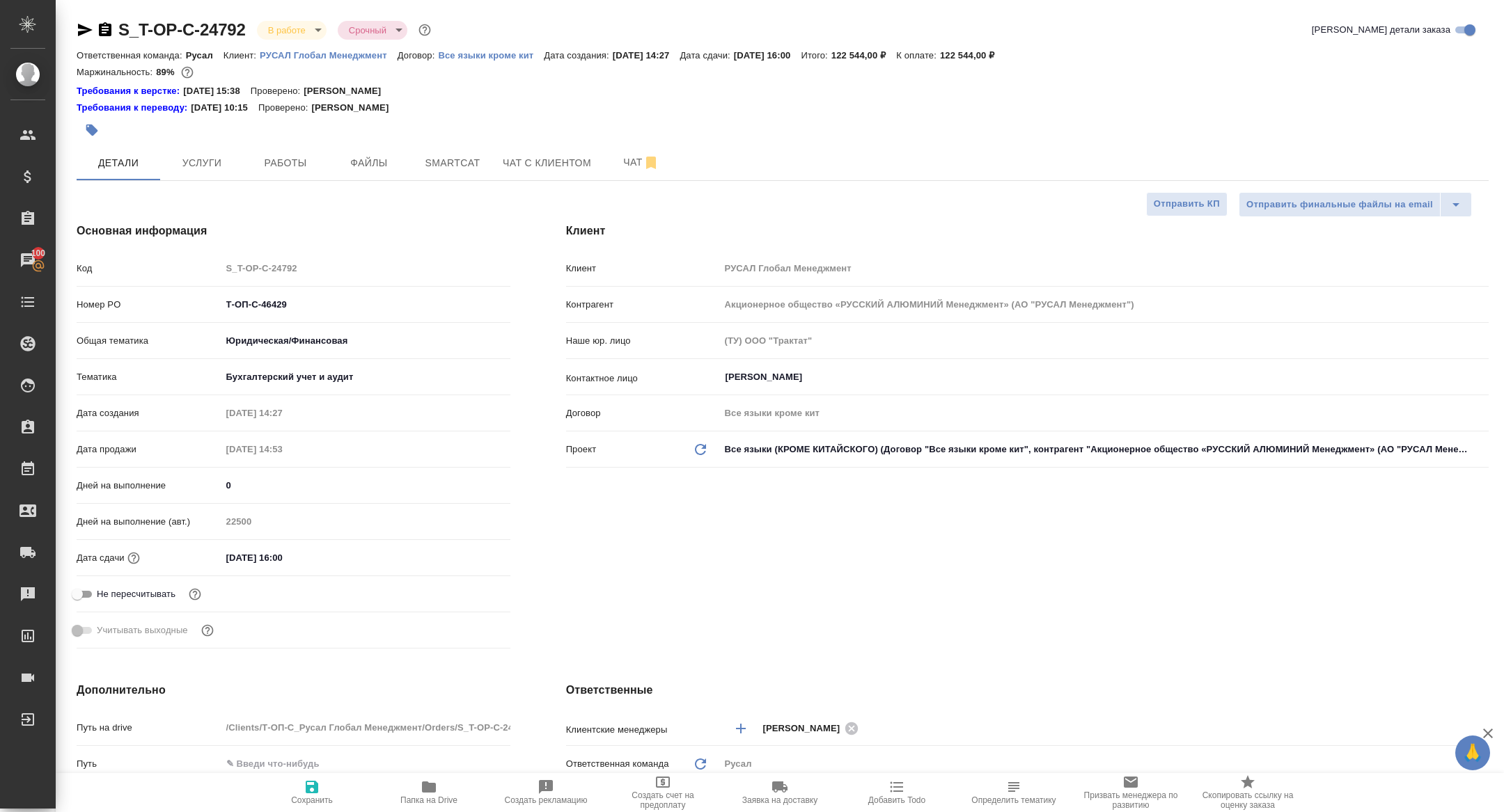
type textarea "x"
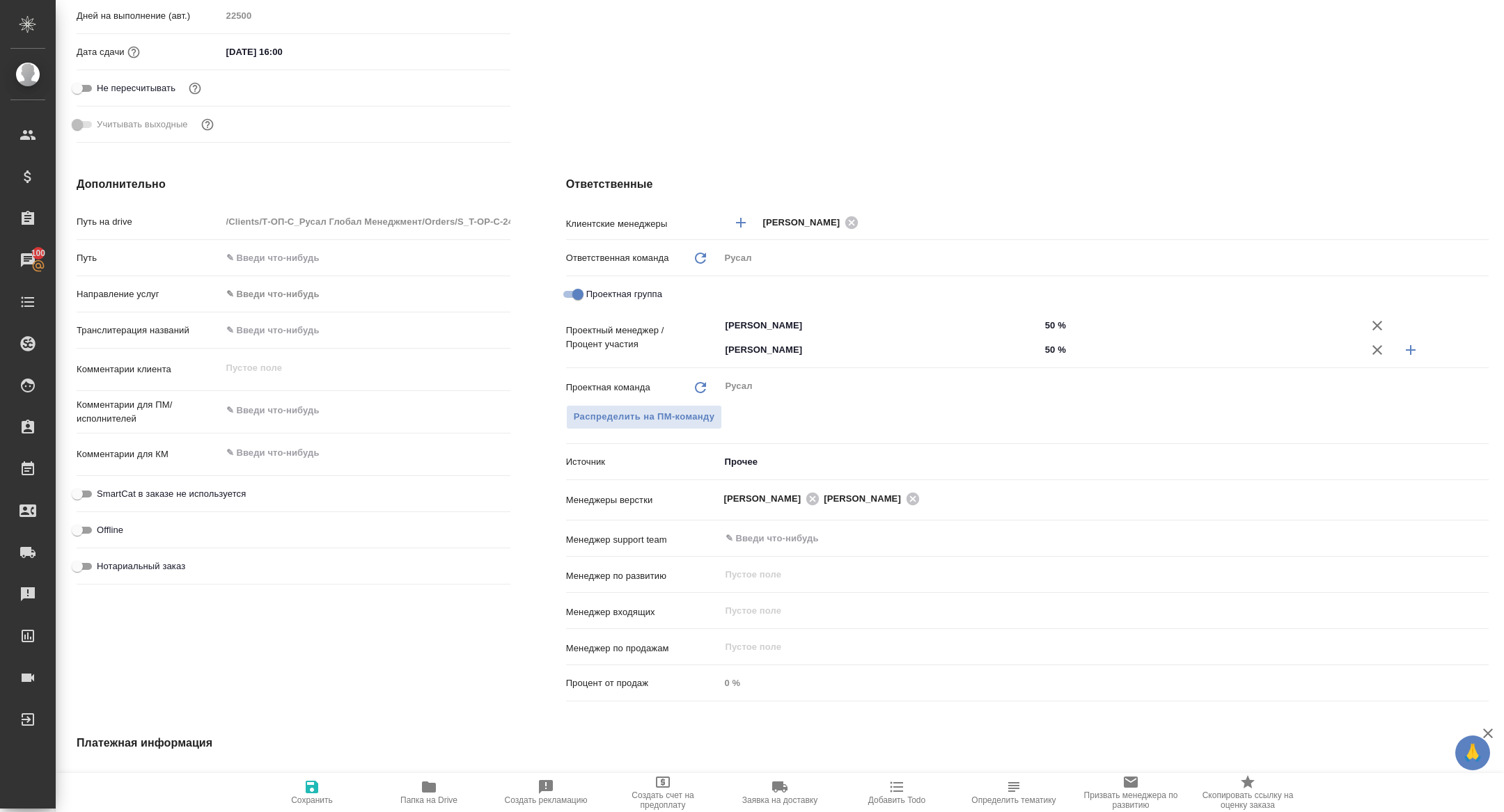
scroll to position [508, 0]
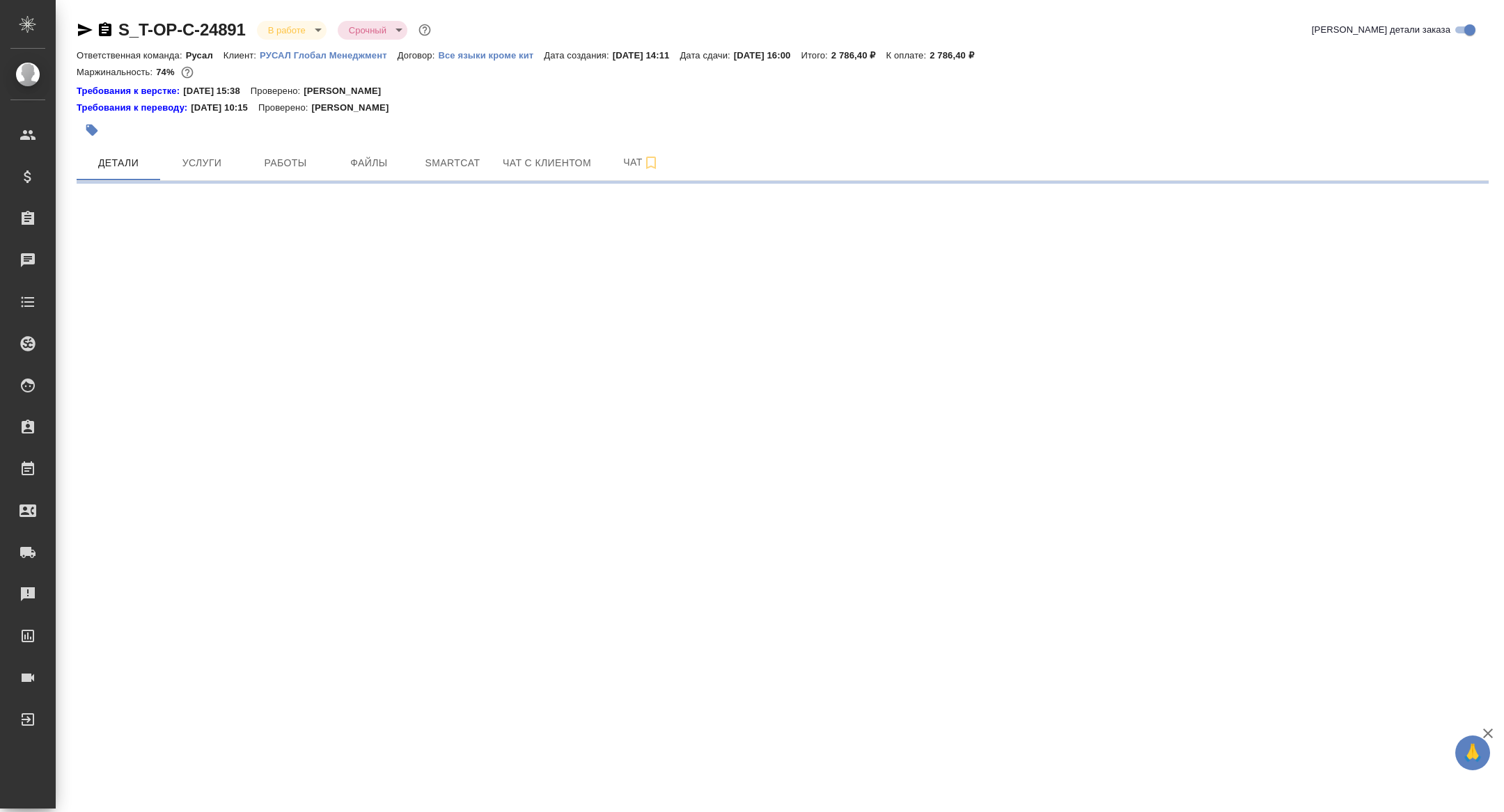
select select "RU"
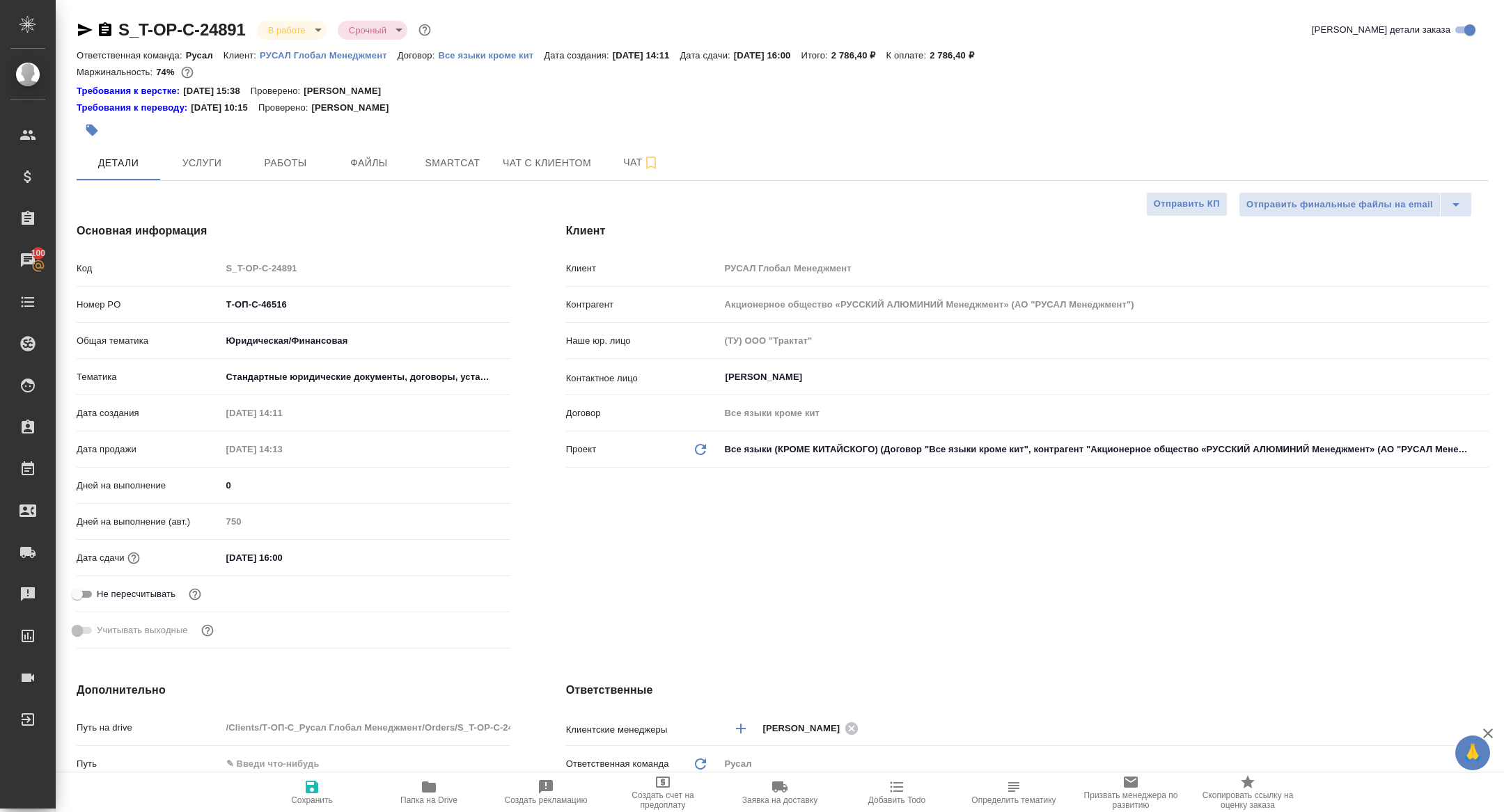
type textarea "x"
click at [254, 164] on span "Работы" at bounding box center [285, 163] width 67 height 17
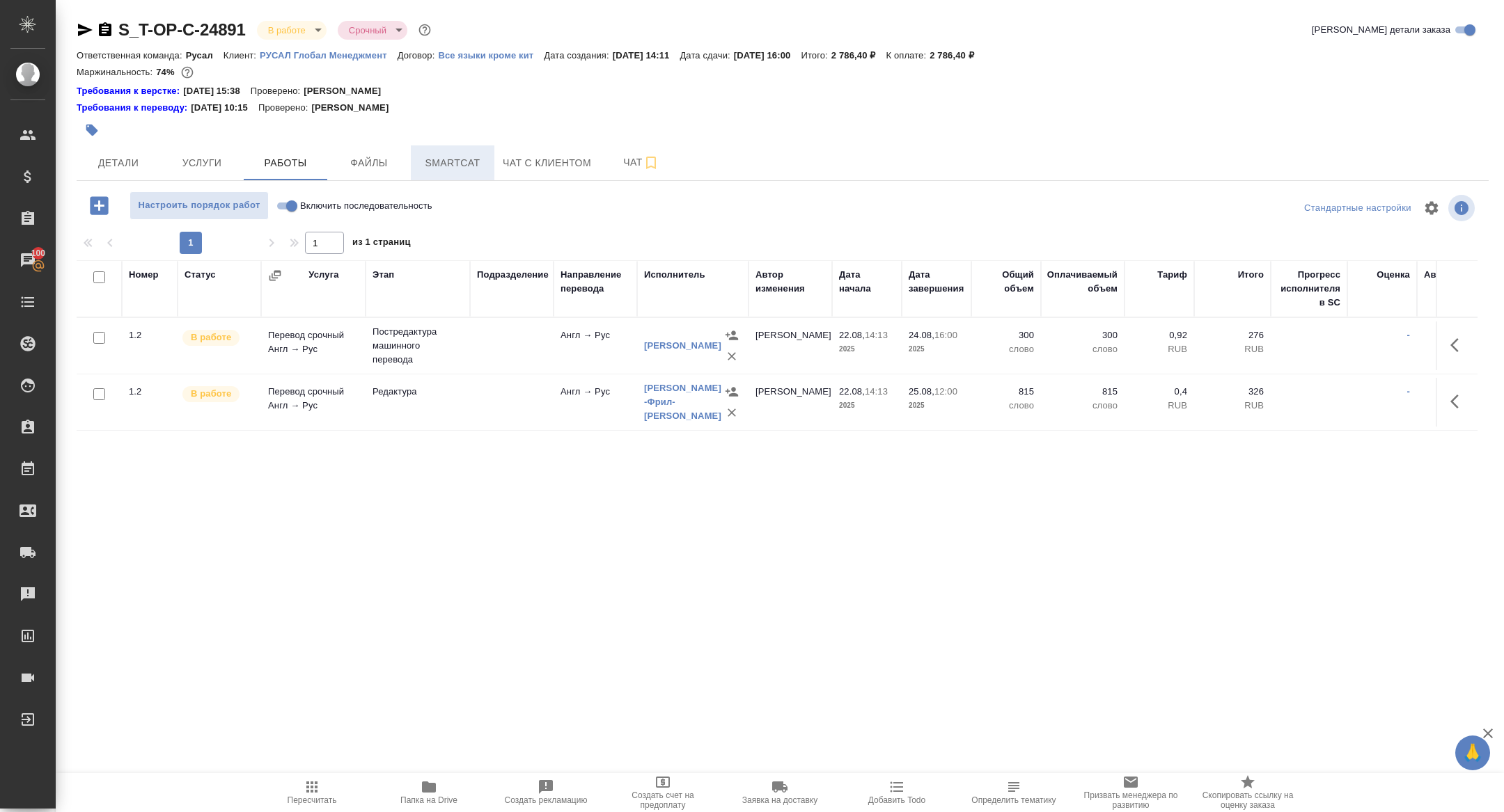
click at [465, 154] on span "Smartcat" at bounding box center [453, 163] width 67 height 17
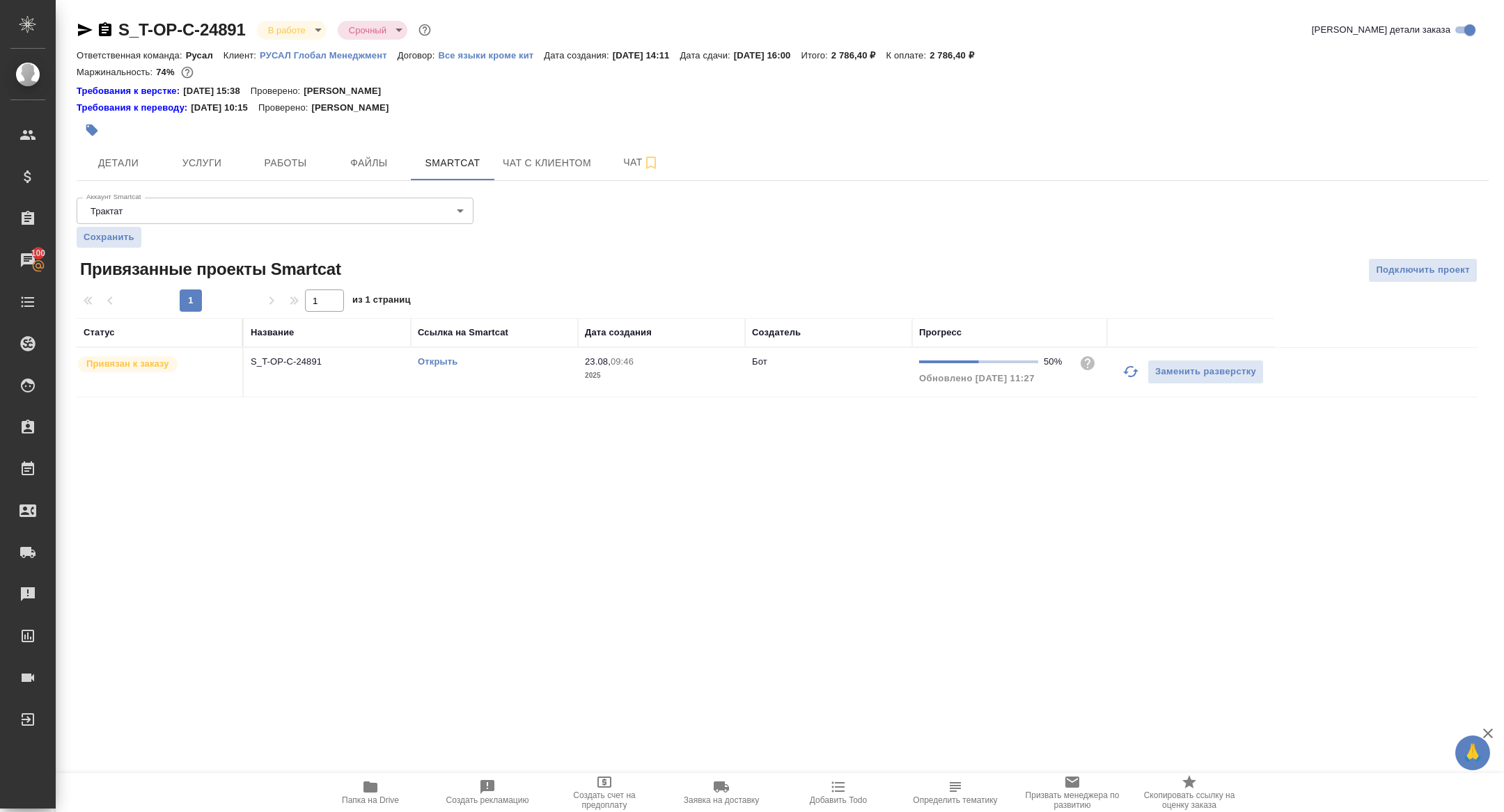
click at [1131, 372] on icon "button" at bounding box center [1131, 372] width 16 height 16
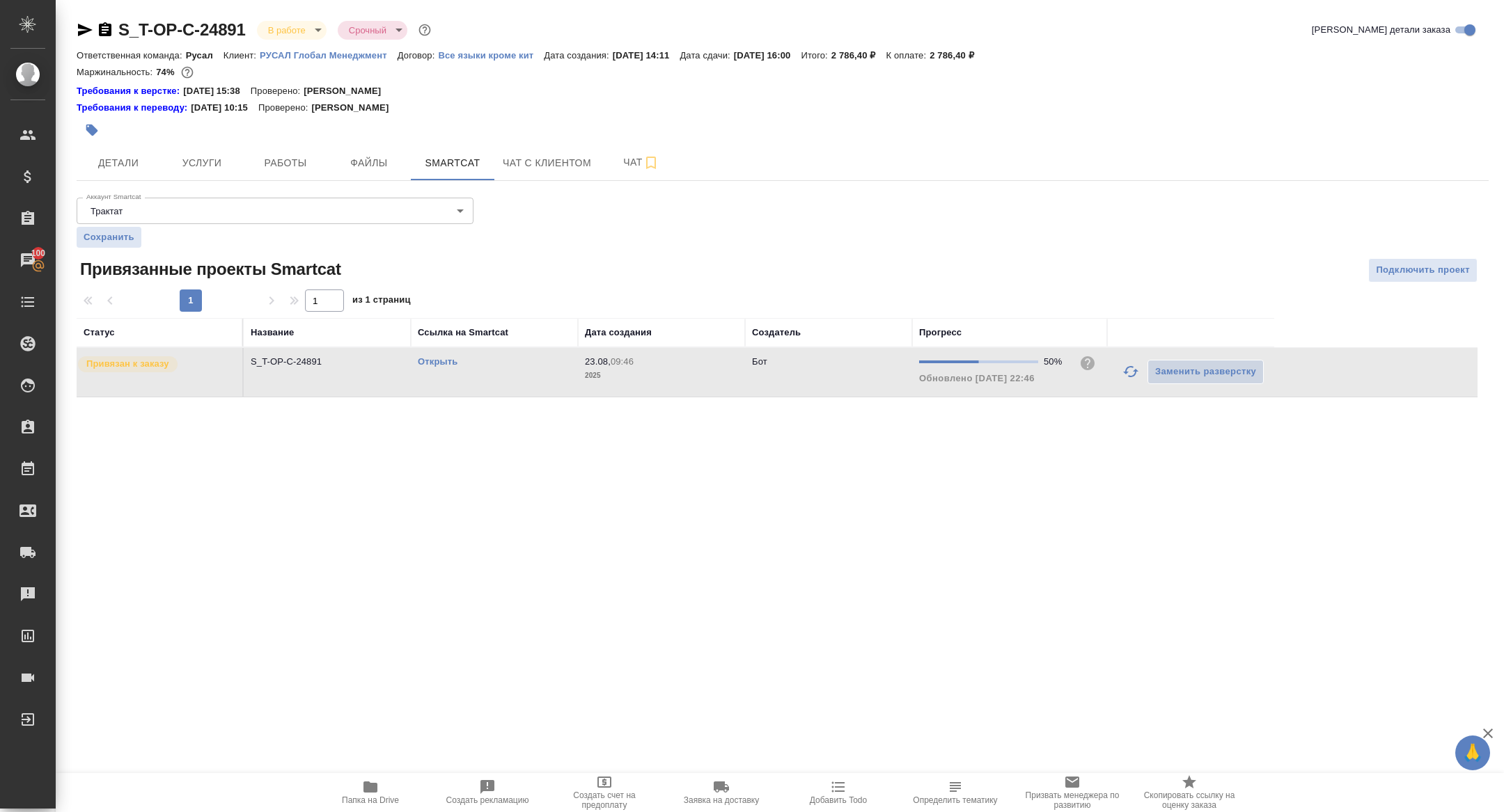
click at [78, 21] on div "S_T-OP-C-24891 В работе inProgress Срочный urgent" at bounding box center [255, 30] width 357 height 22
click at [83, 28] on icon "button" at bounding box center [85, 29] width 15 height 13
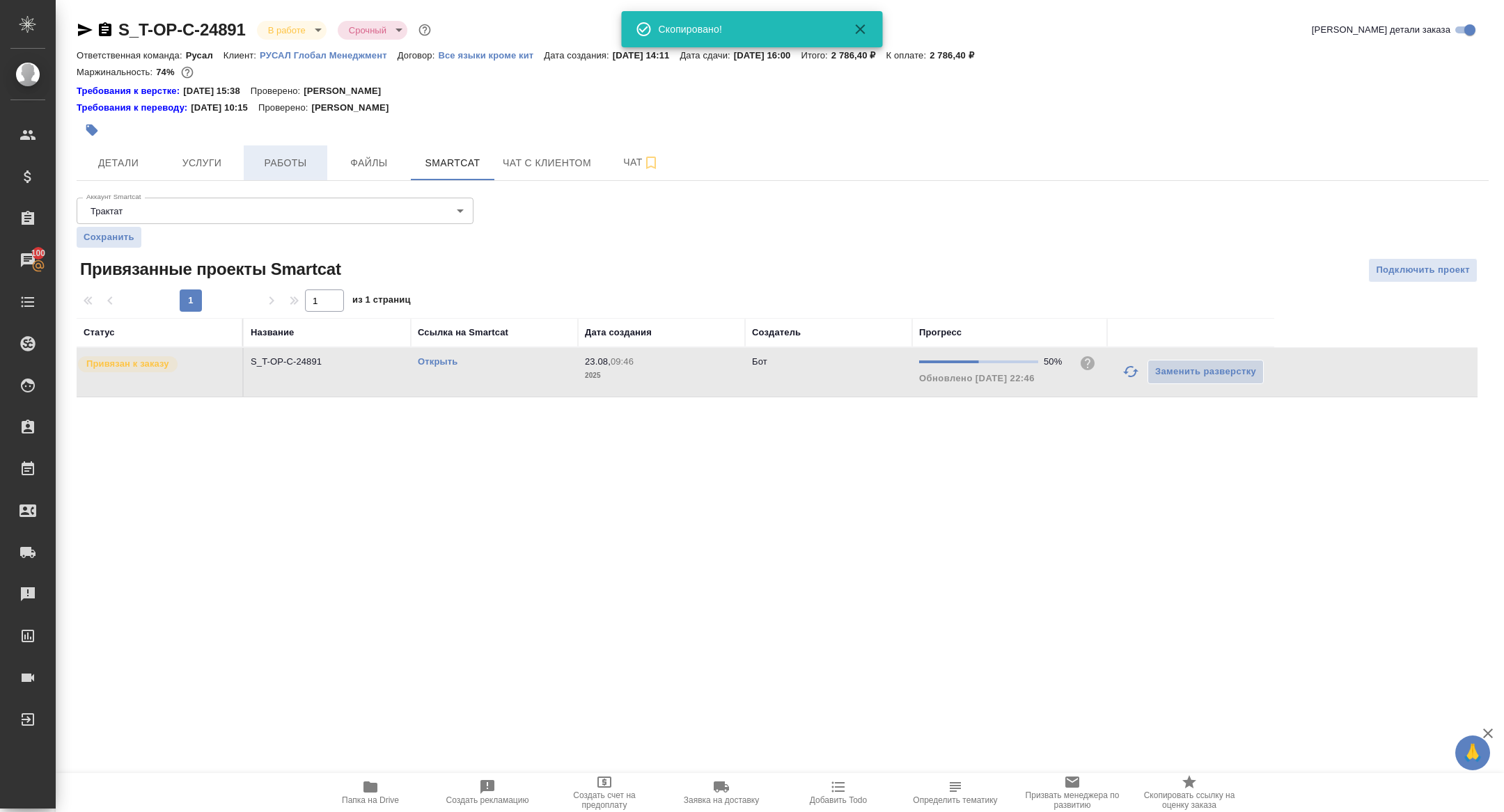
click at [266, 165] on span "Работы" at bounding box center [285, 163] width 67 height 17
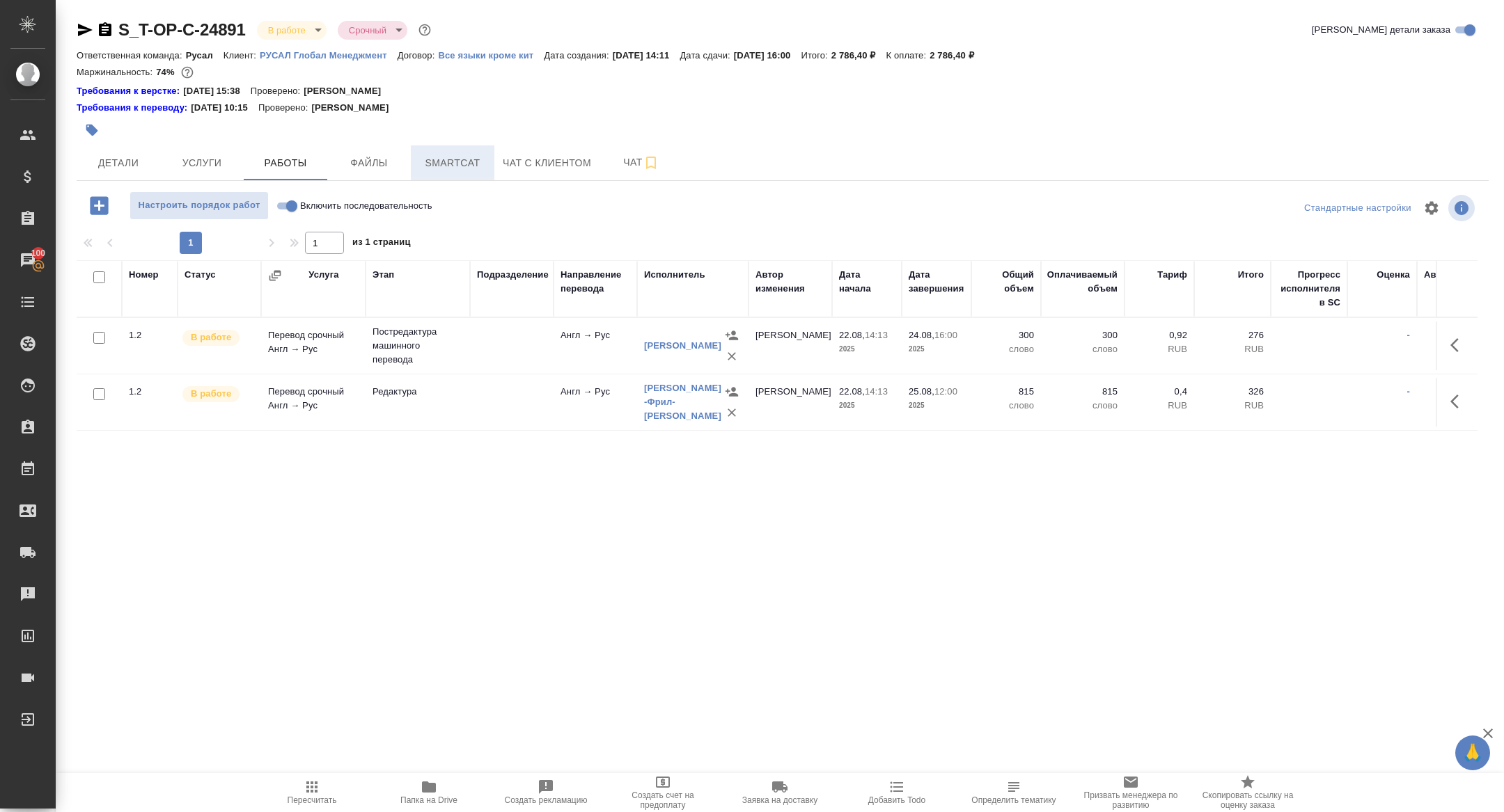
click at [458, 169] on span "Smartcat" at bounding box center [453, 163] width 67 height 17
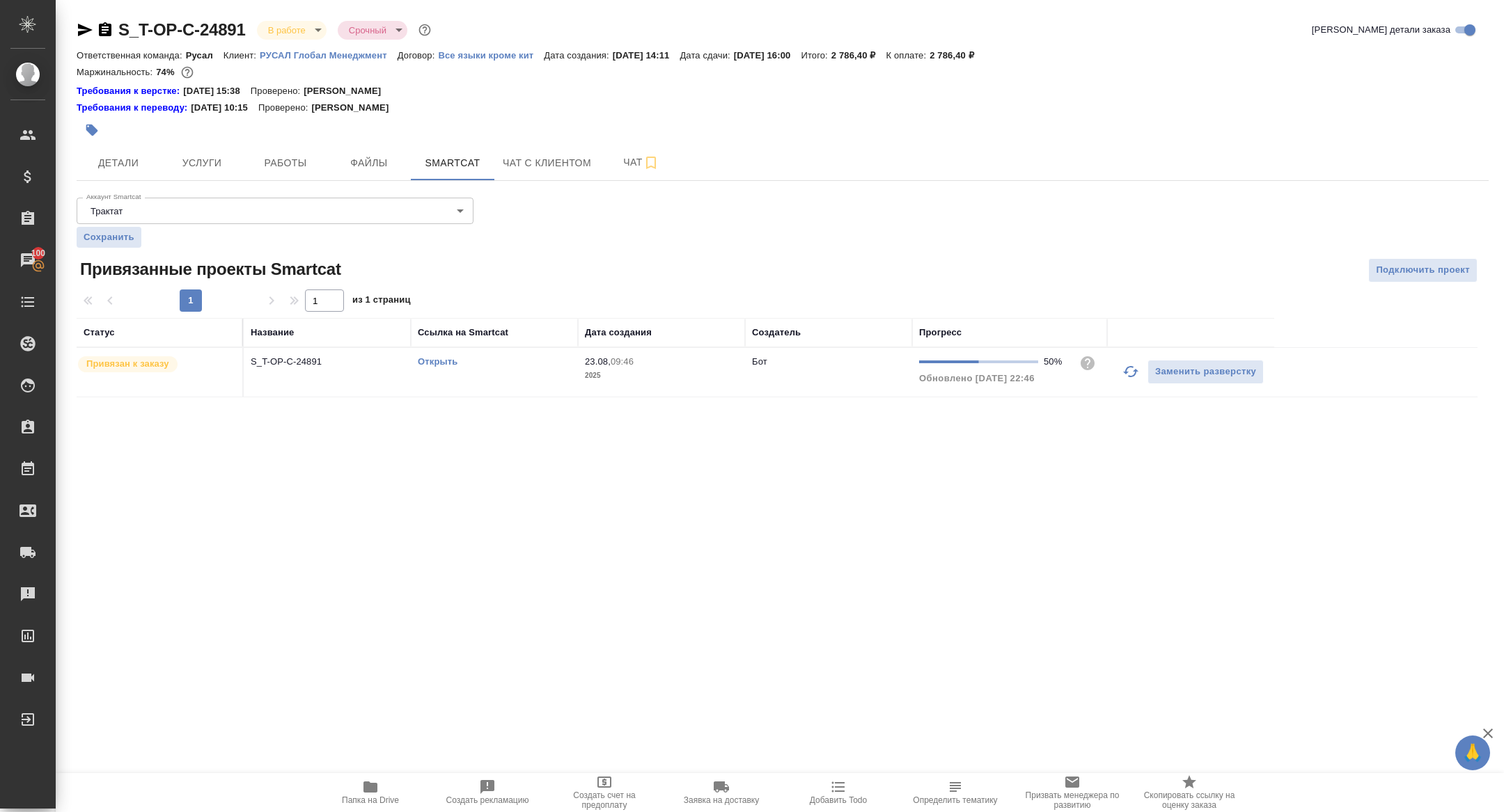
click at [444, 361] on link "Открыть" at bounding box center [438, 361] width 40 height 10
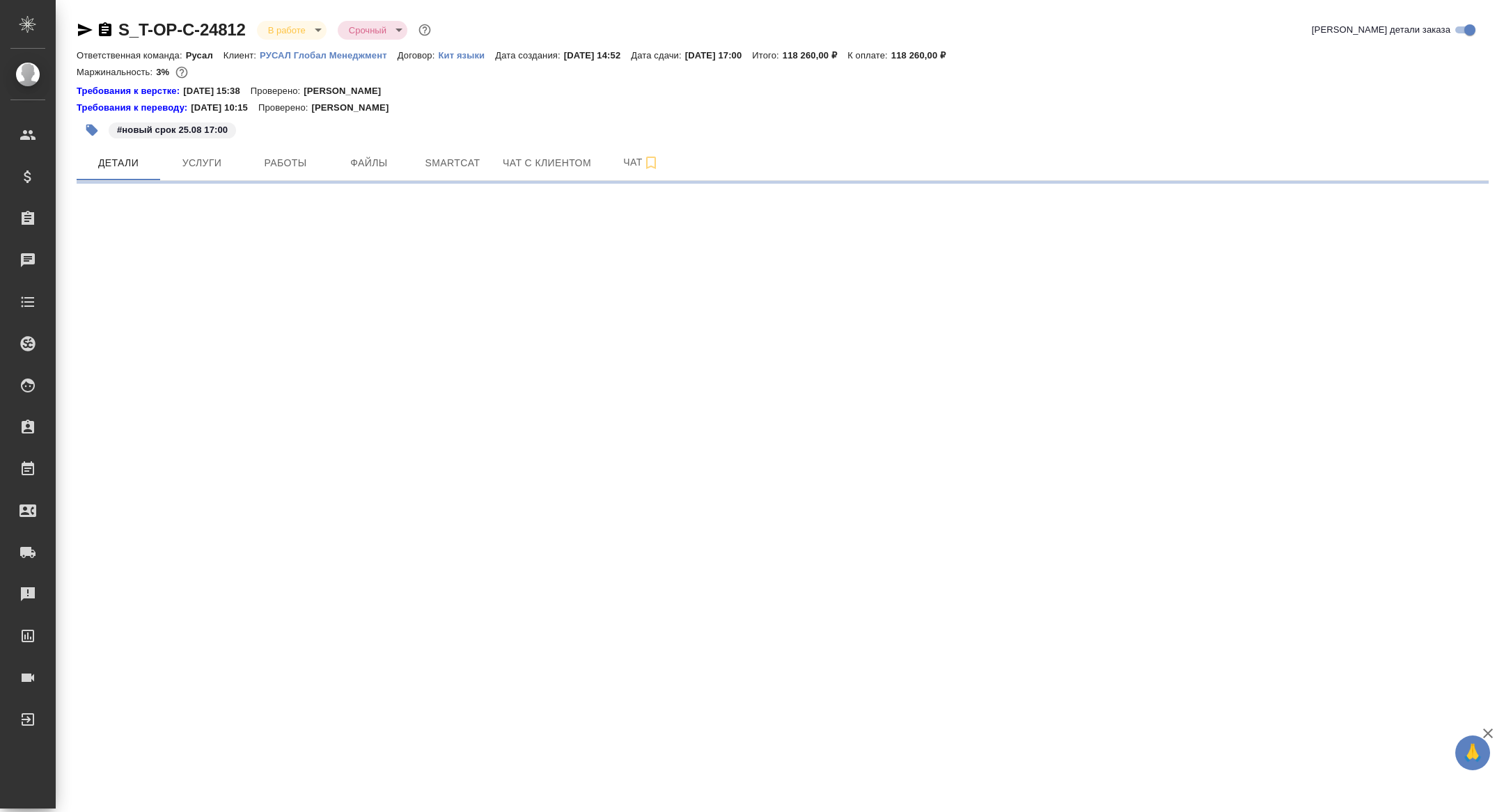
select select "RU"
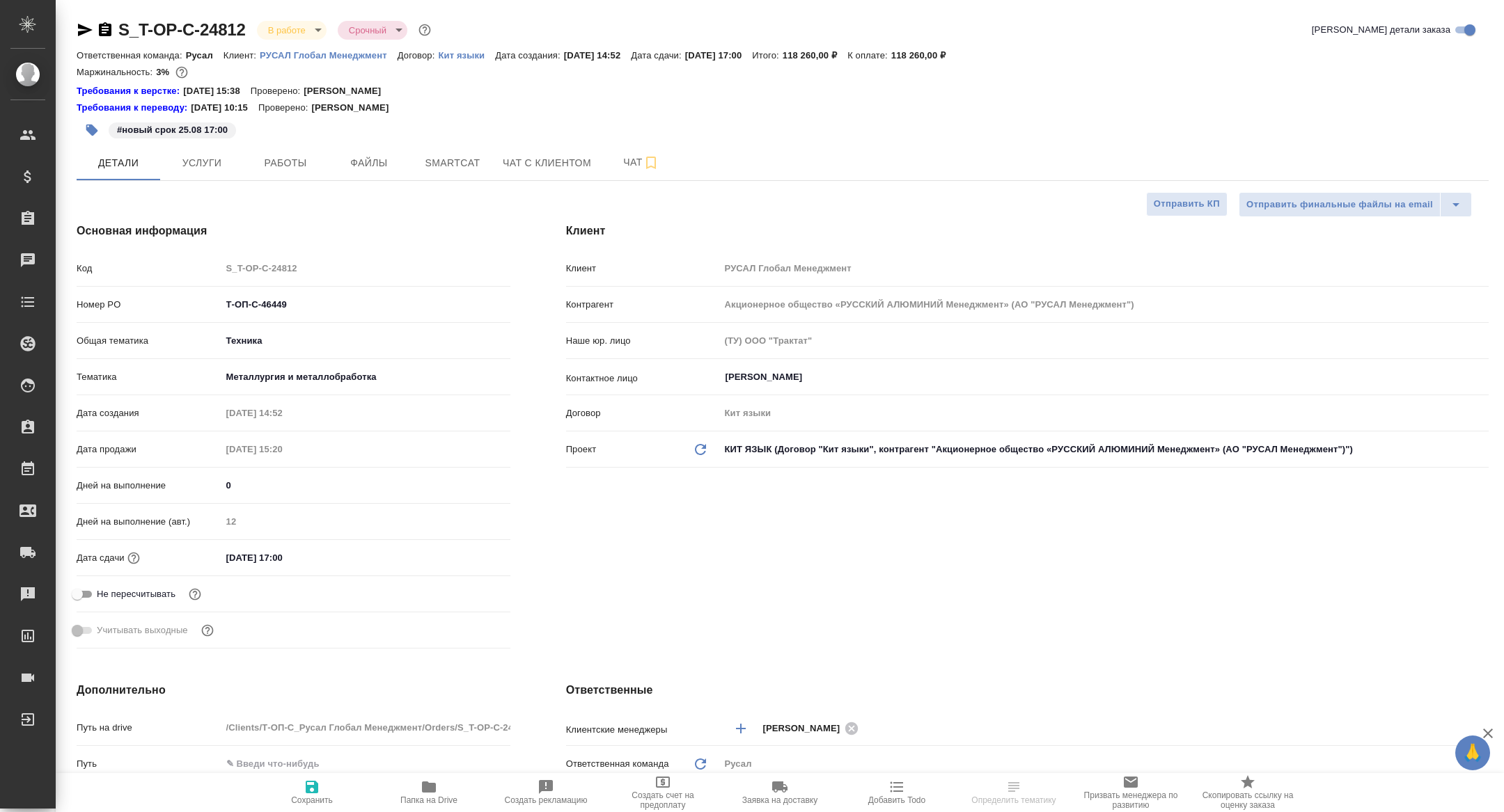
type textarea "x"
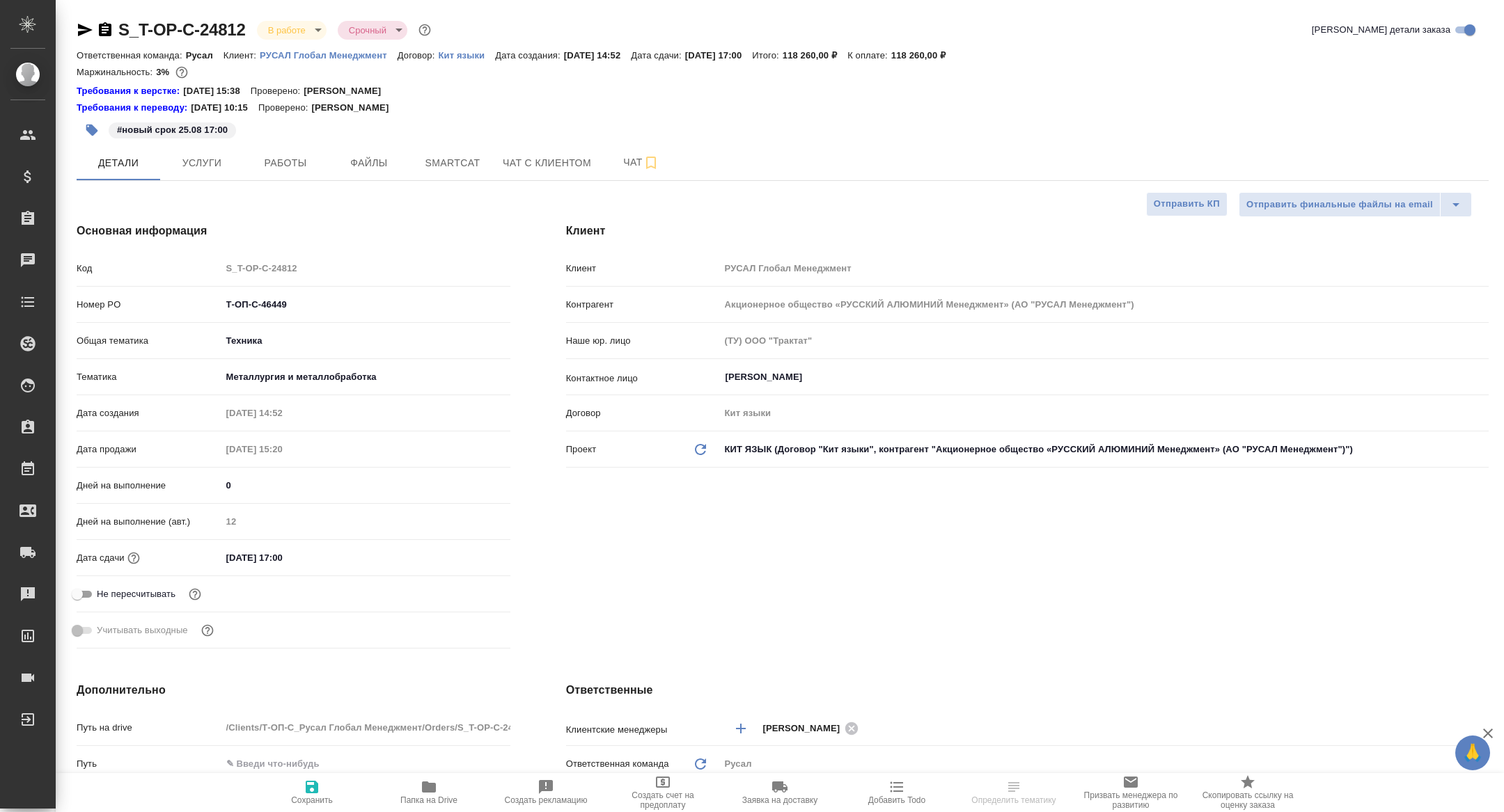
type textarea "x"
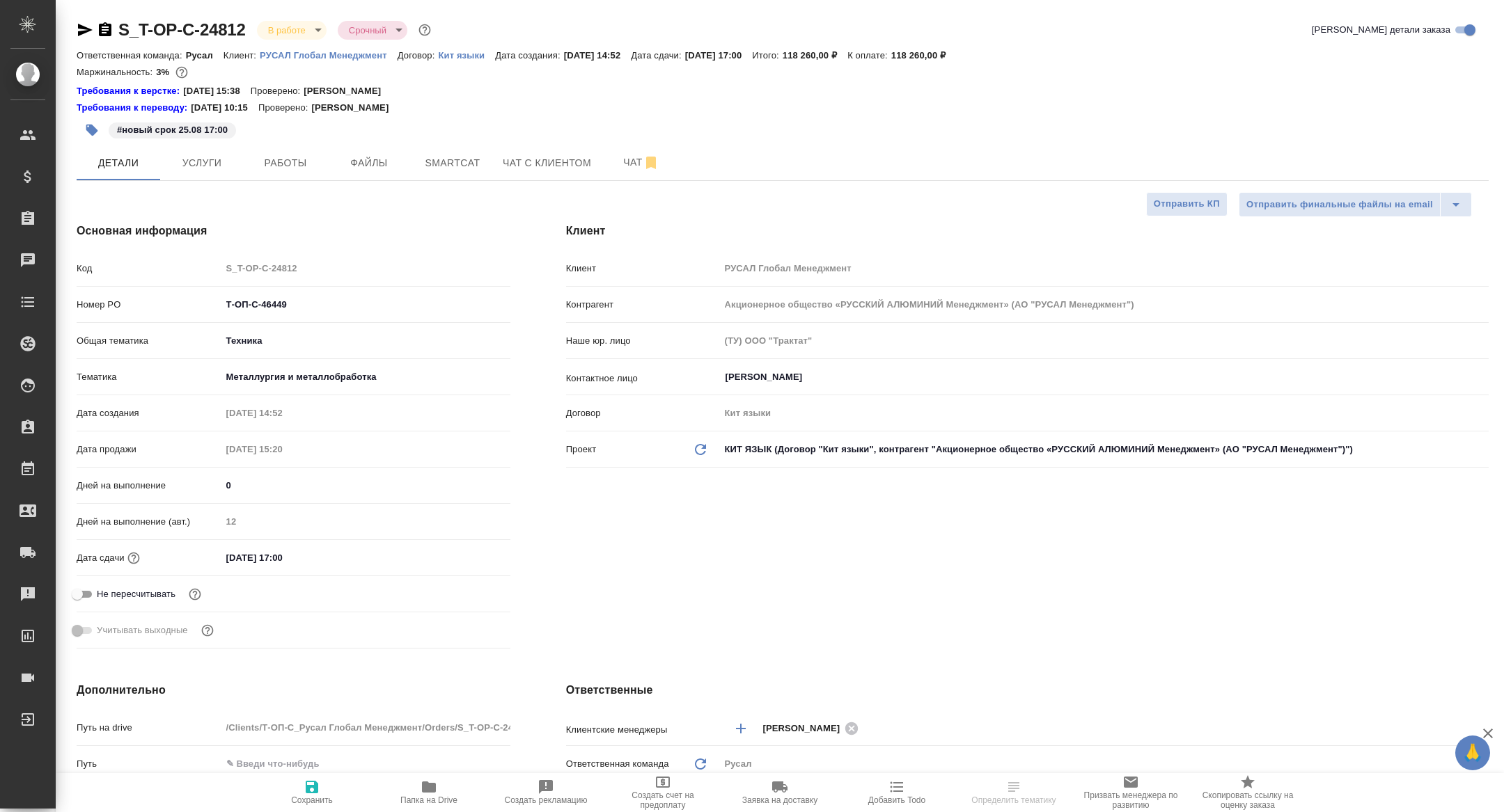
type textarea "x"
select select "RU"
type textarea "x"
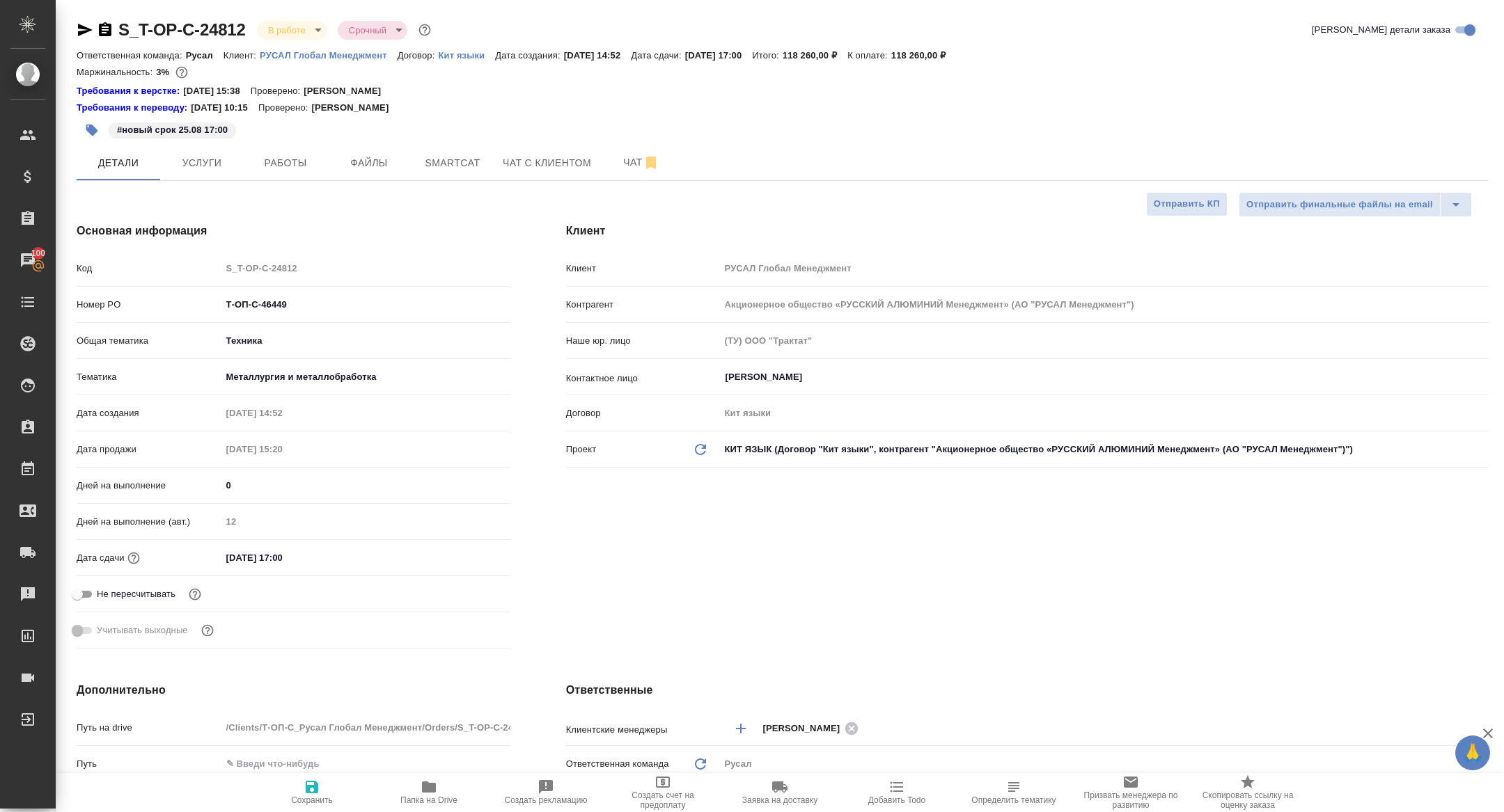
type textarea "x"
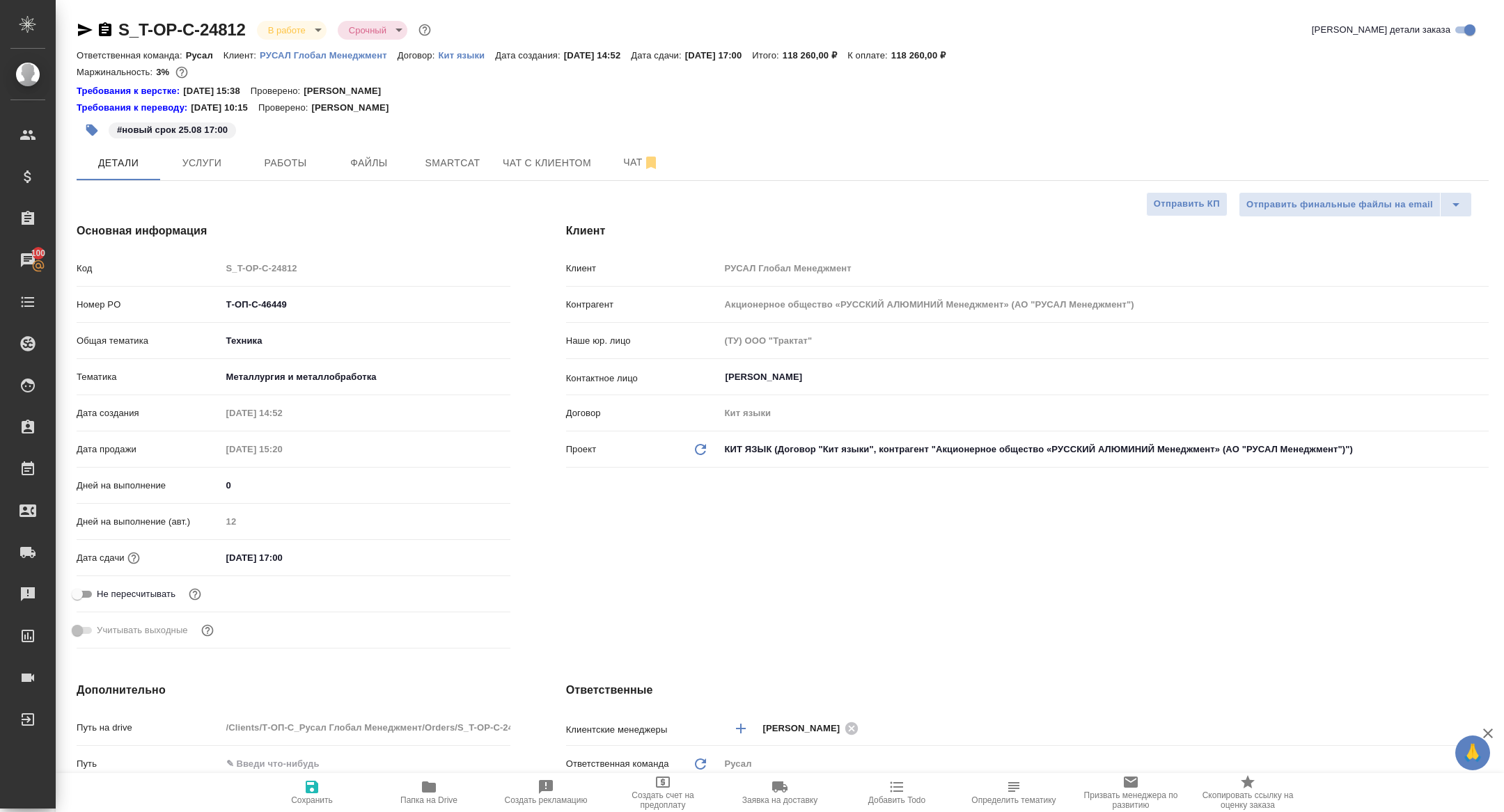
type textarea "x"
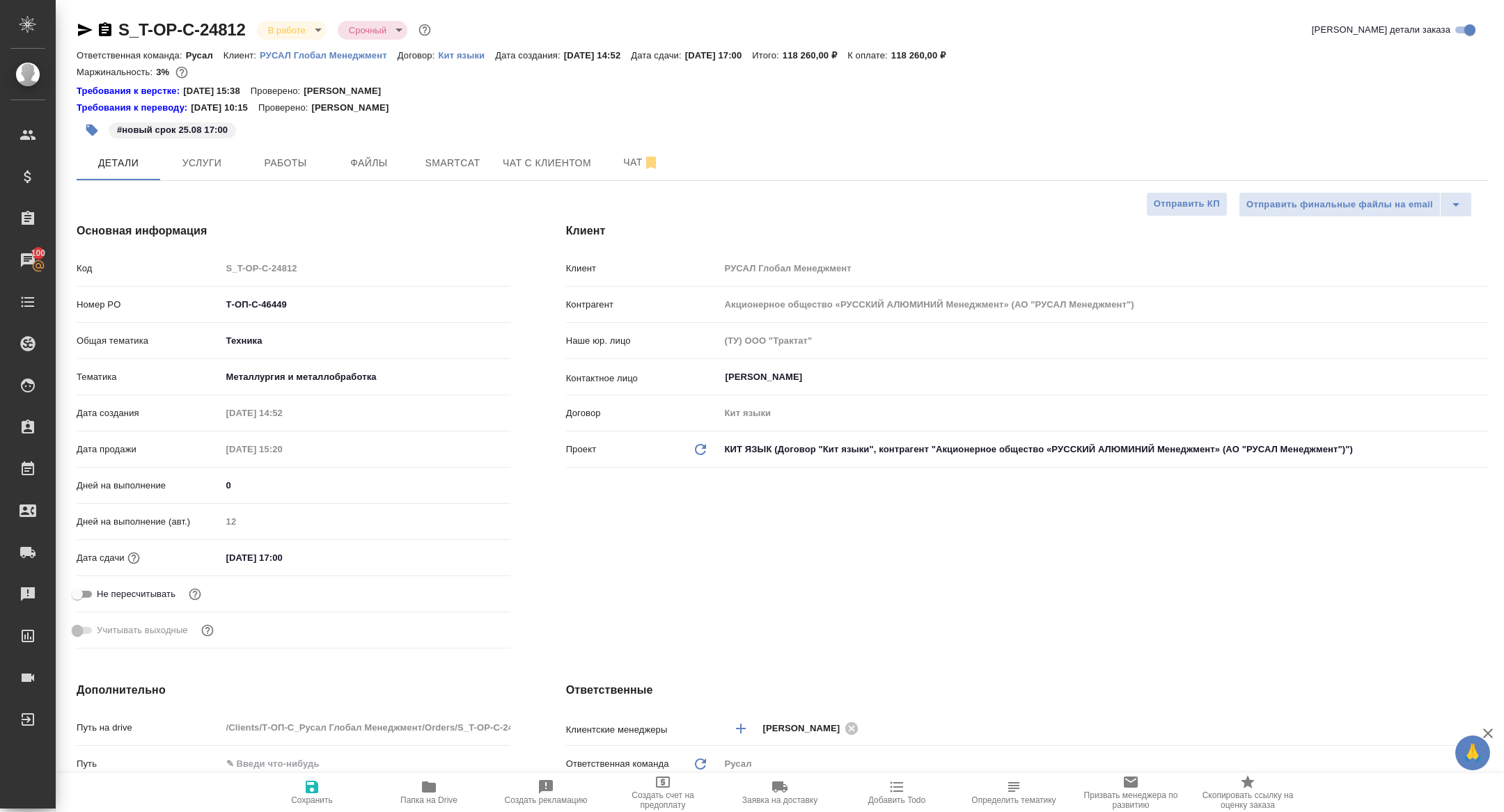
click at [310, 133] on div "#новый срок 25.08 17:00" at bounding box center [548, 130] width 942 height 31
click at [306, 168] on span "Работы" at bounding box center [285, 163] width 67 height 17
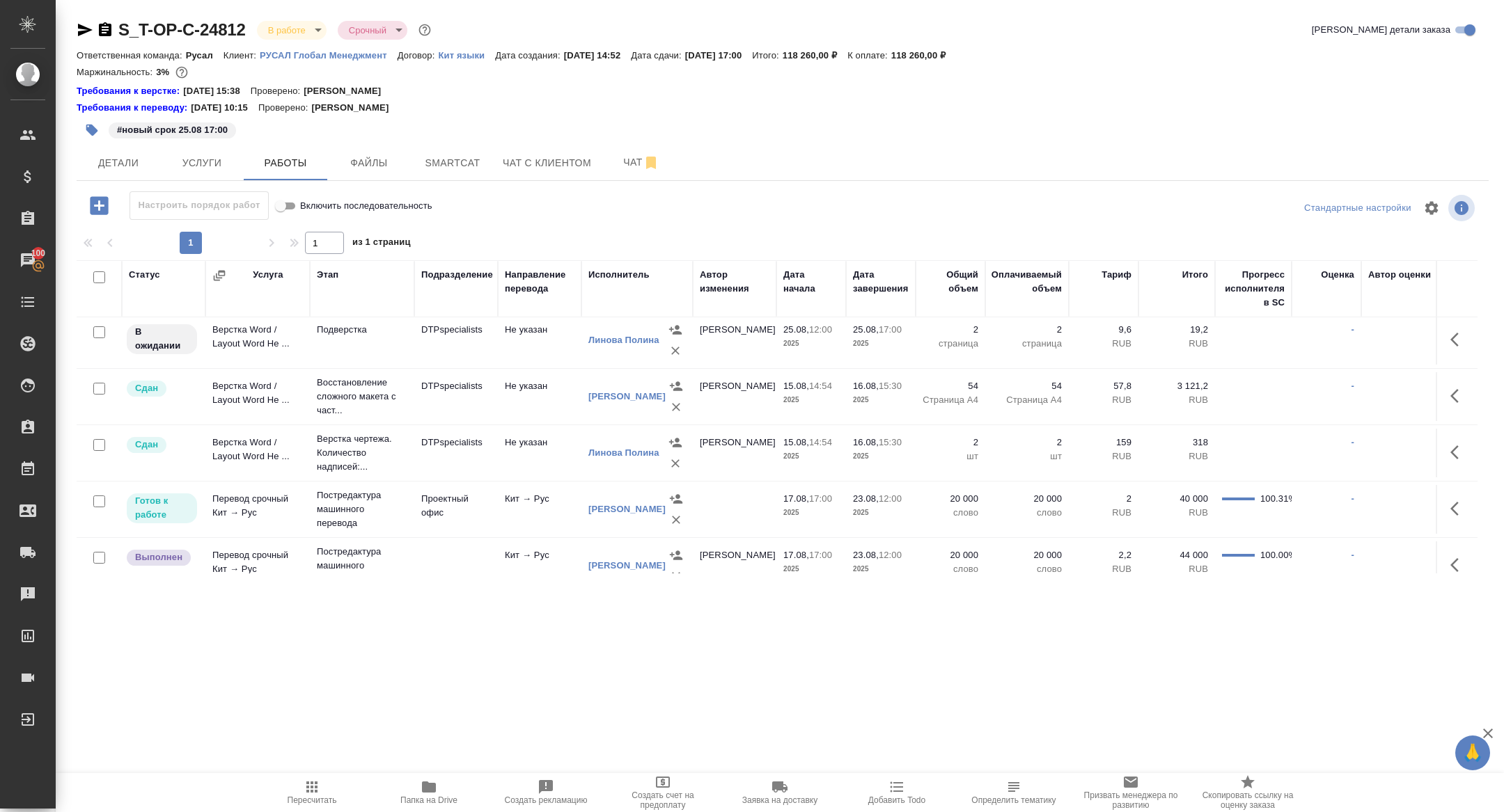
scroll to position [59, 0]
click at [129, 158] on span "Детали" at bounding box center [119, 163] width 67 height 17
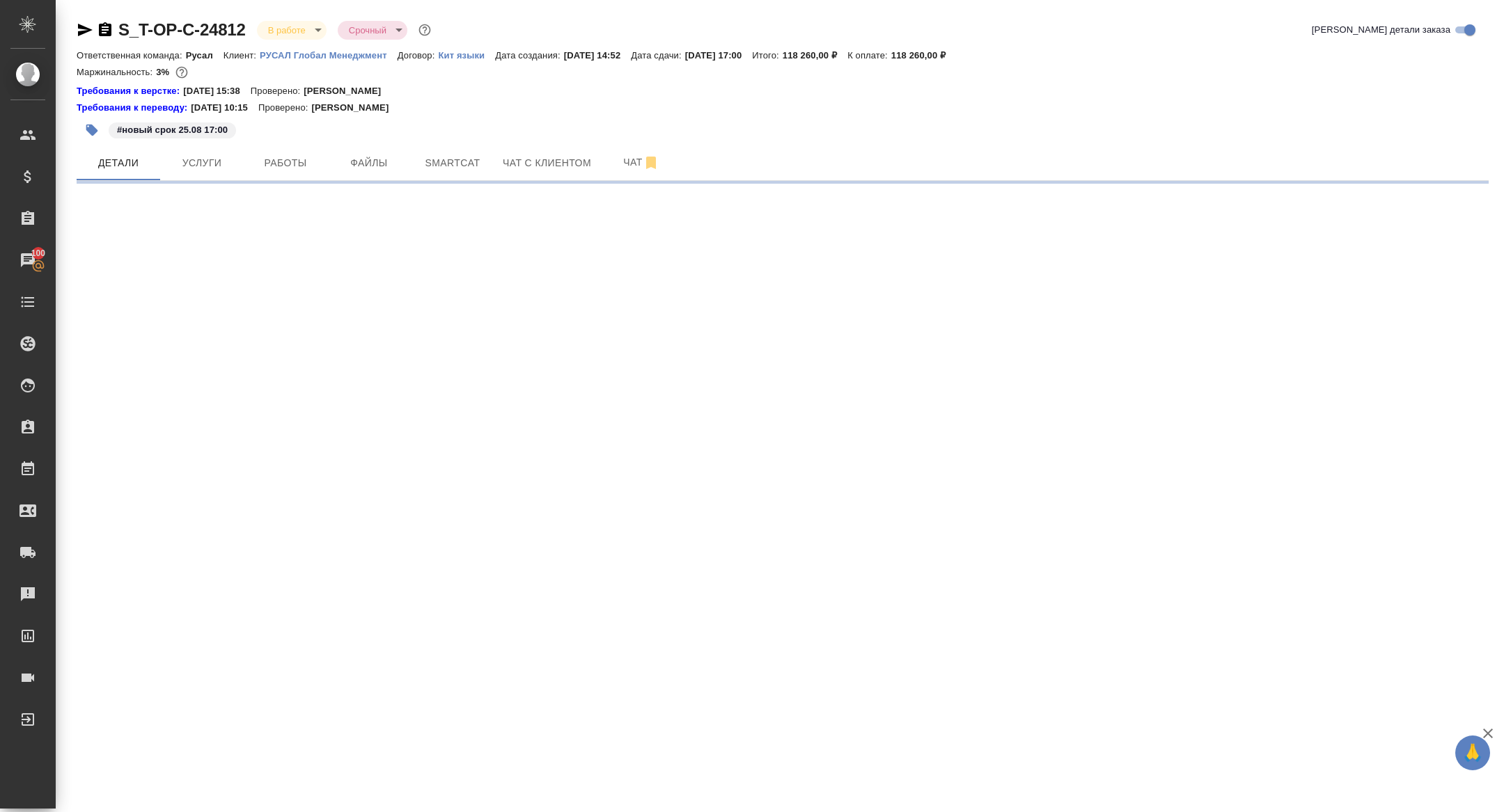
select select "RU"
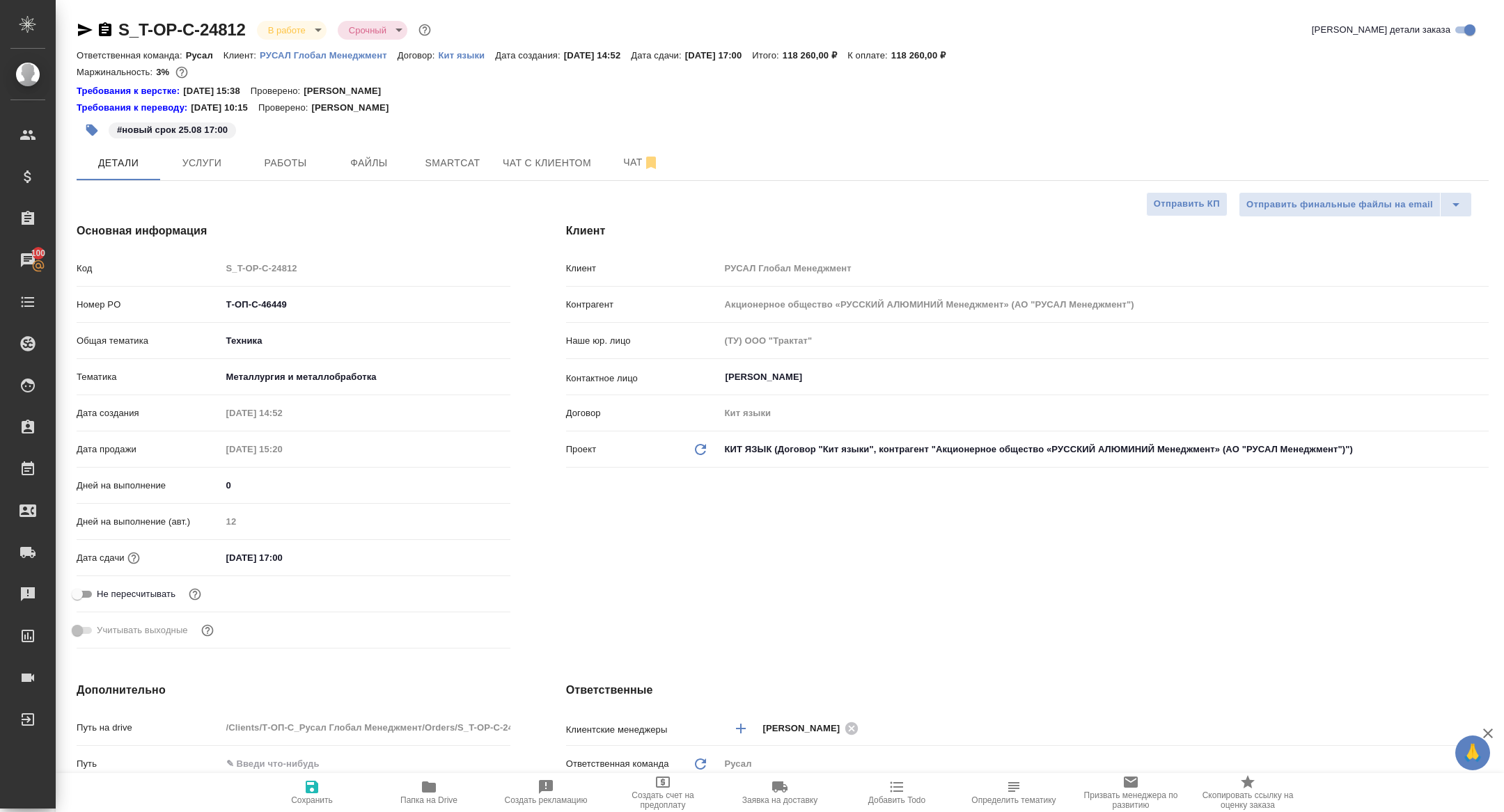
type textarea "x"
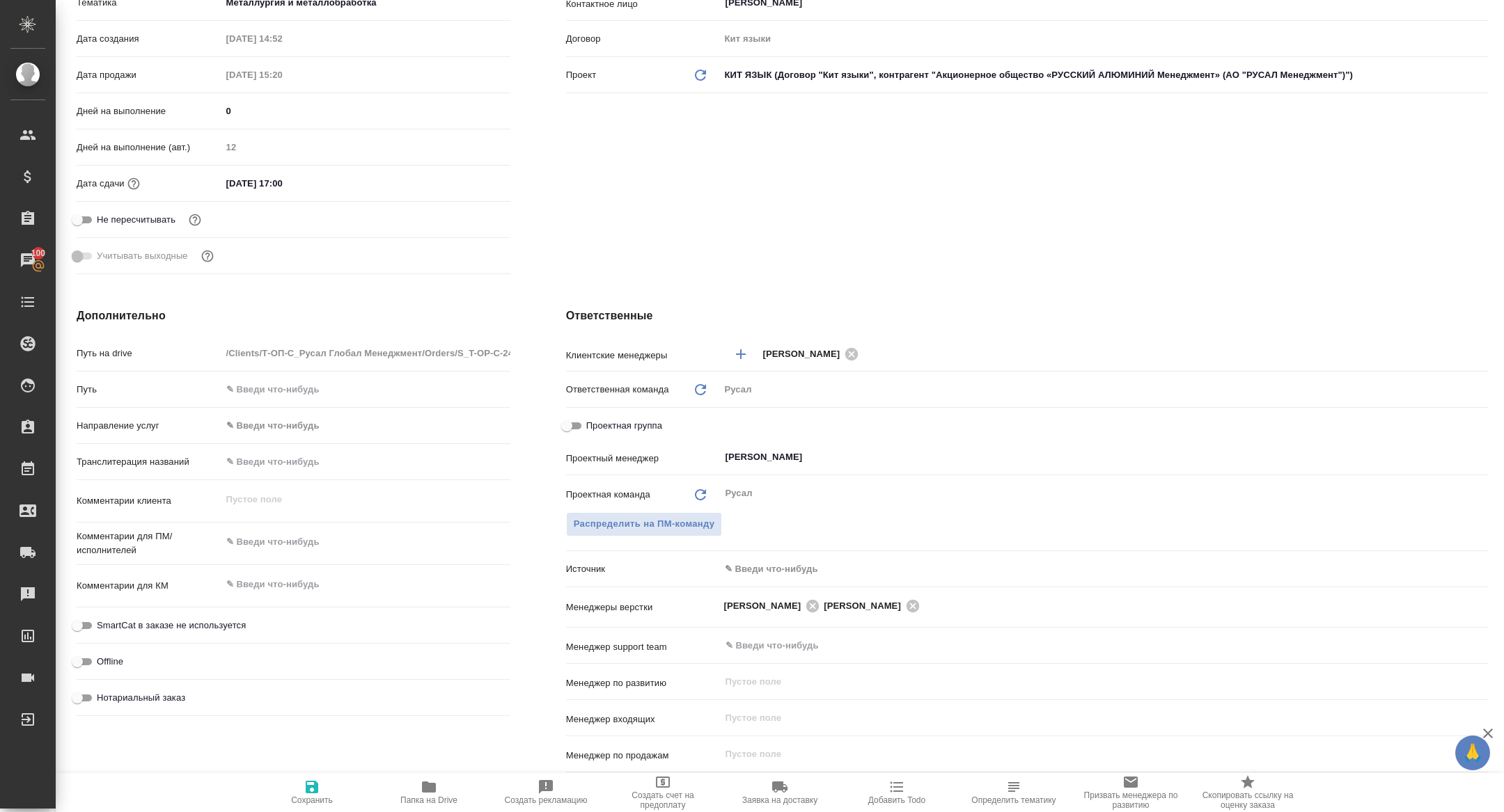
scroll to position [427, 0]
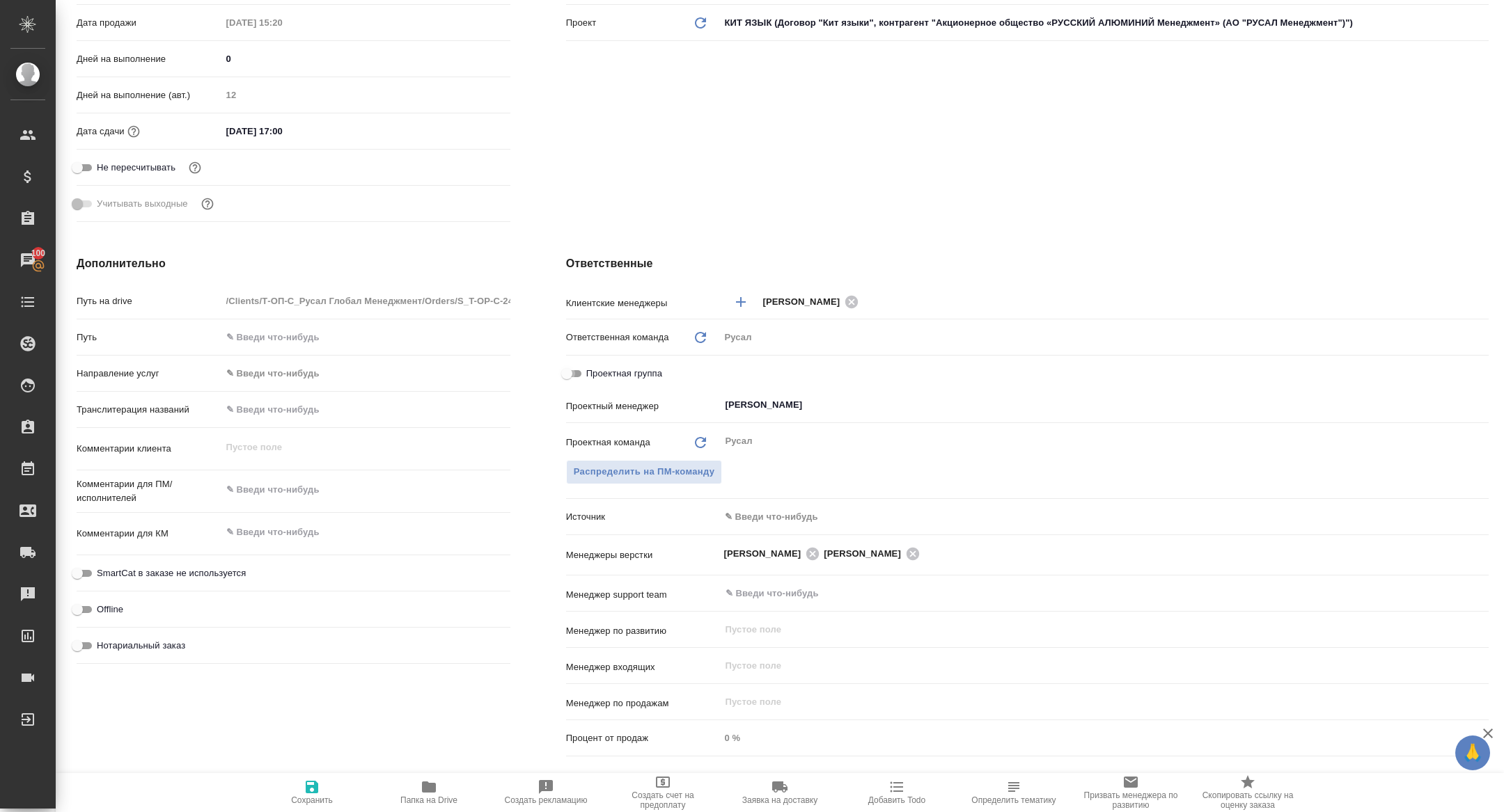
click at [576, 376] on input "Проектная группа" at bounding box center [567, 373] width 50 height 16
checkbox input "true"
type textarea "x"
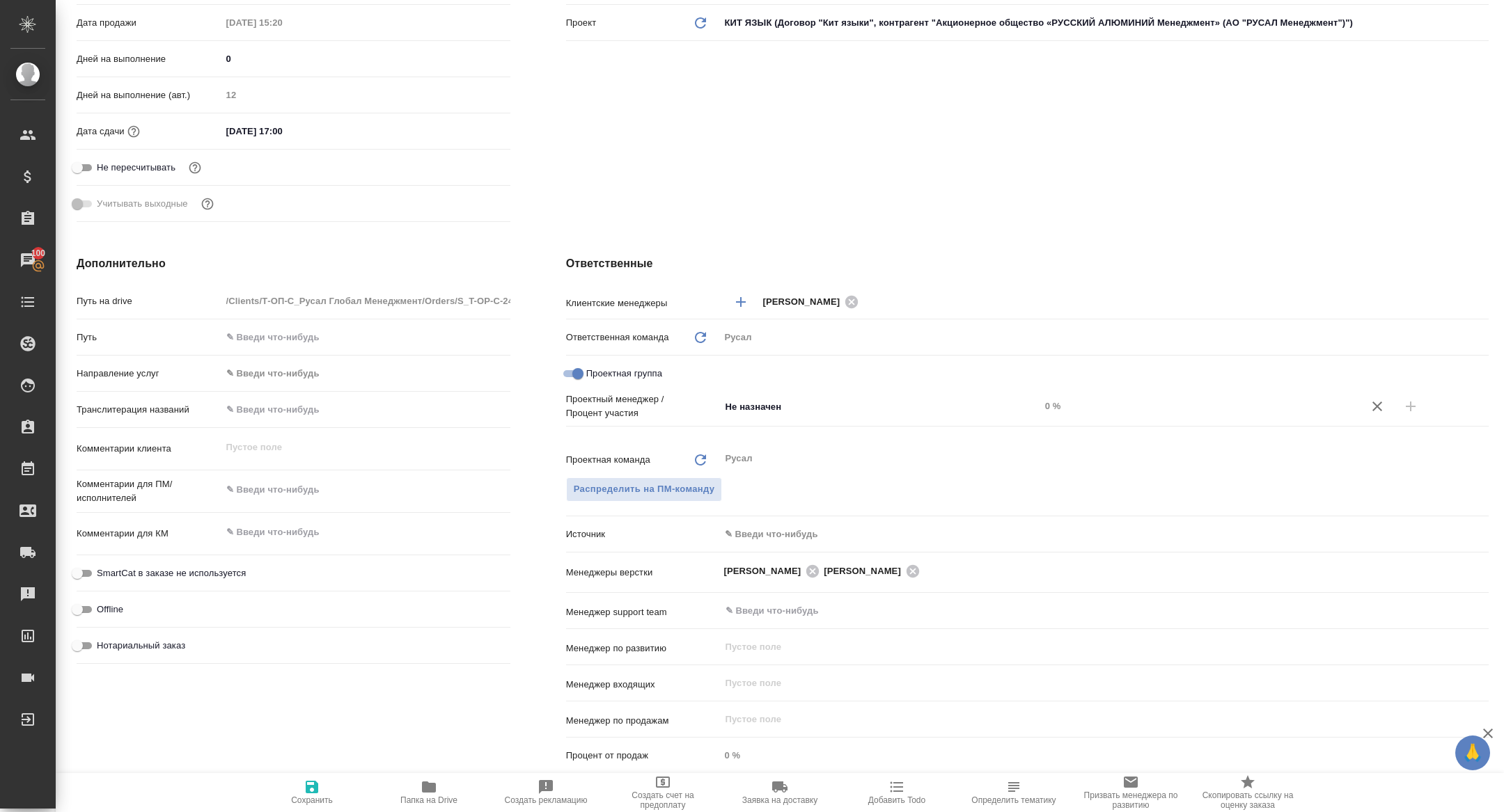
click at [847, 392] on div "Проектный менеджер / Процент участия Не назначен ​ 0 %" at bounding box center [1028, 406] width 923 height 28
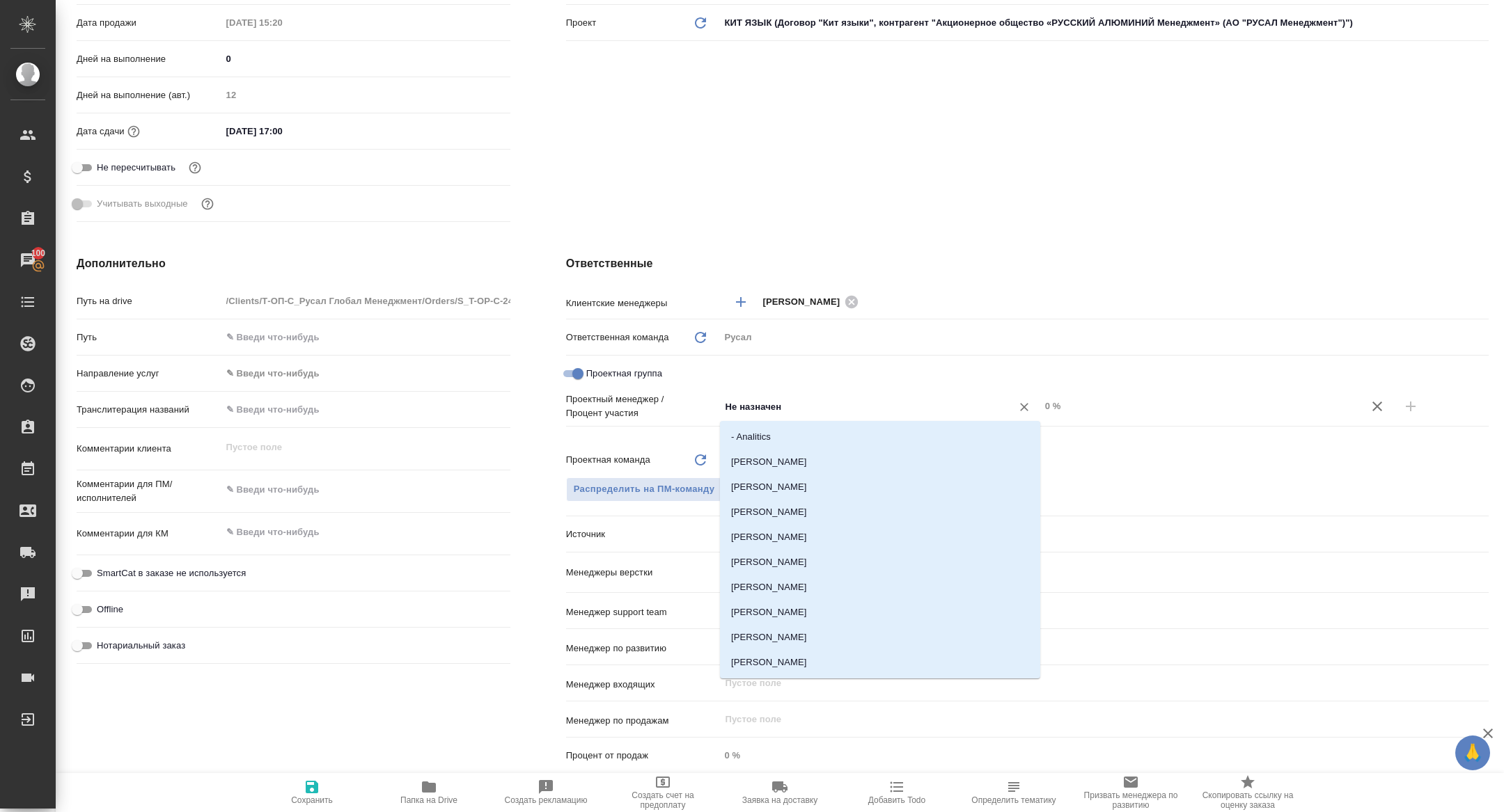
click at [798, 412] on input "Не назначен" at bounding box center [857, 406] width 266 height 16
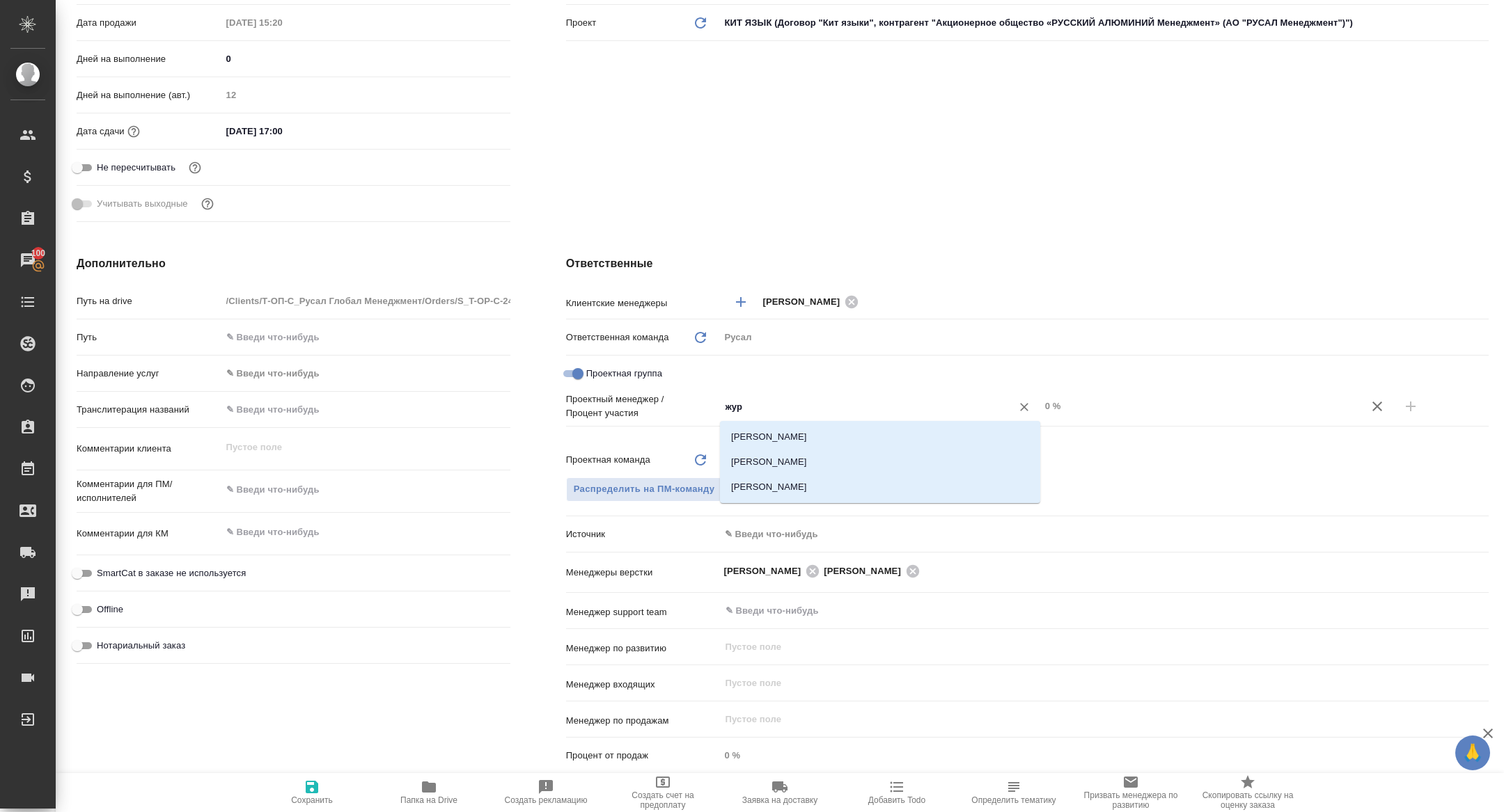
type input "жура"
click at [837, 457] on li "[PERSON_NAME]" at bounding box center [880, 462] width 320 height 25
type textarea "x"
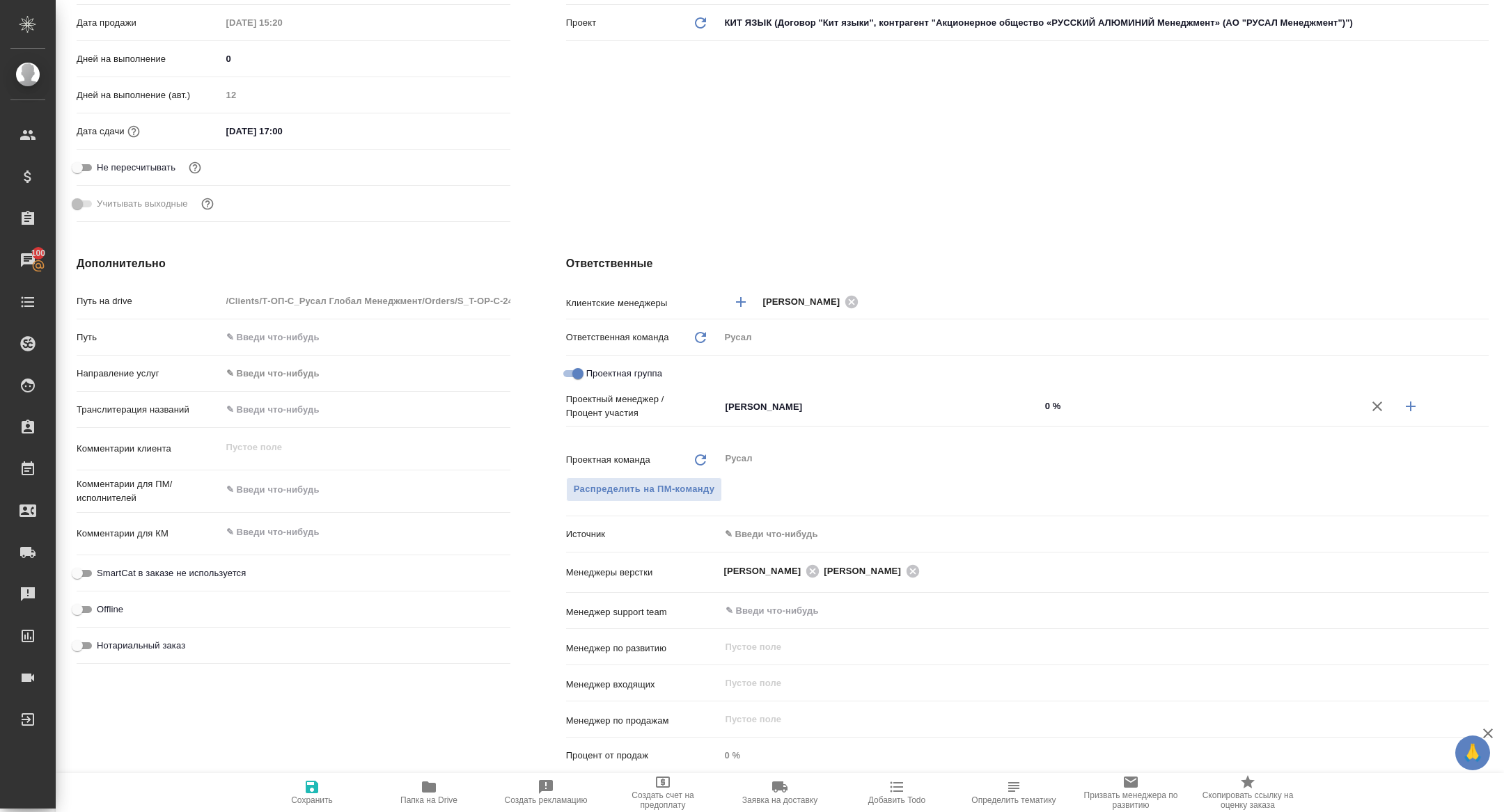
drag, startPoint x: 1421, startPoint y: 398, endPoint x: 1414, endPoint y: 401, distance: 7.6
click at [1421, 398] on button "button" at bounding box center [1411, 406] width 34 height 34
type textarea "x"
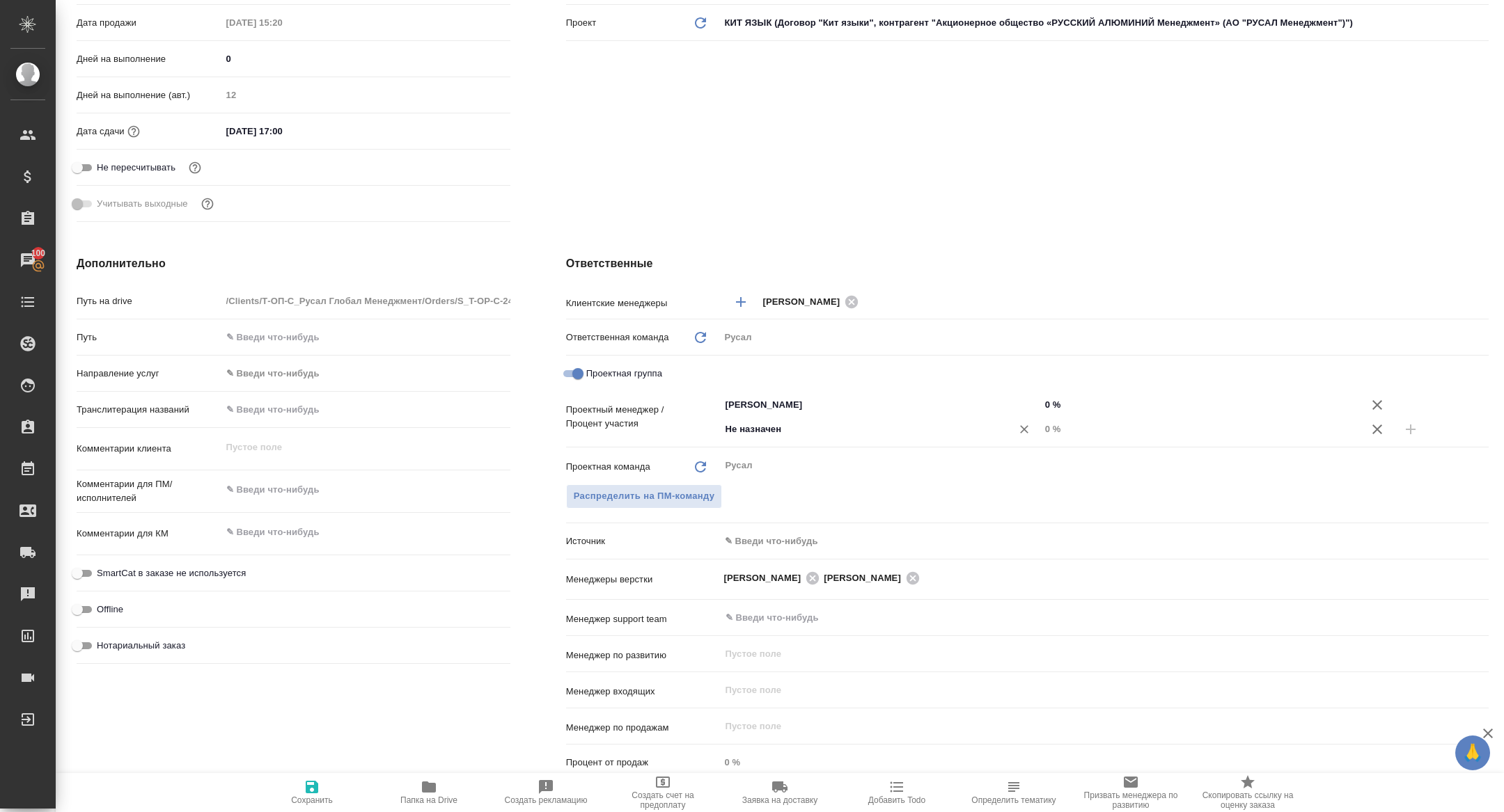
click at [898, 433] on input "Не назначен" at bounding box center [857, 429] width 266 height 16
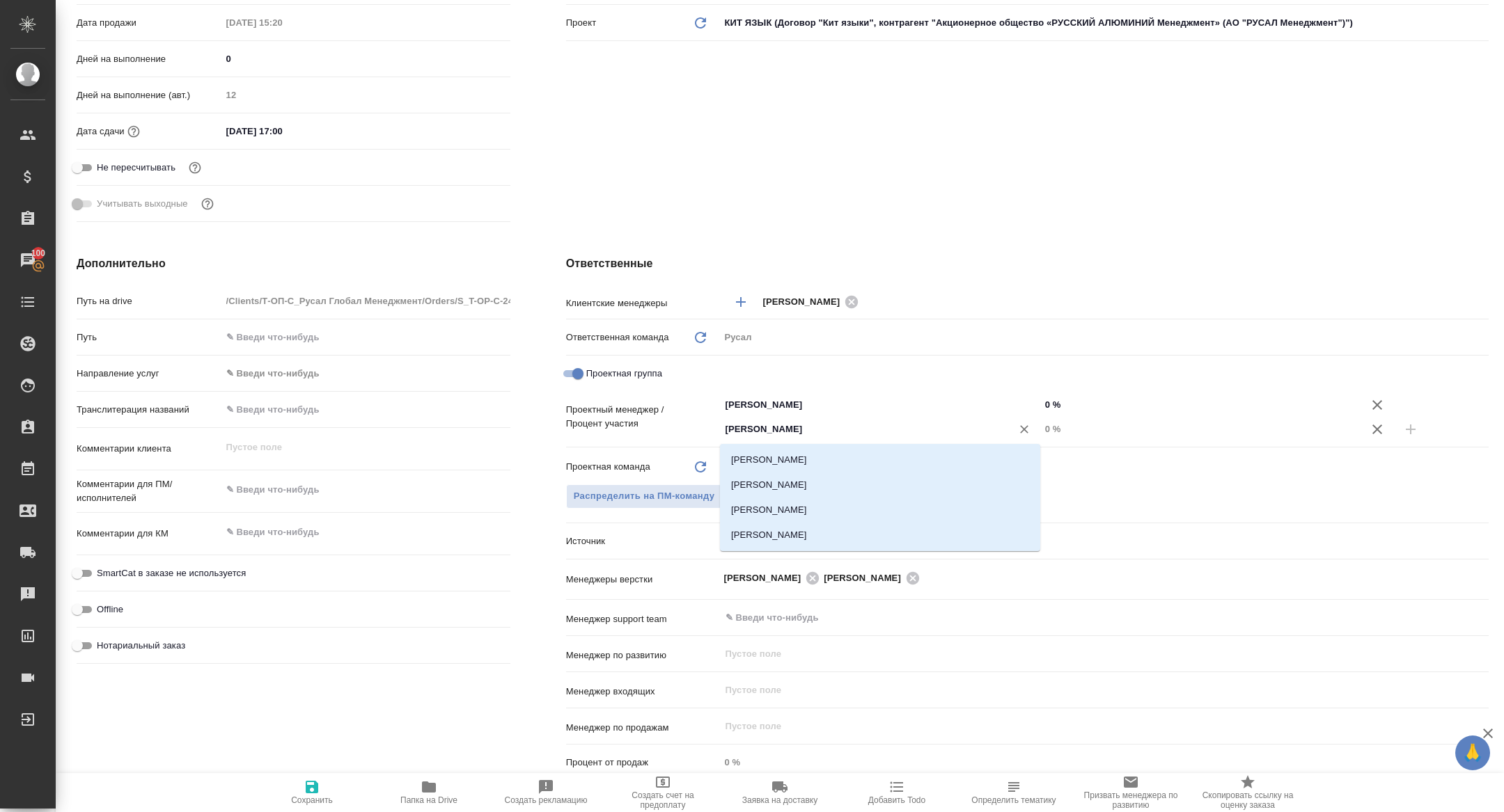
type input "[PERSON_NAME]"
click at [818, 473] on li "[PERSON_NAME]" at bounding box center [880, 484] width 320 height 25
type textarea "x"
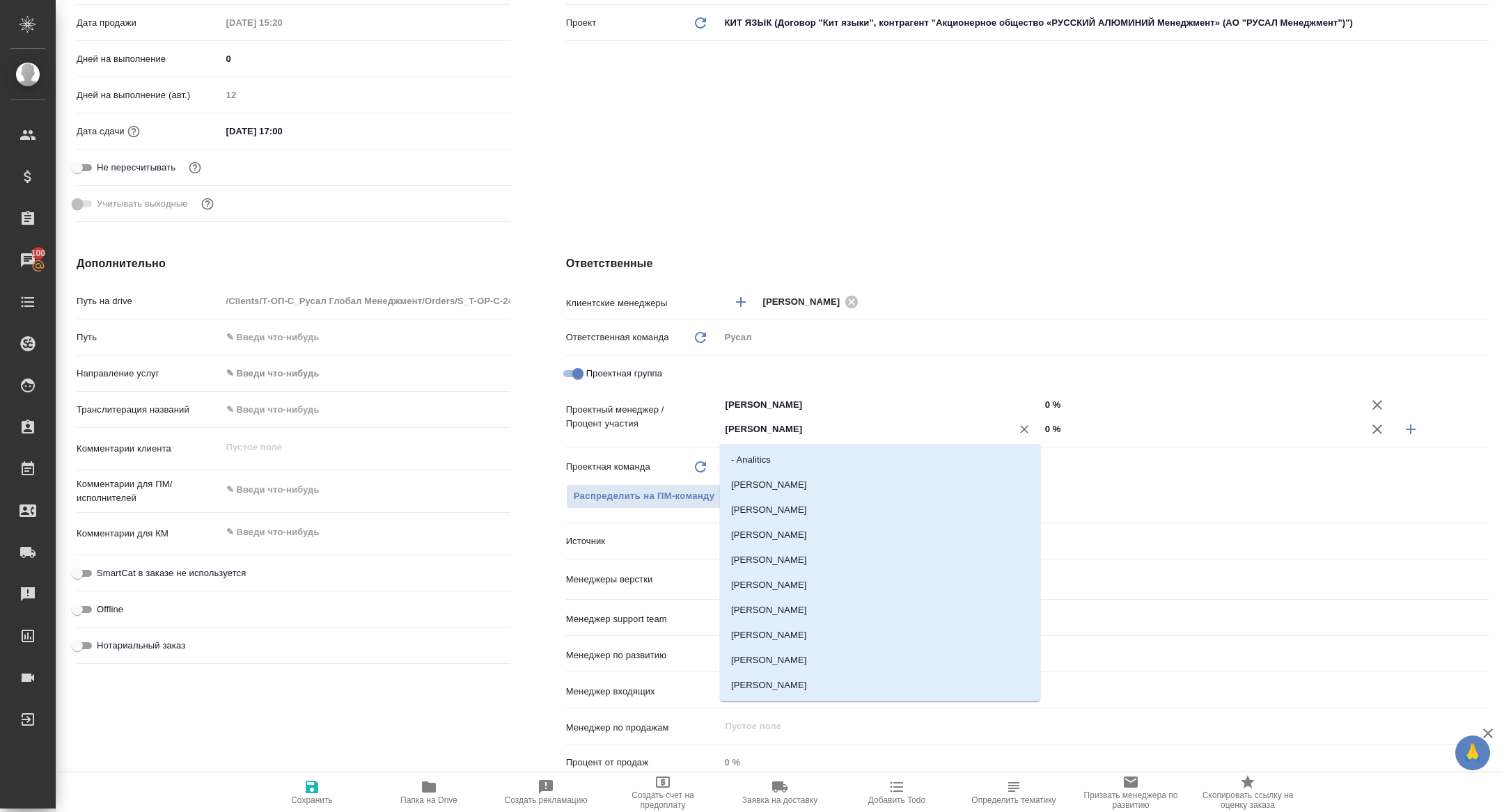
click at [812, 433] on input "[PERSON_NAME]" at bounding box center [857, 429] width 266 height 16
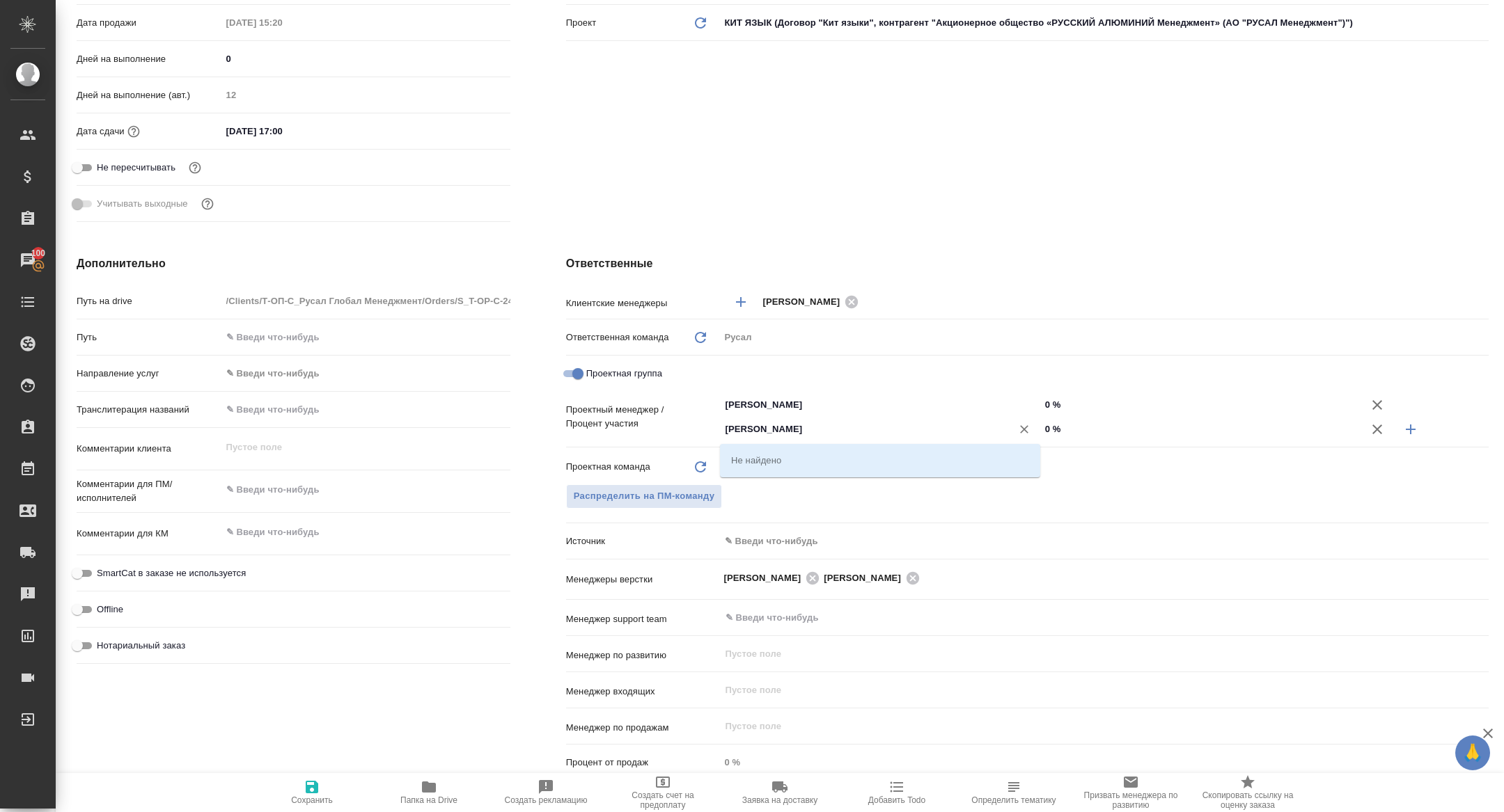
drag, startPoint x: 808, startPoint y: 438, endPoint x: 668, endPoint y: 422, distance: 140.9
click at [668, 422] on div "Проектный менеджер / Процент участия Журавлева Александра ​ 0 % кирилл ​ 0 %" at bounding box center [1028, 416] width 923 height 49
drag, startPoint x: 771, startPoint y: 426, endPoint x: 661, endPoint y: 426, distance: 110.0
click at [661, 426] on div "Проектный менеджер / Процент участия Журавлева Александра ​ 0 % кирилл ​ 0 %" at bounding box center [1028, 416] width 923 height 49
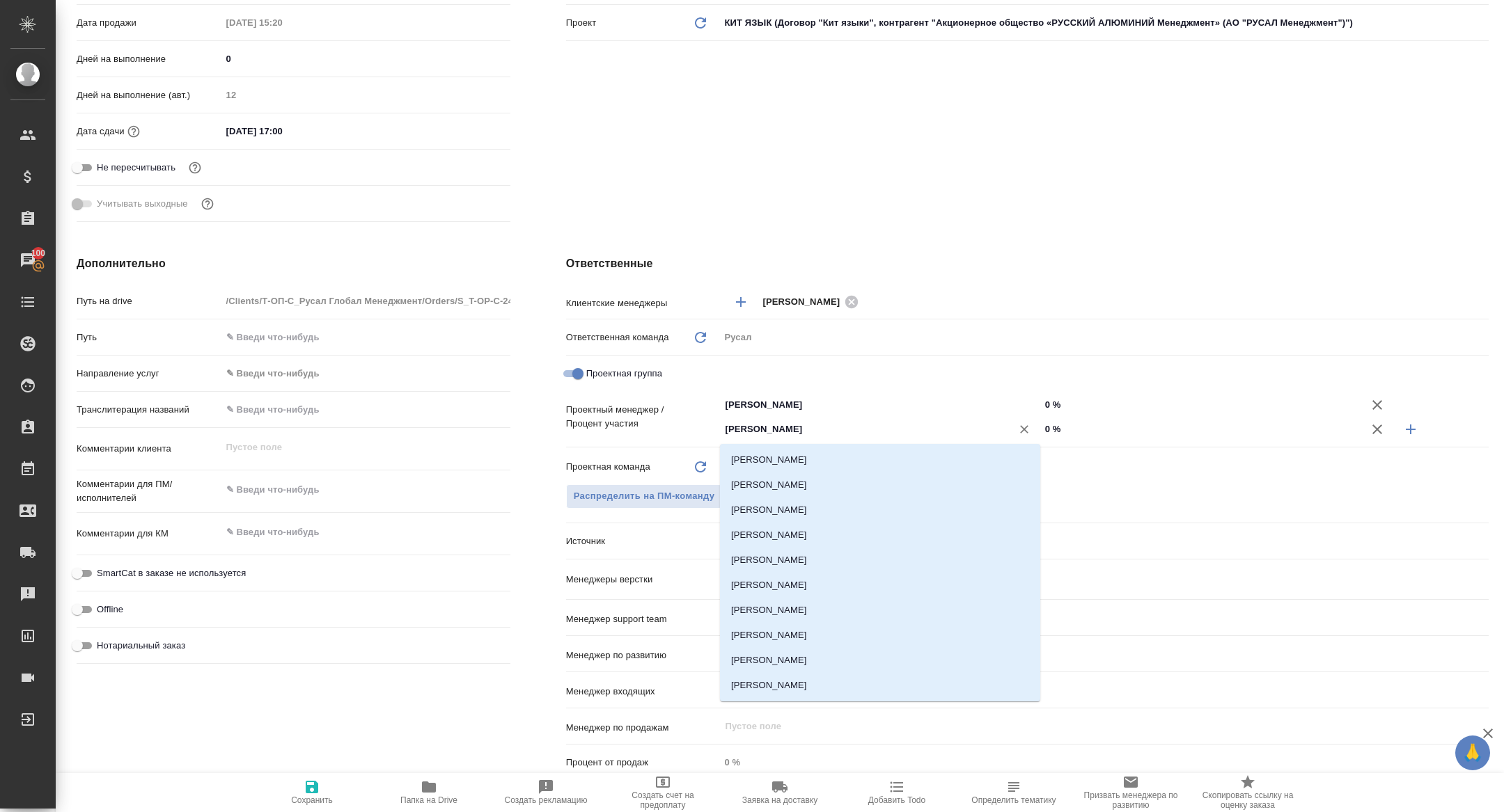
type input "ав"
click at [783, 476] on li "[PERSON_NAME]" at bounding box center [880, 484] width 320 height 25
type textarea "x"
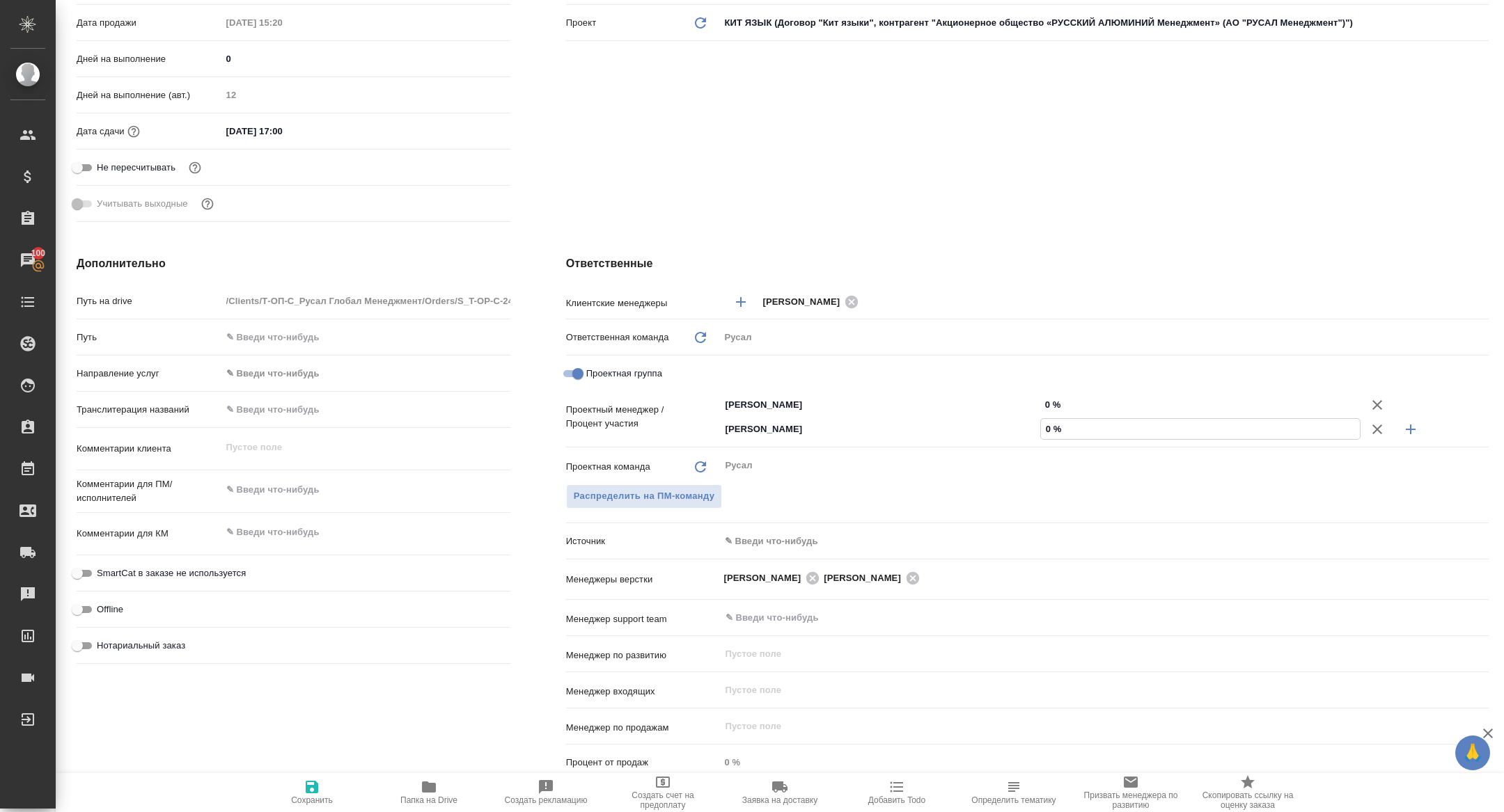
click at [1044, 429] on input "0 %" at bounding box center [1200, 428] width 319 height 20
type textarea "x"
type input "50 %"
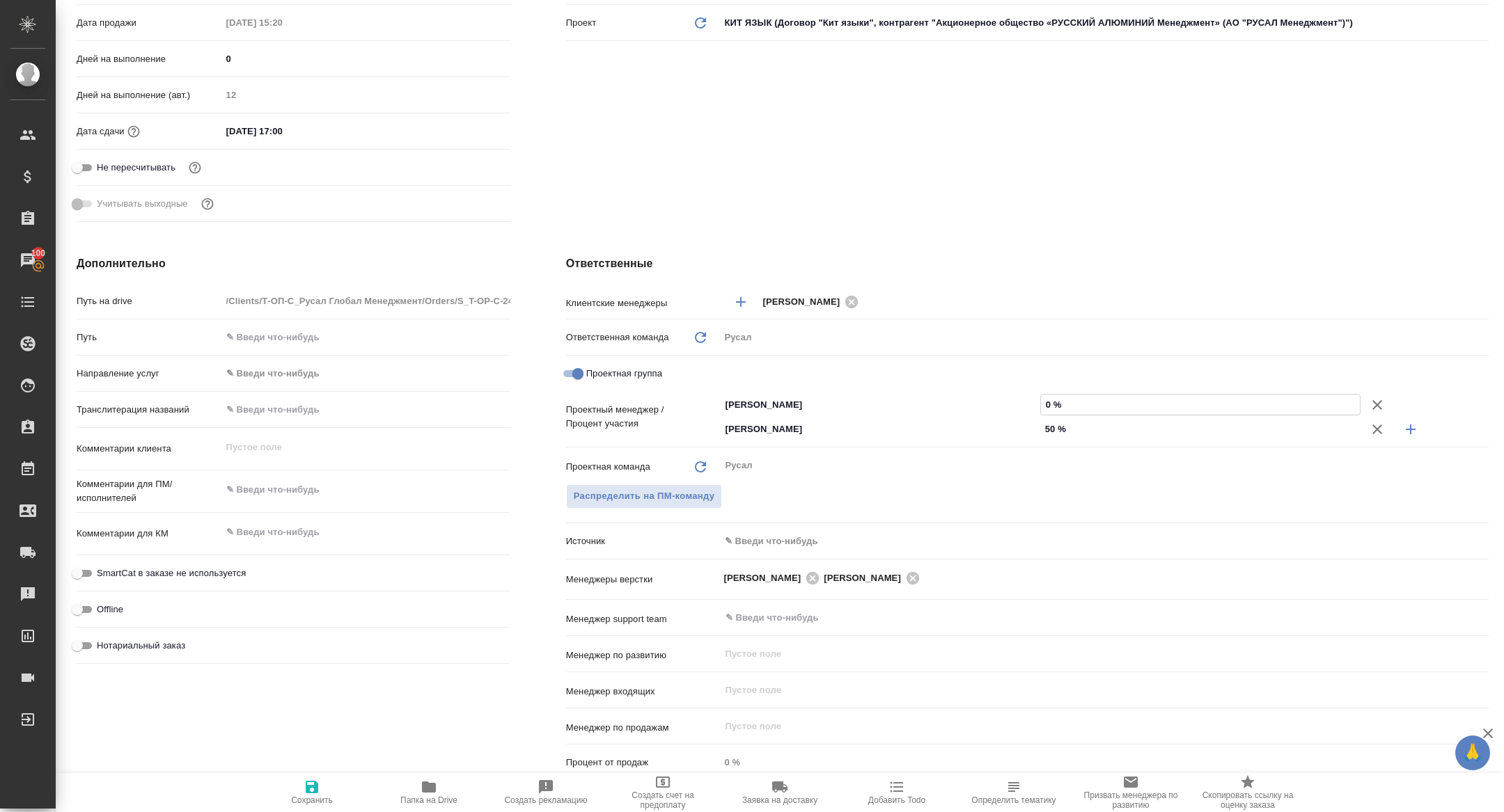
click at [1043, 406] on input "0 %" at bounding box center [1200, 404] width 319 height 20
type textarea "x"
type input "50 %"
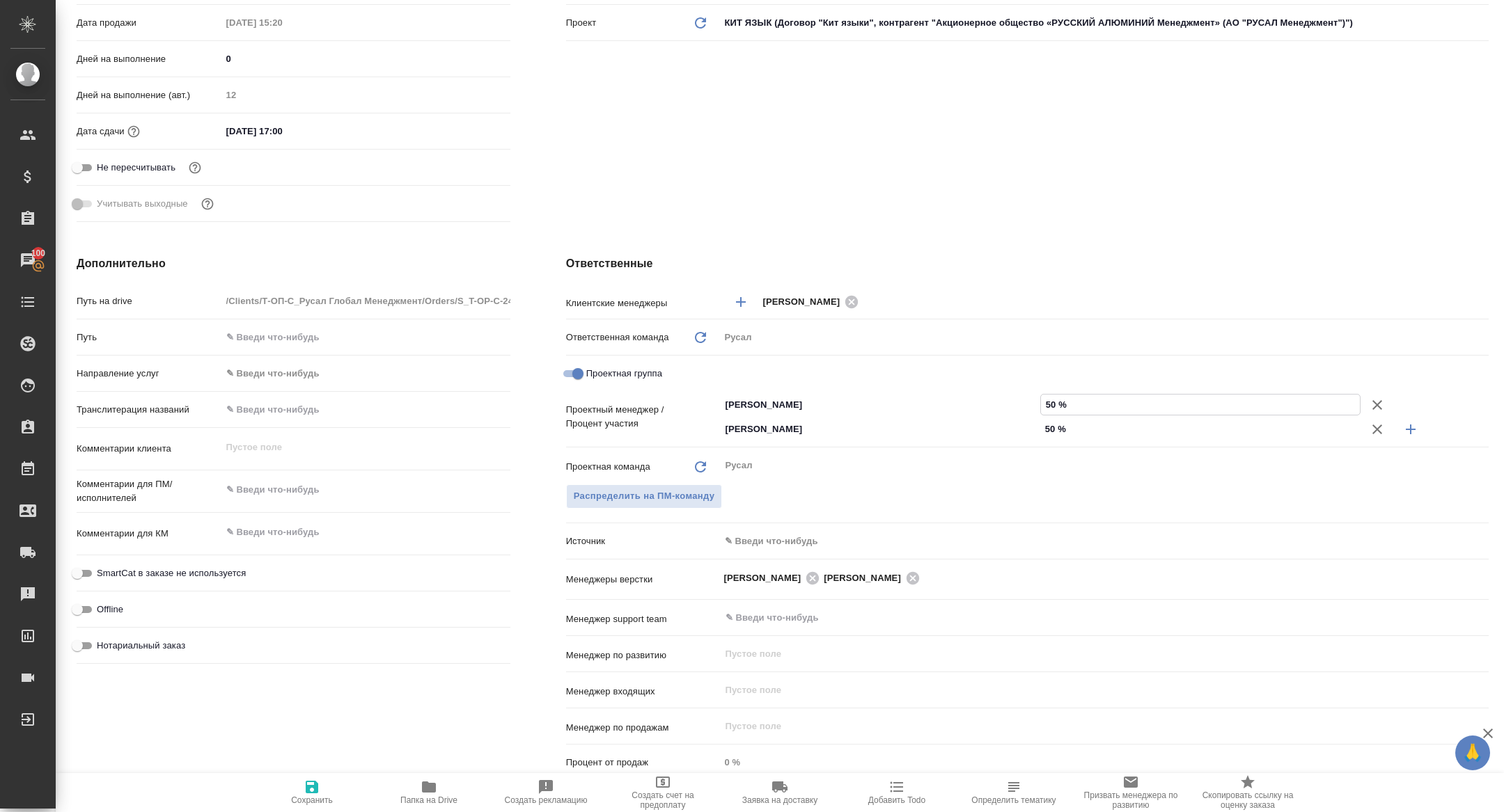
click at [329, 794] on span "Сохранить" at bounding box center [312, 792] width 100 height 27
type textarea "x"
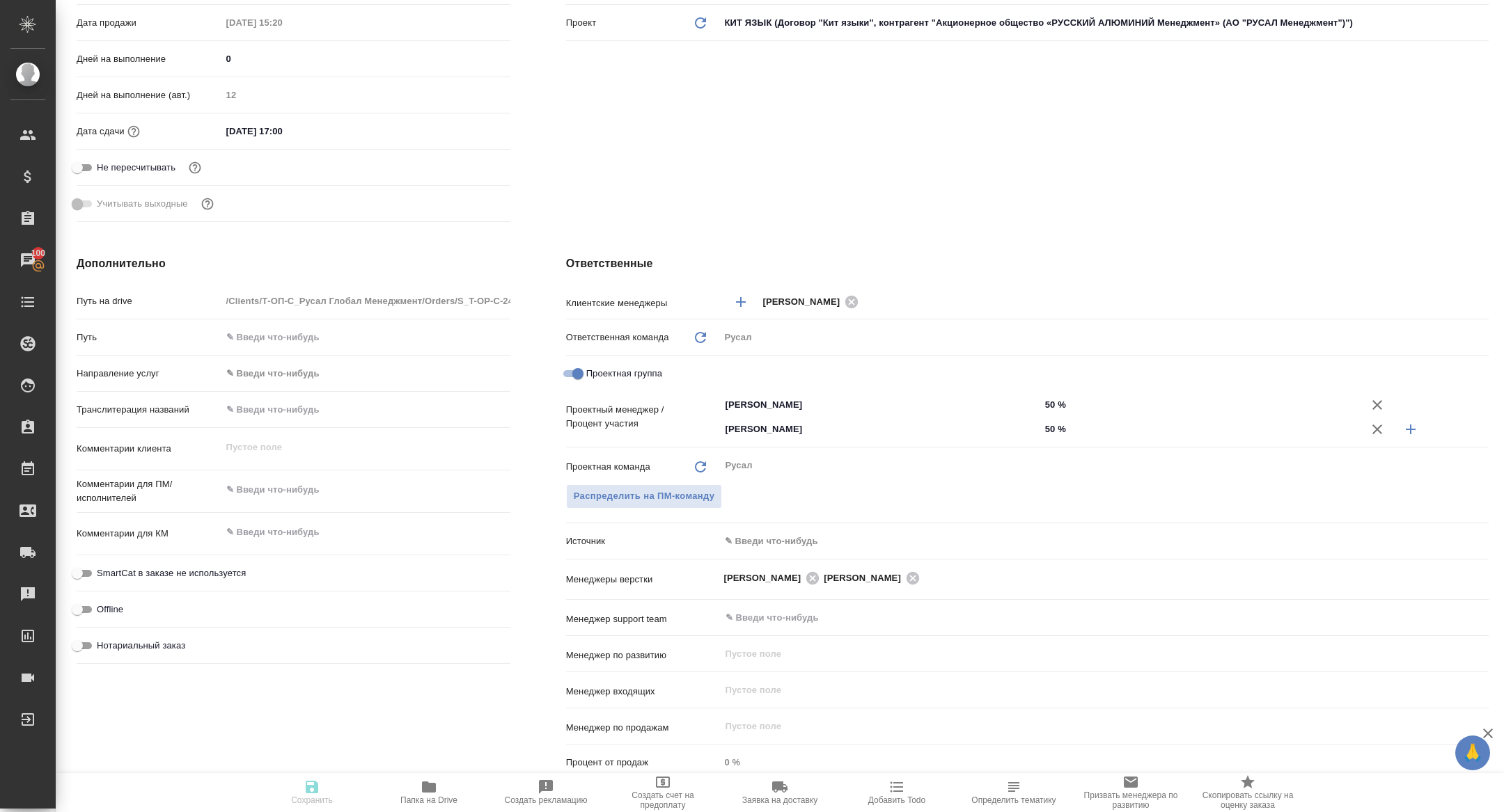
type textarea "x"
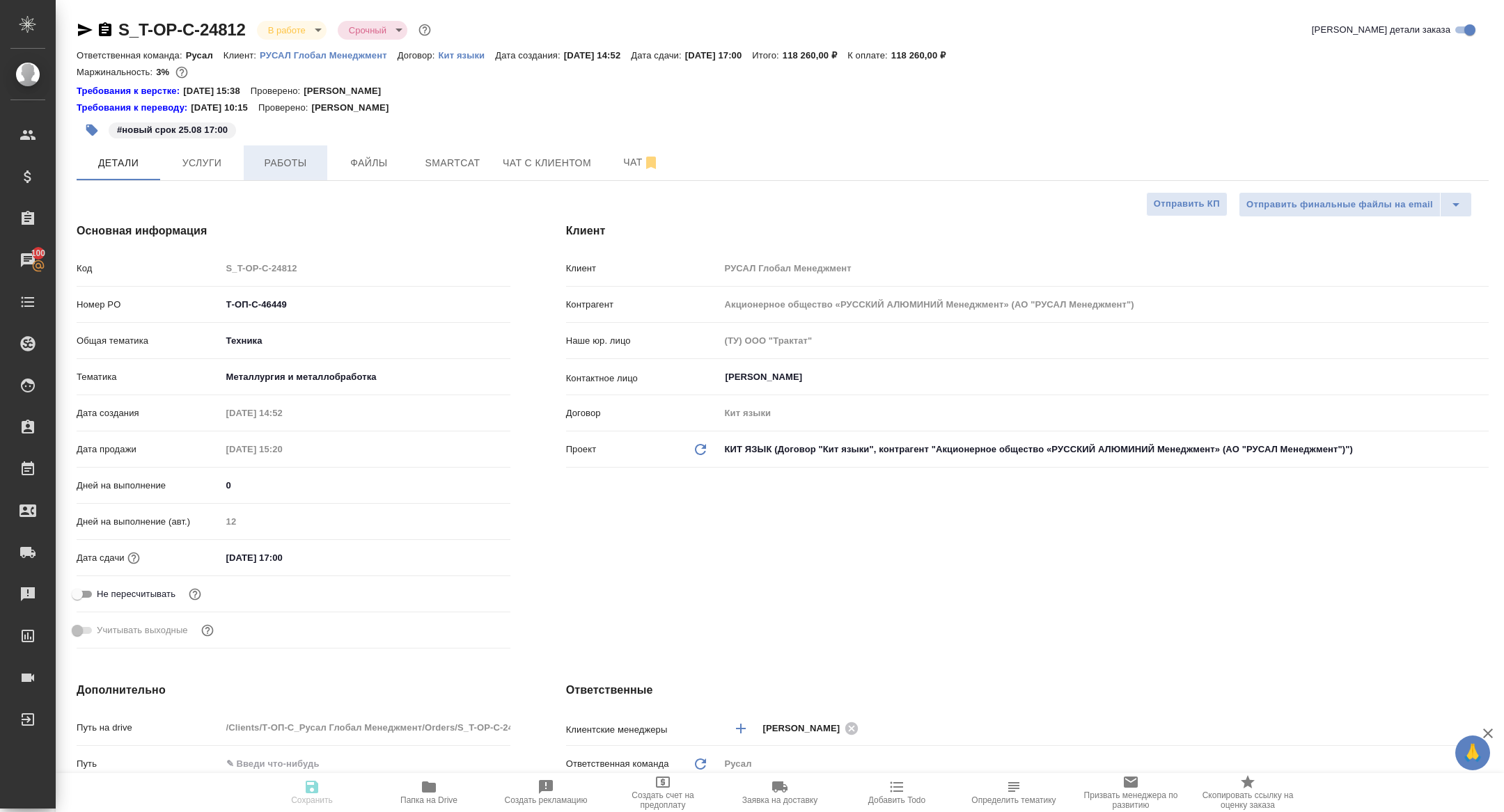
type textarea "x"
click at [291, 150] on button "Работы" at bounding box center [285, 163] width 84 height 34
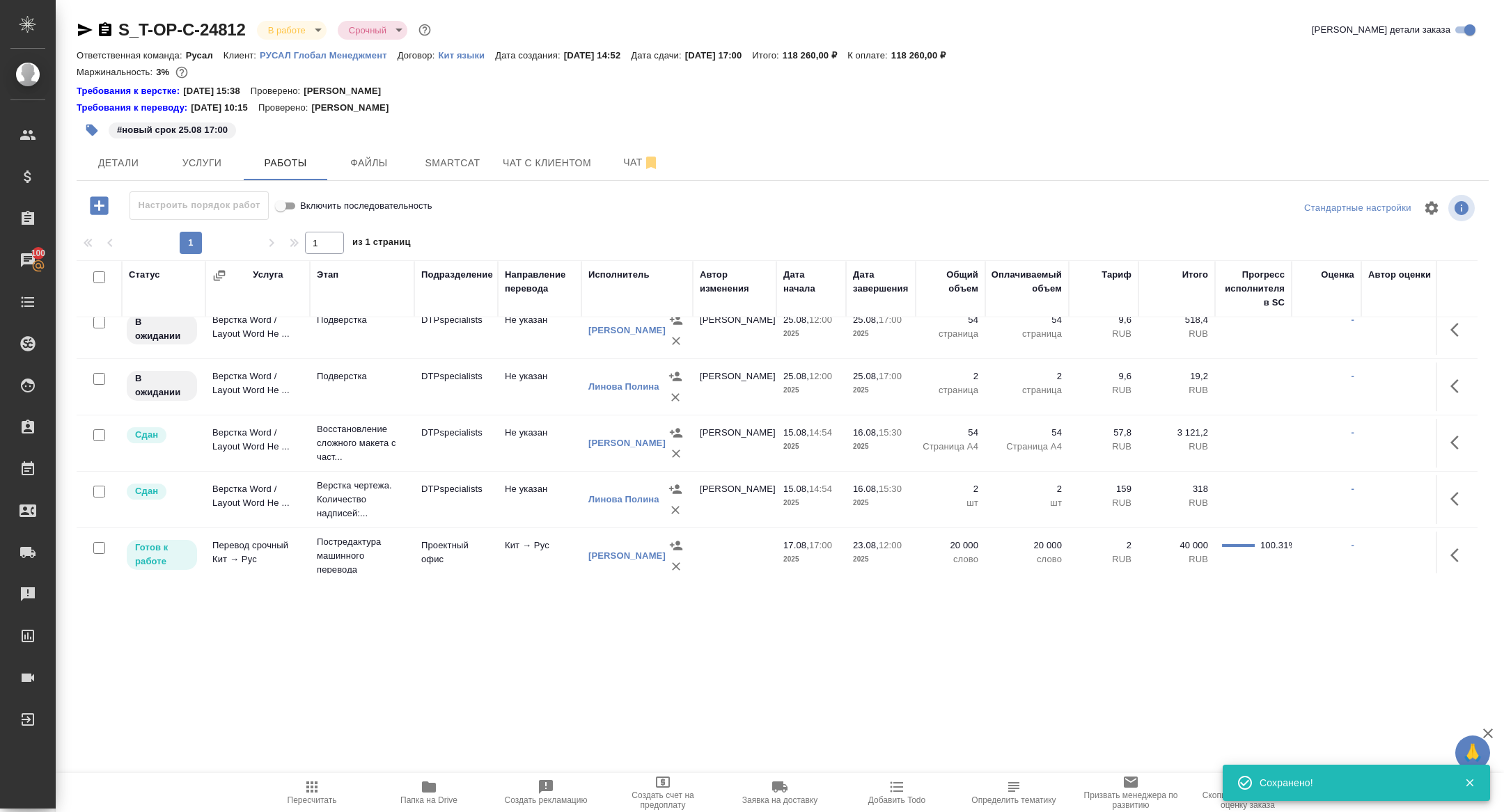
scroll to position [137, 0]
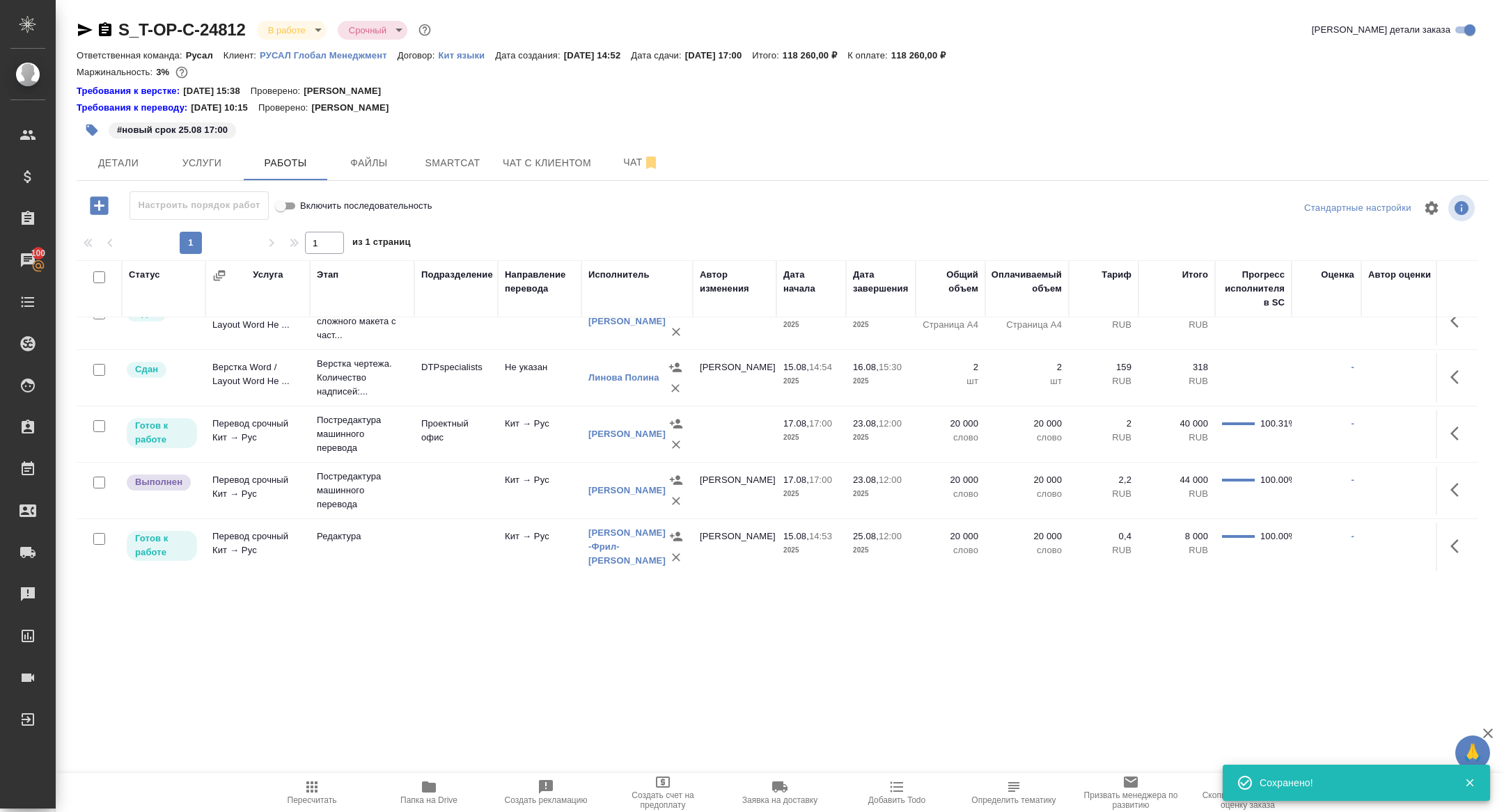
click at [476, 131] on div "#новый срок 25.08 17:00" at bounding box center [548, 130] width 942 height 31
click at [463, 172] on span "Smartcat" at bounding box center [453, 163] width 67 height 17
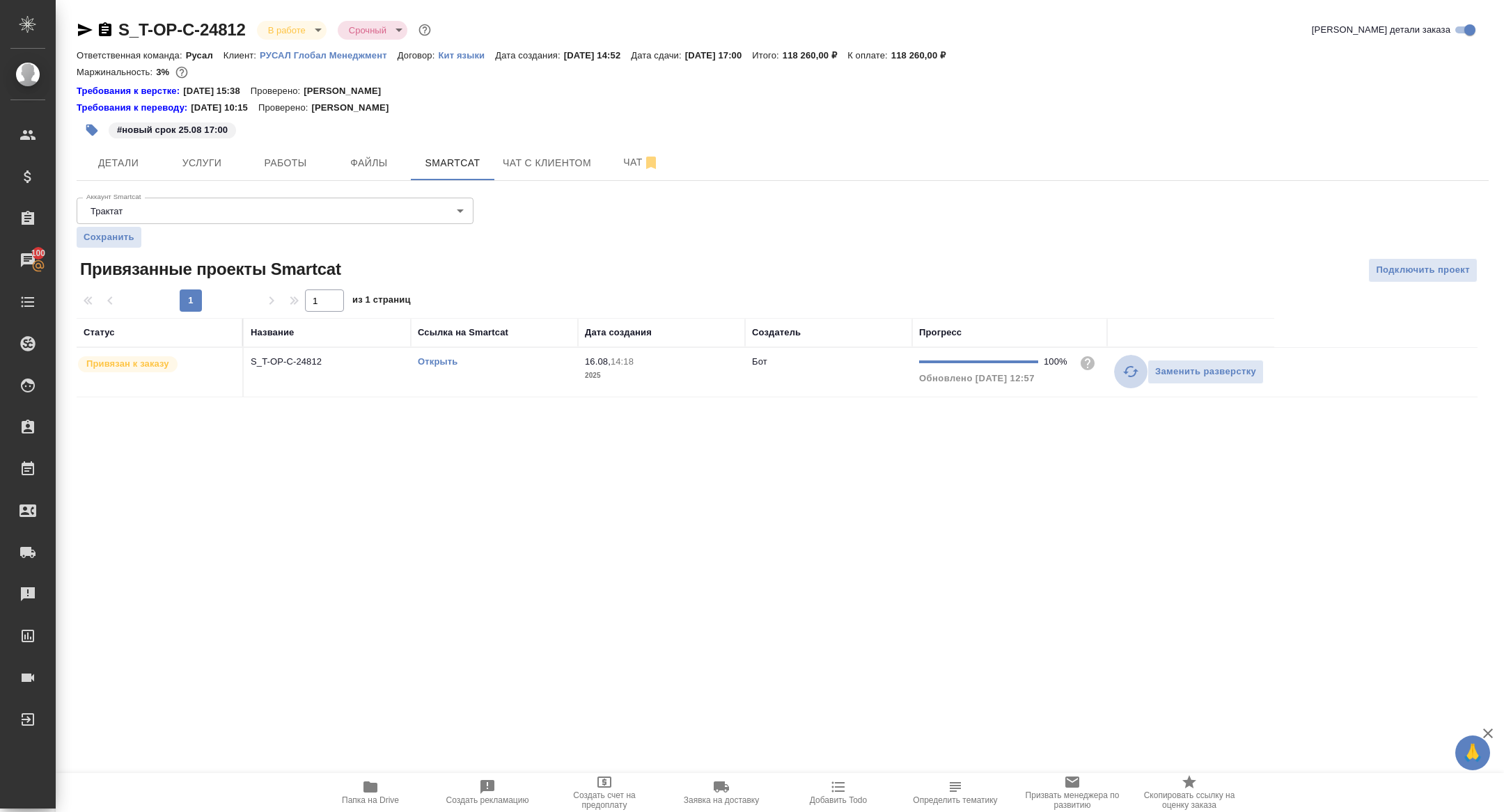
click at [1139, 379] on button "button" at bounding box center [1131, 372] width 34 height 34
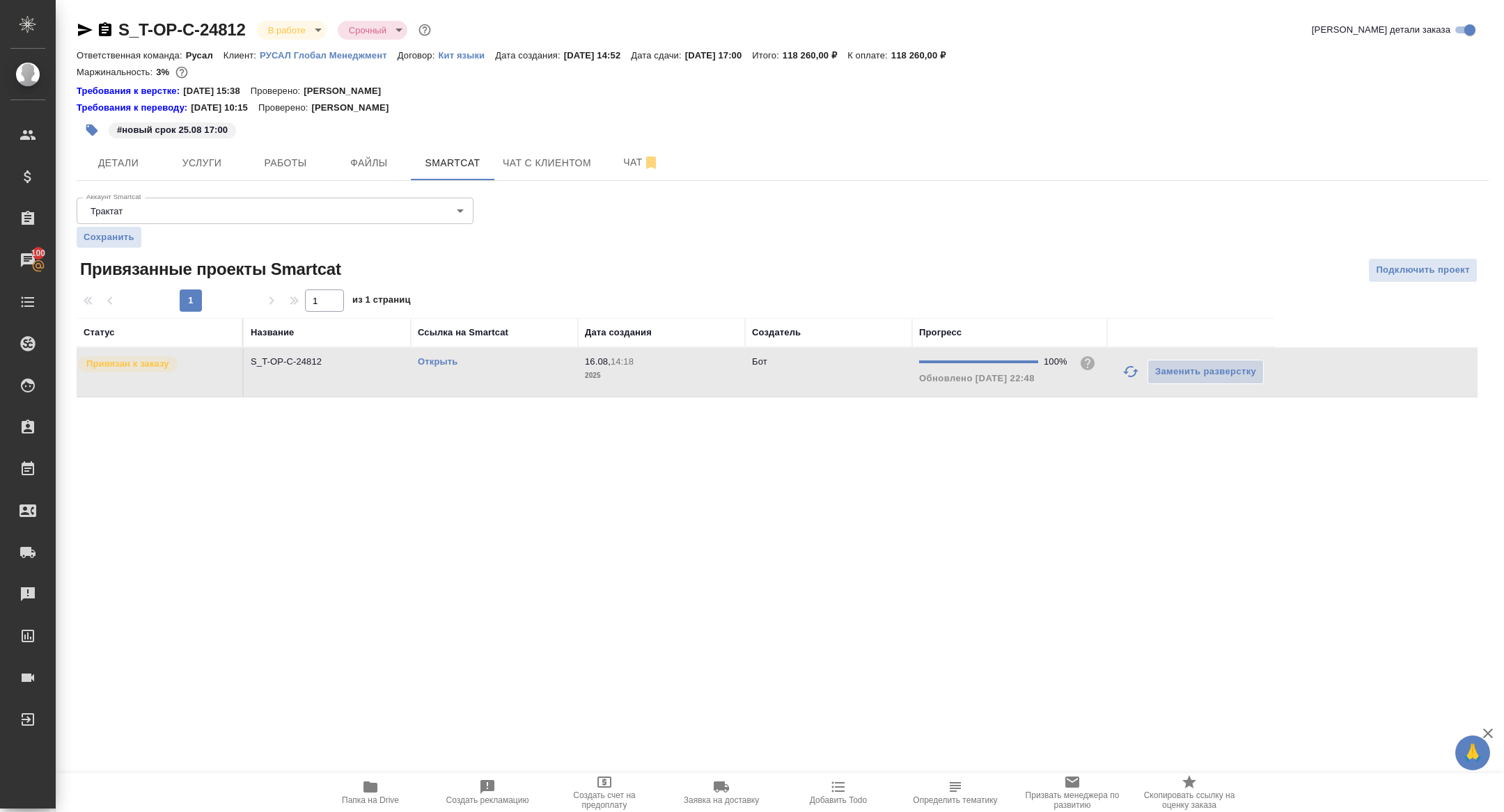
click at [441, 363] on link "Открыть" at bounding box center [438, 361] width 40 height 10
click at [90, 27] on icon "button" at bounding box center [85, 29] width 16 height 16
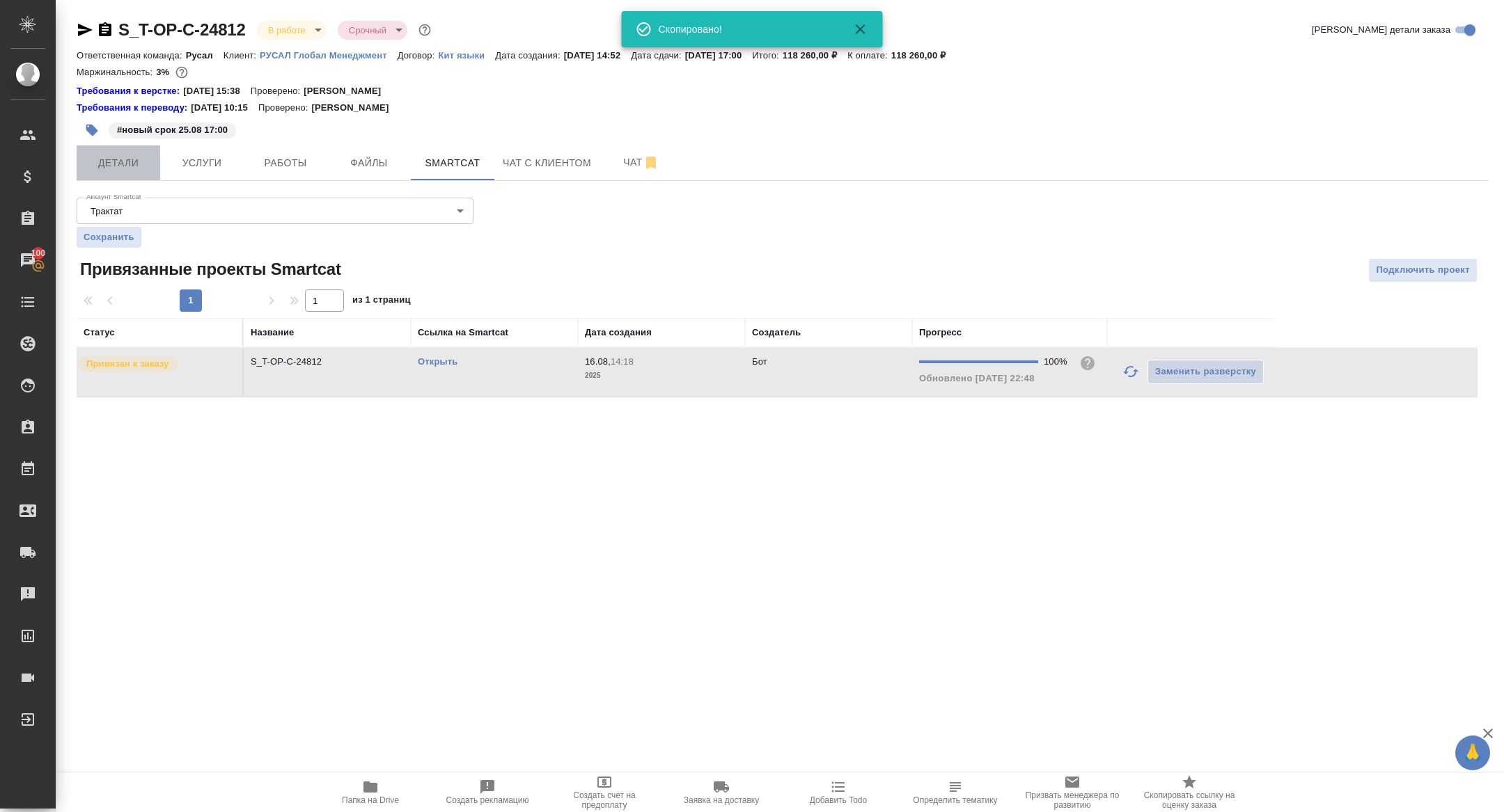
click at [125, 151] on button "Детали" at bounding box center [118, 163] width 84 height 34
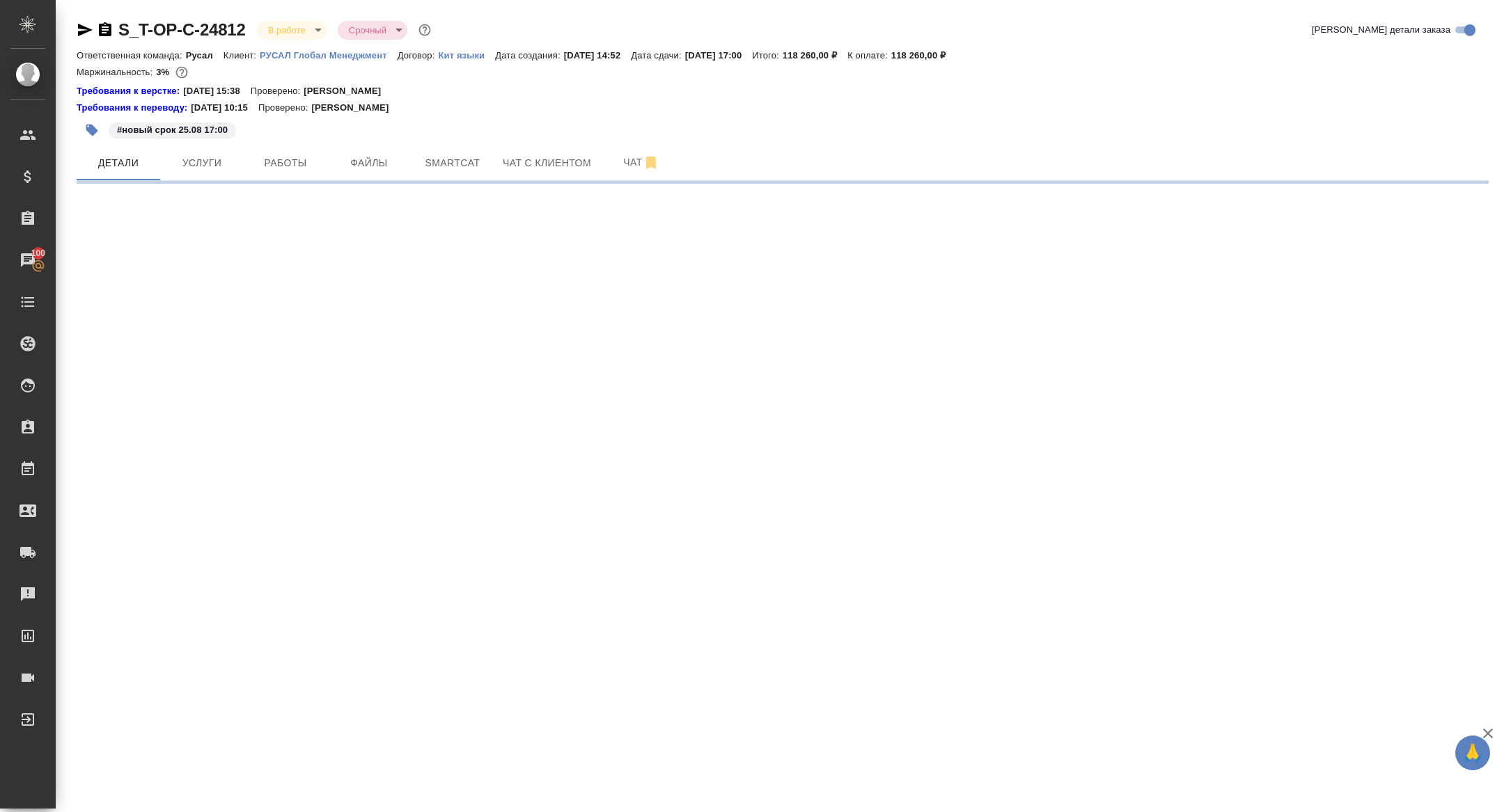
select select "RU"
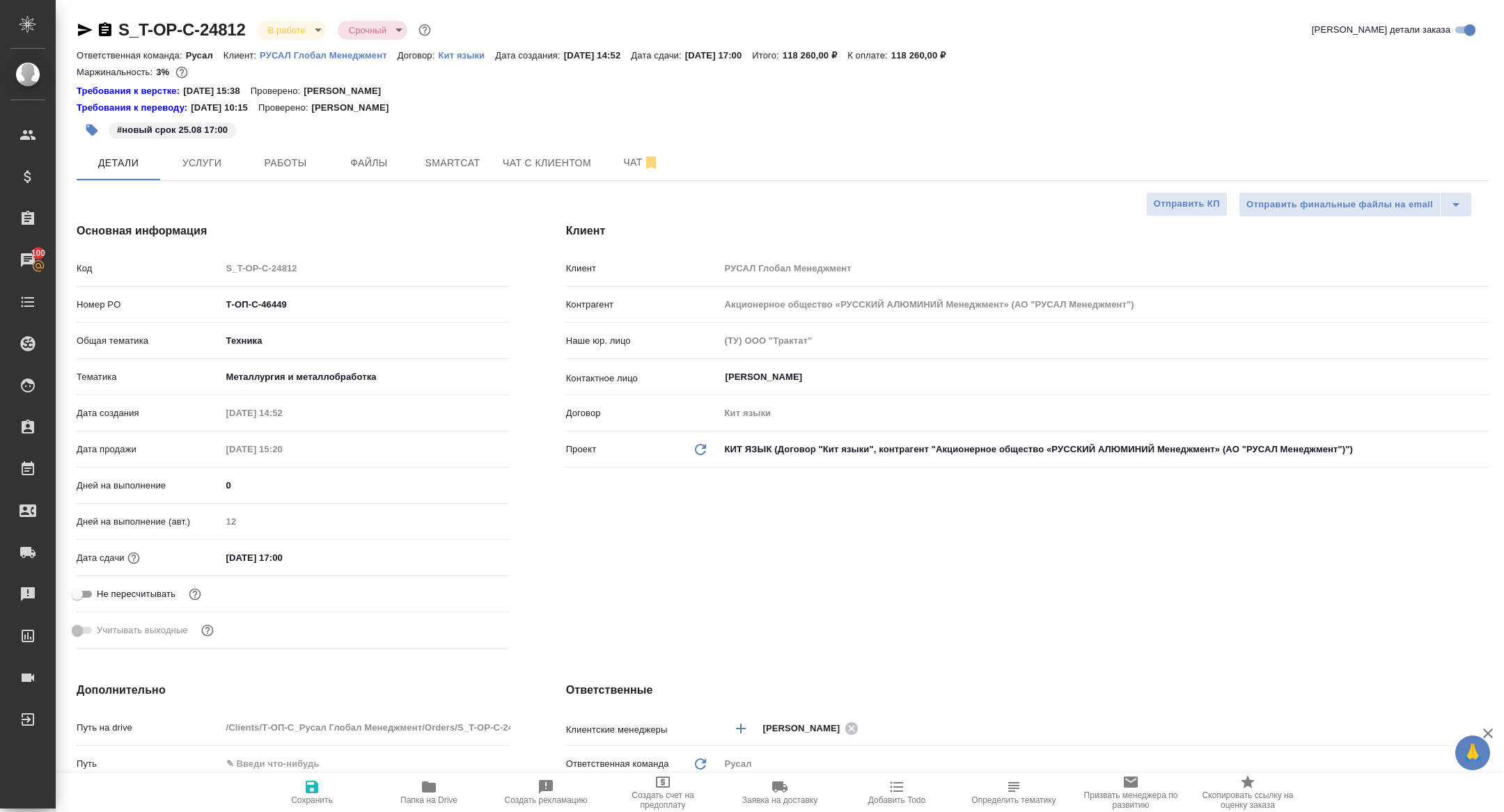
type textarea "x"
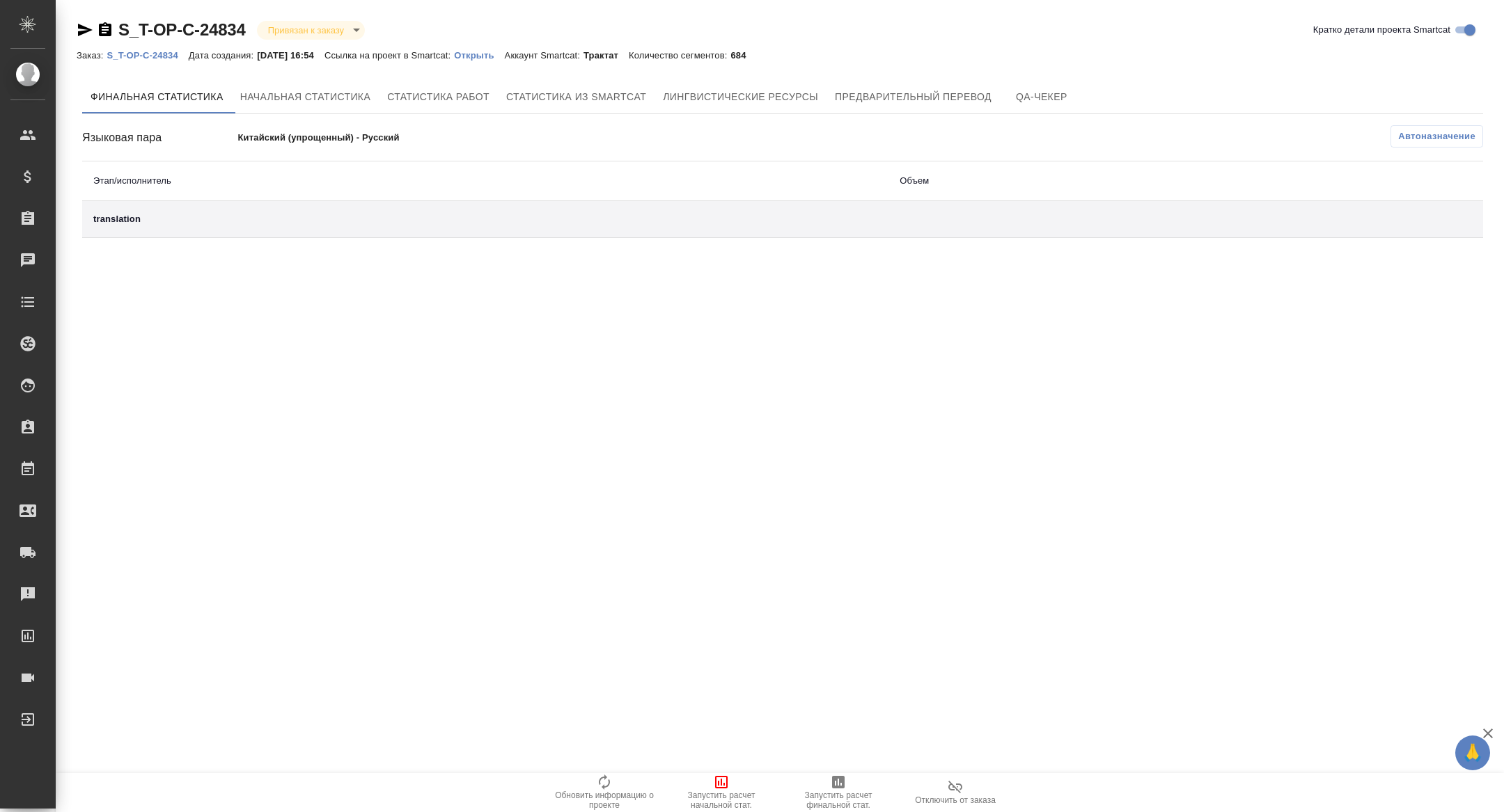
click at [964, 787] on span "Отключить от заказа" at bounding box center [956, 792] width 100 height 27
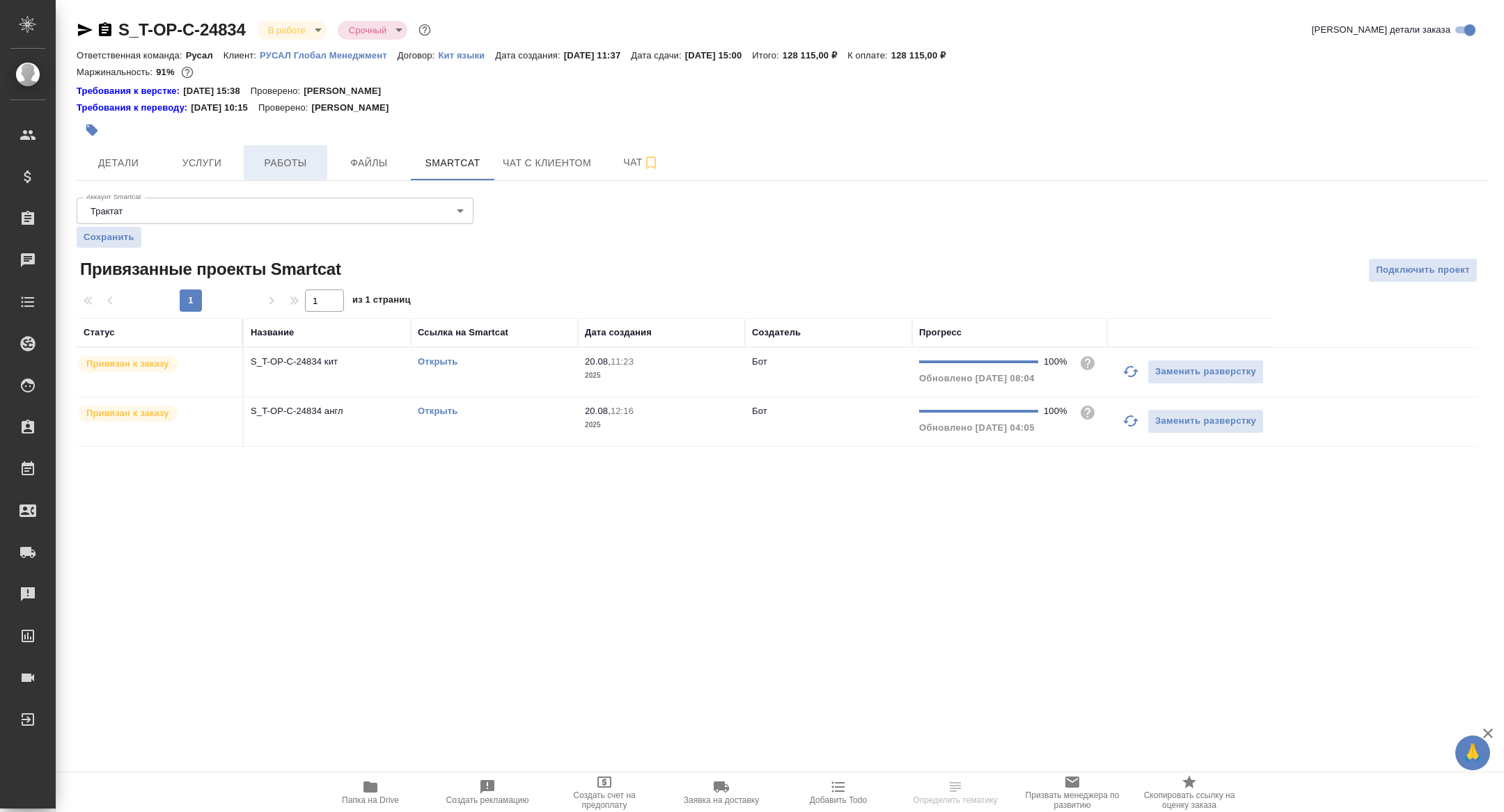
click at [293, 159] on span "Работы" at bounding box center [285, 163] width 67 height 17
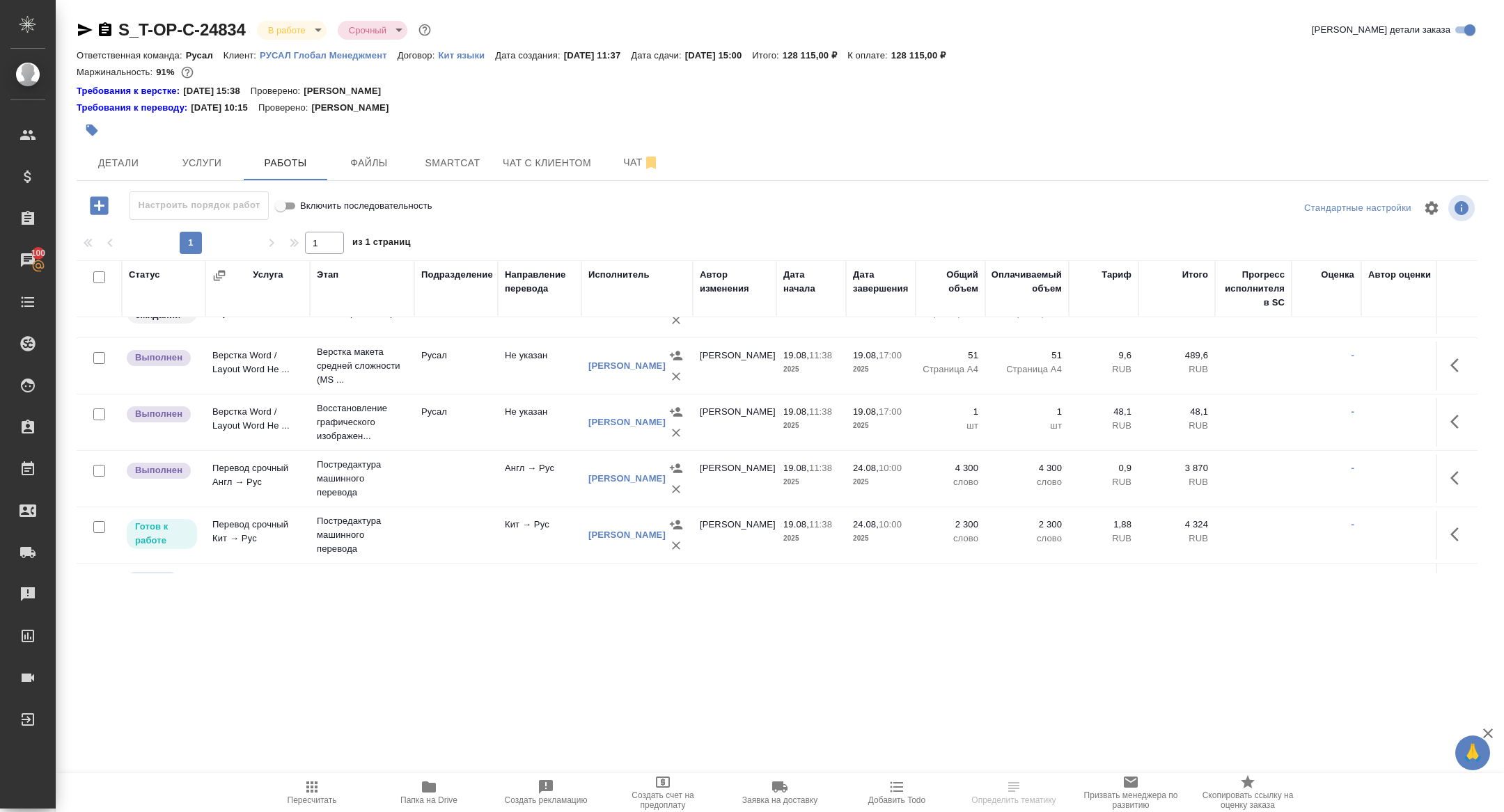
scroll to position [89, 0]
click at [112, 154] on span "Детали" at bounding box center [119, 163] width 67 height 17
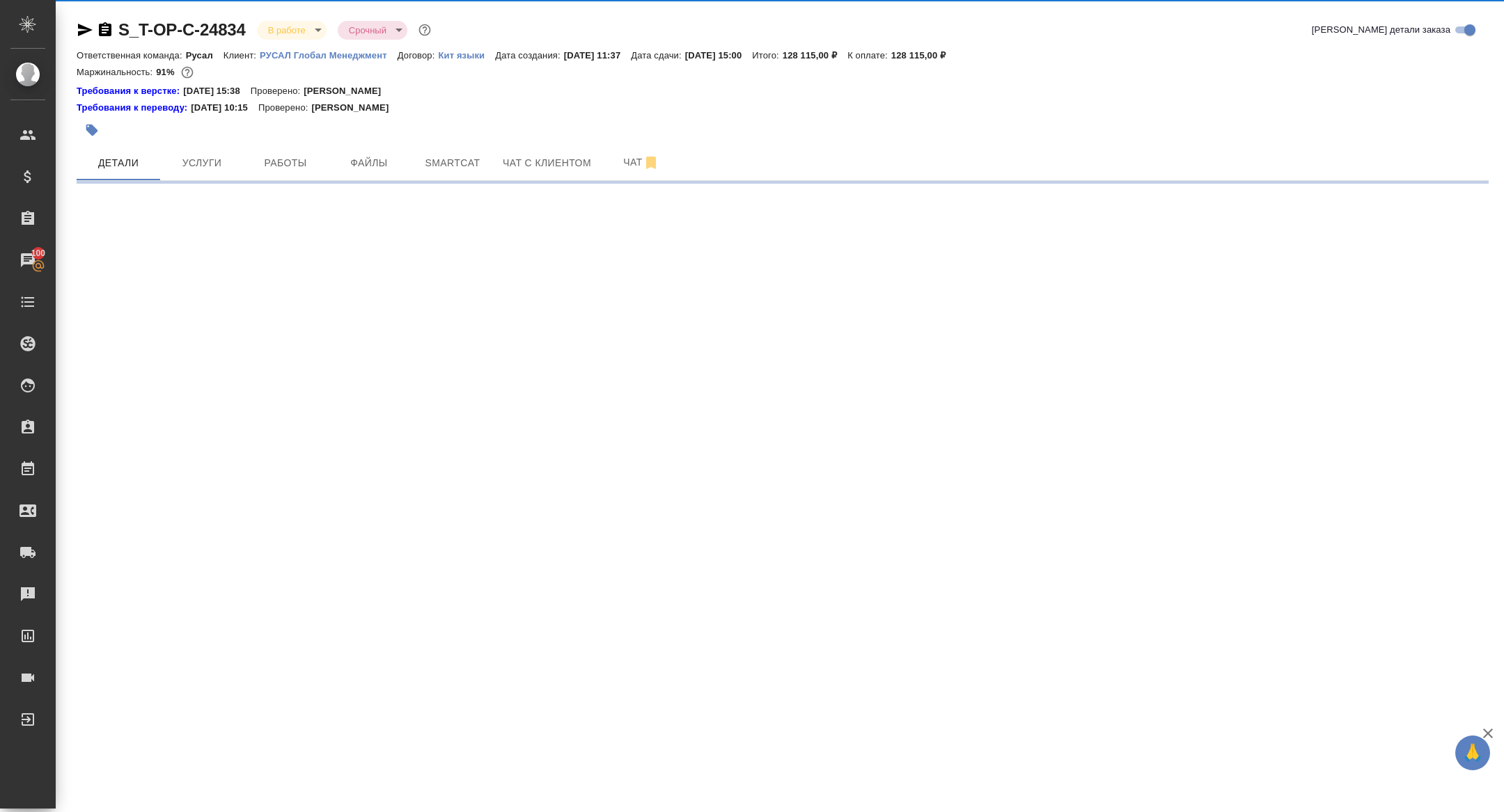
select select "RU"
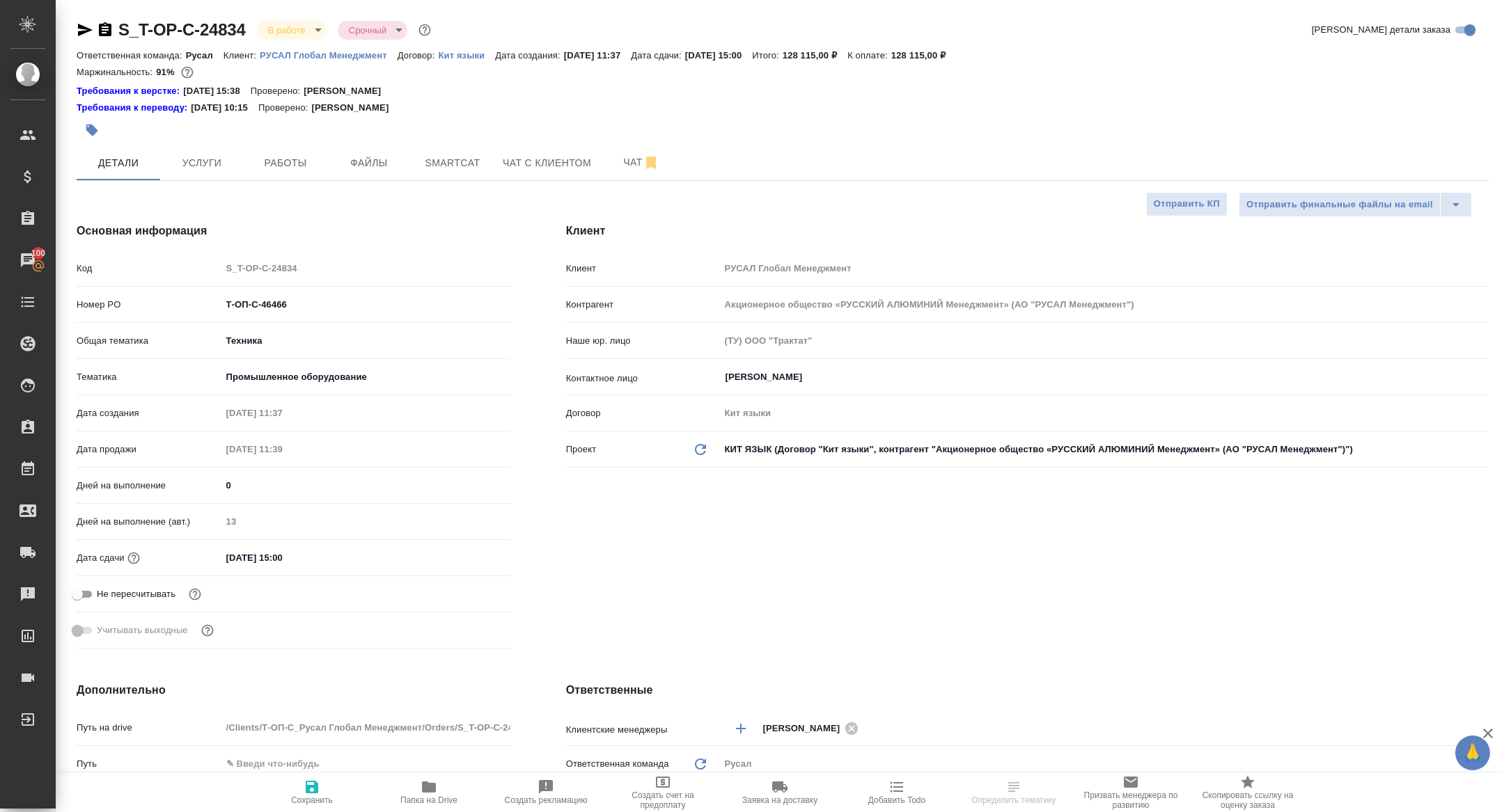
type textarea "x"
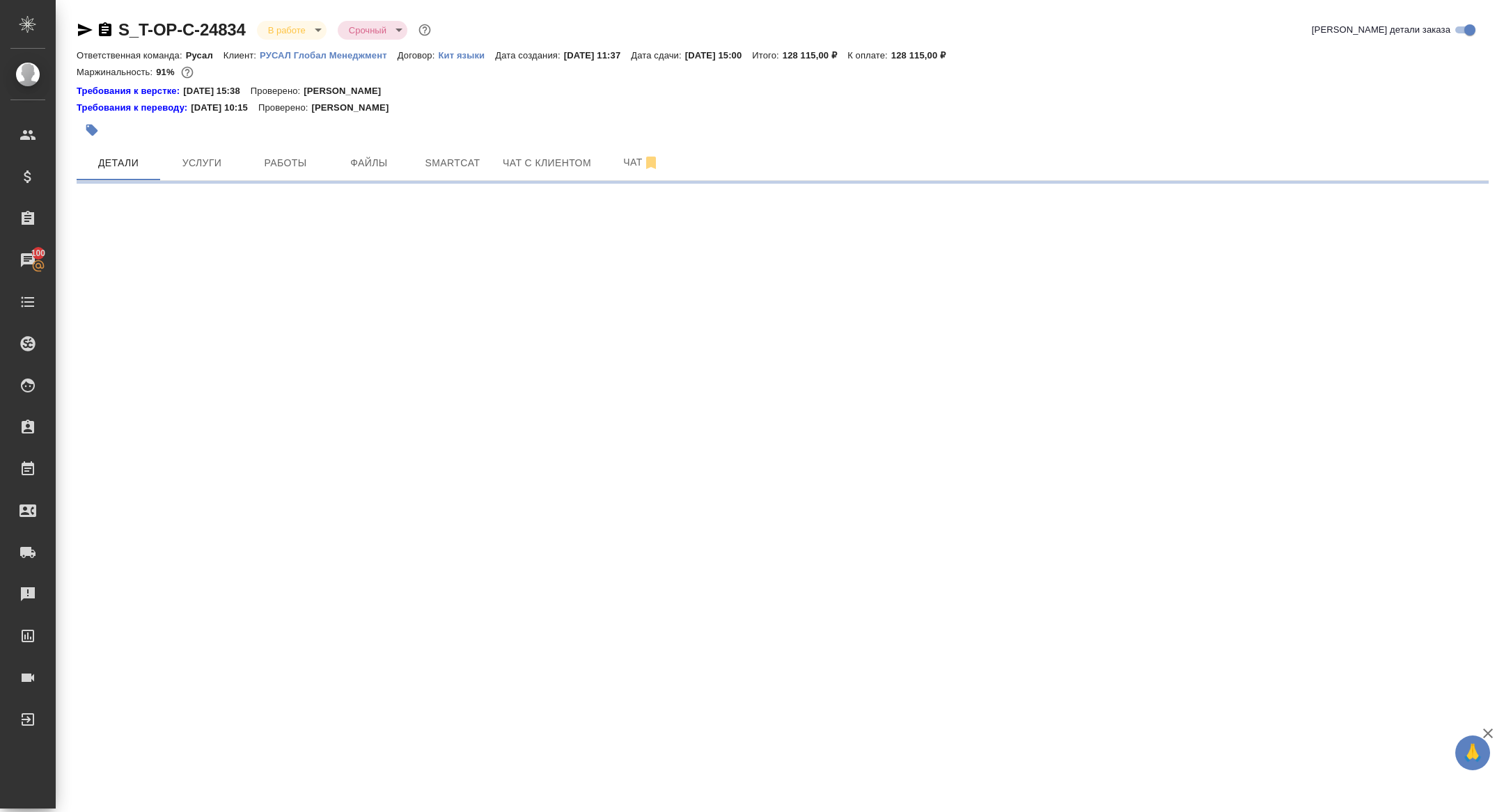
select select "RU"
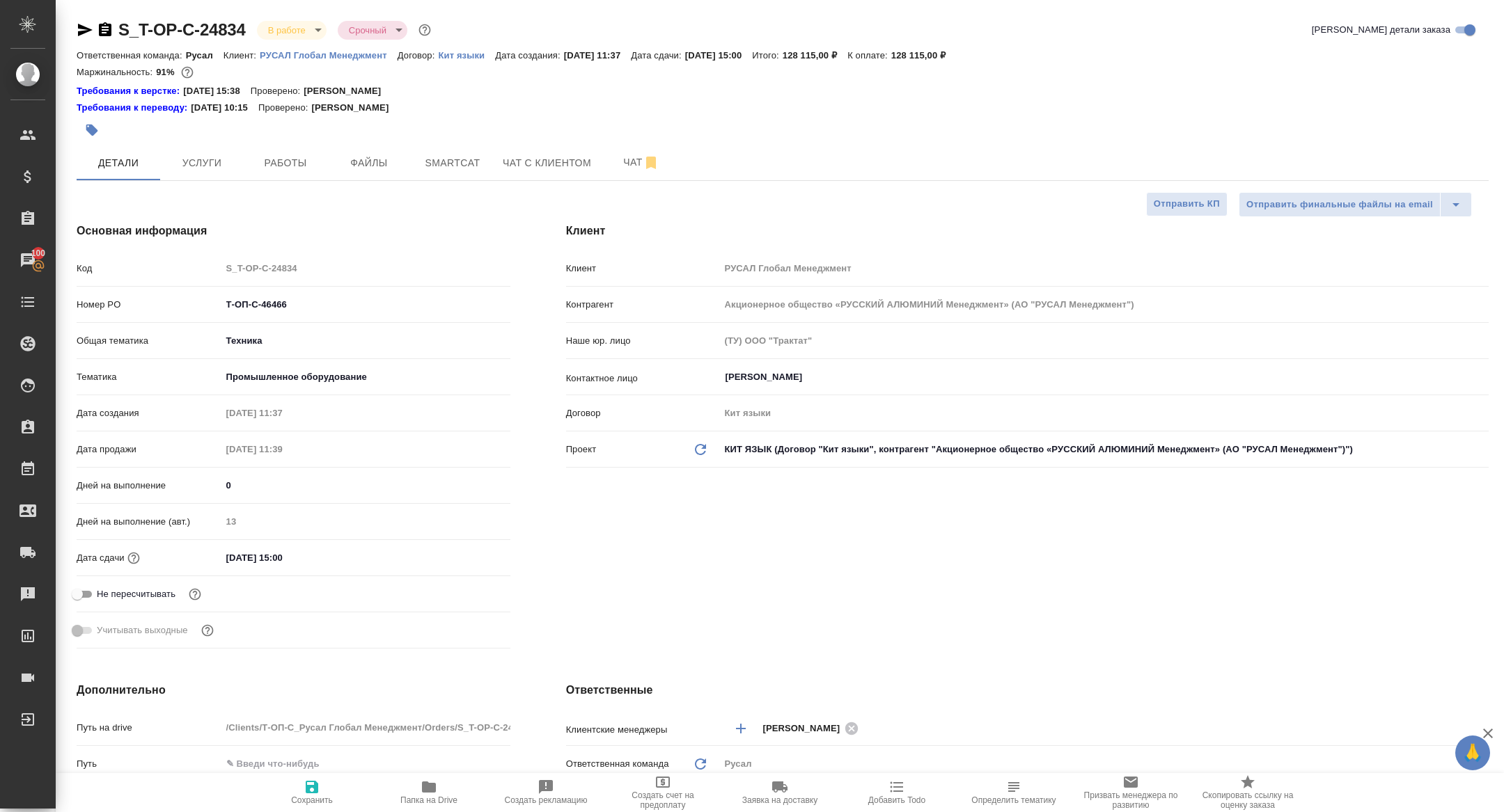
type textarea "x"
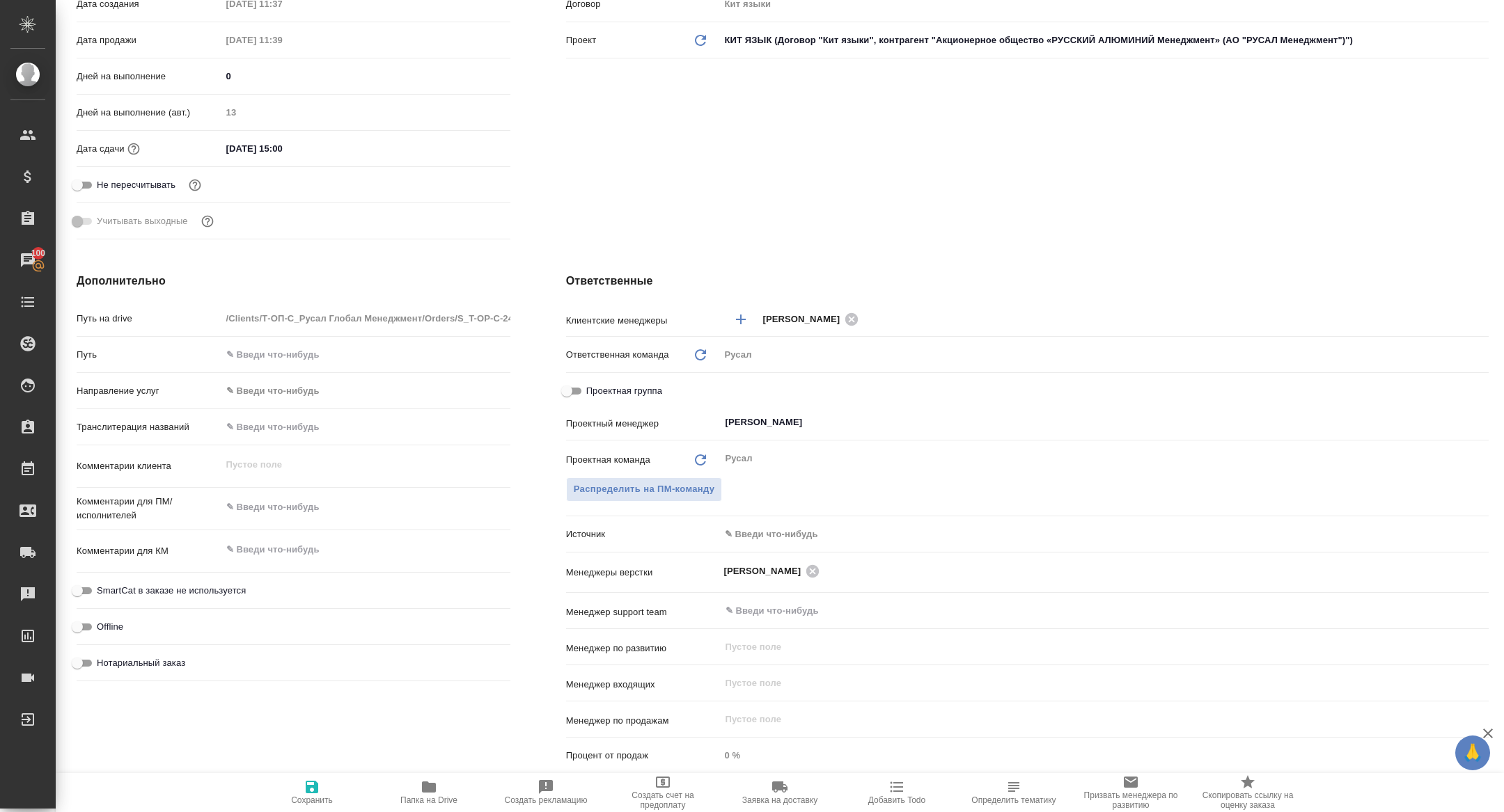
scroll to position [420, 0]
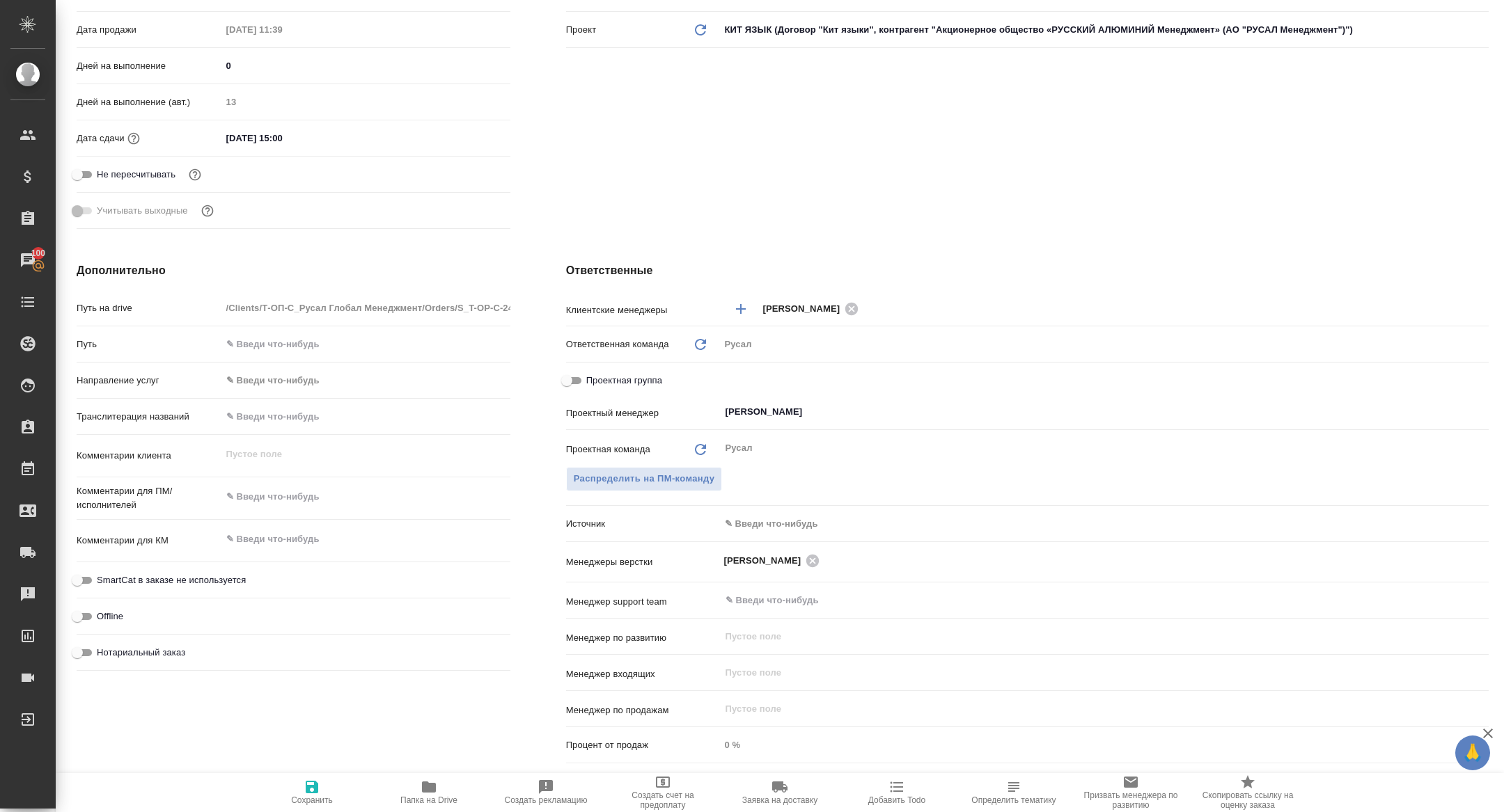
click at [572, 381] on input "Проектная группа" at bounding box center [567, 380] width 50 height 16
checkbox input "true"
type textarea "x"
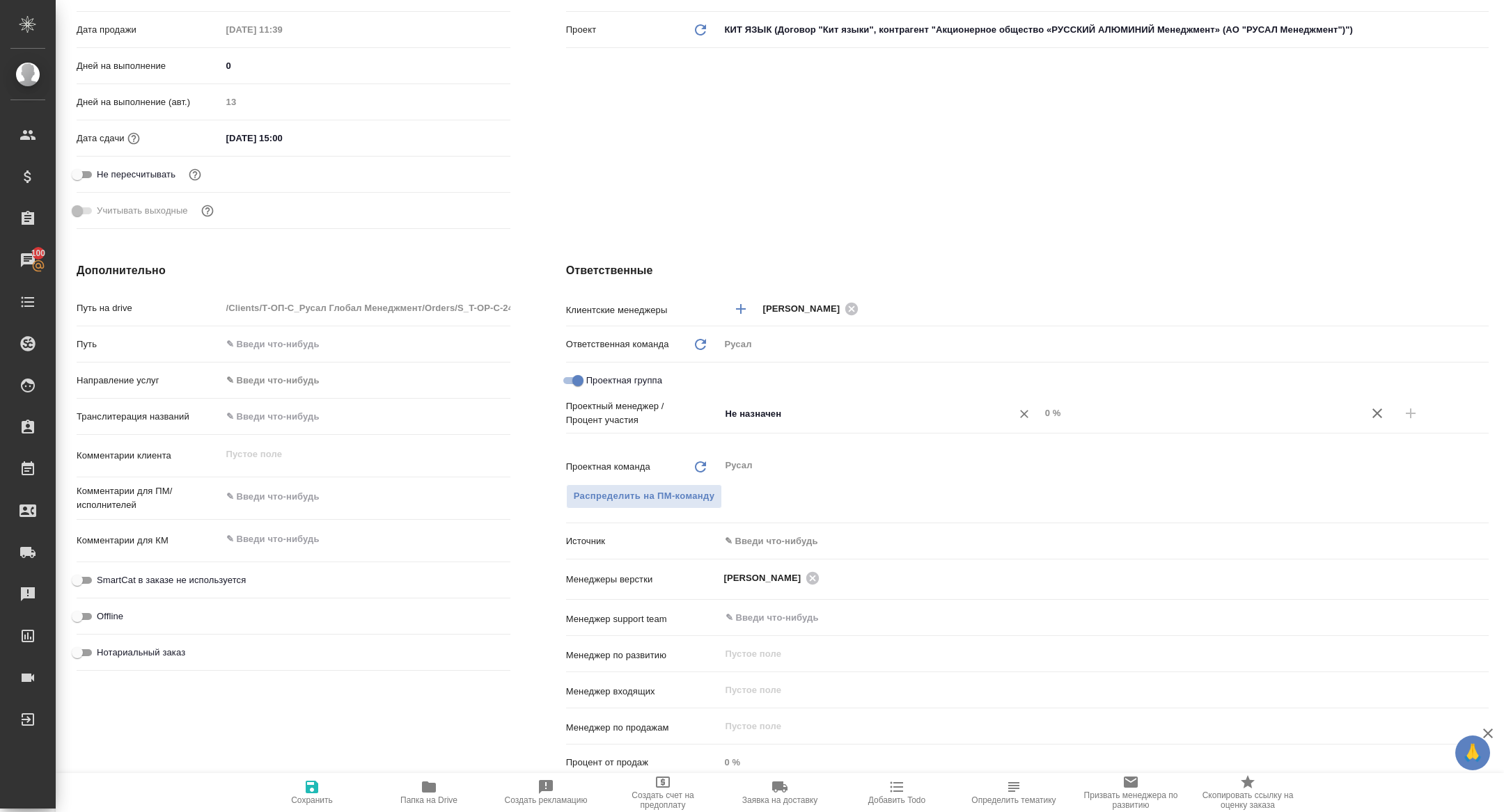
click at [816, 415] on input "Не назначен" at bounding box center [857, 413] width 266 height 16
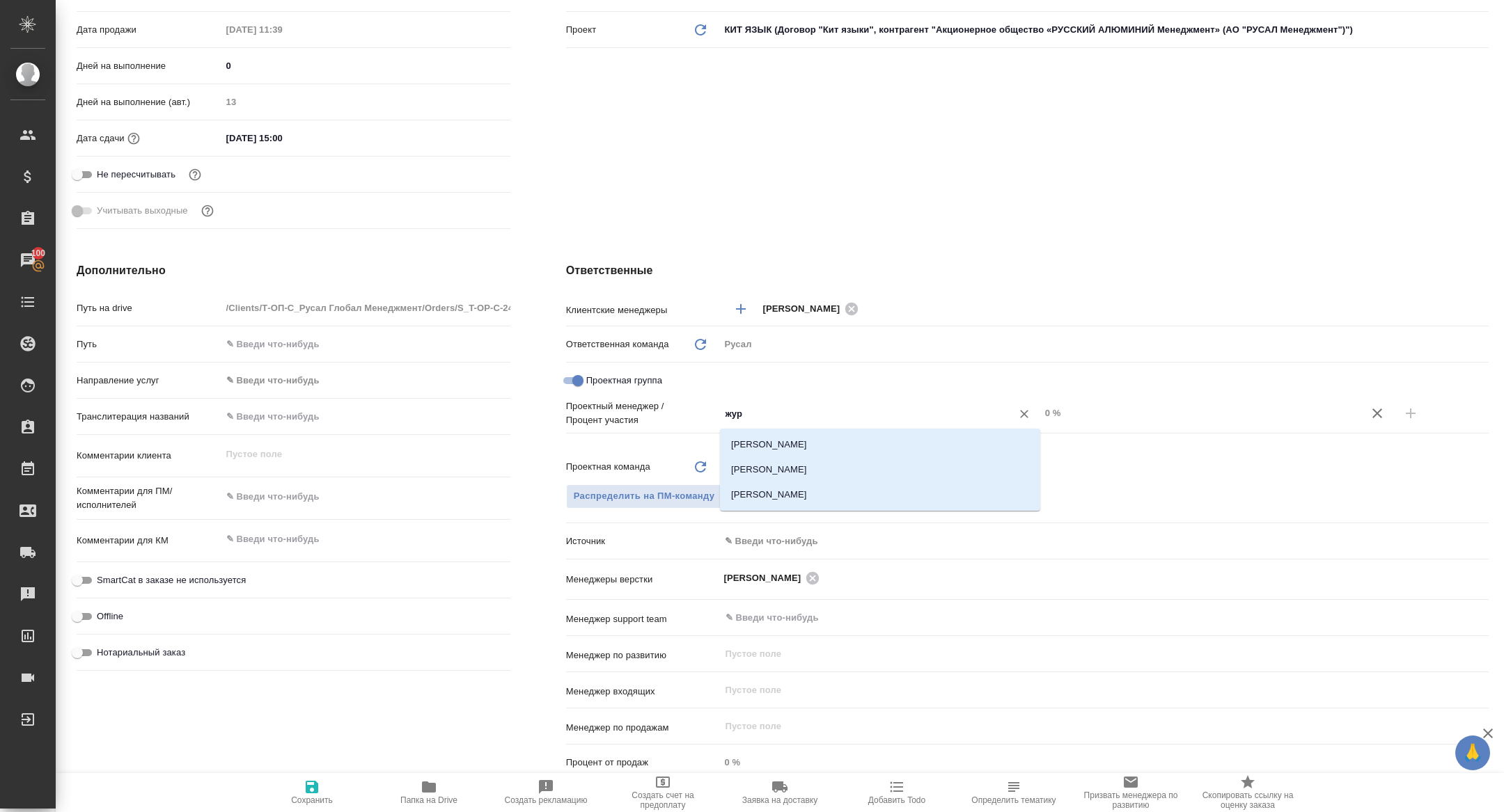
type input "жура"
click at [876, 477] on li "[PERSON_NAME] [PERSON_NAME]" at bounding box center [880, 470] width 320 height 25
type textarea "x"
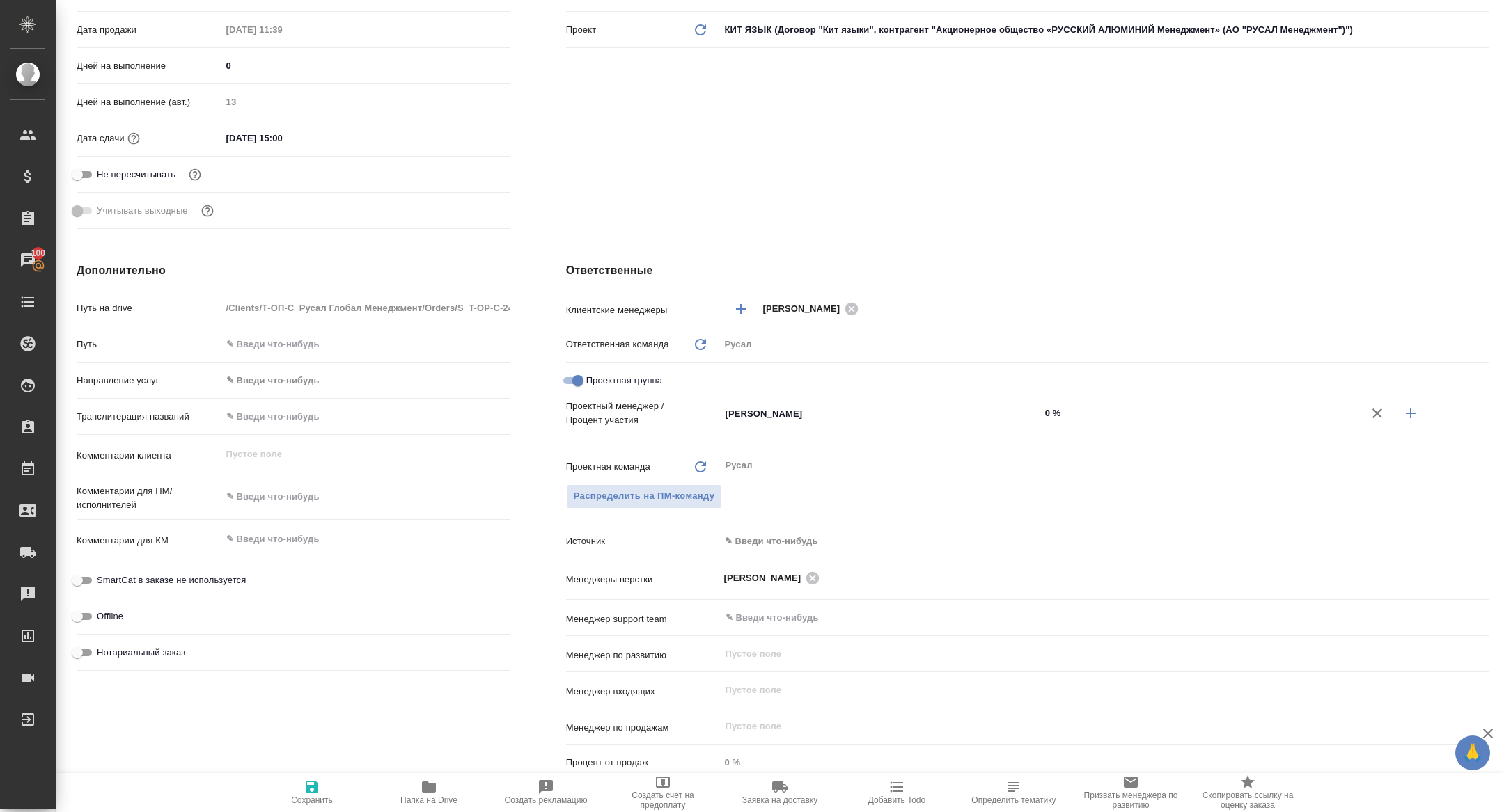
click at [1413, 416] on icon "button" at bounding box center [1410, 413] width 16 height 16
type textarea "x"
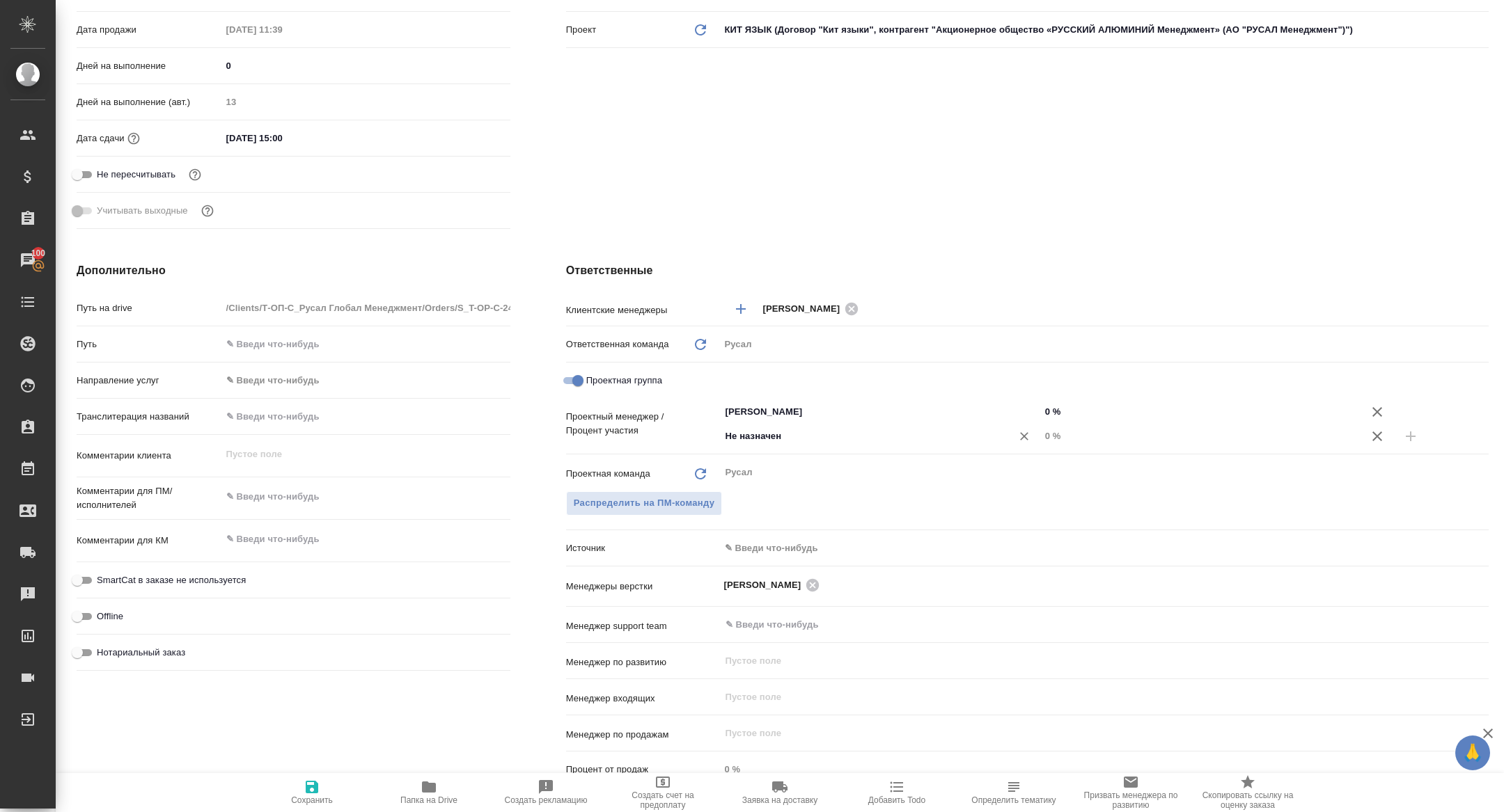
click at [780, 444] on div "Не назначен ​" at bounding box center [880, 436] width 320 height 25
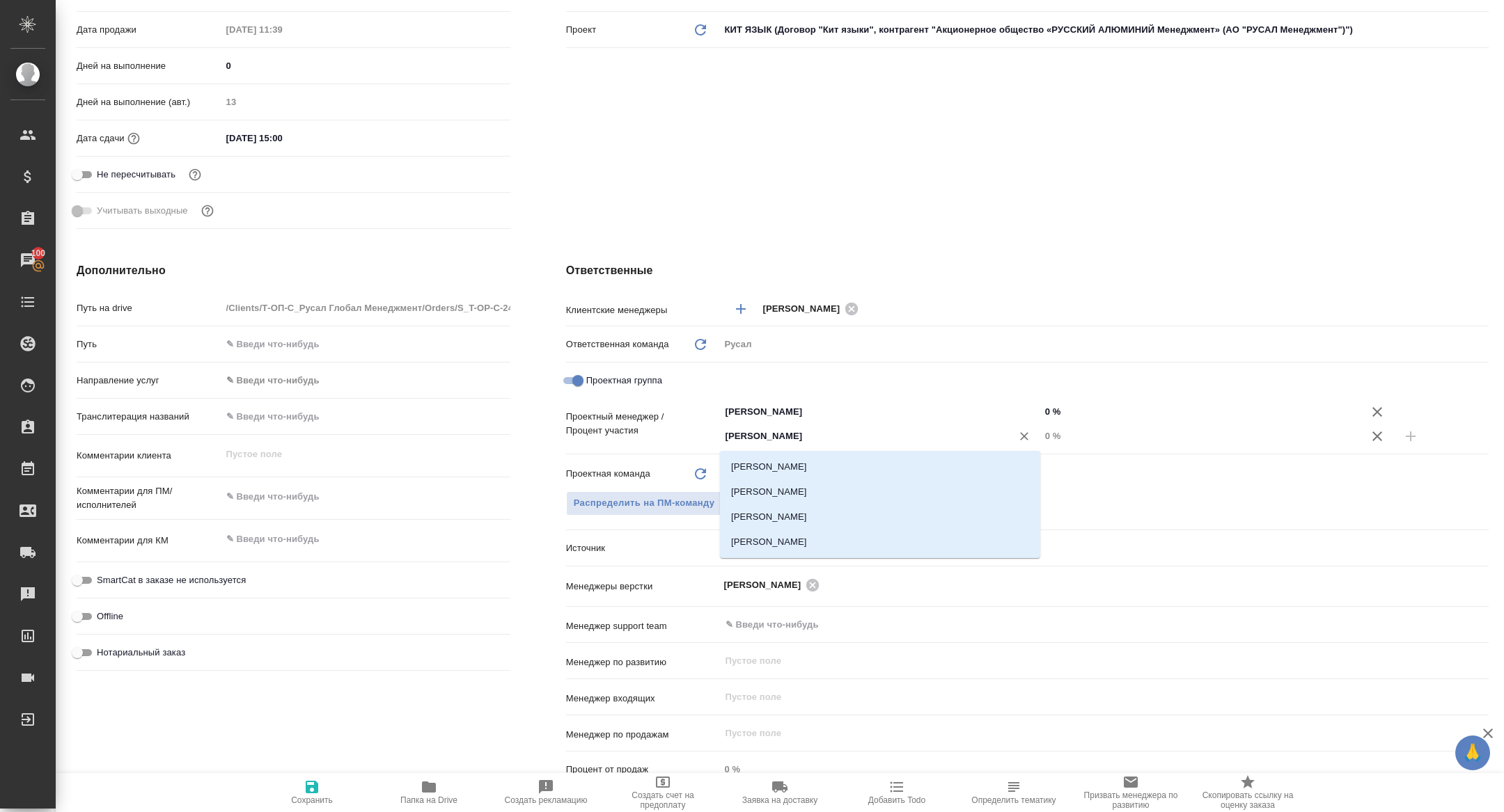
type input "кирилл"
click at [771, 472] on li "[PERSON_NAME] [PERSON_NAME]" at bounding box center [880, 466] width 320 height 25
type textarea "x"
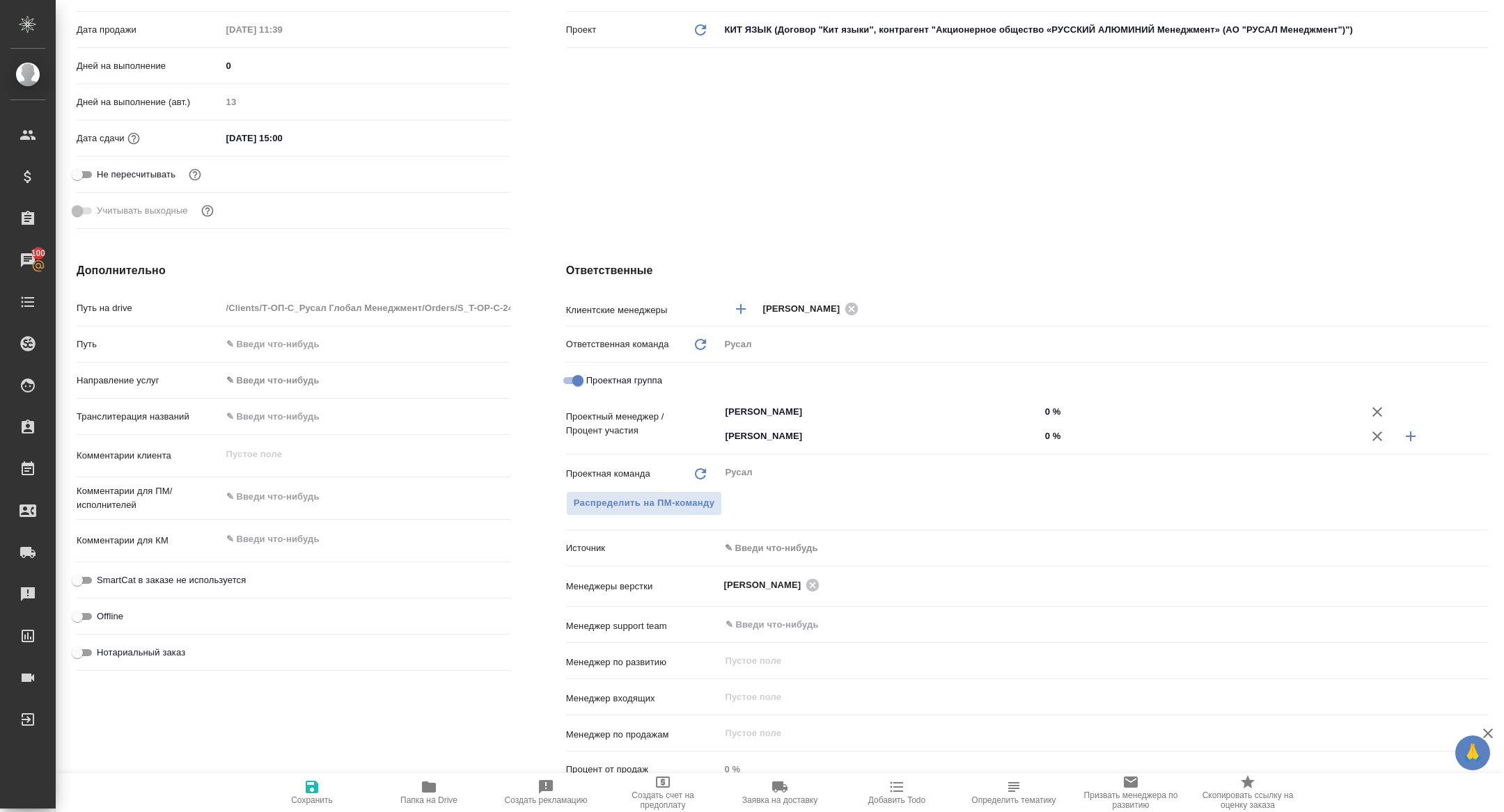
click at [1045, 437] on input "0 %" at bounding box center [1200, 435] width 320 height 20
type textarea "x"
type input "50 %"
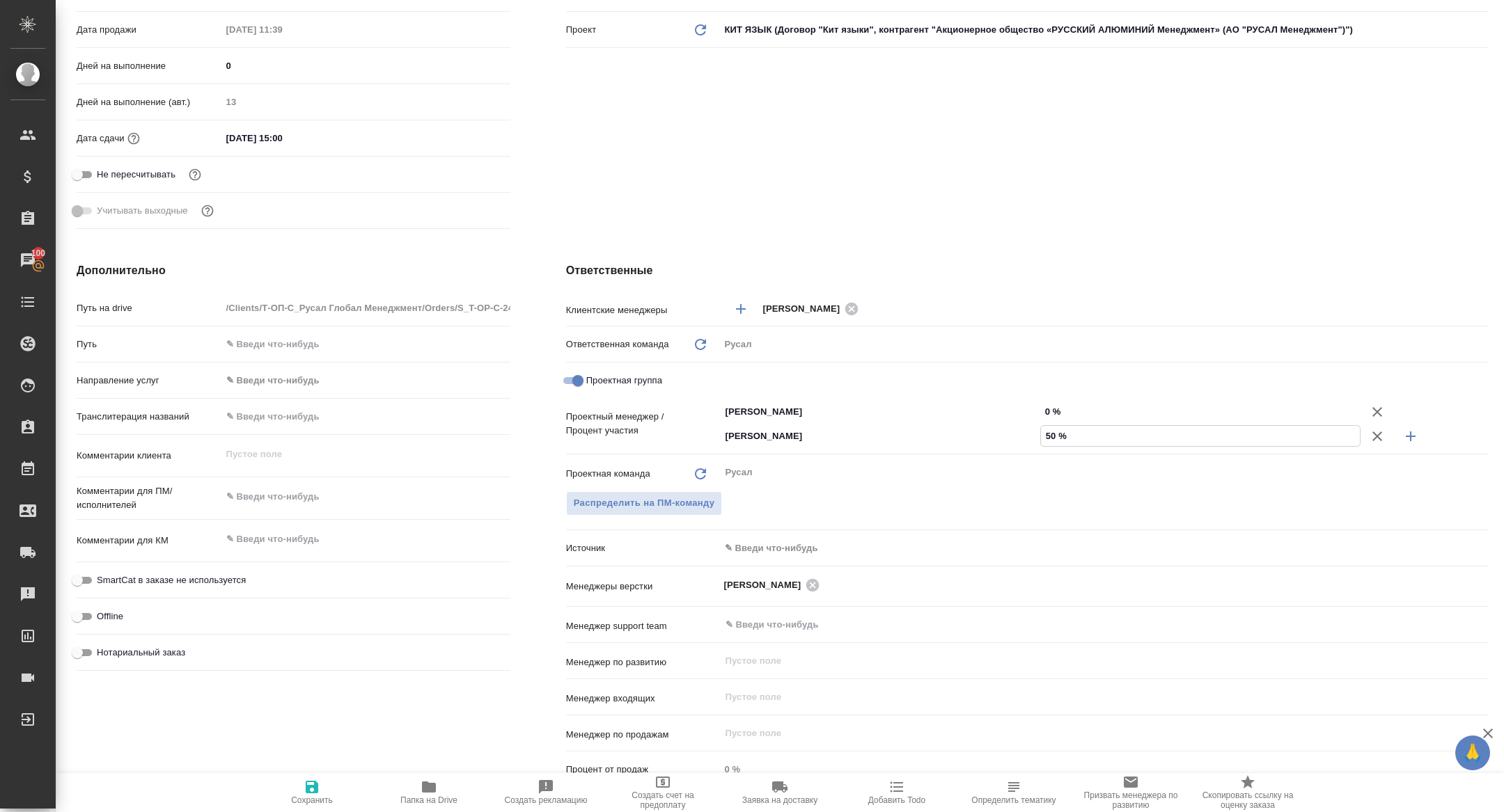
click at [1045, 410] on input "0 %" at bounding box center [1200, 411] width 320 height 20
type textarea "x"
type input "50 %"
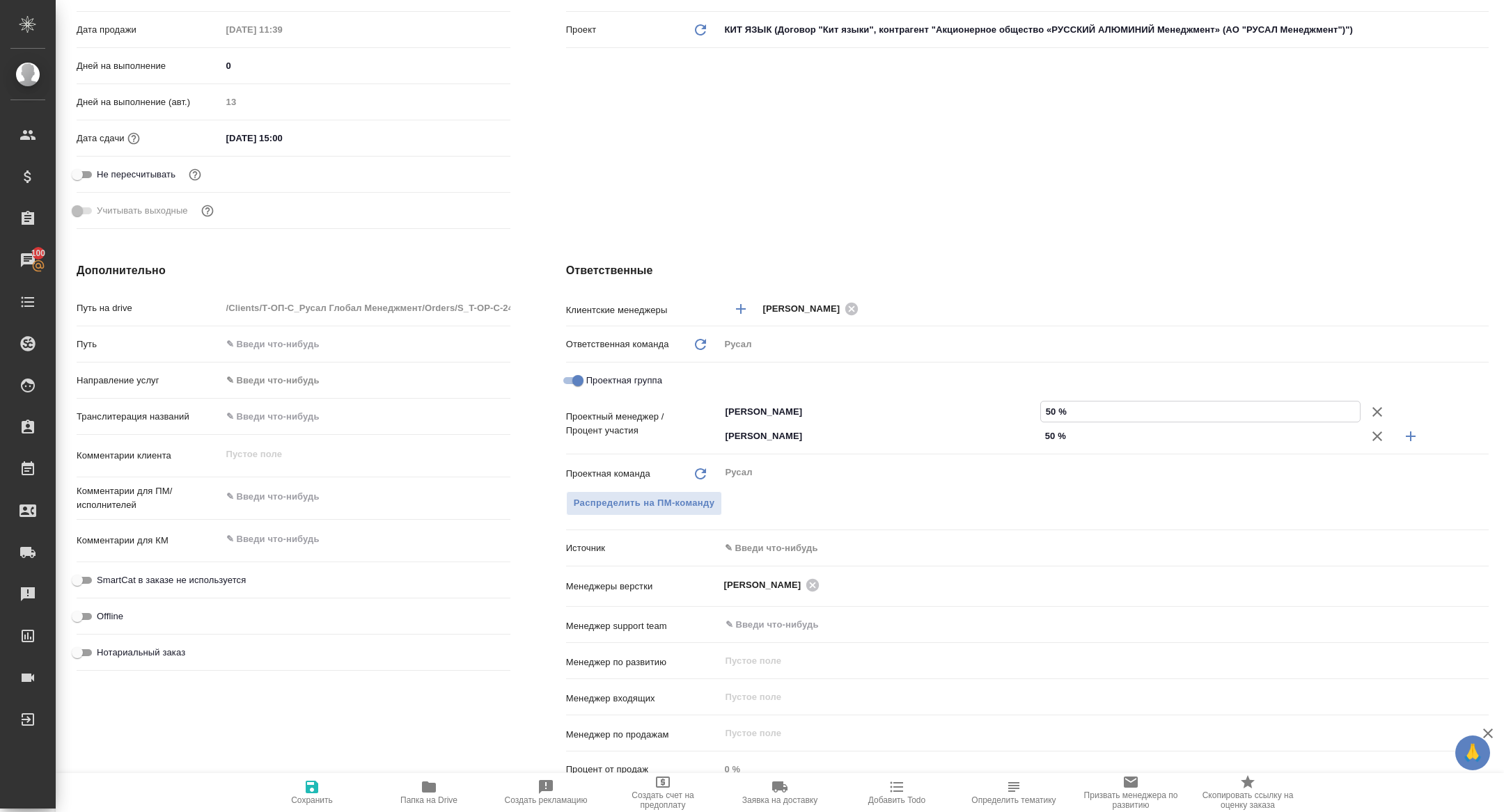
click at [299, 786] on span "Сохранить" at bounding box center [312, 792] width 100 height 27
type textarea "x"
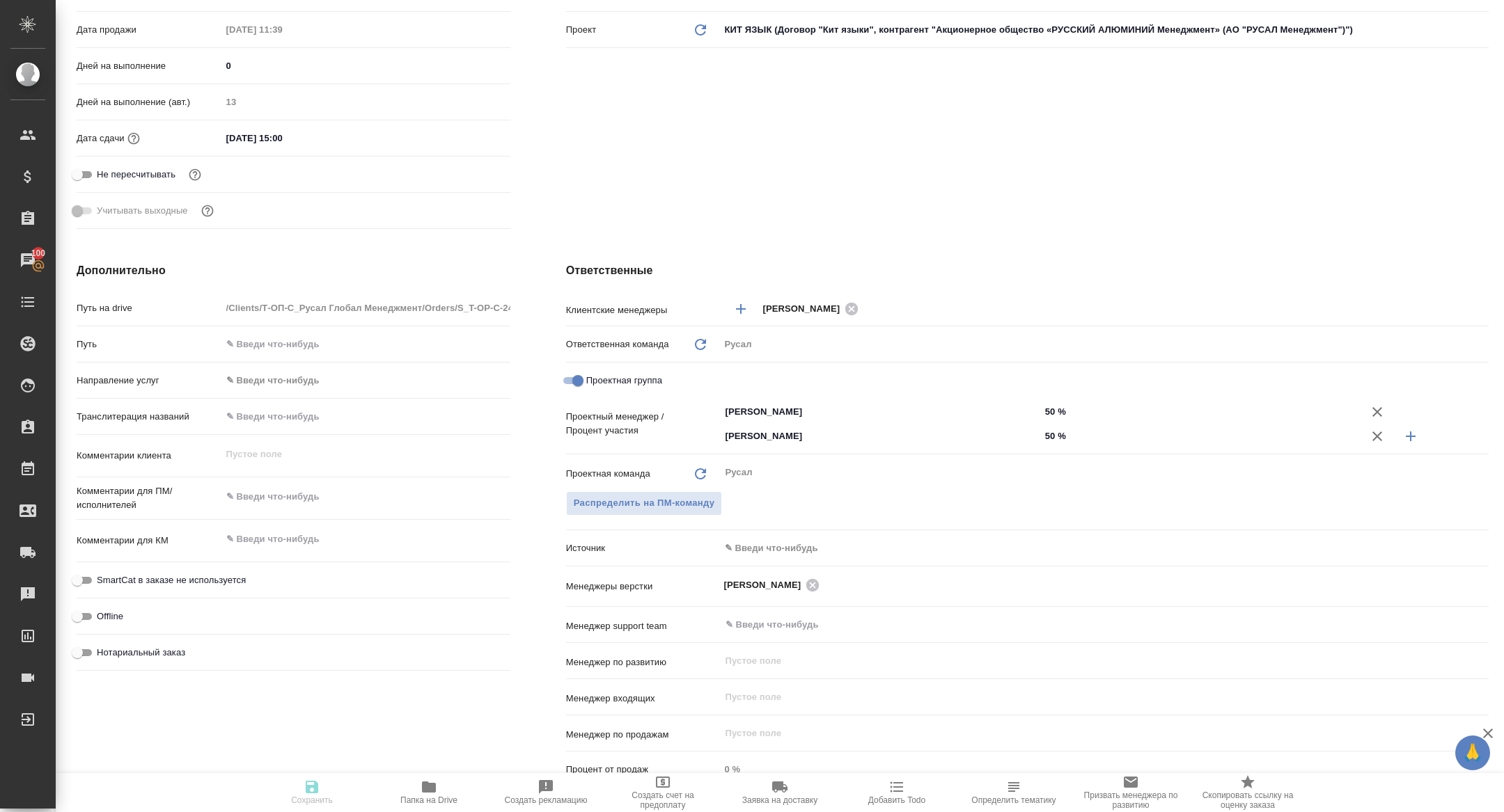
type textarea "x"
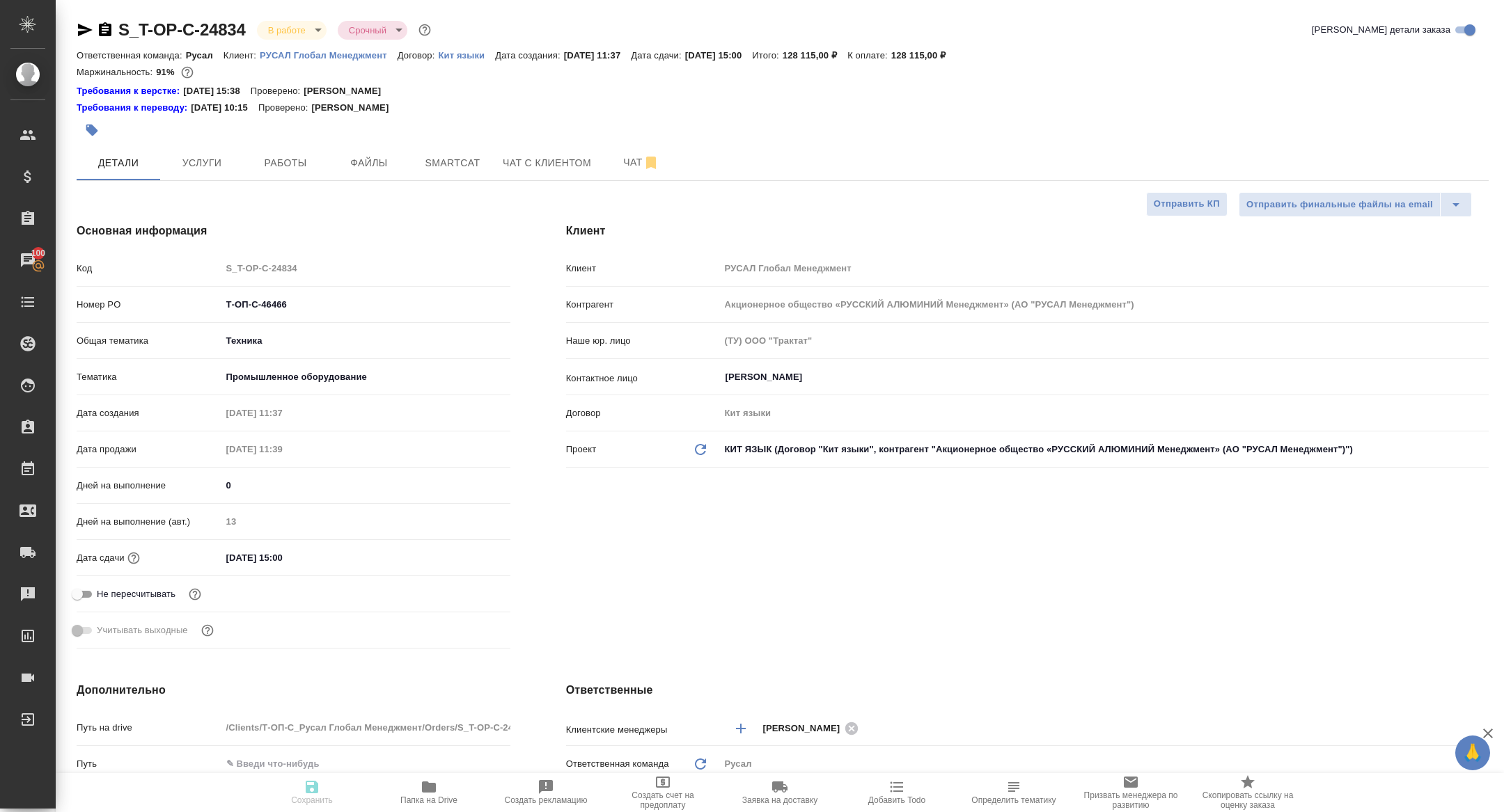
type textarea "x"
click at [77, 26] on icon "button" at bounding box center [85, 29] width 16 height 16
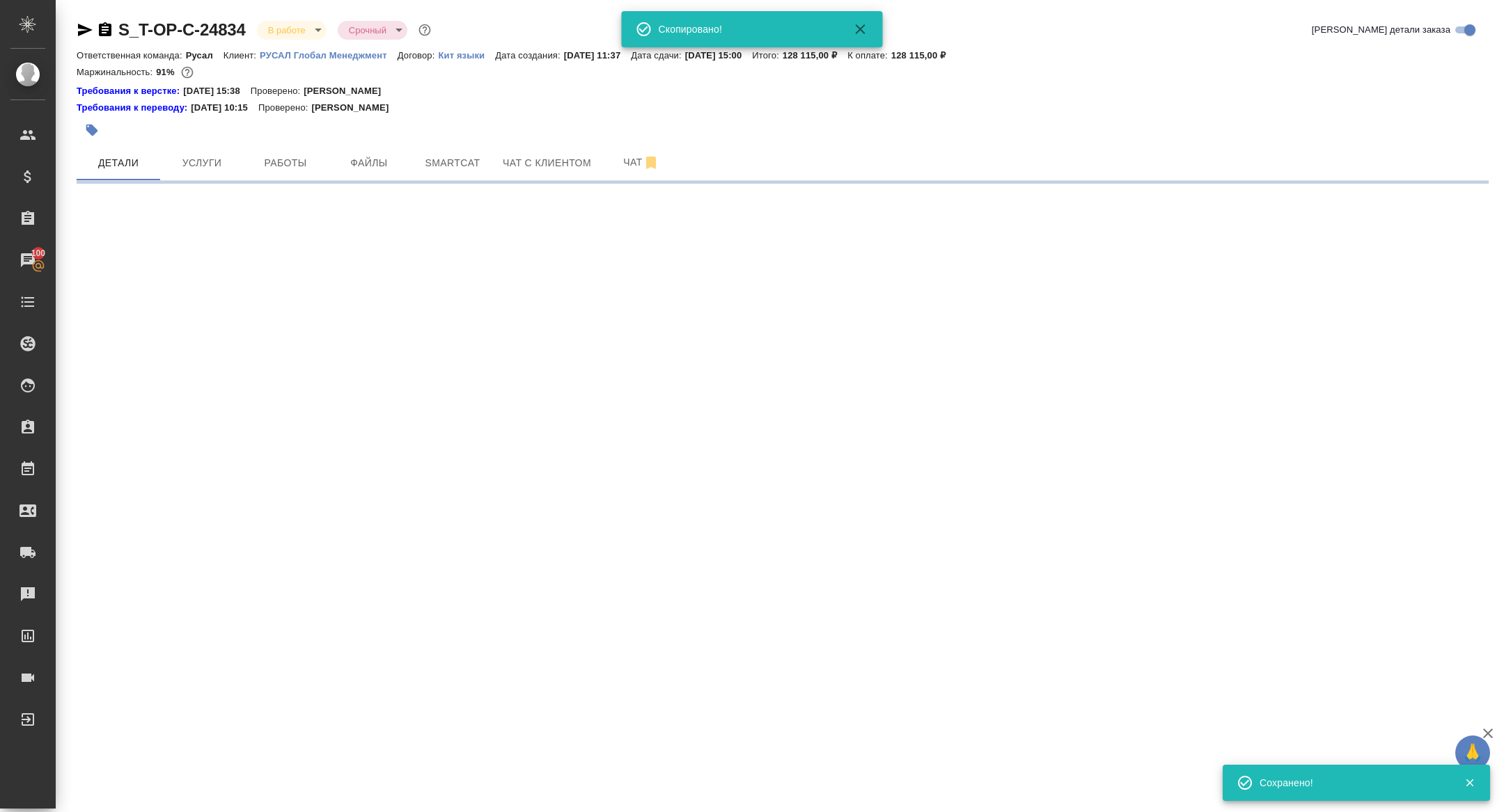
select select "RU"
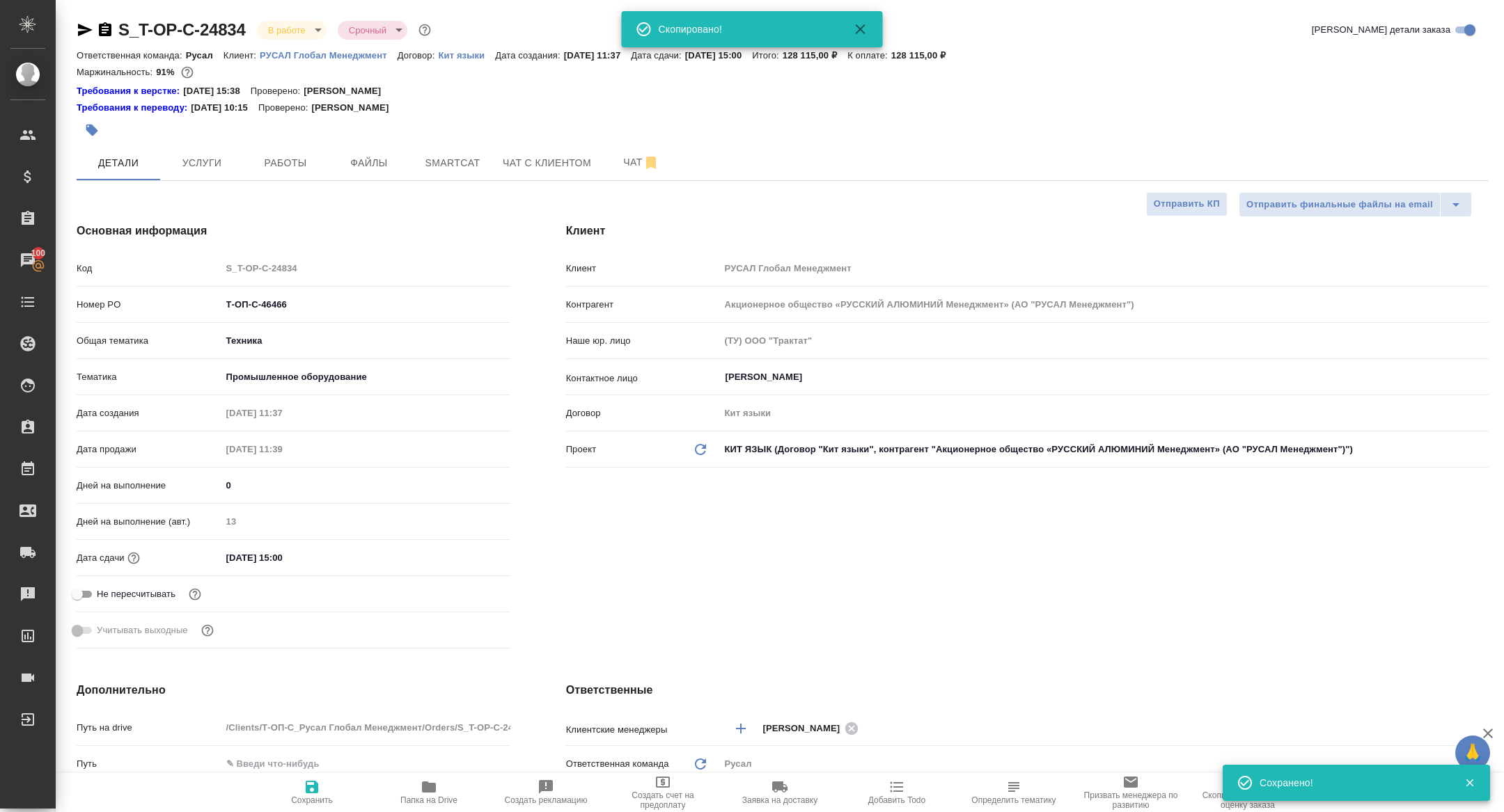
type textarea "x"
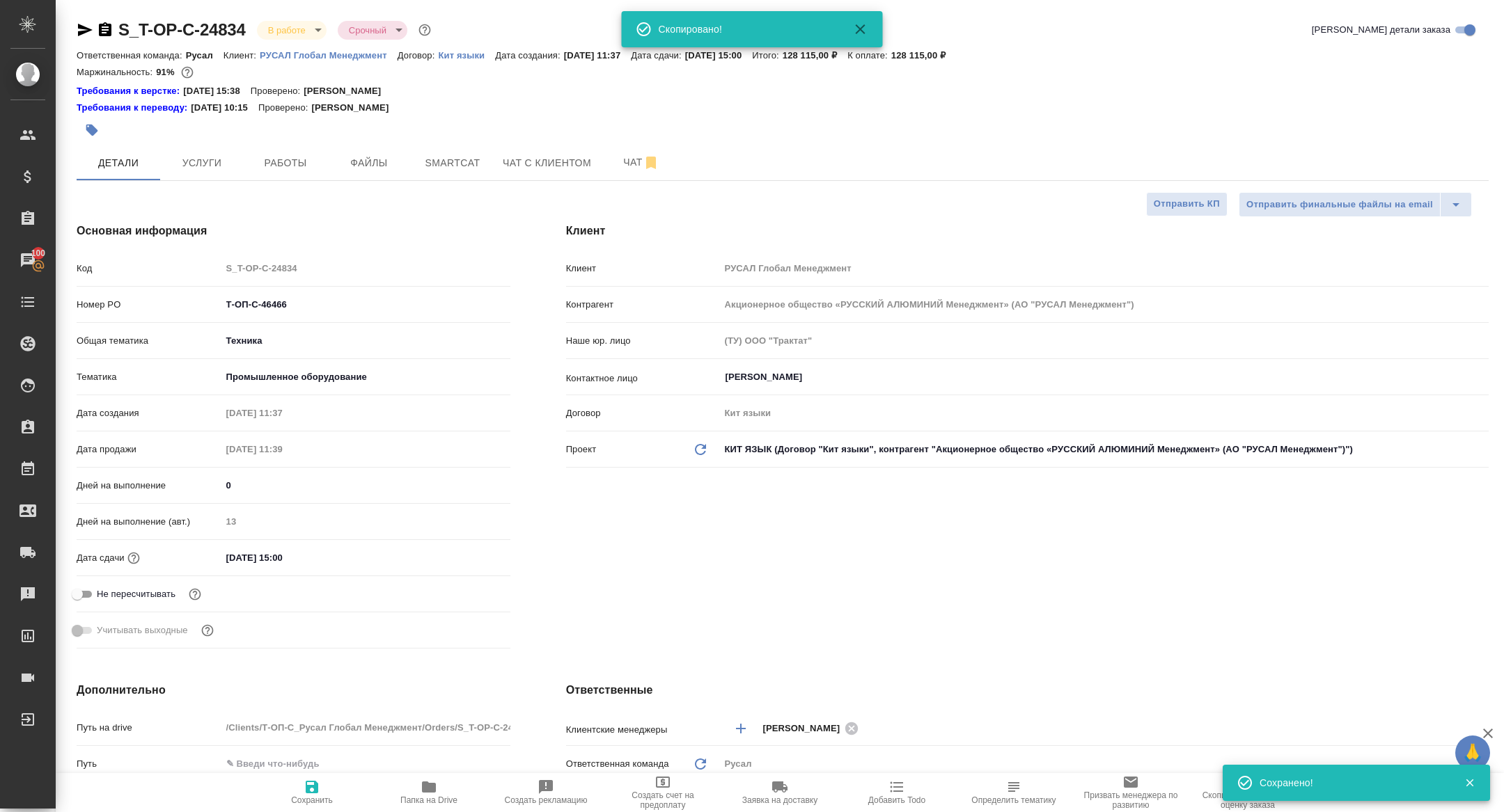
type textarea "x"
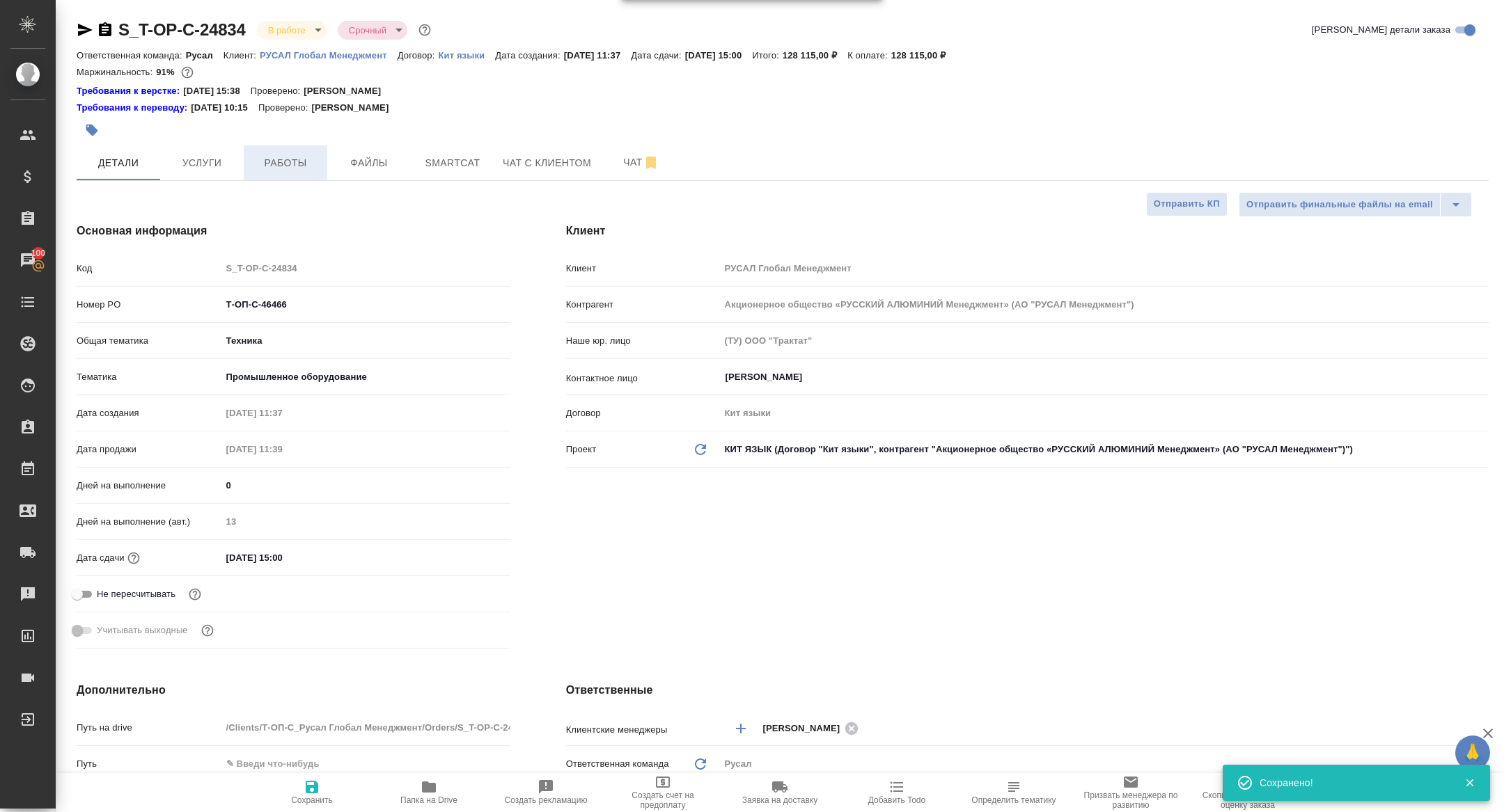
click at [277, 167] on span "Работы" at bounding box center [285, 163] width 67 height 17
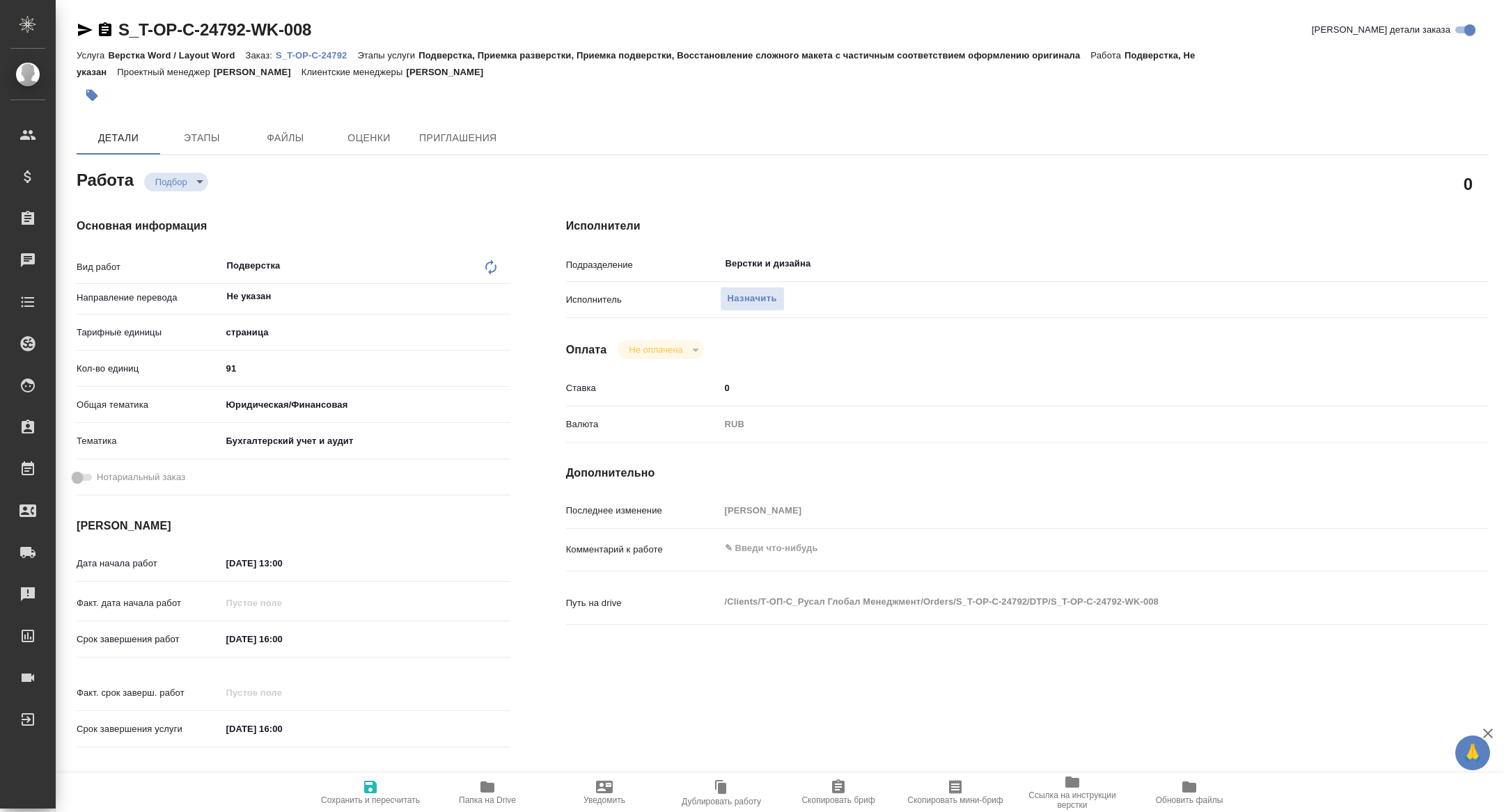
type textarea "x"
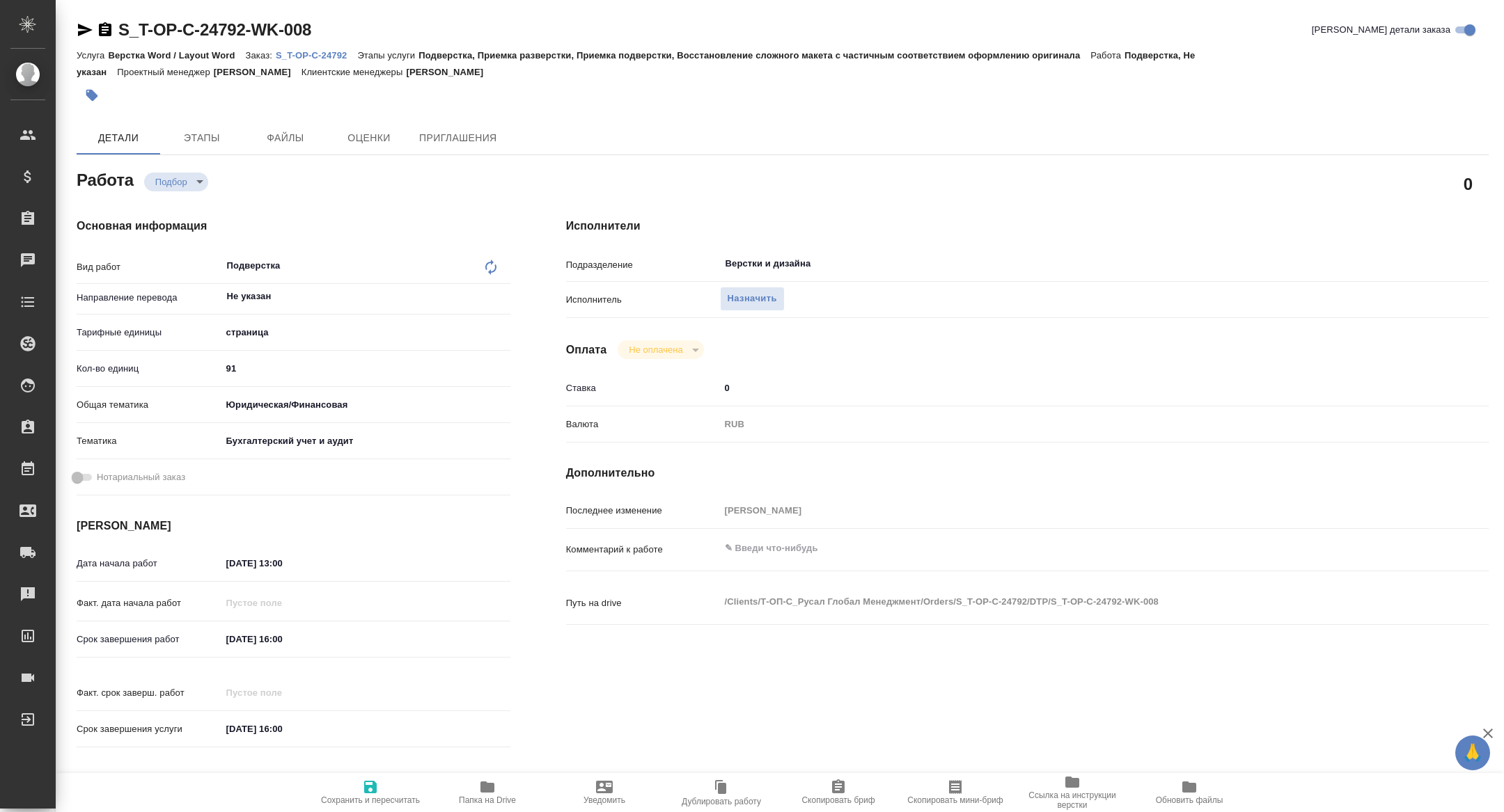
type textarea "x"
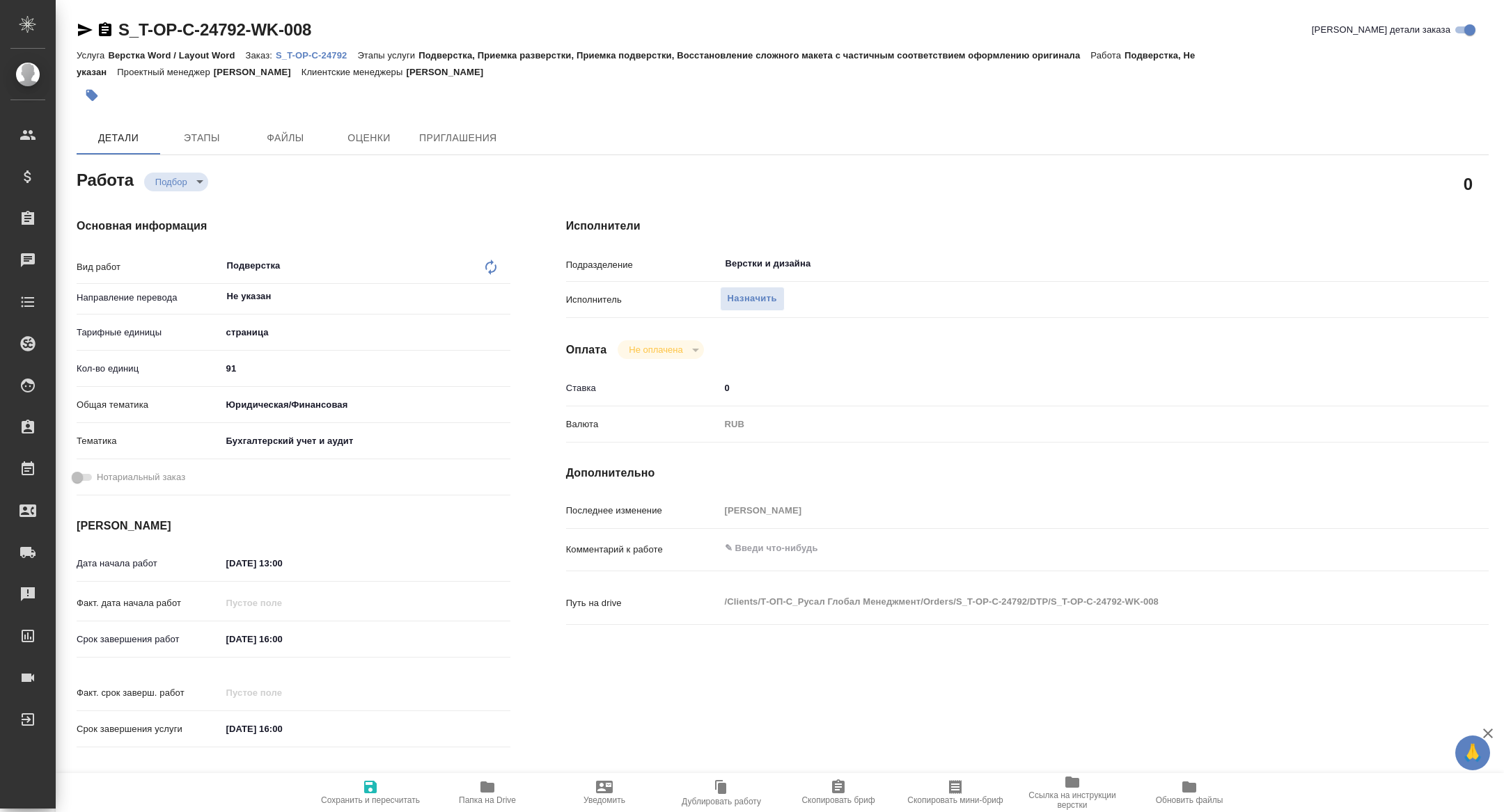
type textarea "x"
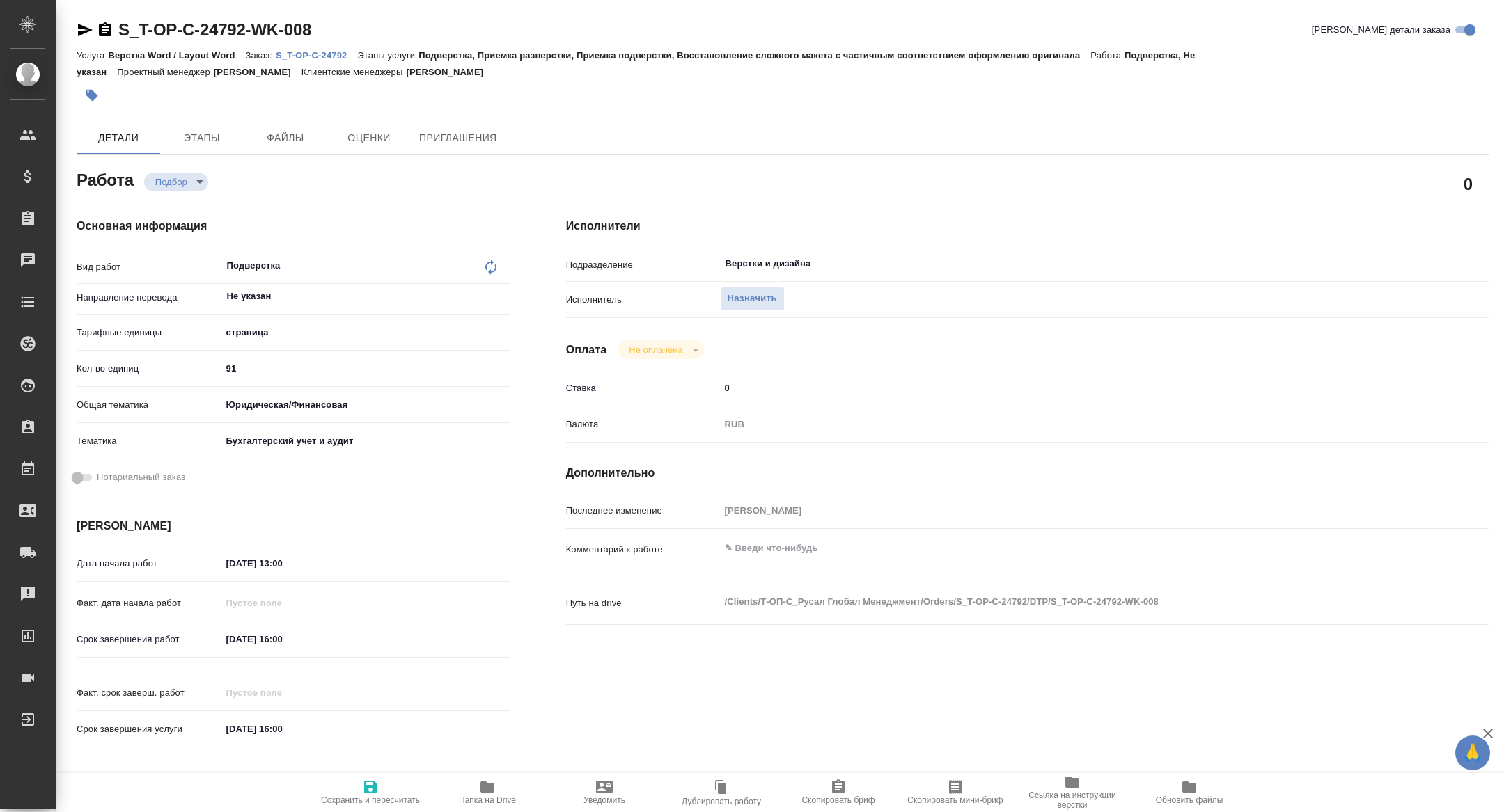
type textarea "x"
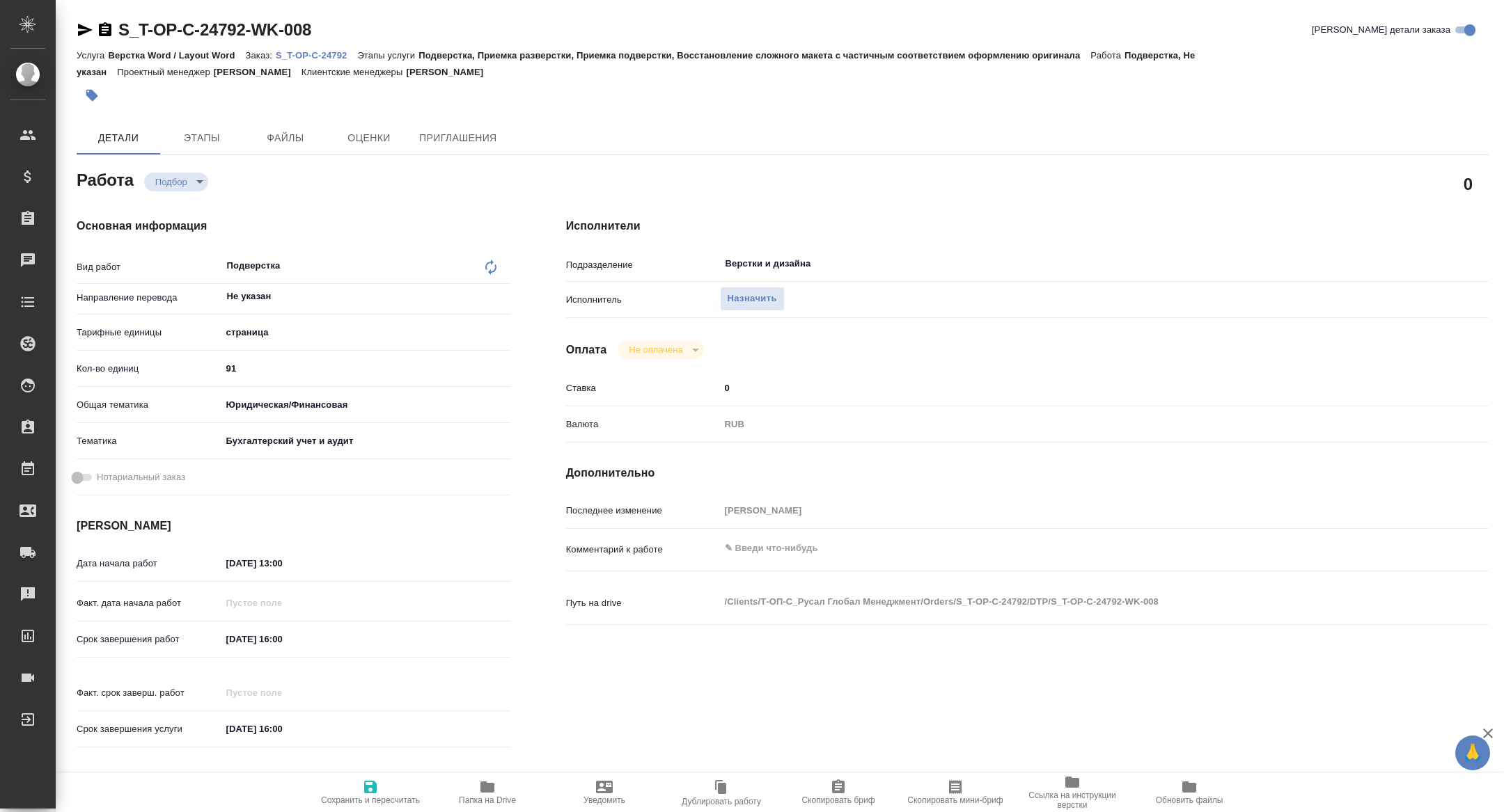
type textarea "x"
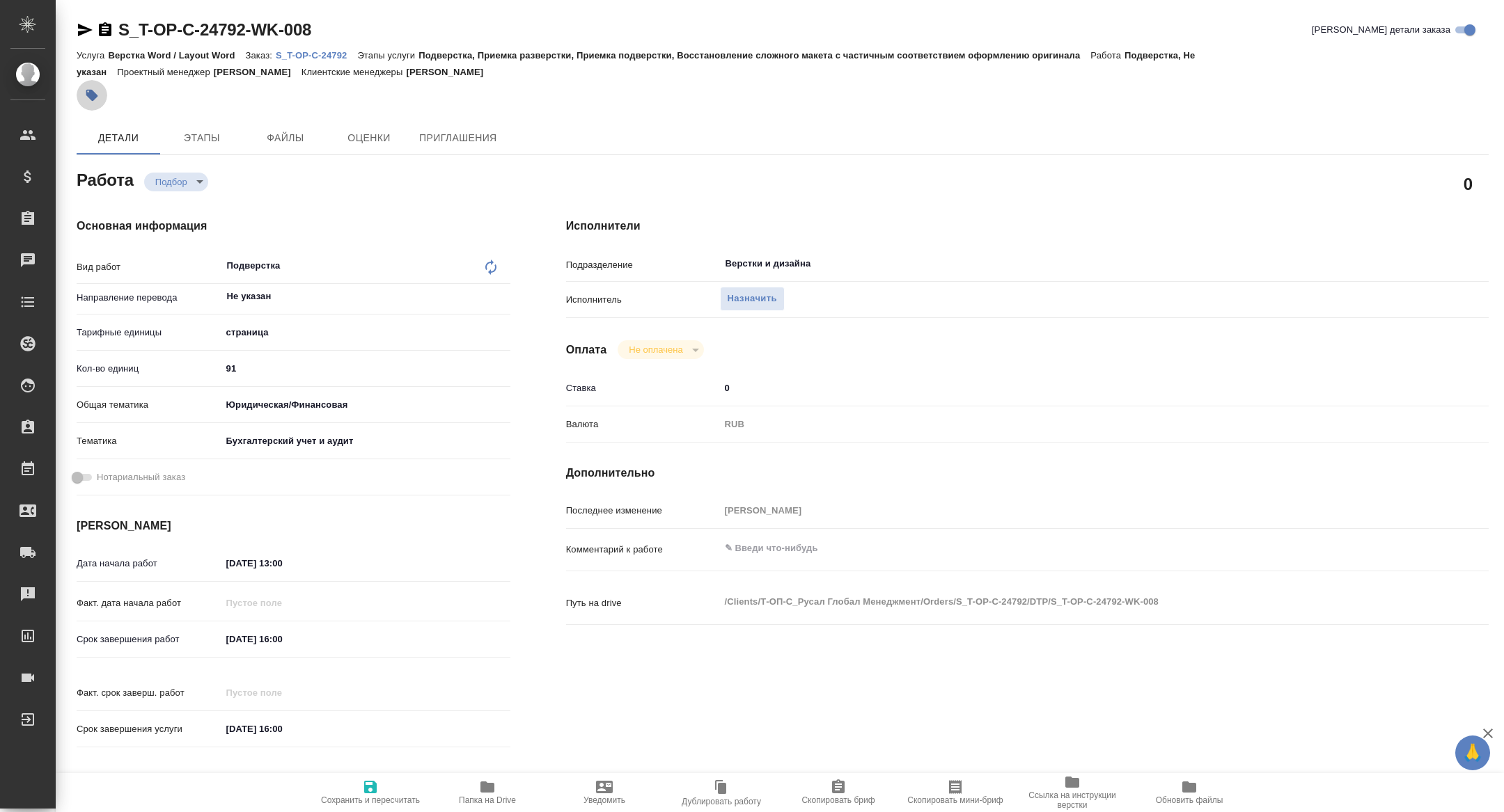
click at [94, 90] on icon "button" at bounding box center [92, 96] width 14 height 14
type textarea "x"
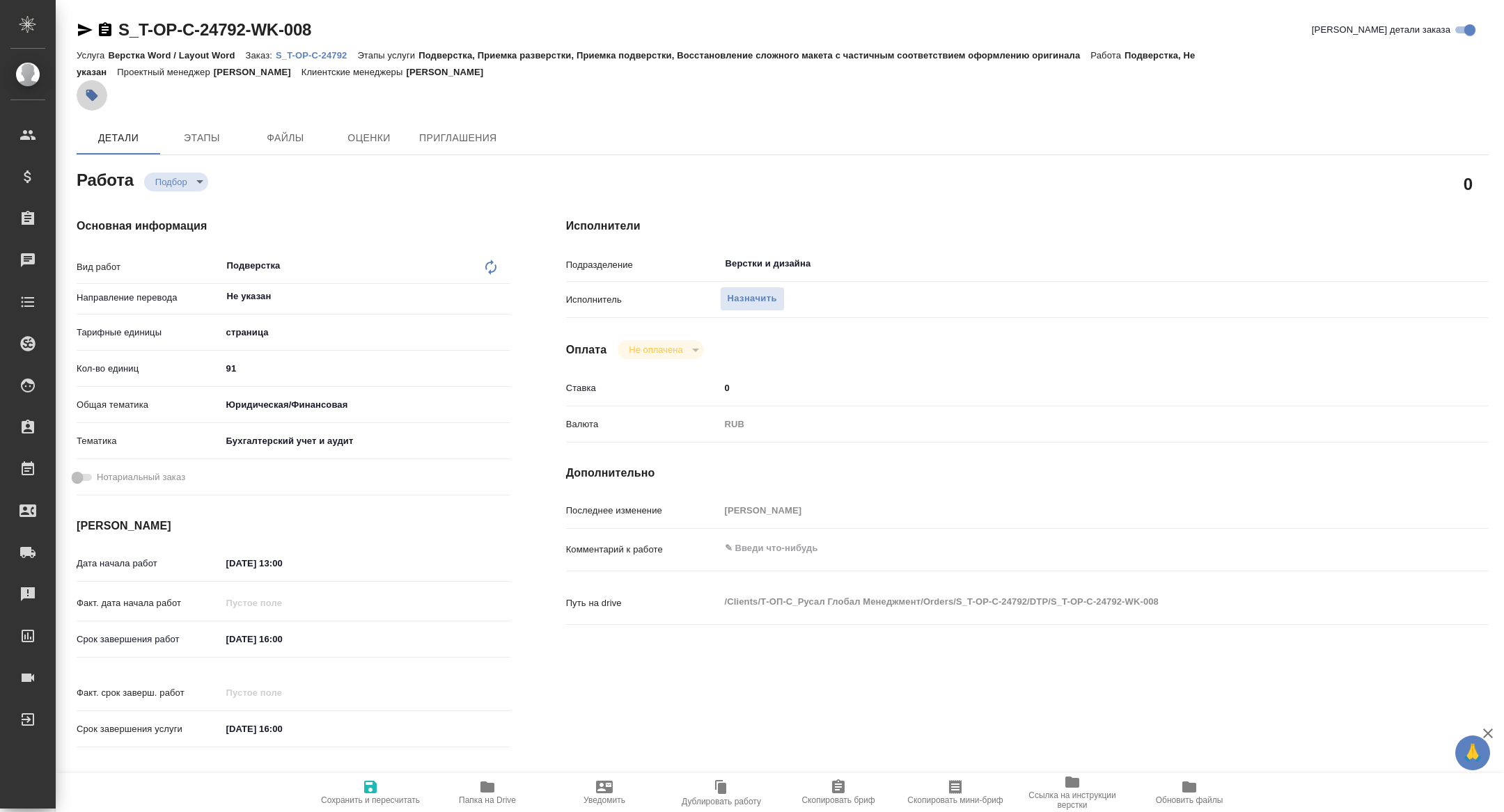
type textarea "x"
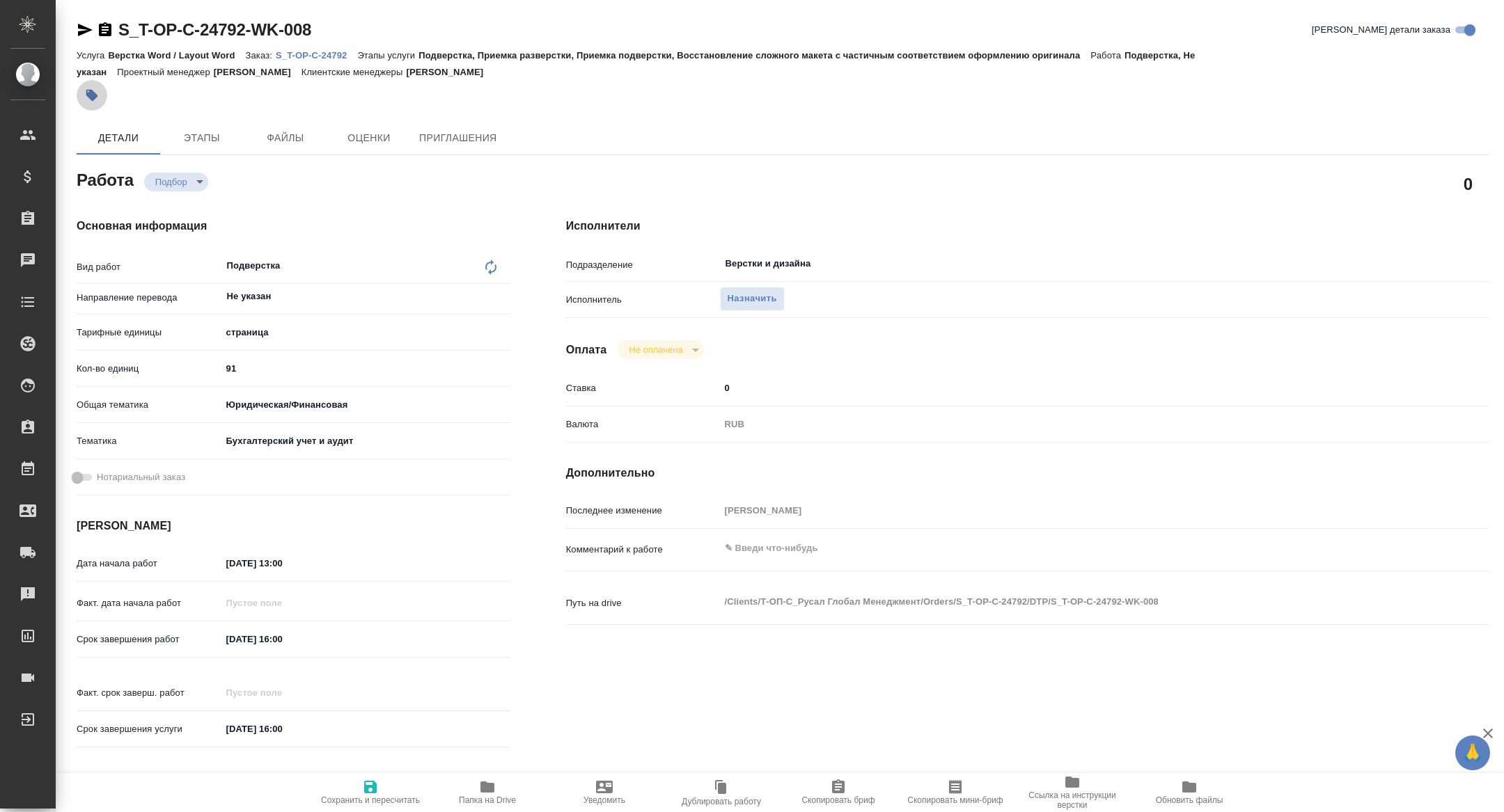
type textarea "x"
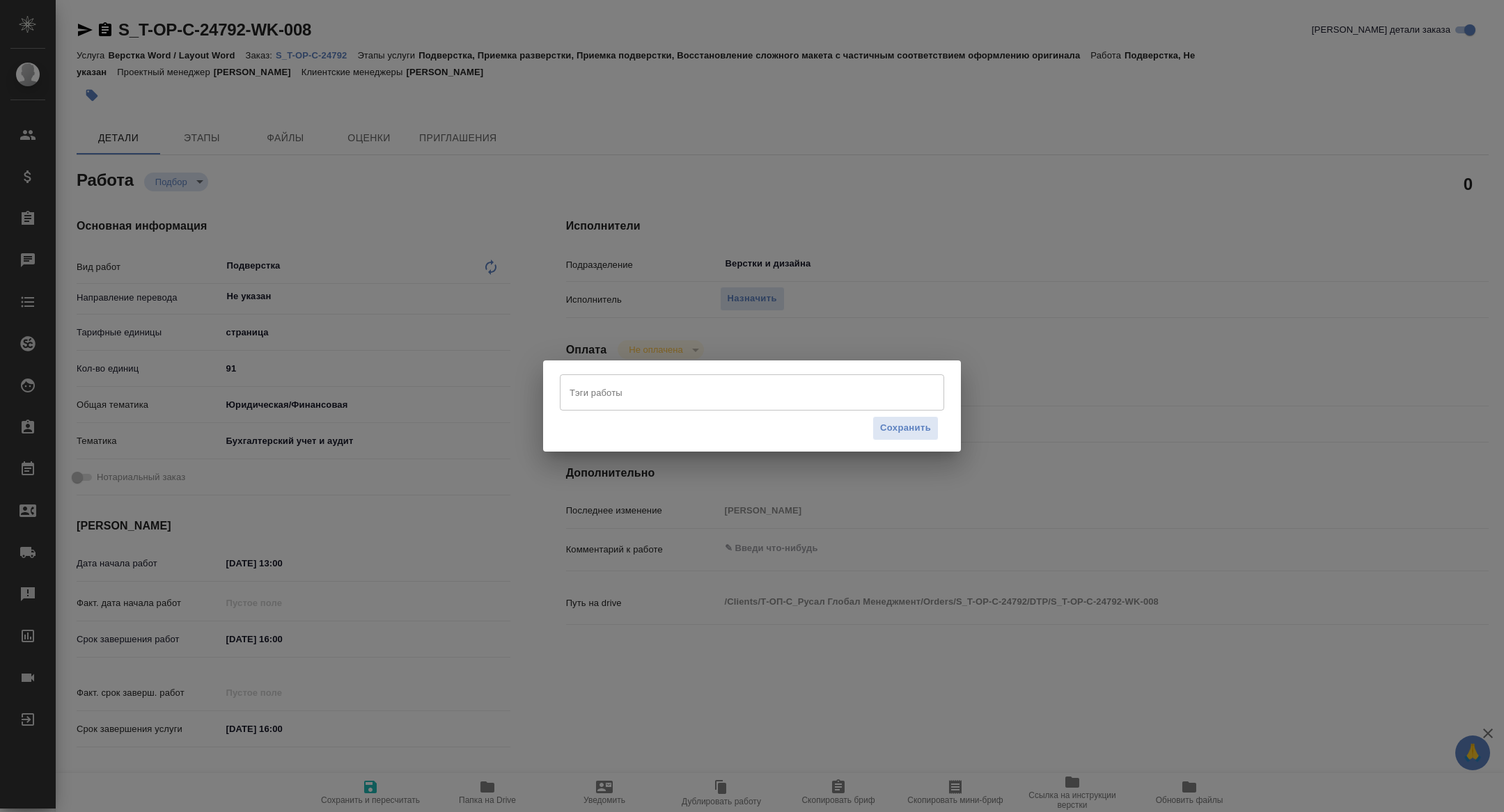
type textarea "x"
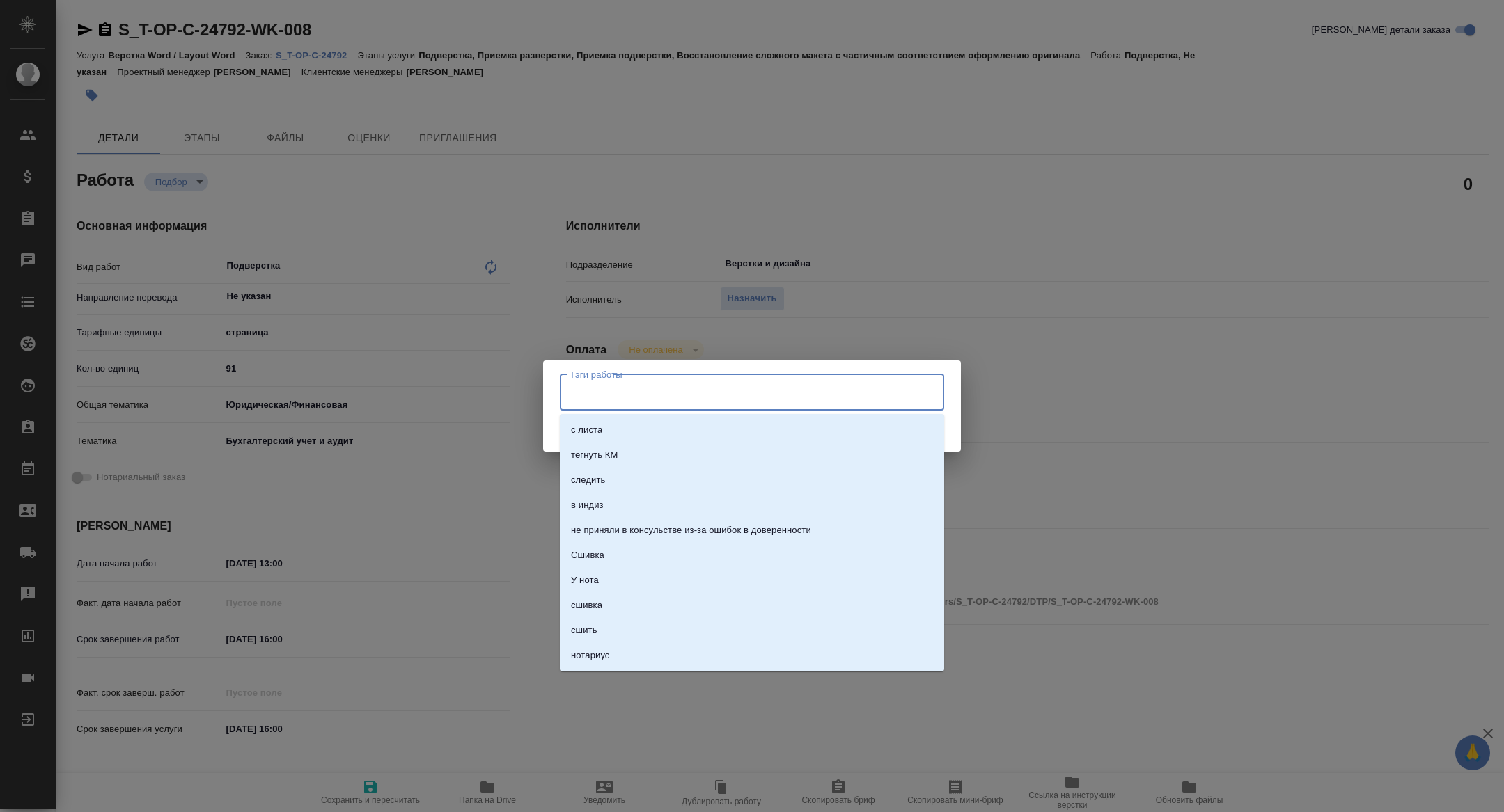
click at [746, 390] on input "Тэги работы" at bounding box center [739, 392] width 346 height 23
type input "зап"
type textarea "x"
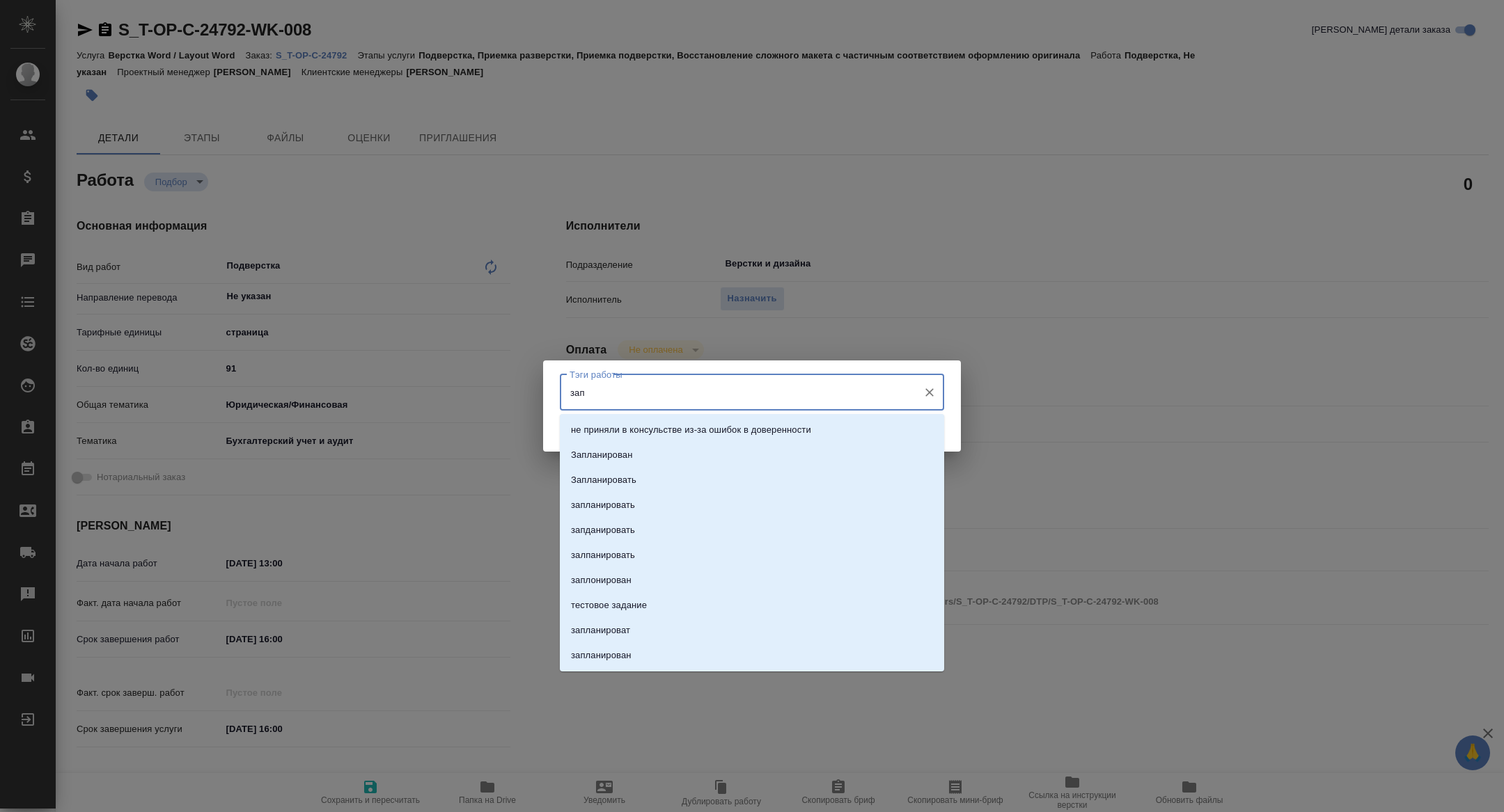
type textarea "x"
type input "запланиров"
type textarea "x"
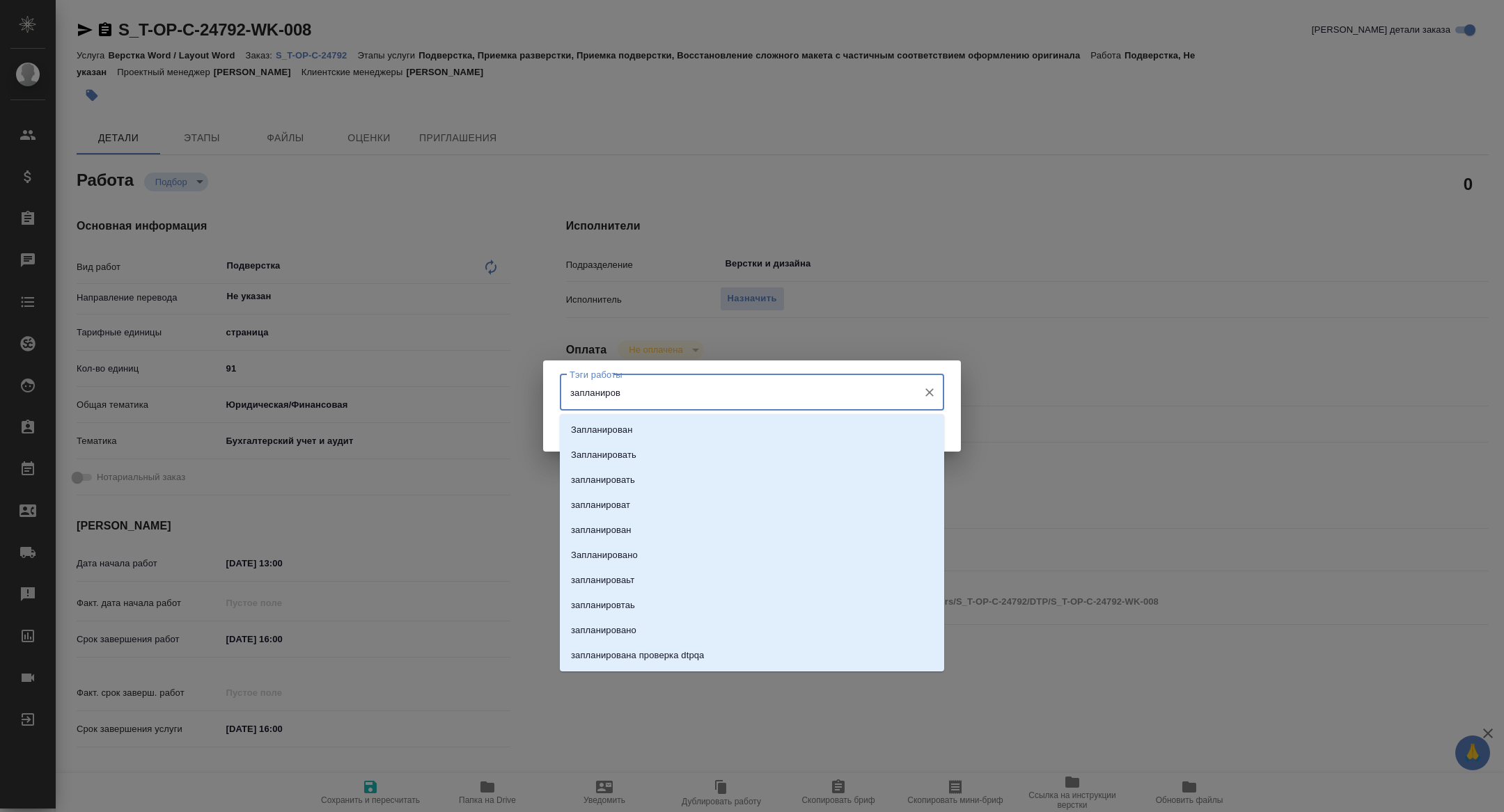
type textarea "x"
type input "запланирован"
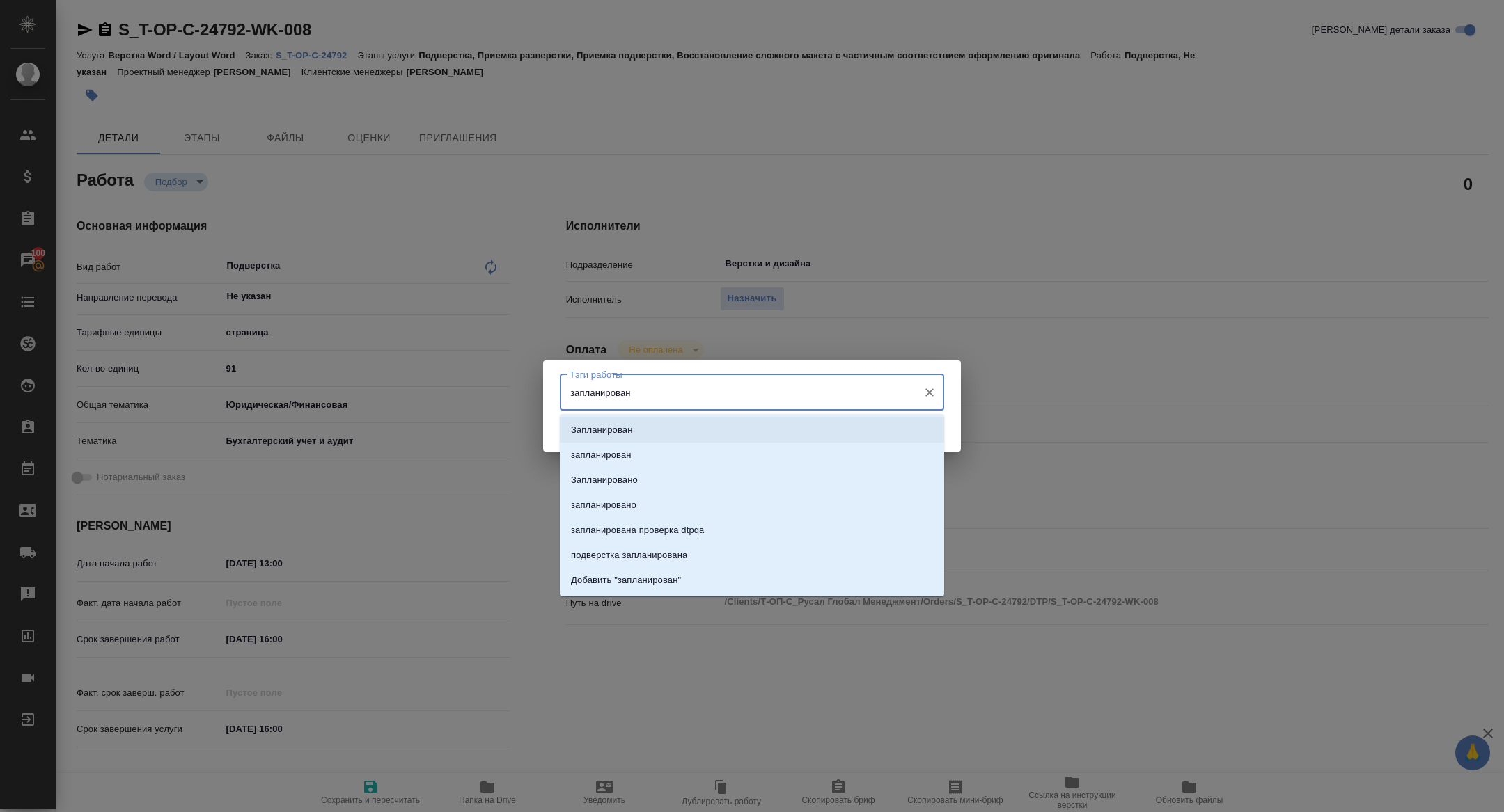
click at [780, 421] on li "Запланирован" at bounding box center [752, 430] width 385 height 25
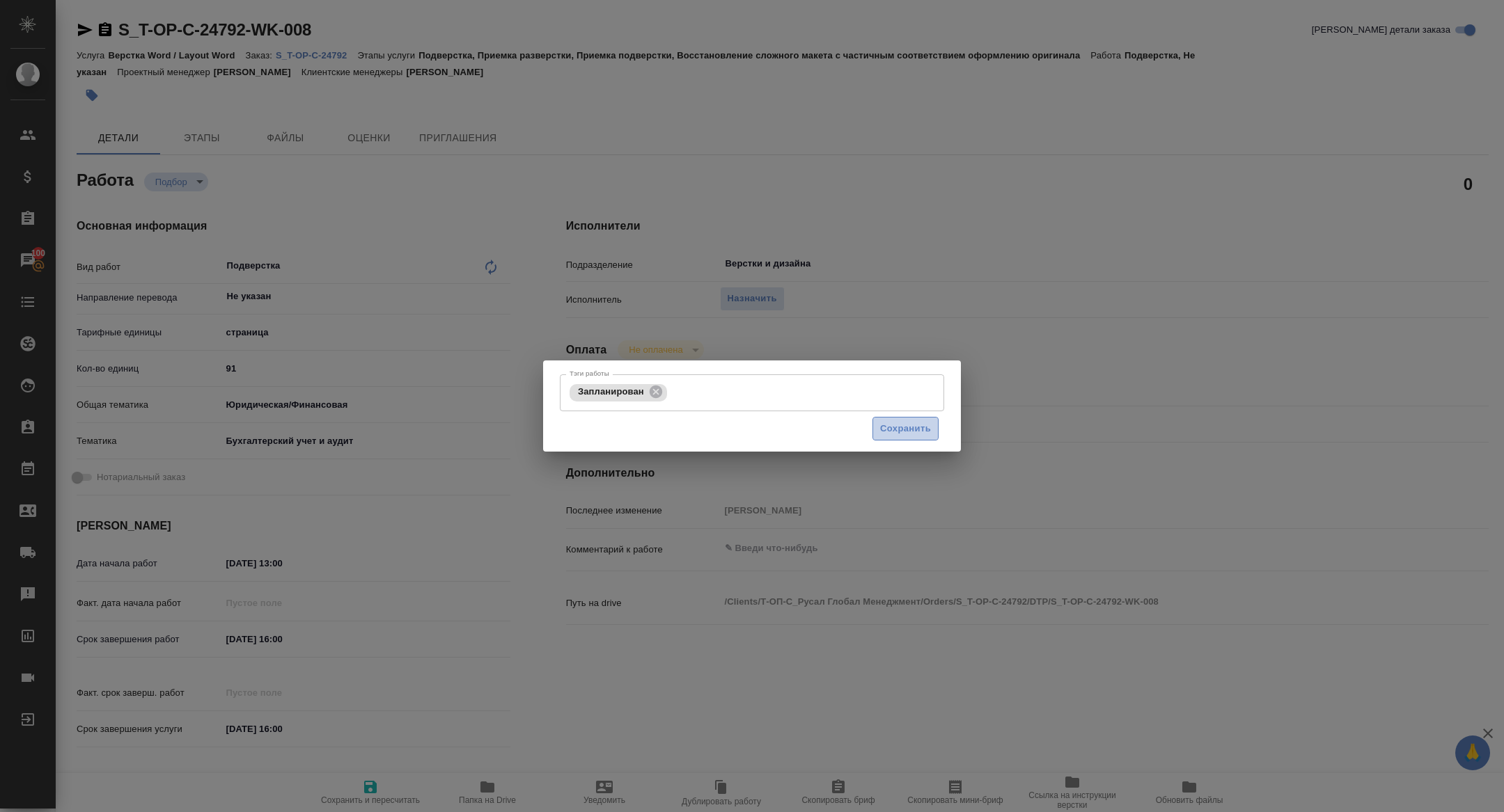
click at [901, 422] on span "Сохранить" at bounding box center [906, 429] width 51 height 16
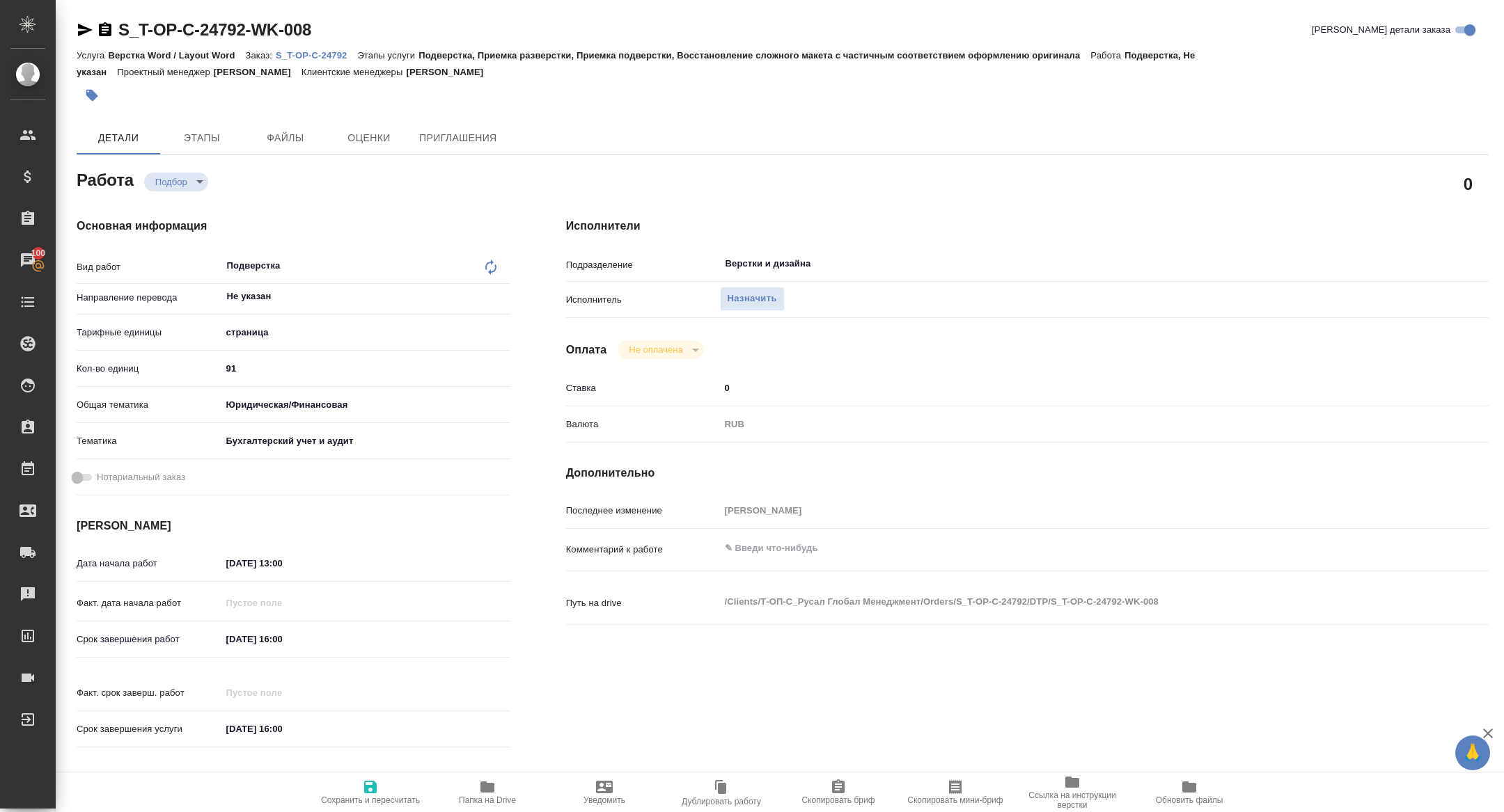
type input "recruiting"
type textarea "Подверстка"
type textarea "x"
type input "Не указан"
type input "5a8b1489cc6b4906c91bfdb2"
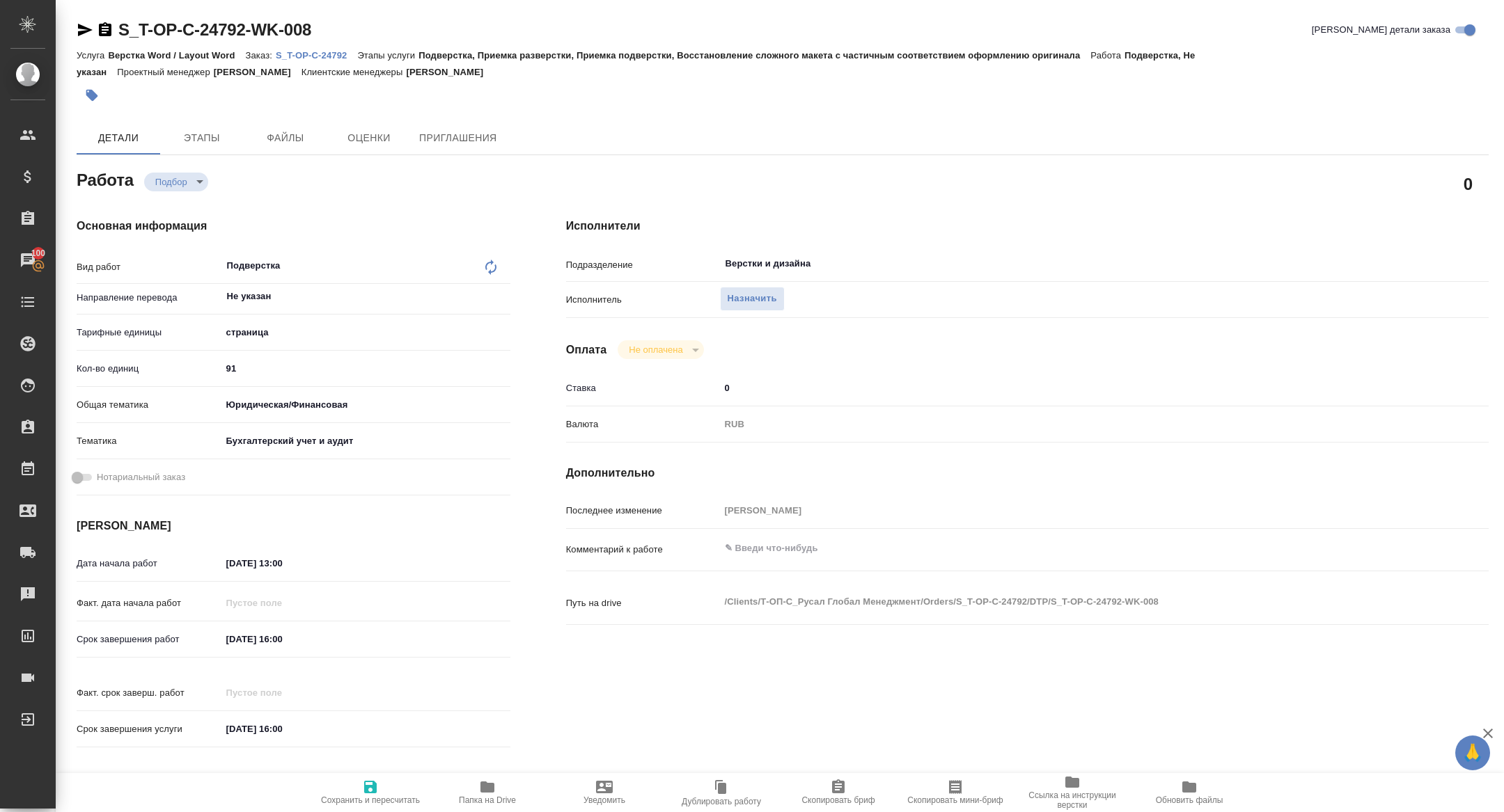
type input "91"
type input "yr-fn"
type input "6149848a2b7be24903fd7a88"
type input "25.08.2025 13:00"
type input "[DATE] 16:00"
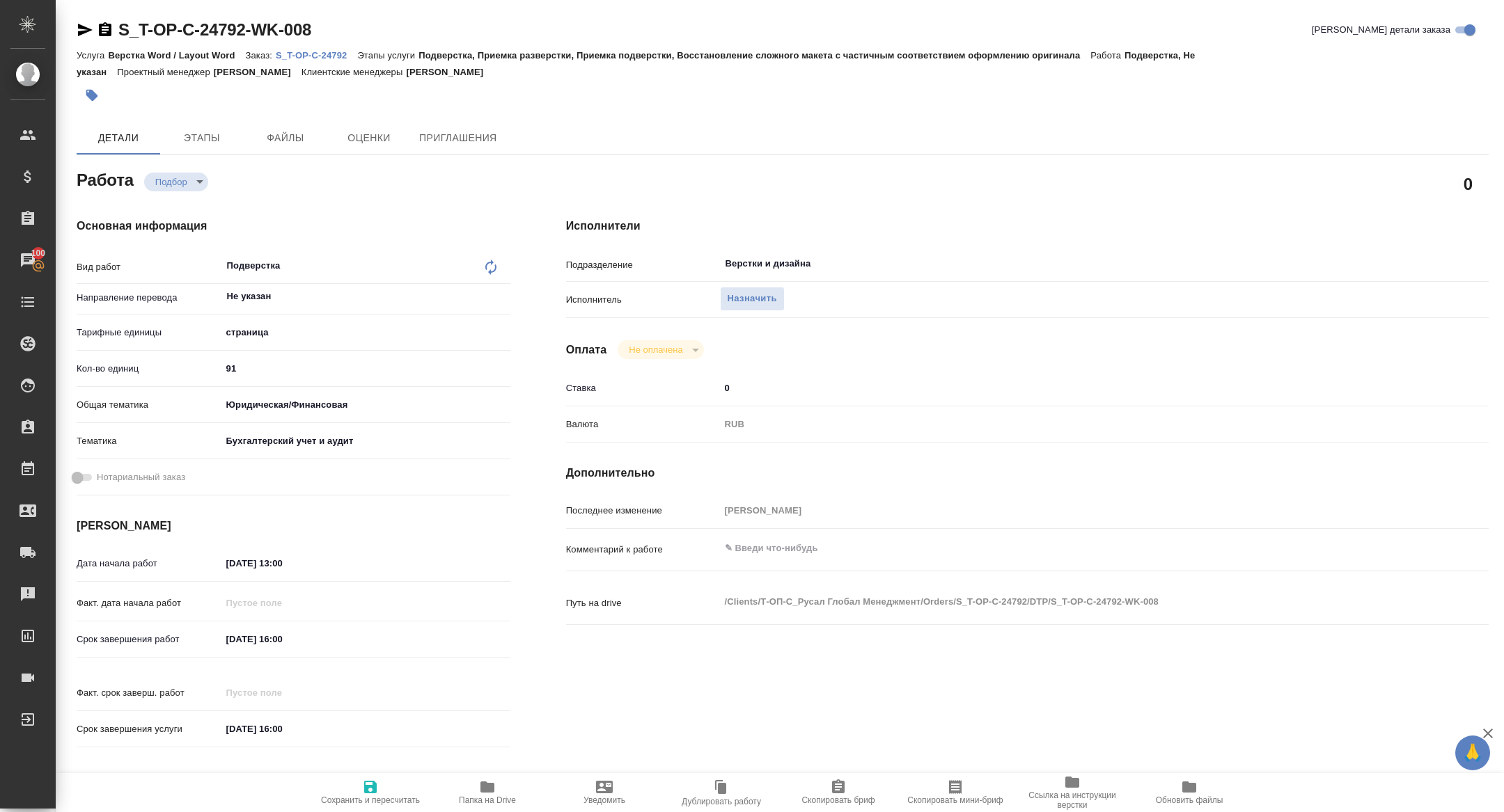
type input "[DATE] 16:00"
type input "Верстки и дизайна"
type input "notPayed"
type input "0"
type input "RUB"
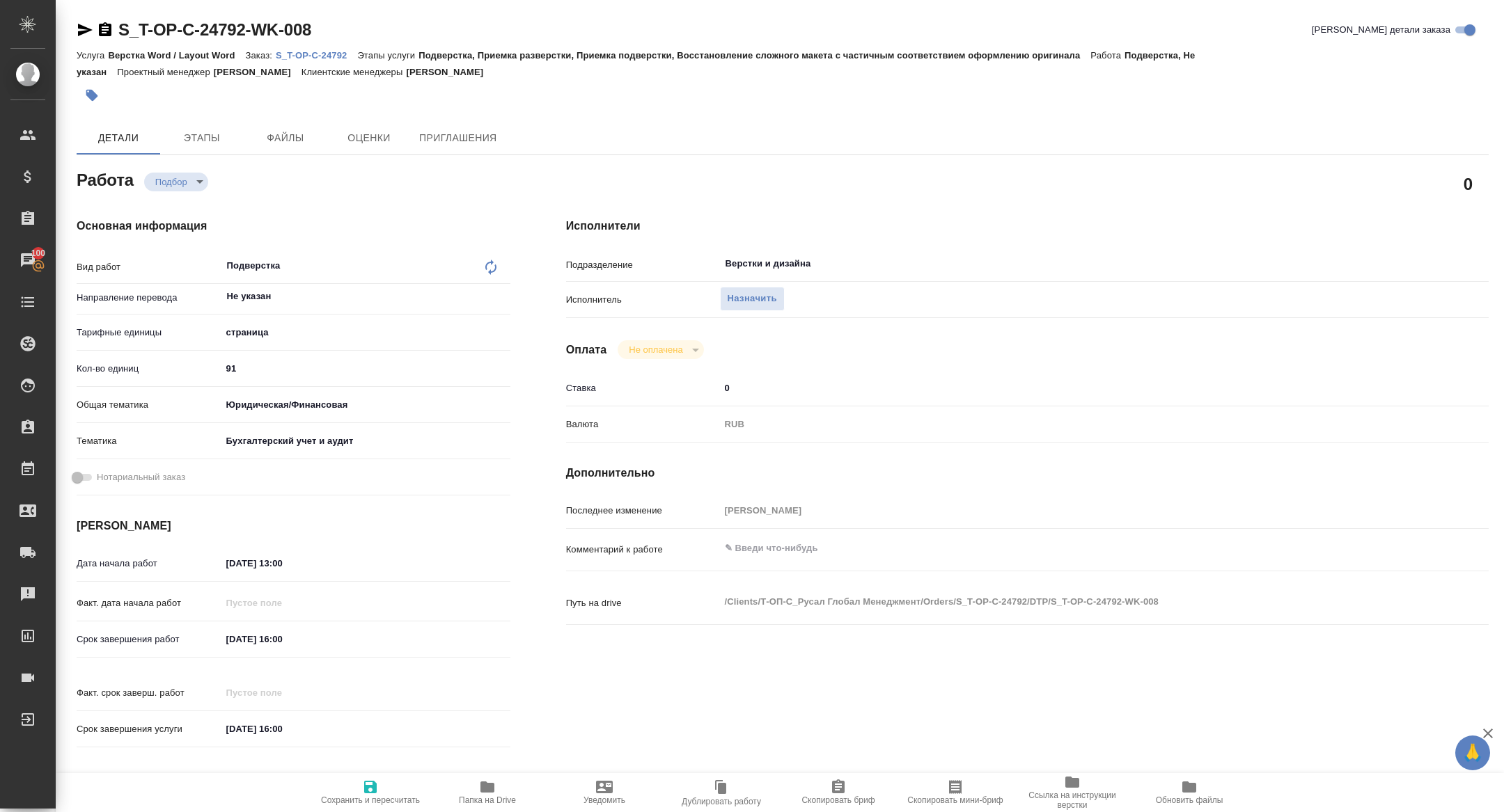
type input "[PERSON_NAME] [PERSON_NAME]"
type textarea "x"
type textarea "/Clients/Т-ОП-С_Русал Глобал Менеджмент/Orders/S_T-OP-C-24792/DTP/S_T-OP-C-2479…"
type textarea "x"
type input "S_T-OP-C-24792"
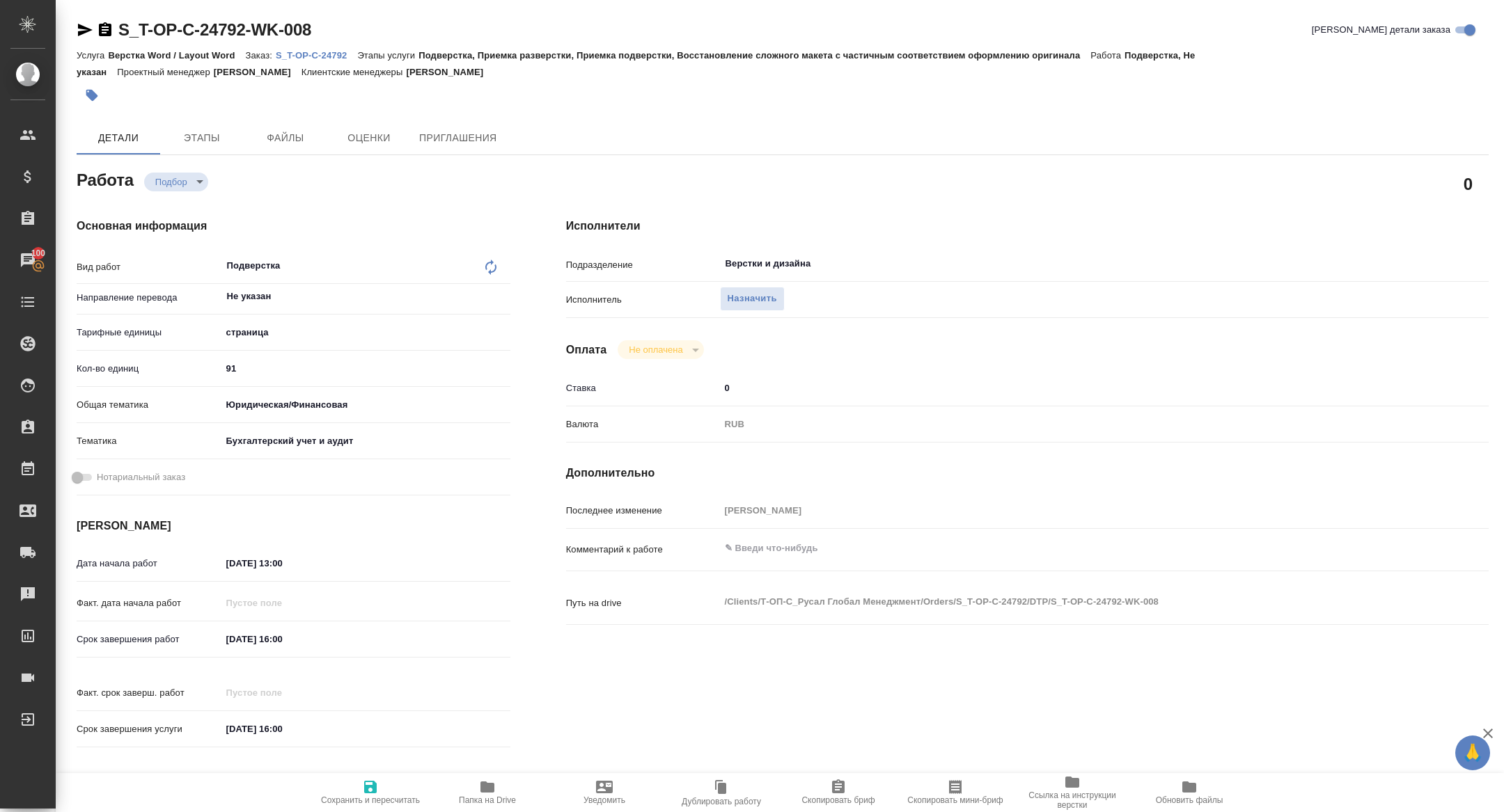
type input "Т-ОП-С-46429"
type input "Верстка Word / Layout Word"
type input "Подверстка, Приемка разверстки, Приемка подверстки, Восстановление сложного мак…"
type input "Горленко Юлия"
type input "Оксютович Ирина, Малофеева Екатерина"
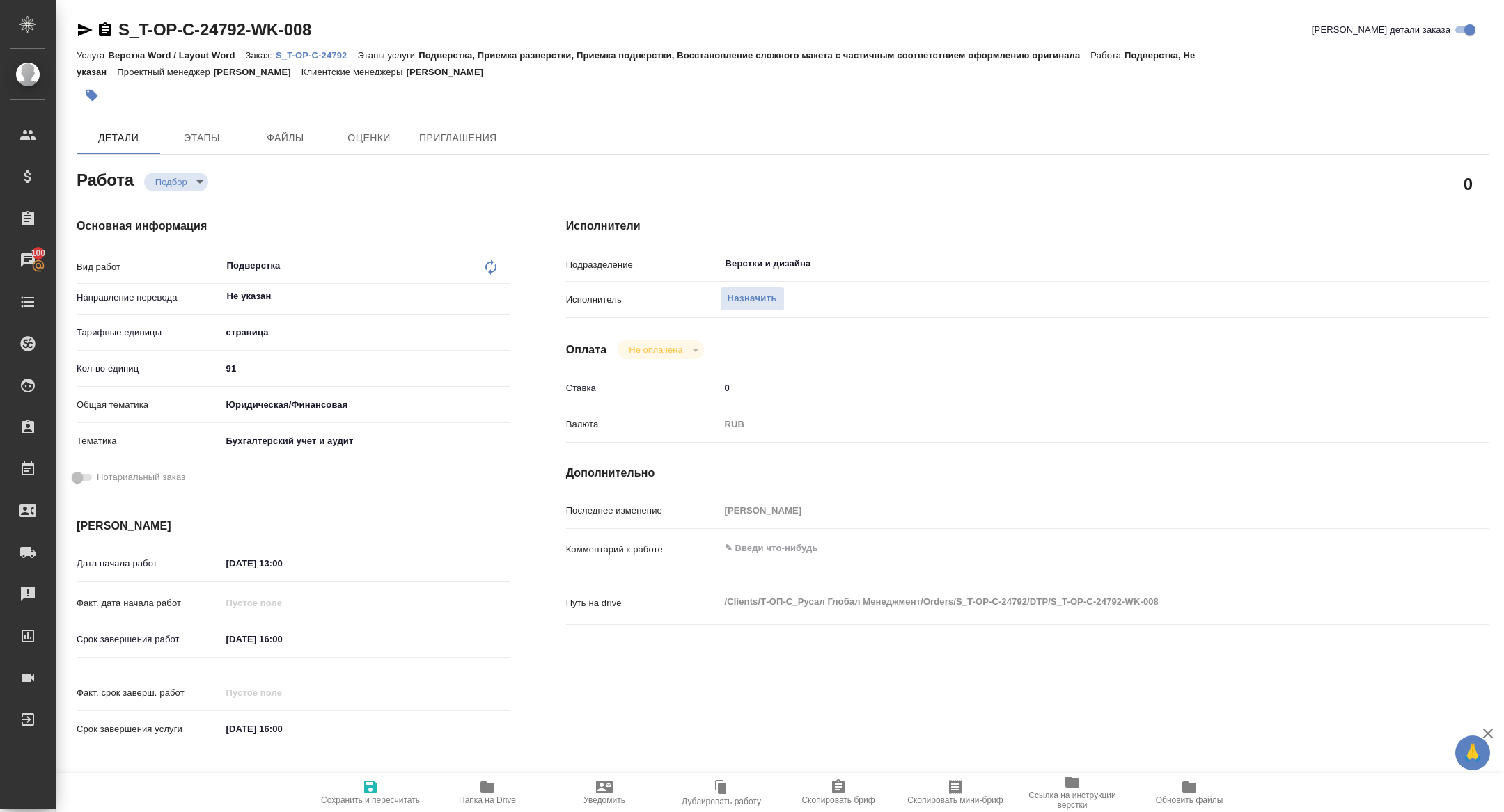
type input "/Clients/Т-ОП-С_Русал Глобал Менеджмент/Orders/S_T-OP-C-24792"
type textarea "x"
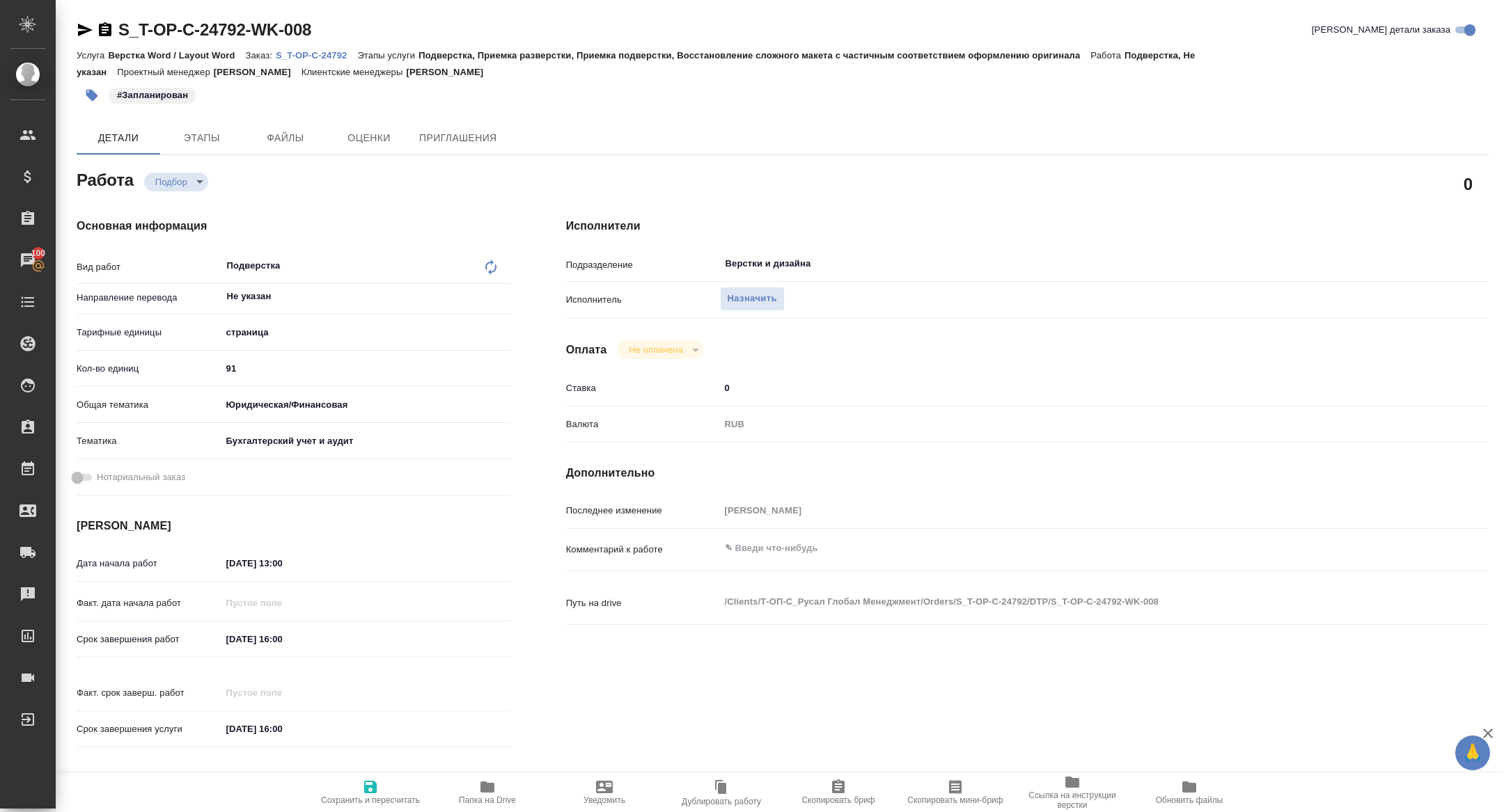
type textarea "x"
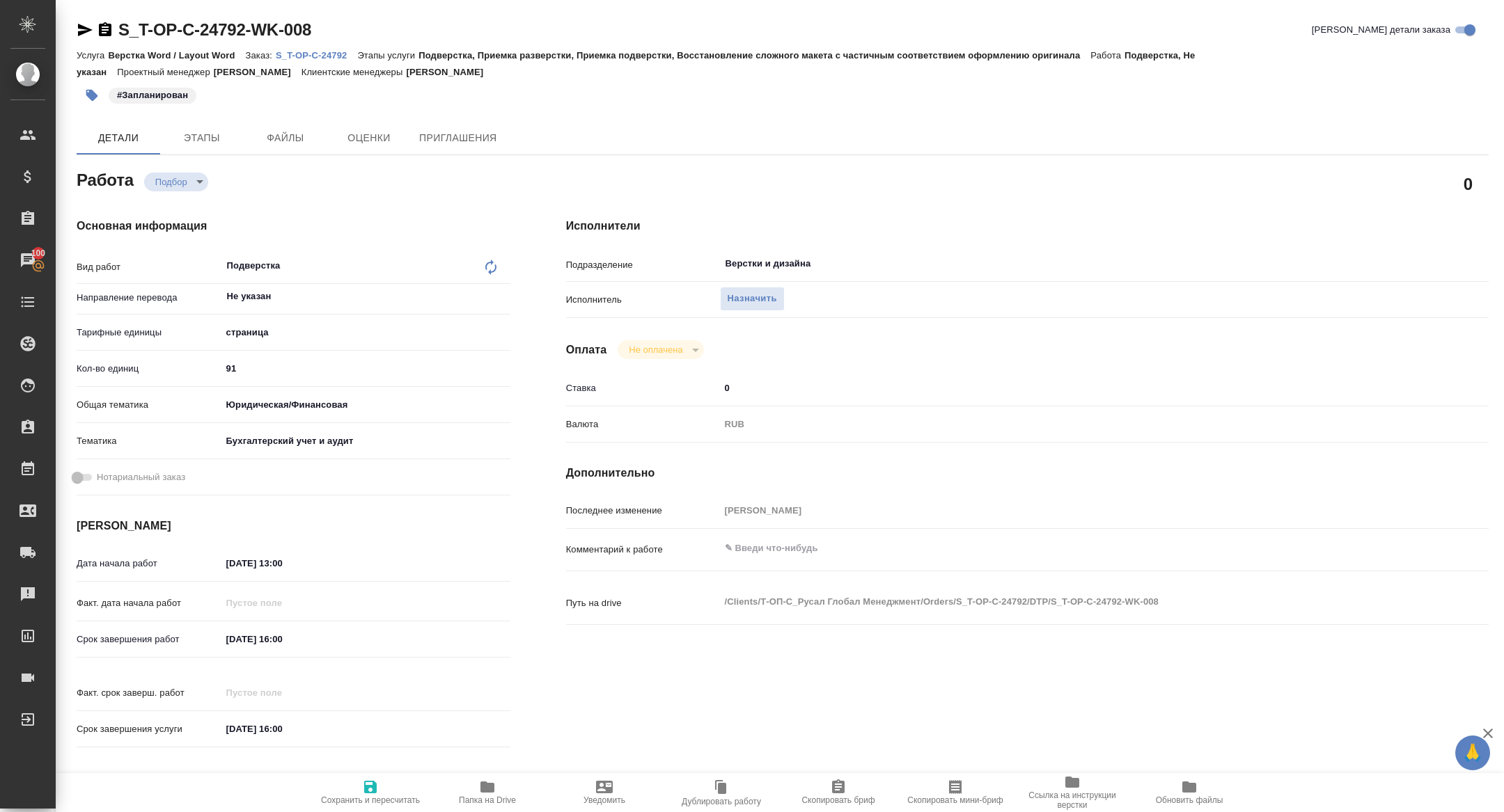
type textarea "x"
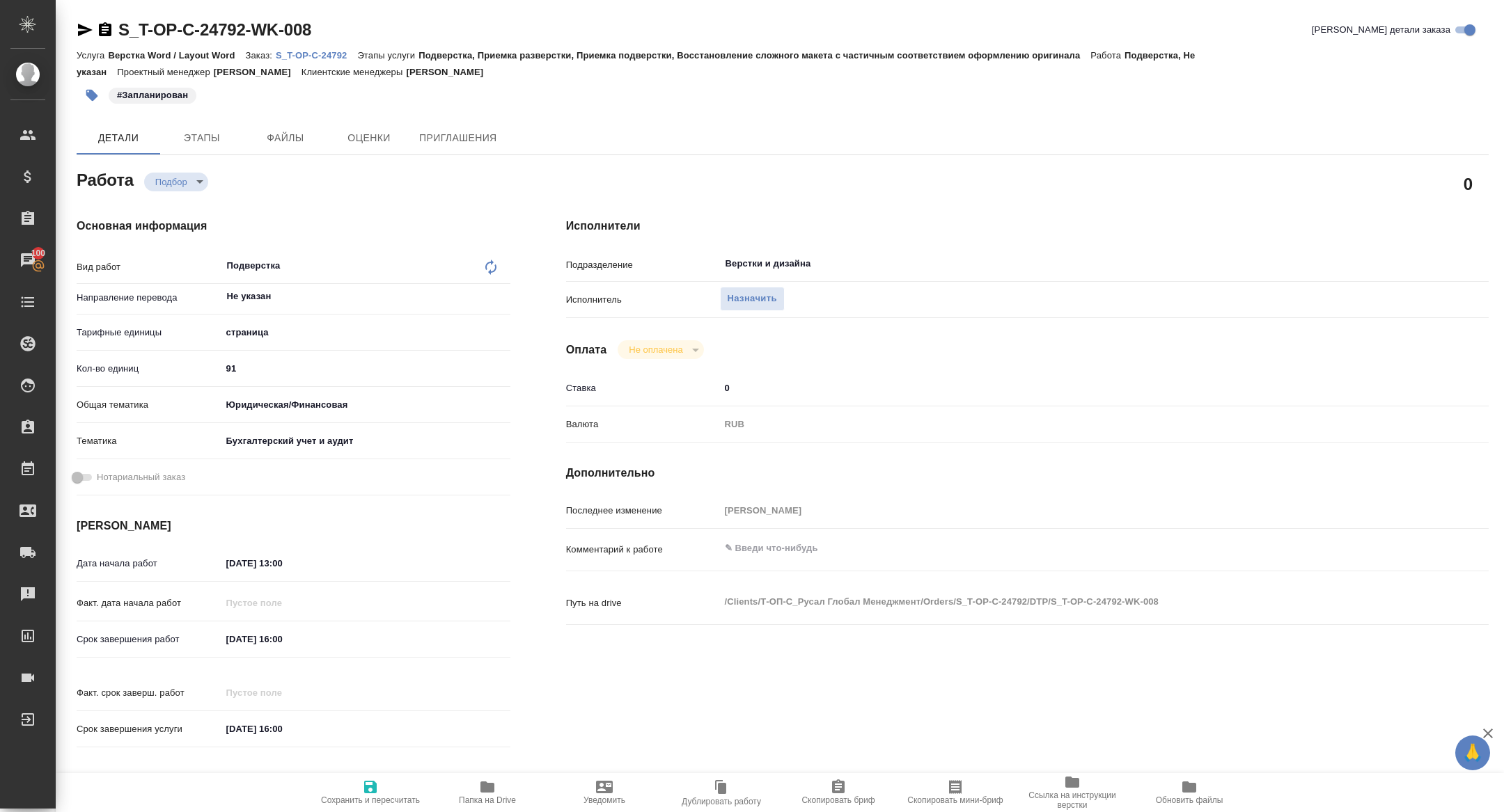
type textarea "x"
click at [372, 779] on icon "button" at bounding box center [370, 787] width 16 height 16
type textarea "x"
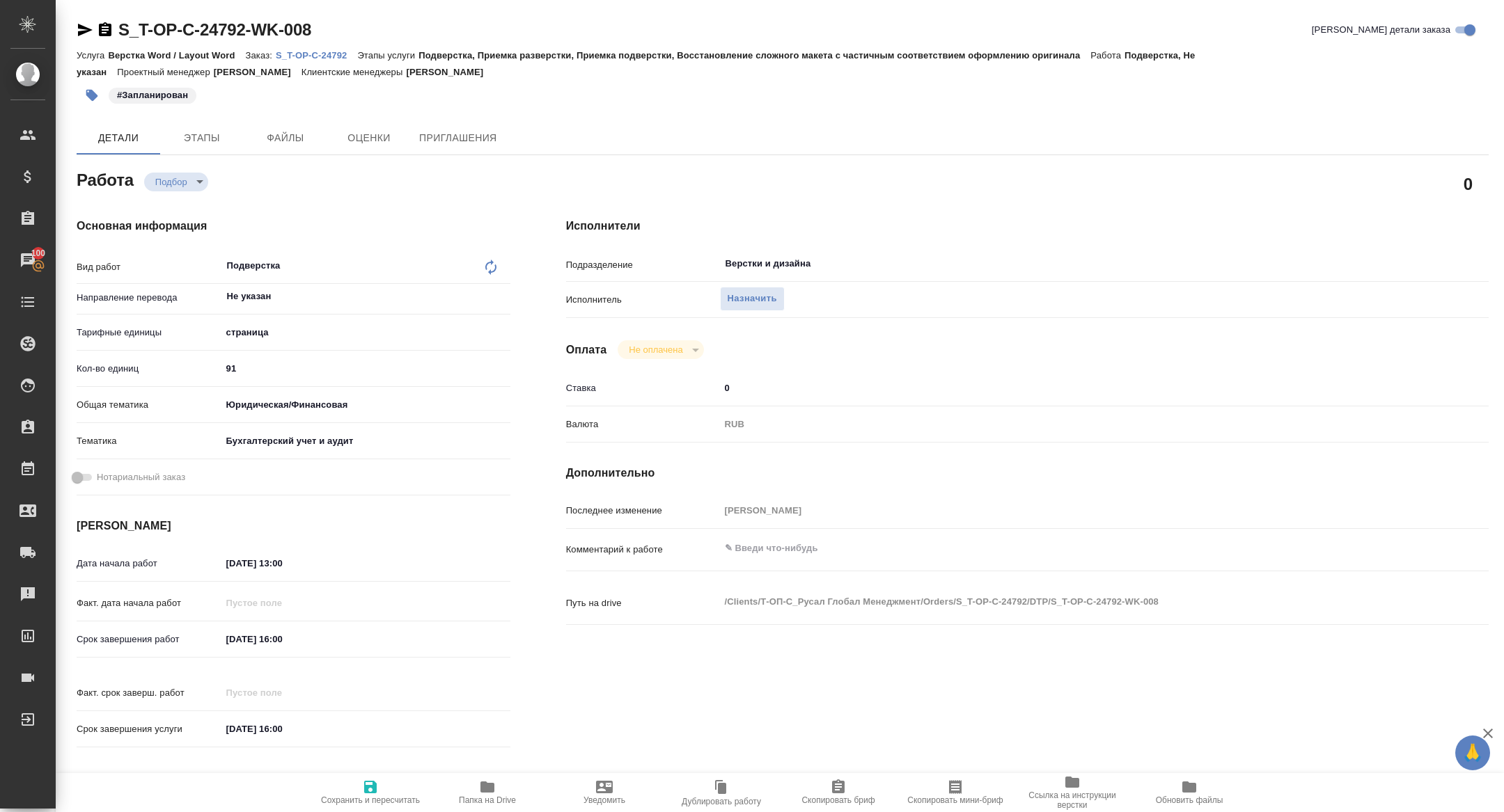
type textarea "x"
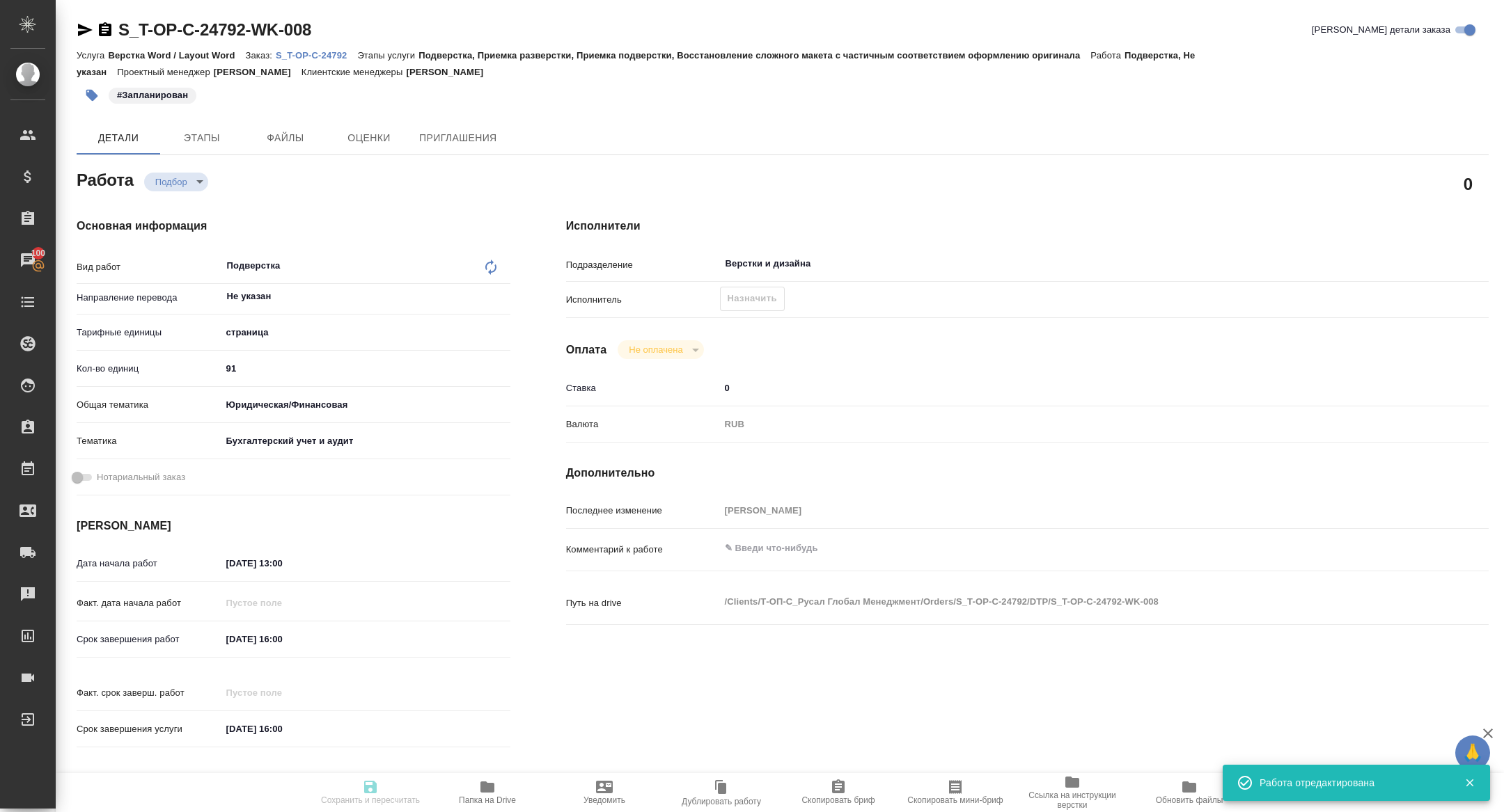
type textarea "x"
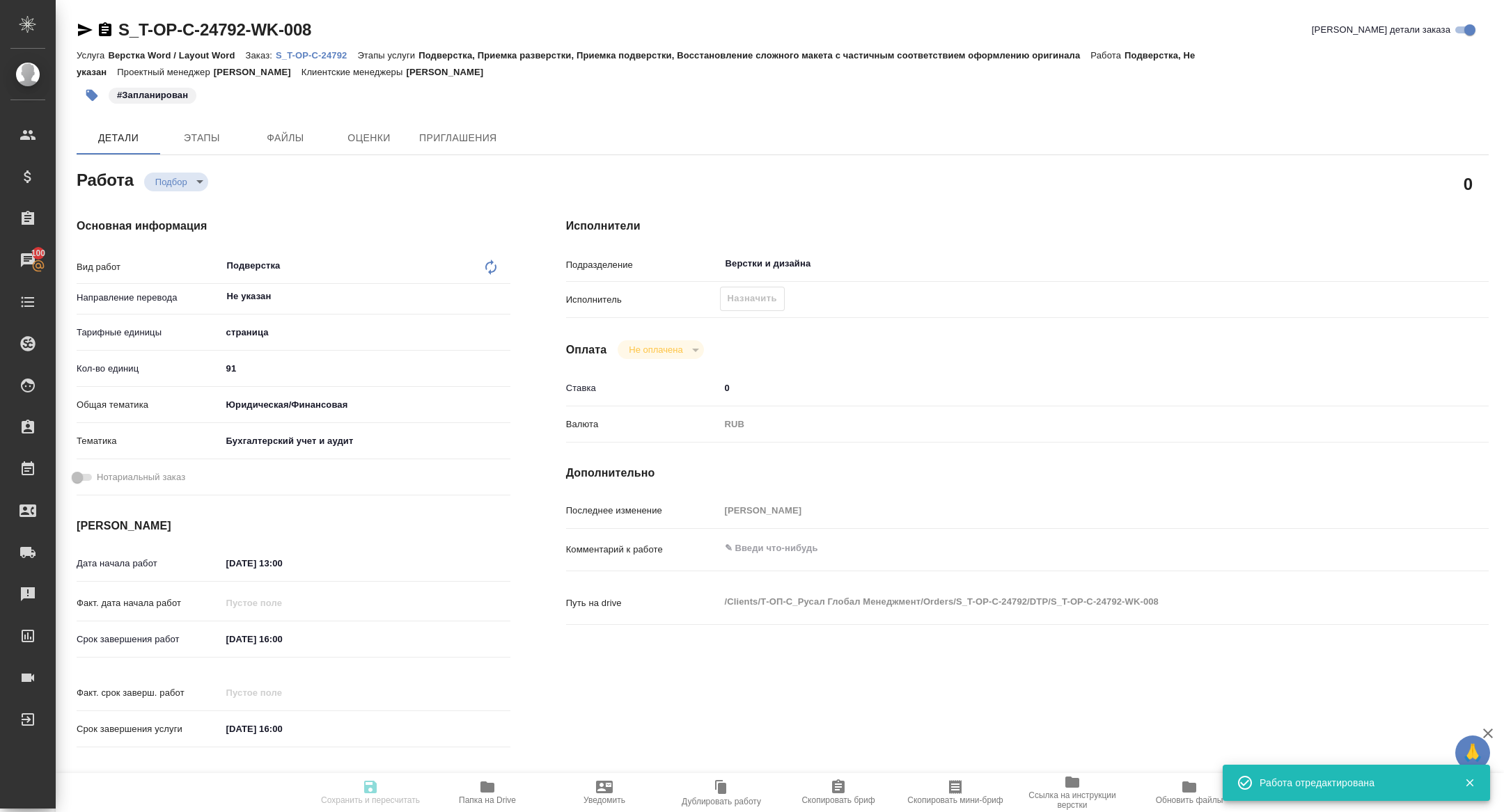
type input "recruiting"
type textarea "Подверстка"
type textarea "x"
type input "Не указан"
type input "5a8b1489cc6b4906c91bfdb2"
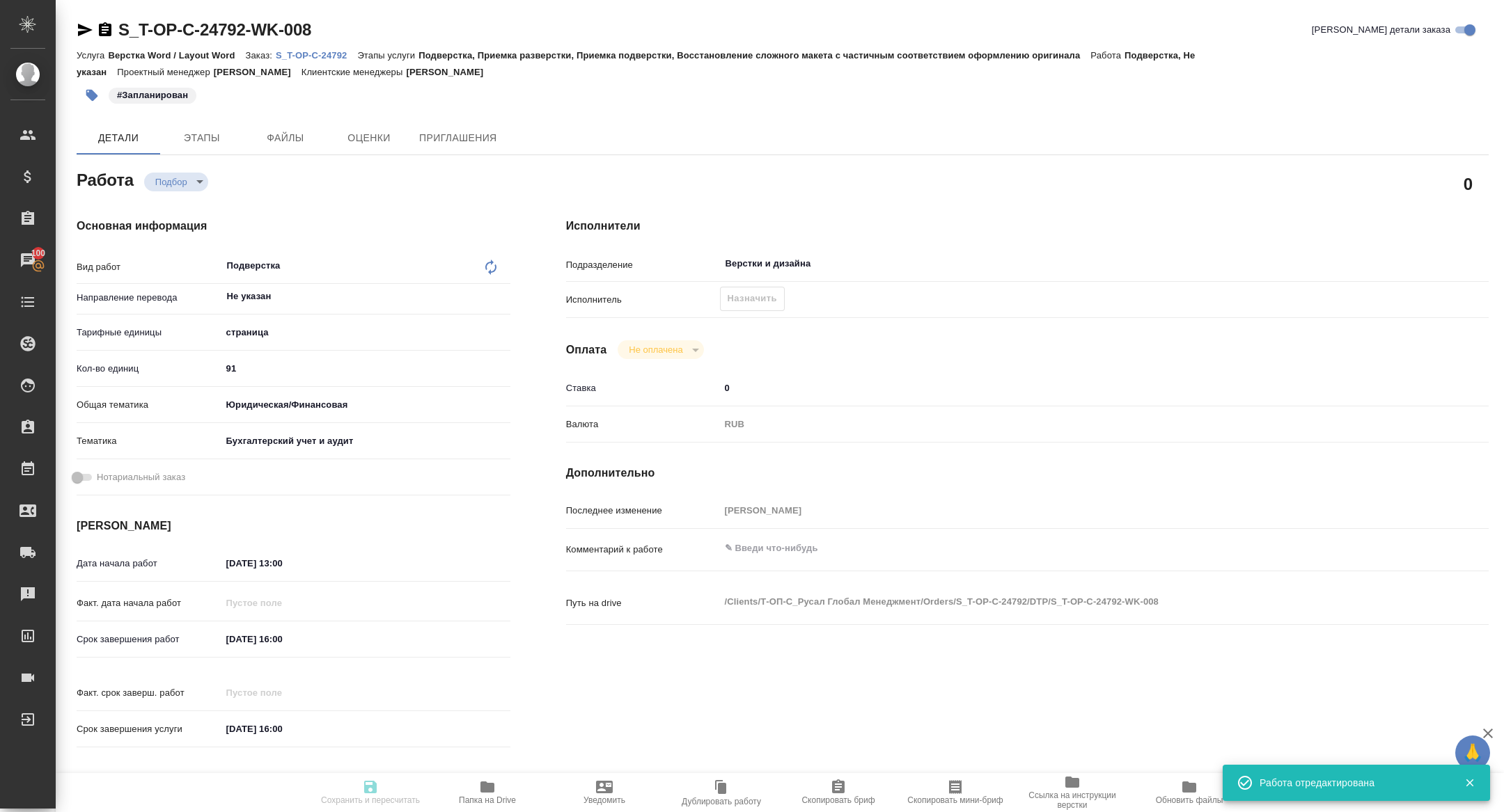
type input "91"
type input "yr-fn"
type input "6149848a2b7be24903fd7a88"
type input "25.08.2025 13:00"
type input "[DATE] 16:00"
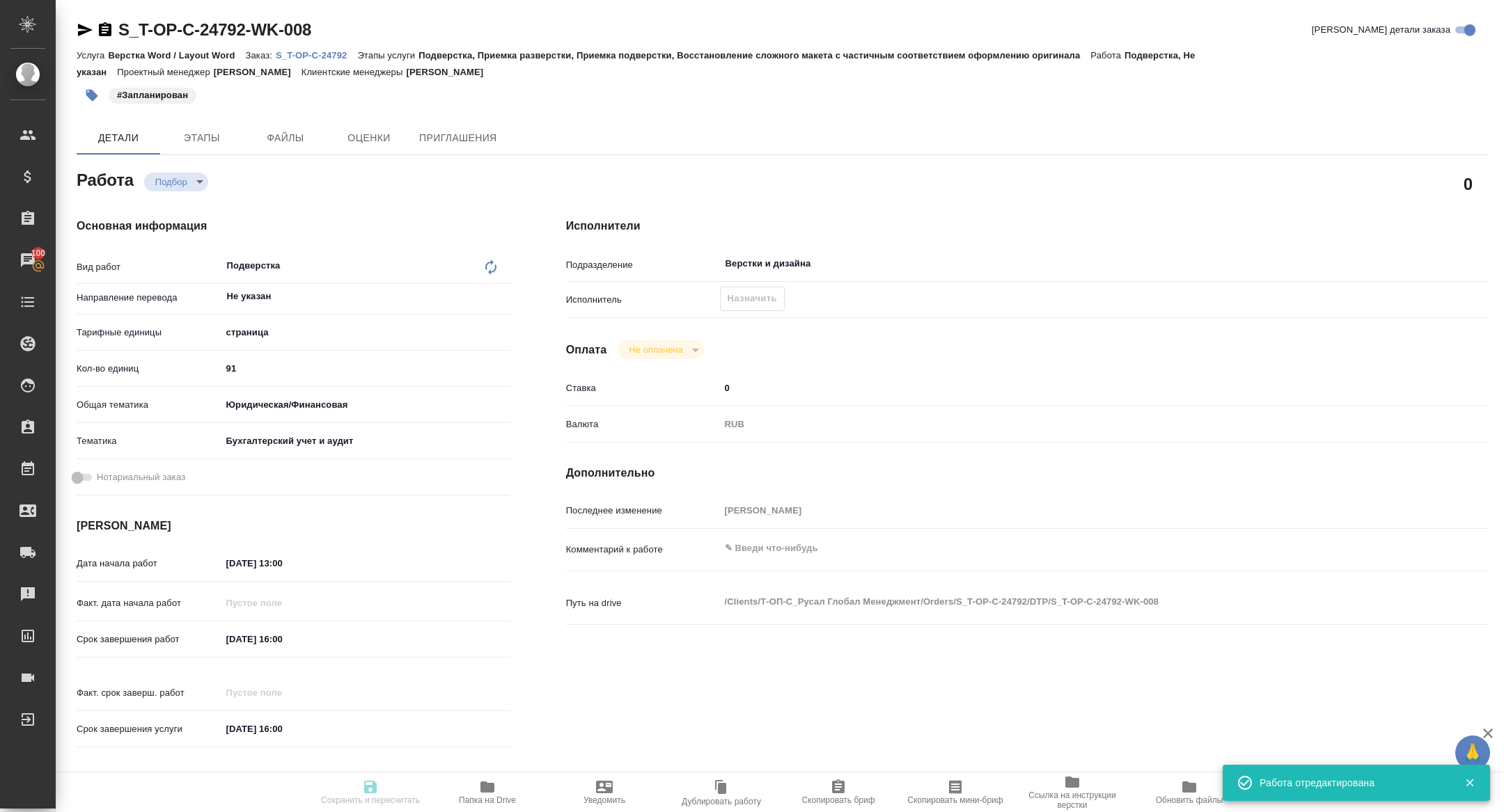
type input "[DATE] 16:00"
type input "Верстки и дизайна"
type input "notPayed"
type input "0"
type input "RUB"
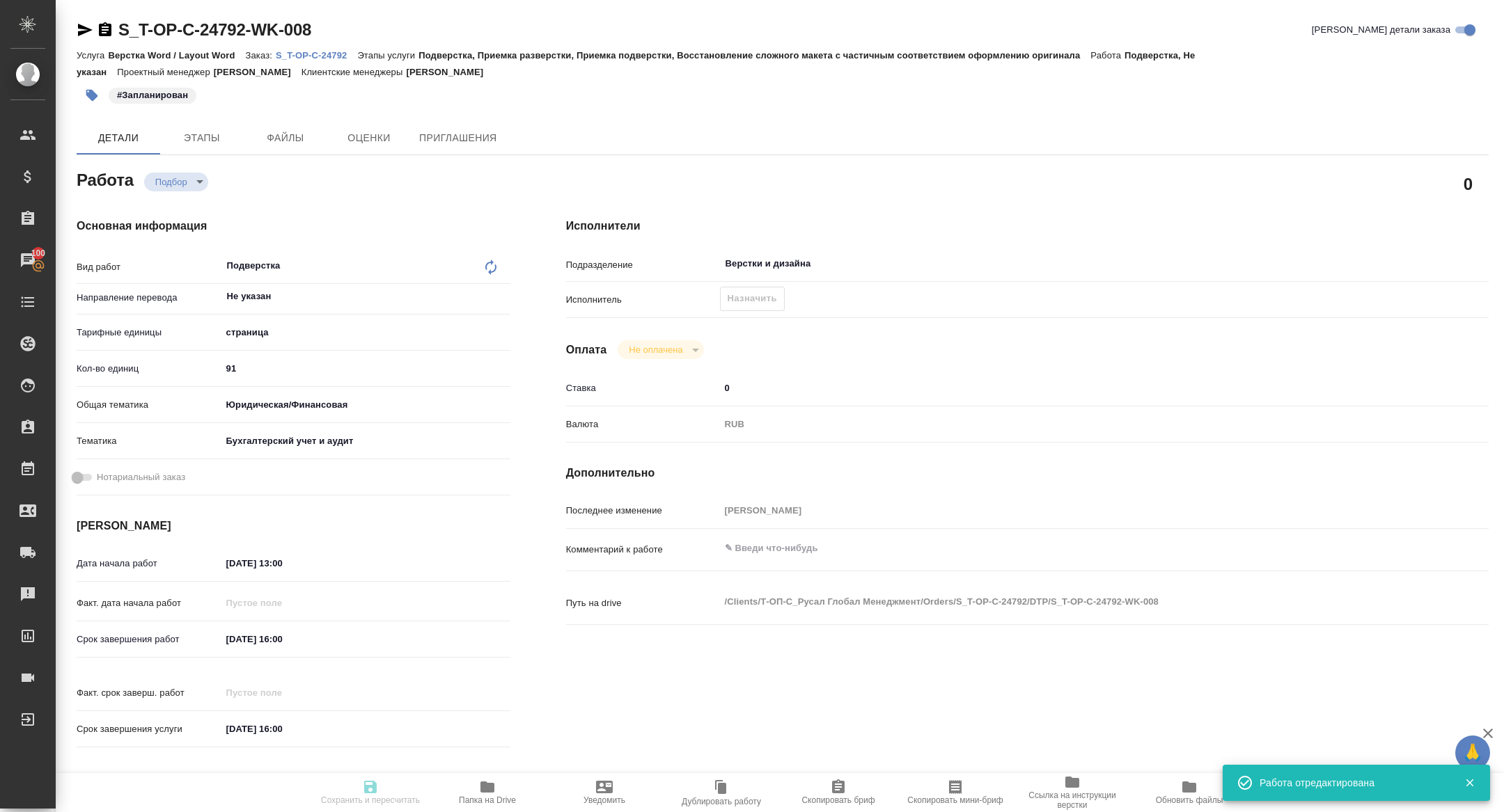
type input "[PERSON_NAME] [PERSON_NAME]"
type textarea "x"
type textarea "/Clients/Т-ОП-С_Русал Глобал Менеджмент/Orders/S_T-OP-C-24792/DTP/S_T-OP-C-2479…"
type textarea "x"
type input "S_T-OP-C-24792"
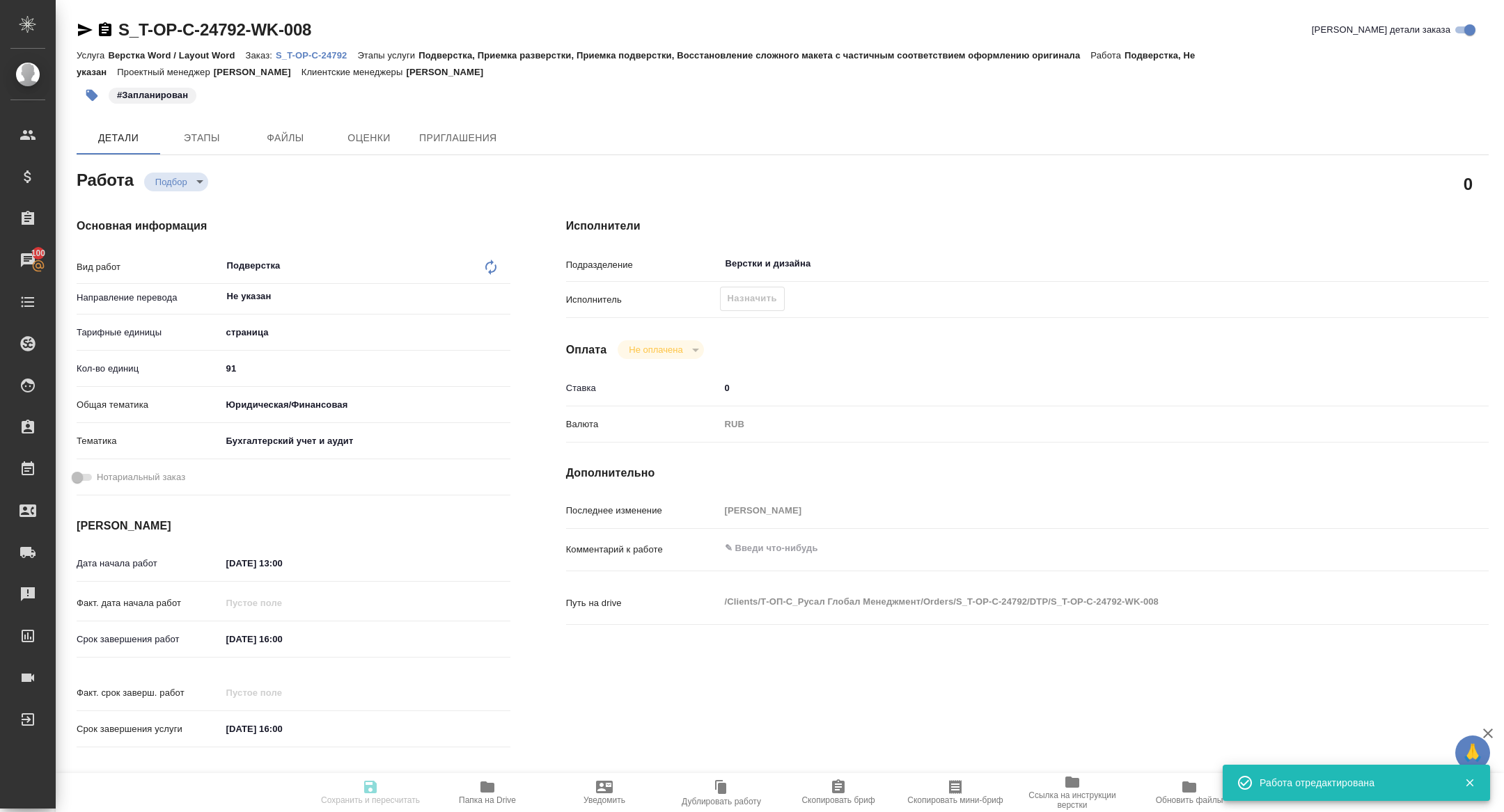
type input "Т-ОП-С-46429"
type input "Верстка Word / Layout Word"
type input "Подверстка, Приемка разверстки, Приемка подверстки, Восстановление сложного мак…"
type input "Горленко Юлия"
type input "Оксютович Ирина, Малофеева Екатерина"
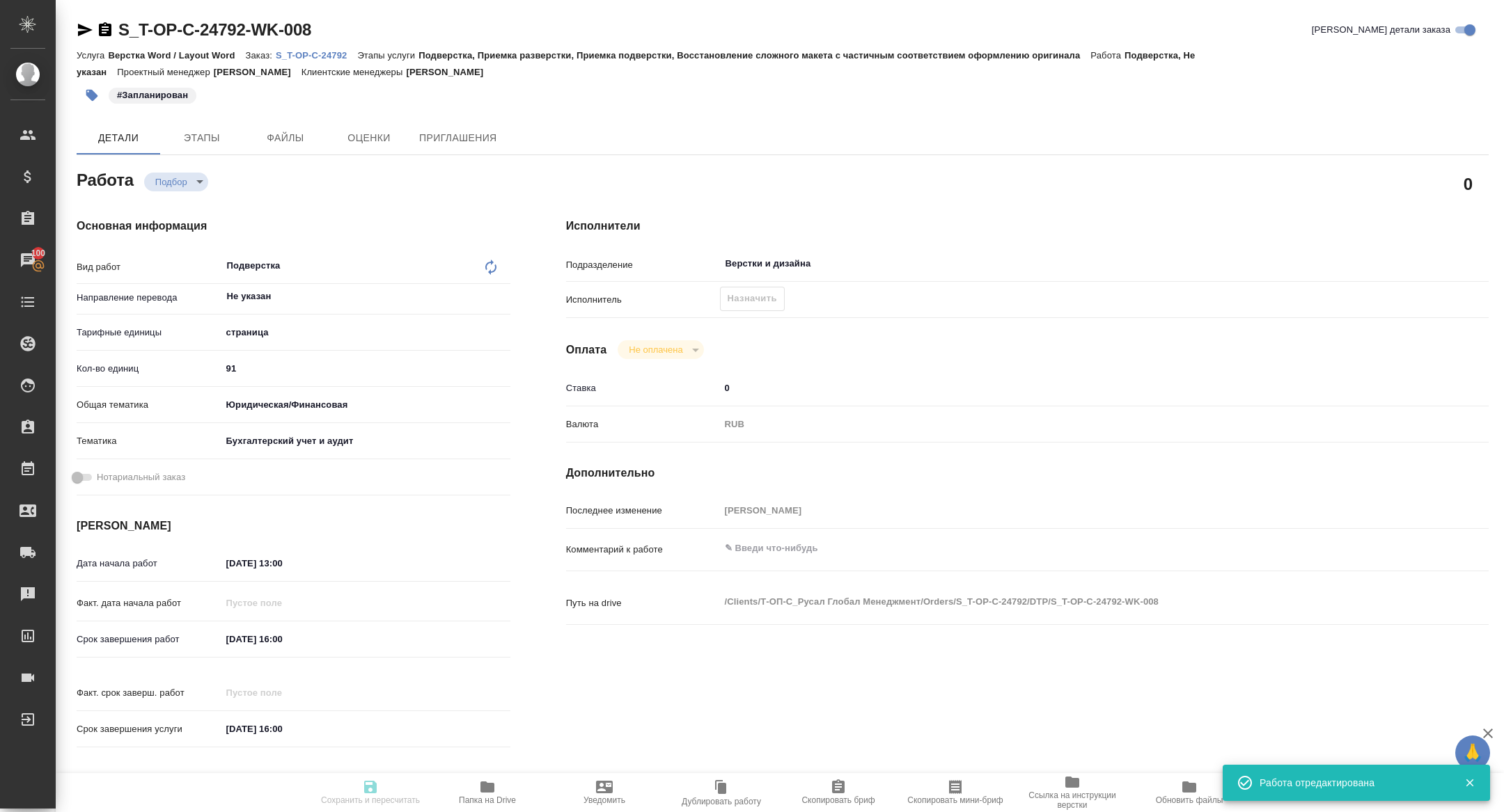
type input "/Clients/Т-ОП-С_Русал Глобал Менеджмент/Orders/S_T-OP-C-24792"
type textarea "x"
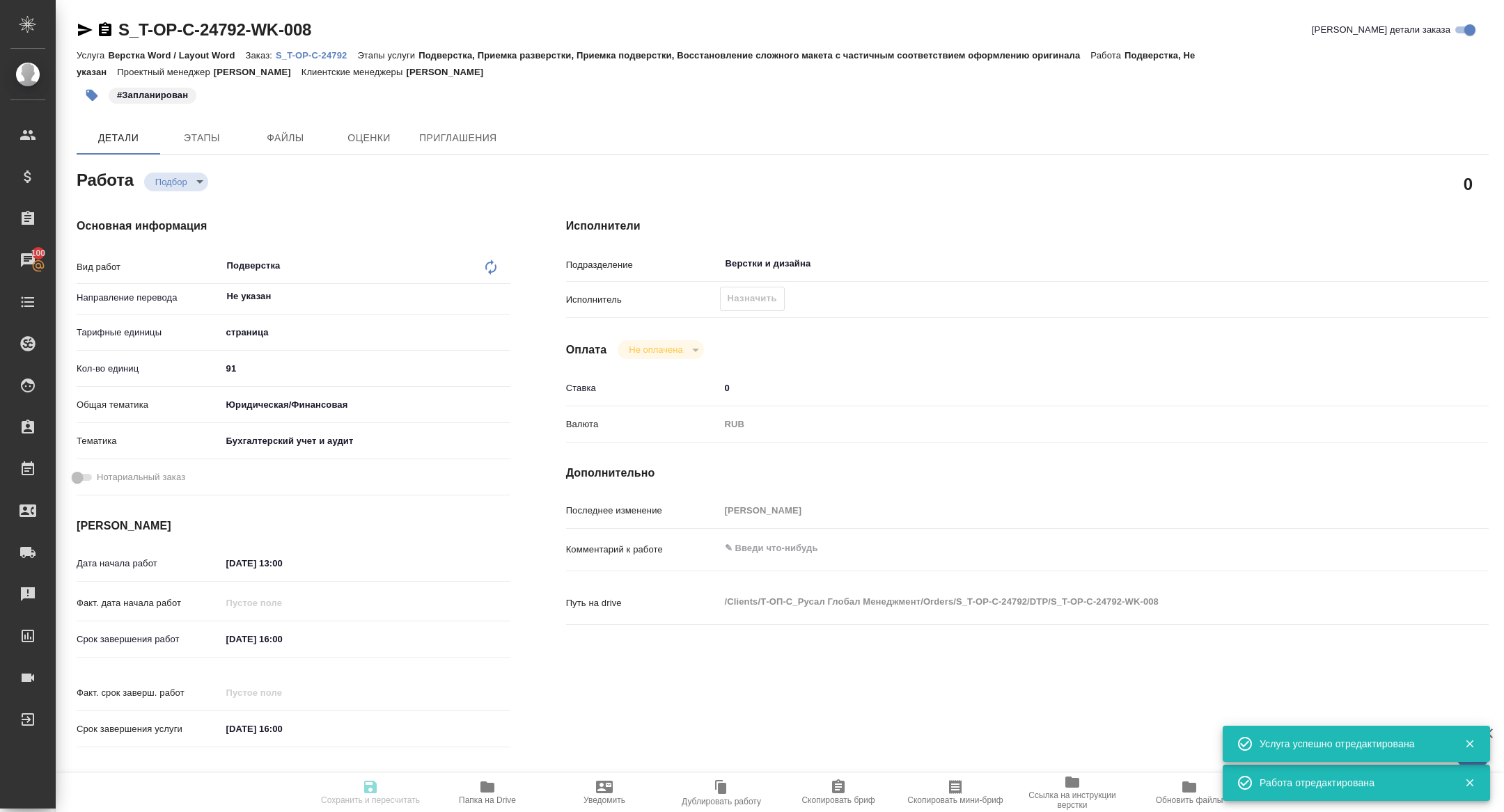
type textarea "x"
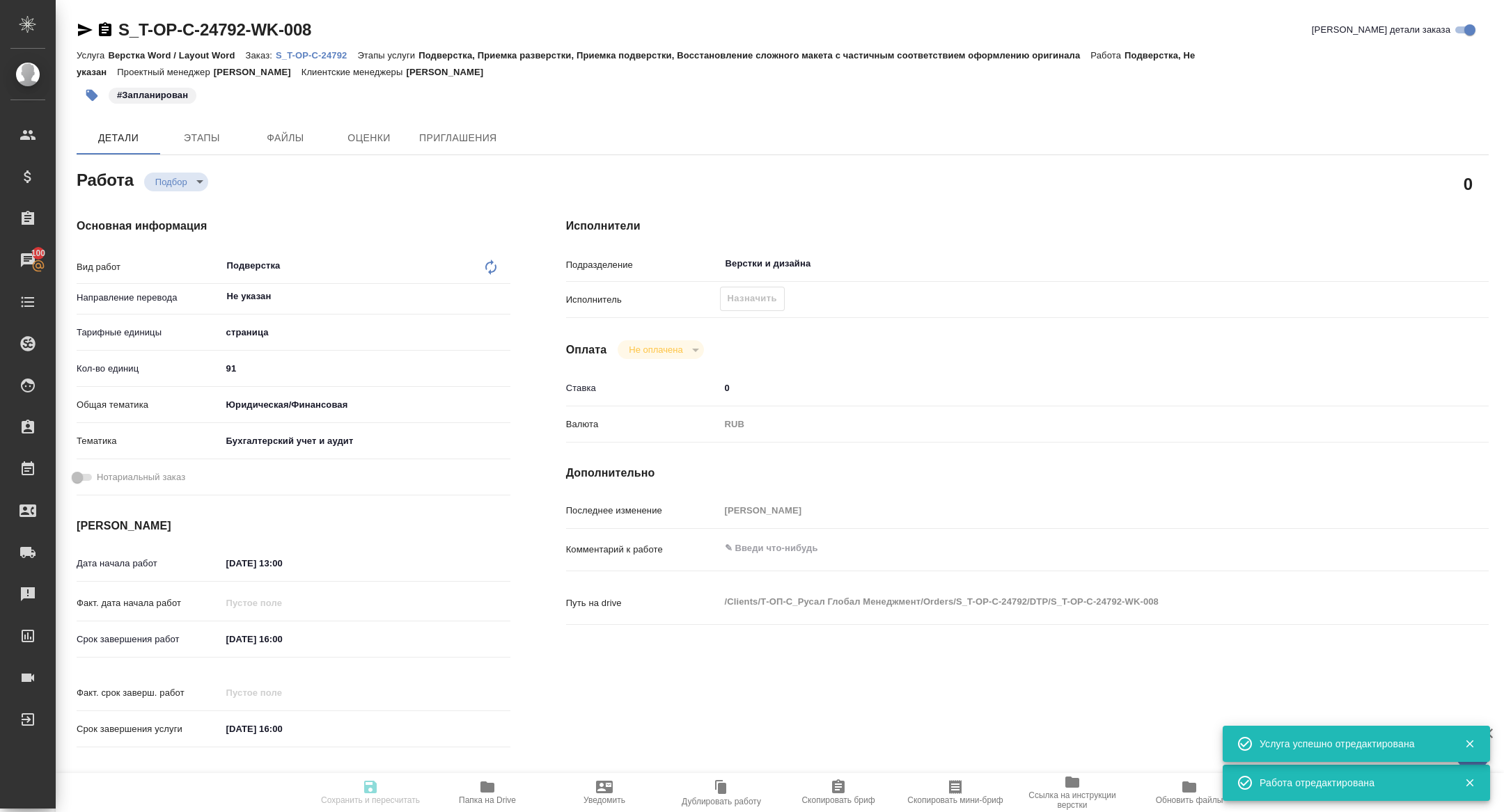
type textarea "x"
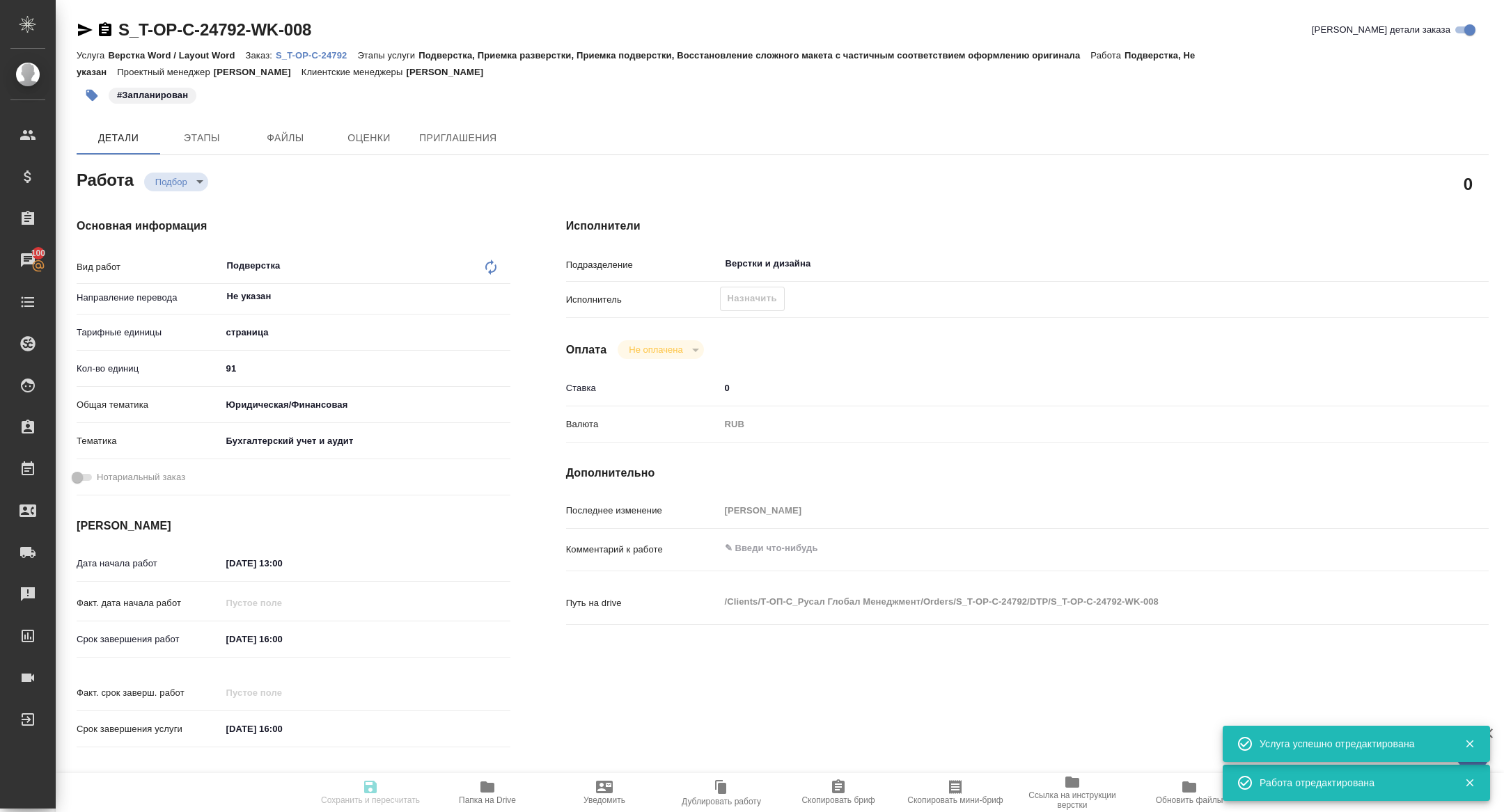
type textarea "x"
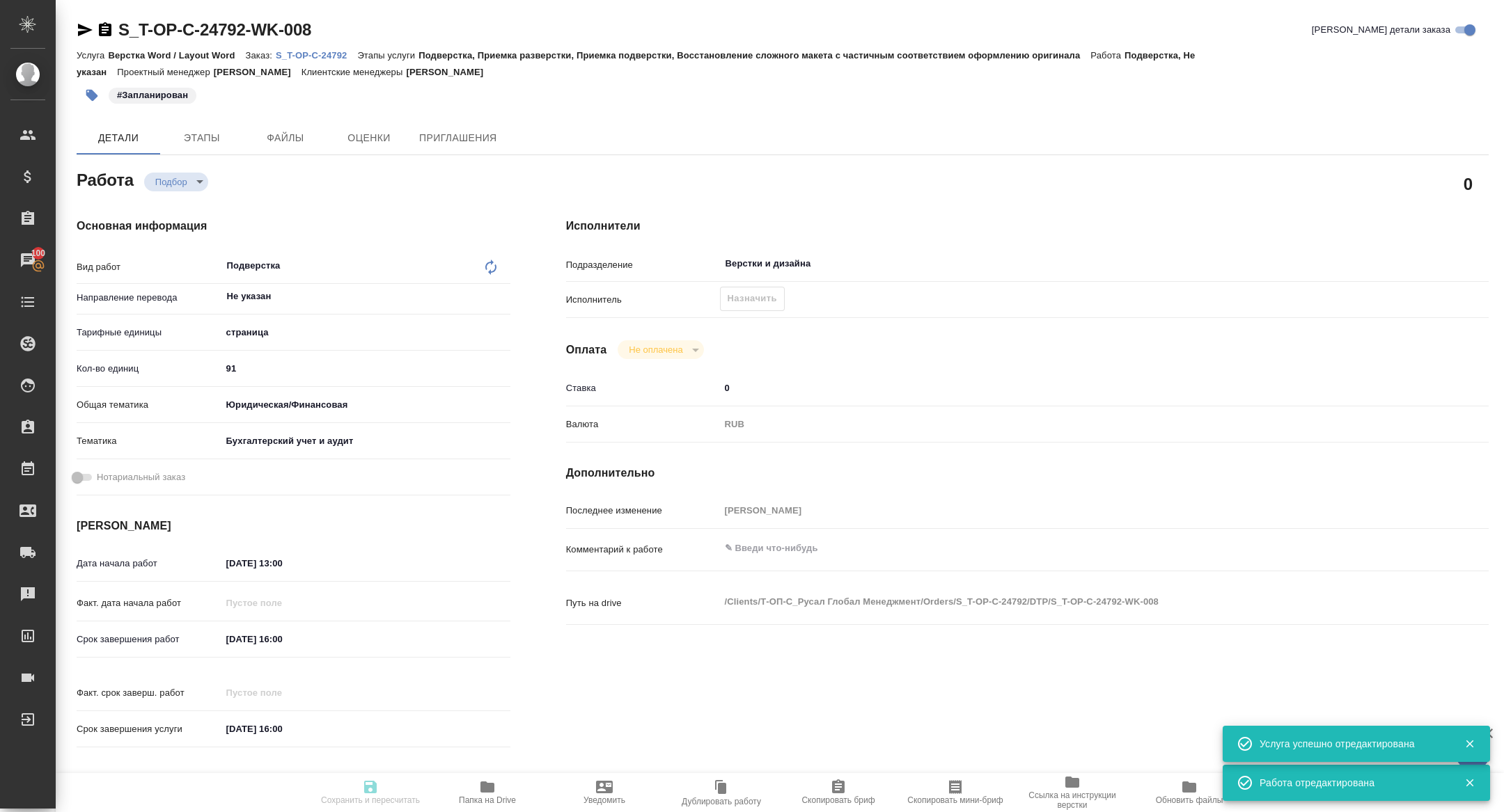
type textarea "x"
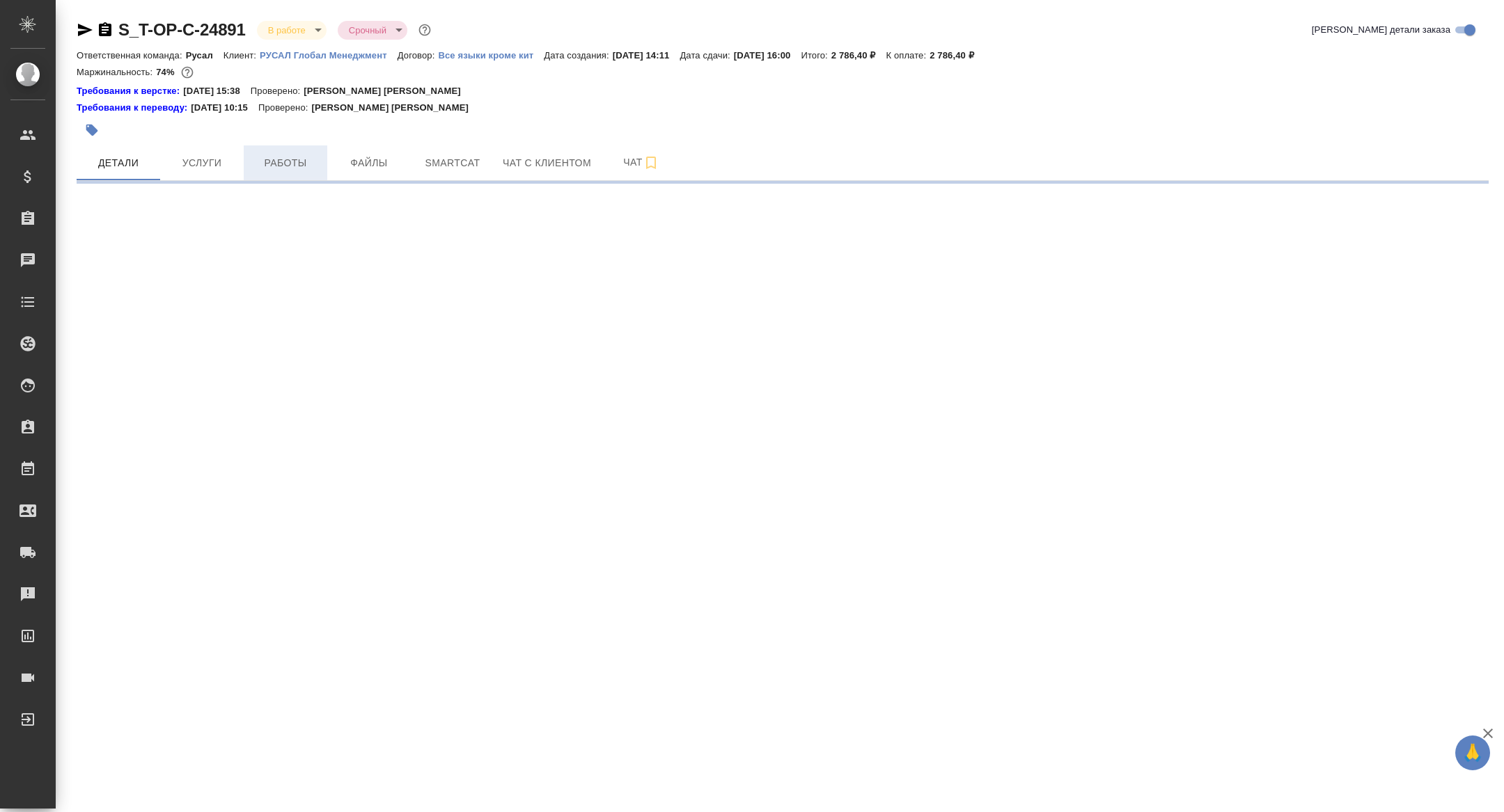
select select "RU"
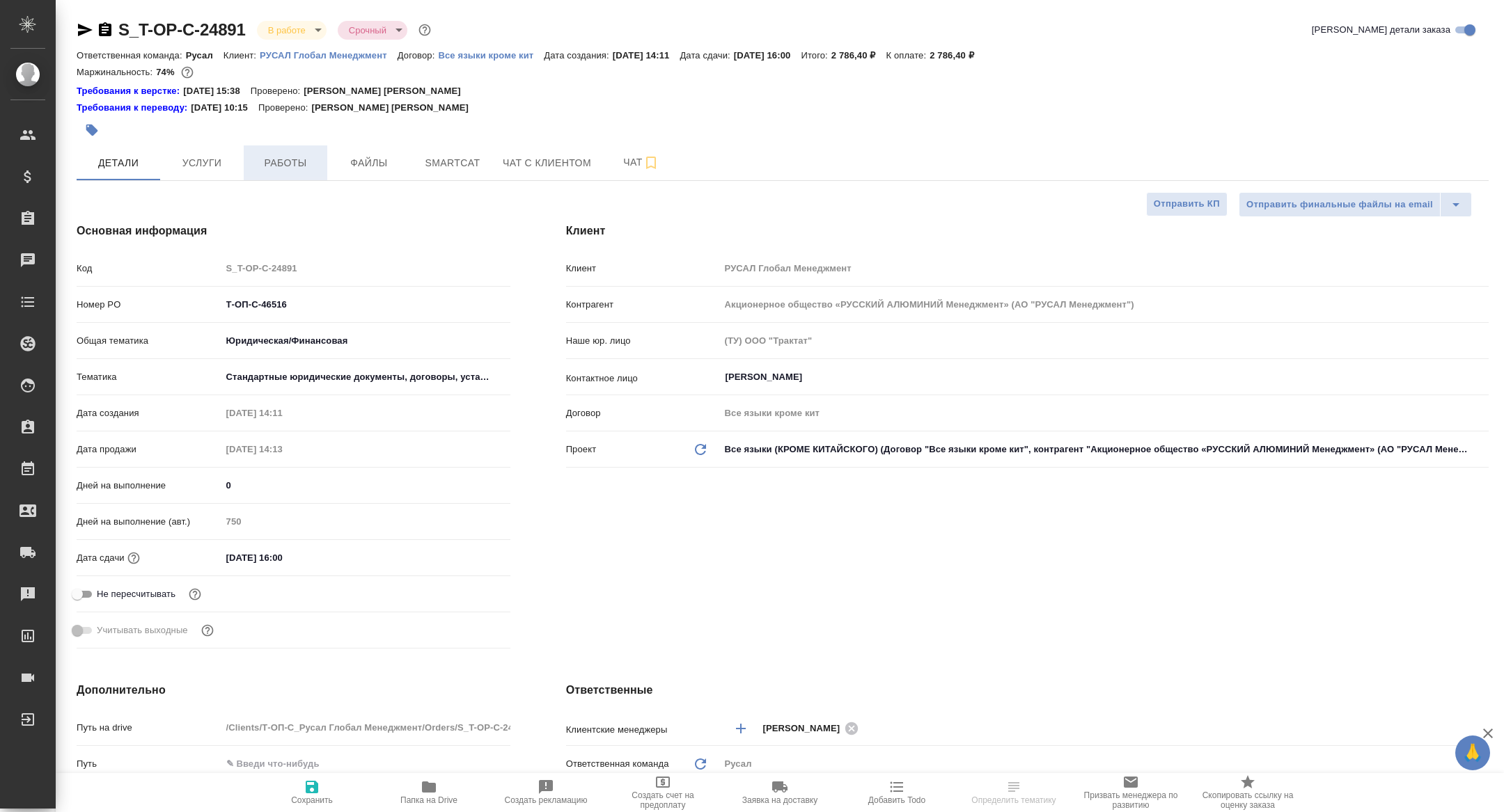
type textarea "x"
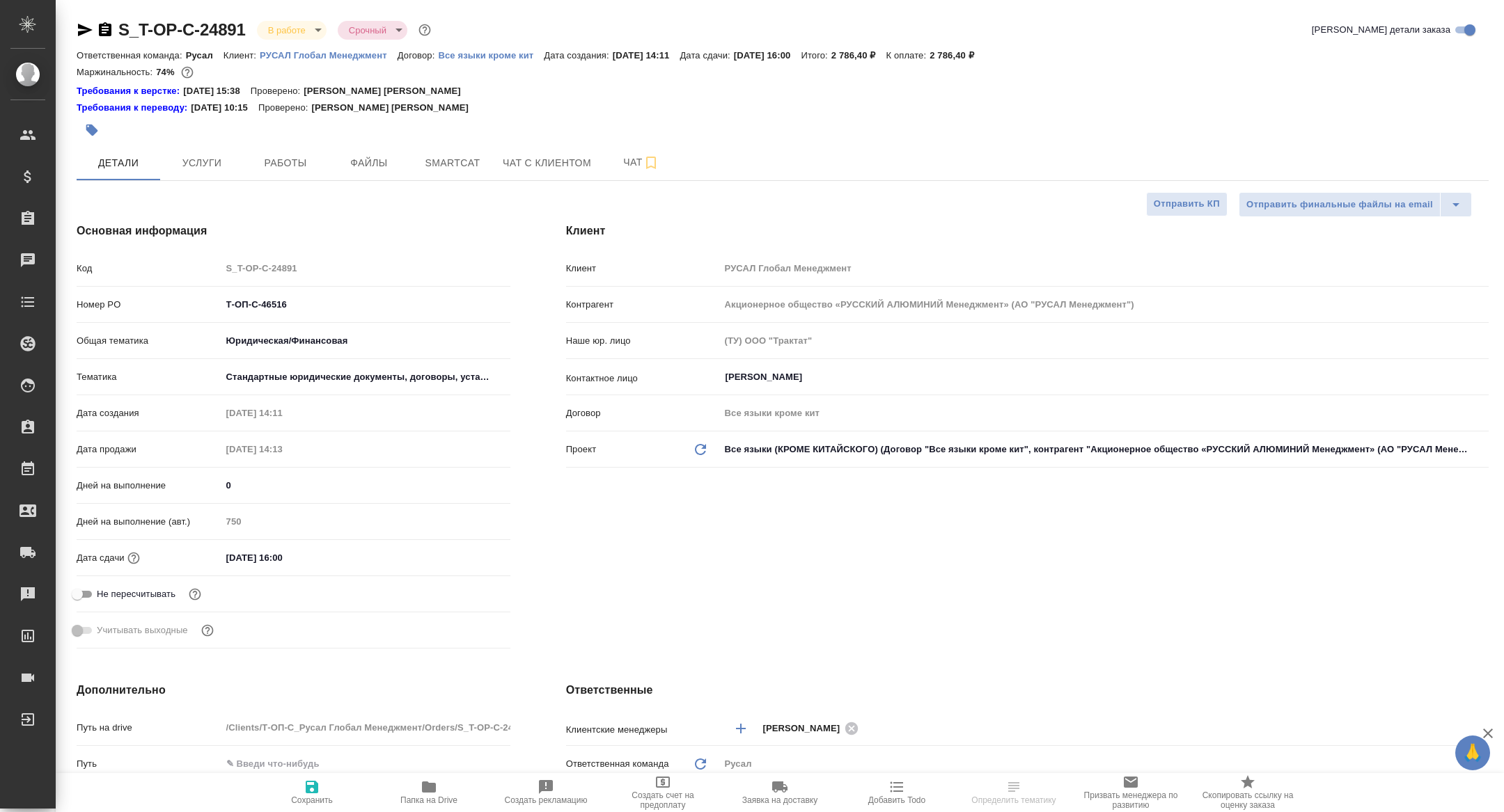
type textarea "x"
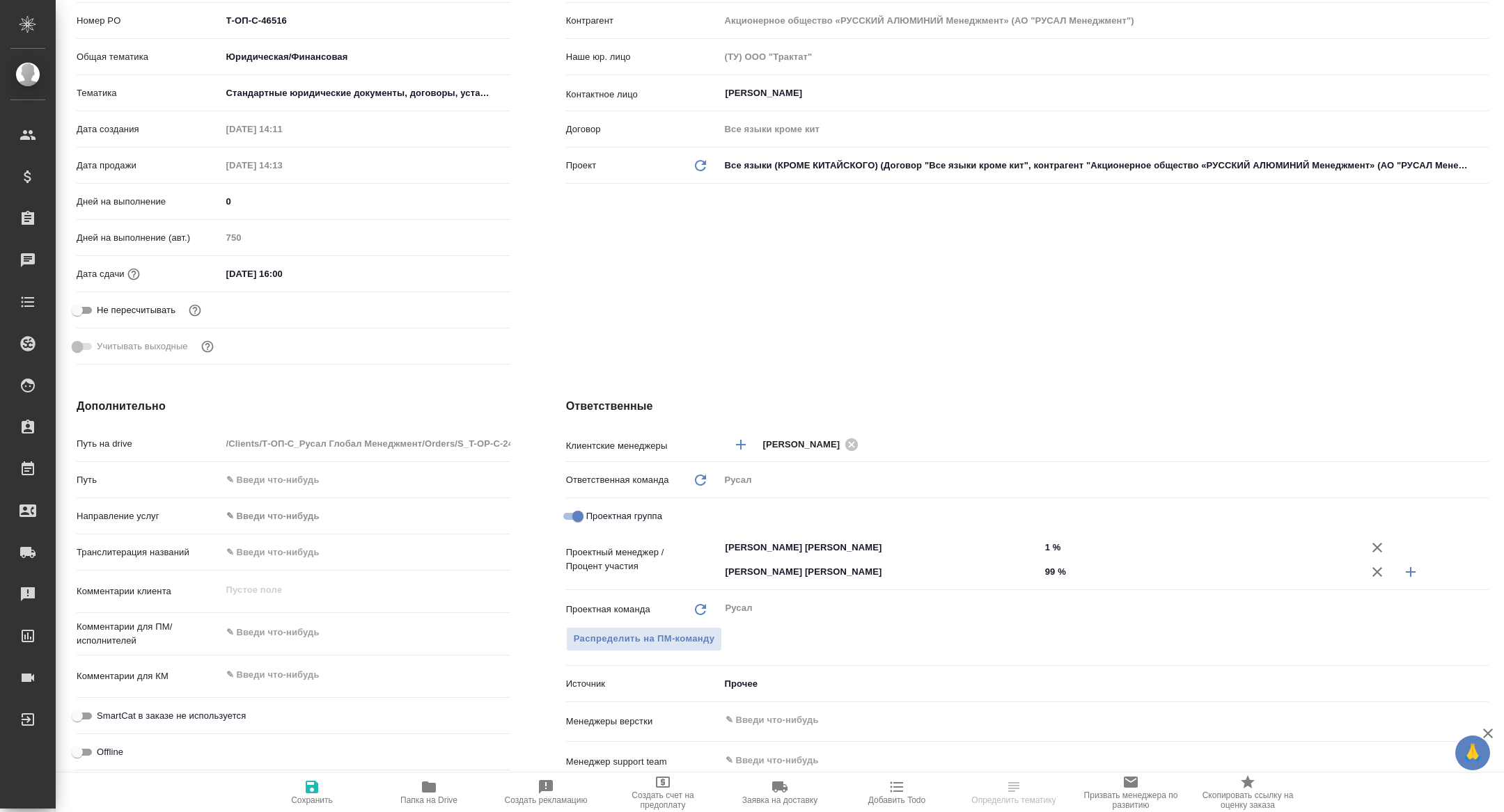
scroll to position [286, 0]
